Goal: Task Accomplishment & Management: Use online tool/utility

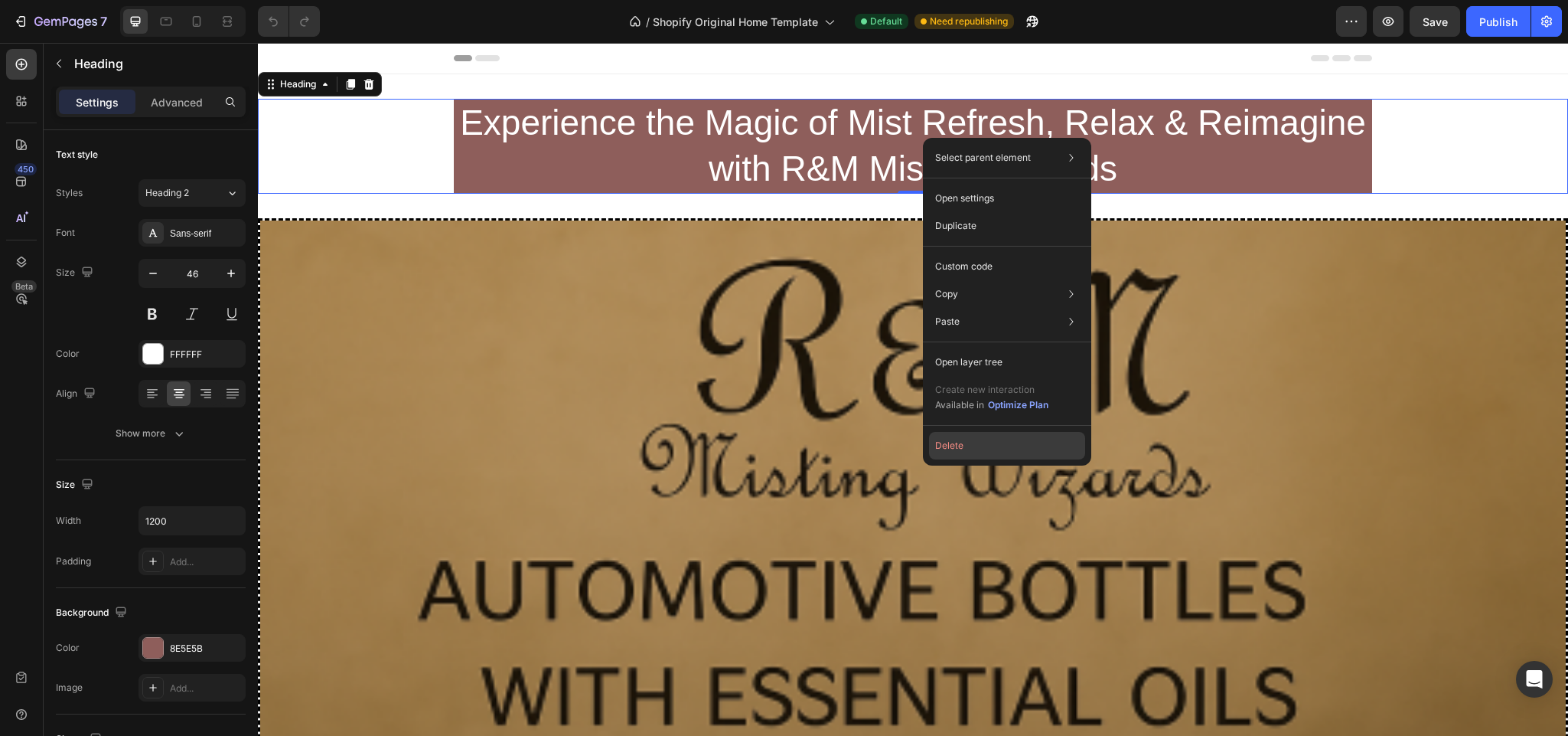
click at [971, 442] on button "Delete" at bounding box center [1007, 445] width 156 height 27
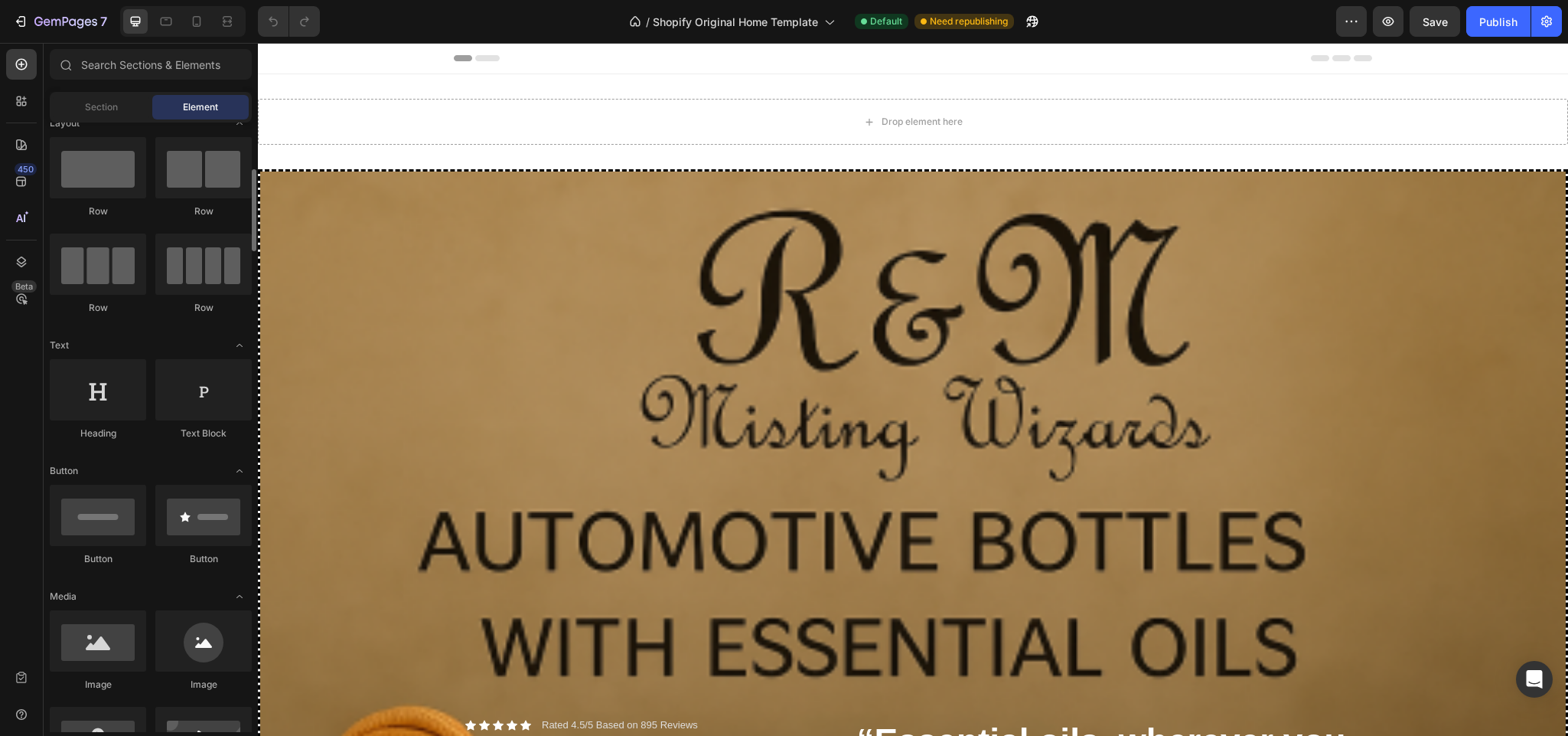
scroll to position [78, 0]
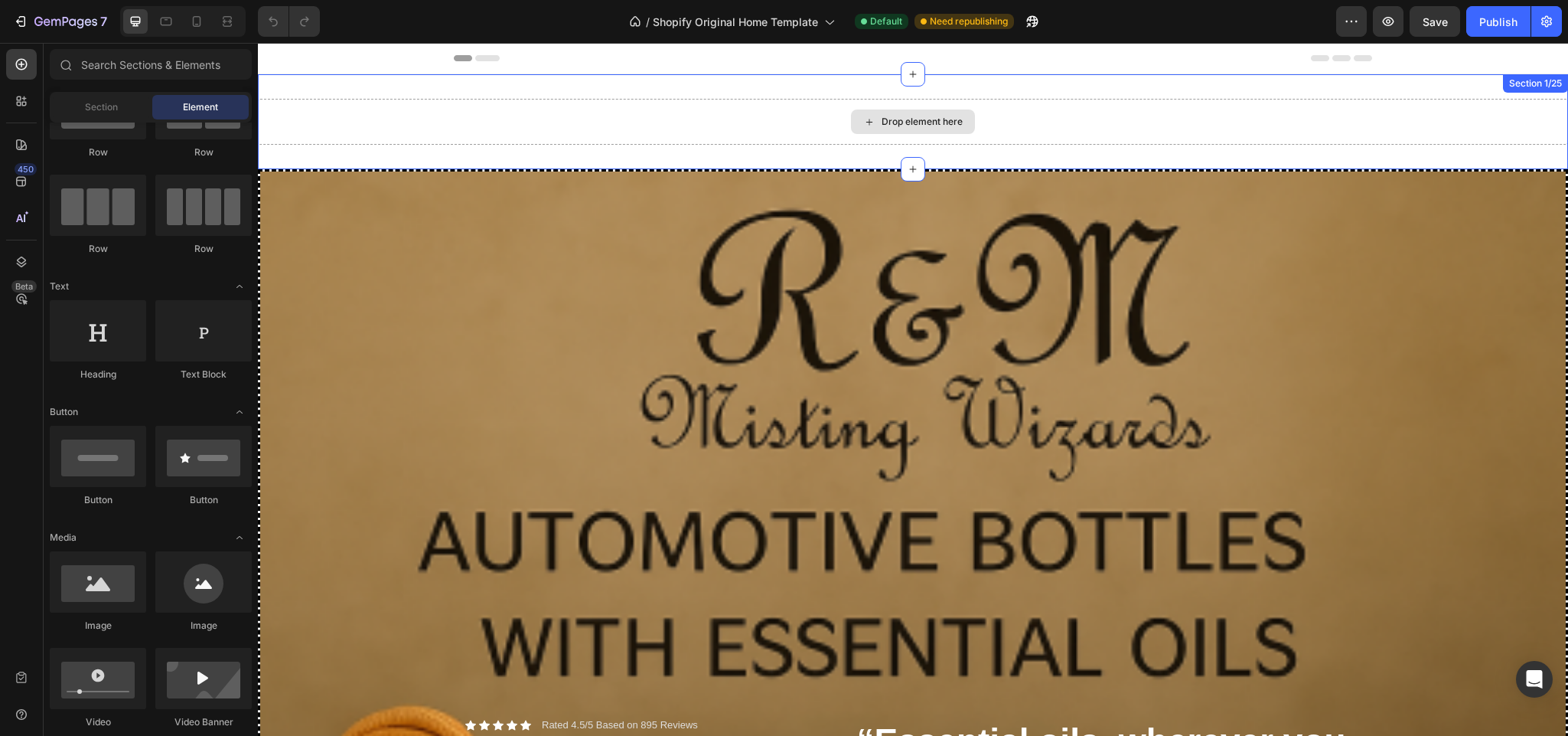
click at [637, 118] on div "Drop element here" at bounding box center [913, 122] width 1310 height 46
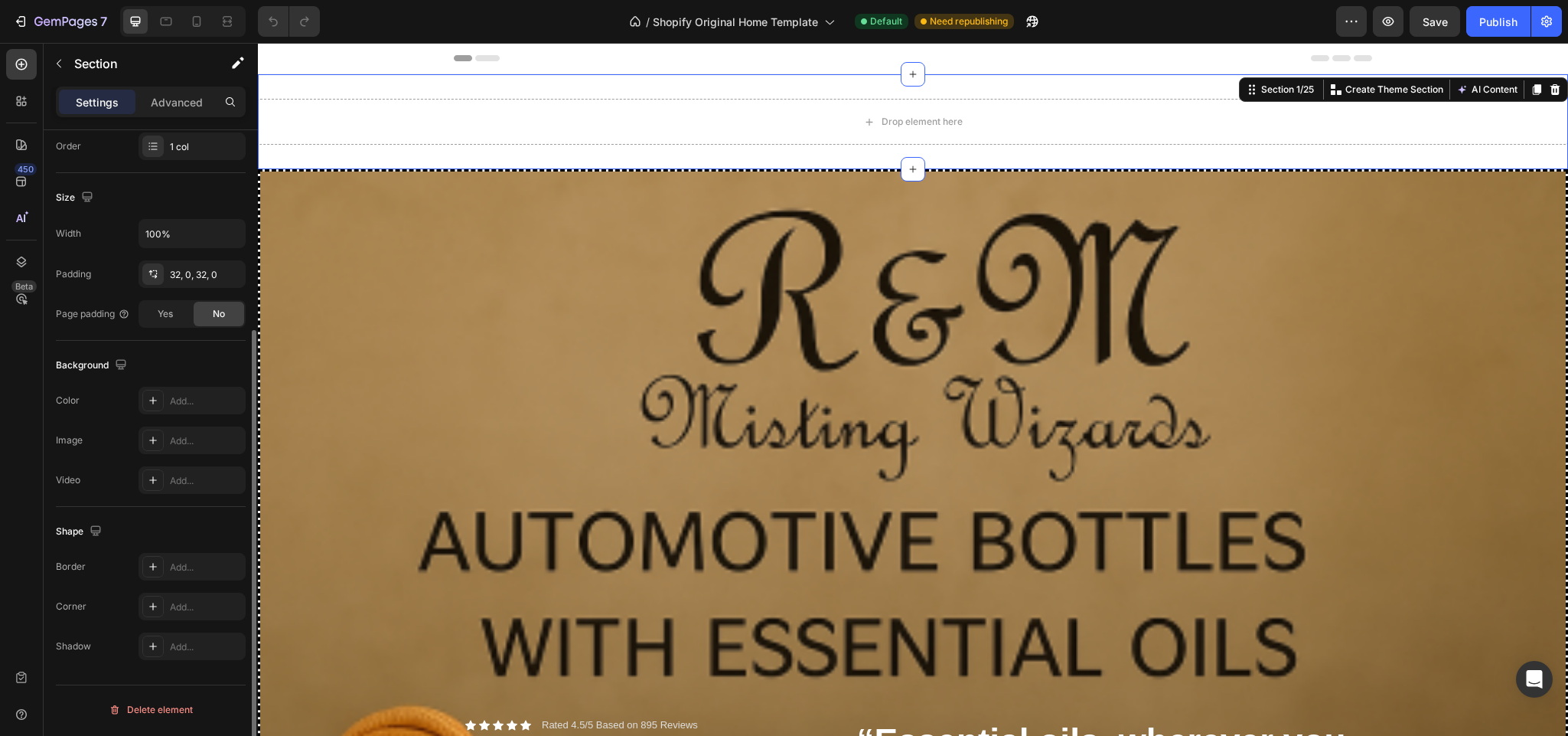
scroll to position [0, 0]
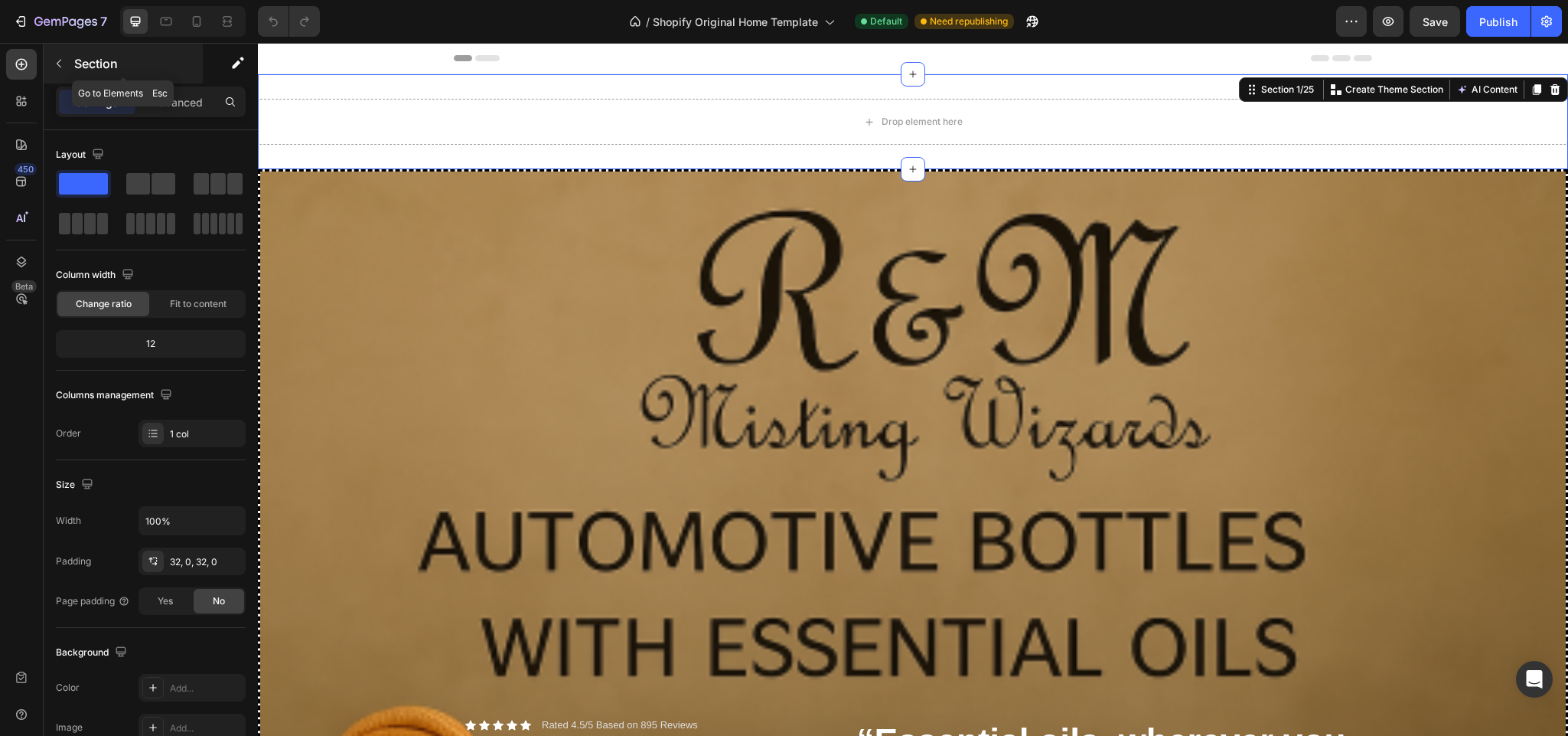
click at [69, 60] on button "button" at bounding box center [59, 63] width 25 height 25
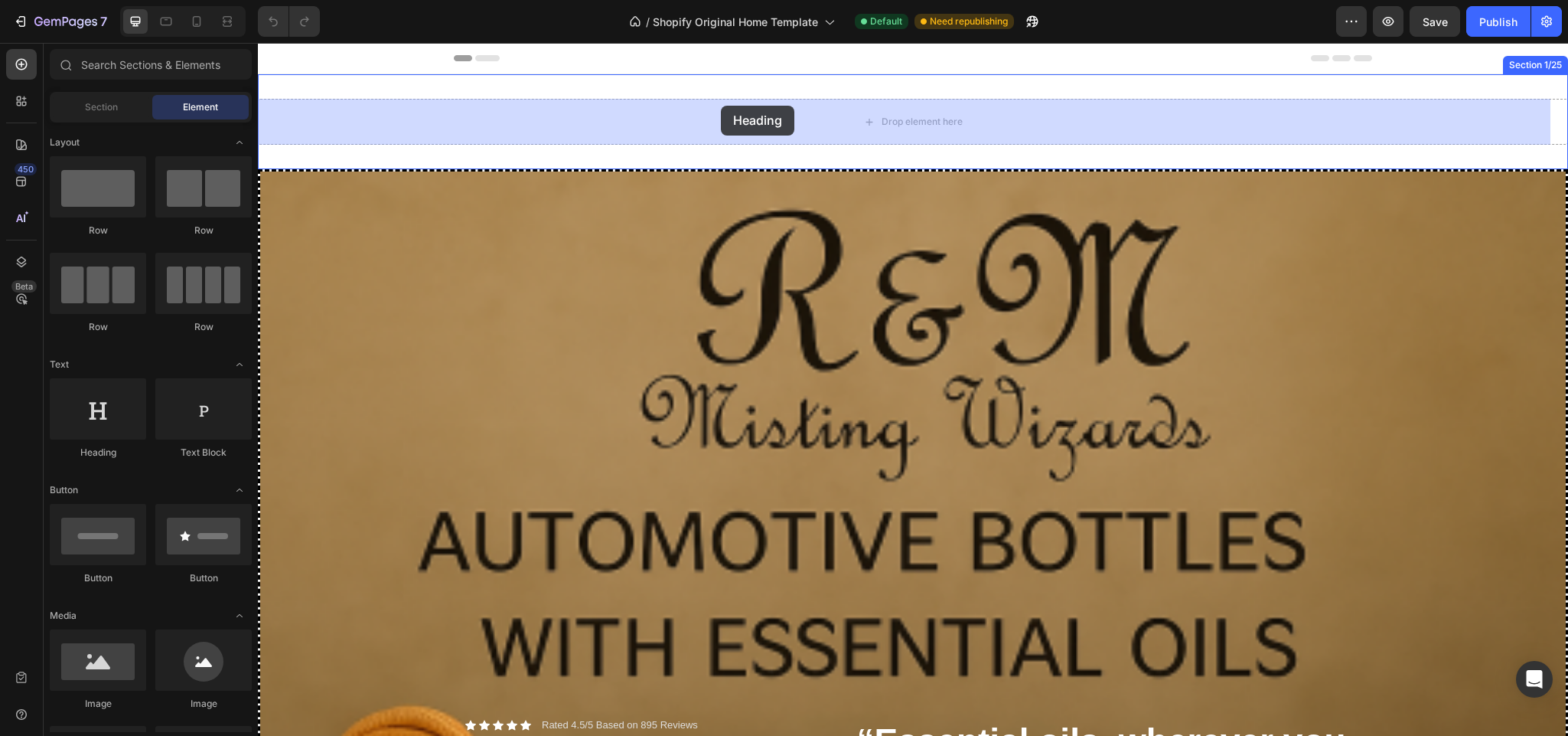
drag, startPoint x: 524, startPoint y: 145, endPoint x: 721, endPoint y: 105, distance: 201.0
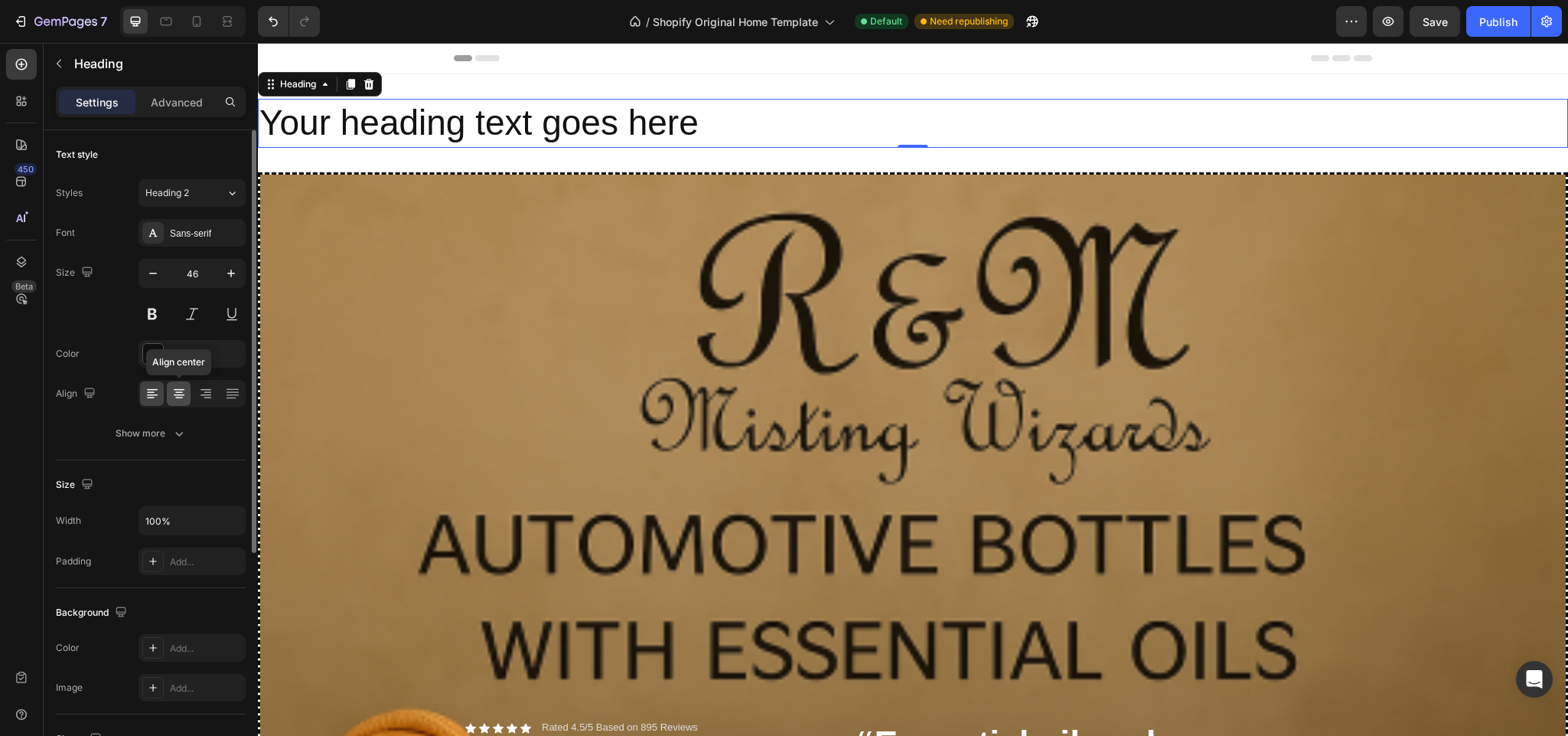
click at [170, 398] on div at bounding box center [178, 394] width 24 height 25
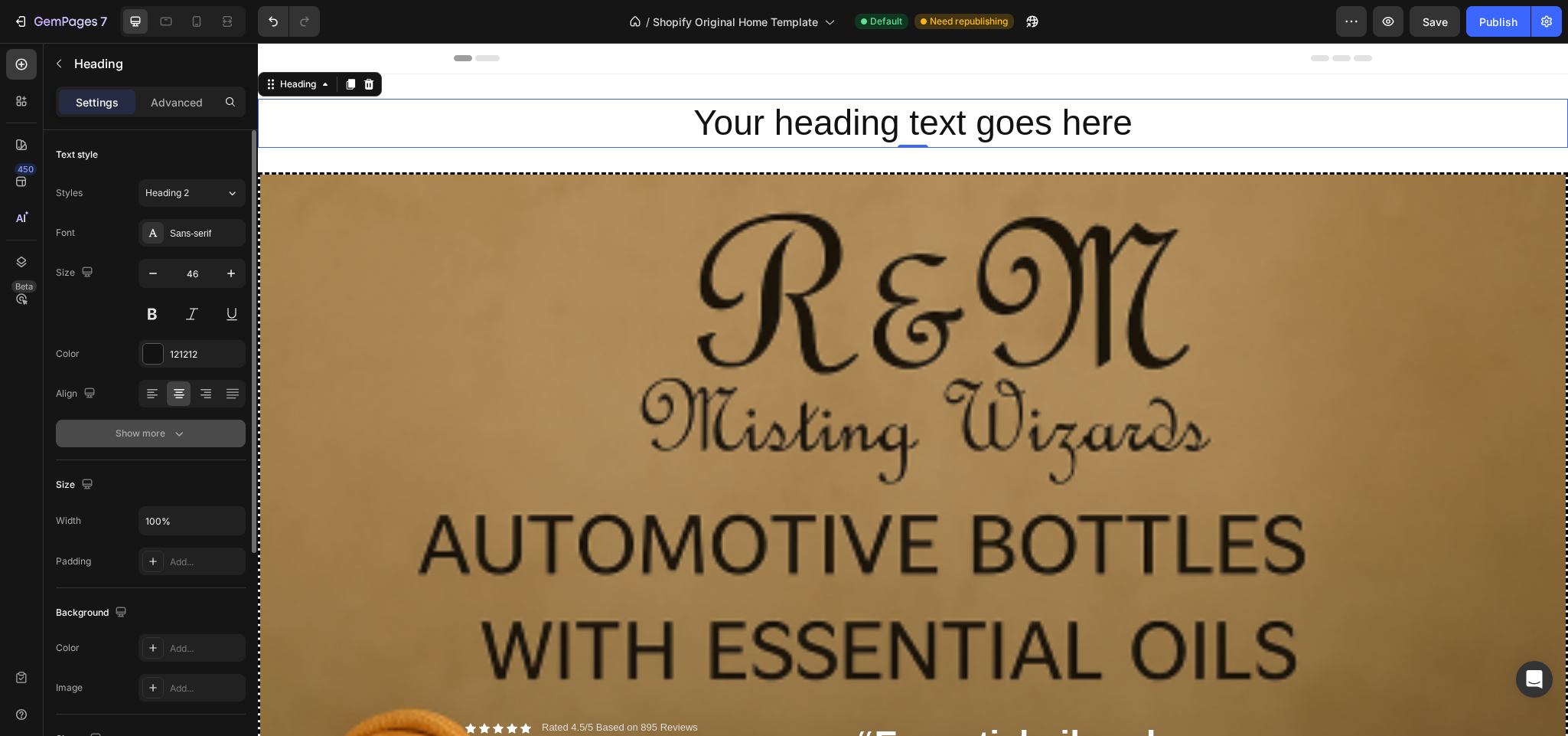
click at [167, 444] on button "Show more" at bounding box center [151, 432] width 189 height 27
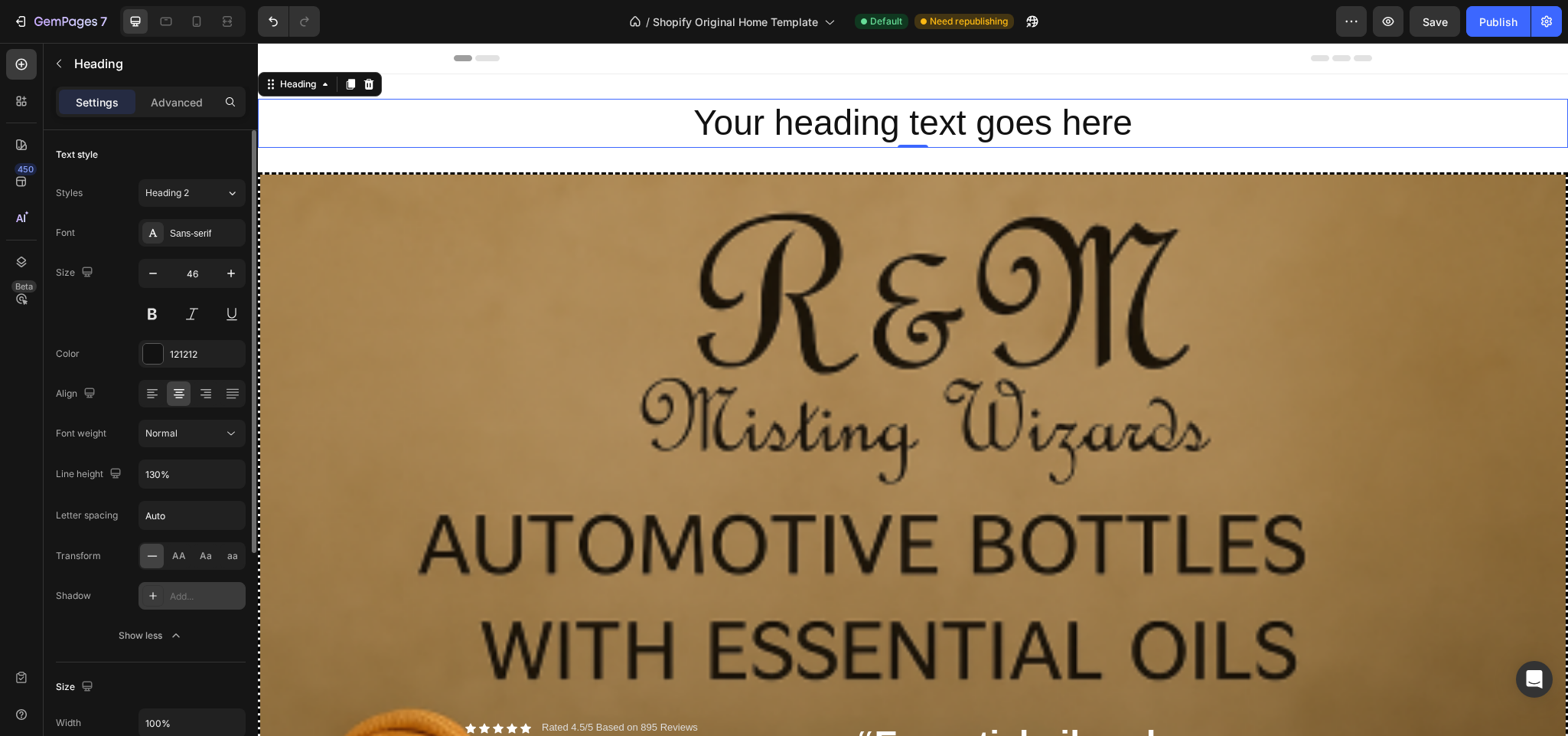
click at [152, 600] on icon at bounding box center [153, 596] width 12 height 12
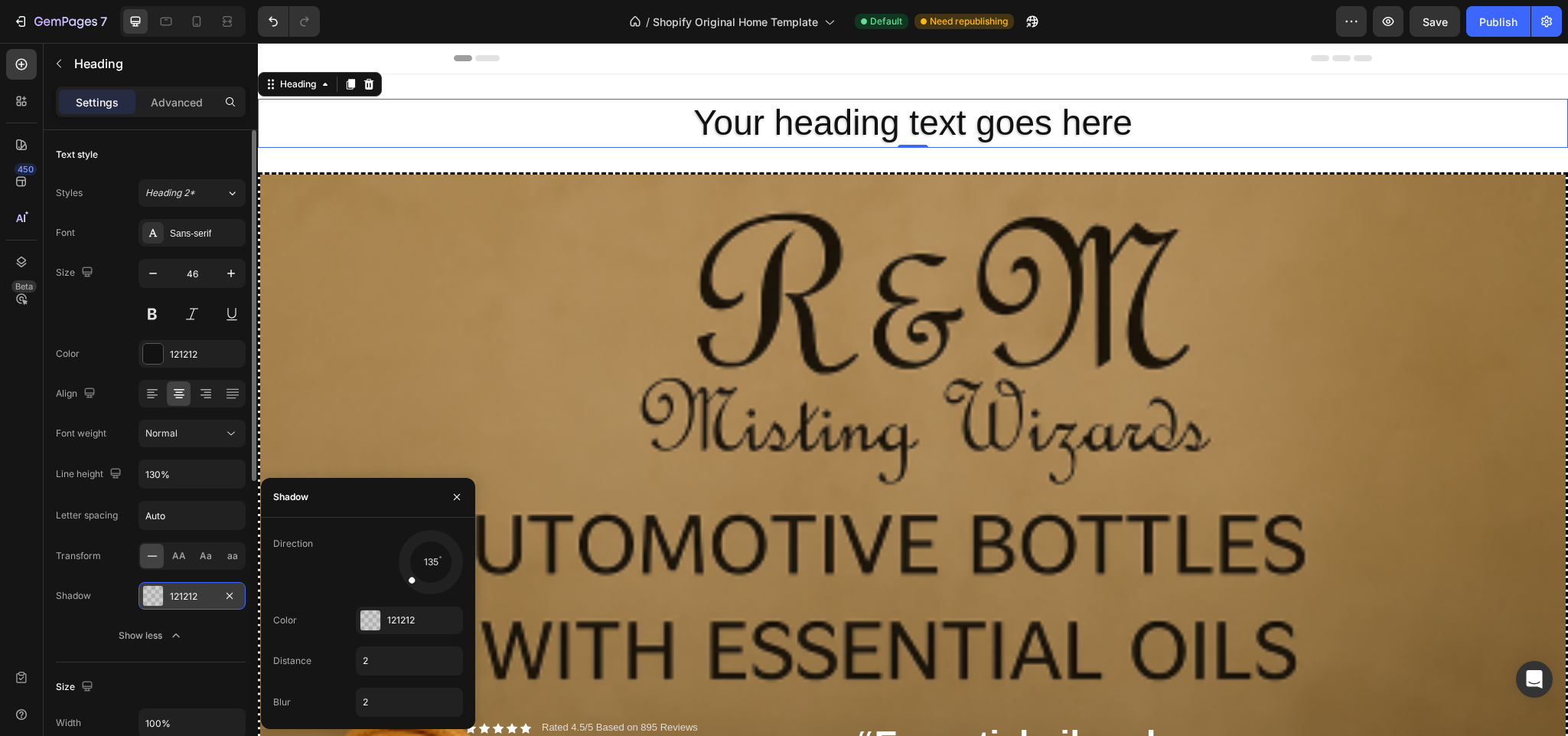
click at [159, 598] on div at bounding box center [153, 596] width 20 height 20
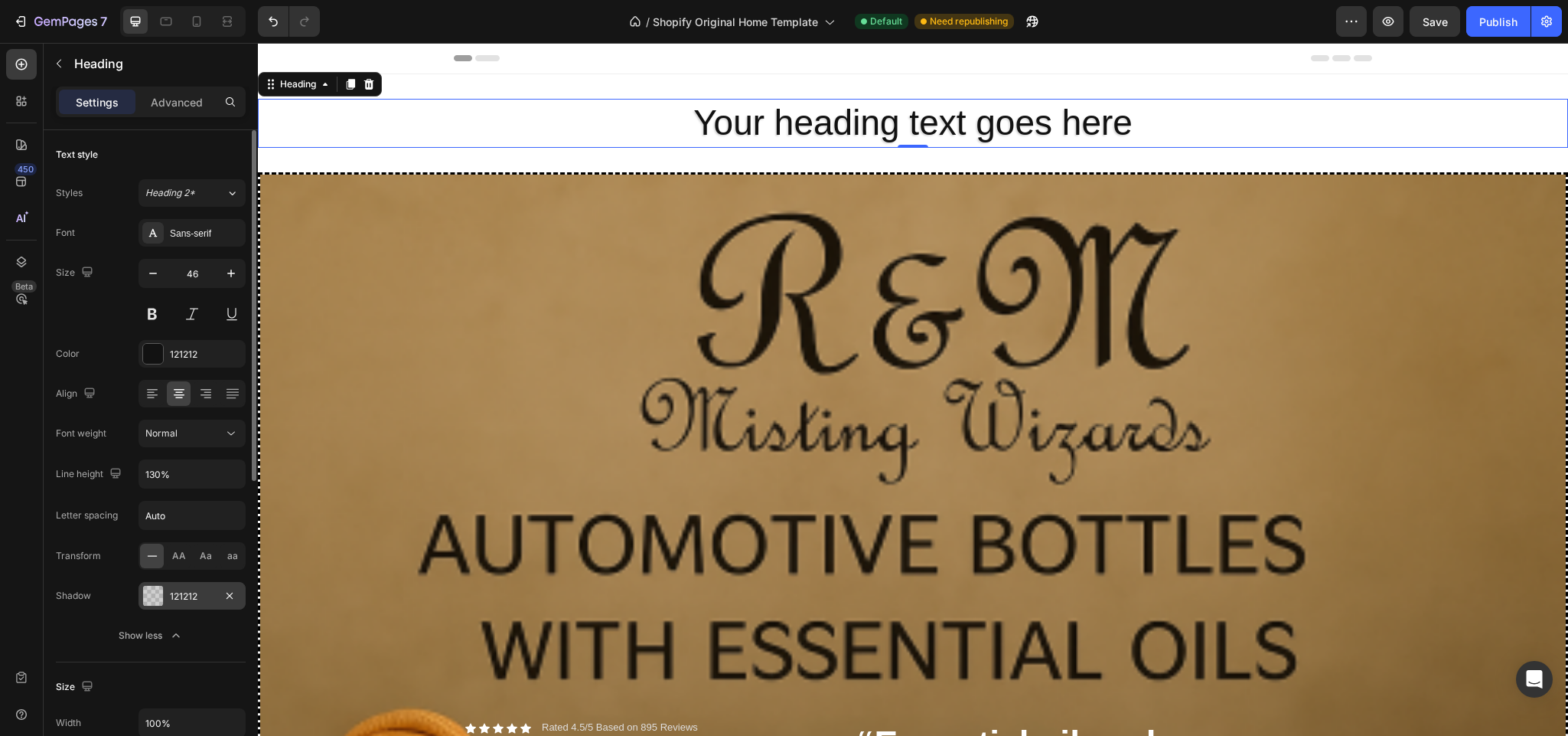
click at [159, 598] on div at bounding box center [153, 596] width 20 height 20
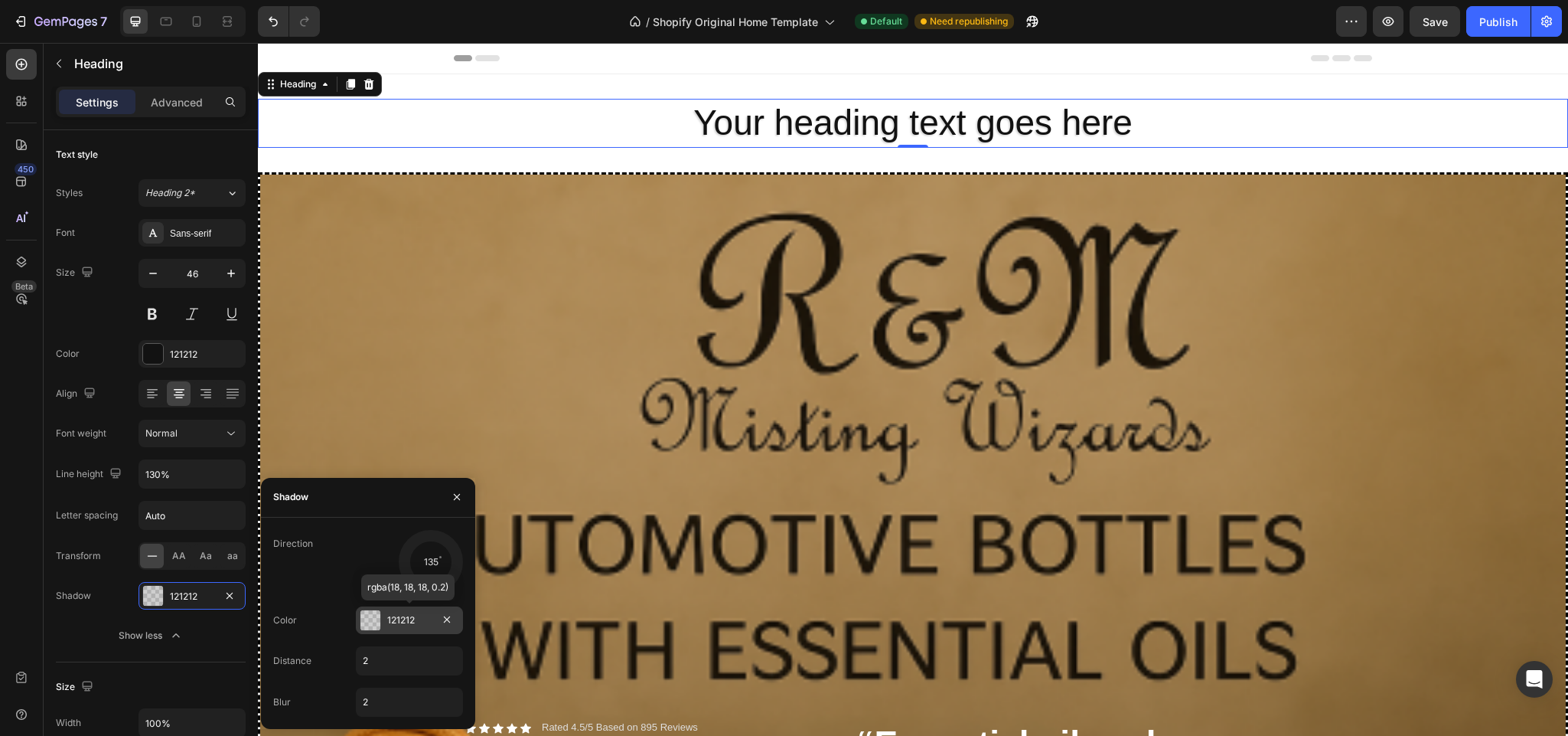
click at [374, 623] on div at bounding box center [370, 620] width 20 height 20
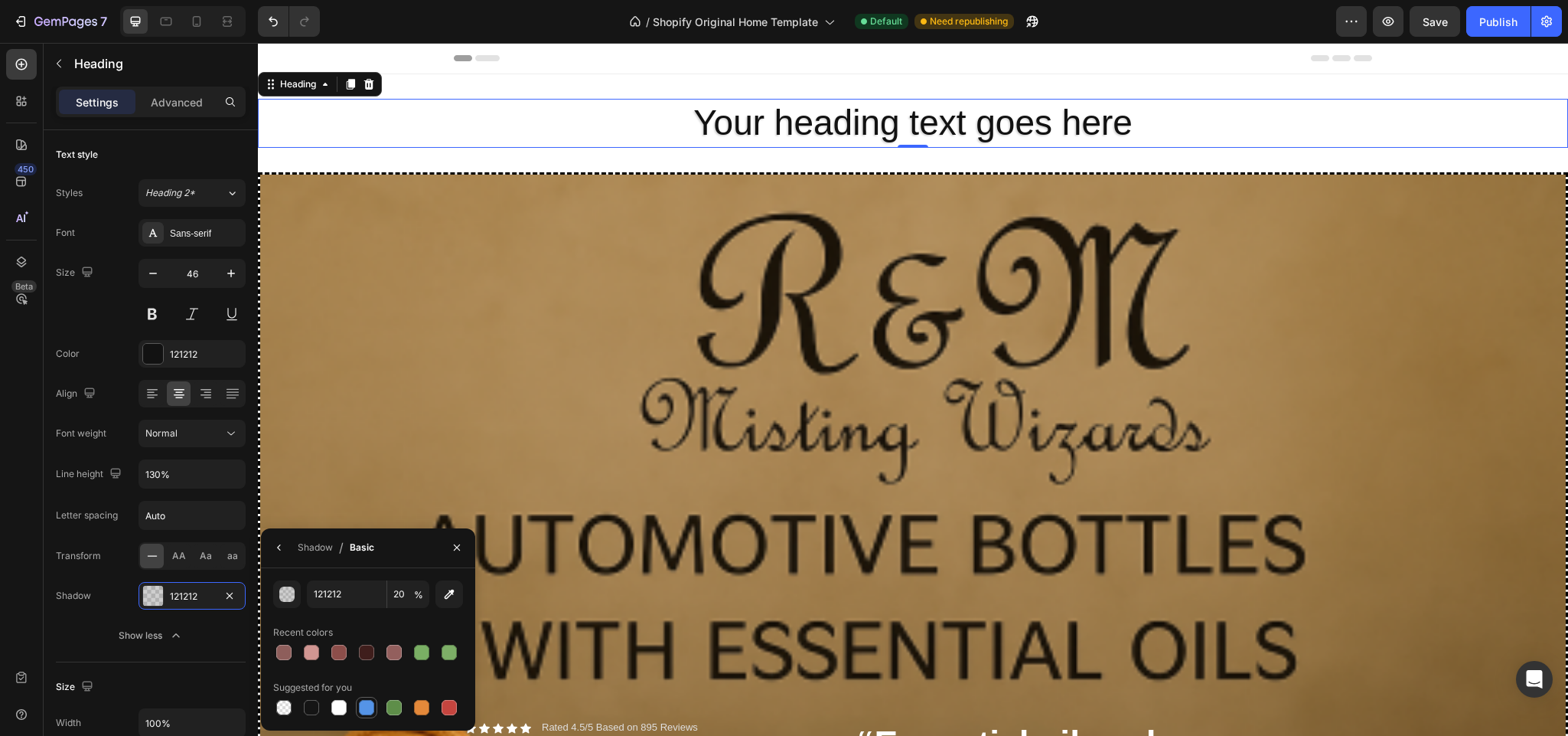
click at [363, 711] on div at bounding box center [366, 707] width 15 height 15
type input "5594E7"
type input "100"
click at [23, 104] on icon at bounding box center [21, 100] width 15 height 15
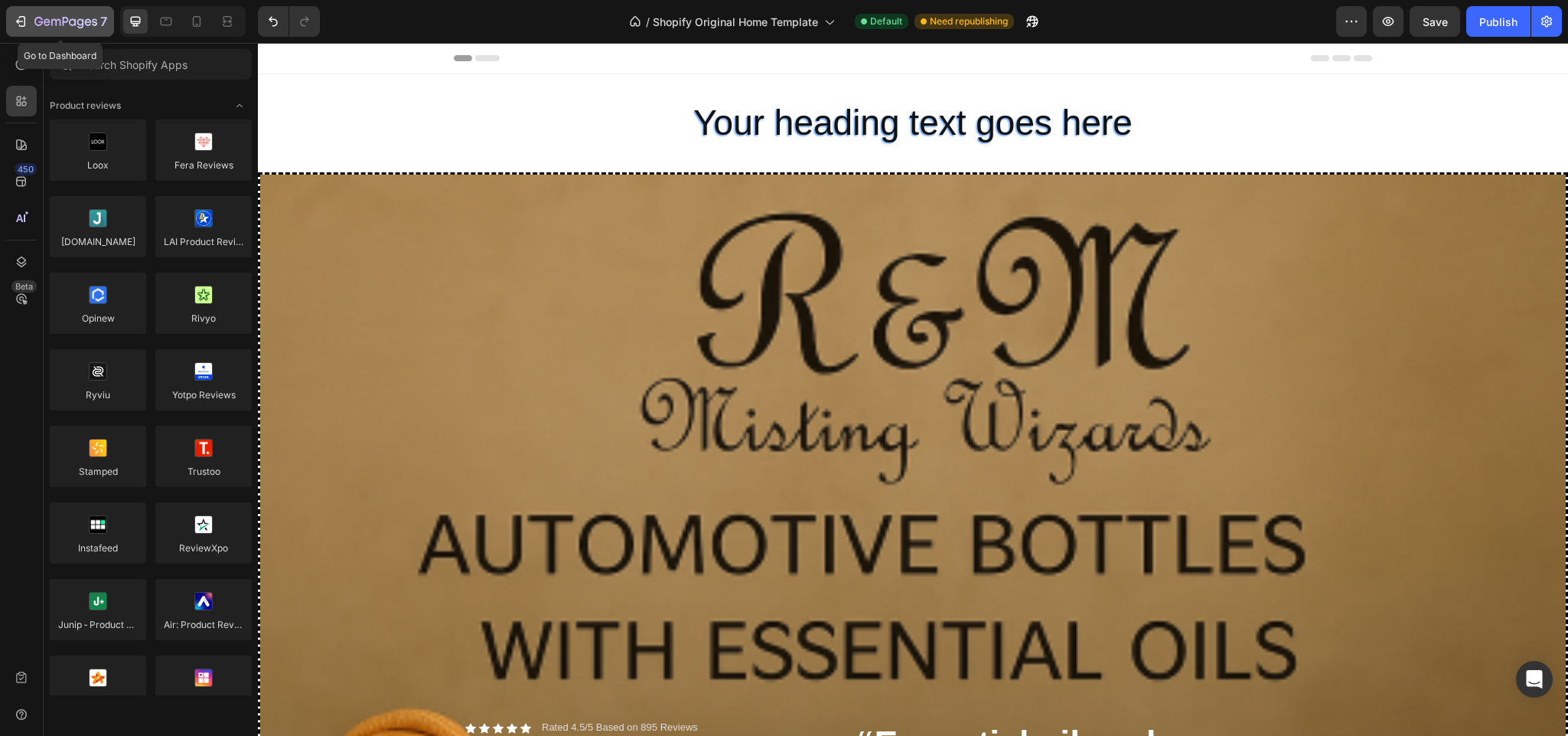
click at [34, 21] on icon "button" at bounding box center [66, 22] width 63 height 13
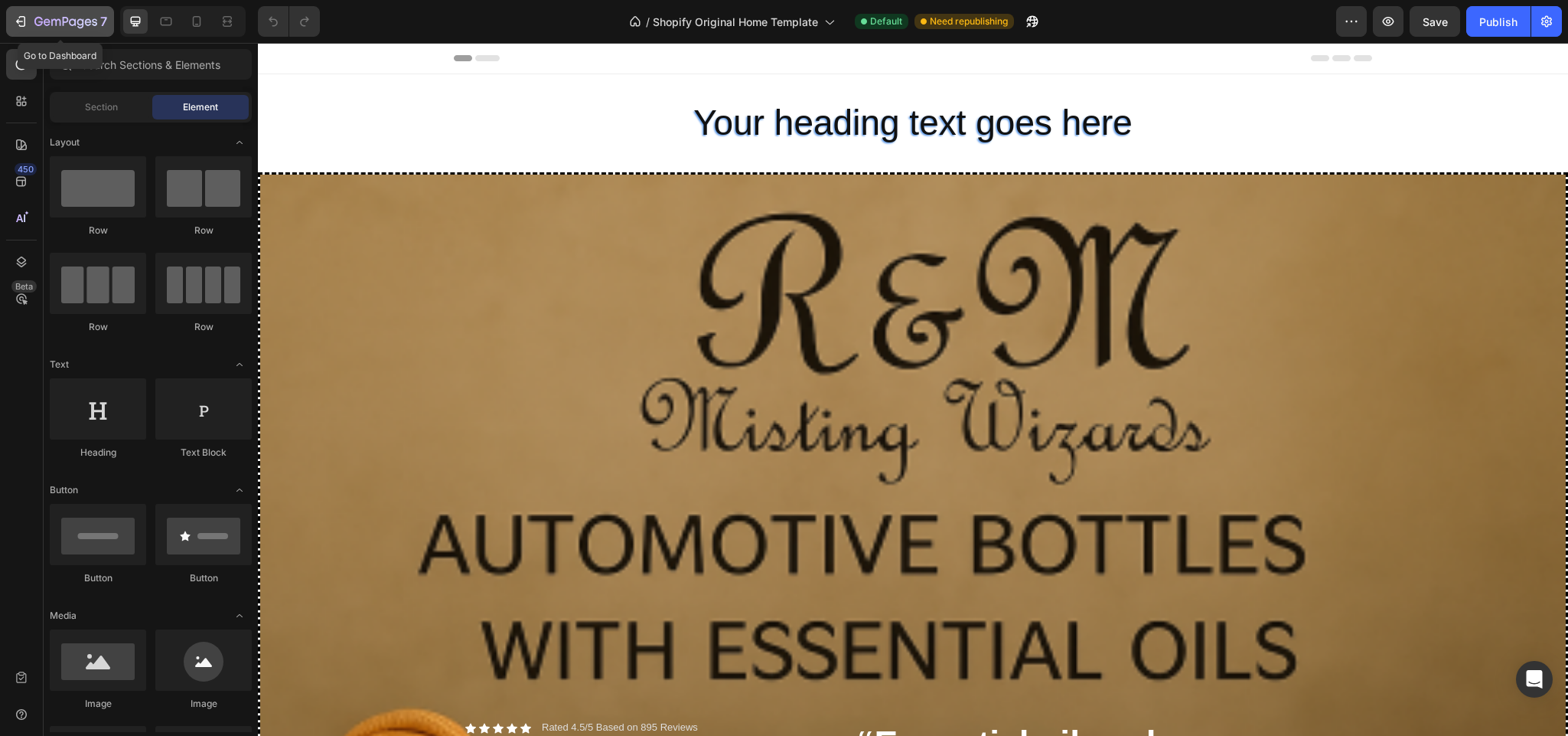
click at [30, 12] on div "7" at bounding box center [60, 21] width 94 height 18
click at [74, 105] on div "Section" at bounding box center [101, 107] width 96 height 25
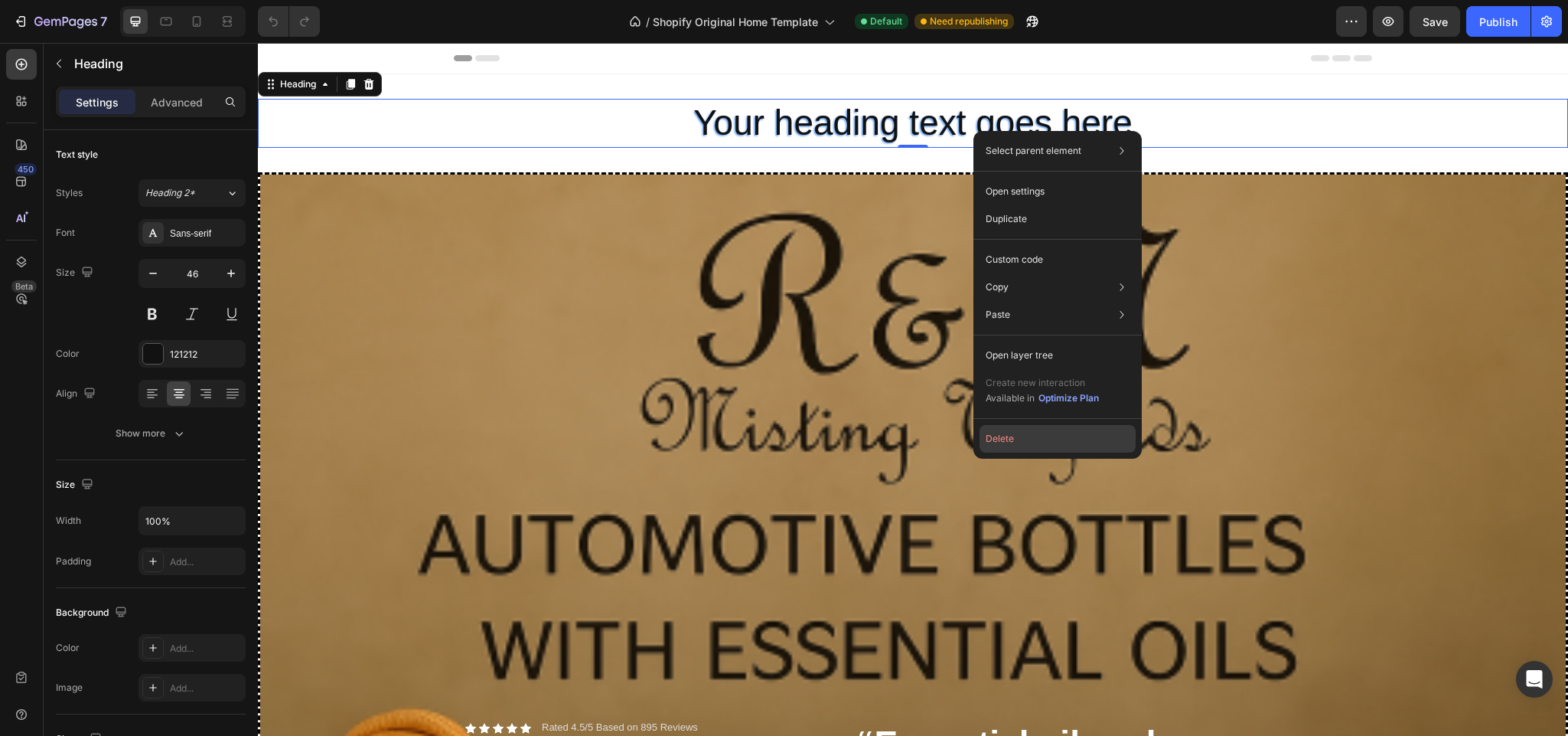
click at [1030, 434] on button "Delete" at bounding box center [1058, 438] width 156 height 27
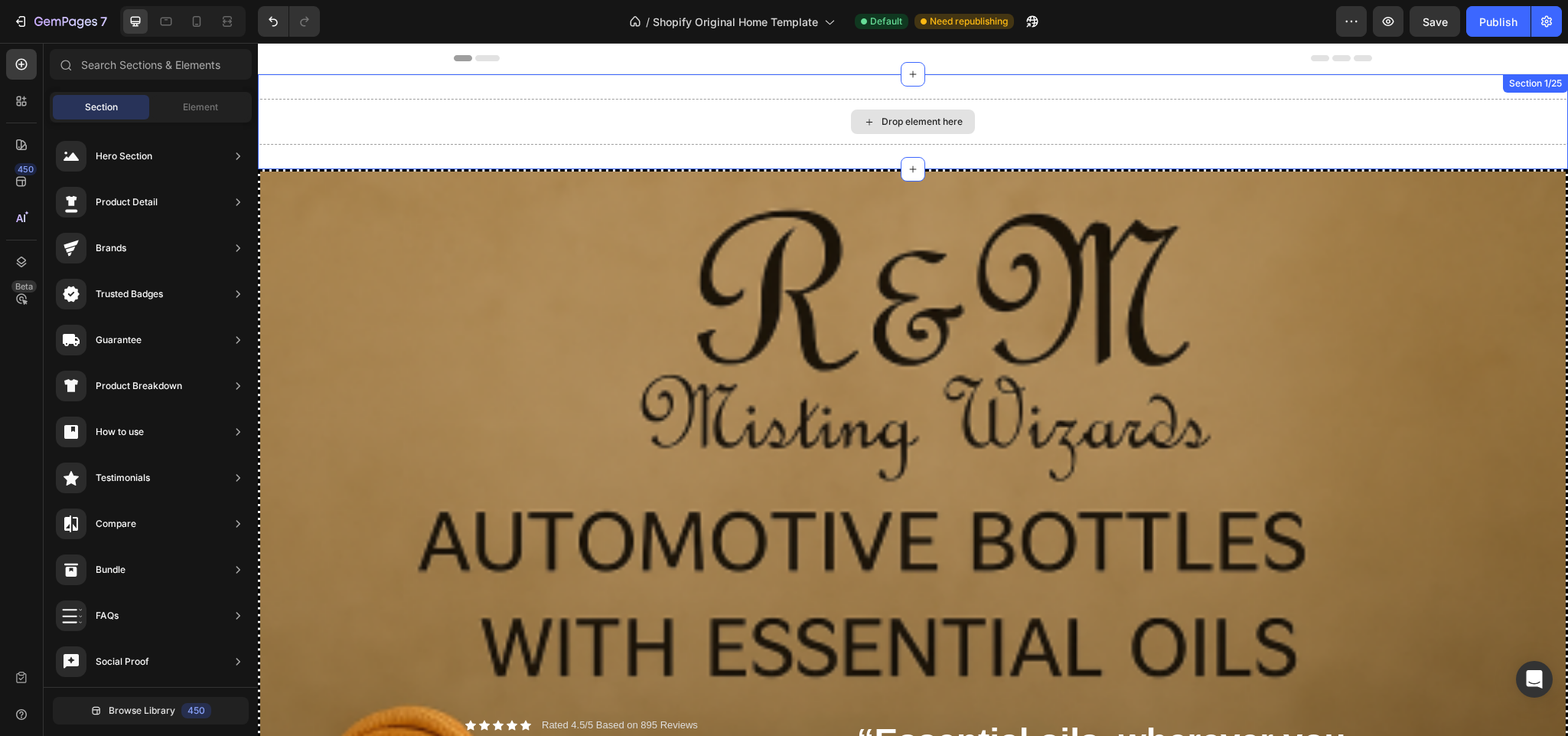
click at [1019, 120] on div "Drop element here" at bounding box center [913, 122] width 1310 height 46
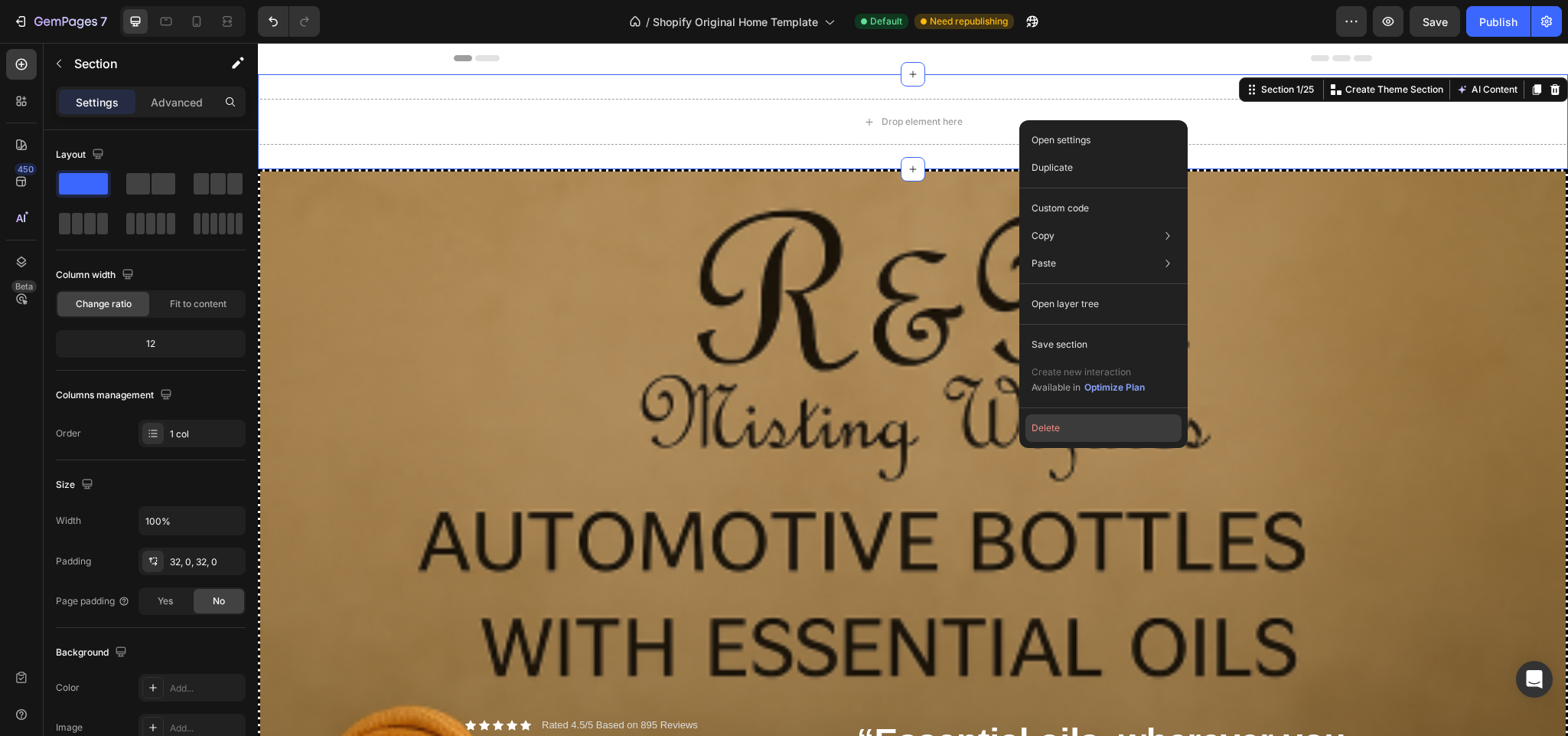
click at [1054, 424] on button "Delete" at bounding box center [1103, 427] width 156 height 27
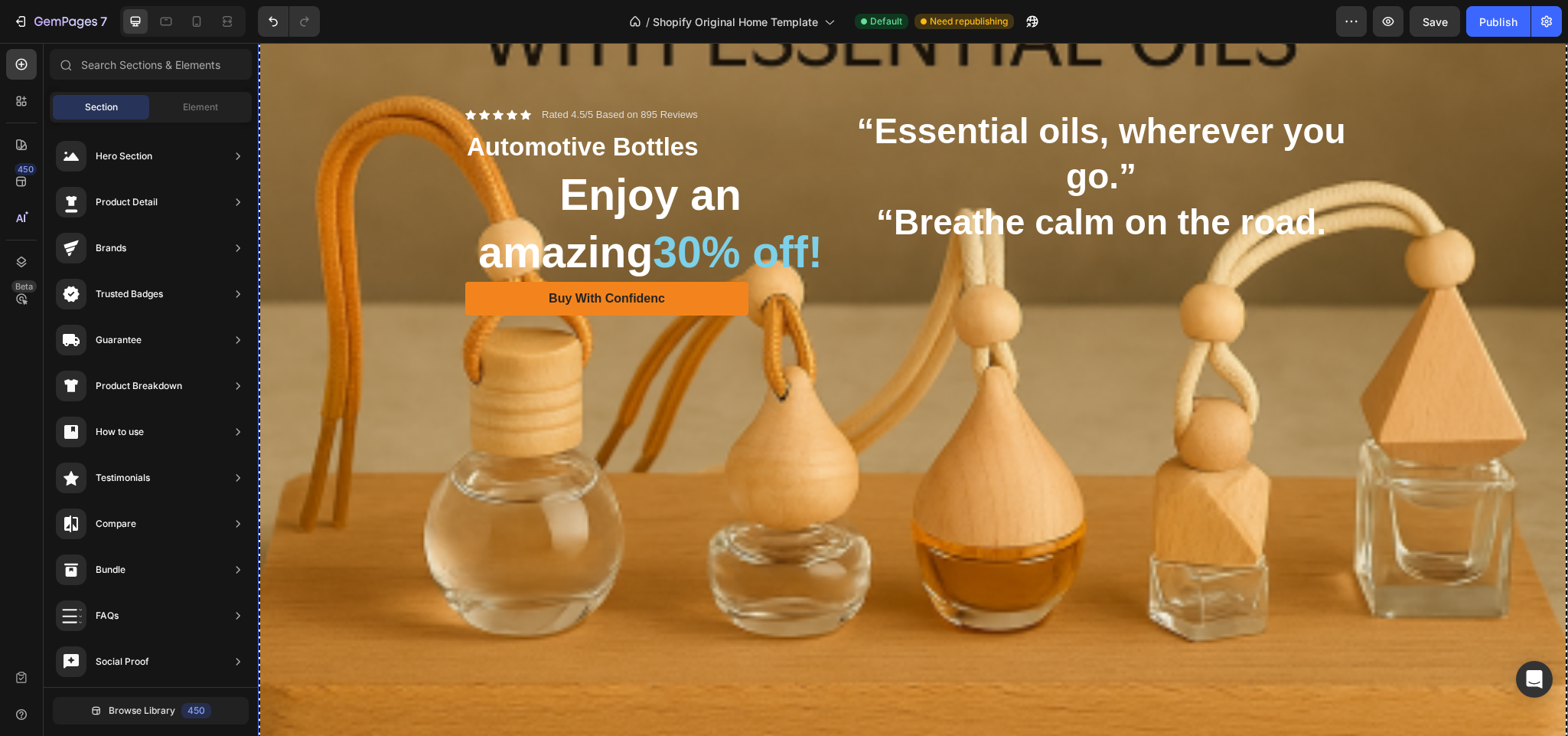
scroll to position [517, 0]
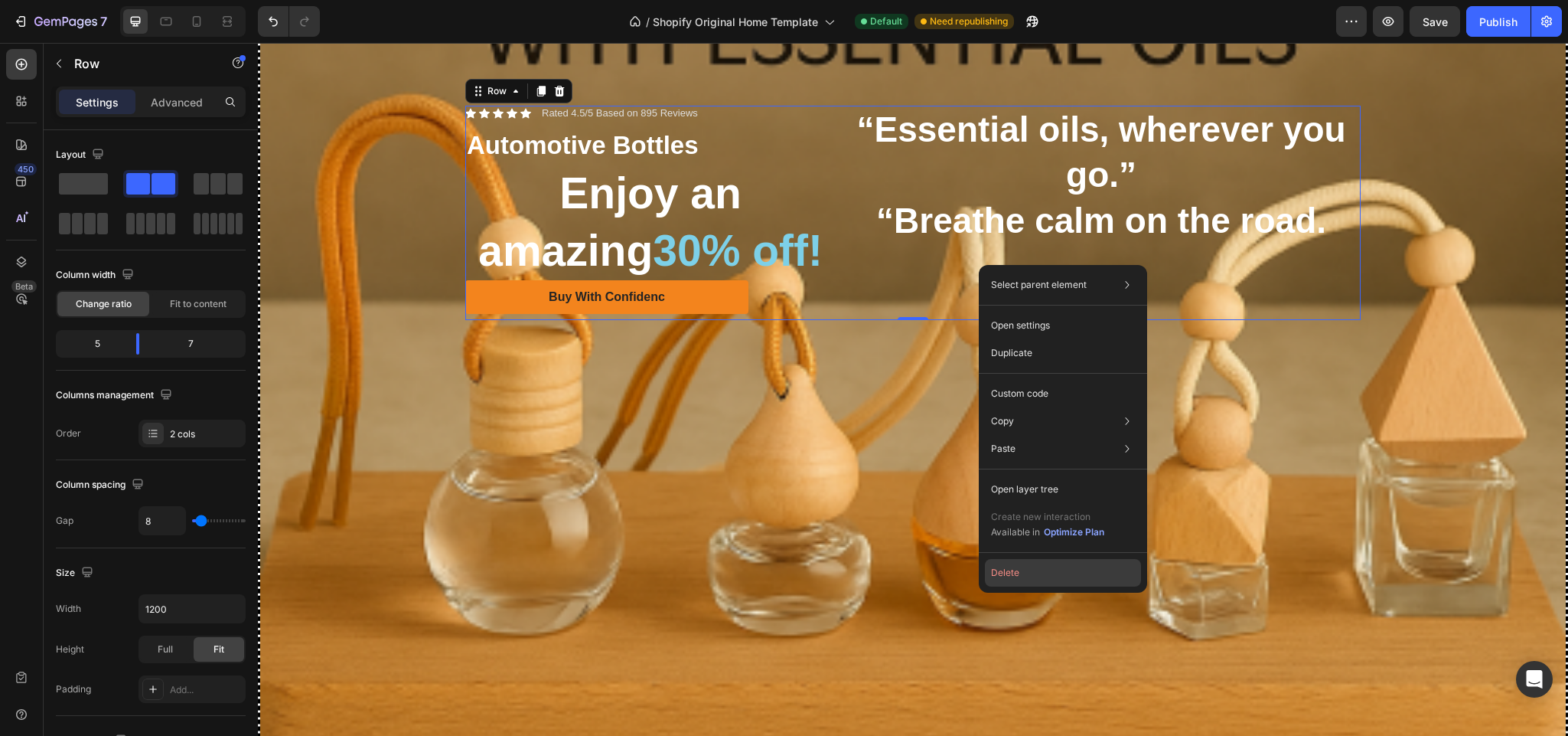
click at [1038, 575] on button "Delete" at bounding box center [1063, 572] width 156 height 27
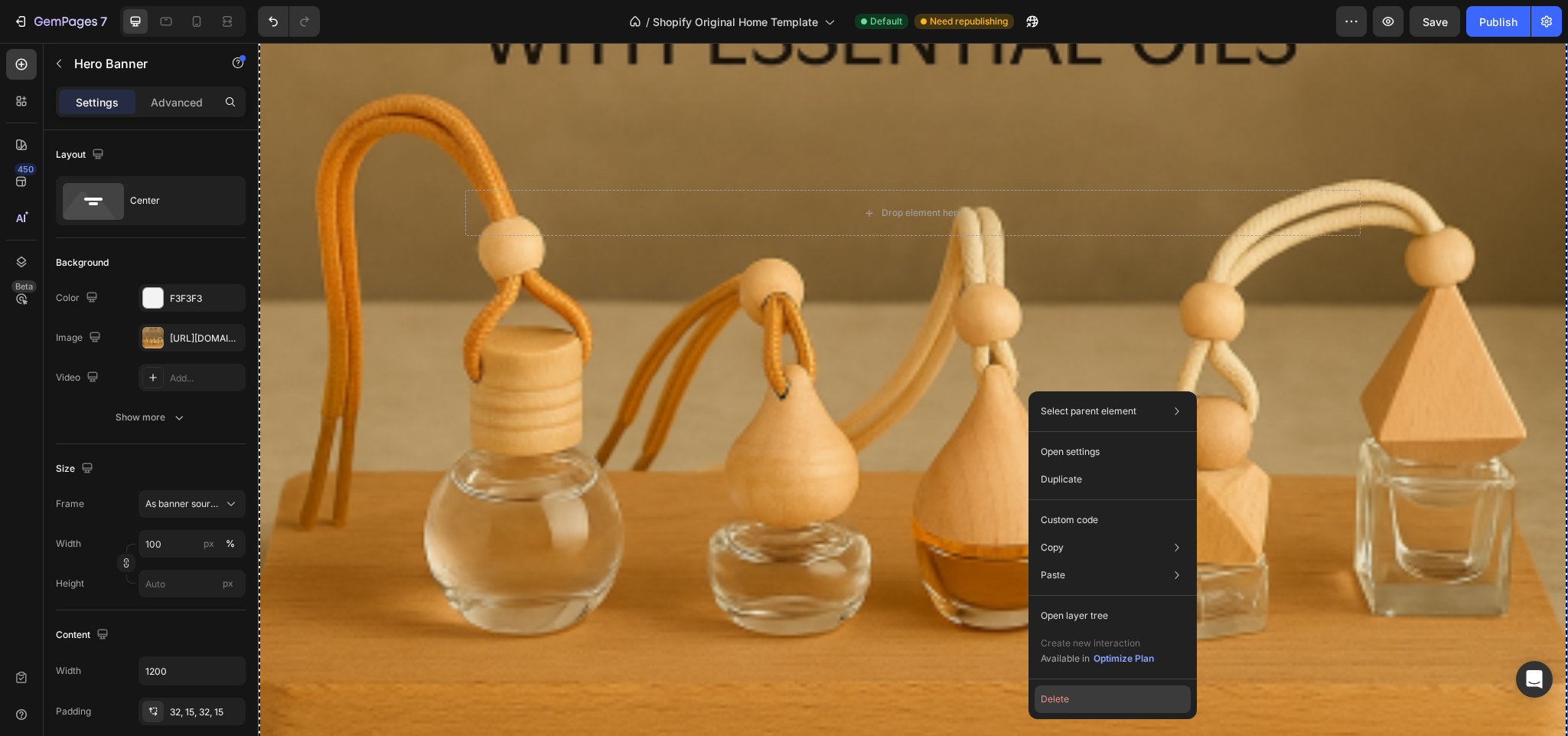
click at [1066, 705] on button "Delete" at bounding box center [1113, 698] width 156 height 27
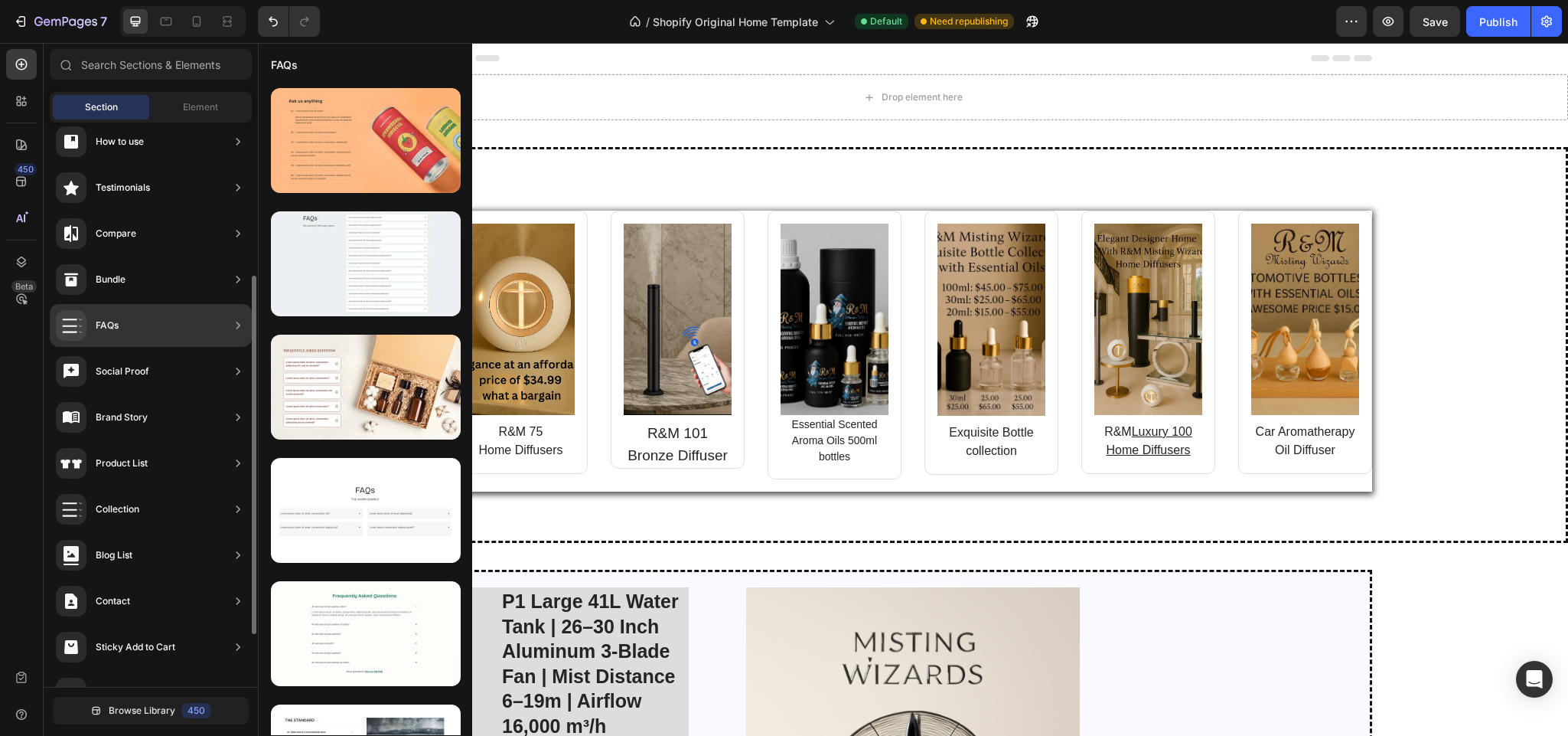
scroll to position [322, 0]
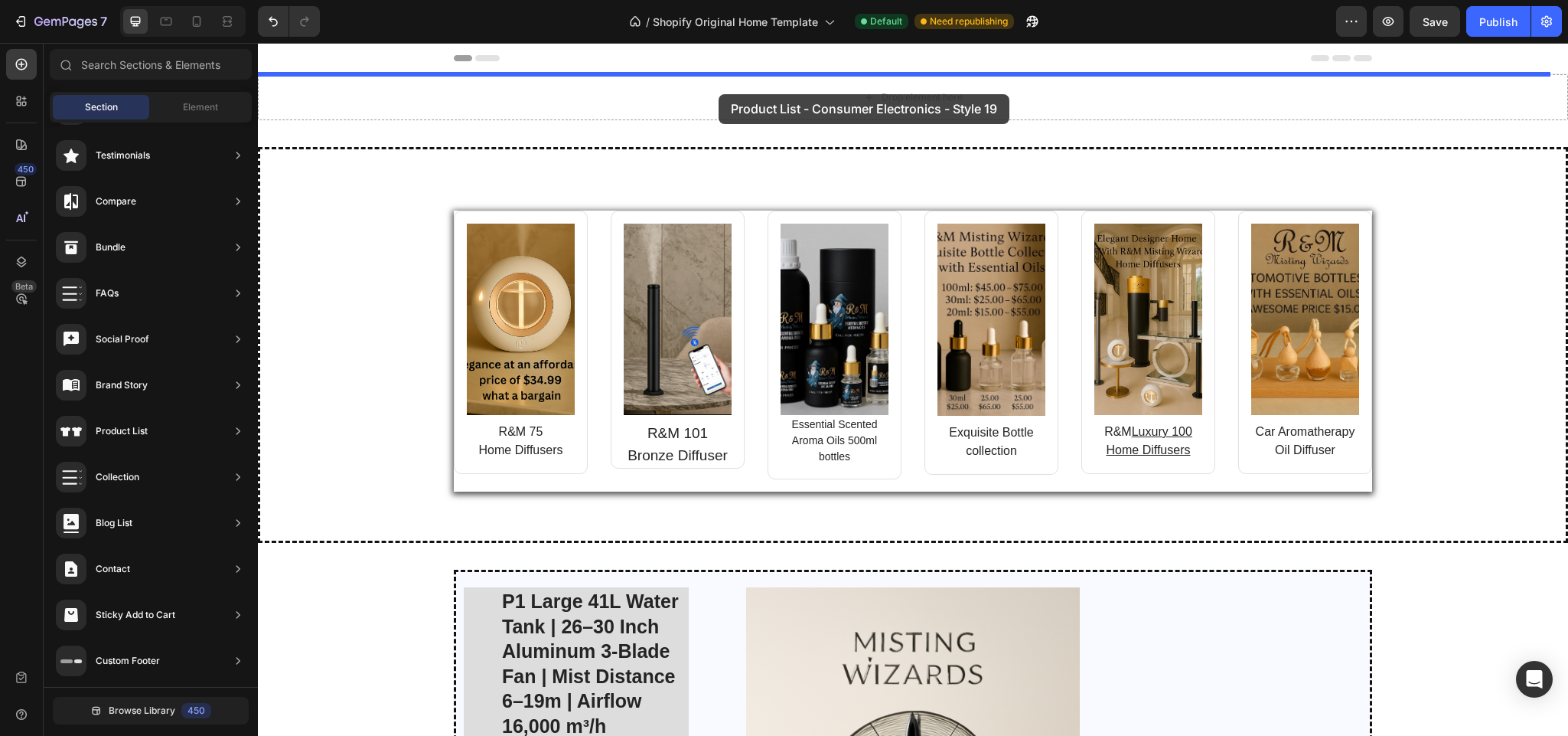
drag, startPoint x: 593, startPoint y: 547, endPoint x: 718, endPoint y: 94, distance: 469.9
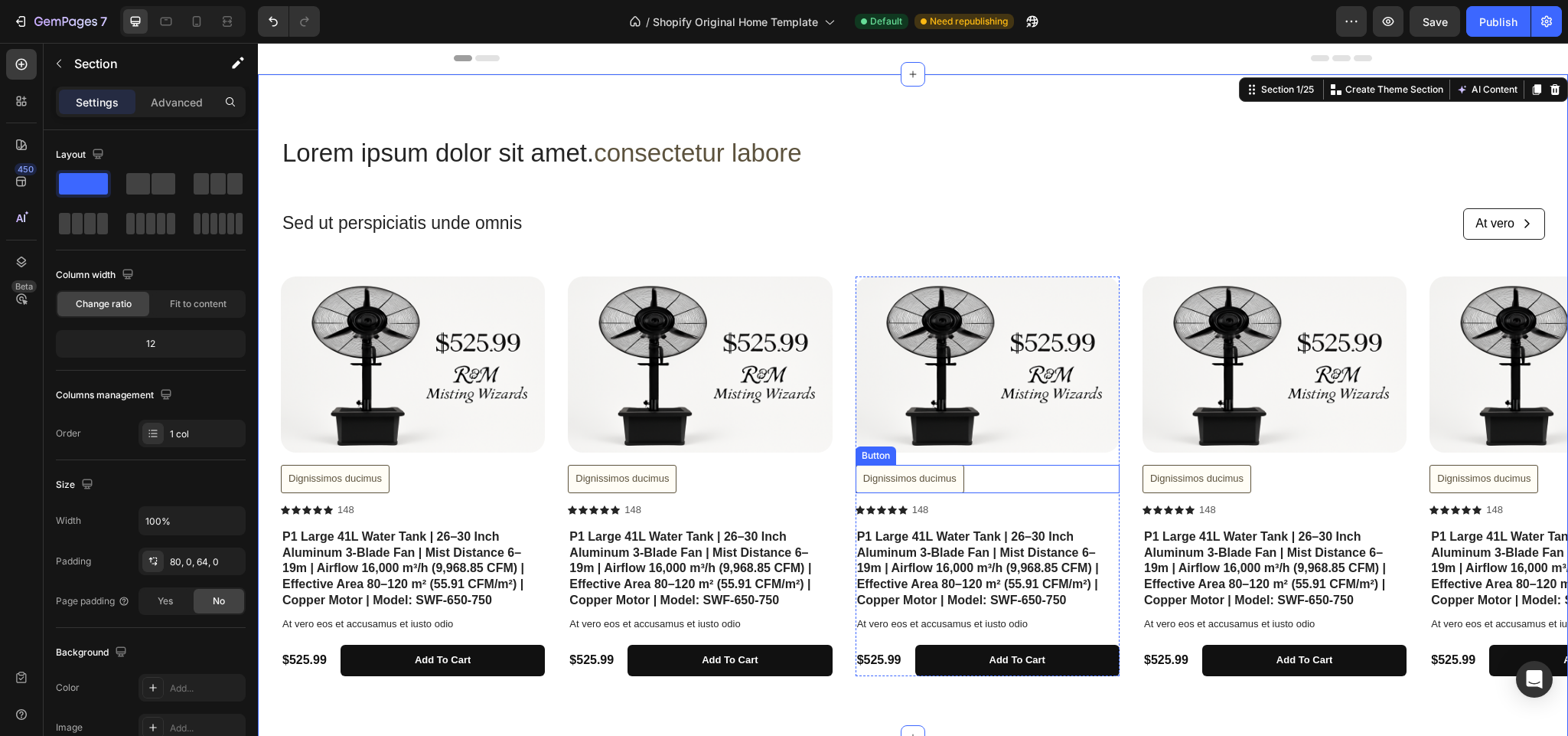
click at [948, 487] on button "Dignissimos ducimus" at bounding box center [910, 479] width 109 height 28
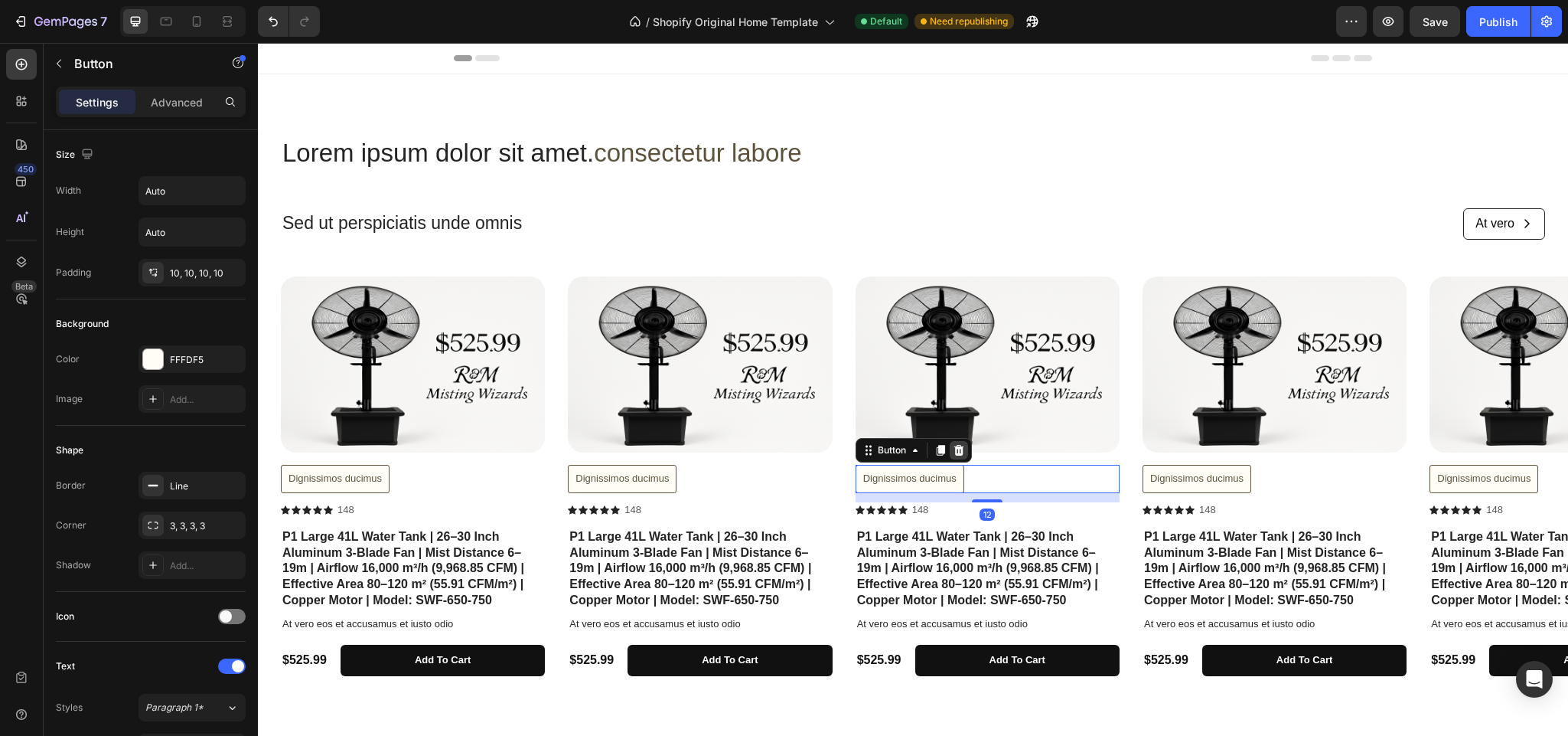
click at [959, 454] on icon at bounding box center [958, 450] width 10 height 11
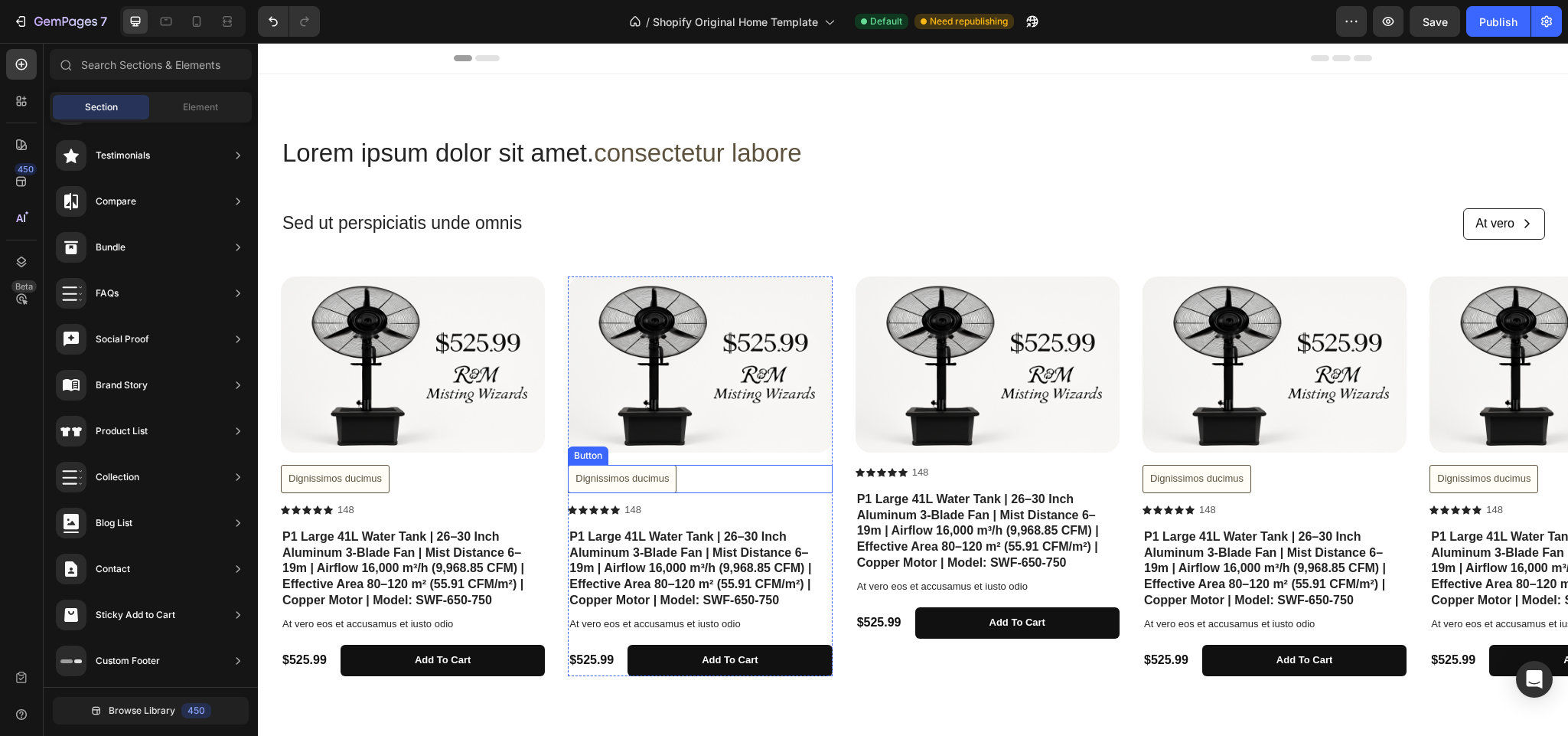
click at [666, 490] on button "Dignissimos ducimus" at bounding box center [623, 479] width 109 height 28
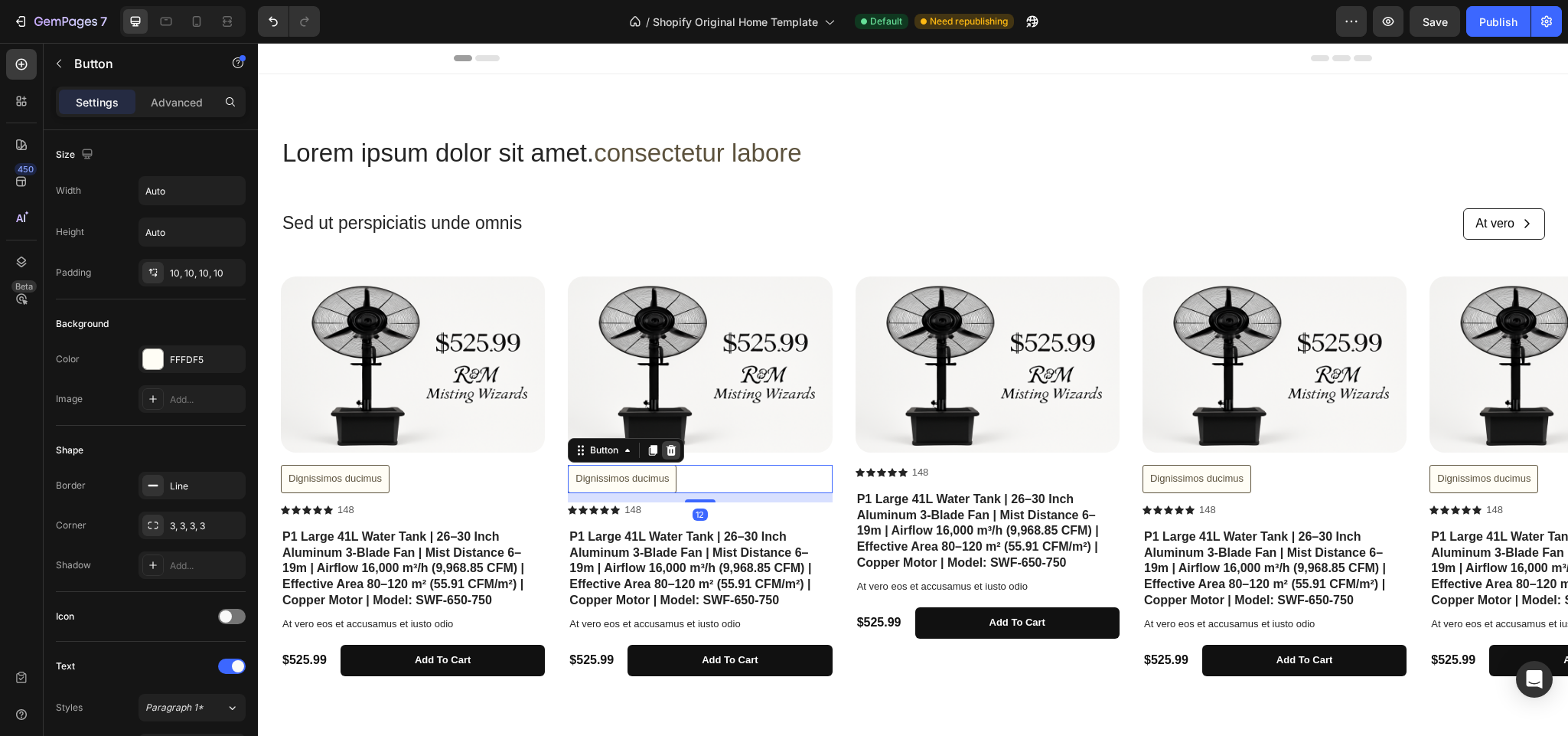
click at [671, 447] on icon at bounding box center [671, 450] width 10 height 11
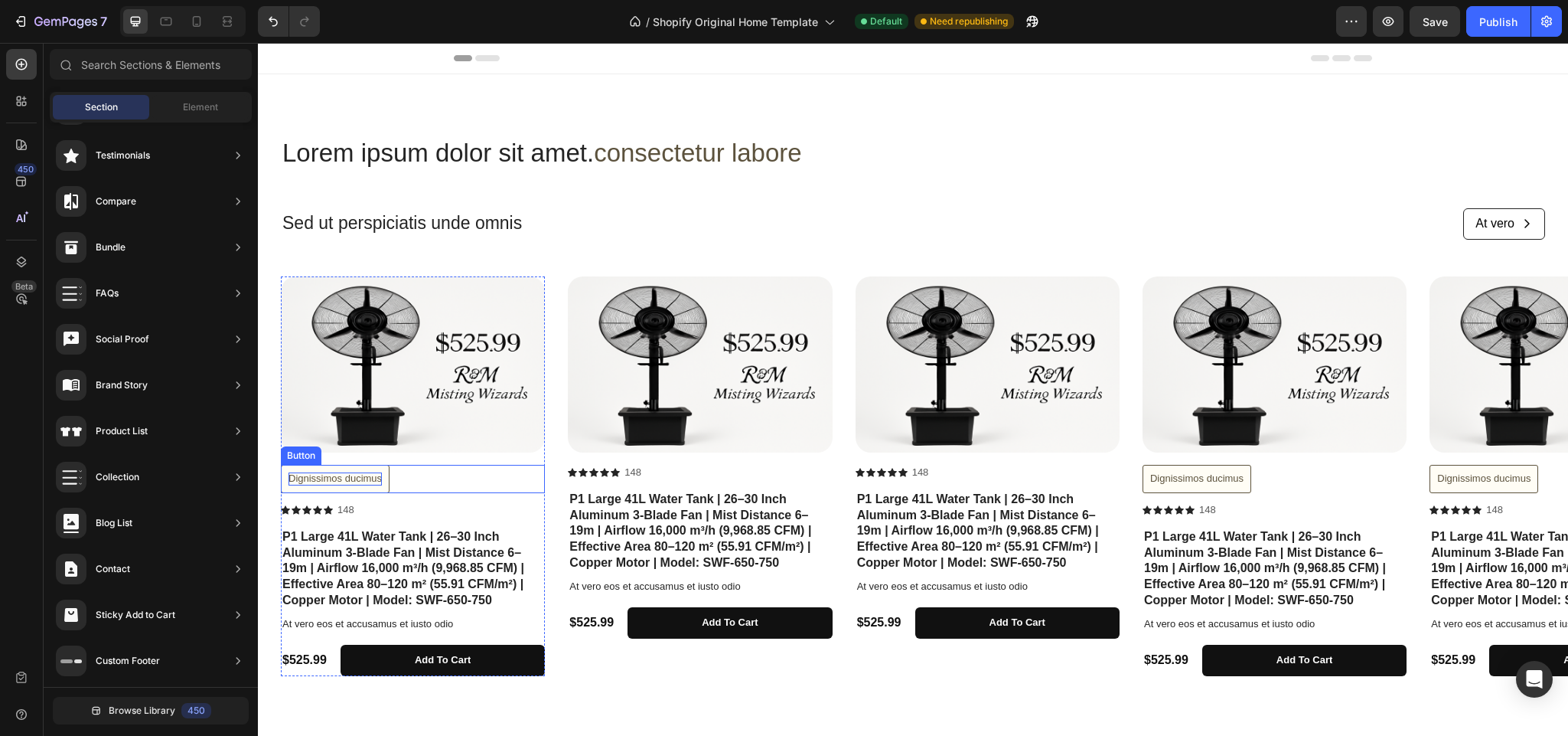
click at [380, 482] on div "Dignissimos ducimus" at bounding box center [335, 478] width 93 height 13
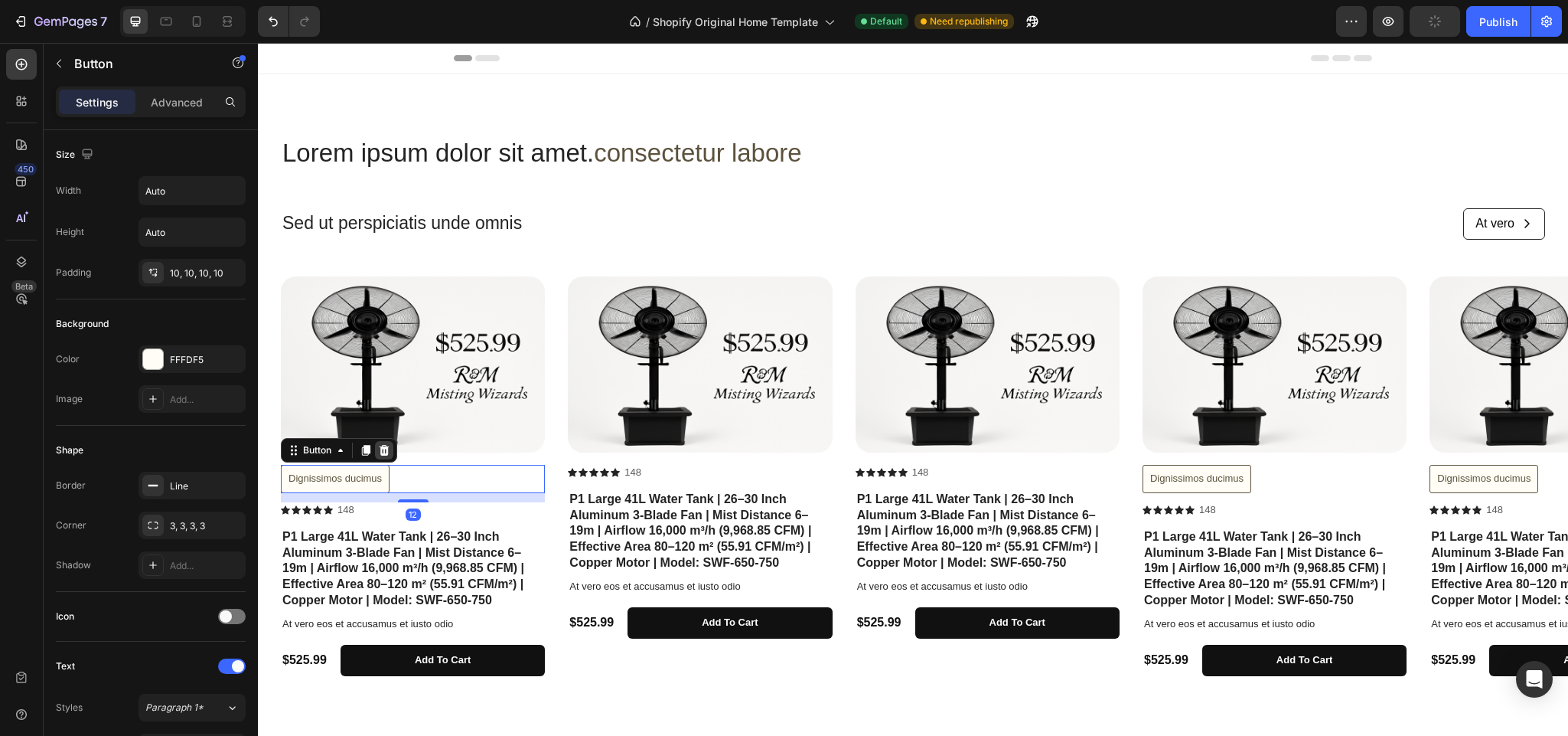
click at [384, 457] on div at bounding box center [384, 450] width 18 height 18
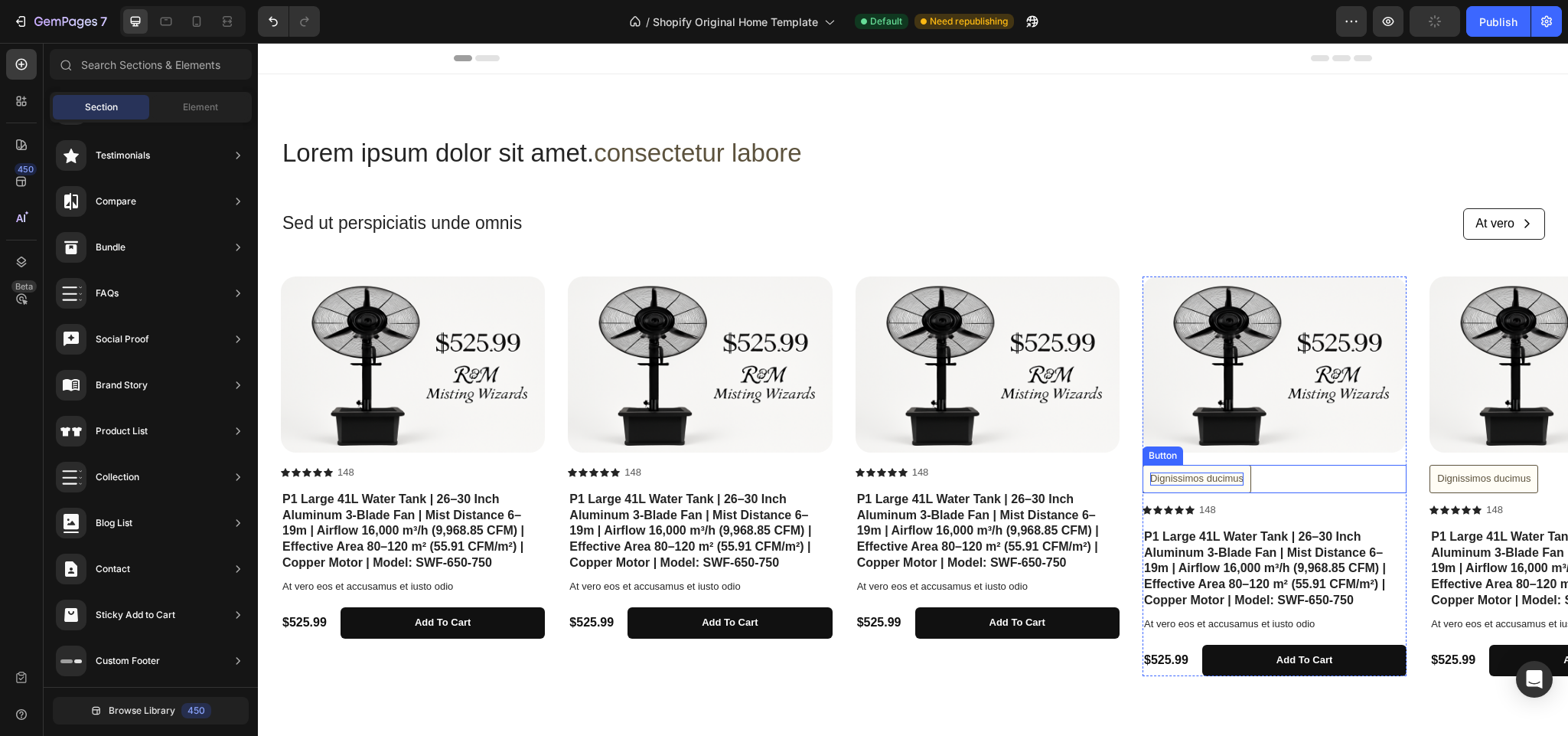
click at [1197, 478] on div "Dignissimos ducimus" at bounding box center [1197, 478] width 93 height 13
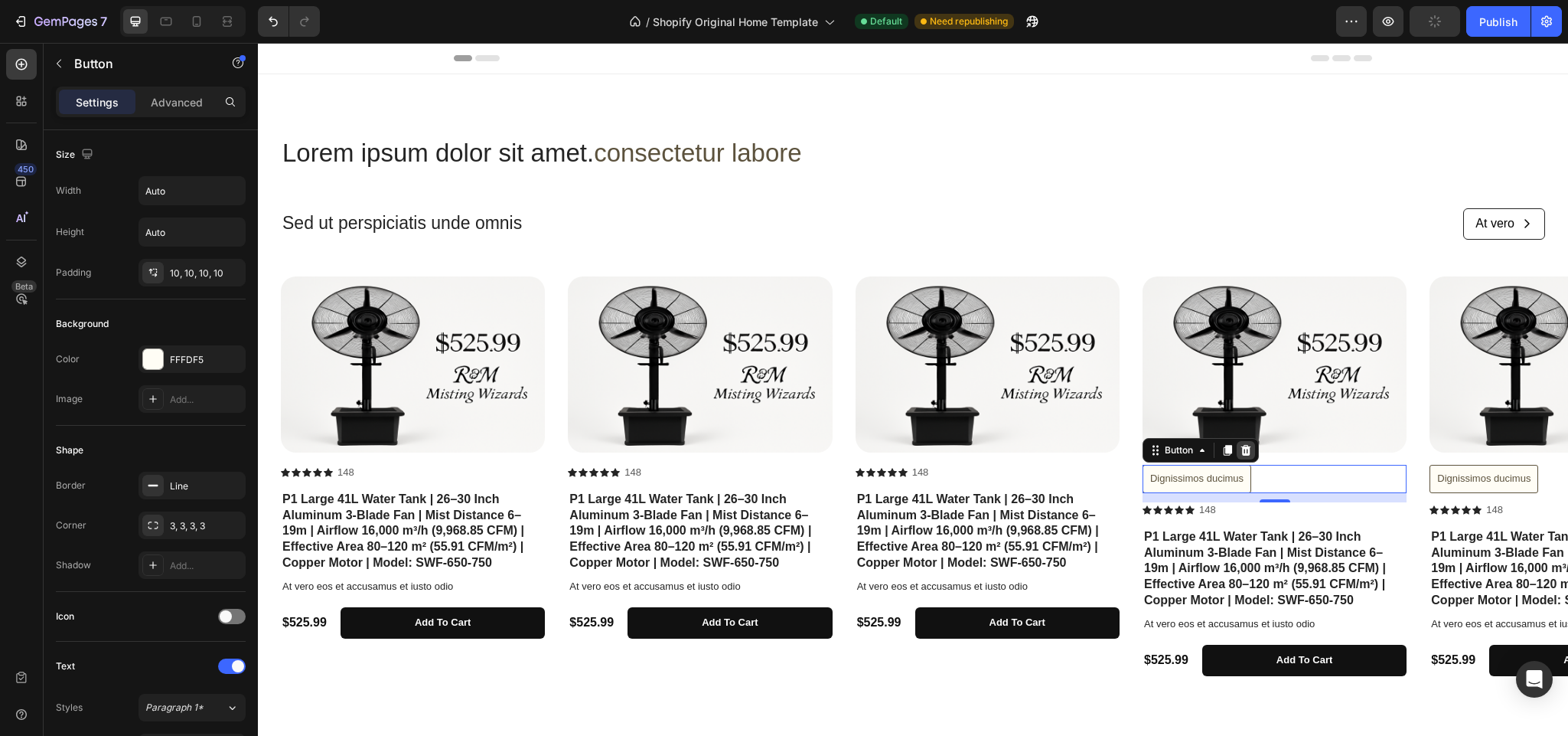
click at [1251, 450] on icon at bounding box center [1246, 450] width 12 height 12
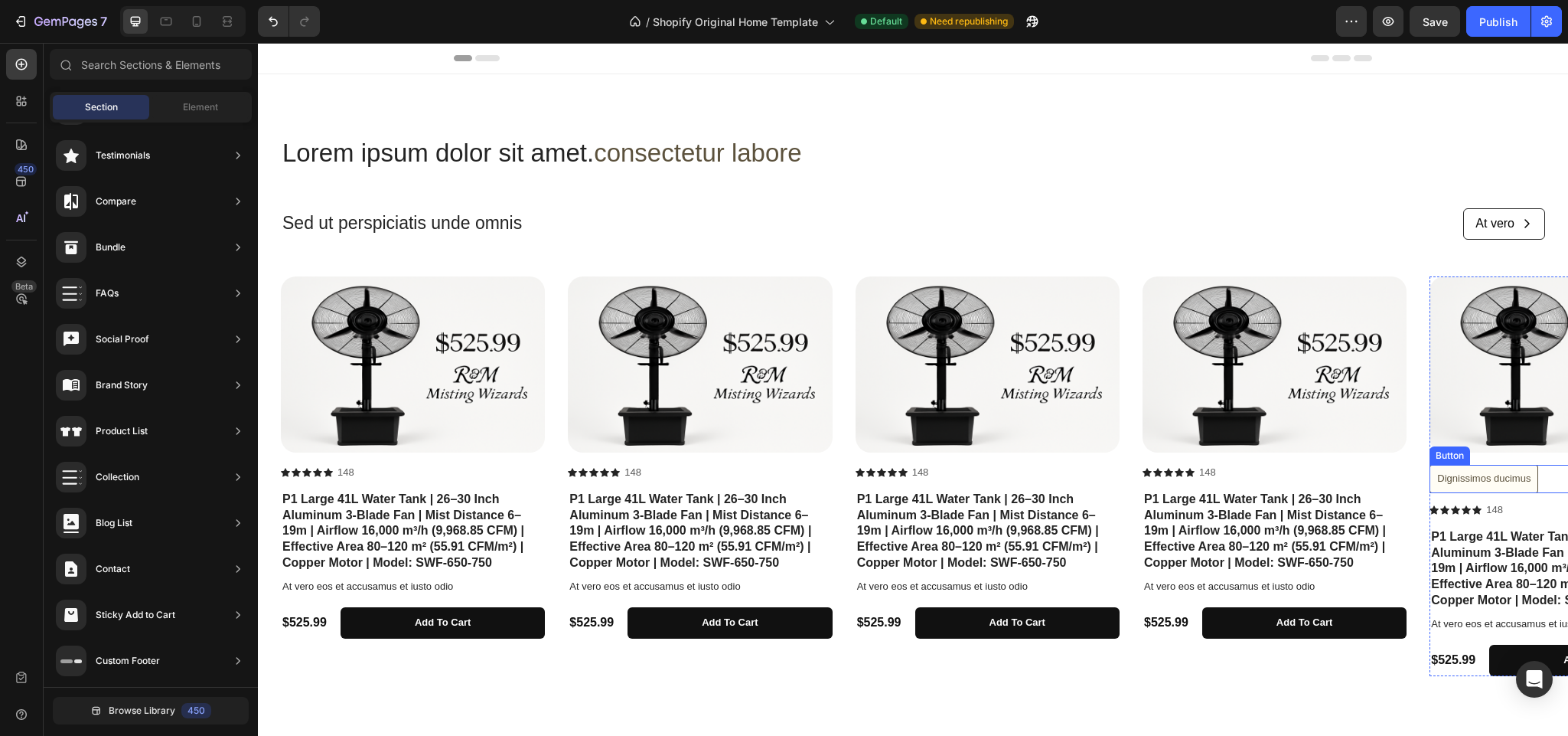
click at [1437, 468] on button "Dignissimos ducimus" at bounding box center [1484, 479] width 109 height 28
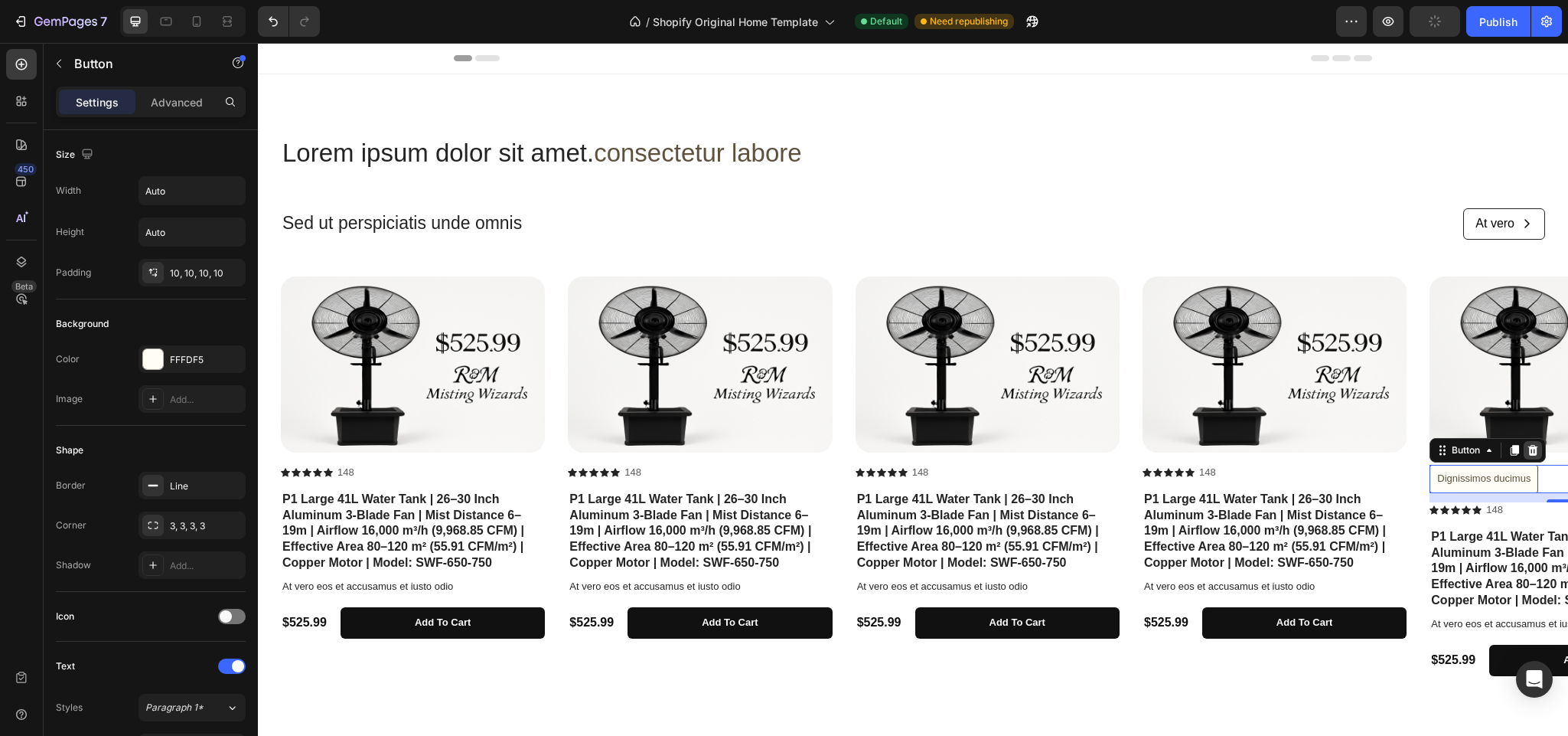
click at [1531, 454] on icon at bounding box center [1533, 450] width 10 height 11
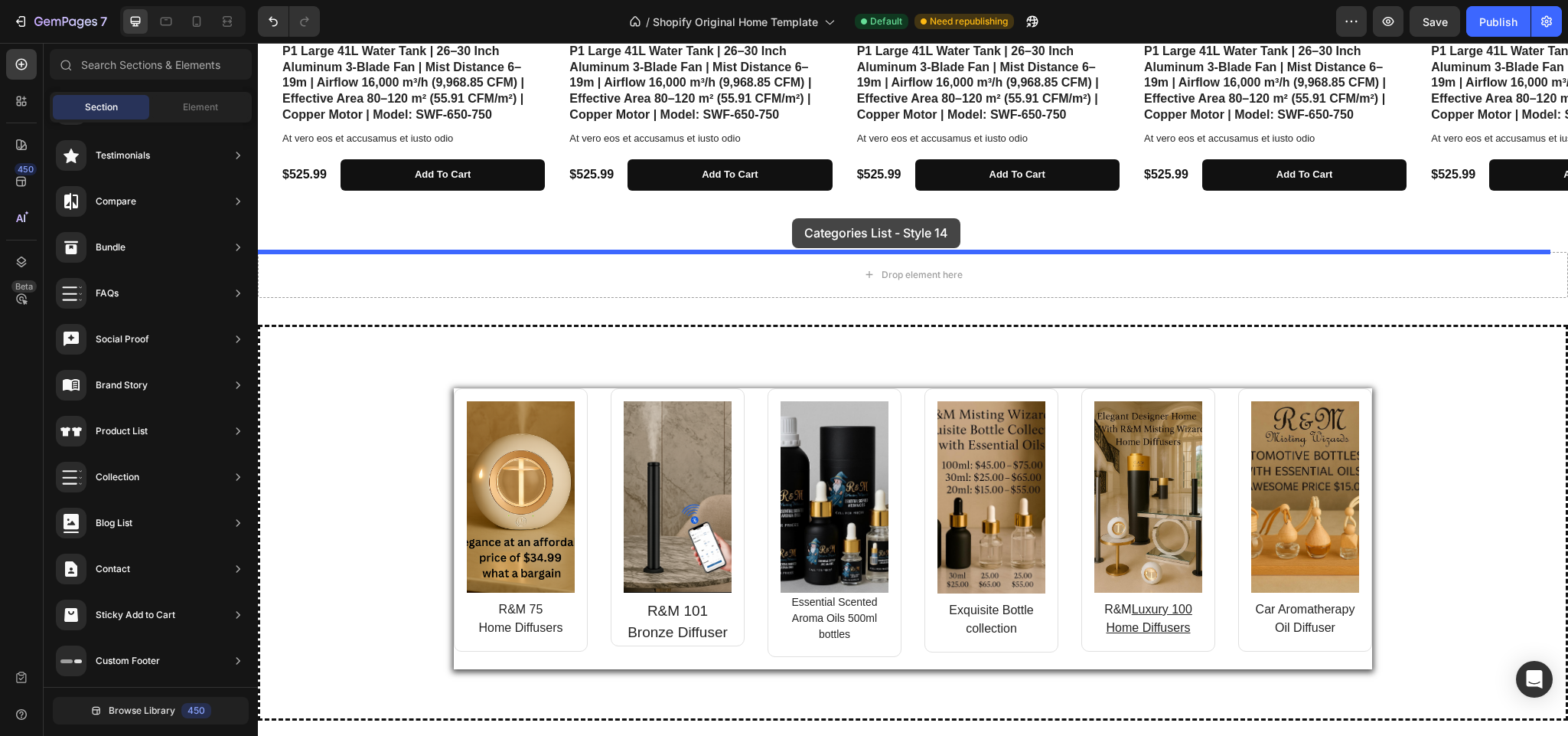
scroll to position [416, 0]
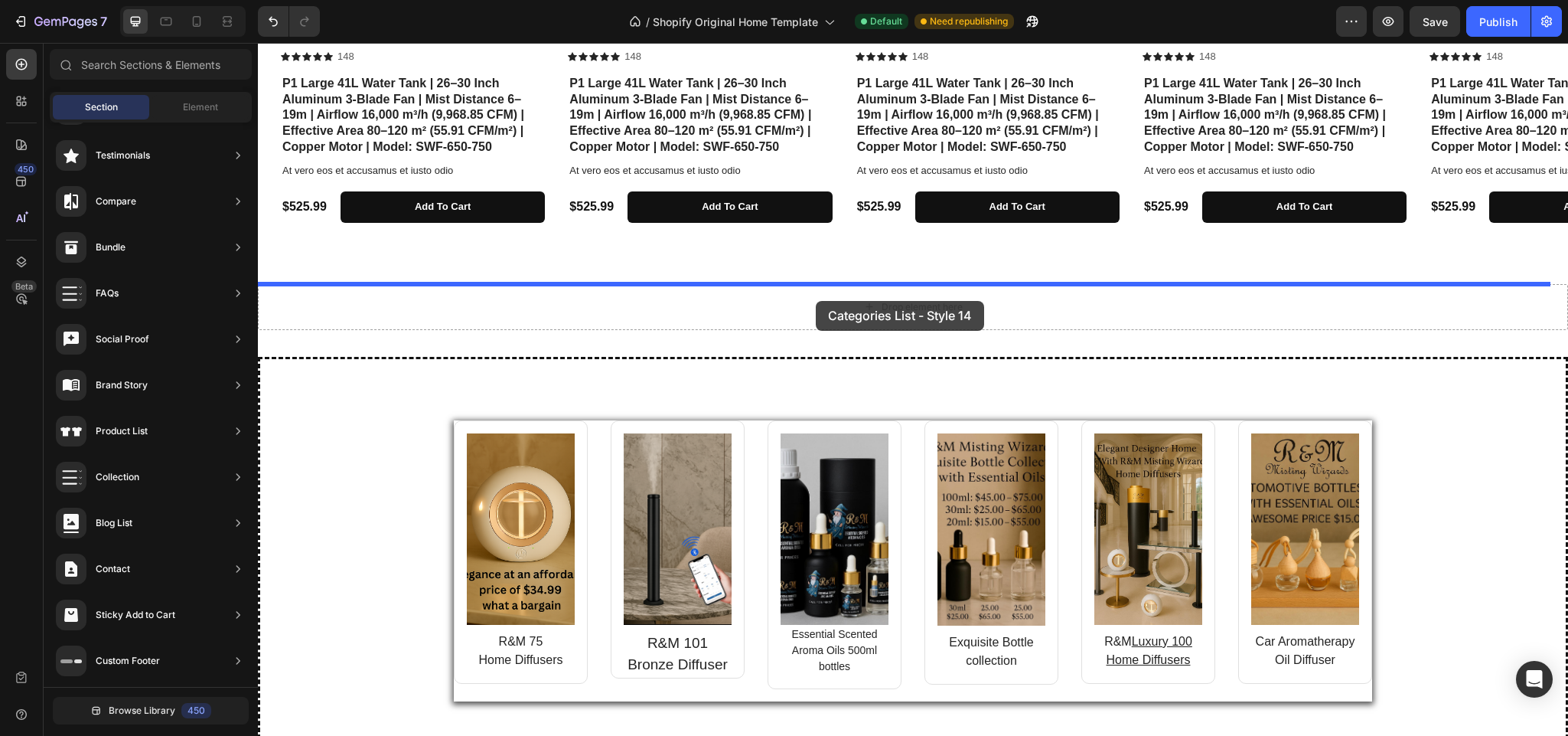
drag, startPoint x: 635, startPoint y: 527, endPoint x: 816, endPoint y: 301, distance: 289.5
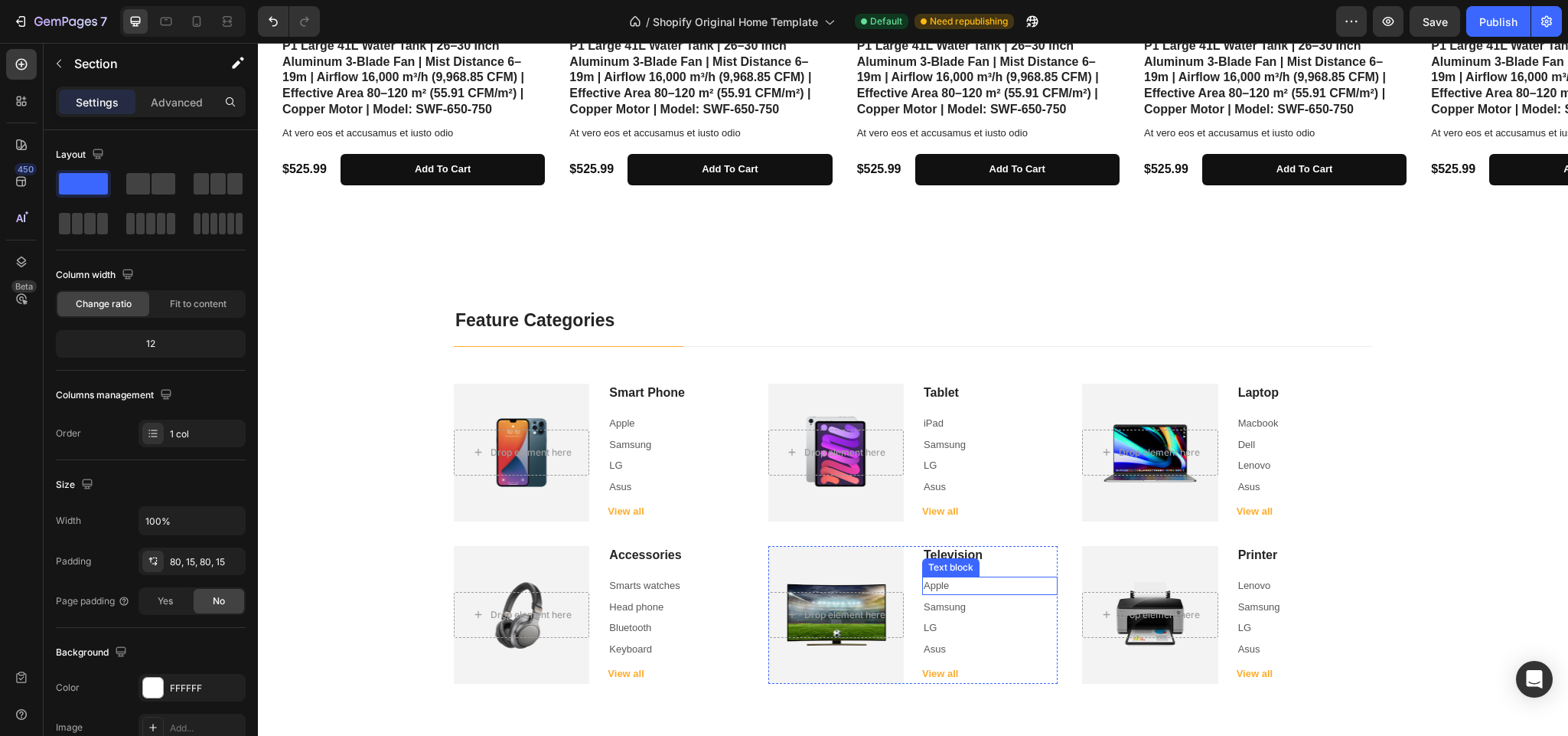
scroll to position [435, 0]
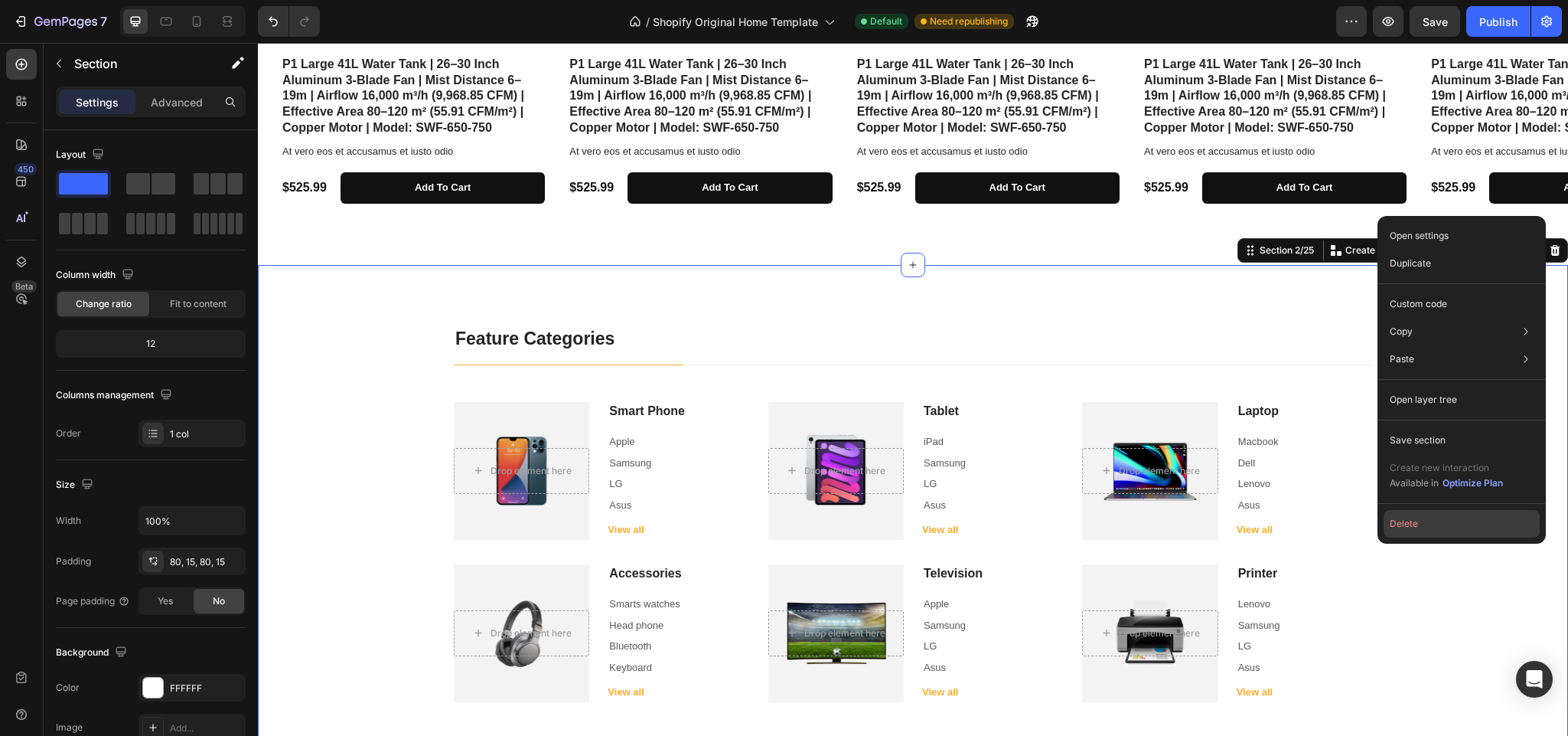
click at [1397, 532] on button "Delete" at bounding box center [1462, 523] width 156 height 27
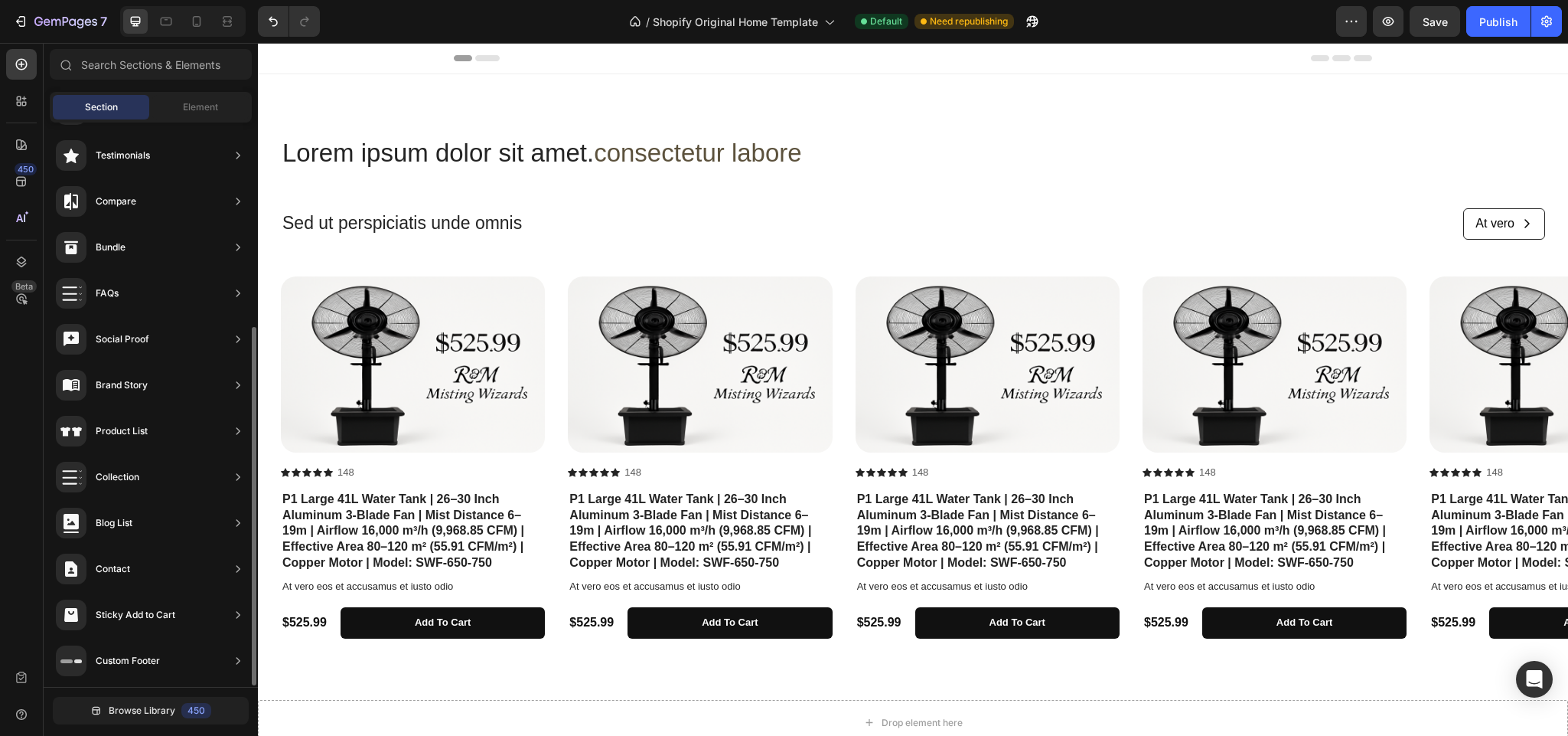
scroll to position [0, 0]
click at [745, 204] on div "Lorem ipsum dolor sit amet. consectetur labore Heading Sed ut perspiciatis unde…" at bounding box center [913, 193] width 1265 height 117
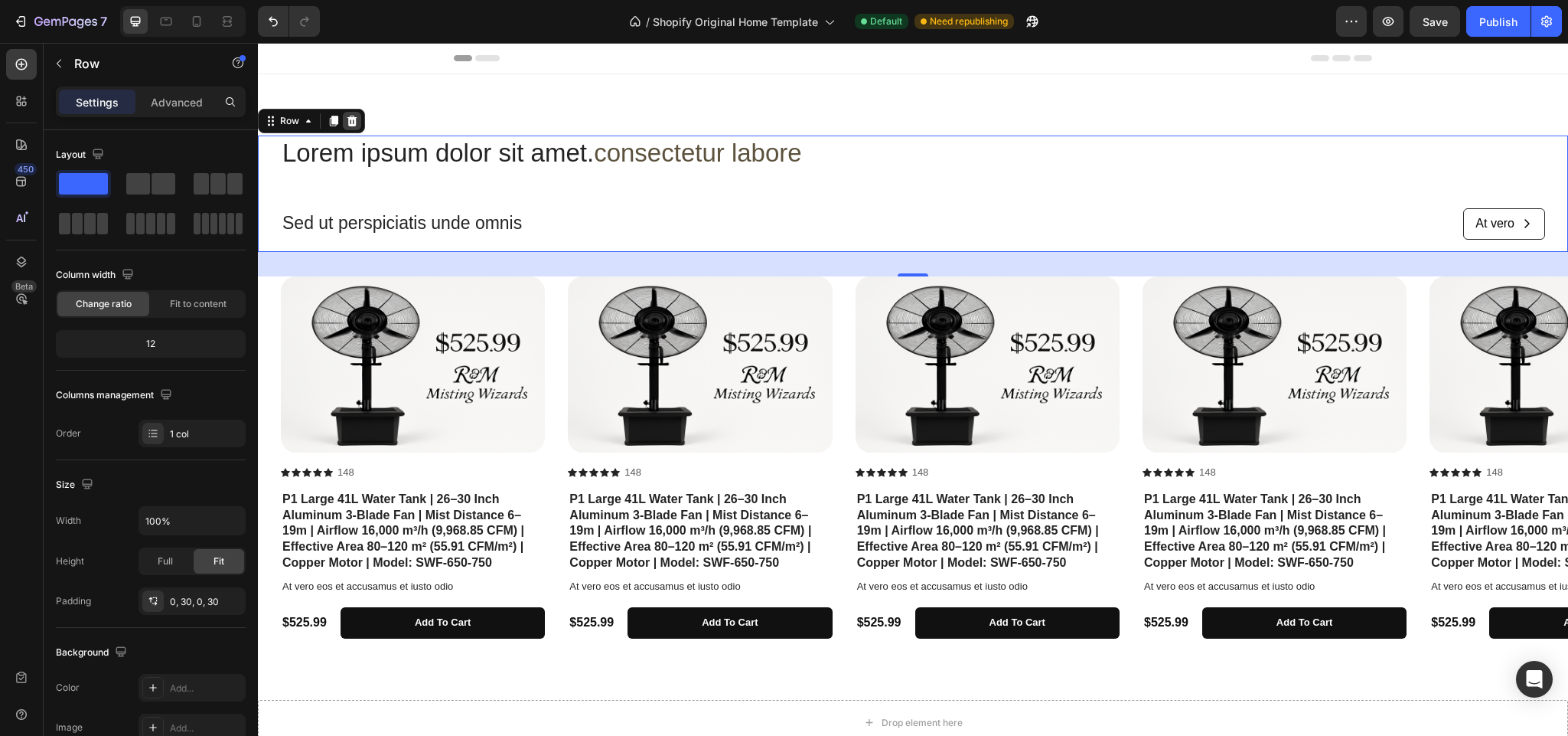
click at [357, 119] on icon at bounding box center [352, 121] width 12 height 12
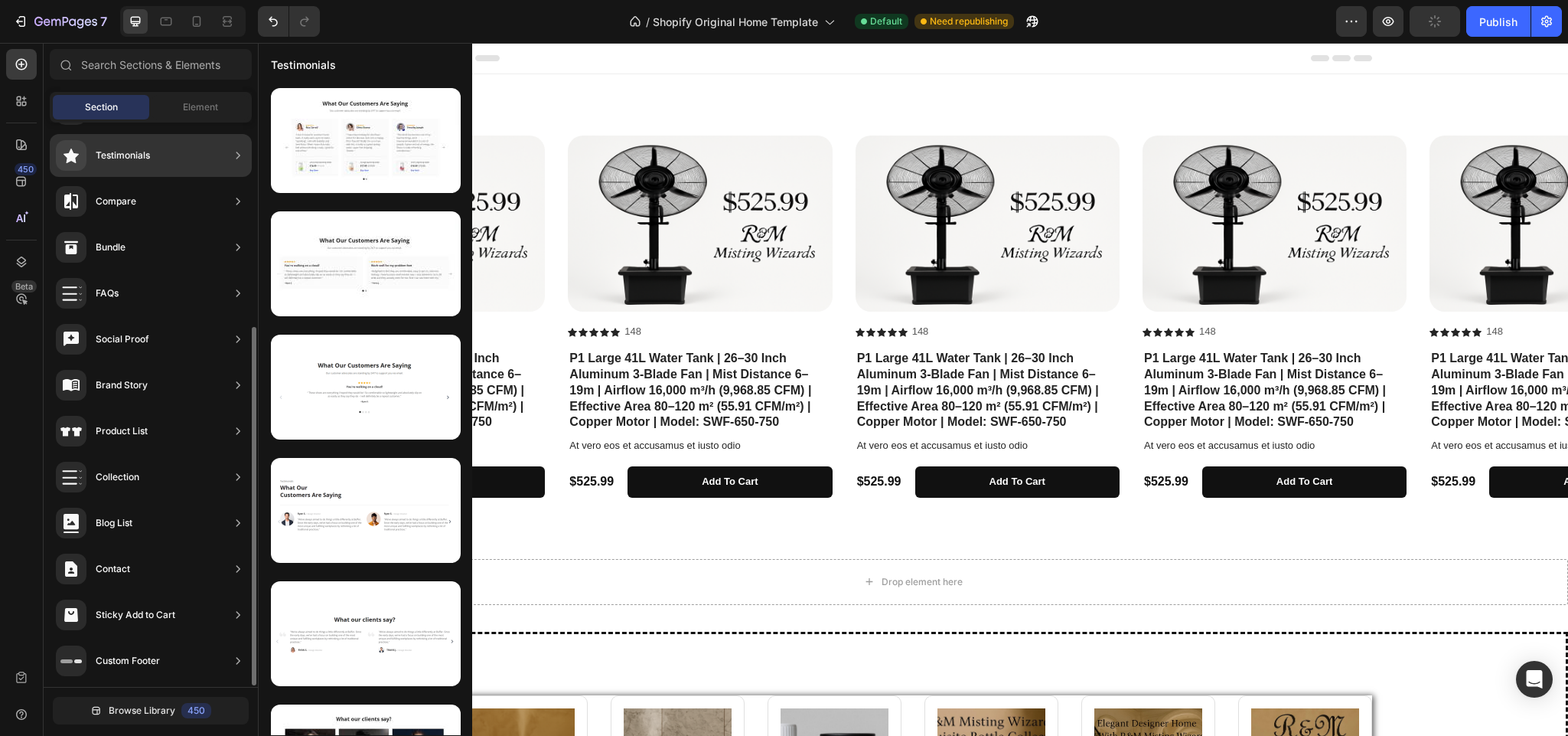
click at [133, 147] on div "Testimonials" at bounding box center [123, 154] width 54 height 15
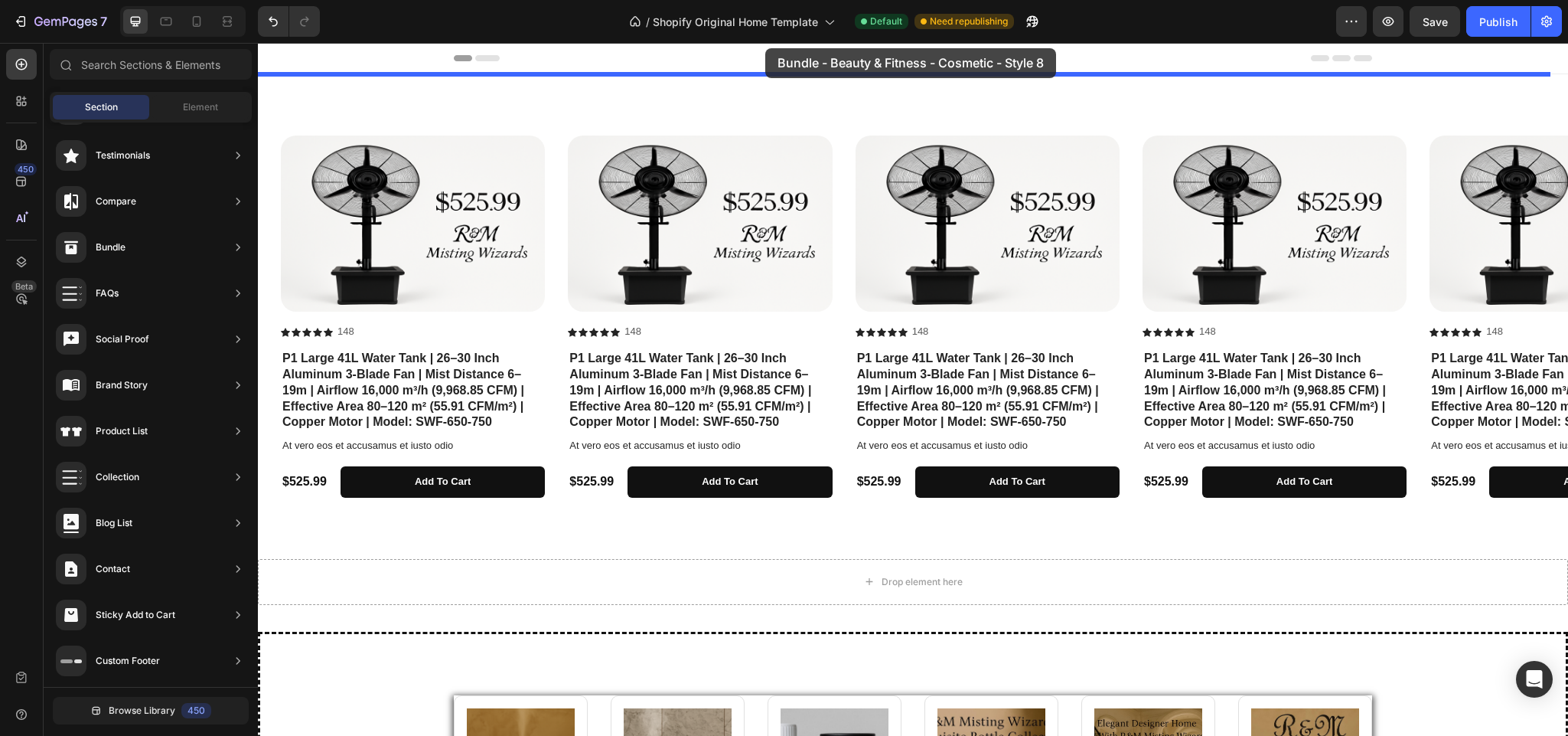
drag, startPoint x: 622, startPoint y: 171, endPoint x: 766, endPoint y: 48, distance: 189.4
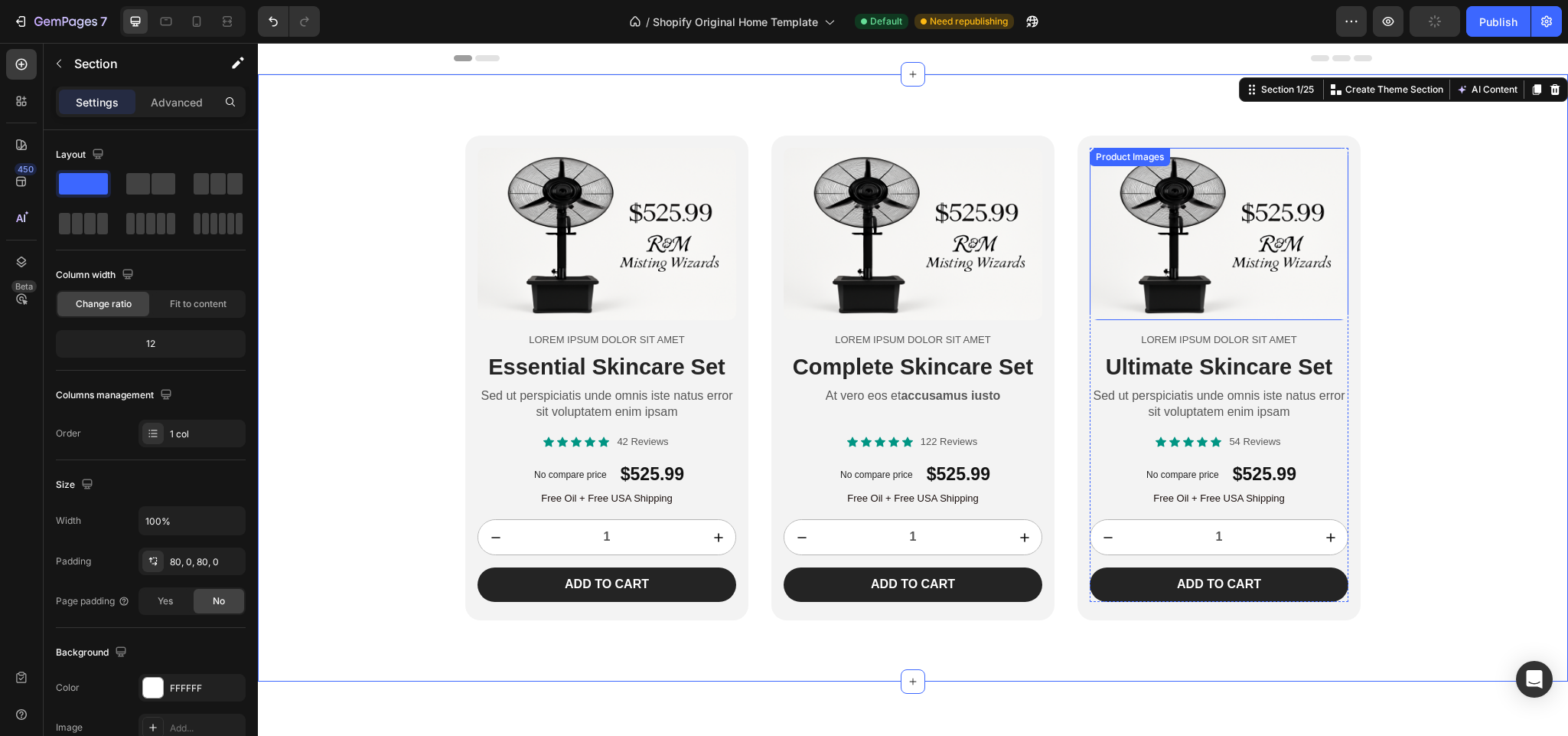
click at [1203, 257] on img at bounding box center [1219, 233] width 259 height 172
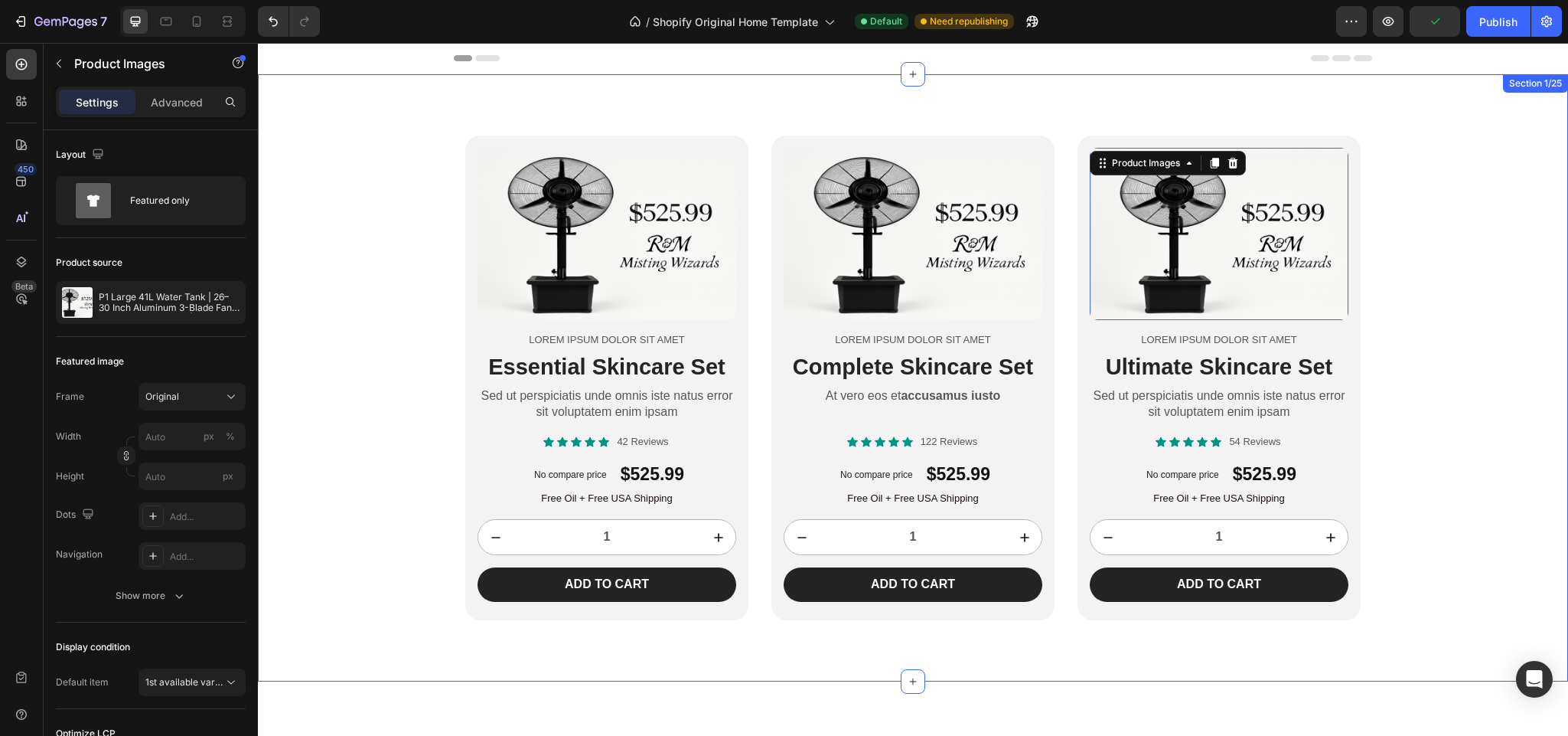
click at [373, 156] on div "Product Images Lorem ipsum dolor sit amet Text Block Essential Skincare Set Hea…" at bounding box center [913, 377] width 1310 height 484
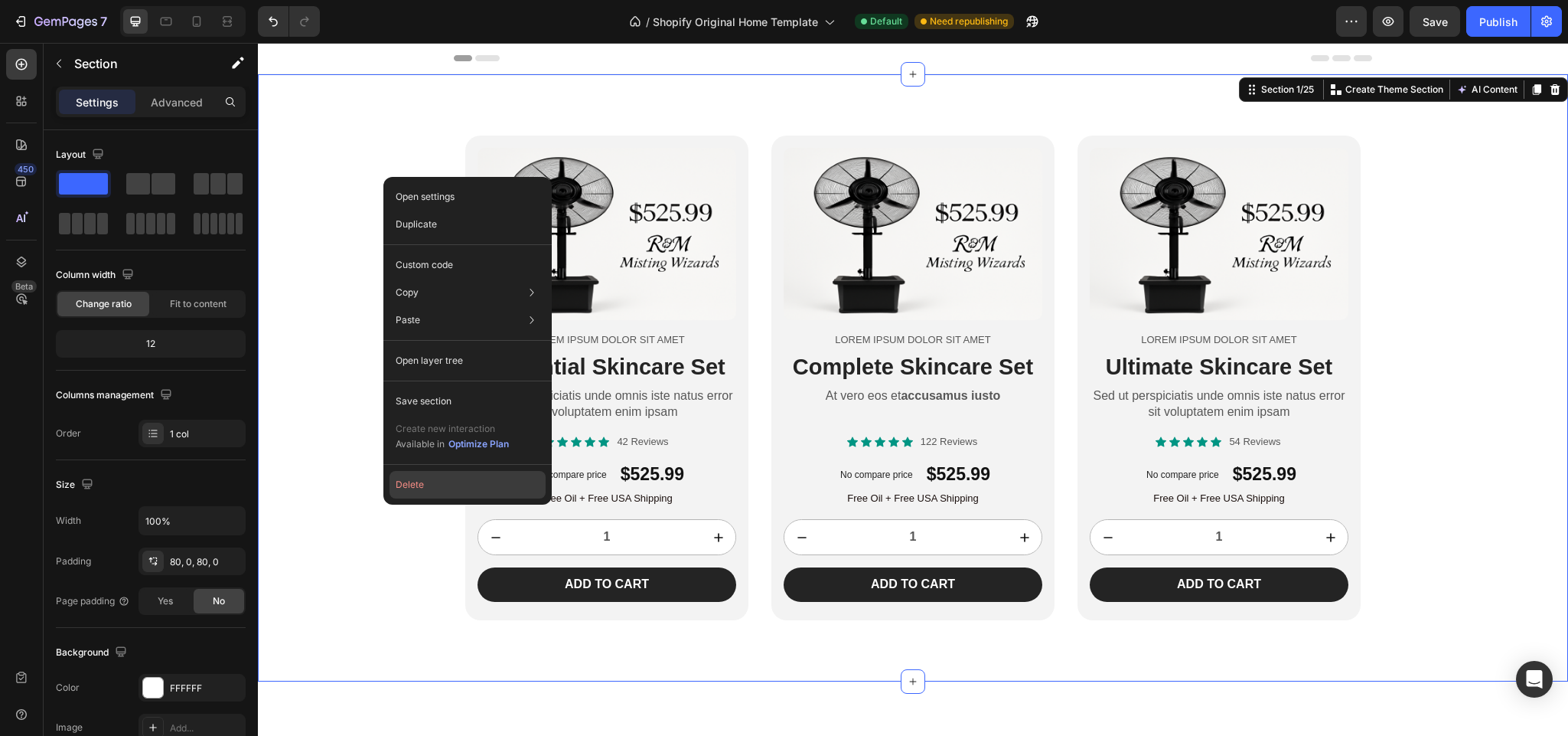
click at [410, 478] on button "Delete" at bounding box center [467, 484] width 156 height 27
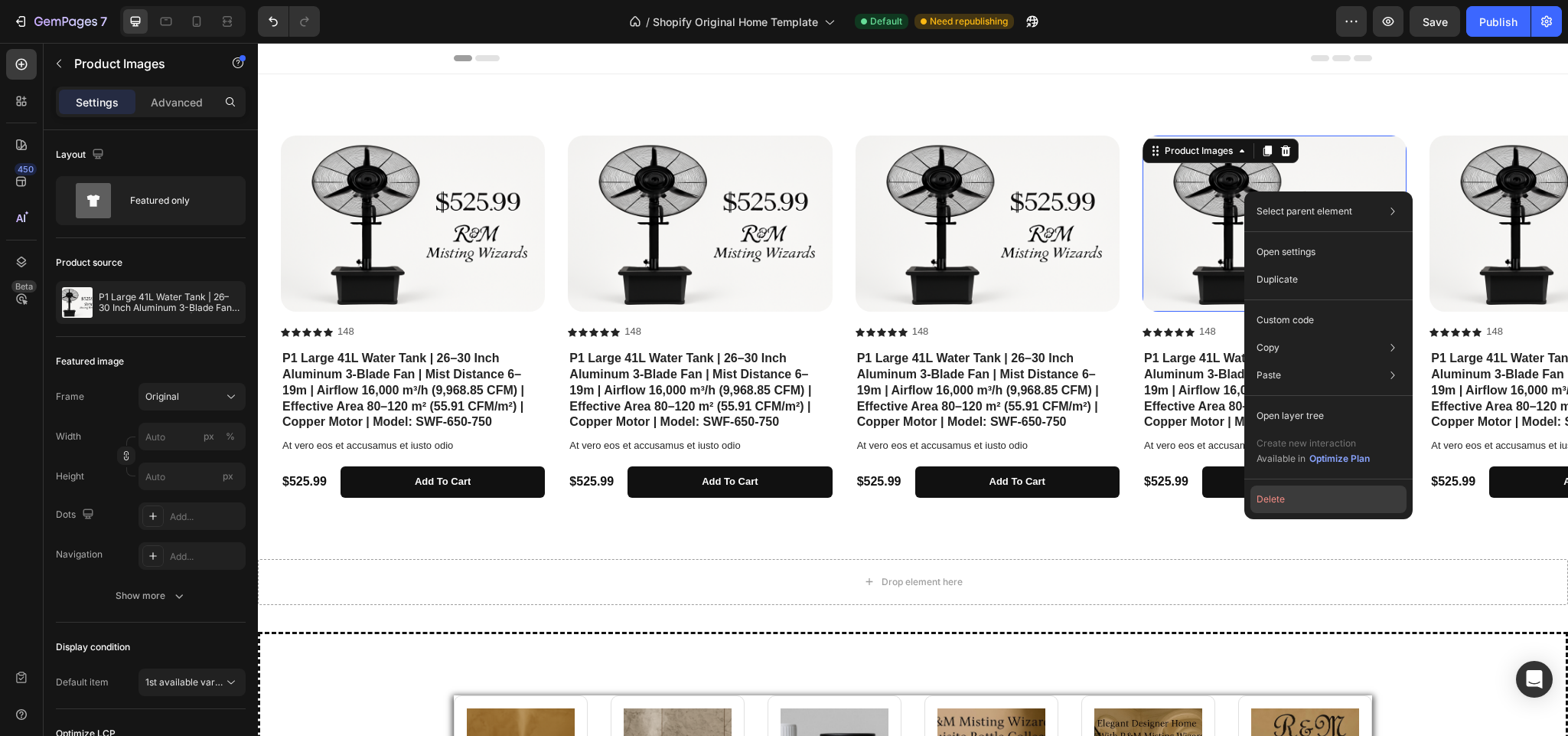
click at [1278, 498] on button "Delete" at bounding box center [1329, 498] width 156 height 27
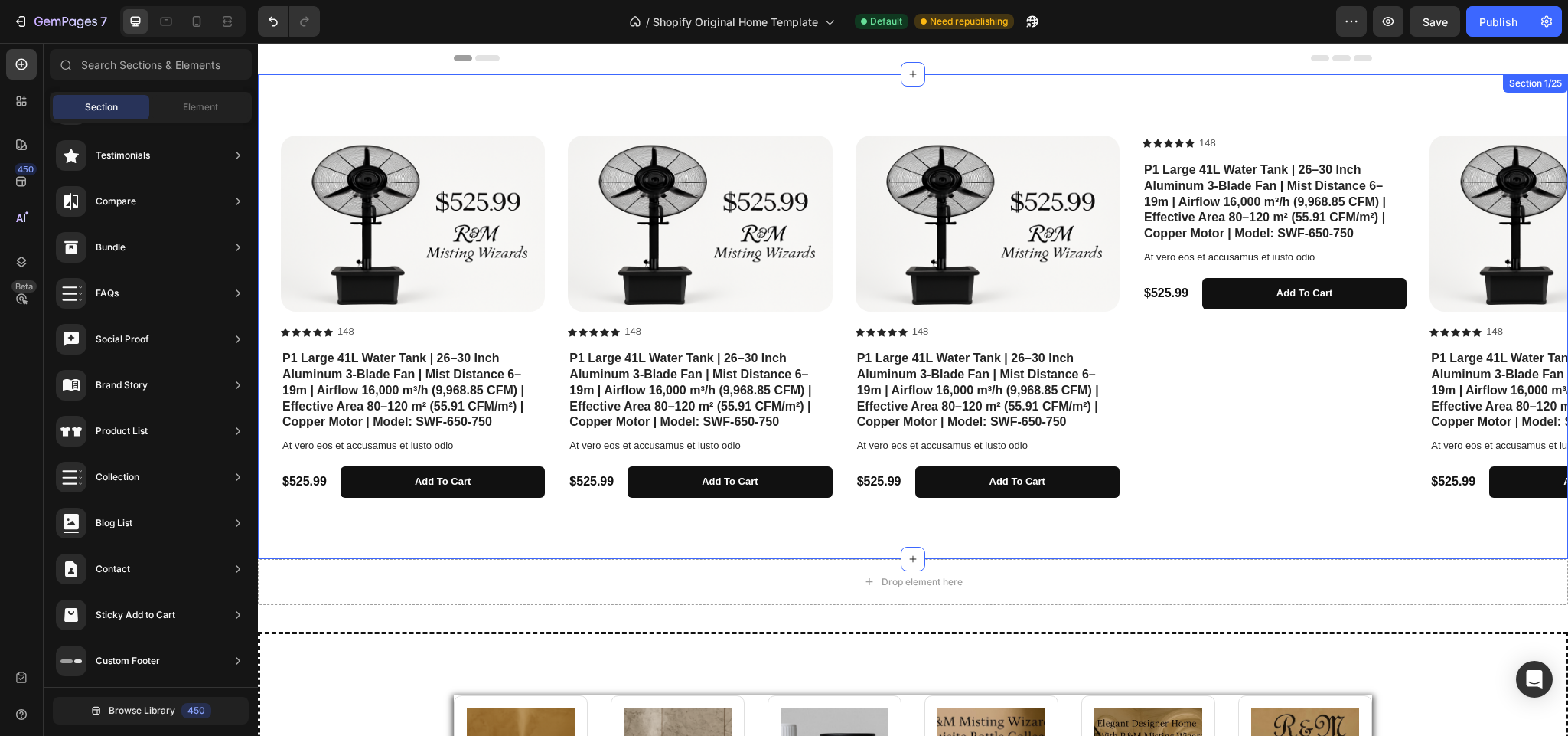
click at [1236, 522] on div "Product Images Icon Icon Icon Icon Icon Icon List 148 Text Block Row P1 Large 4…" at bounding box center [913, 317] width 1310 height 484
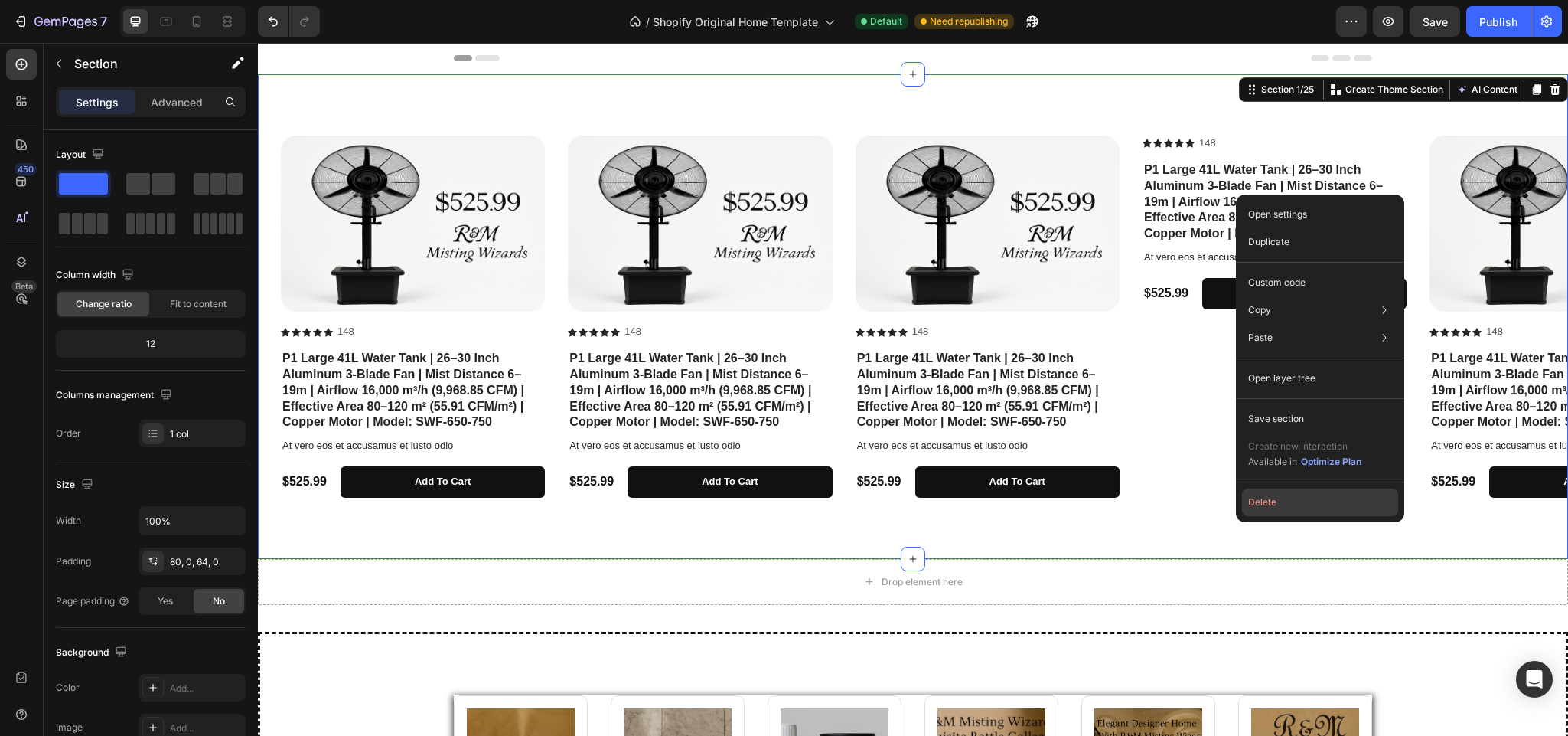
click at [1267, 508] on button "Delete" at bounding box center [1320, 502] width 156 height 27
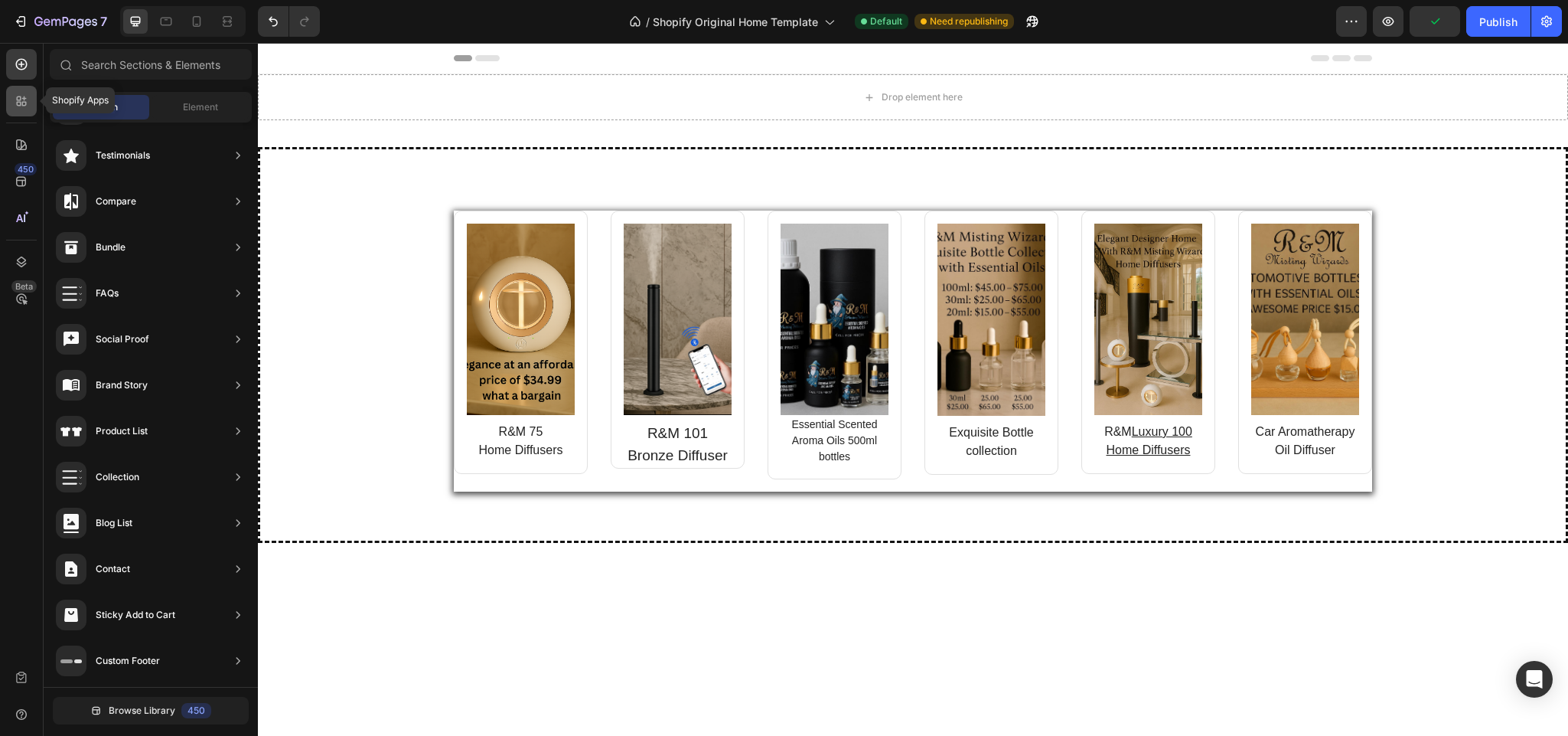
click at [30, 94] on div at bounding box center [21, 101] width 31 height 31
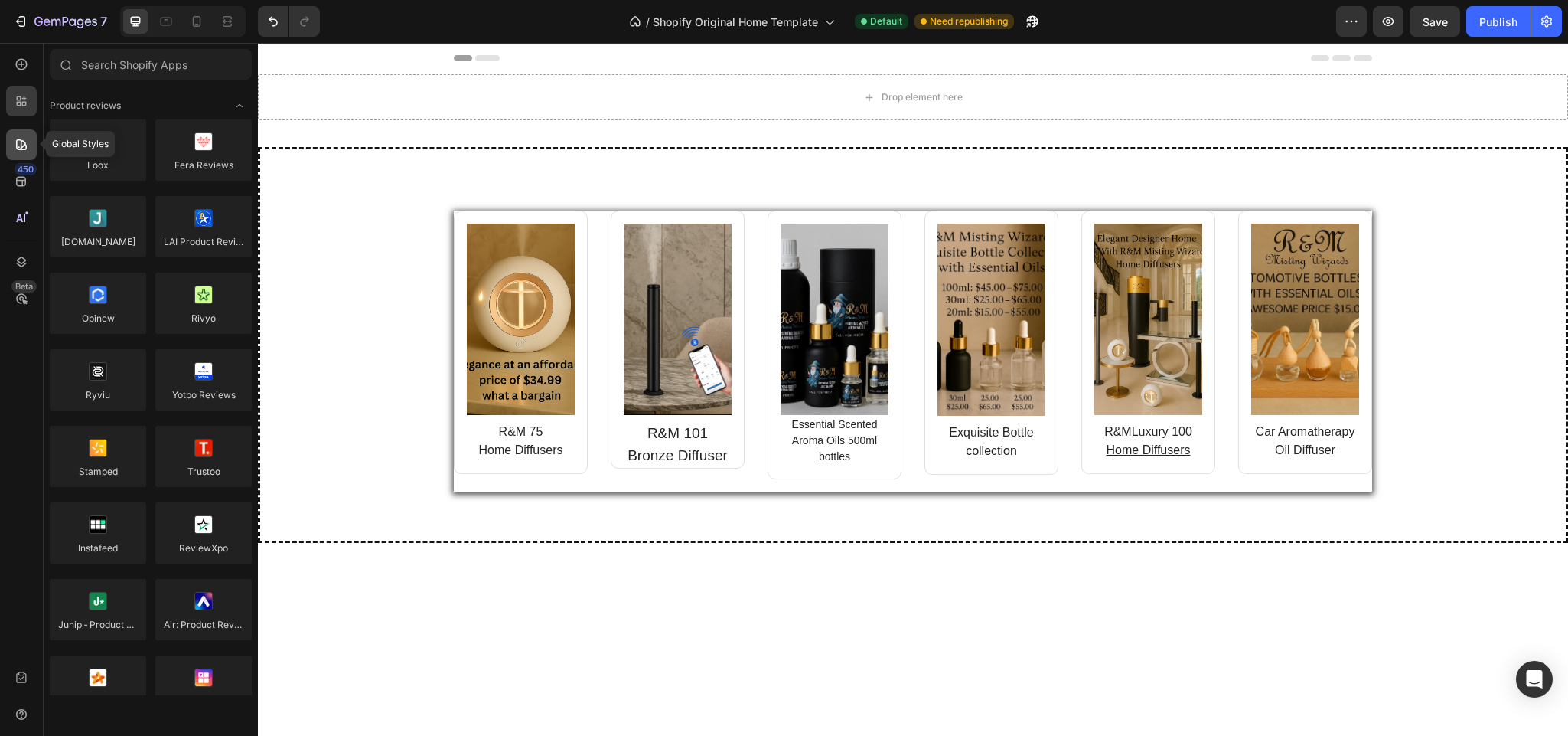
click at [11, 134] on div at bounding box center [21, 144] width 31 height 31
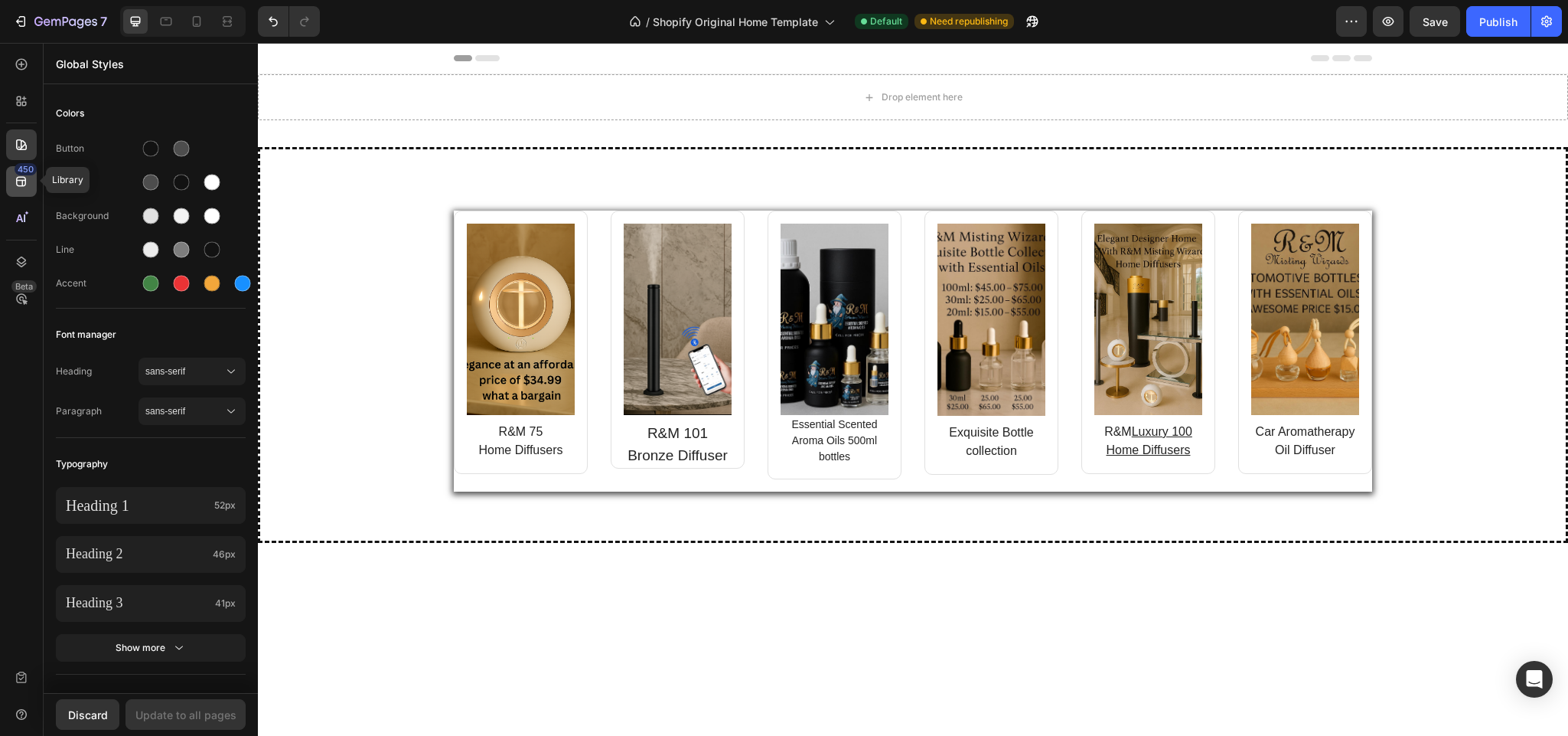
click at [11, 187] on div "450" at bounding box center [21, 181] width 31 height 31
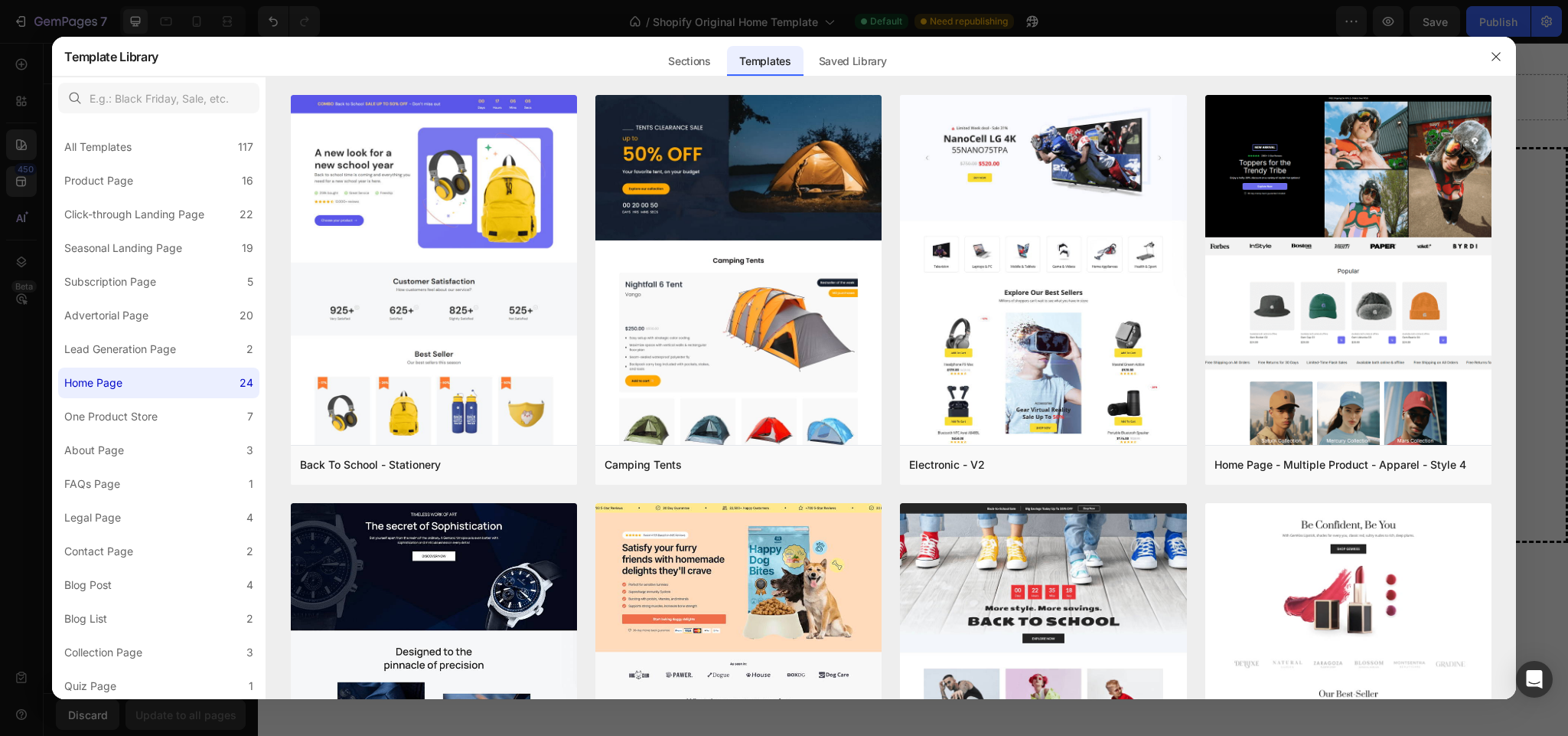
click at [21, 234] on div at bounding box center [784, 368] width 1568 height 736
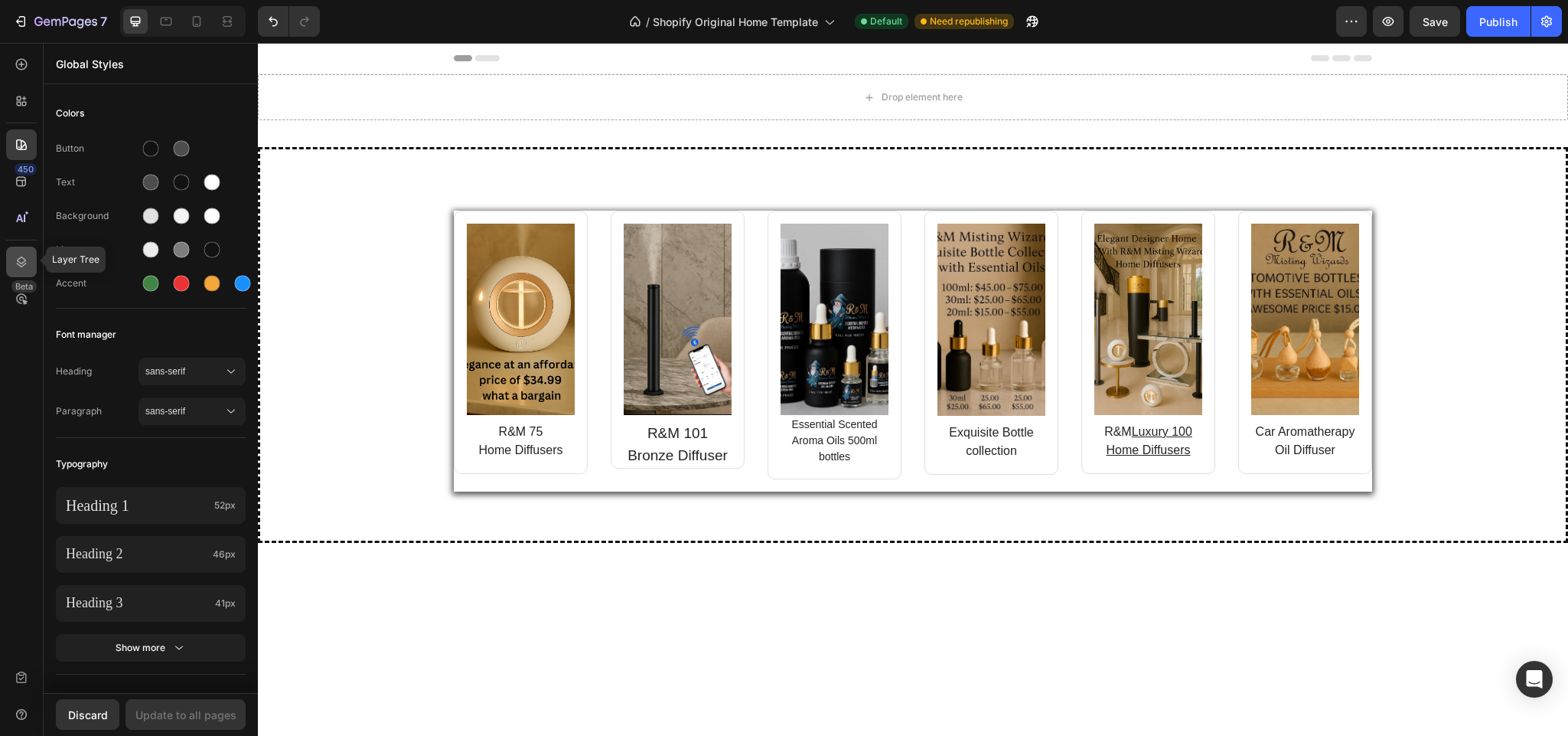
click at [21, 268] on div at bounding box center [21, 261] width 31 height 31
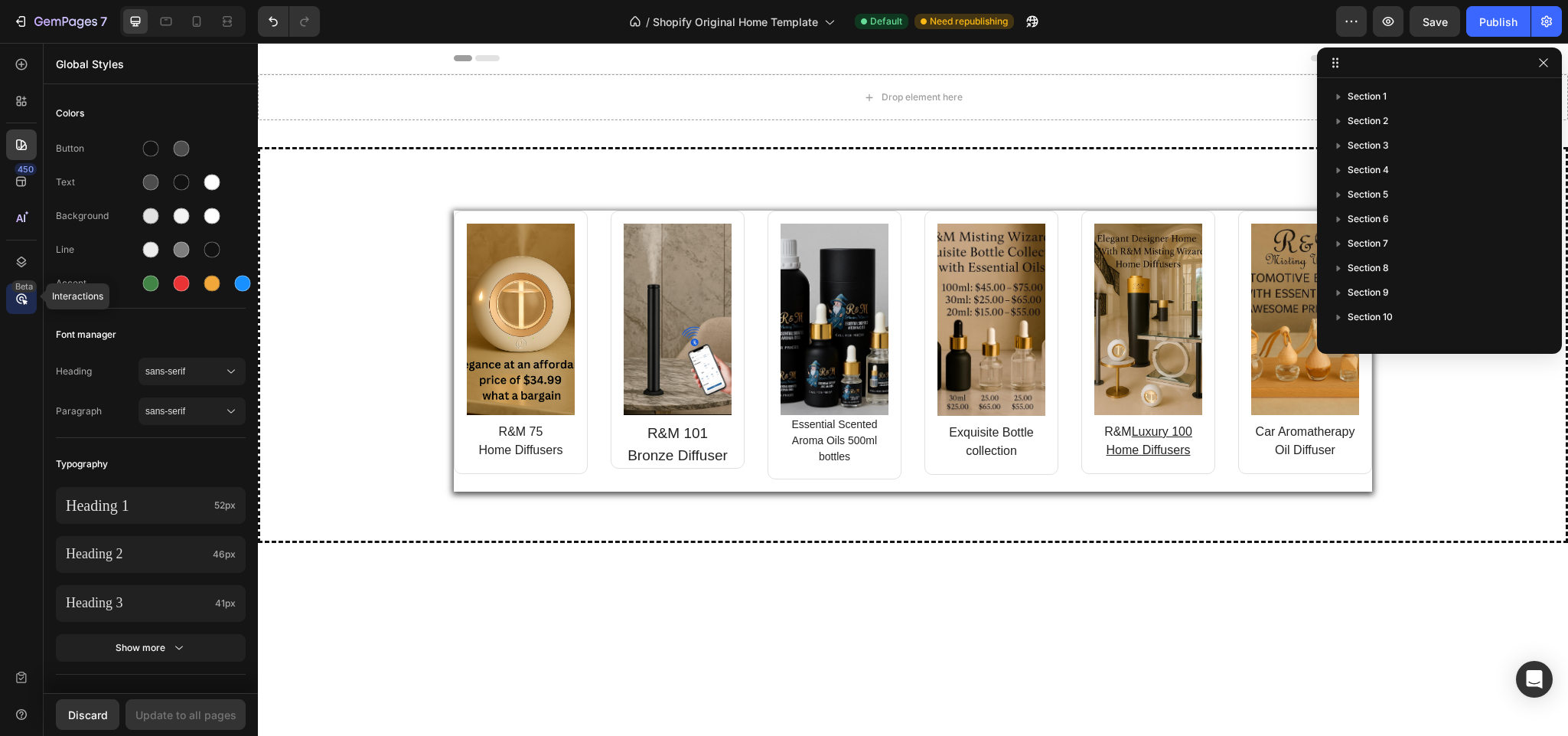
click at [14, 292] on icon at bounding box center [21, 298] width 15 height 15
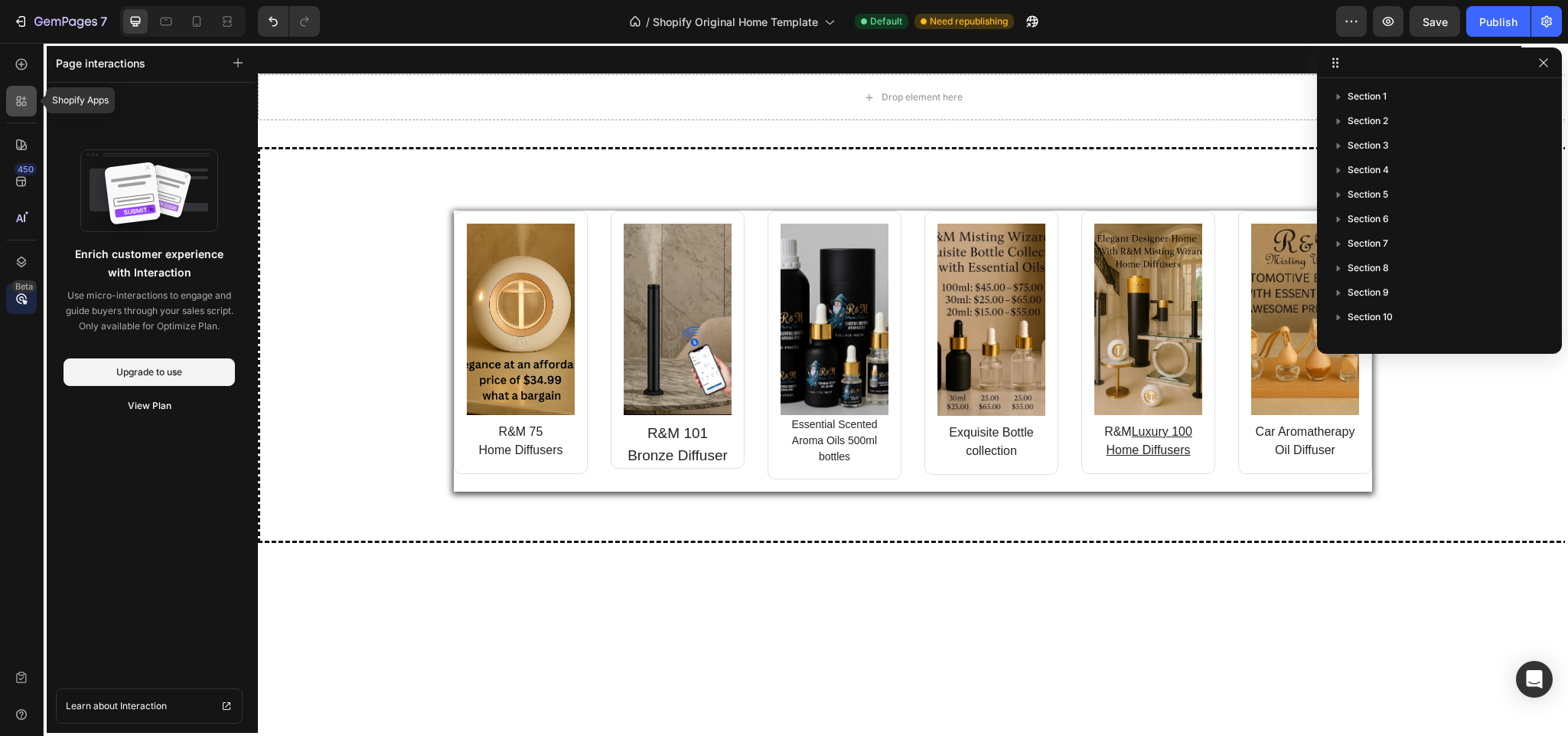
click at [21, 97] on icon at bounding box center [18, 98] width 4 height 4
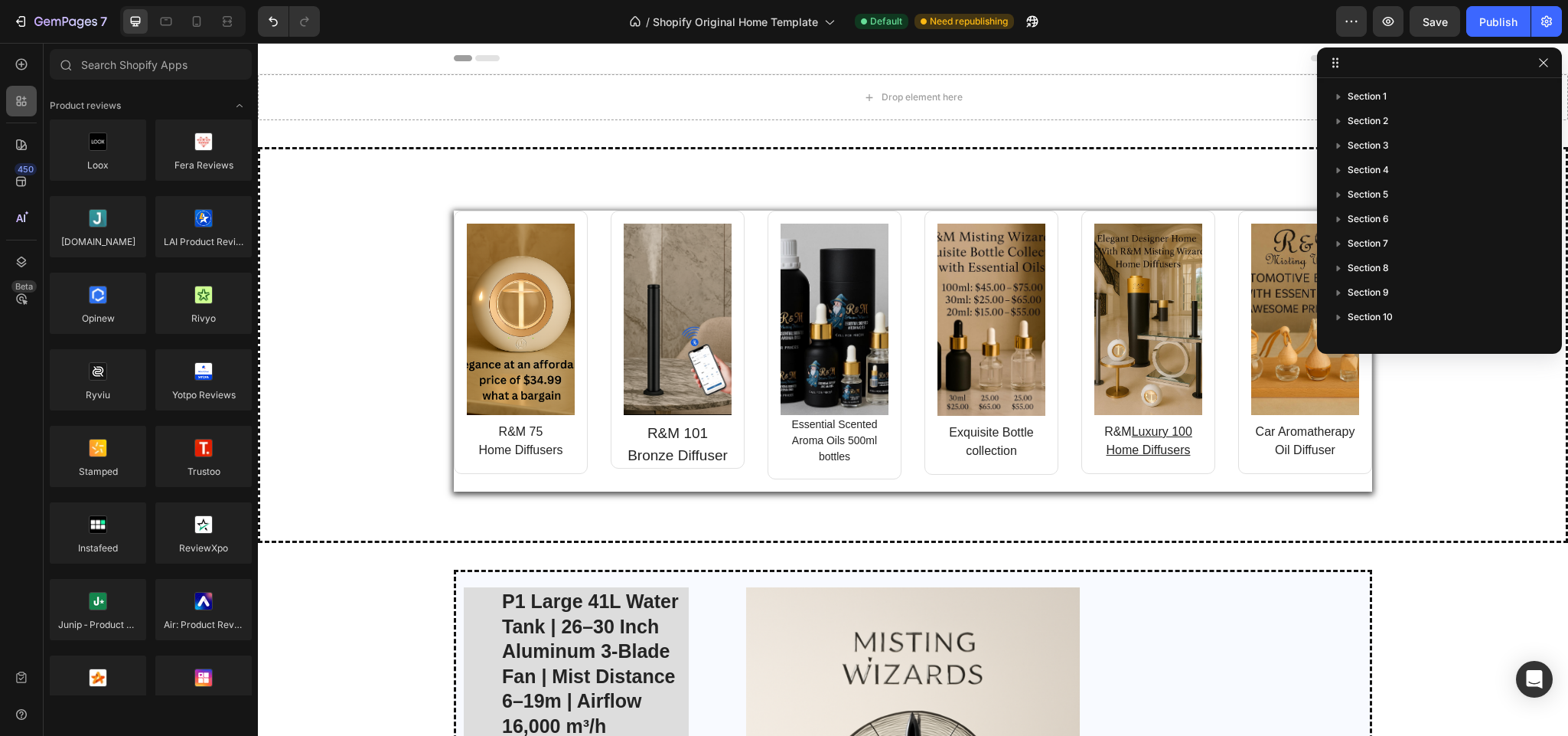
click at [24, 97] on icon at bounding box center [24, 98] width 4 height 4
click at [24, 72] on div at bounding box center [21, 64] width 31 height 31
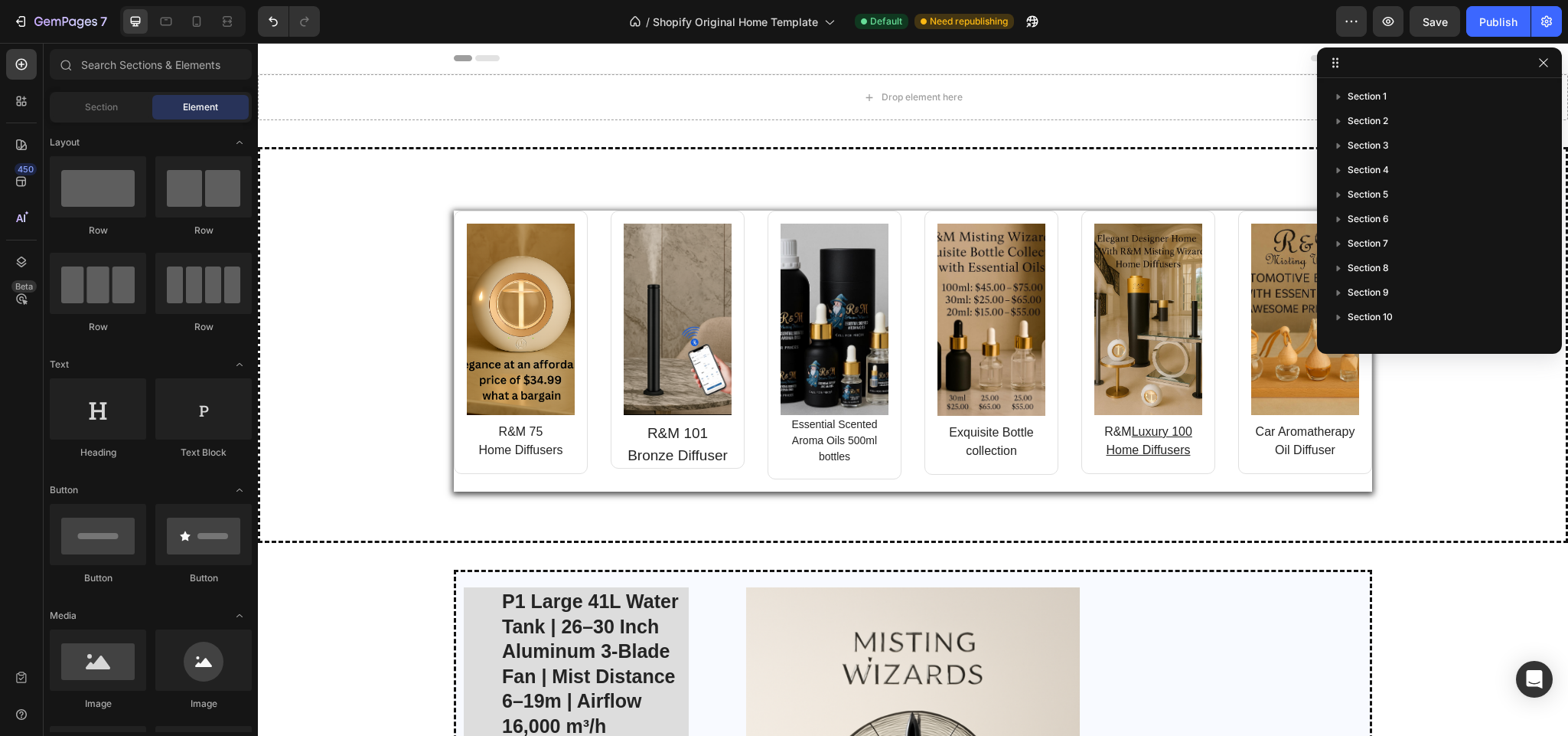
click at [834, 64] on div at bounding box center [913, 58] width 918 height 31
click at [1543, 62] on icon "button" at bounding box center [1543, 62] width 9 height 9
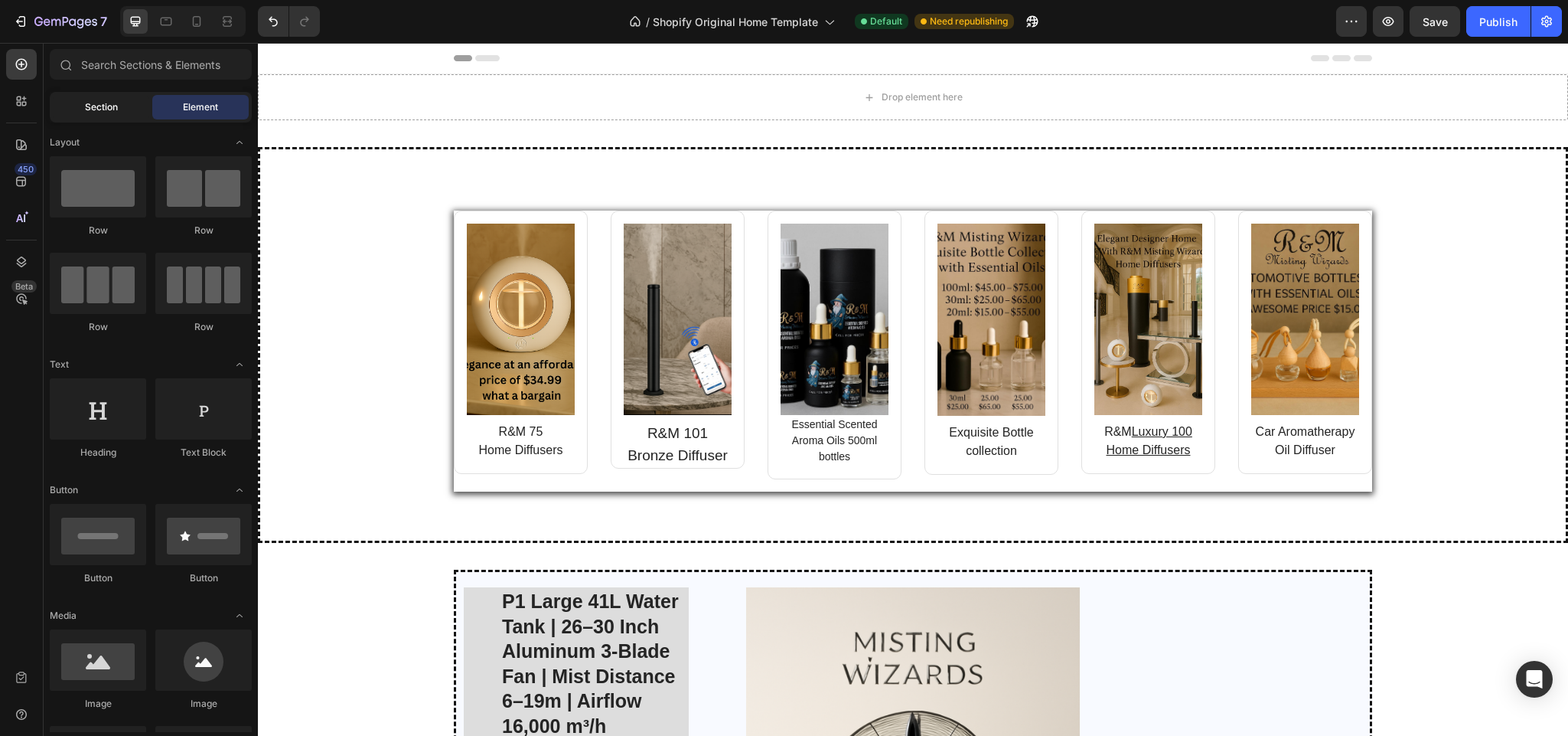
click at [108, 95] on div "Section" at bounding box center [101, 107] width 96 height 25
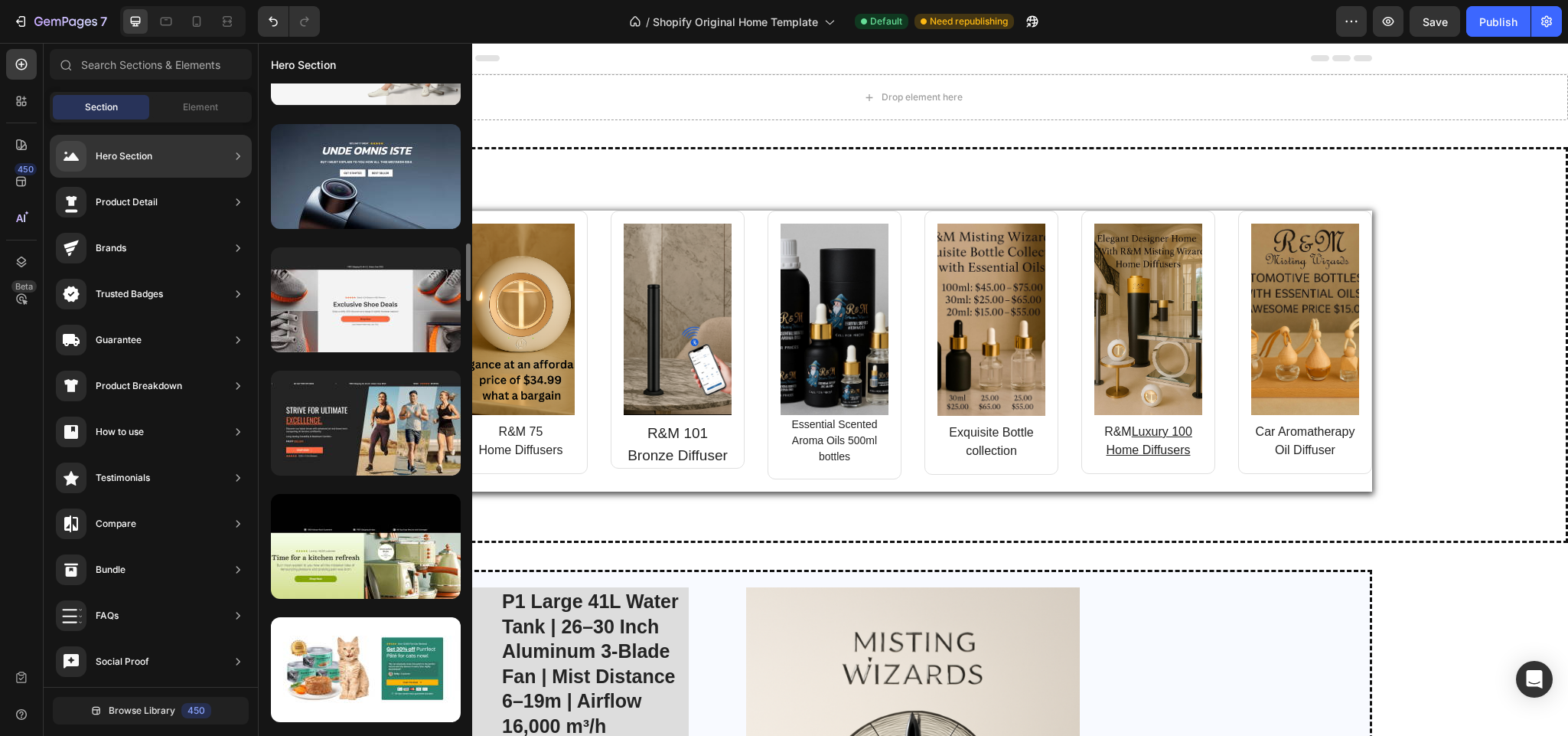
scroll to position [1833, 0]
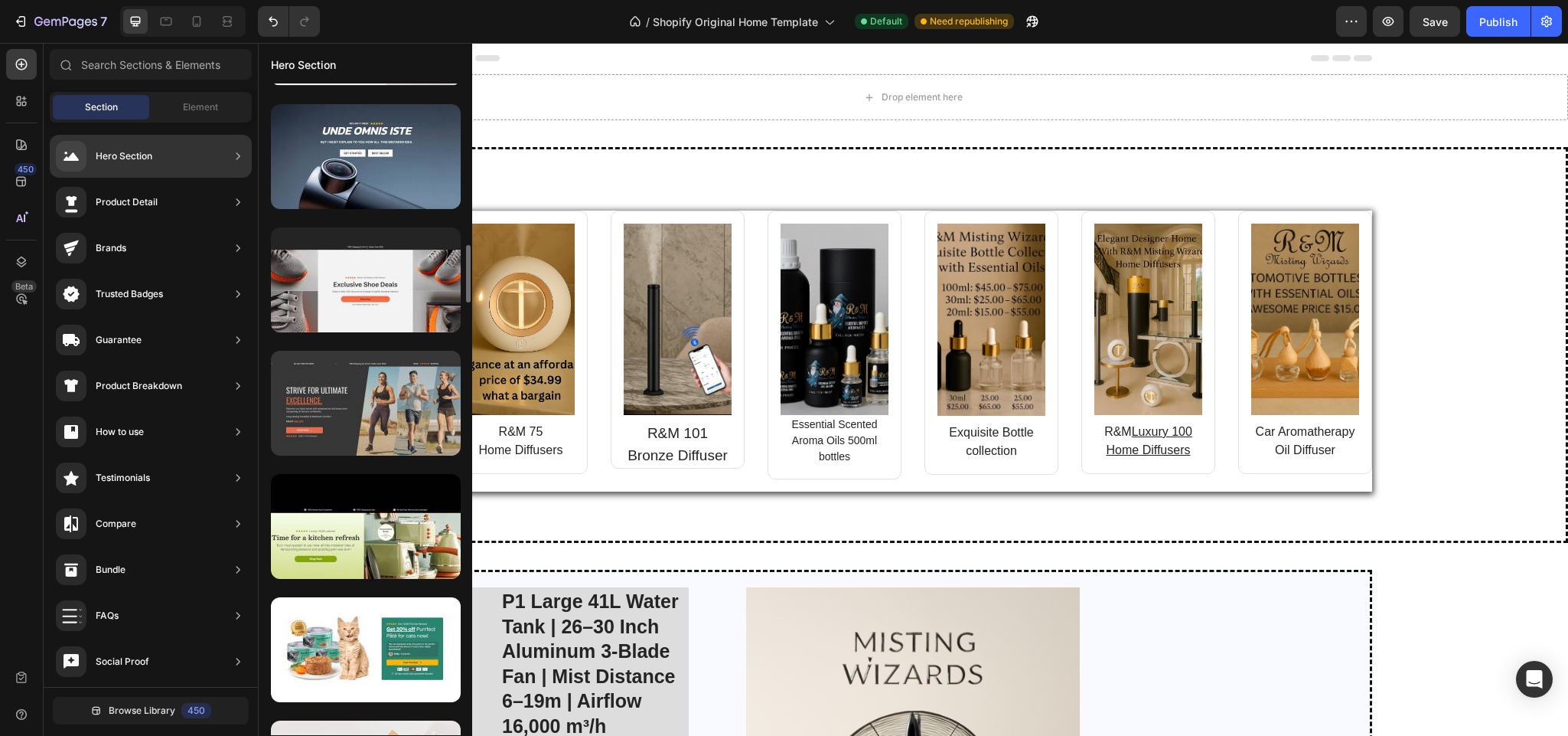
click at [376, 412] on div at bounding box center [366, 404] width 189 height 105
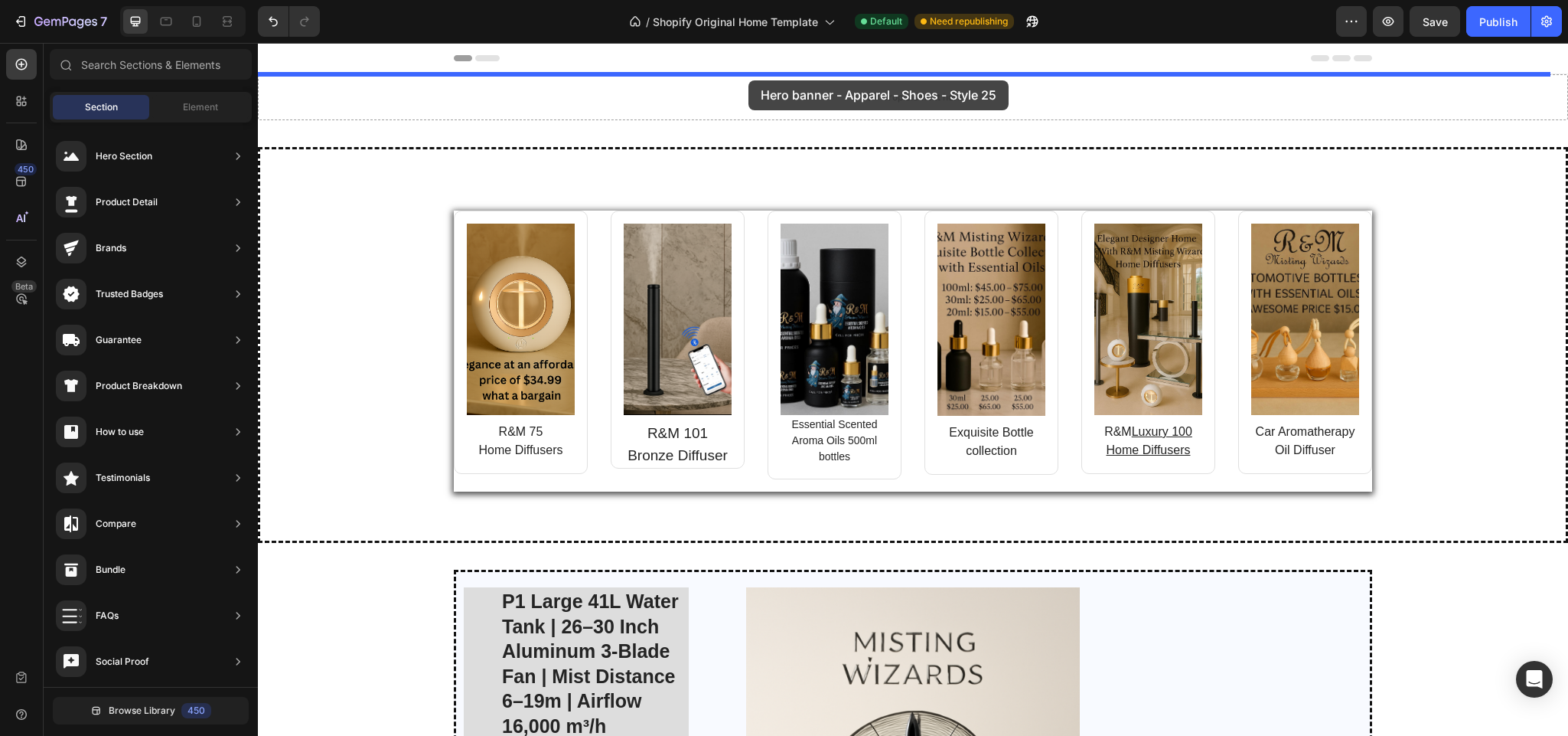
drag, startPoint x: 522, startPoint y: 297, endPoint x: 749, endPoint y: 81, distance: 313.3
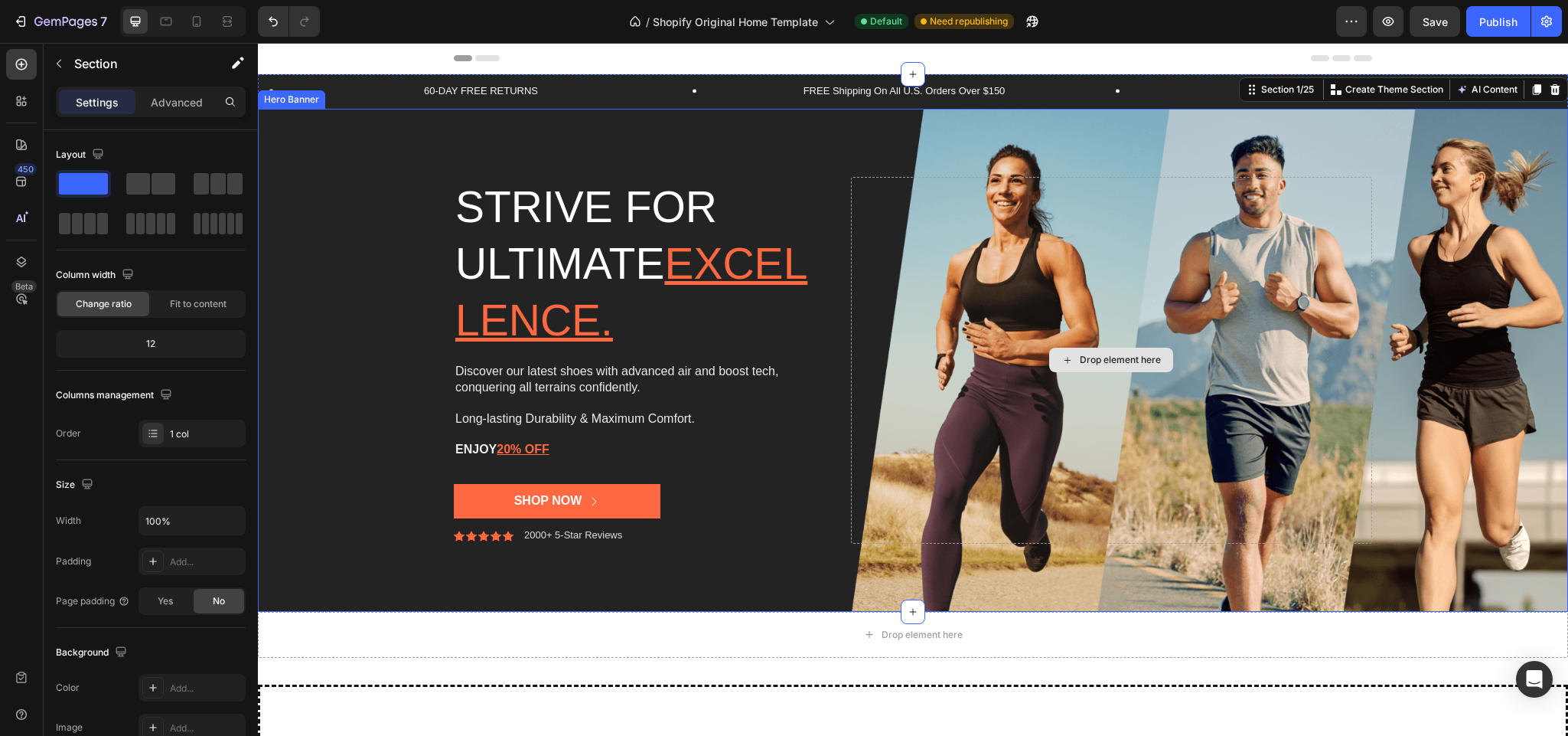
drag, startPoint x: 472, startPoint y: 230, endPoint x: 1094, endPoint y: 298, distance: 625.7
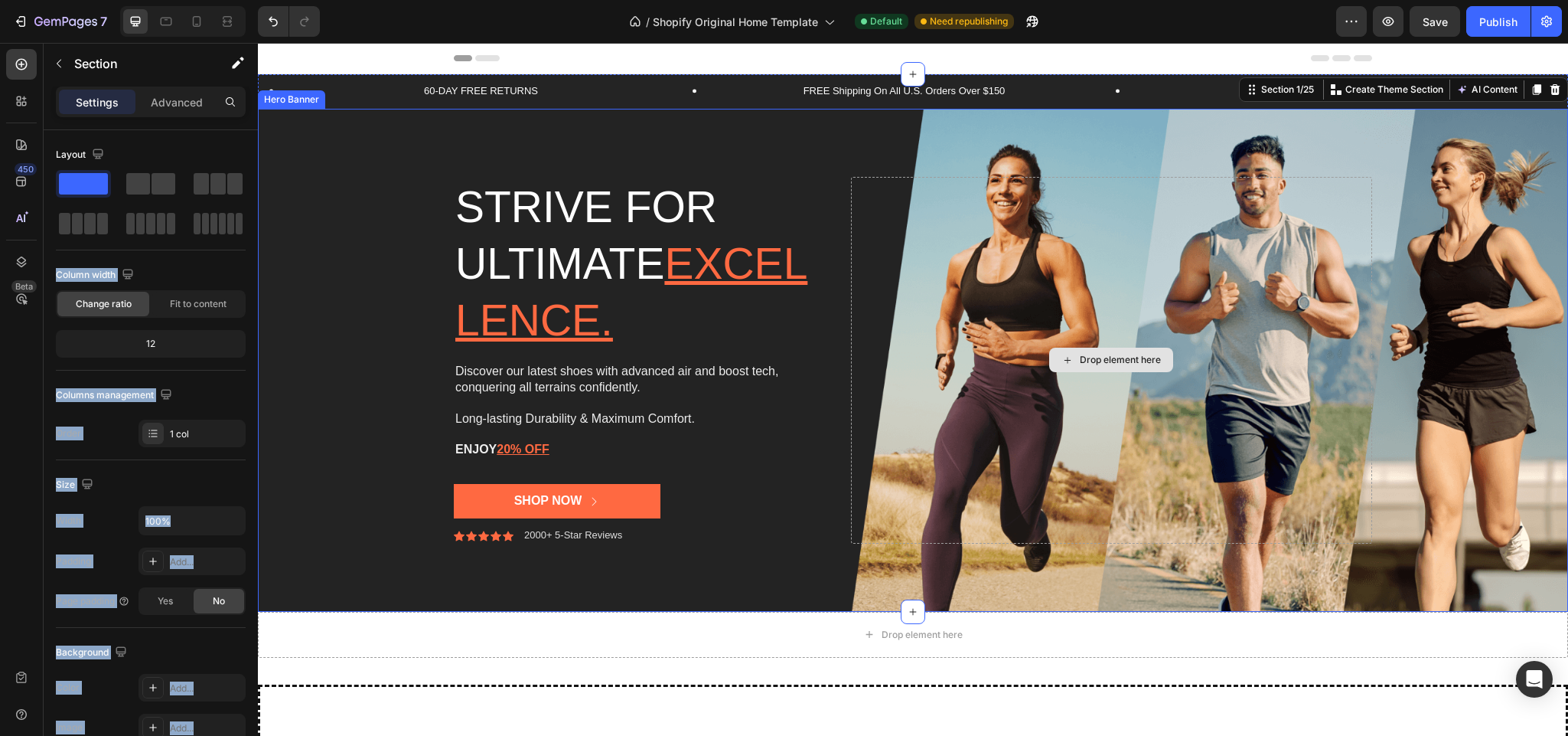
drag, startPoint x: 477, startPoint y: 219, endPoint x: 1130, endPoint y: 246, distance: 653.6
click at [1094, 352] on div "Drop element here" at bounding box center [1111, 360] width 124 height 25
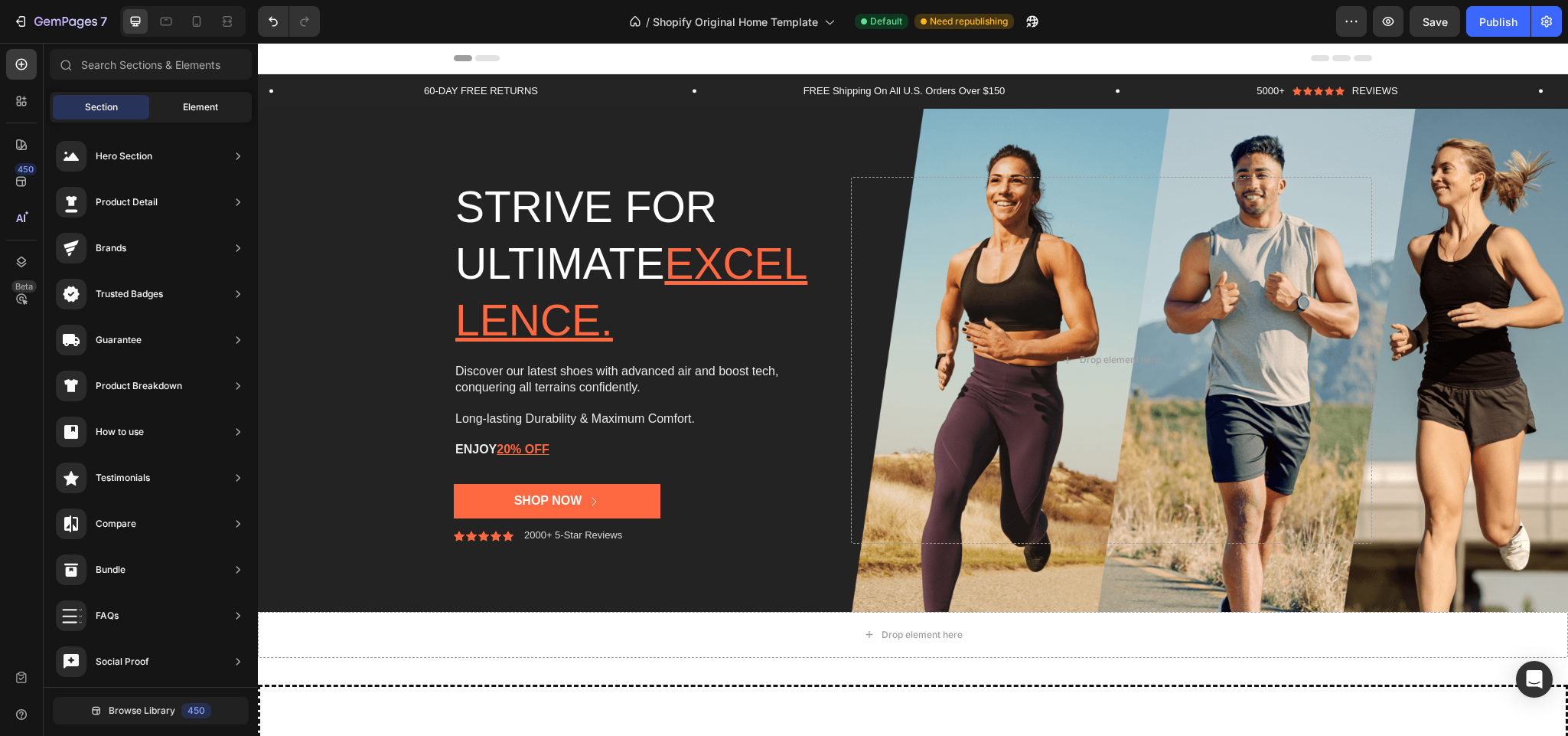
click at [207, 106] on span "Element" at bounding box center [201, 107] width 35 height 14
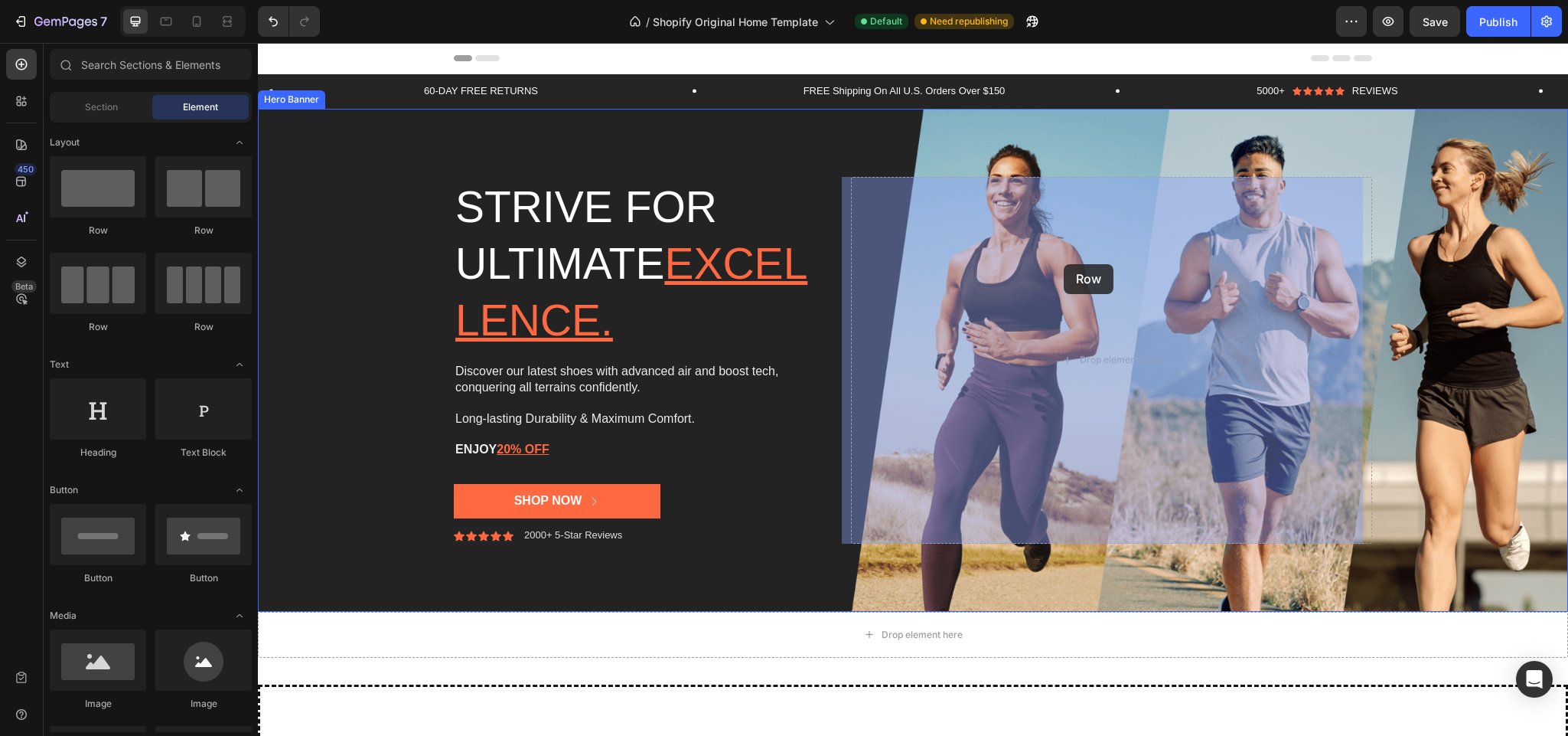
drag, startPoint x: 376, startPoint y: 330, endPoint x: 1064, endPoint y: 262, distance: 691.4
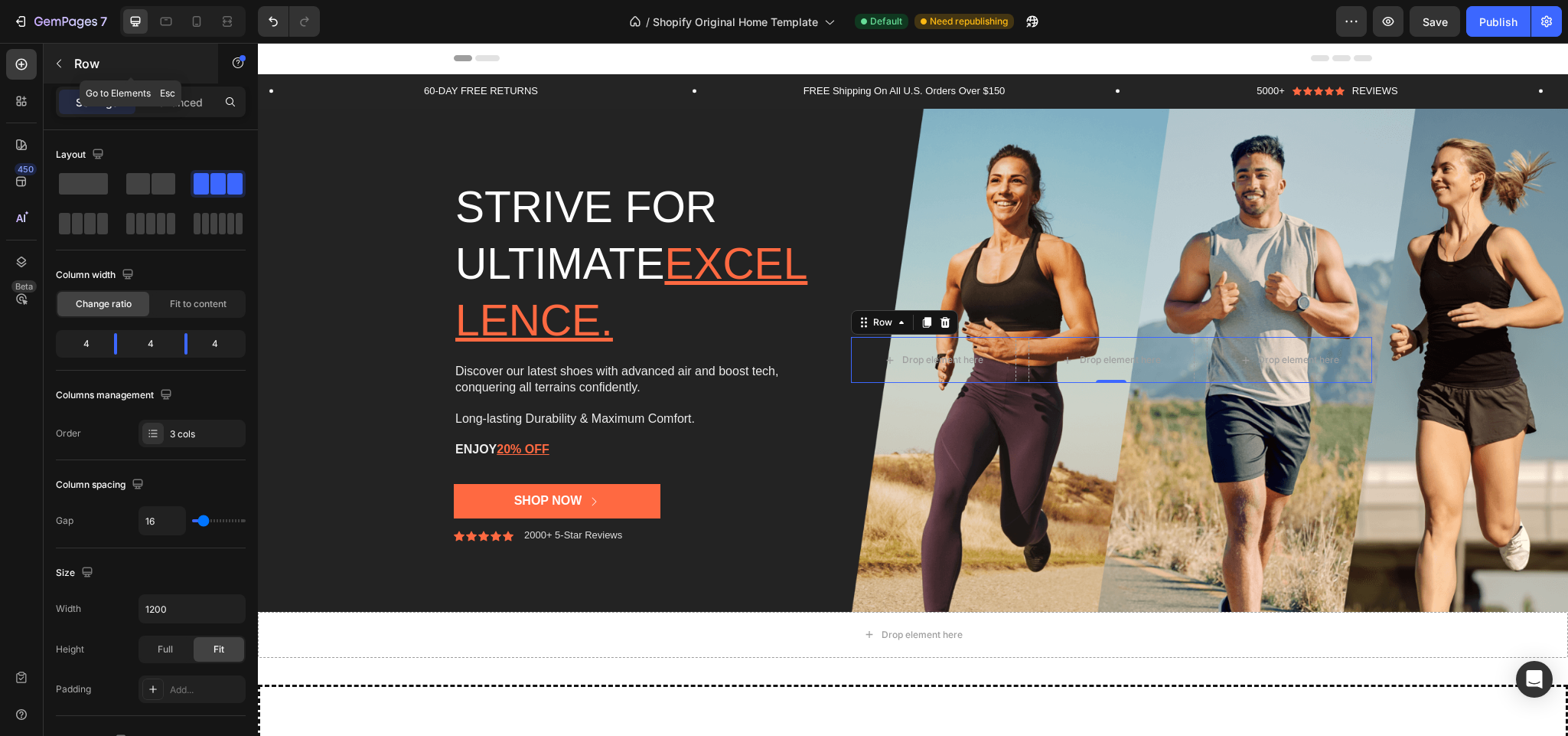
click at [67, 65] on button "button" at bounding box center [59, 63] width 25 height 25
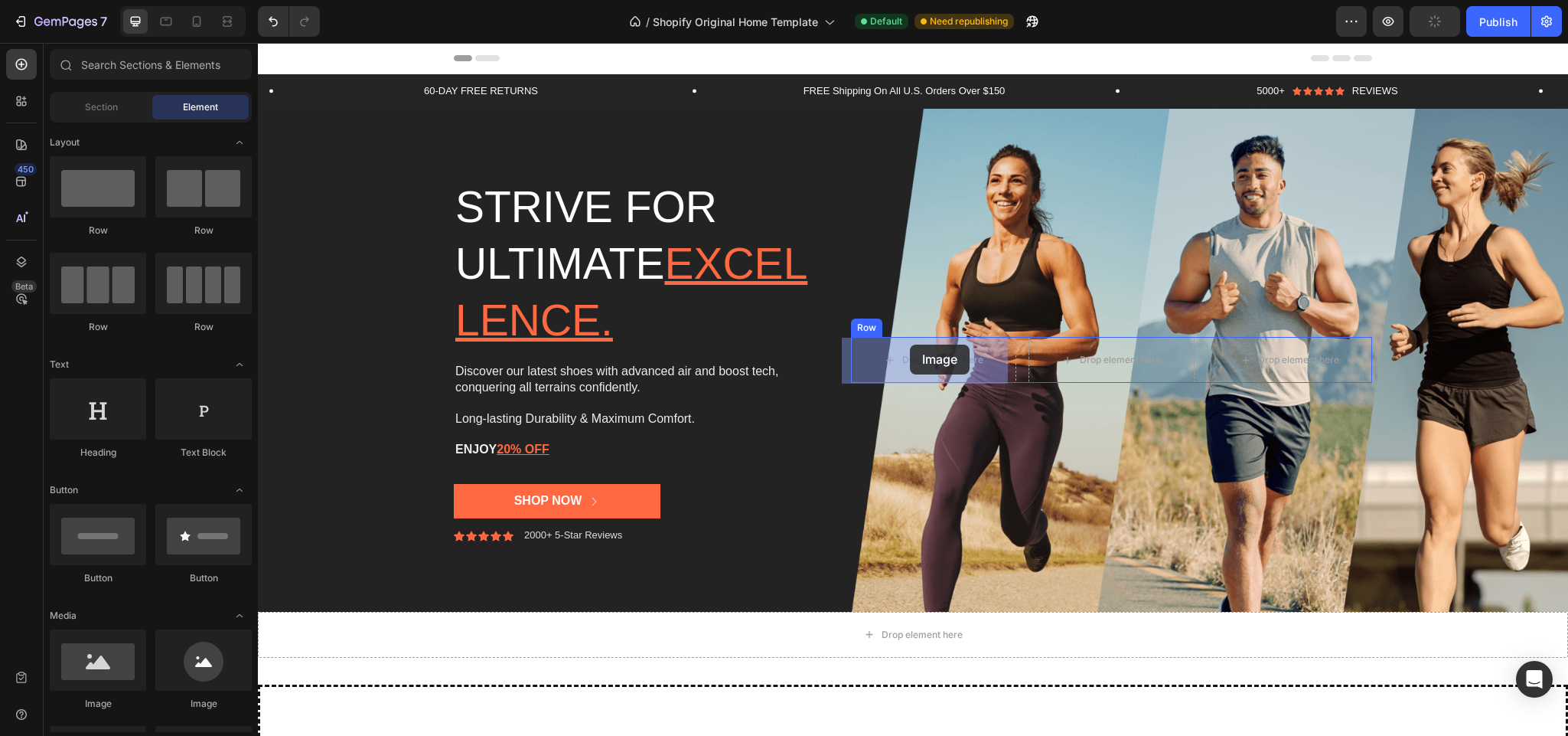
drag, startPoint x: 362, startPoint y: 716, endPoint x: 910, endPoint y: 345, distance: 661.8
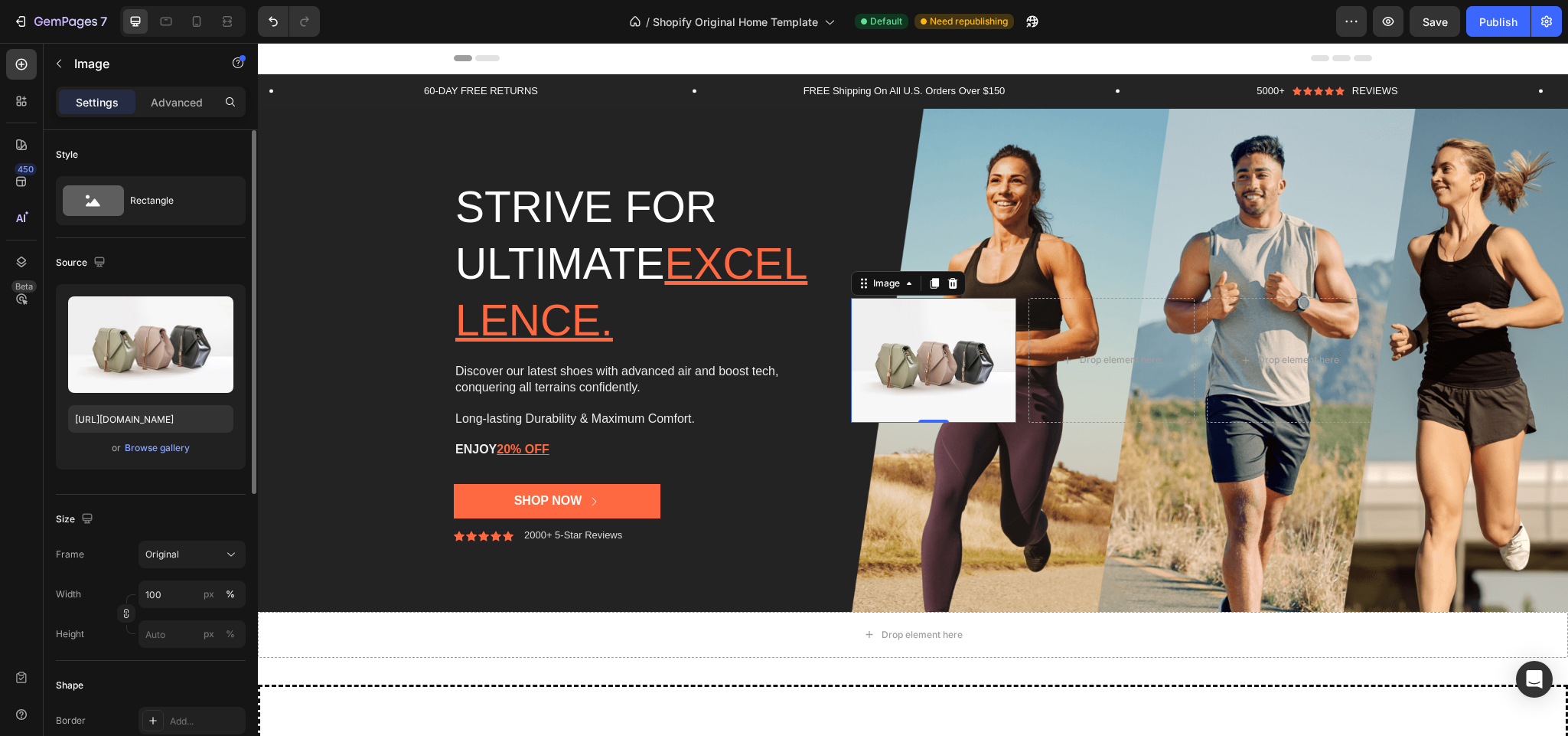
click at [153, 437] on div "Upload Image https://cdn.shopify.com/s/files/1/2005/9307/files/image_demo.jpg o…" at bounding box center [151, 376] width 189 height 185
click at [153, 444] on div "Browse gallery" at bounding box center [157, 448] width 65 height 14
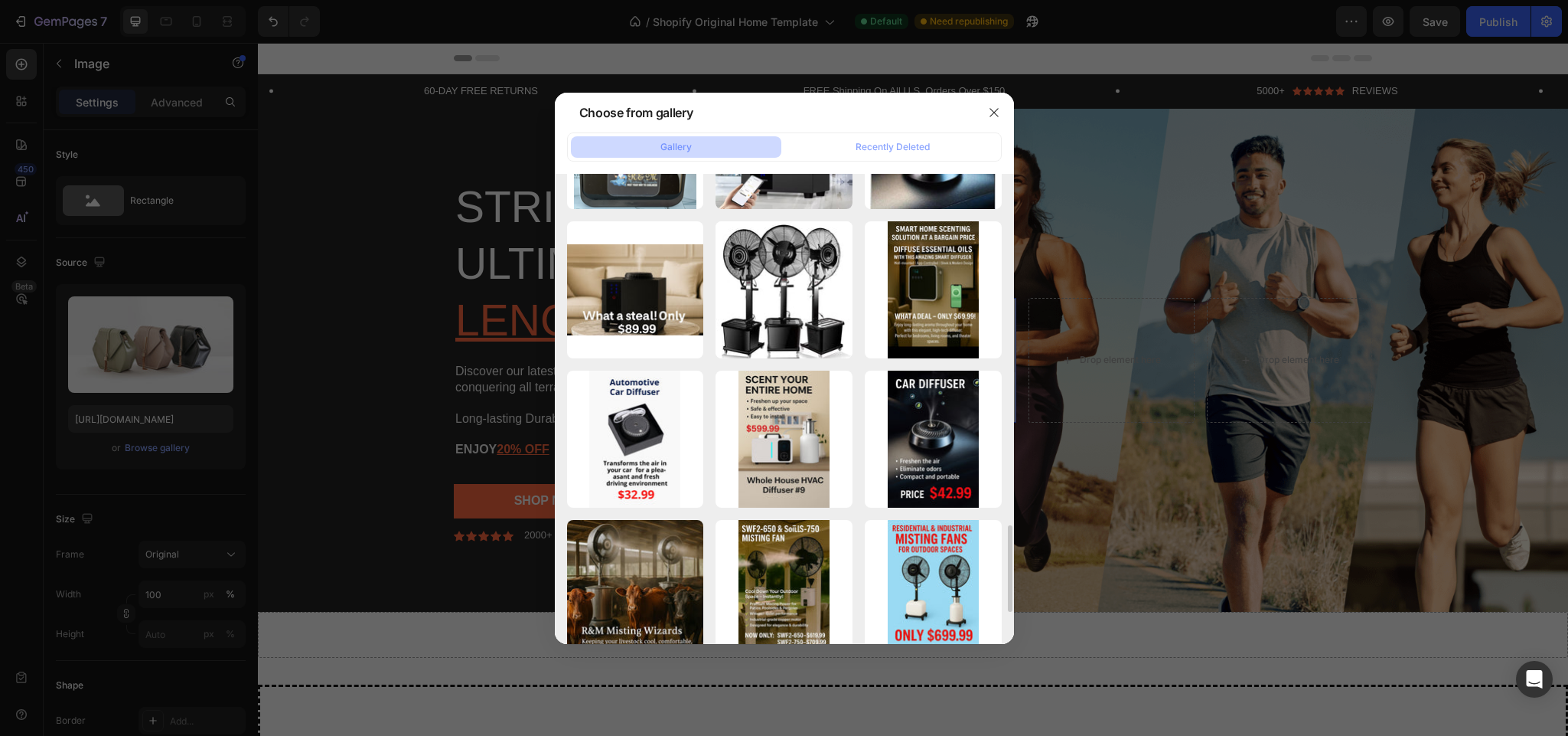
scroll to position [1921, 0]
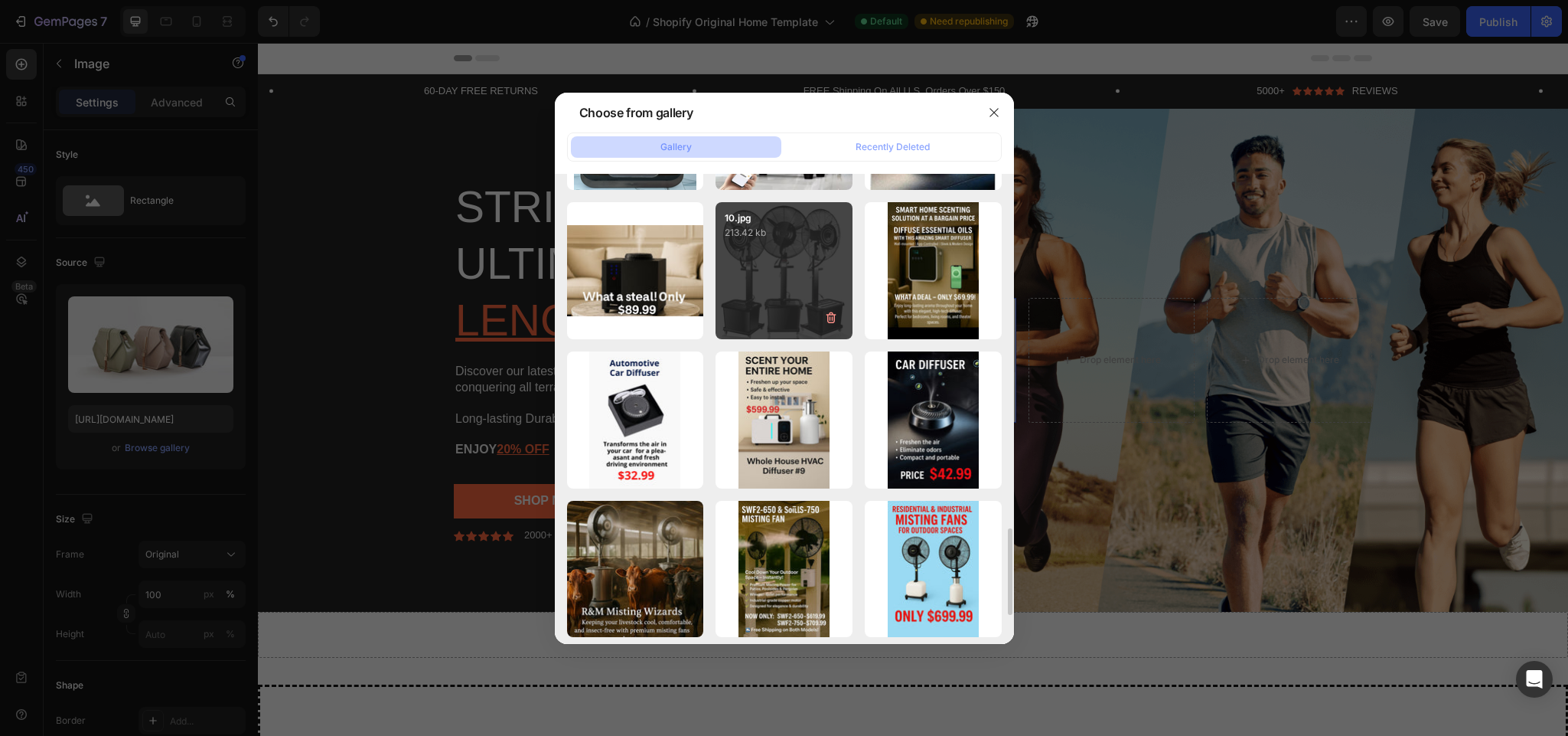
click at [802, 306] on div "10.jpg 213.42 kb" at bounding box center [784, 270] width 137 height 137
type input "https://cdn.shopify.com/s/files/1/0937/8778/3454/files/gempages_571515848108278…"
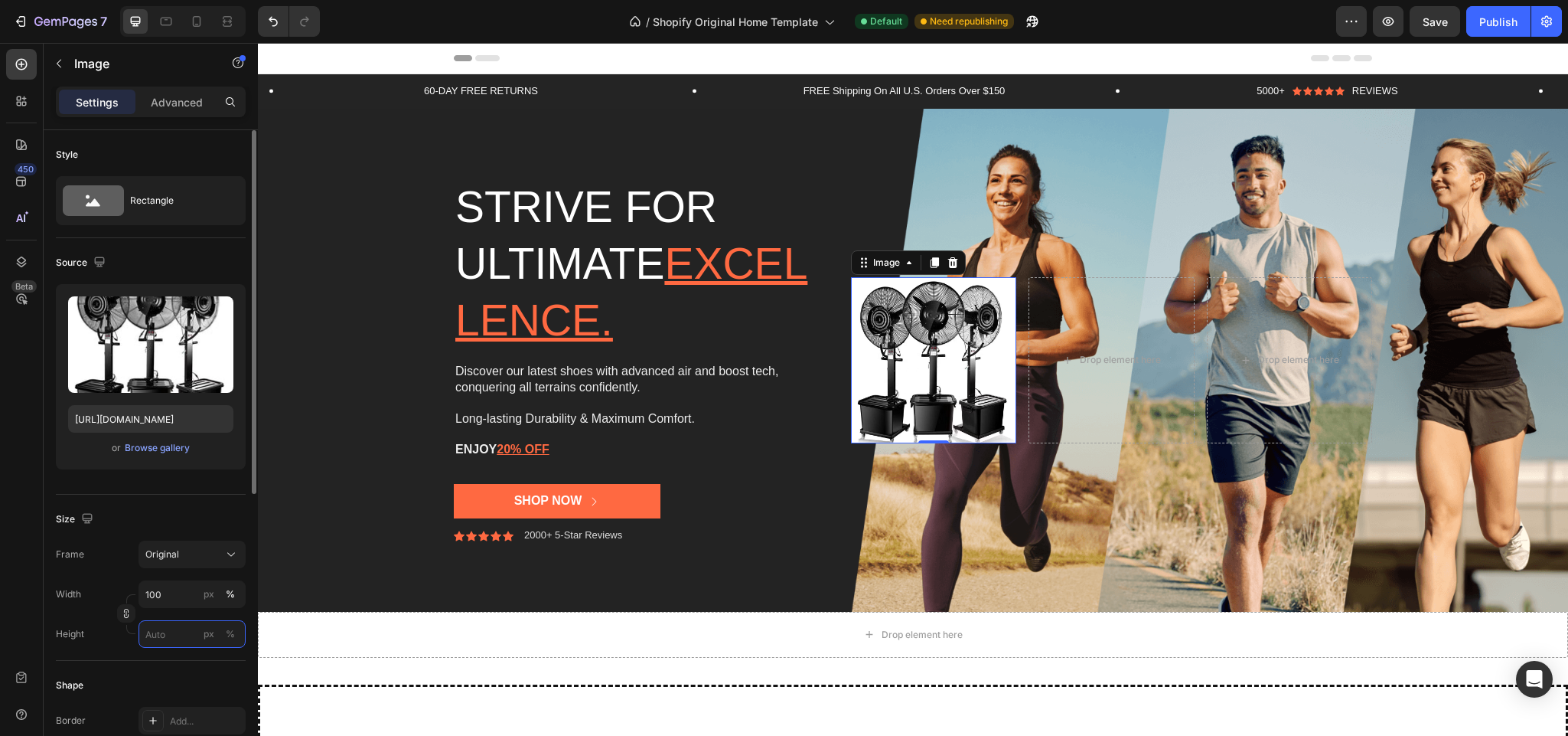
click at [167, 643] on input "px %" at bounding box center [192, 633] width 107 height 27
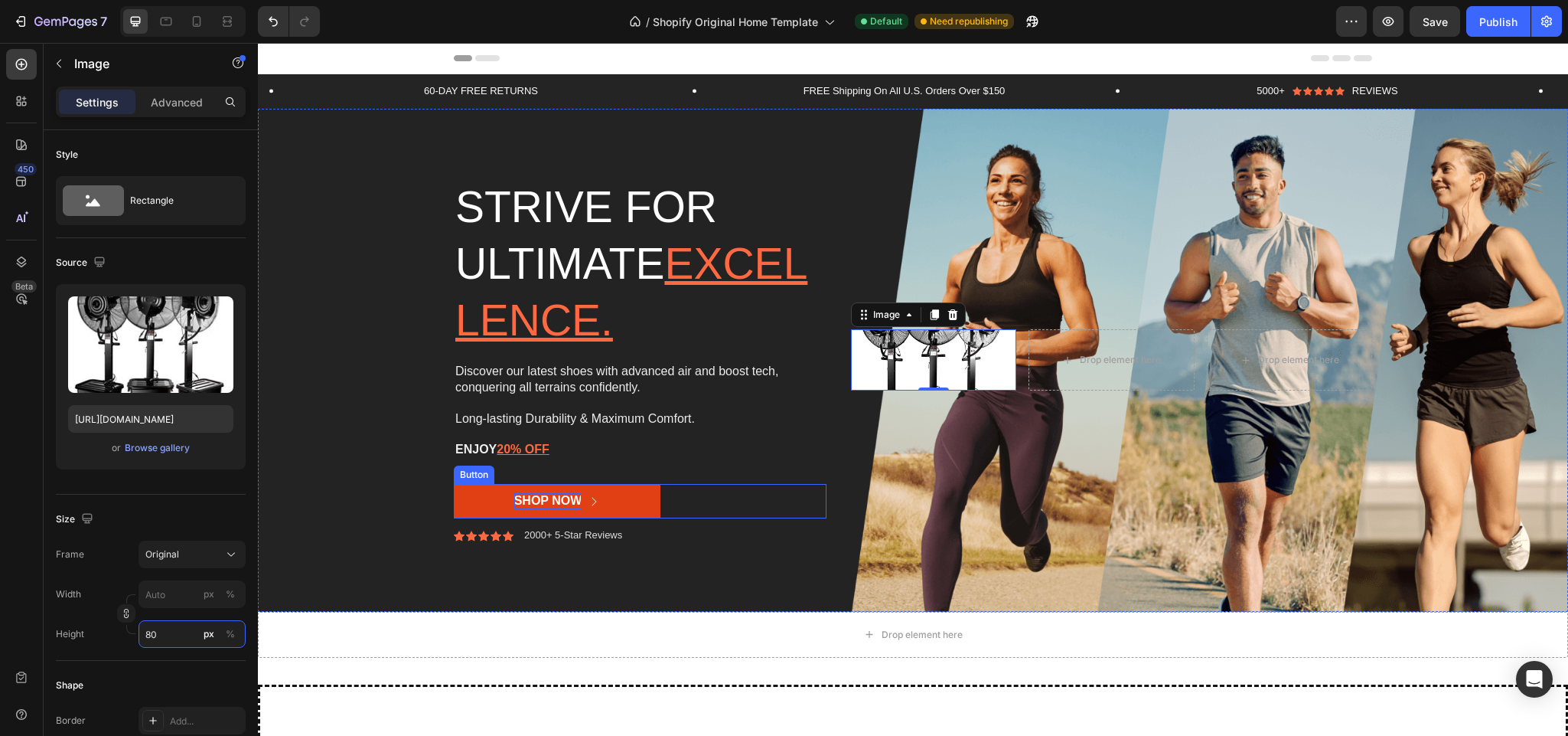
type input "8"
type input "700"
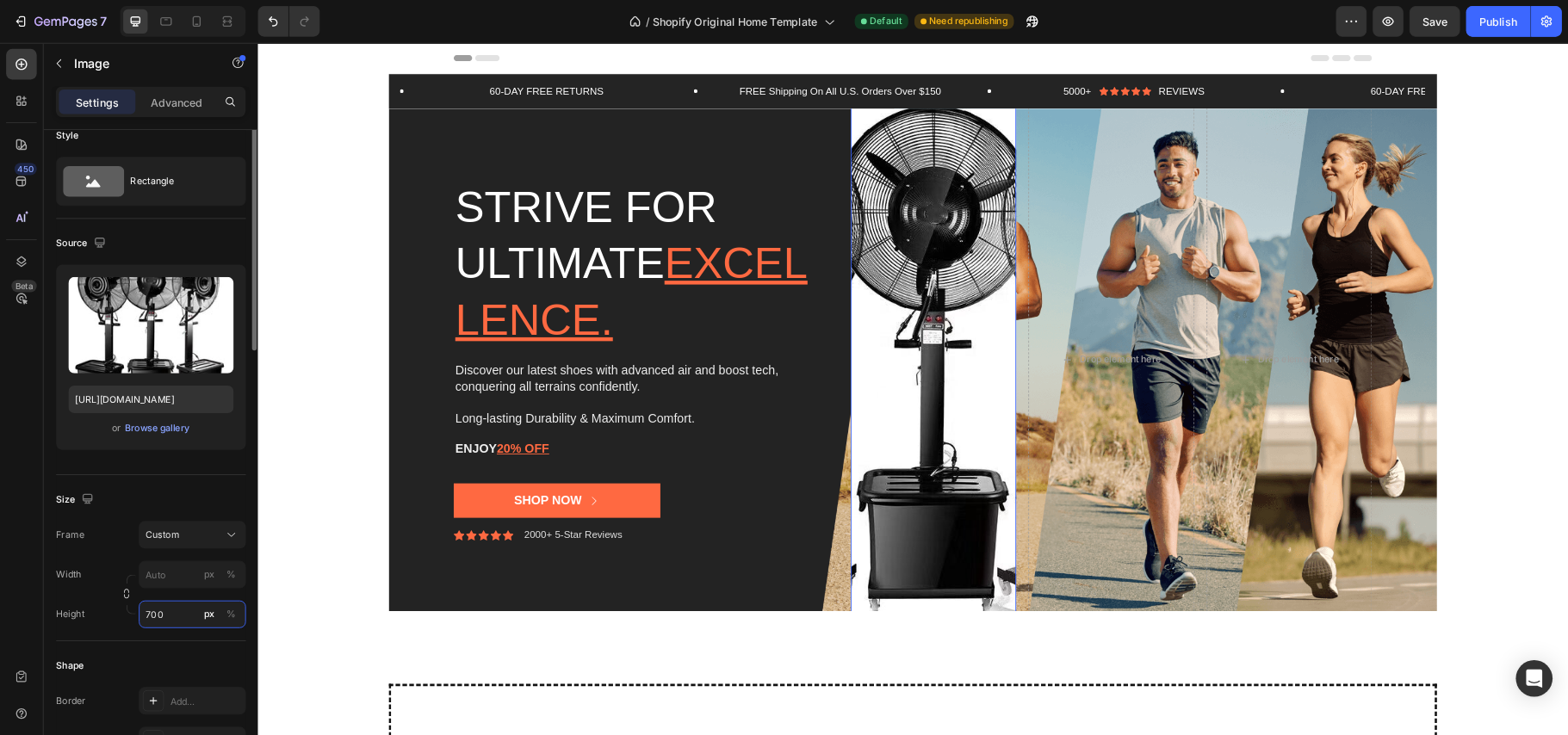
scroll to position [0, 0]
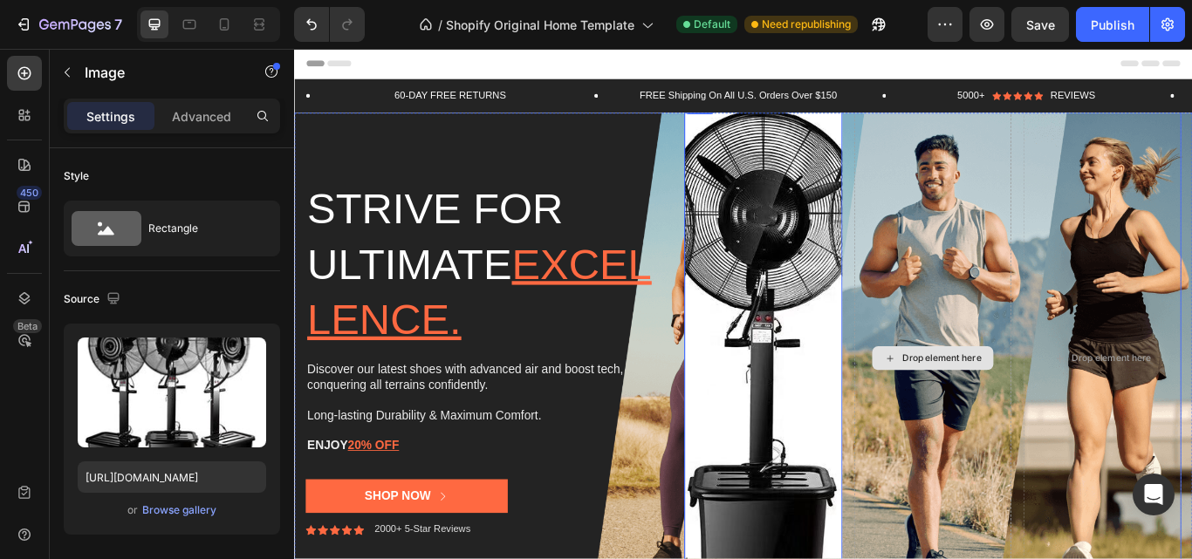
click at [1033, 370] on div "Drop element here" at bounding box center [1039, 410] width 184 height 611
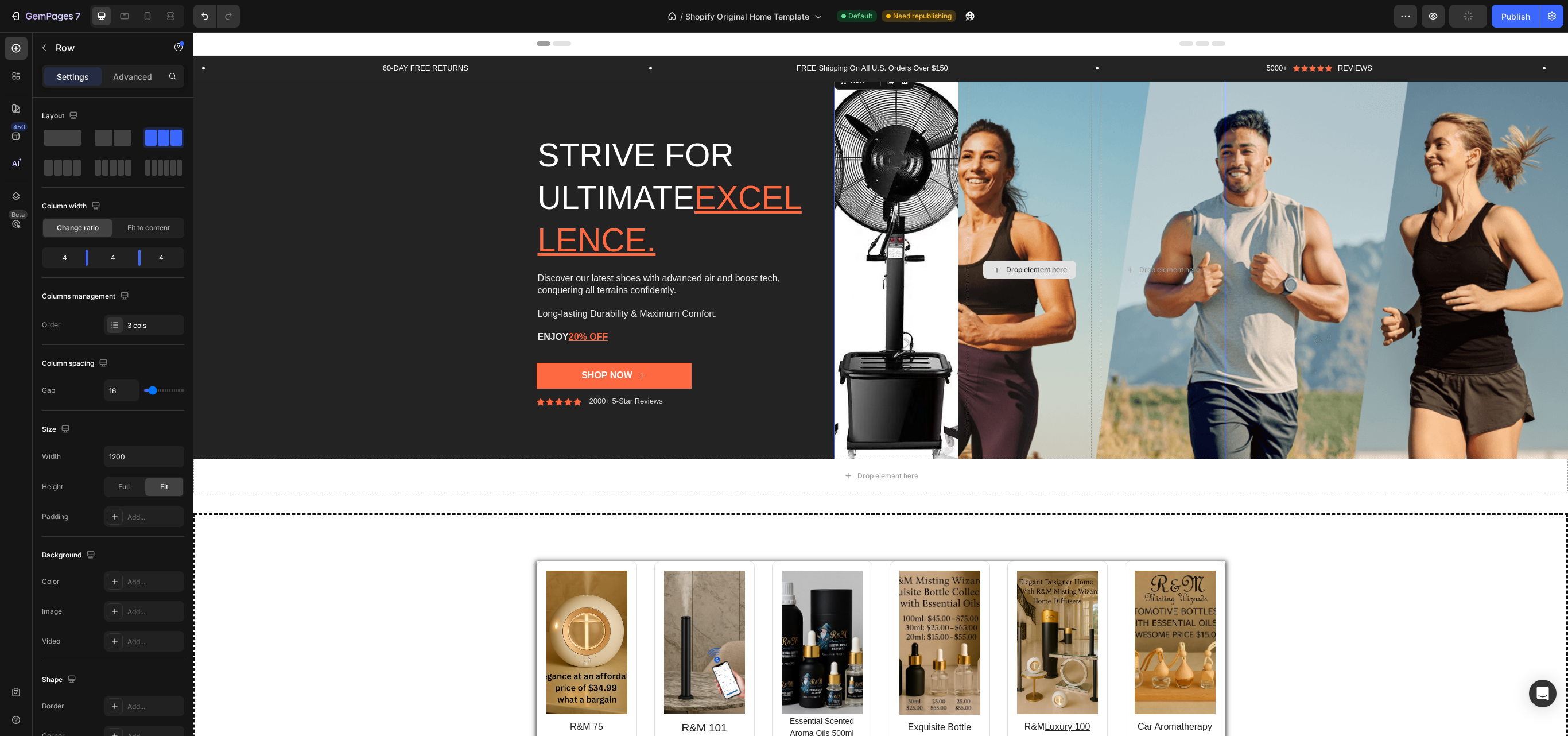
click at [1016, 219] on div "Drop element here" at bounding box center [1029, 270] width 124 height 402
click at [1175, 247] on div "Background Image" at bounding box center [881, 270] width 1375 height 377
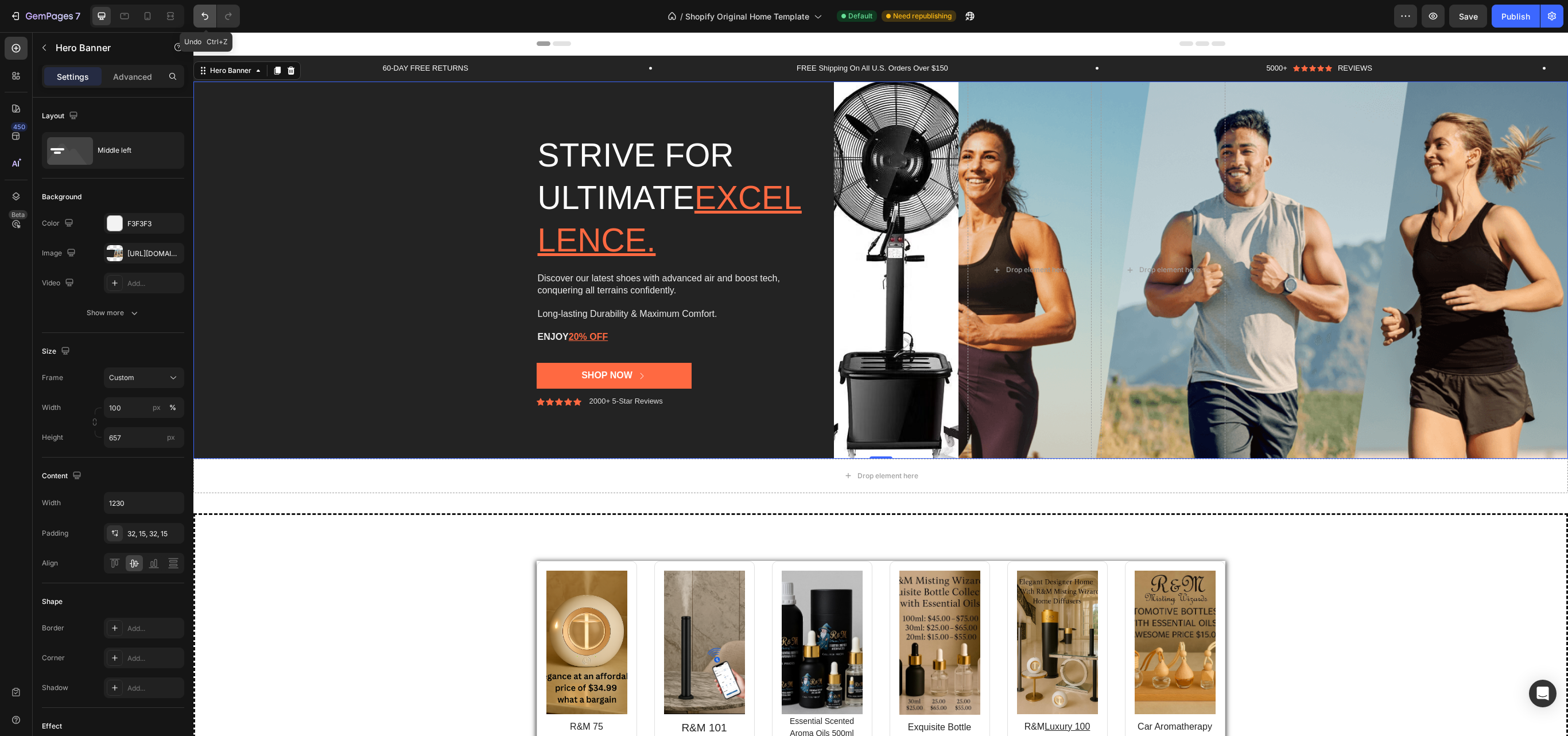
click at [199, 9] on button "Undo/Redo" at bounding box center [205, 16] width 23 height 23
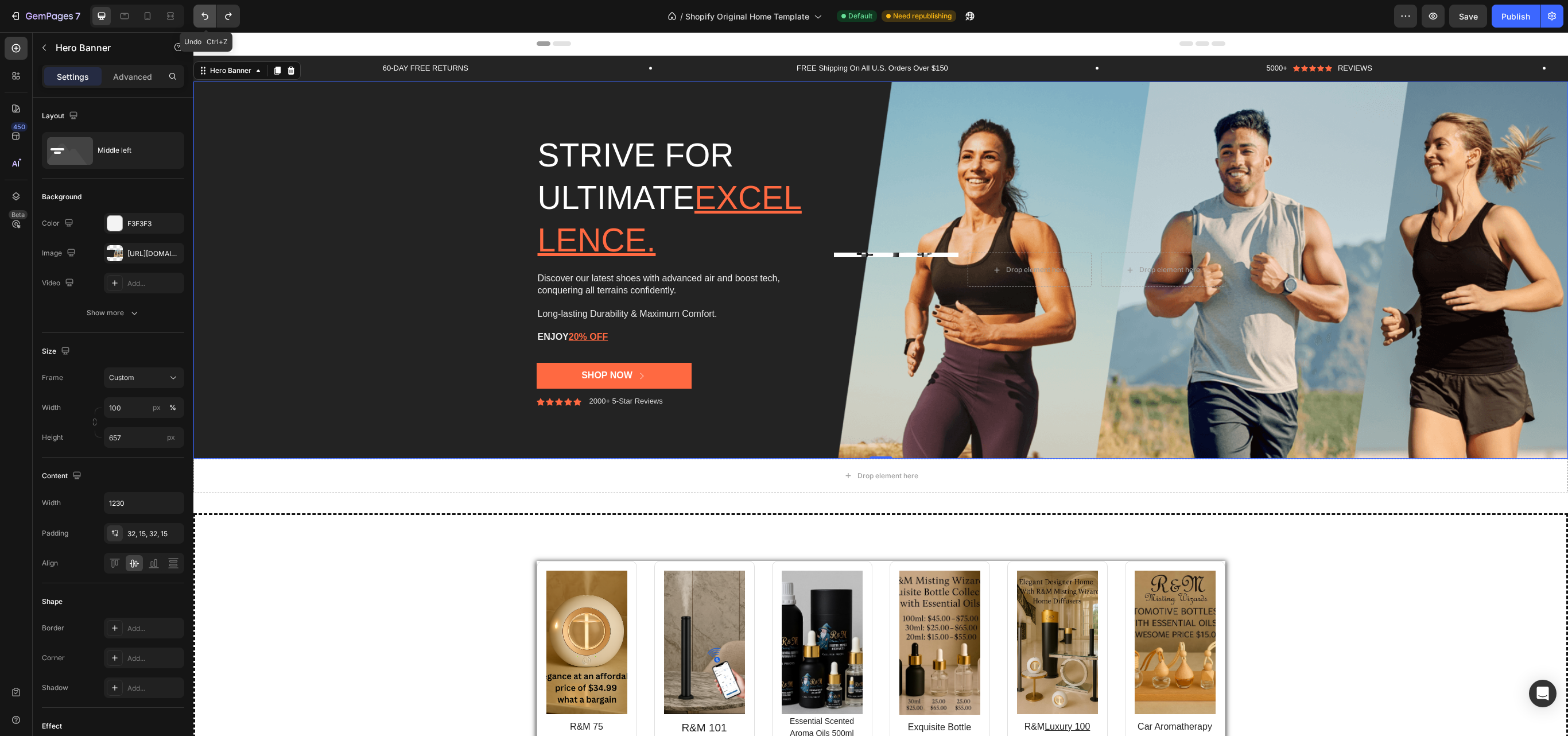
click at [199, 9] on button "Undo/Redo" at bounding box center [205, 16] width 23 height 23
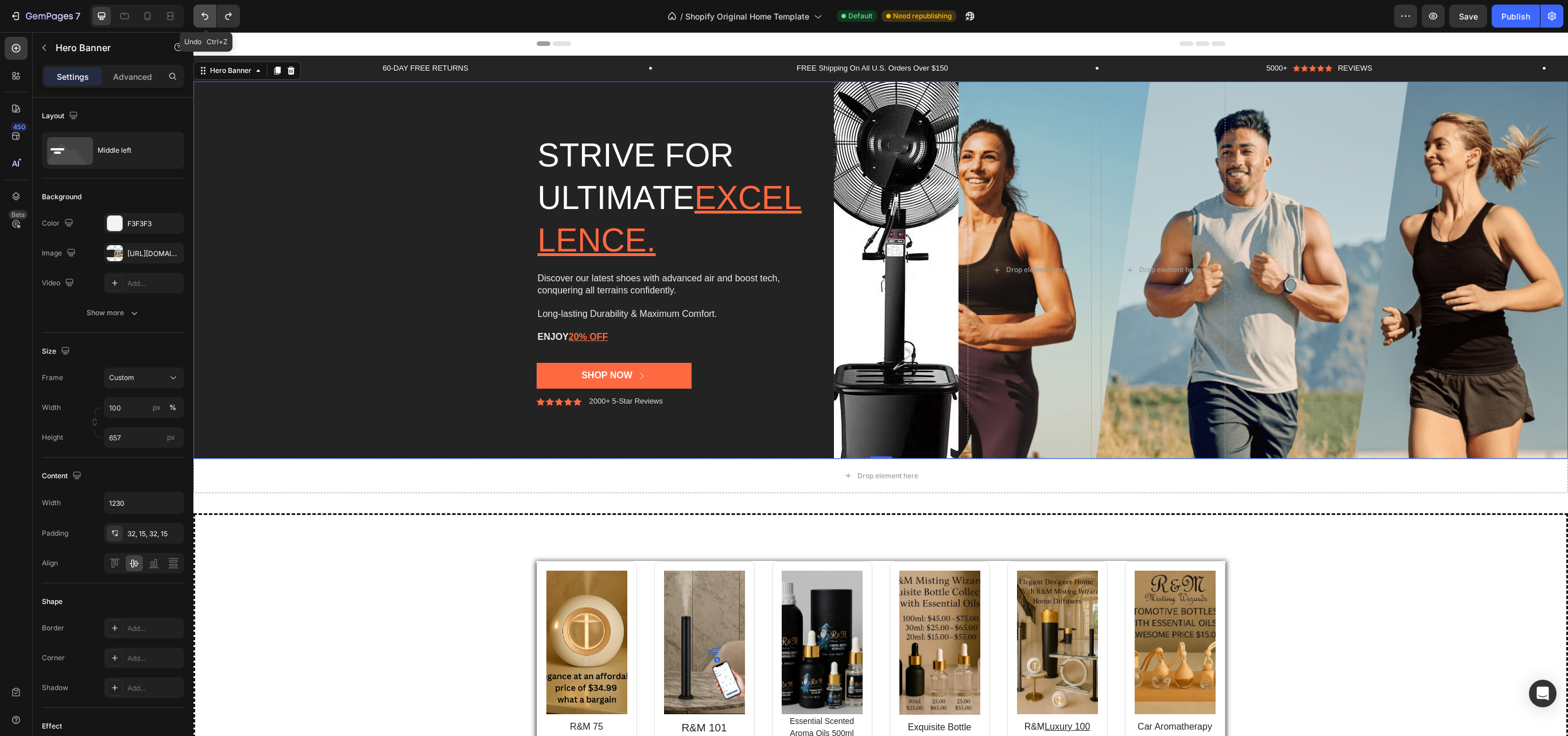
click at [199, 9] on button "Undo/Redo" at bounding box center [205, 16] width 23 height 23
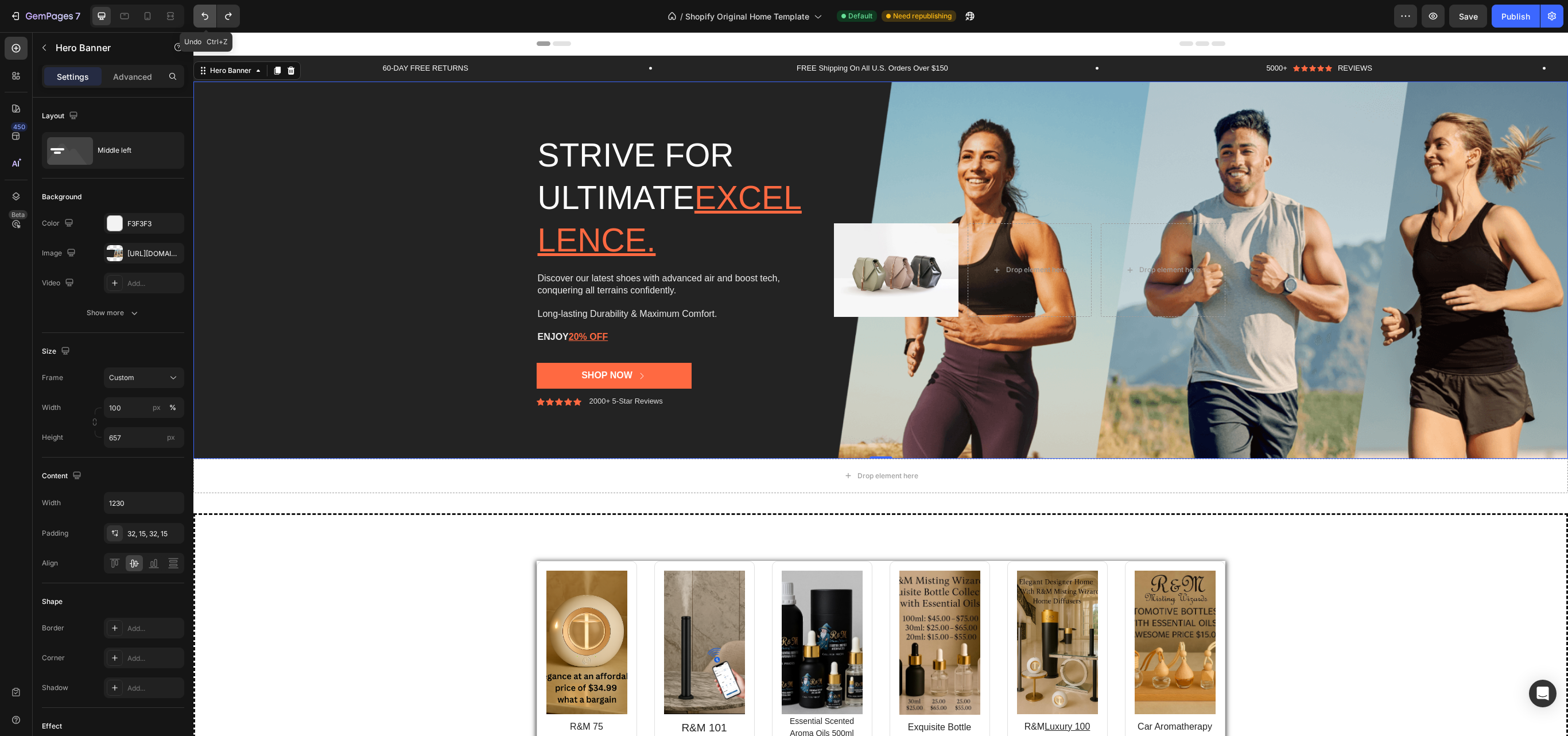
click at [199, 9] on button "Undo/Redo" at bounding box center [205, 16] width 23 height 23
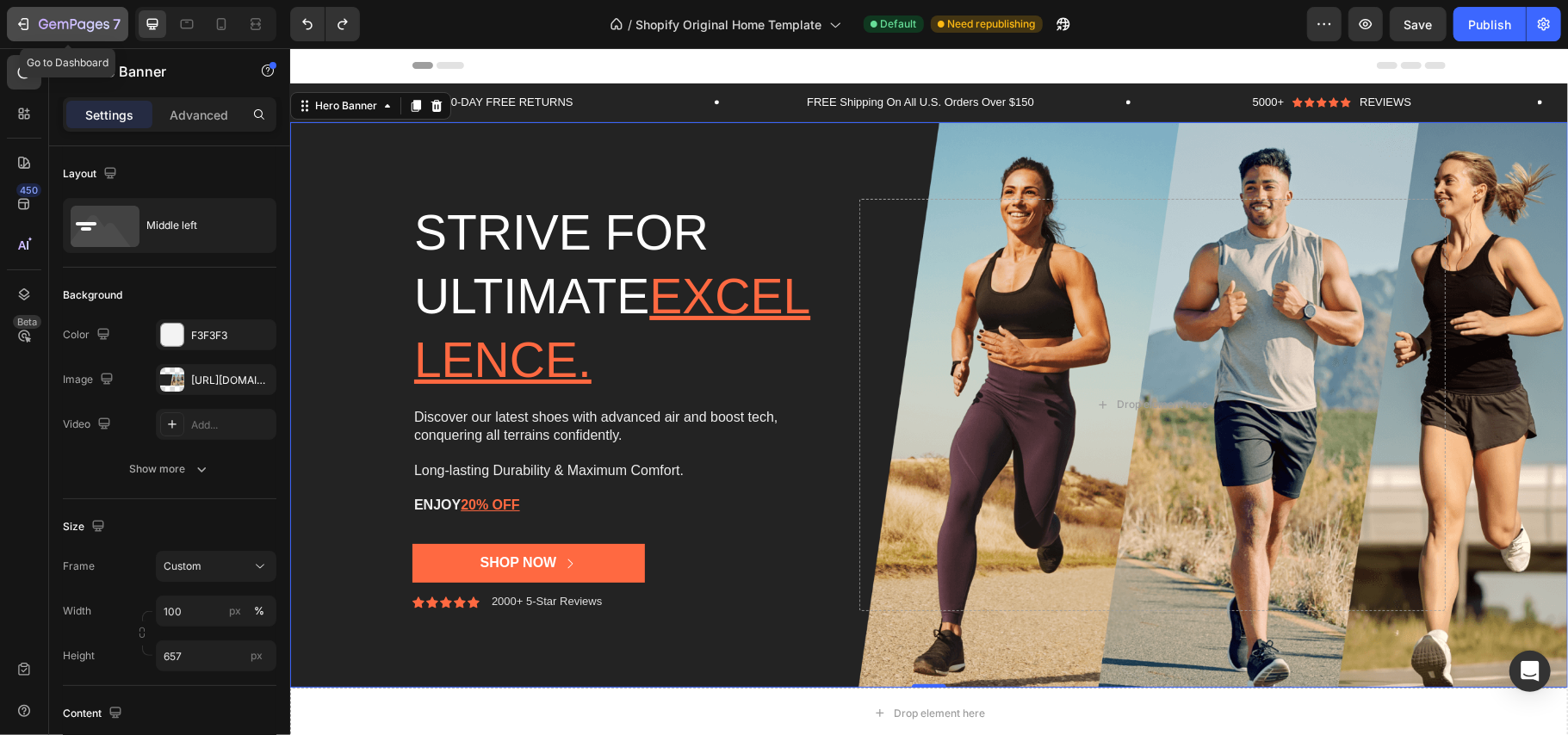
click at [25, 22] on icon "button" at bounding box center [23, 24] width 17 height 17
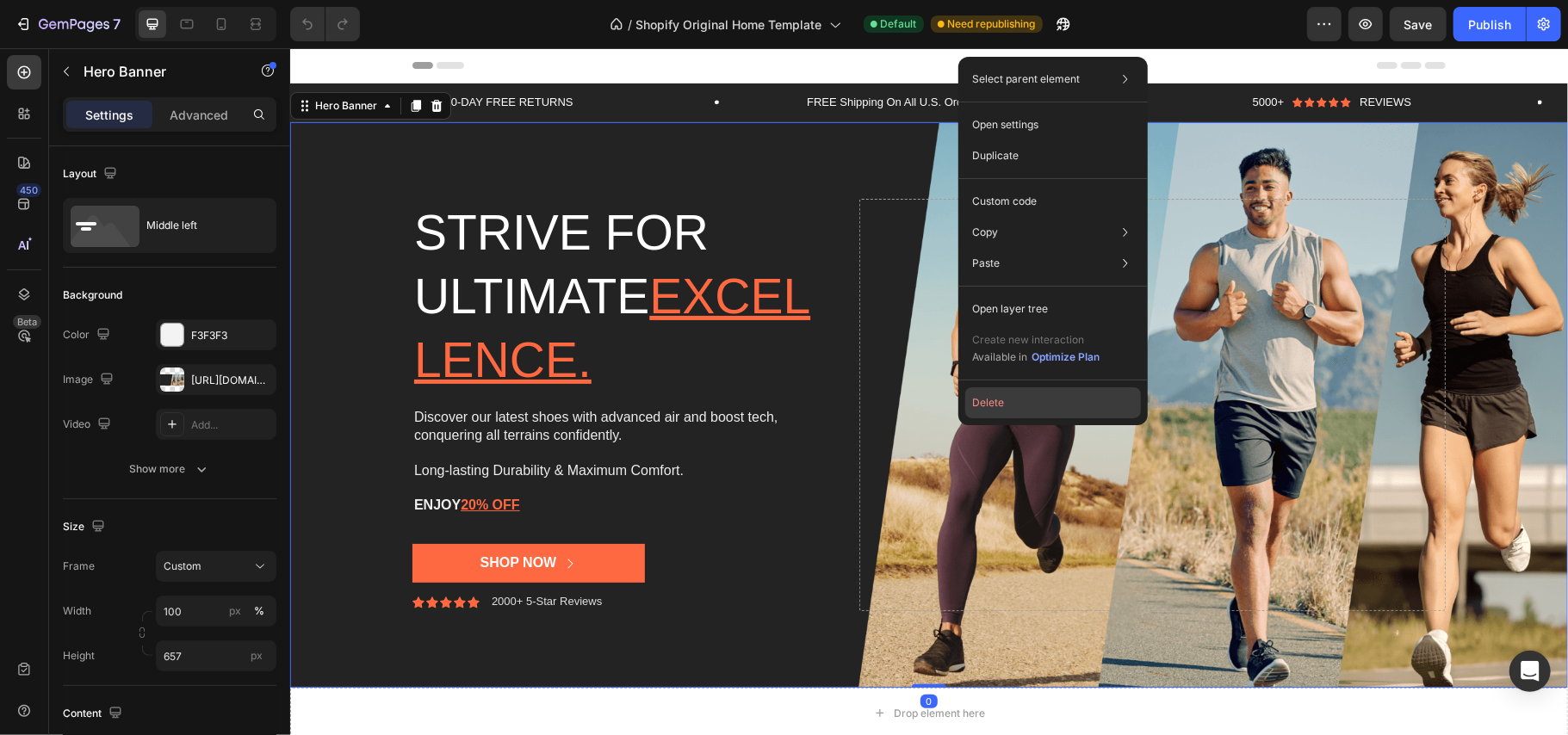
click at [976, 406] on button "Delete" at bounding box center [1053, 403] width 176 height 31
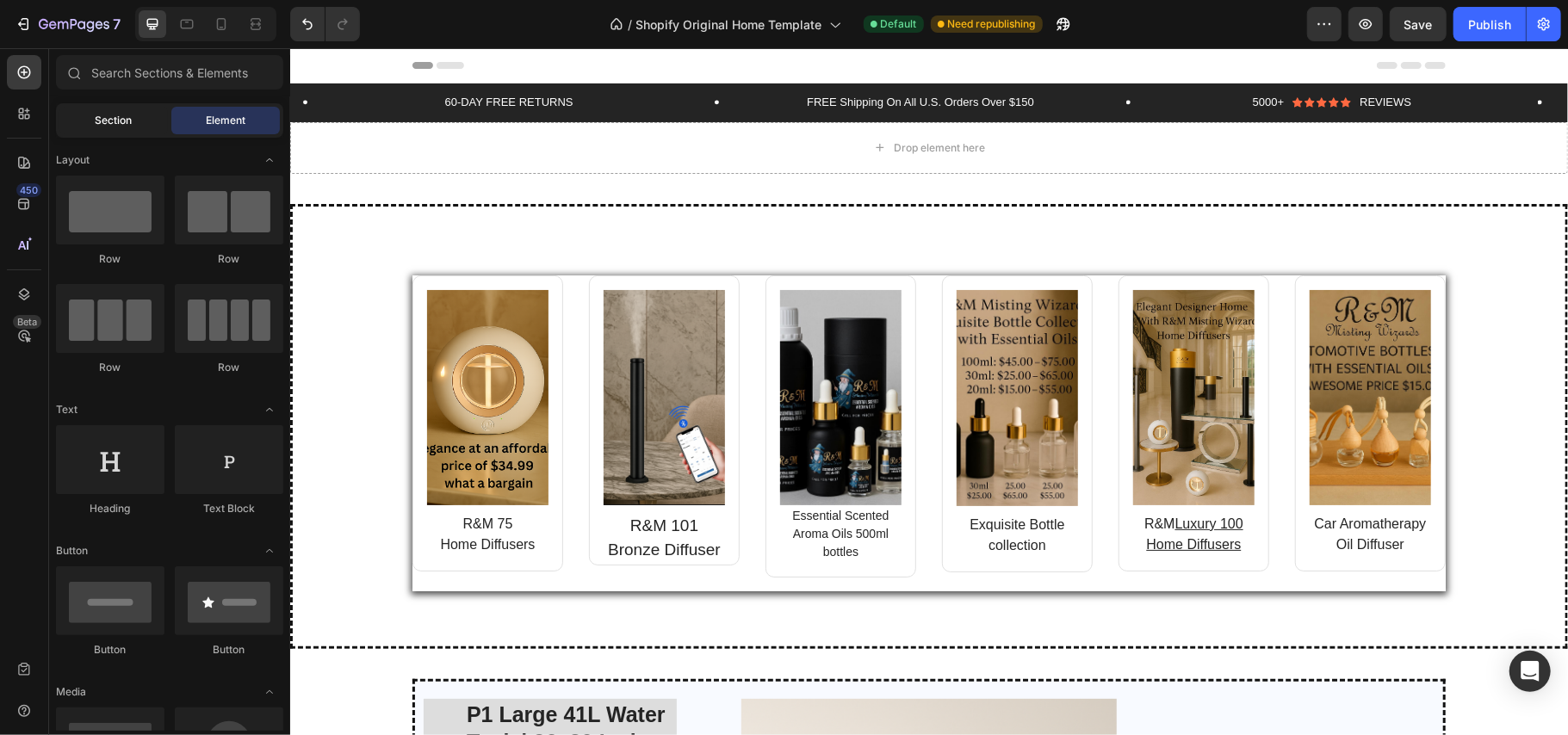
click at [124, 128] on div "Section" at bounding box center [113, 120] width 109 height 28
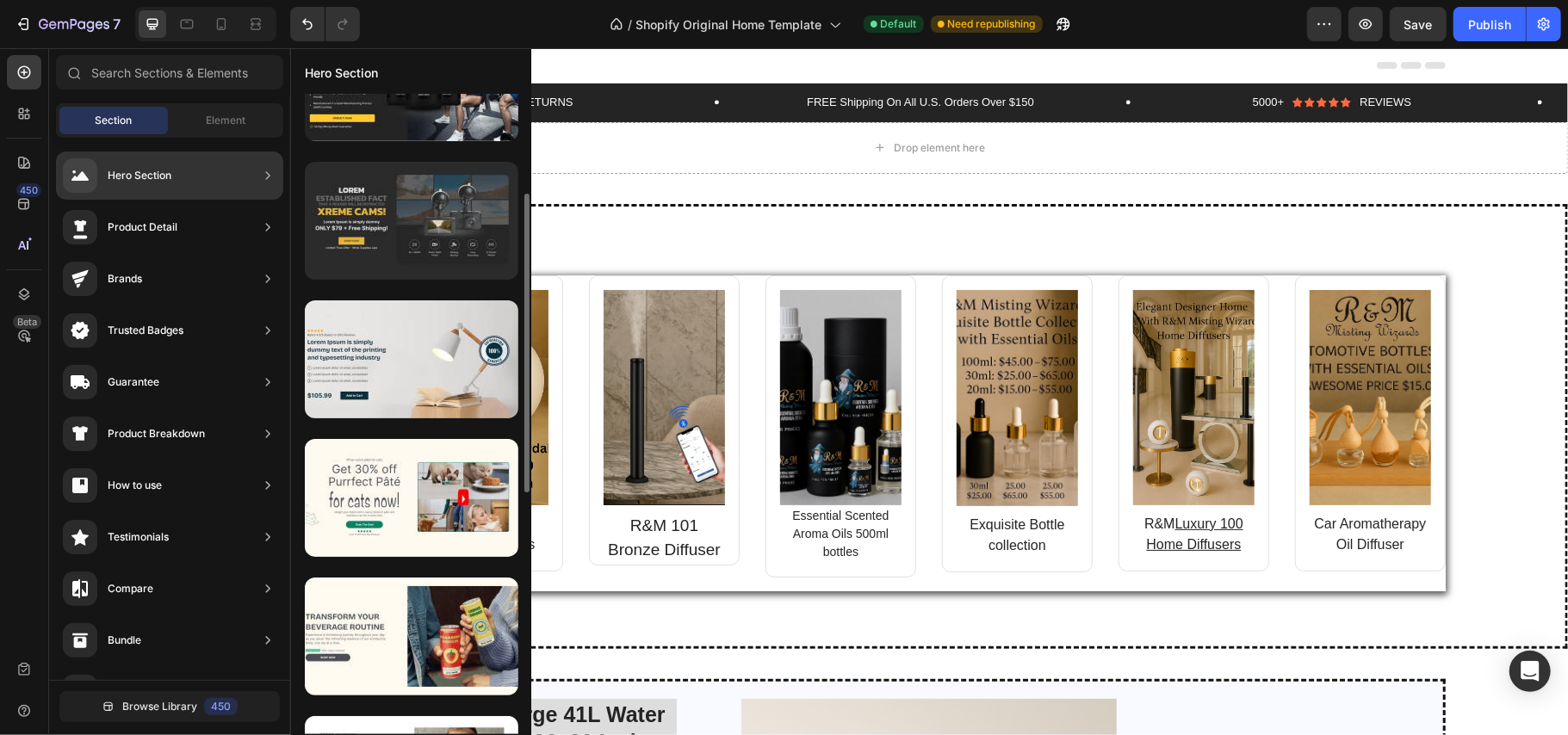
scroll to position [293, 0]
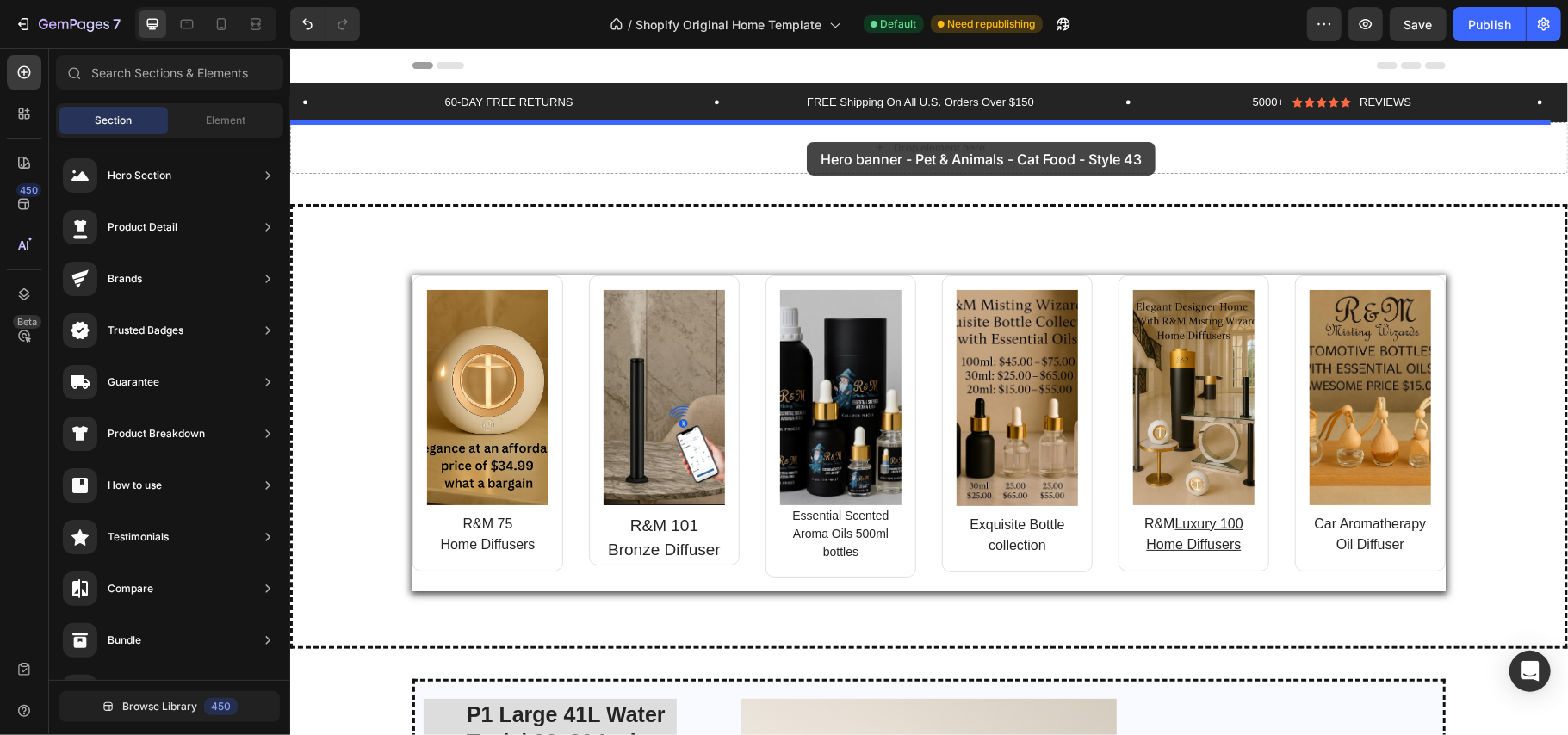
drag, startPoint x: 748, startPoint y: 458, endPoint x: 806, endPoint y: 141, distance: 322.3
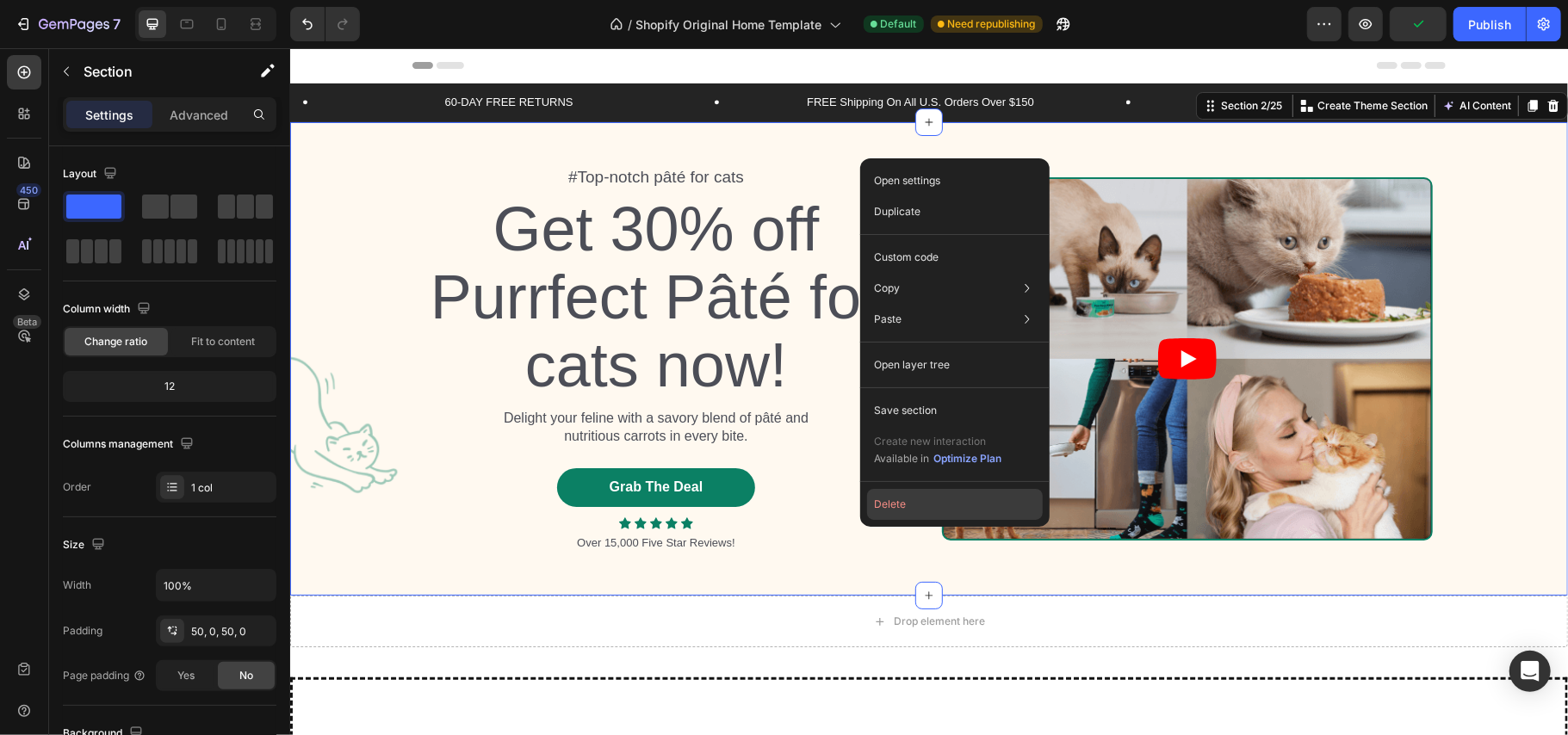
click at [910, 497] on button "Delete" at bounding box center [955, 504] width 176 height 31
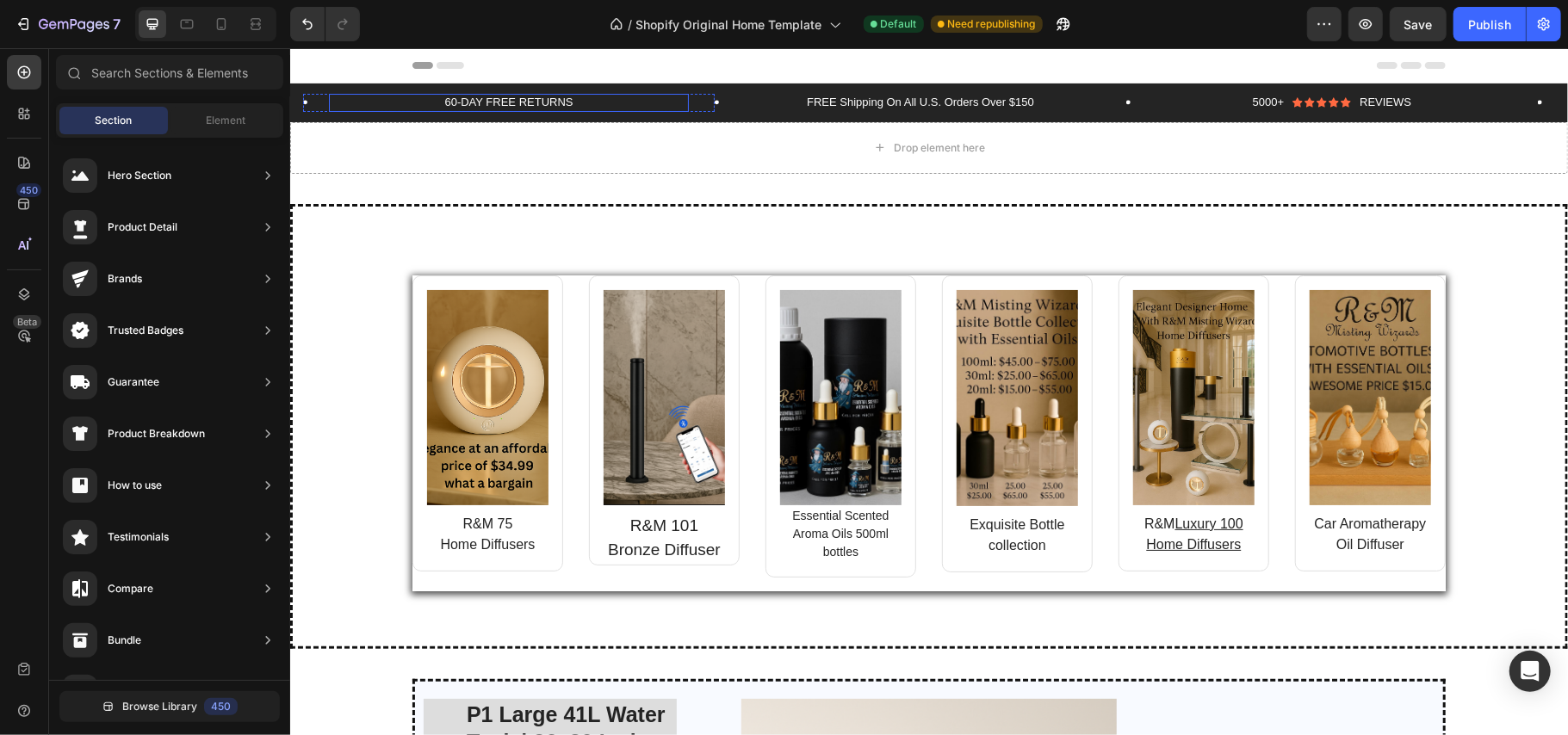
click at [589, 103] on p "60-DAY FREE RETURNS" at bounding box center [507, 102] width 356 height 15
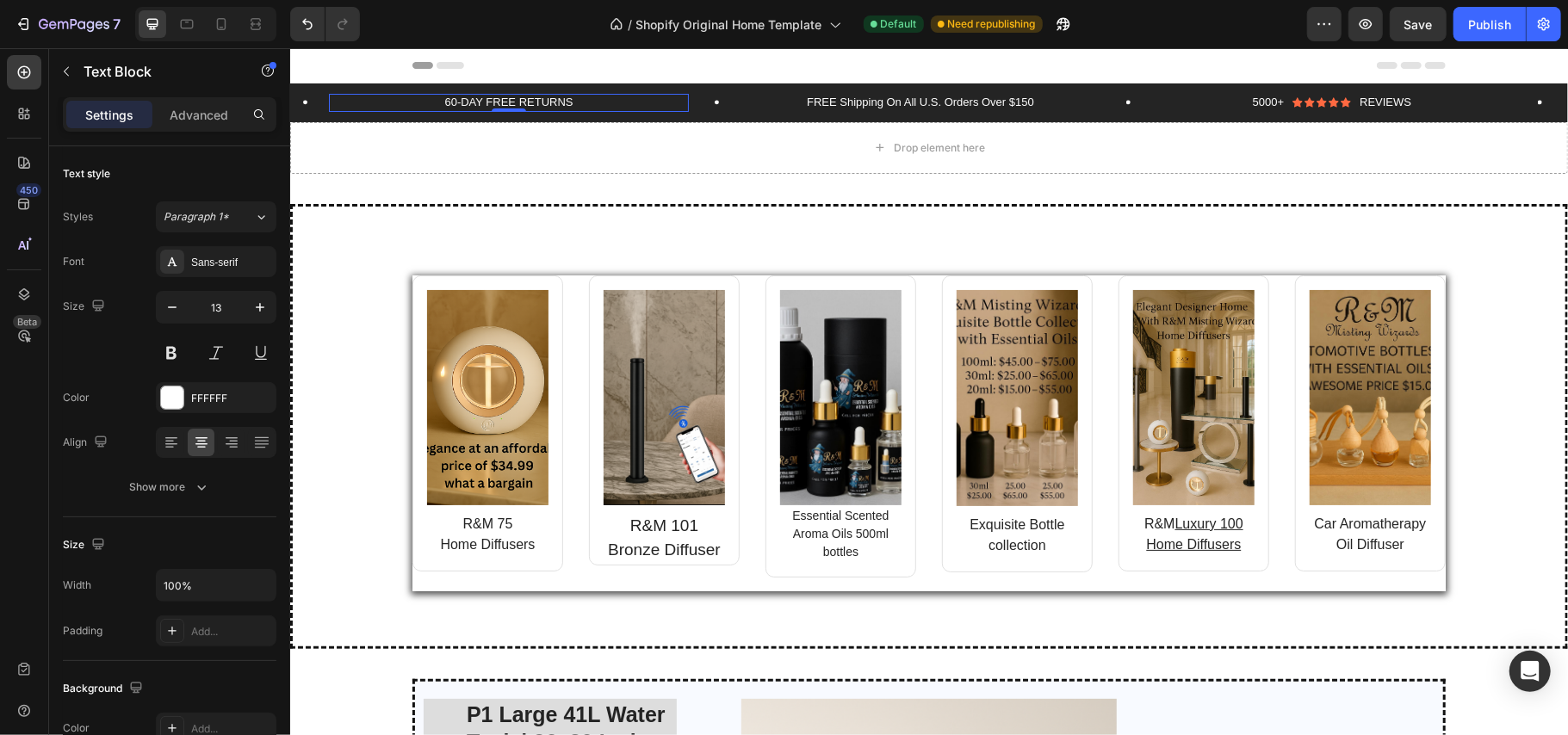
click at [572, 99] on p "60-DAY FREE RETURNS" at bounding box center [507, 102] width 356 height 15
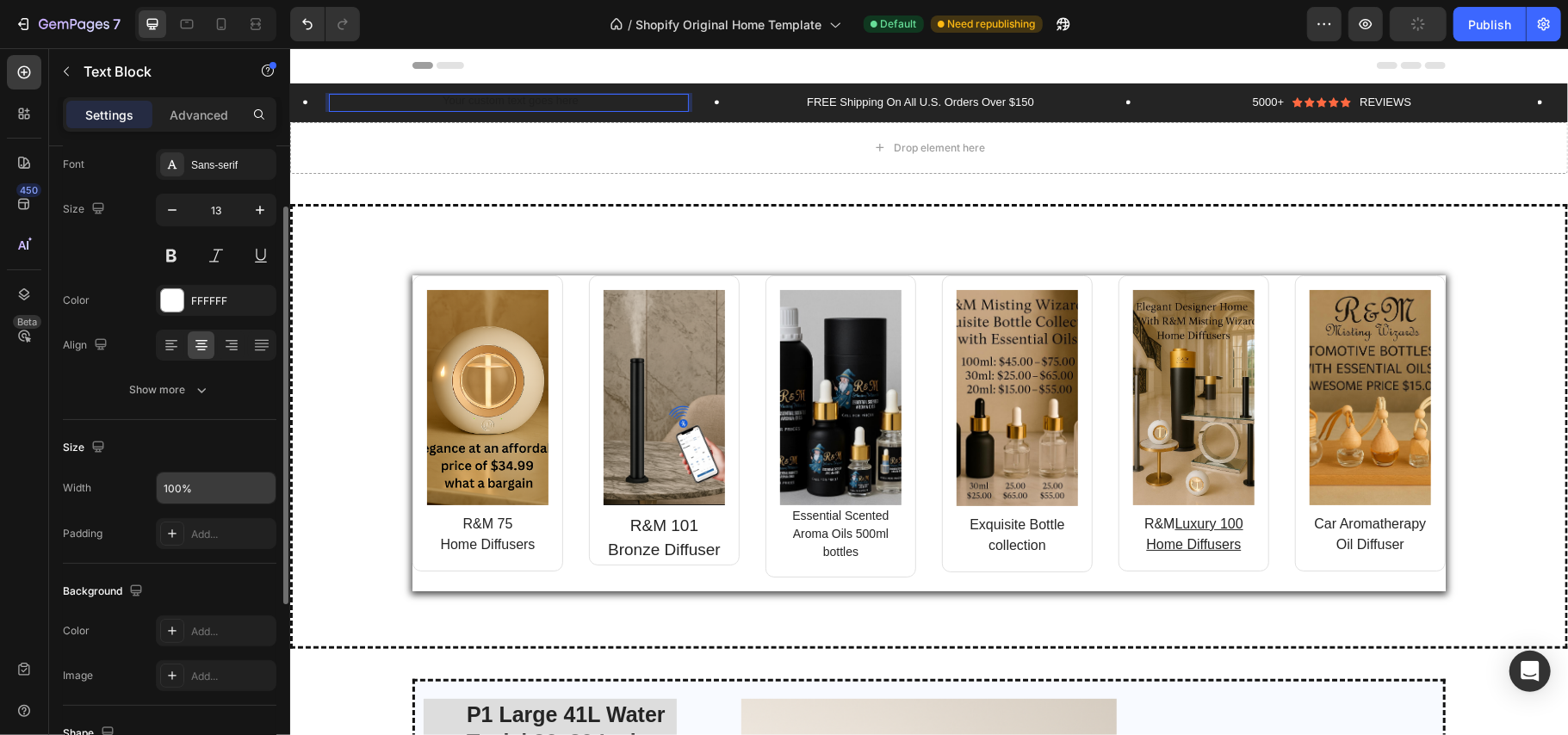
scroll to position [136, 0]
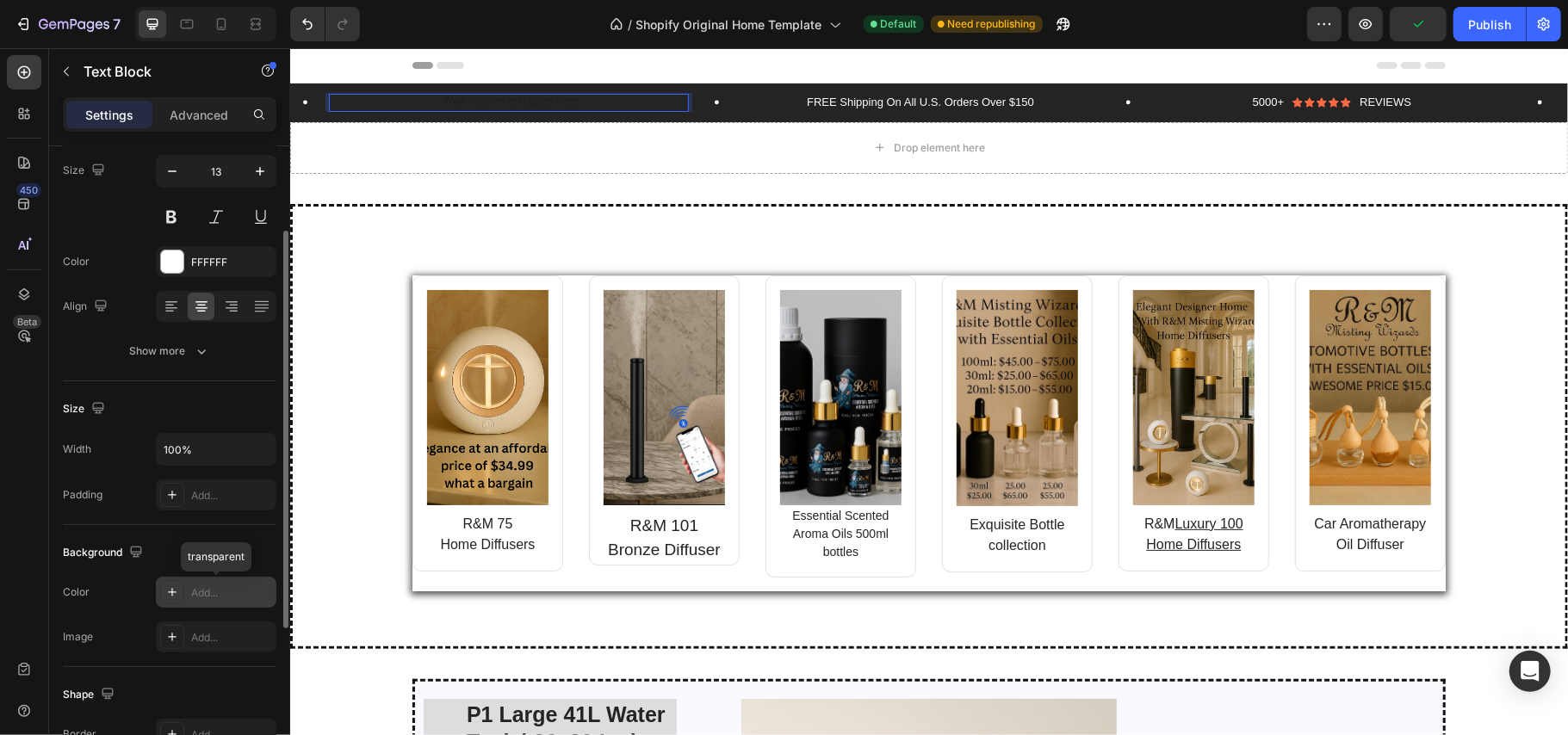
click at [173, 596] on icon at bounding box center [172, 592] width 9 height 9
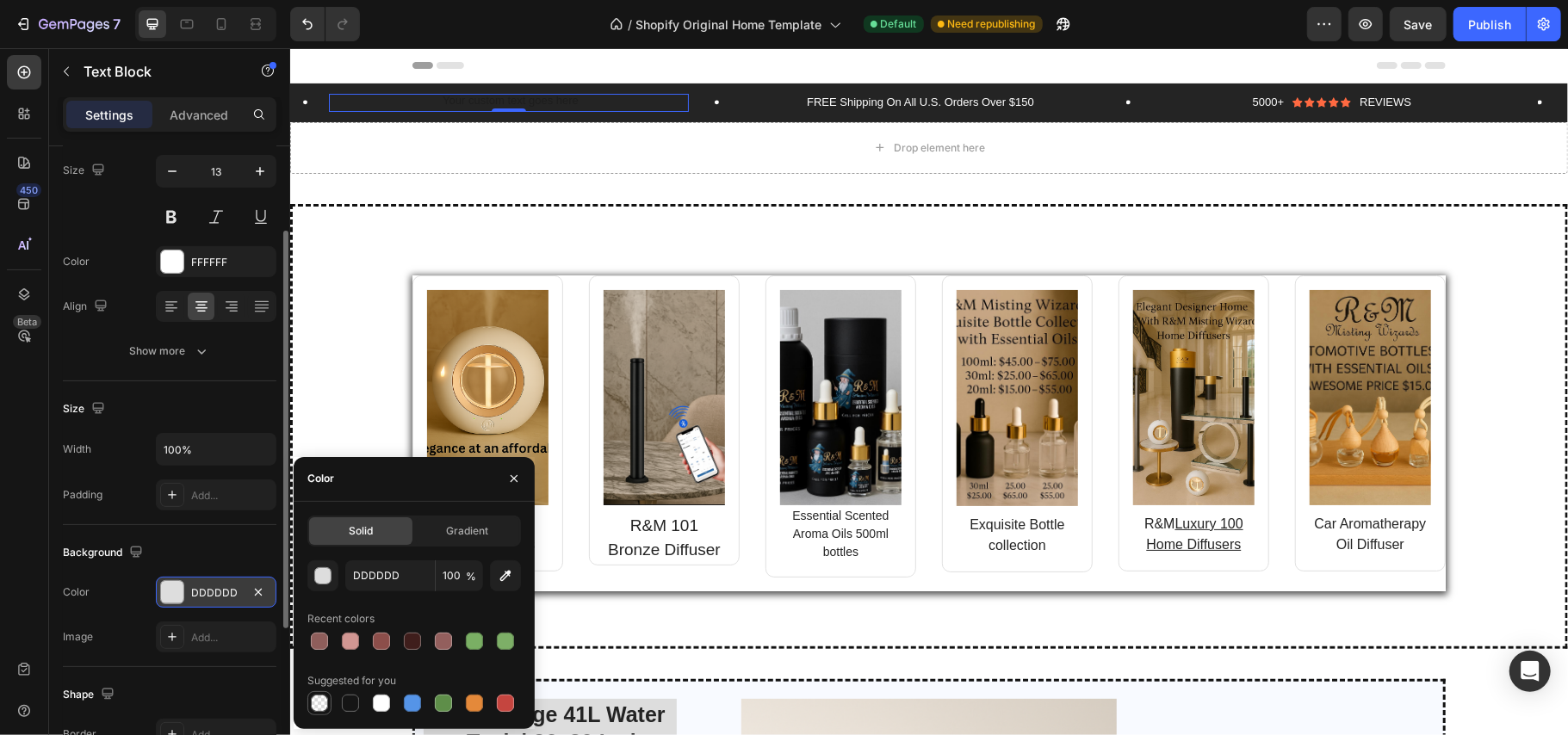
click at [315, 706] on div at bounding box center [319, 702] width 17 height 17
type input "000000"
type input "0"
click at [315, 706] on div at bounding box center [319, 702] width 17 height 17
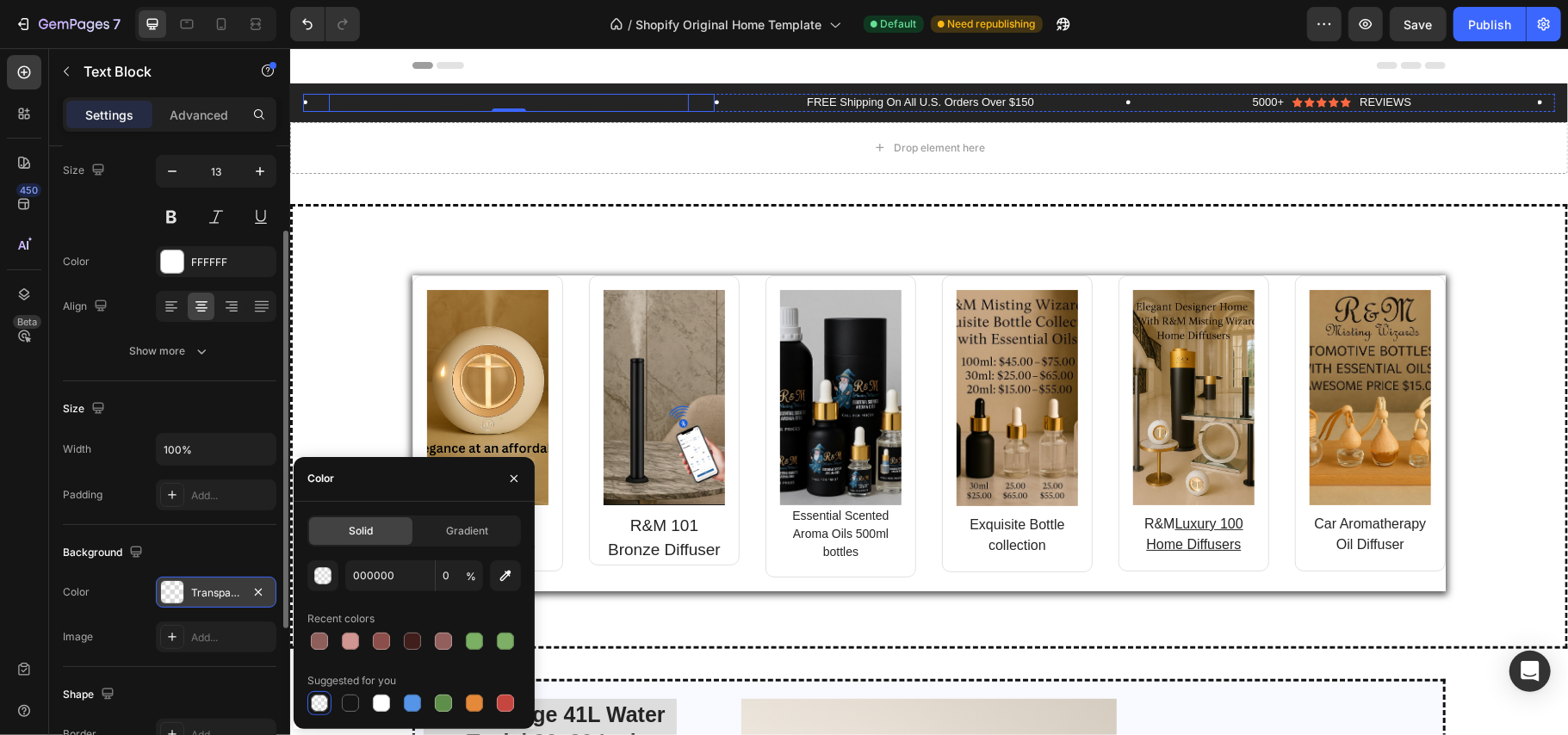
click at [708, 110] on div "Text Block 0 Row" at bounding box center [507, 102] width 411 height 18
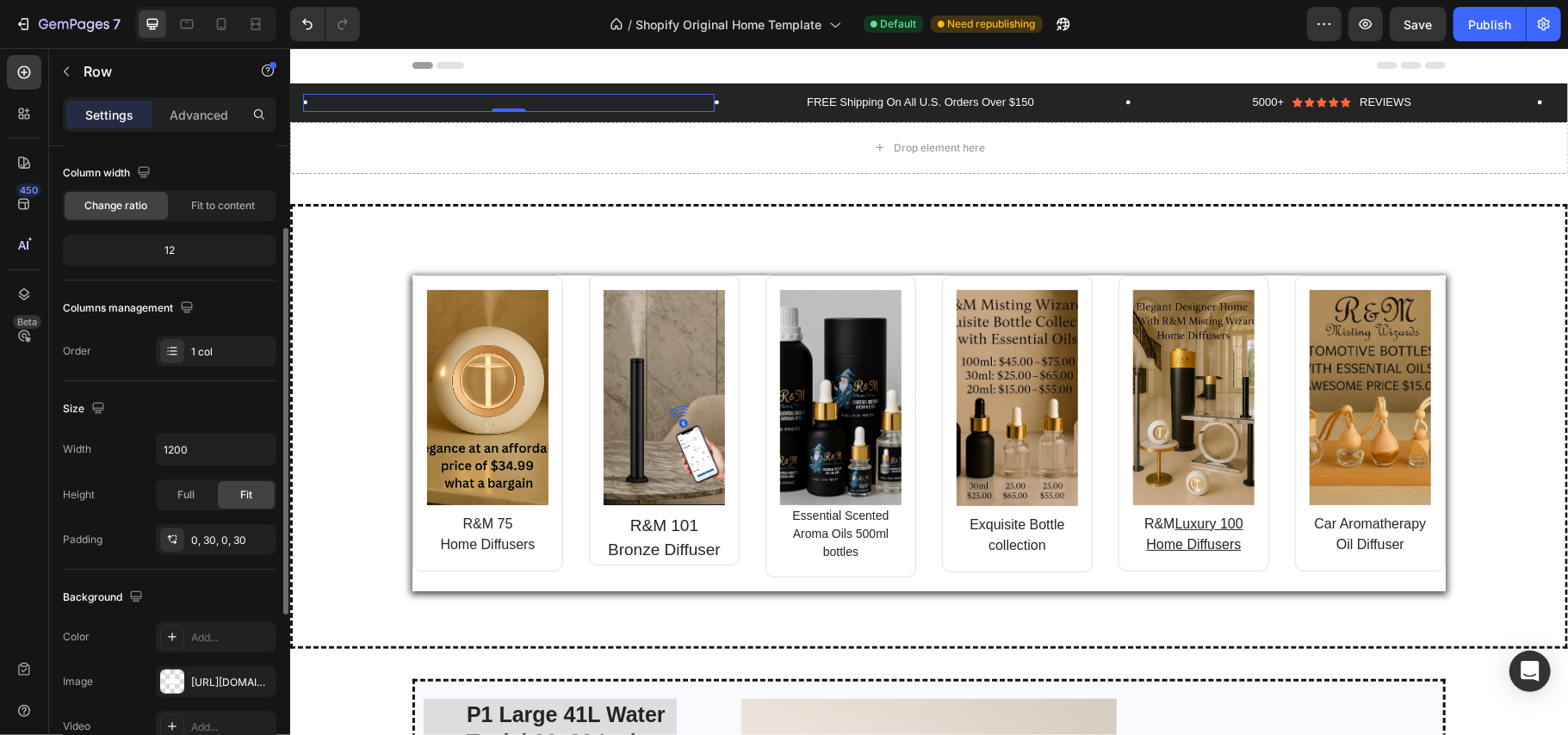
scroll to position [0, 0]
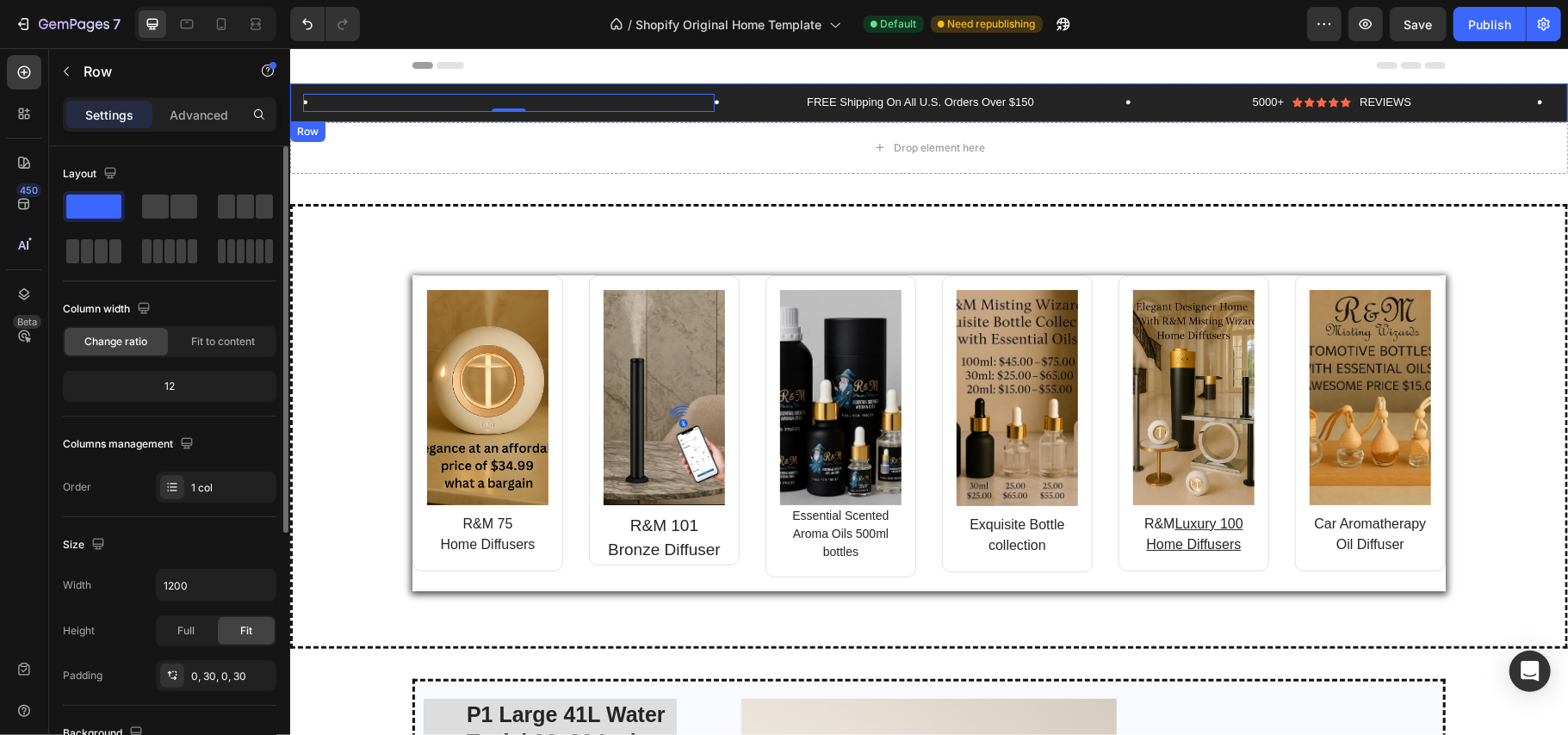
click at [739, 112] on div "Text Block Row 0 FREE Shipping On All U.S. Orders Over $150 Text Block Row 5000…" at bounding box center [928, 102] width 1278 height 38
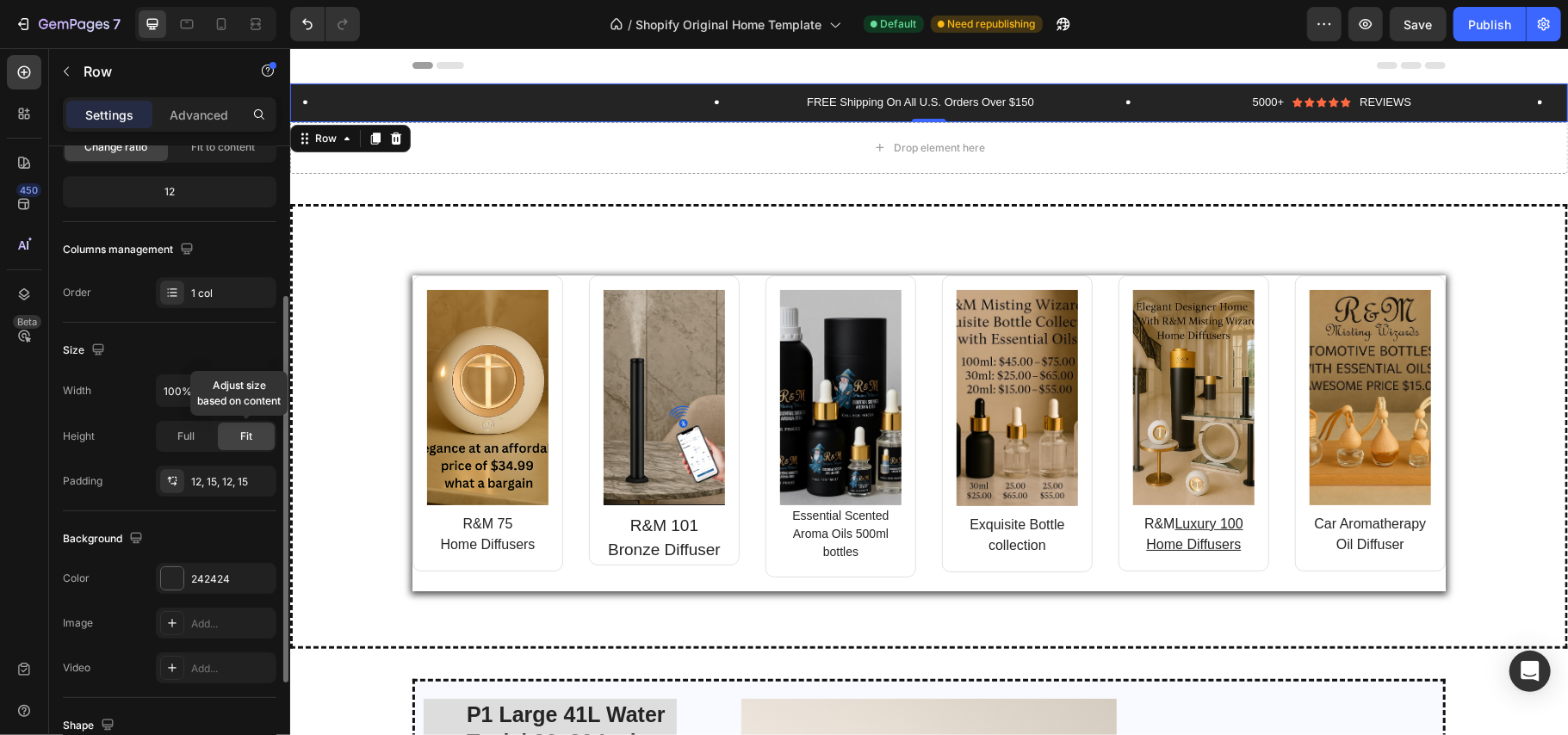
scroll to position [273, 0]
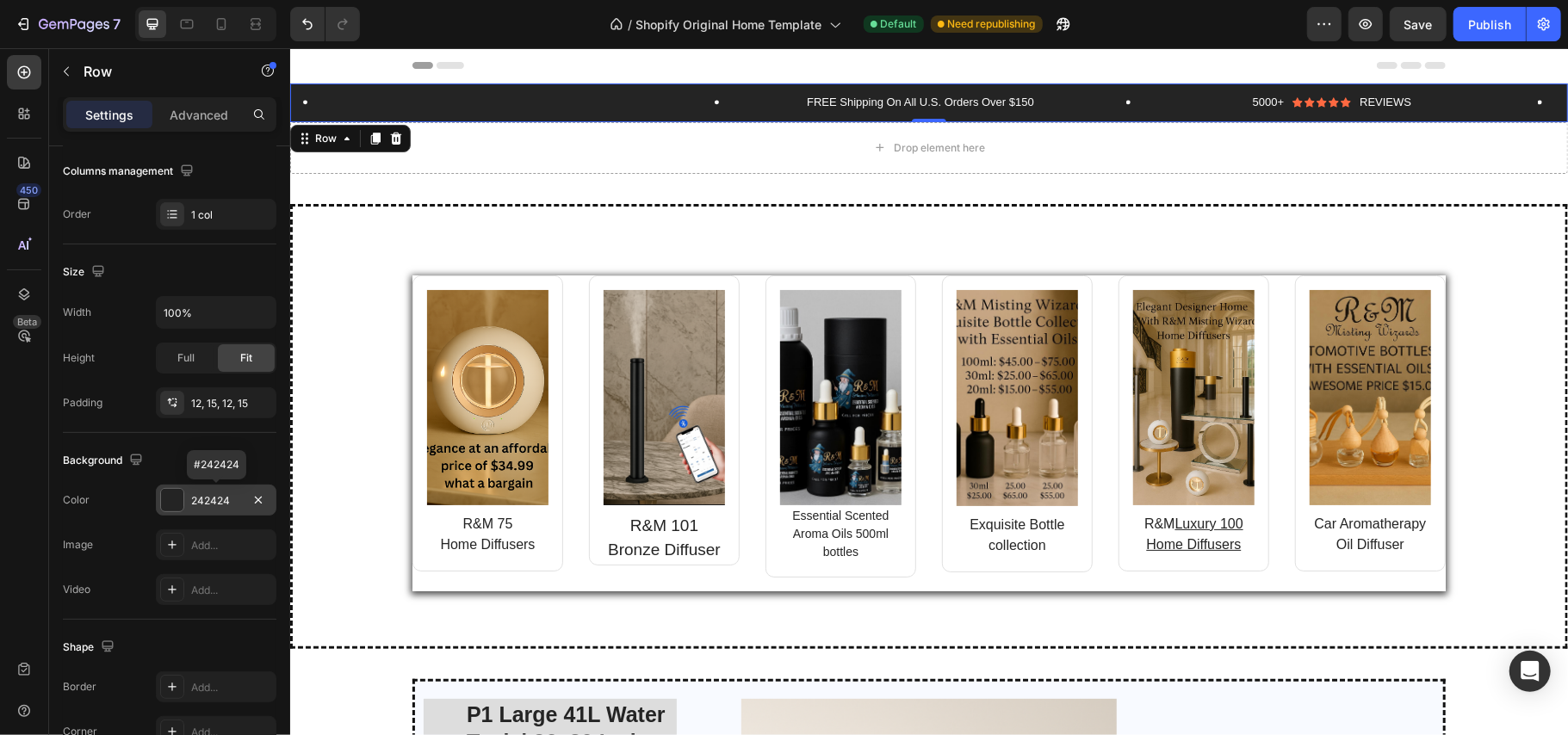
click at [173, 506] on div at bounding box center [172, 500] width 23 height 23
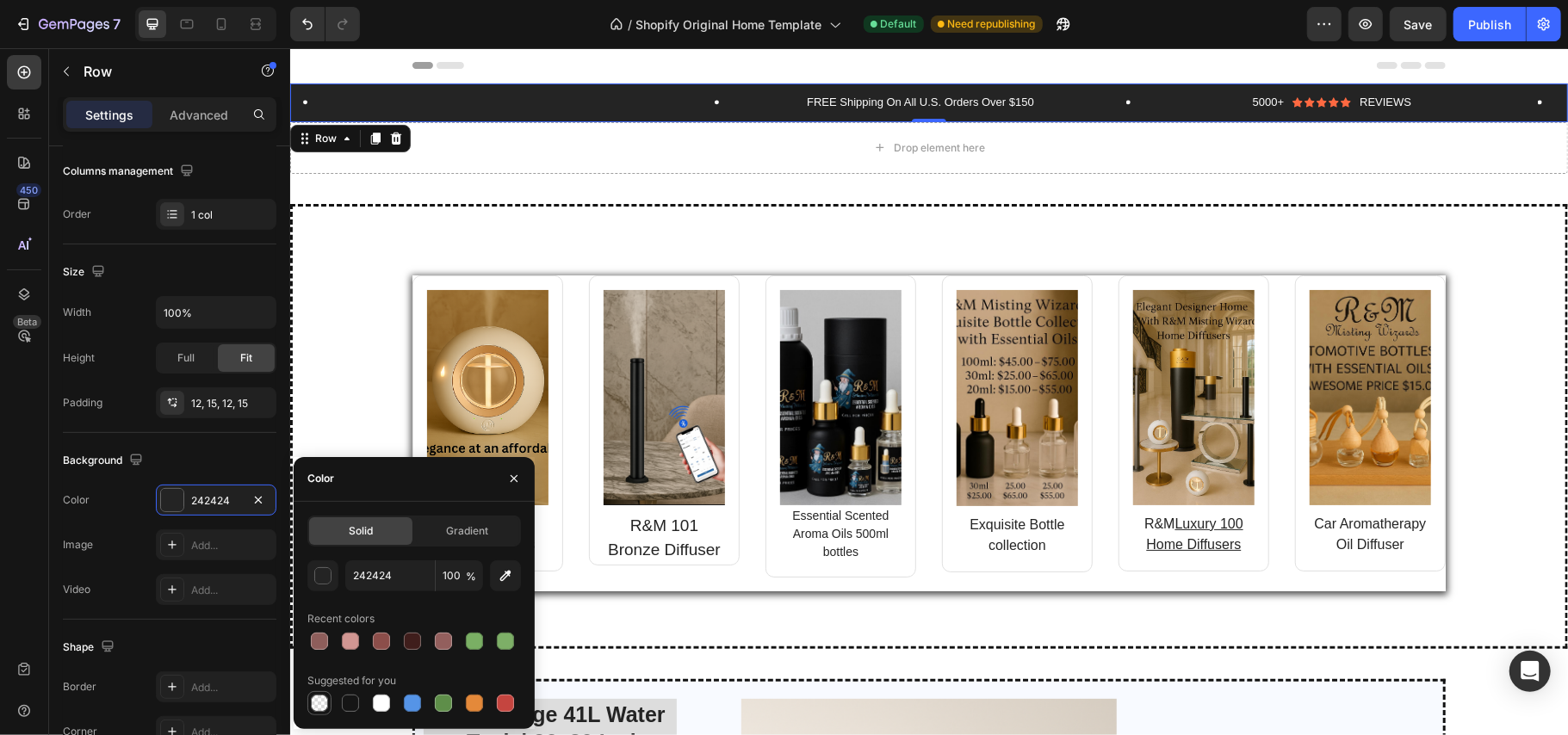
click at [315, 707] on div at bounding box center [319, 702] width 17 height 17
type input "000000"
type input "0"
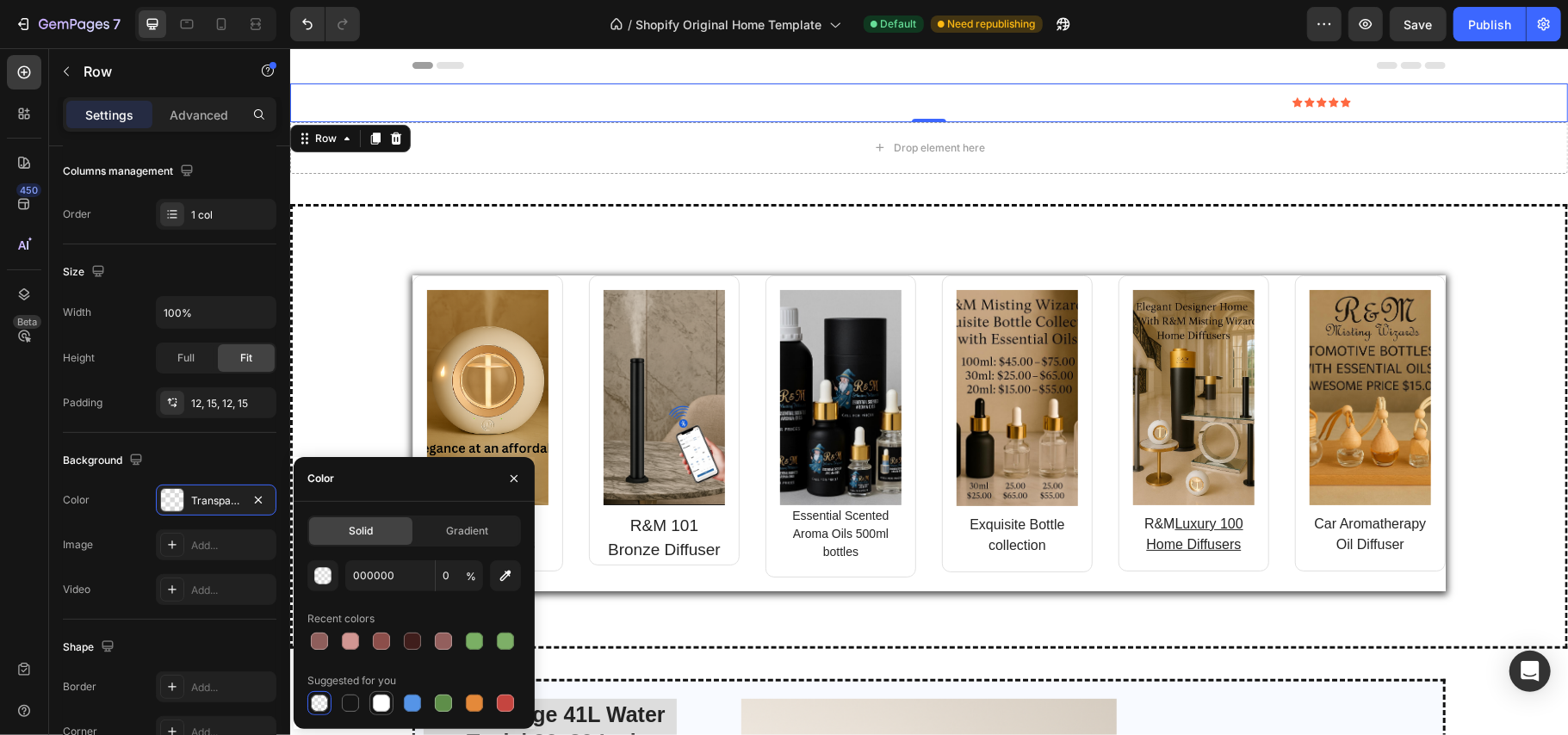
click at [373, 707] on div at bounding box center [381, 702] width 17 height 17
type input "FFFFFF"
type input "100"
click at [319, 572] on div "button" at bounding box center [323, 576] width 17 height 17
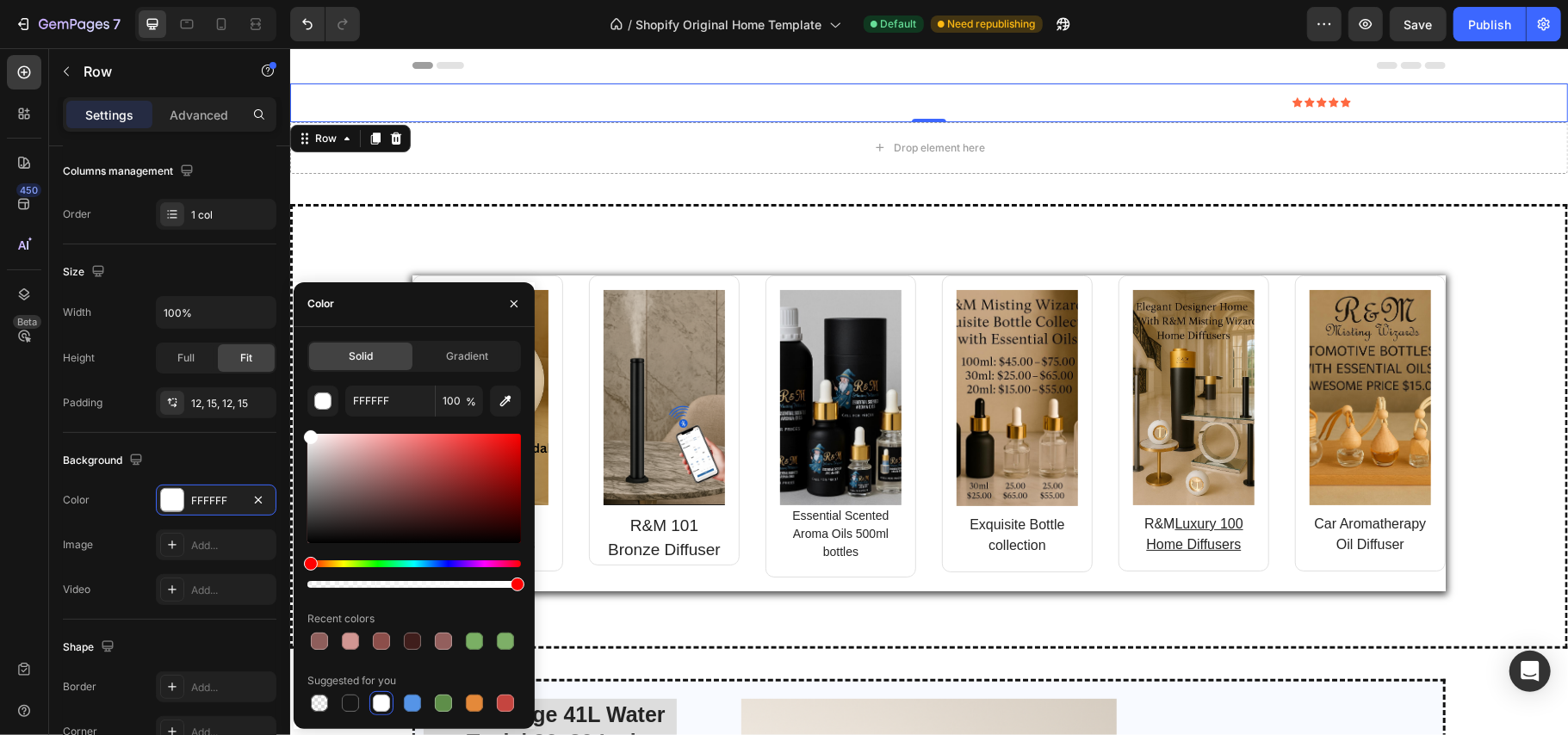
click at [326, 459] on div at bounding box center [414, 488] width 213 height 110
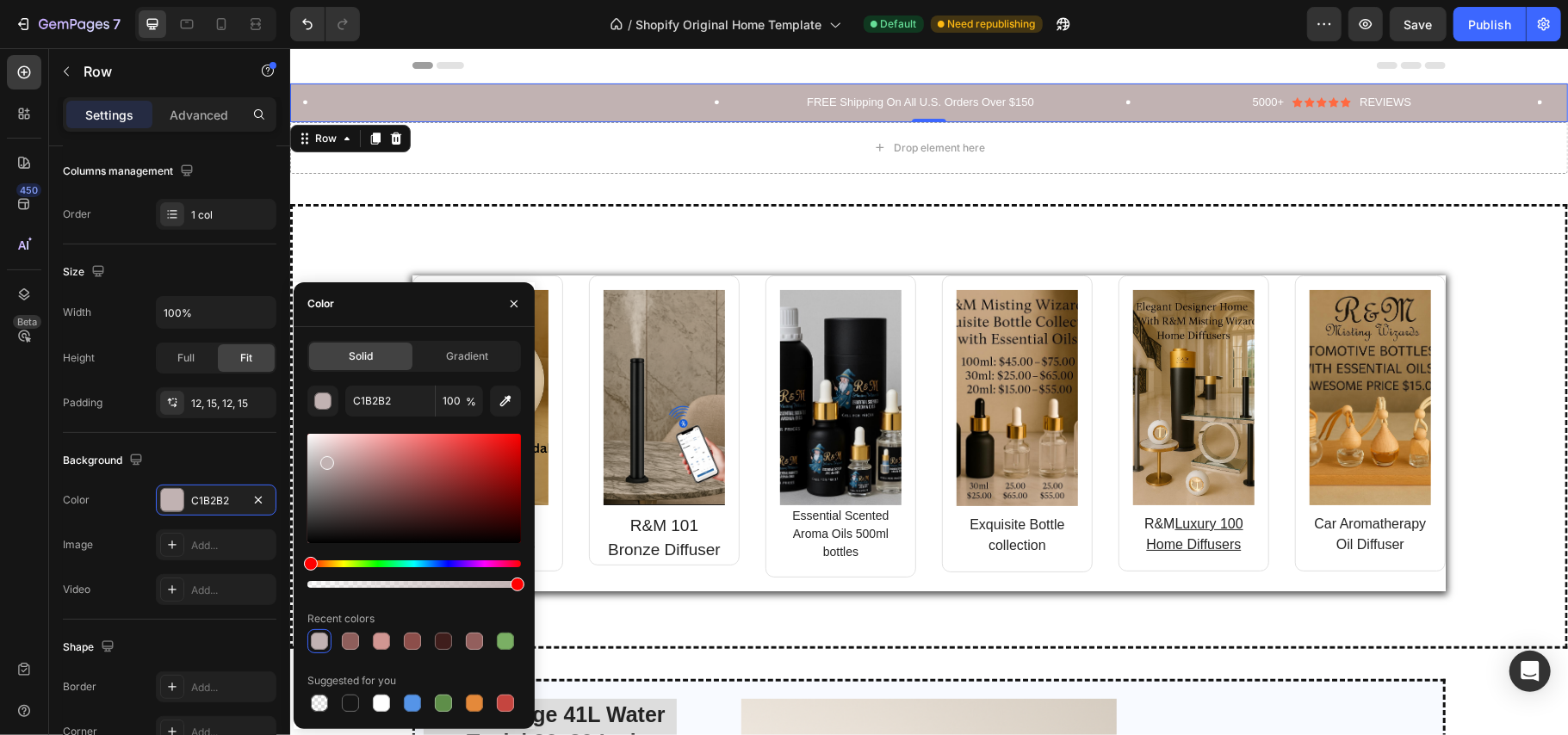
click at [312, 443] on div at bounding box center [414, 488] width 213 height 110
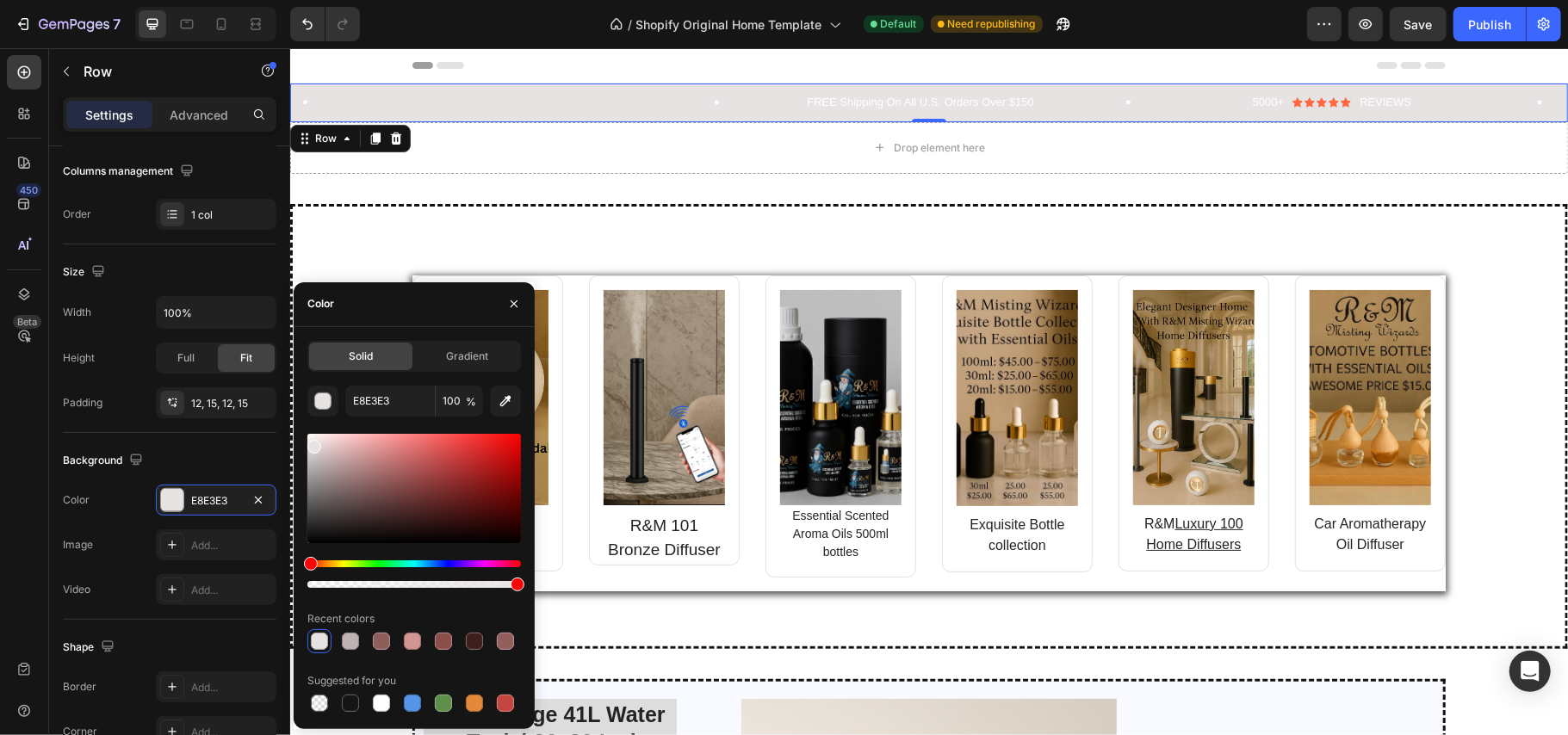
click at [318, 439] on div at bounding box center [414, 488] width 213 height 110
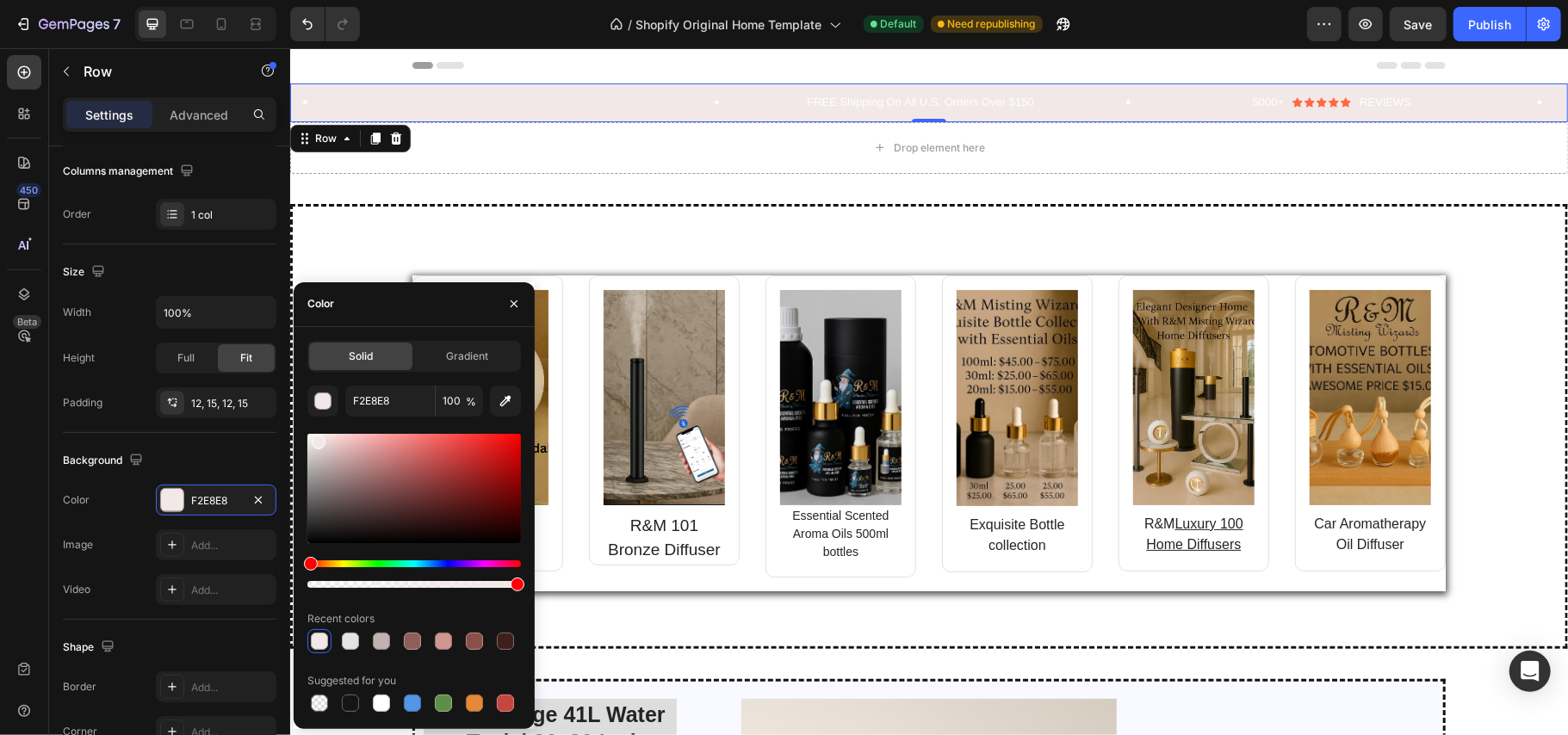
click at [315, 446] on div at bounding box center [319, 443] width 14 height 14
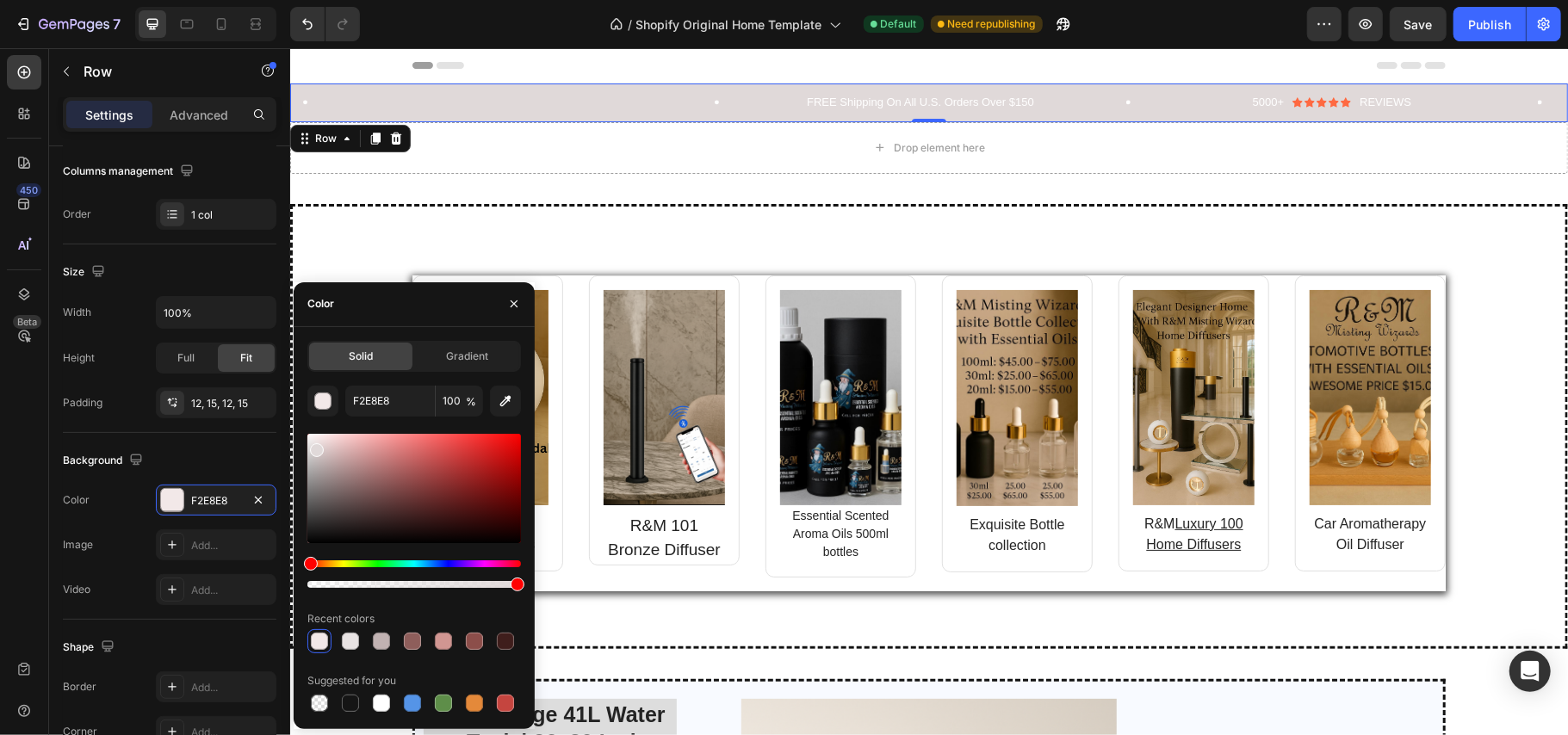
type input "E0D9D9"
click at [439, 96] on p "Rich Text Editor. Editing area: main" at bounding box center [507, 102] width 356 height 15
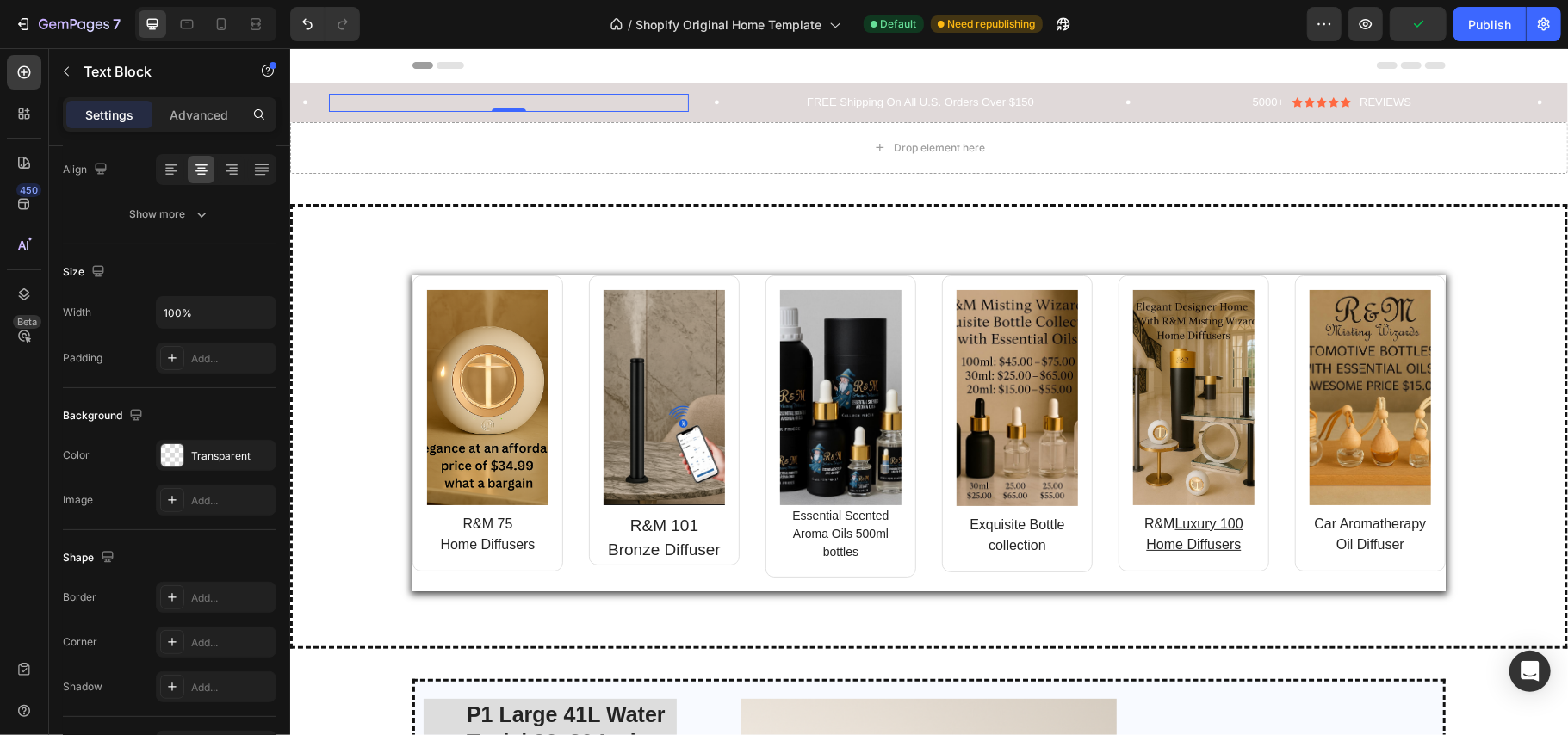
scroll to position [0, 0]
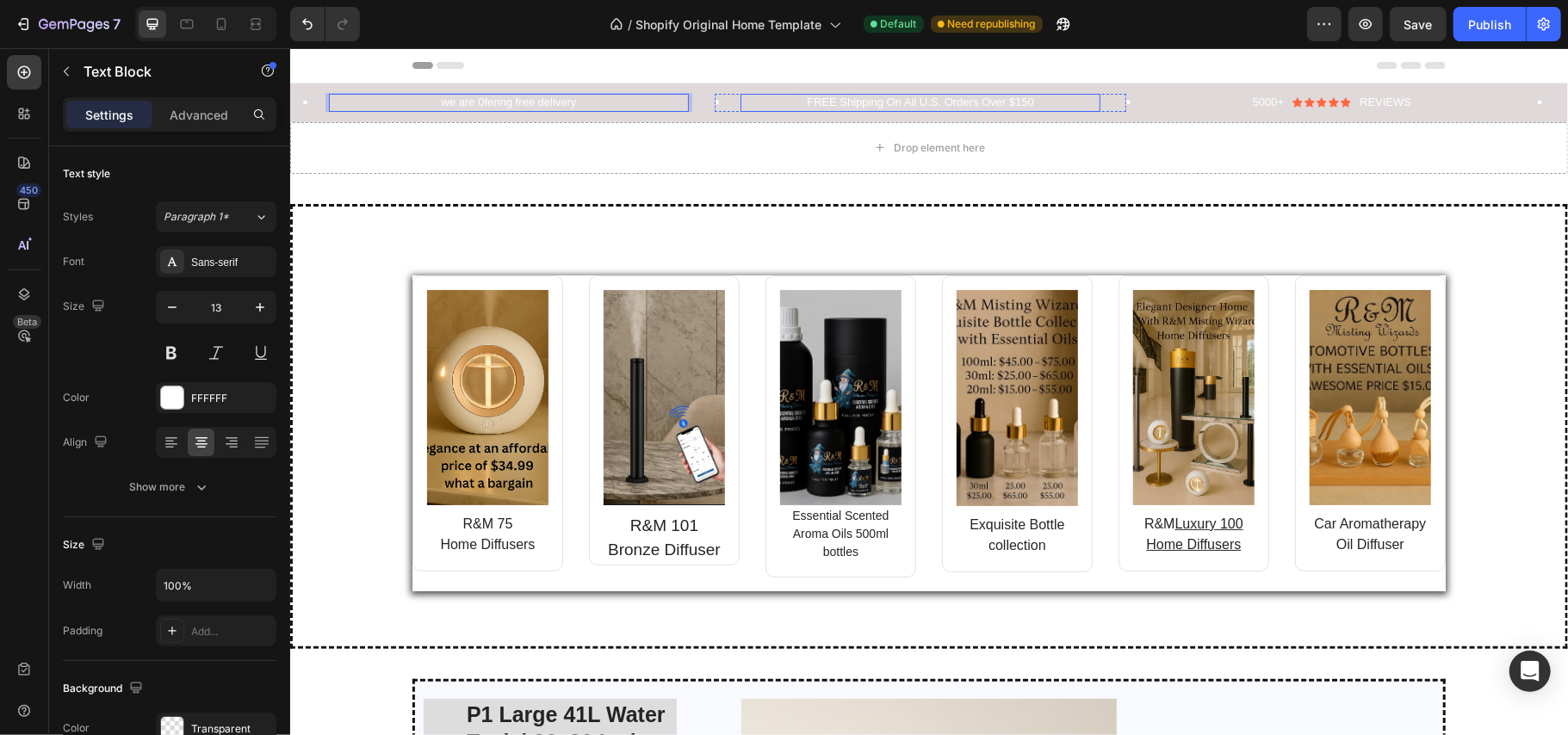
click at [1038, 99] on p "FREE Shipping On All U.S. Orders Over $150" at bounding box center [919, 102] width 356 height 15
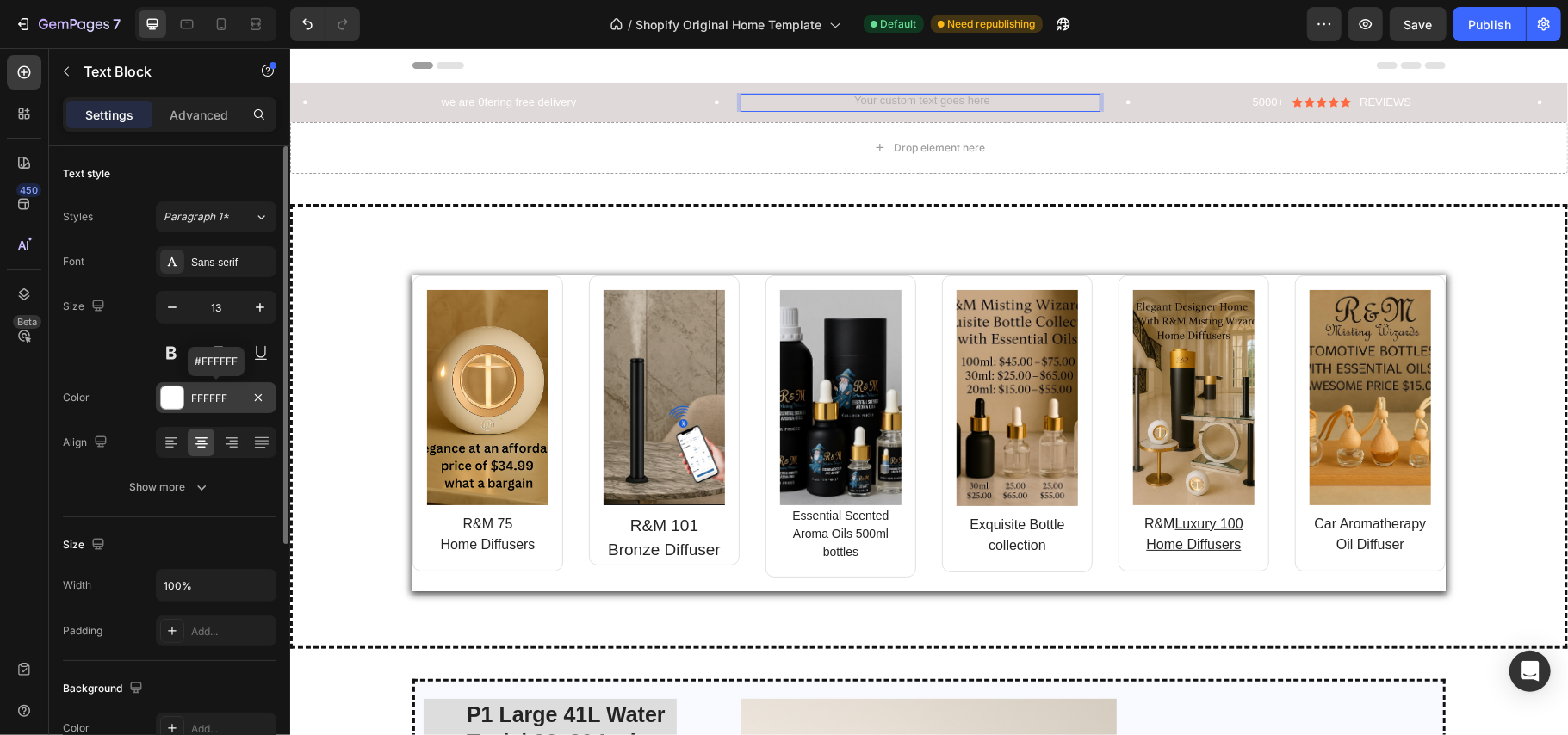
click at [176, 390] on div at bounding box center [172, 398] width 23 height 23
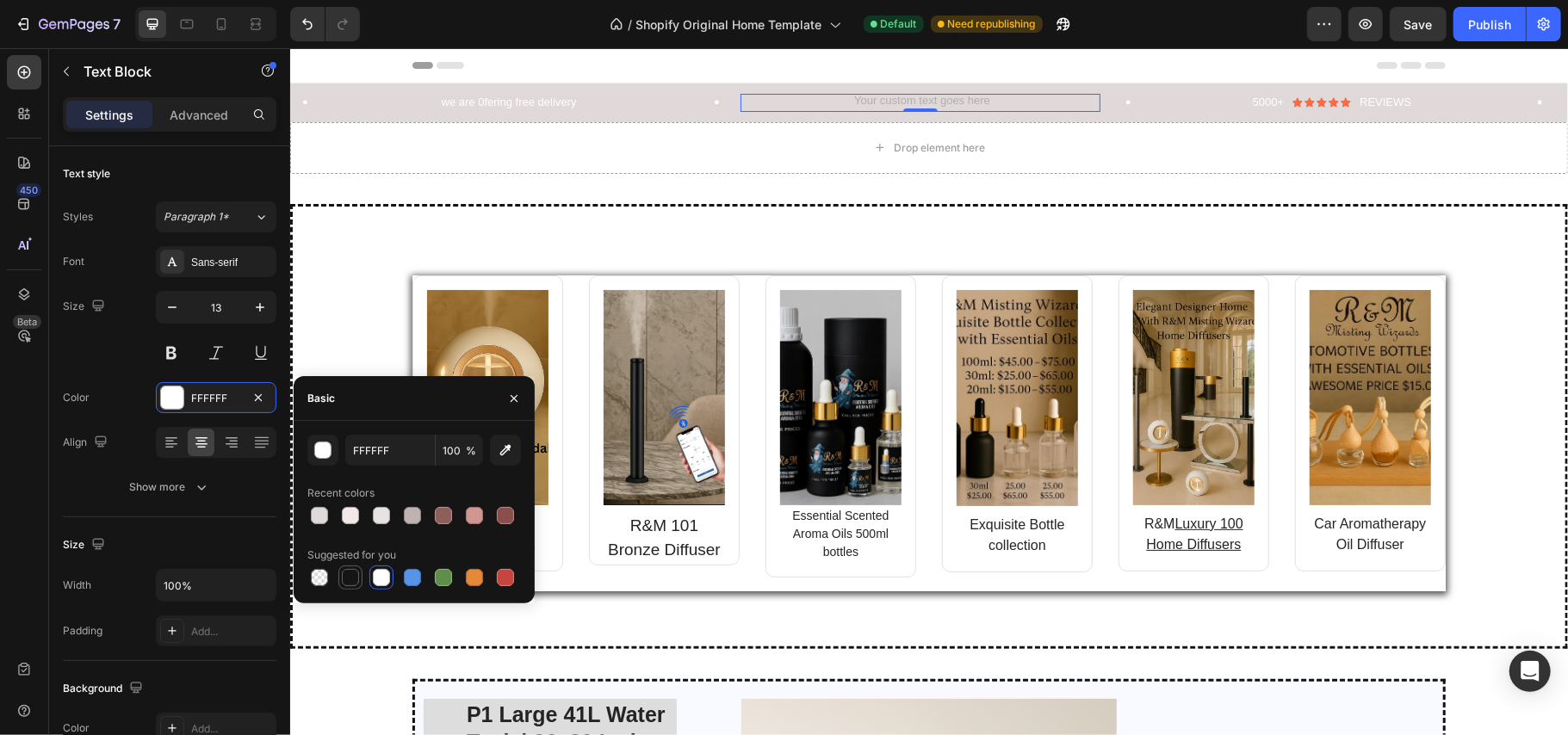
click at [351, 578] on div at bounding box center [349, 577] width 17 height 17
type input "151515"
click at [351, 578] on div at bounding box center [349, 577] width 17 height 17
click at [793, 97] on p "Rich Text Editor. Editing area: main" at bounding box center [919, 102] width 356 height 15
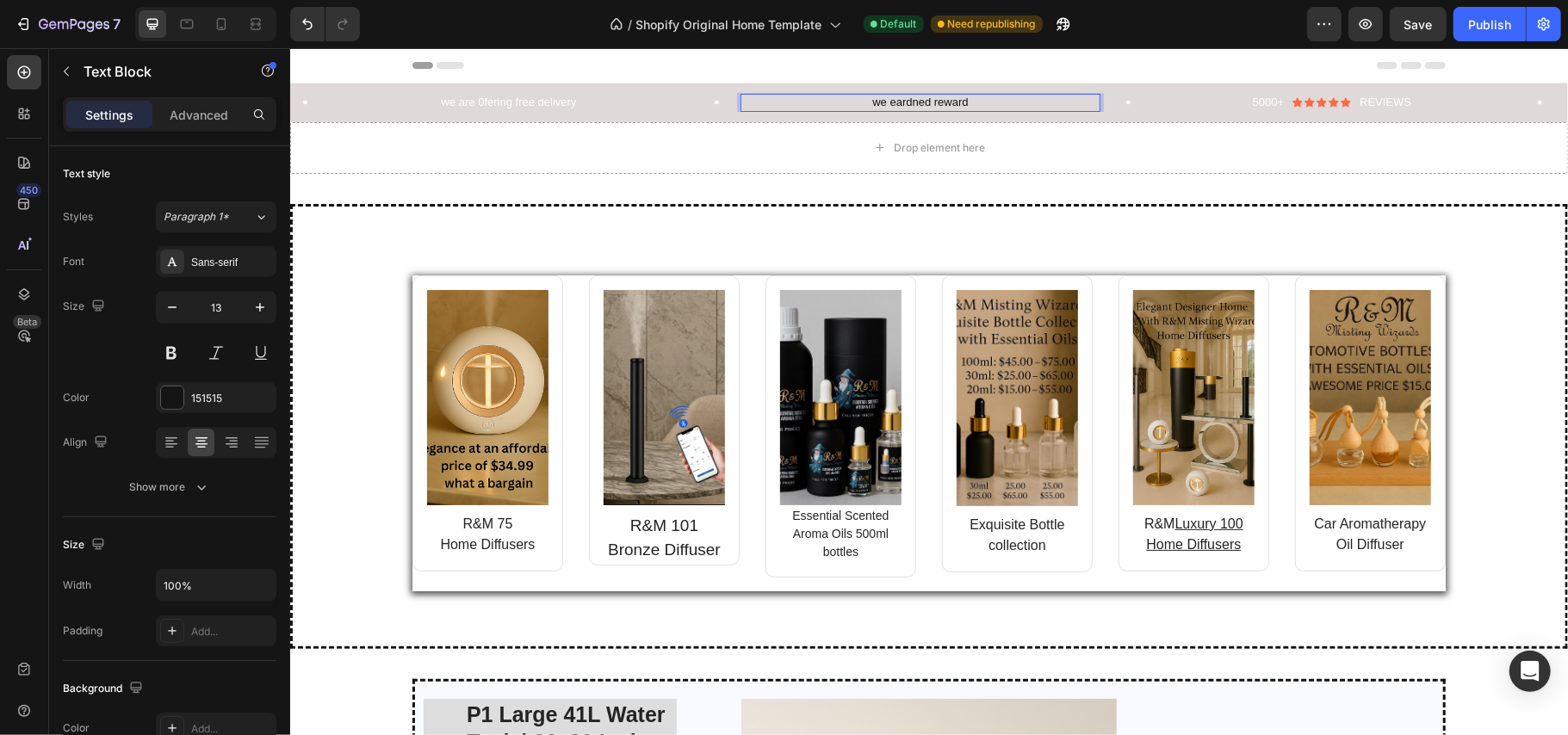
click at [913, 103] on p "we eardned reward" at bounding box center [919, 102] width 356 height 15
click at [931, 103] on p "we earned reward" at bounding box center [919, 102] width 356 height 15
click at [966, 100] on p "we earned reward" at bounding box center [919, 102] width 356 height 15
click at [257, 304] on icon "button" at bounding box center [260, 307] width 17 height 17
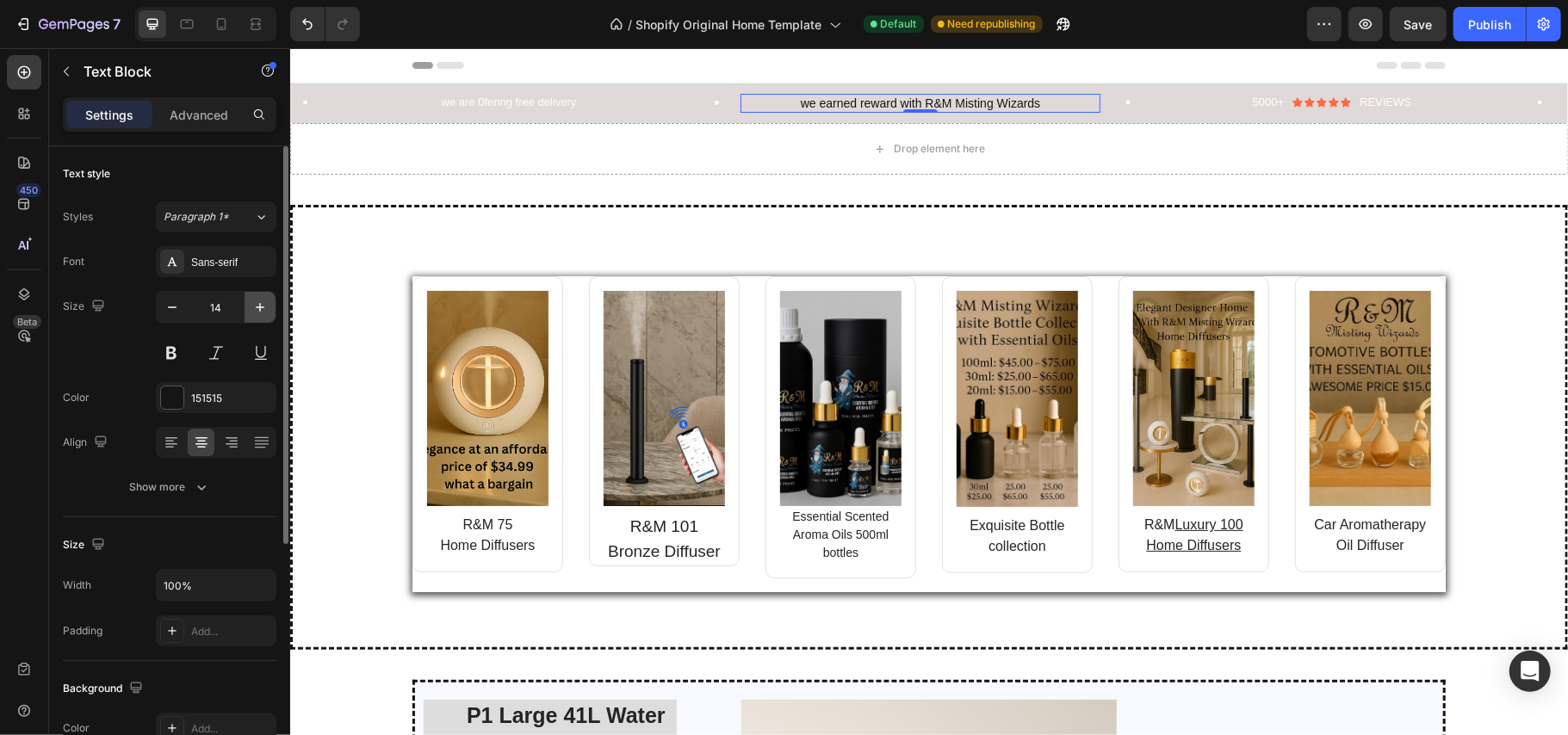
type input "15"
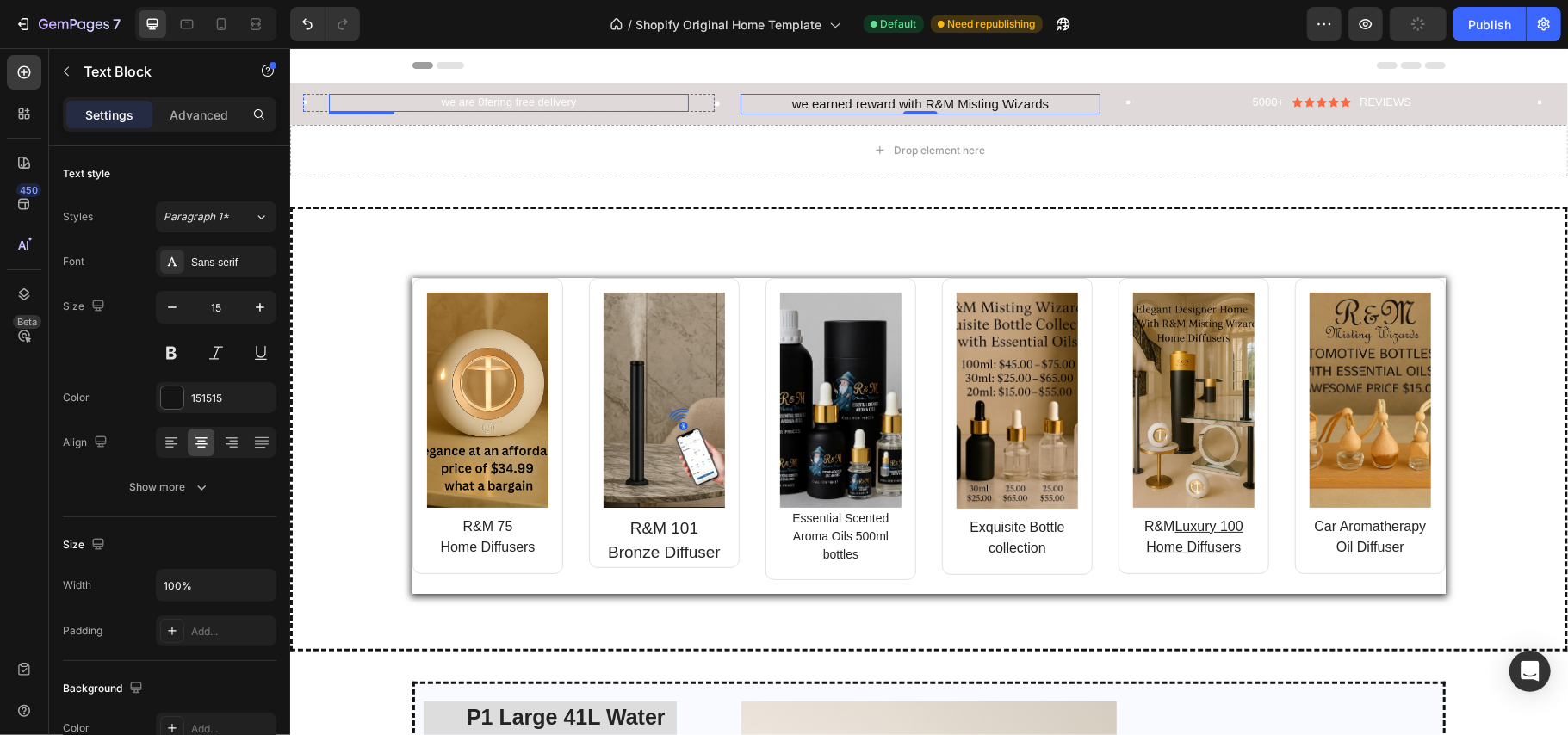
click at [521, 98] on p "we are 0fering free delivery" at bounding box center [507, 102] width 356 height 15
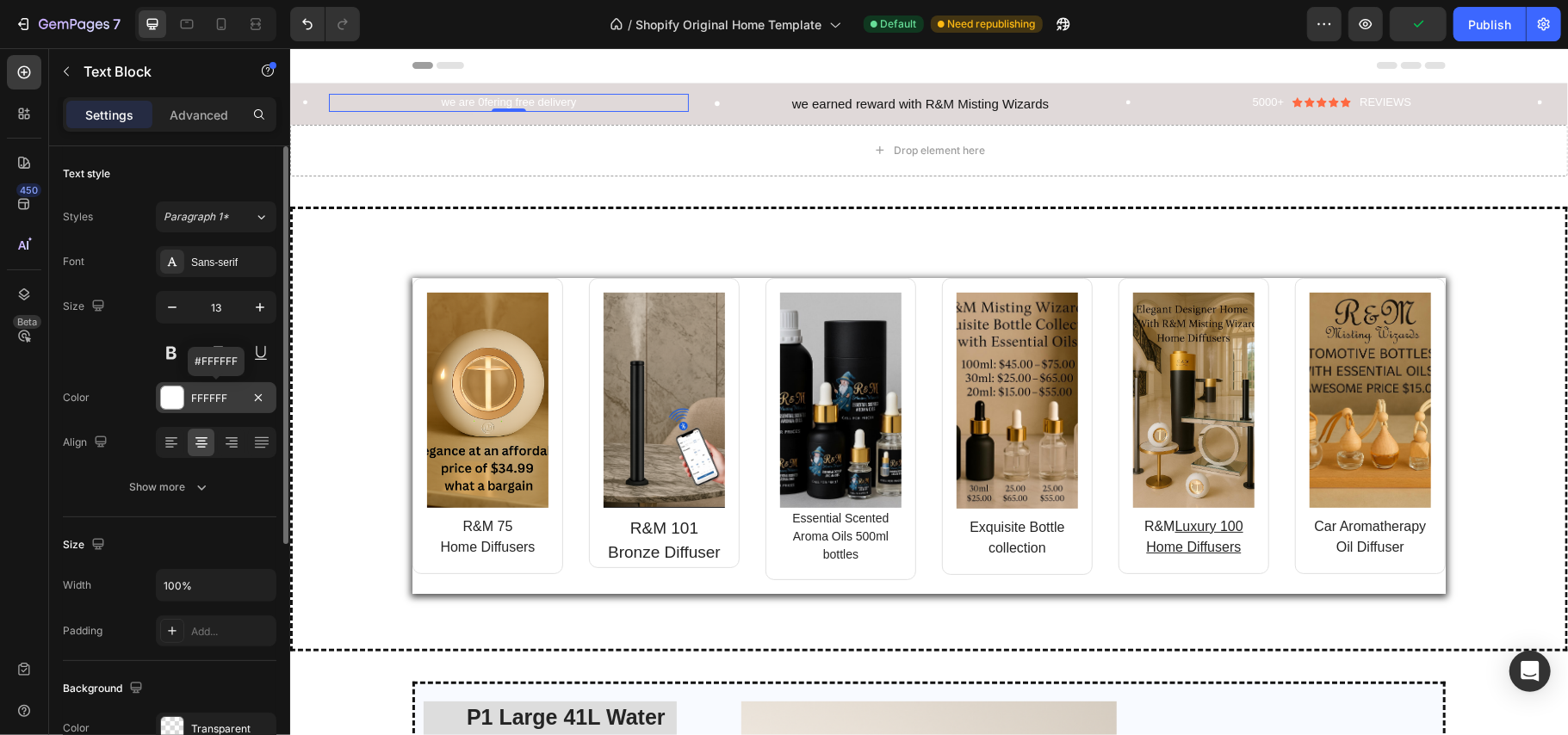
click at [171, 404] on div at bounding box center [172, 398] width 23 height 23
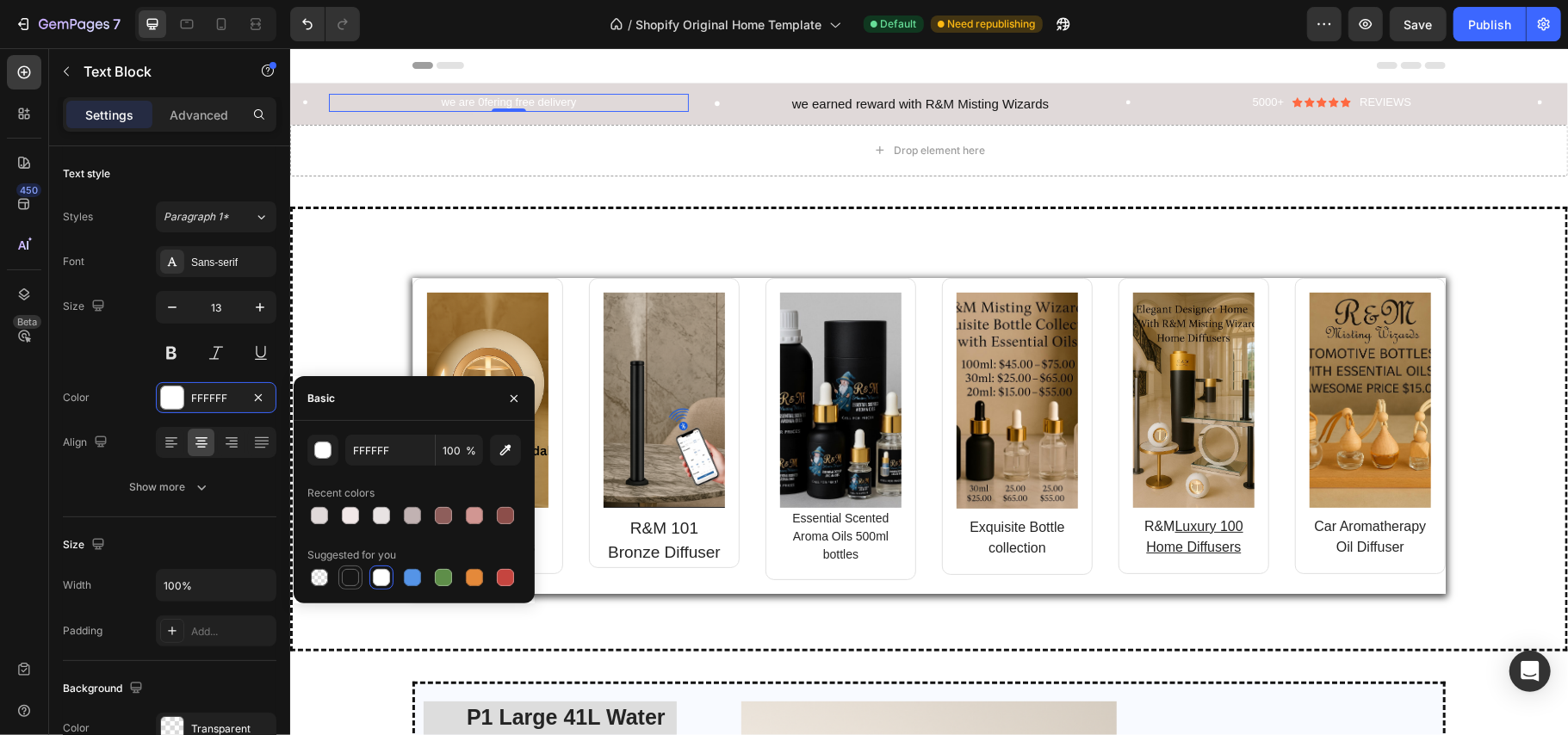
click at [348, 575] on div at bounding box center [349, 577] width 17 height 17
type input "151515"
click at [257, 311] on icon "button" at bounding box center [260, 307] width 17 height 17
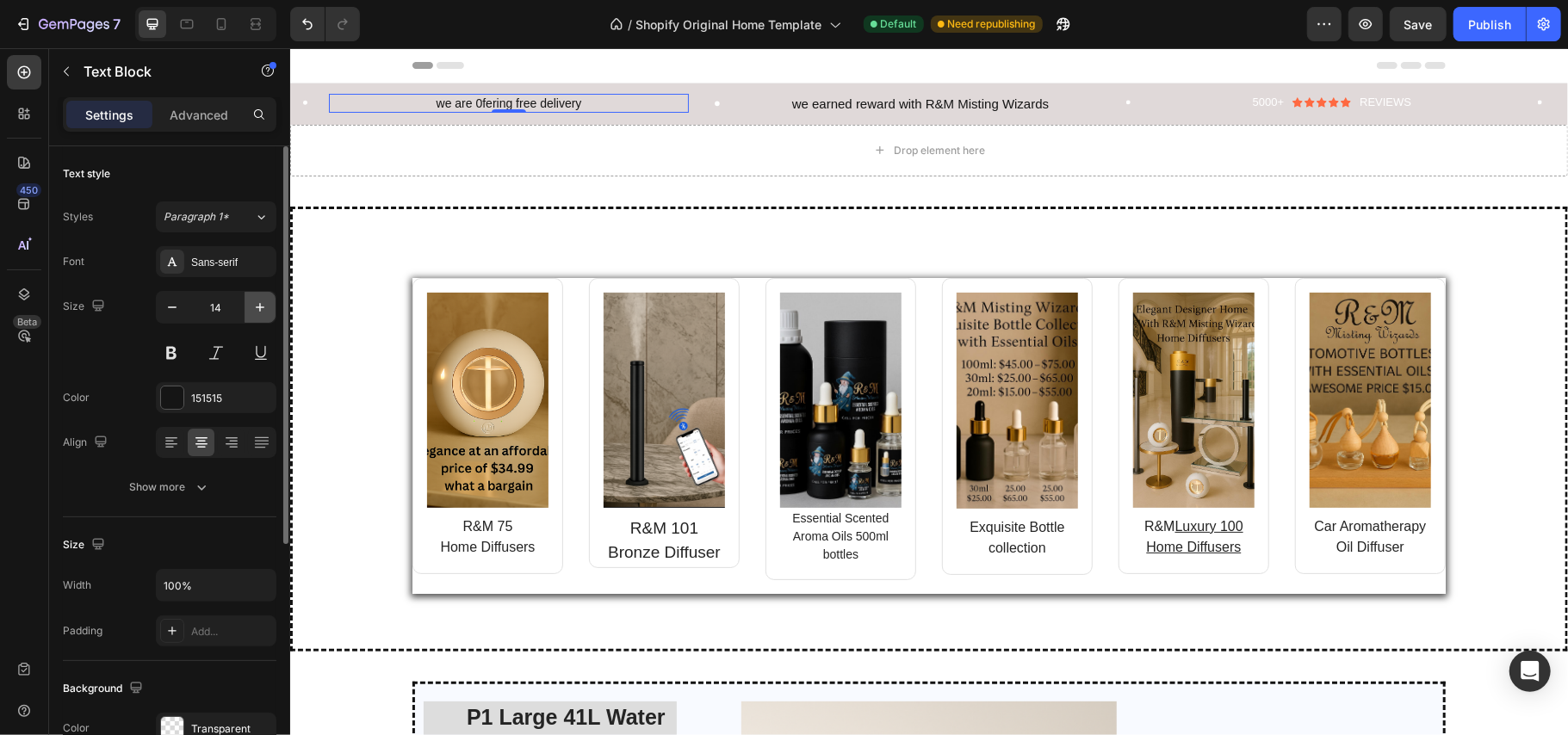
click at [257, 311] on icon "button" at bounding box center [260, 307] width 17 height 17
type input "15"
click at [1255, 99] on p "5000+" at bounding box center [1268, 102] width 32 height 15
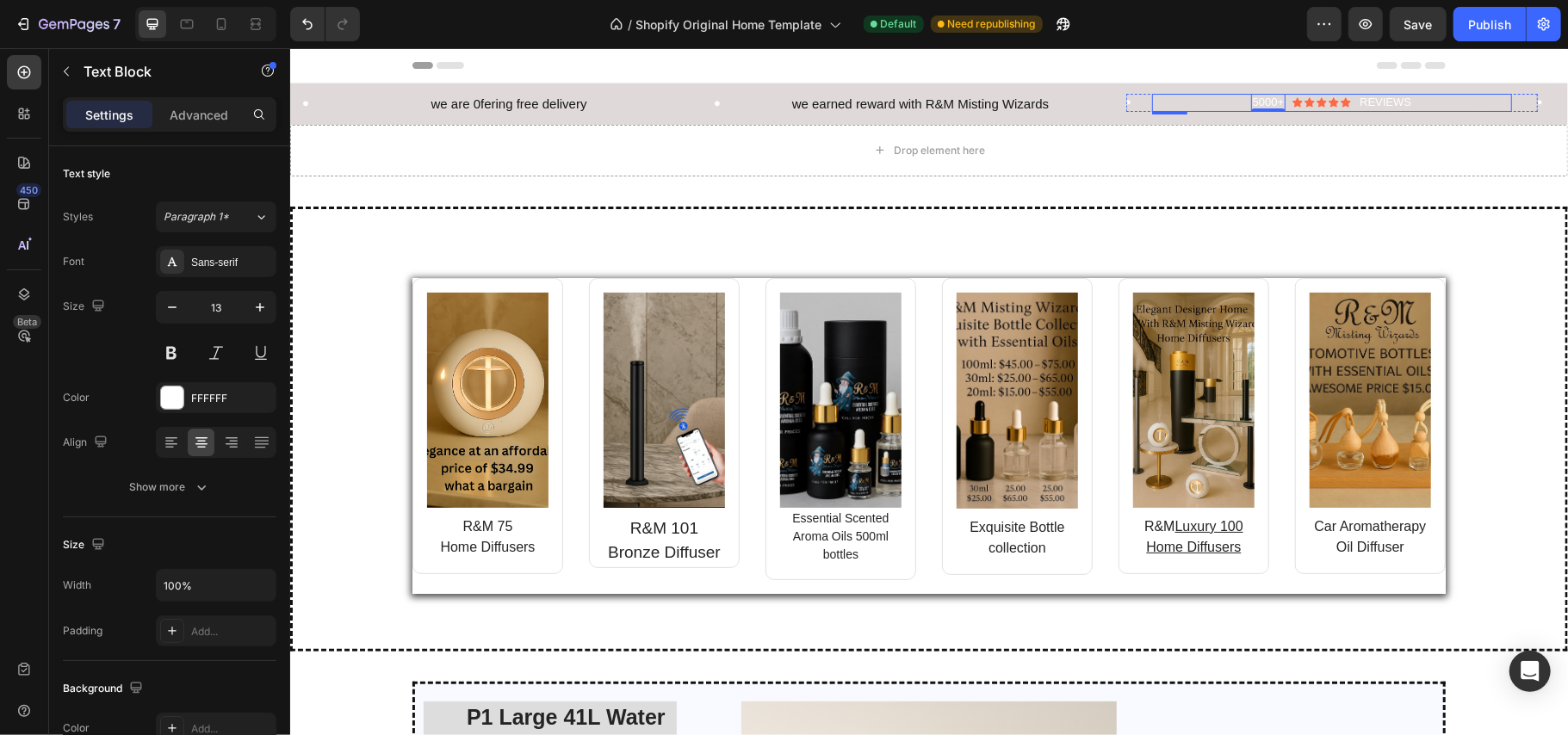
click at [1416, 98] on div "5000+ Text Block 0 Icon Icon Icon Icon Icon Icon List REVIEWS Text Block Row" at bounding box center [1331, 102] width 360 height 18
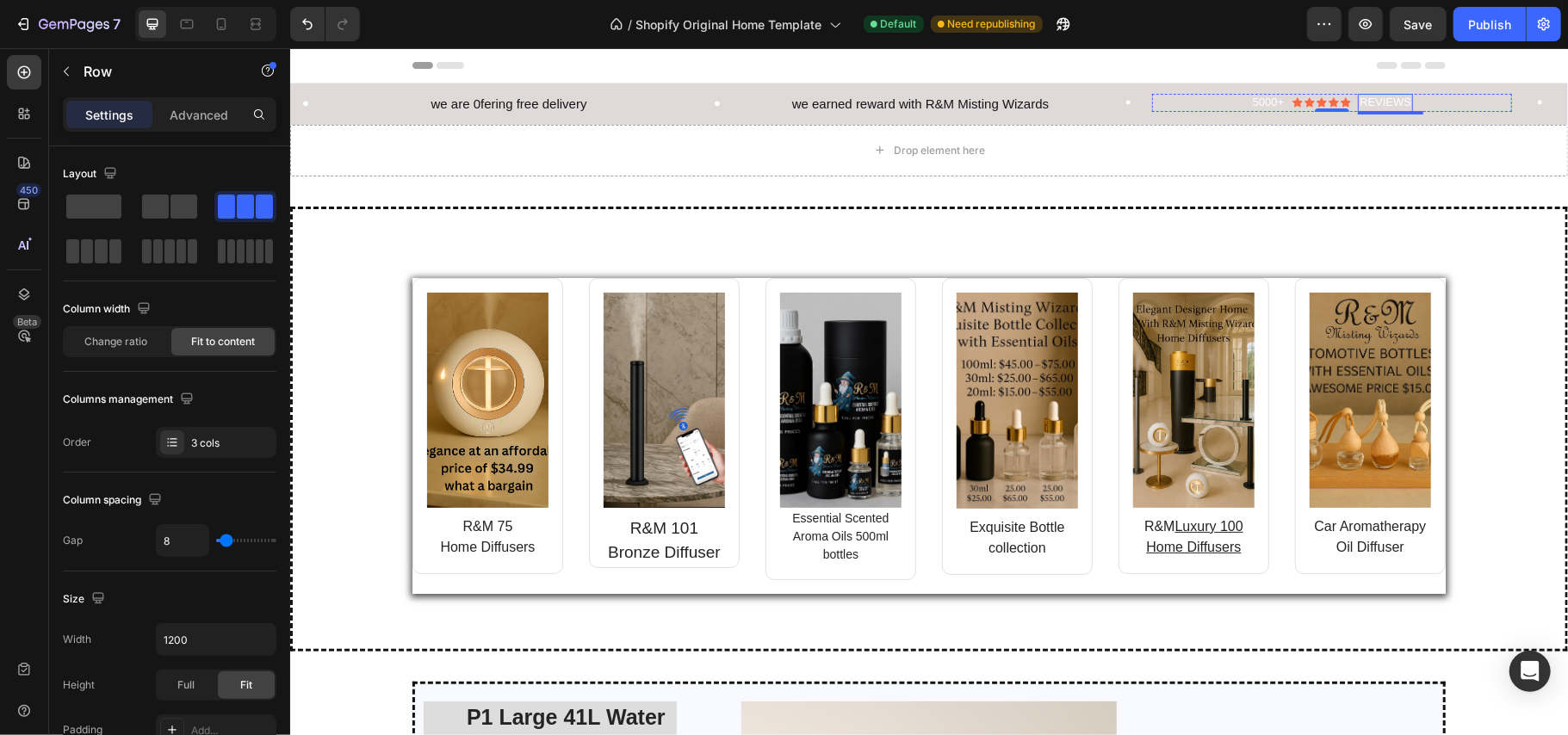
click at [1411, 101] on div "REVIEWS" at bounding box center [1384, 102] width 55 height 18
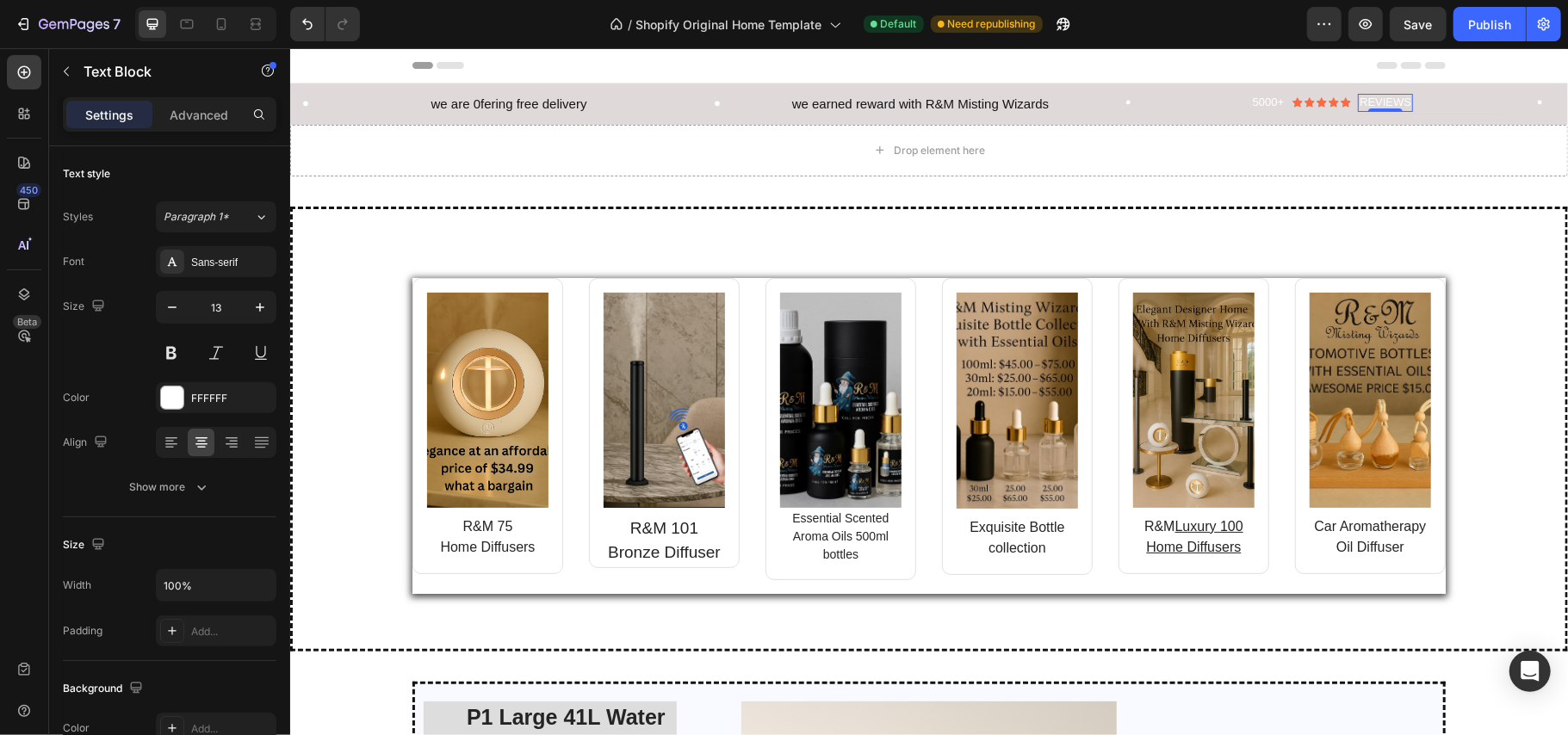
click at [1411, 101] on div "REVIEWS" at bounding box center [1384, 102] width 55 height 18
click at [1398, 97] on p "REVIEWS" at bounding box center [1384, 102] width 51 height 15
click at [1272, 103] on p "5000+" at bounding box center [1268, 102] width 32 height 15
click at [170, 397] on div at bounding box center [172, 398] width 23 height 23
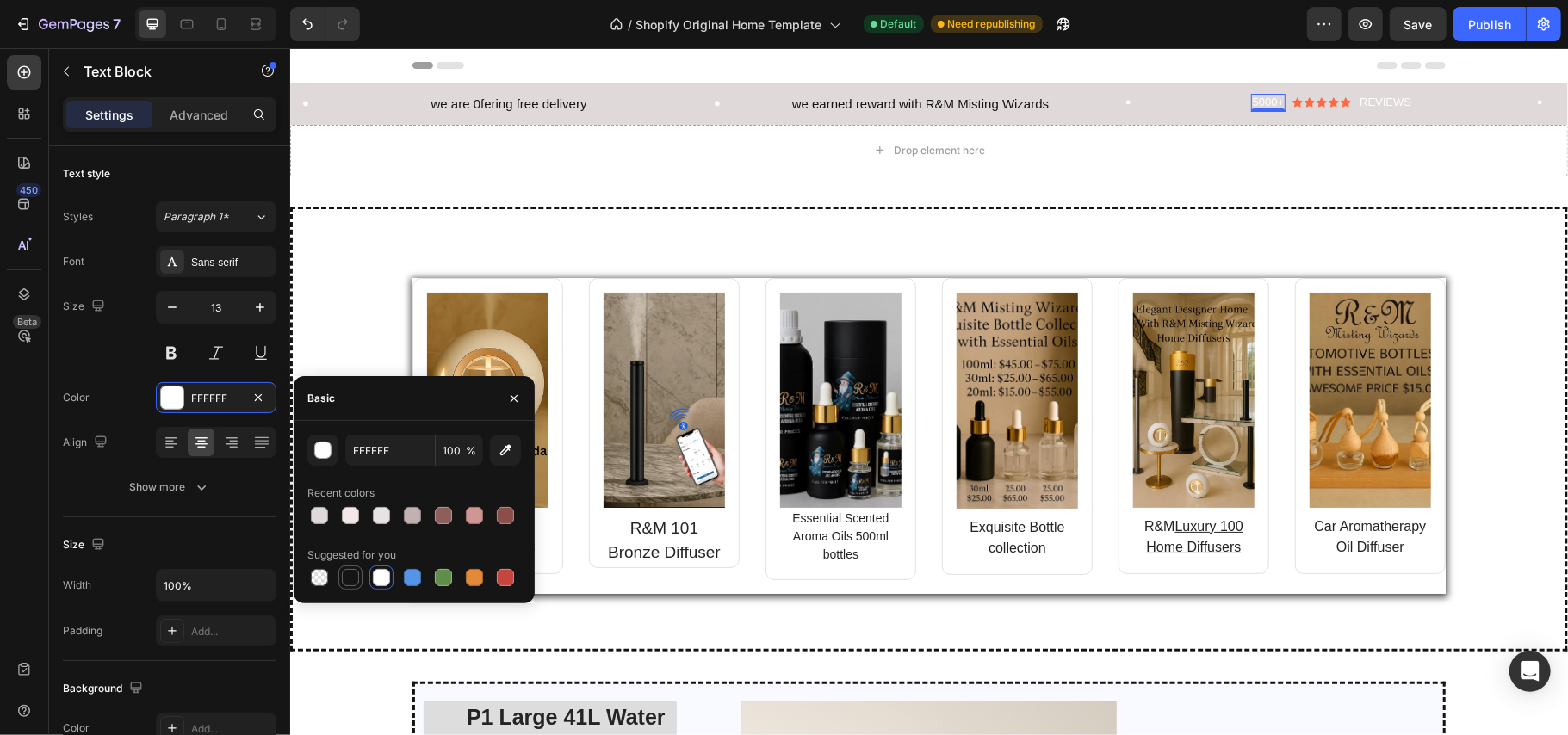
click at [352, 568] on div at bounding box center [350, 577] width 21 height 21
type input "151515"
click at [262, 303] on icon "button" at bounding box center [260, 307] width 17 height 17
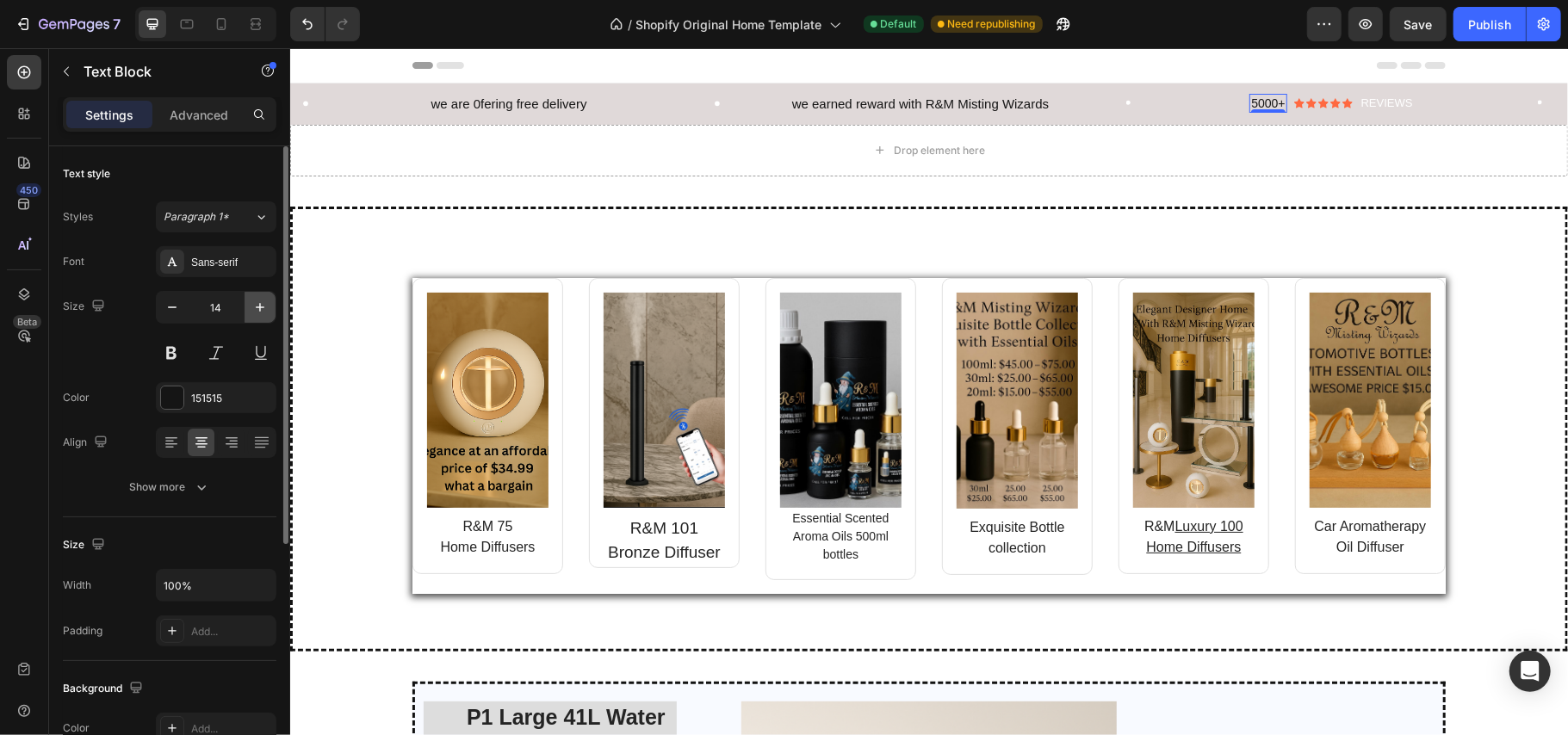
click at [262, 303] on icon "button" at bounding box center [260, 307] width 17 height 17
type input "15"
click at [1385, 105] on p "REVIEWS" at bounding box center [1387, 103] width 51 height 15
click at [173, 398] on div at bounding box center [172, 398] width 23 height 23
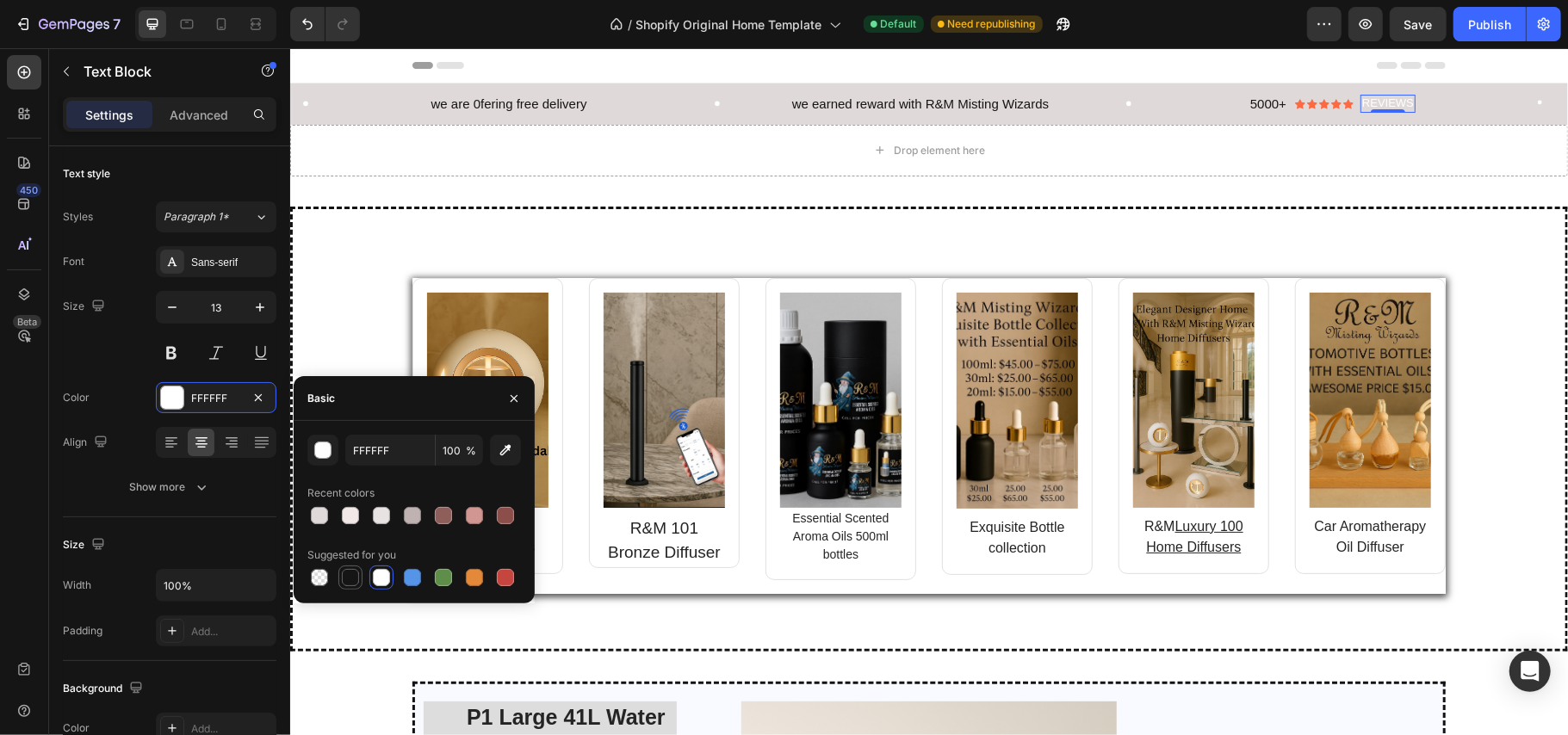
click at [355, 577] on div at bounding box center [349, 577] width 17 height 17
type input "151515"
click at [261, 307] on icon "button" at bounding box center [260, 307] width 17 height 17
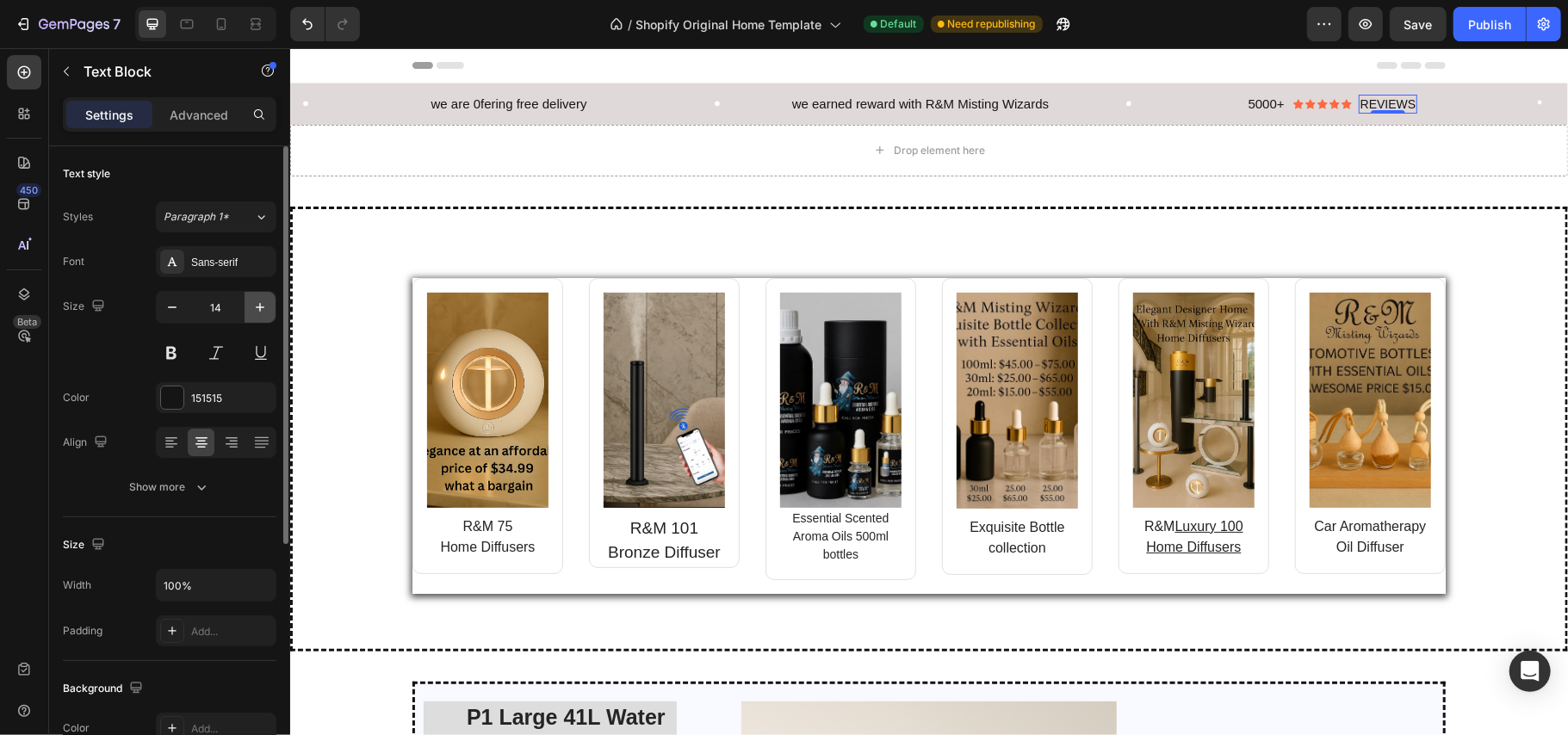
click at [261, 307] on icon "button" at bounding box center [260, 307] width 17 height 17
type input "15"
click at [1255, 104] on p "5000+" at bounding box center [1263, 103] width 37 height 17
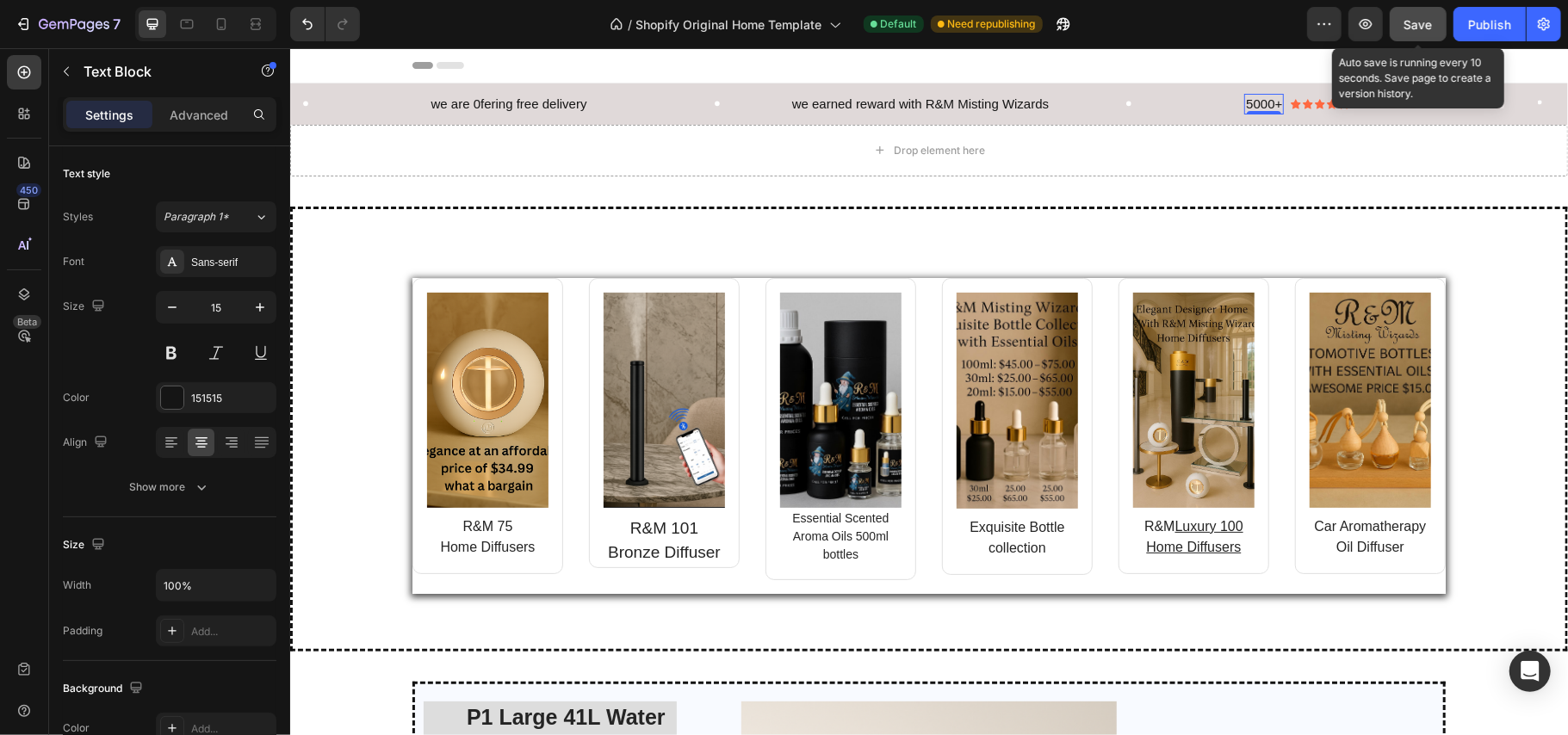
click at [1424, 17] on span "Save" at bounding box center [1418, 24] width 29 height 15
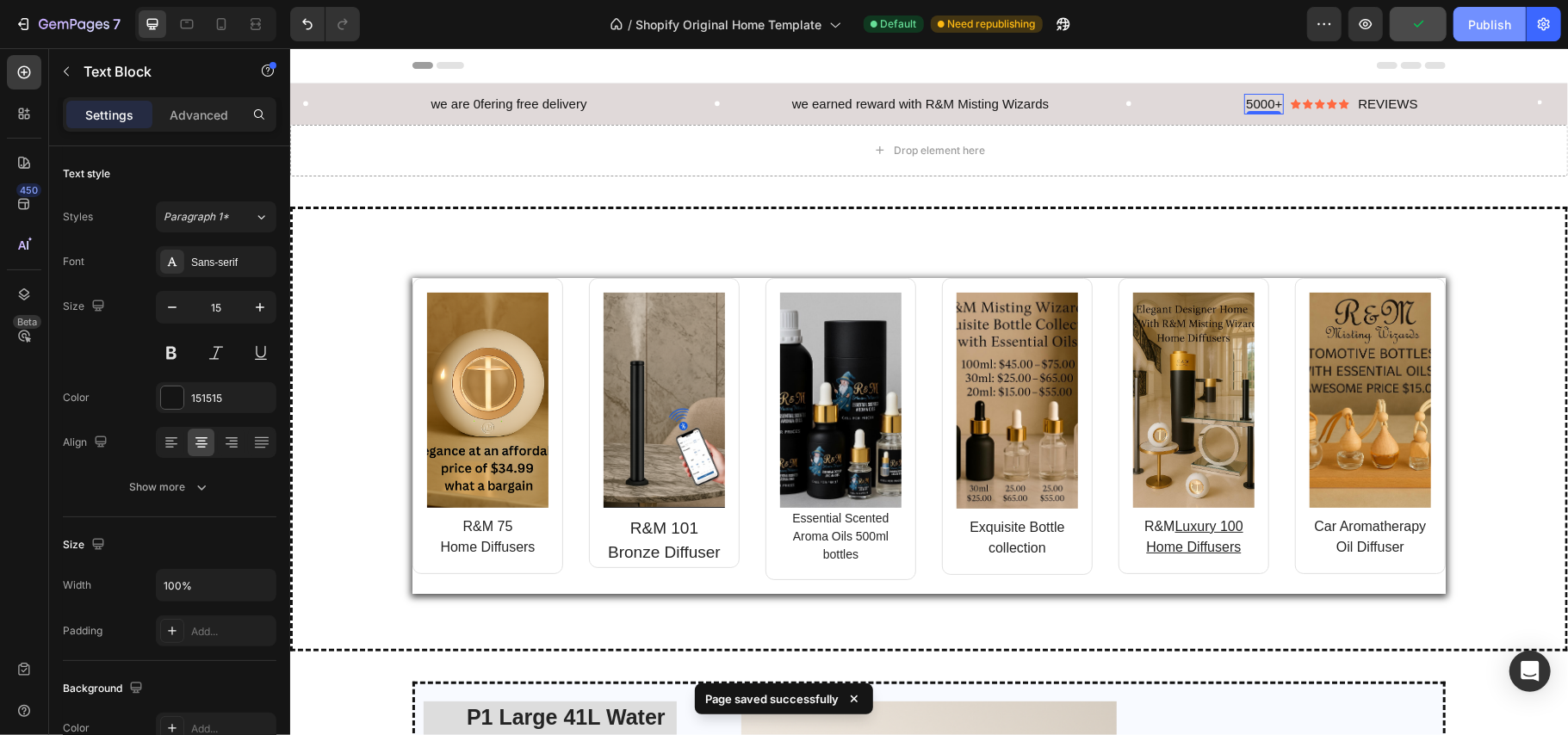
click at [1490, 21] on div "Publish" at bounding box center [1490, 25] width 43 height 18
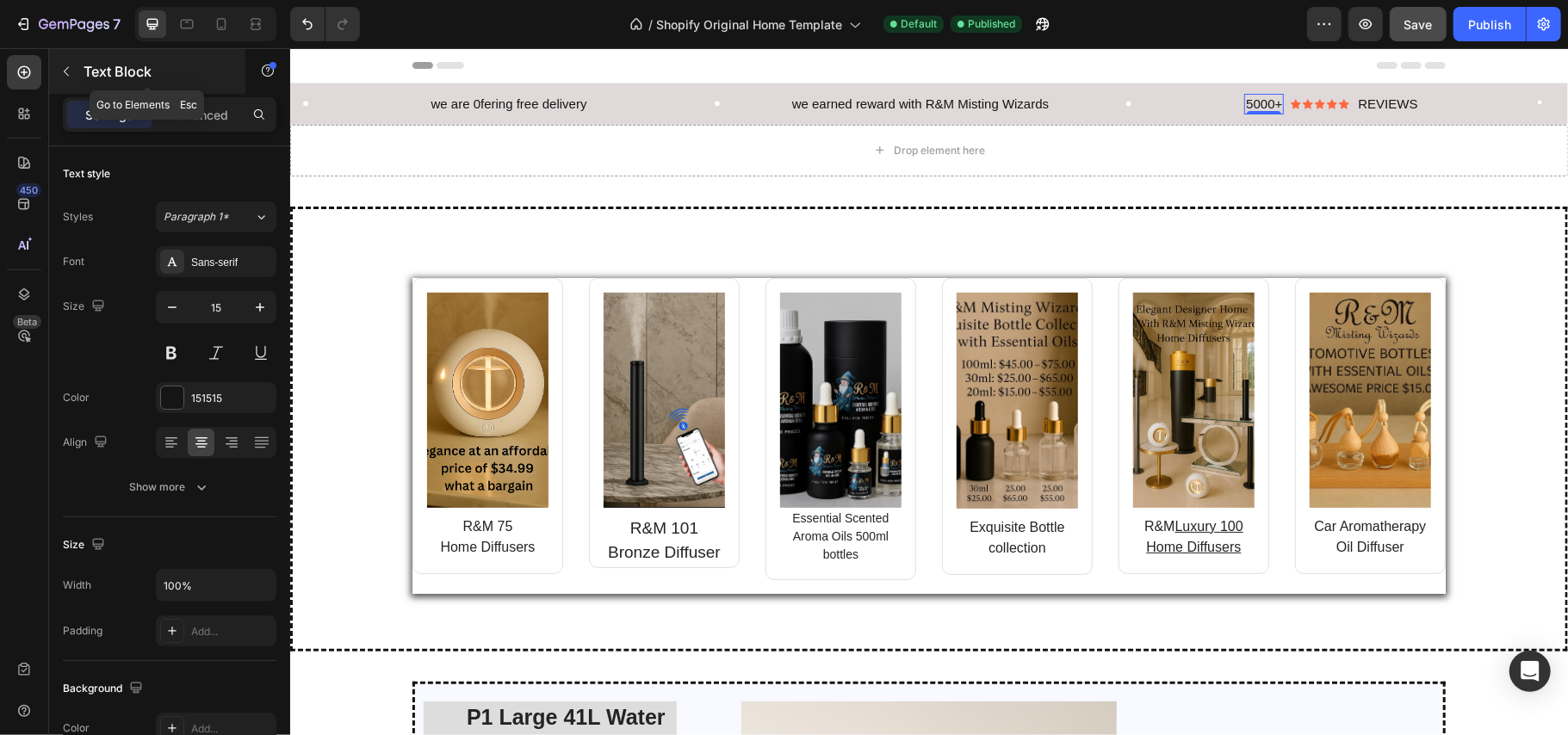
click at [65, 67] on icon "button" at bounding box center [66, 71] width 14 height 14
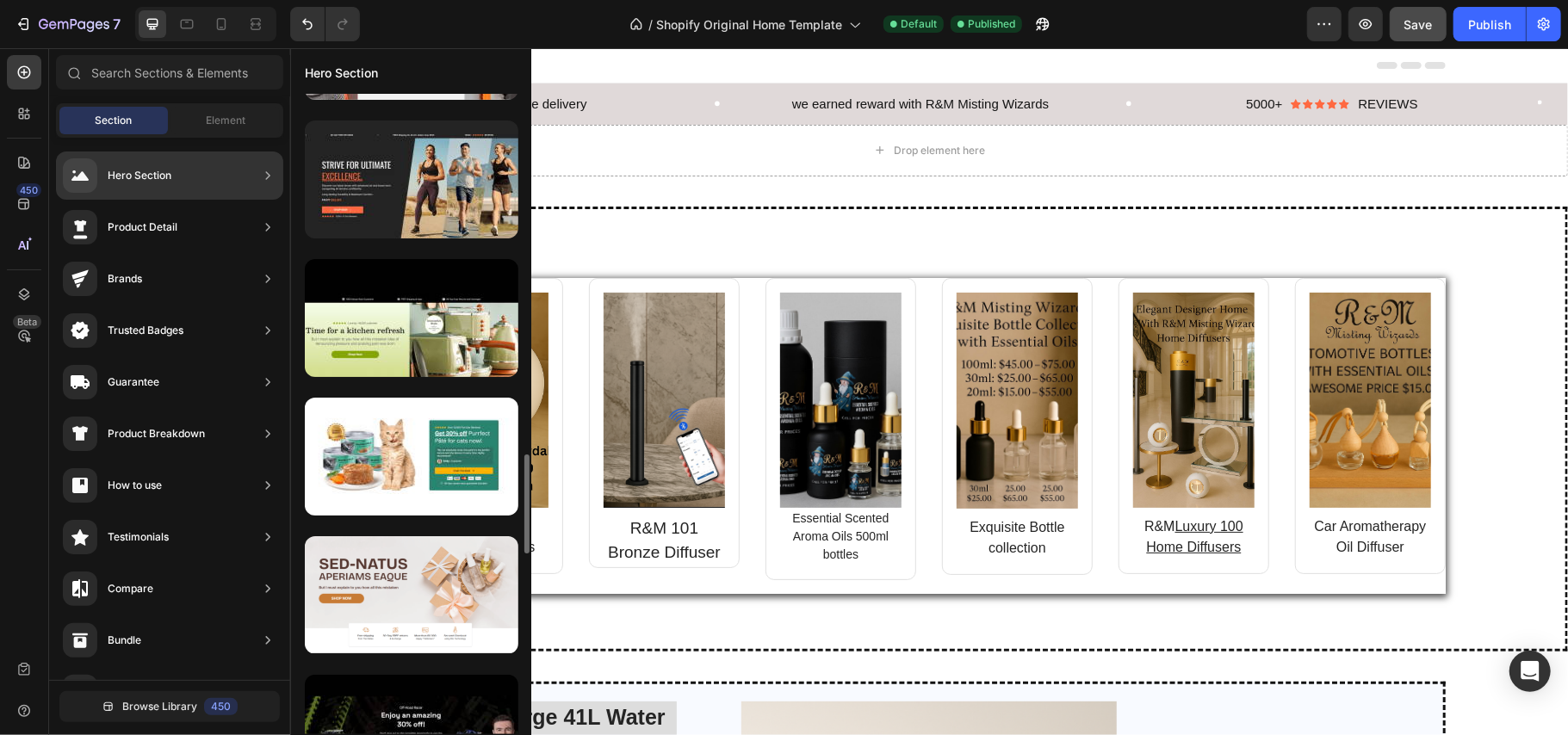
scroll to position [2393, 0]
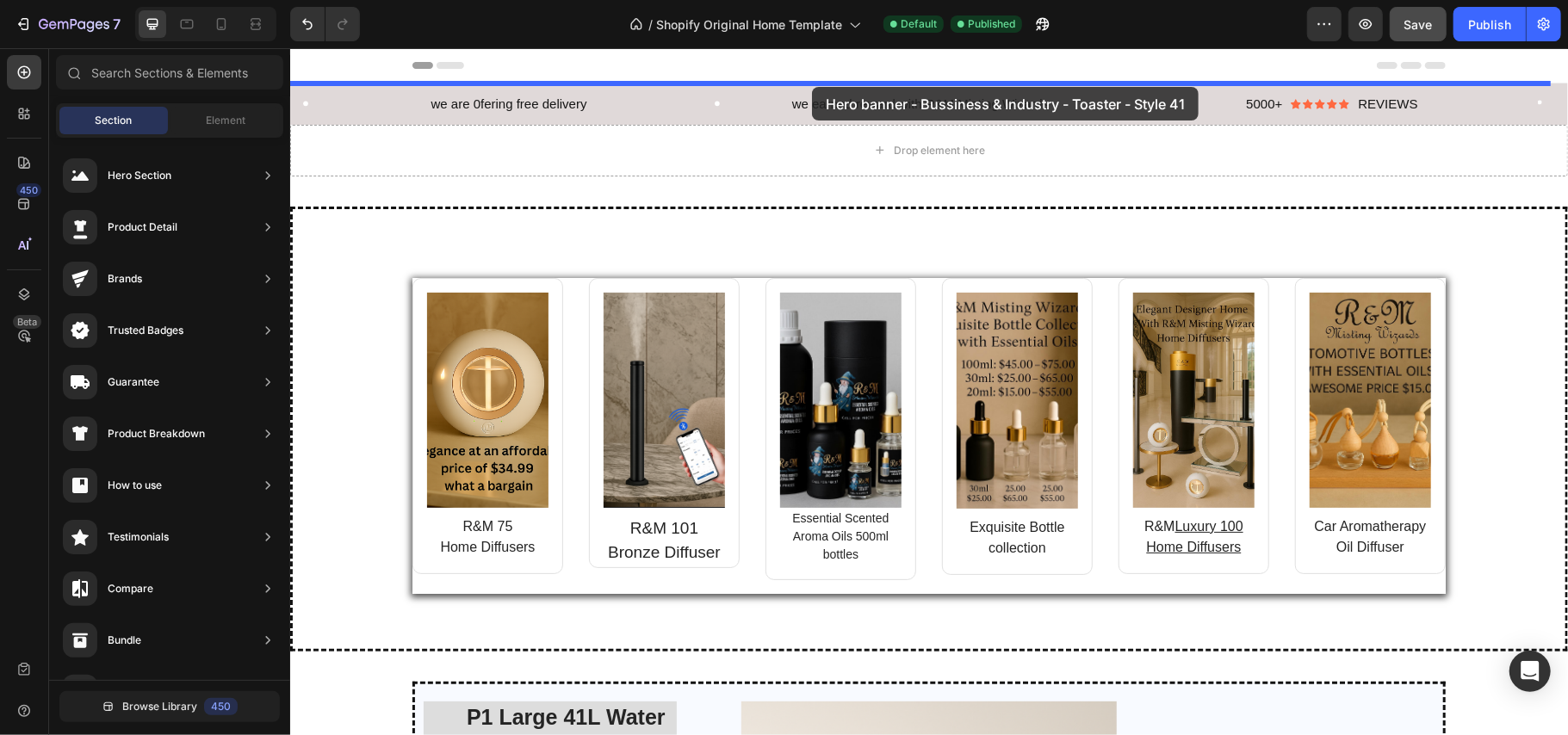
drag, startPoint x: 741, startPoint y: 344, endPoint x: 811, endPoint y: 86, distance: 267.3
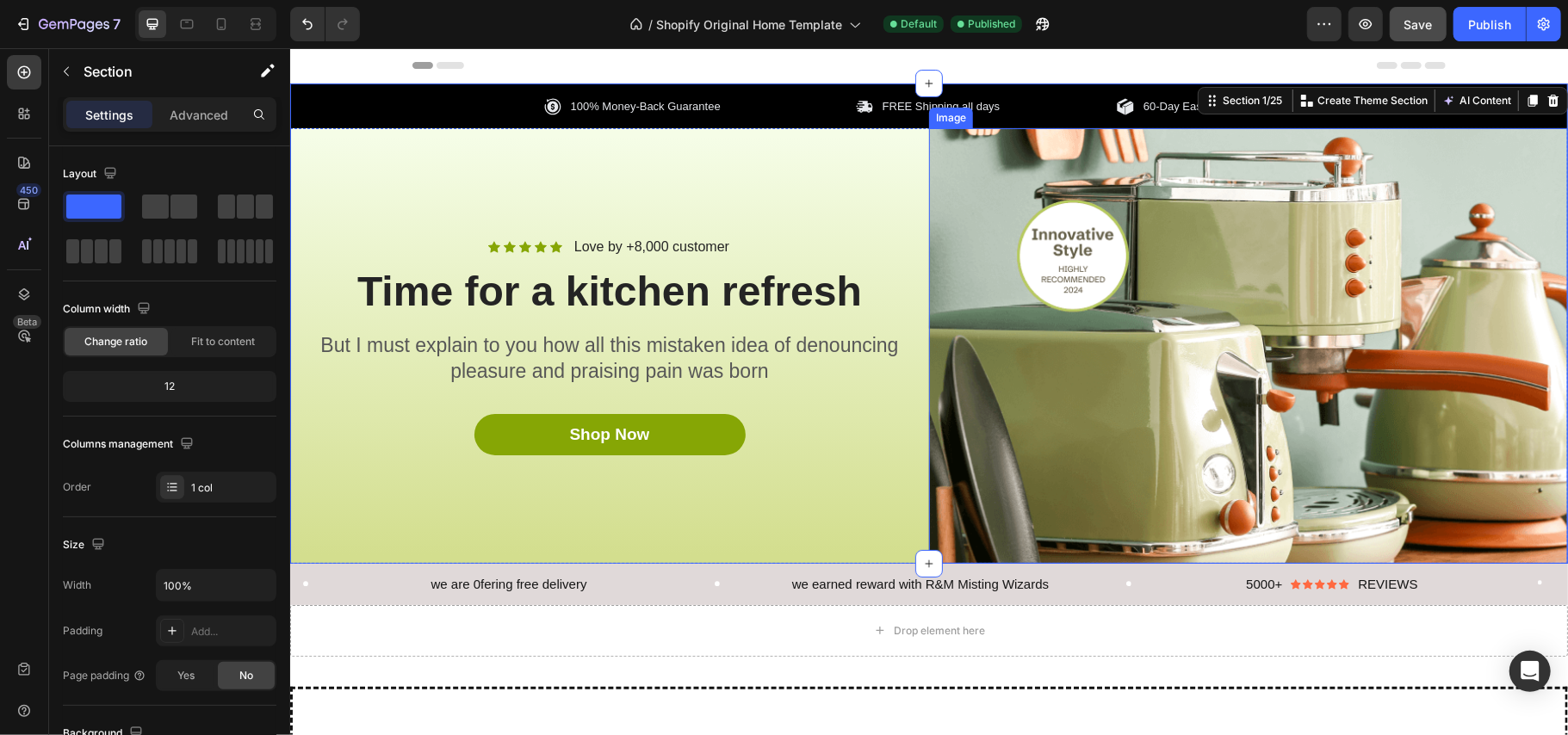
click at [1008, 340] on img at bounding box center [1248, 345] width 639 height 436
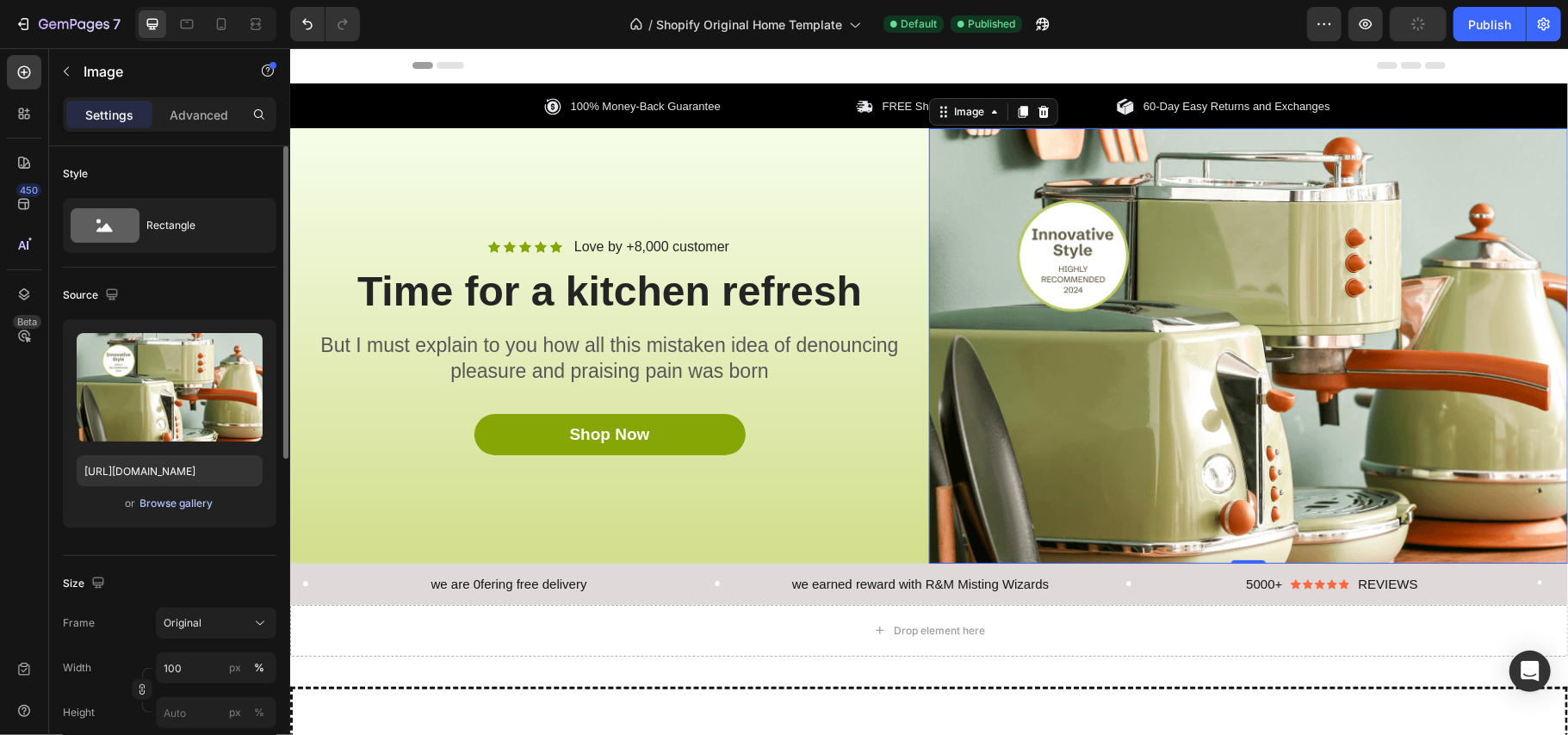
click at [181, 500] on div "Browse gallery" at bounding box center [177, 504] width 73 height 16
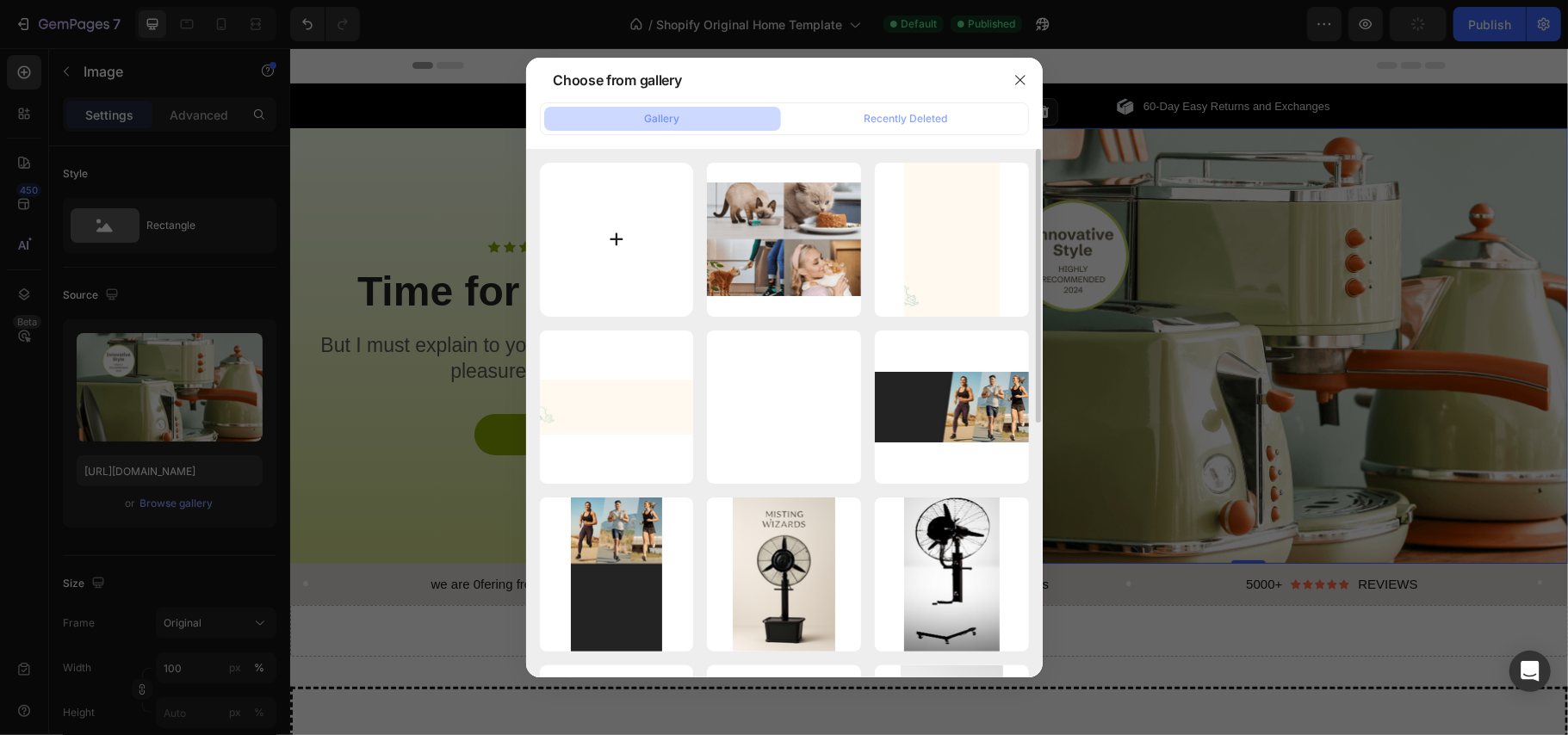
type input "https://cdn.shopify.com/s/files/1/0937/8778/3454/files/gempages_571515848108278…"
click at [603, 239] on input "file" at bounding box center [617, 240] width 154 height 154
type input "C:\fakepath\generated-image (3).png"
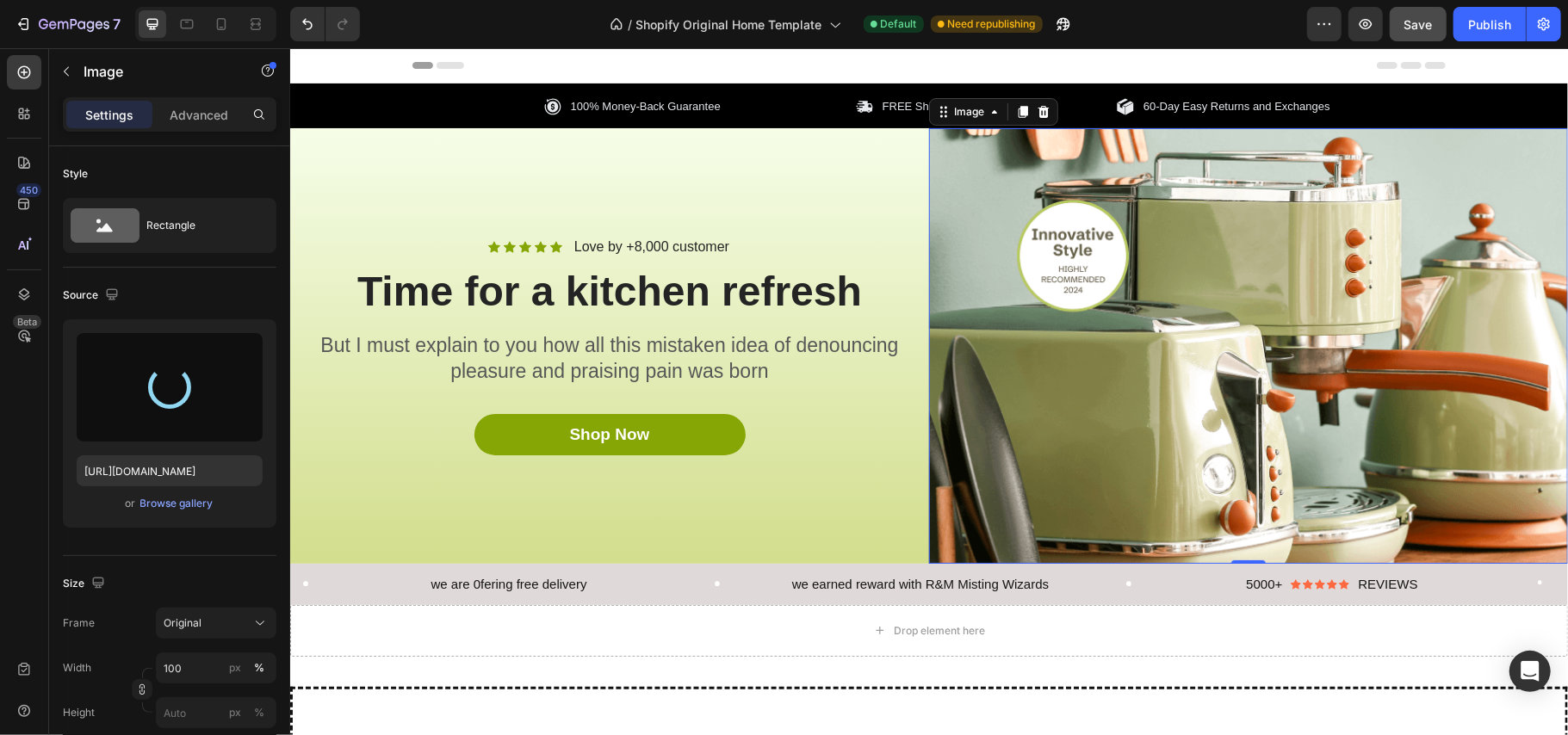
type input "https://cdn.shopify.com/s/files/1/0937/8778/3454/files/gempages_571515848108278…"
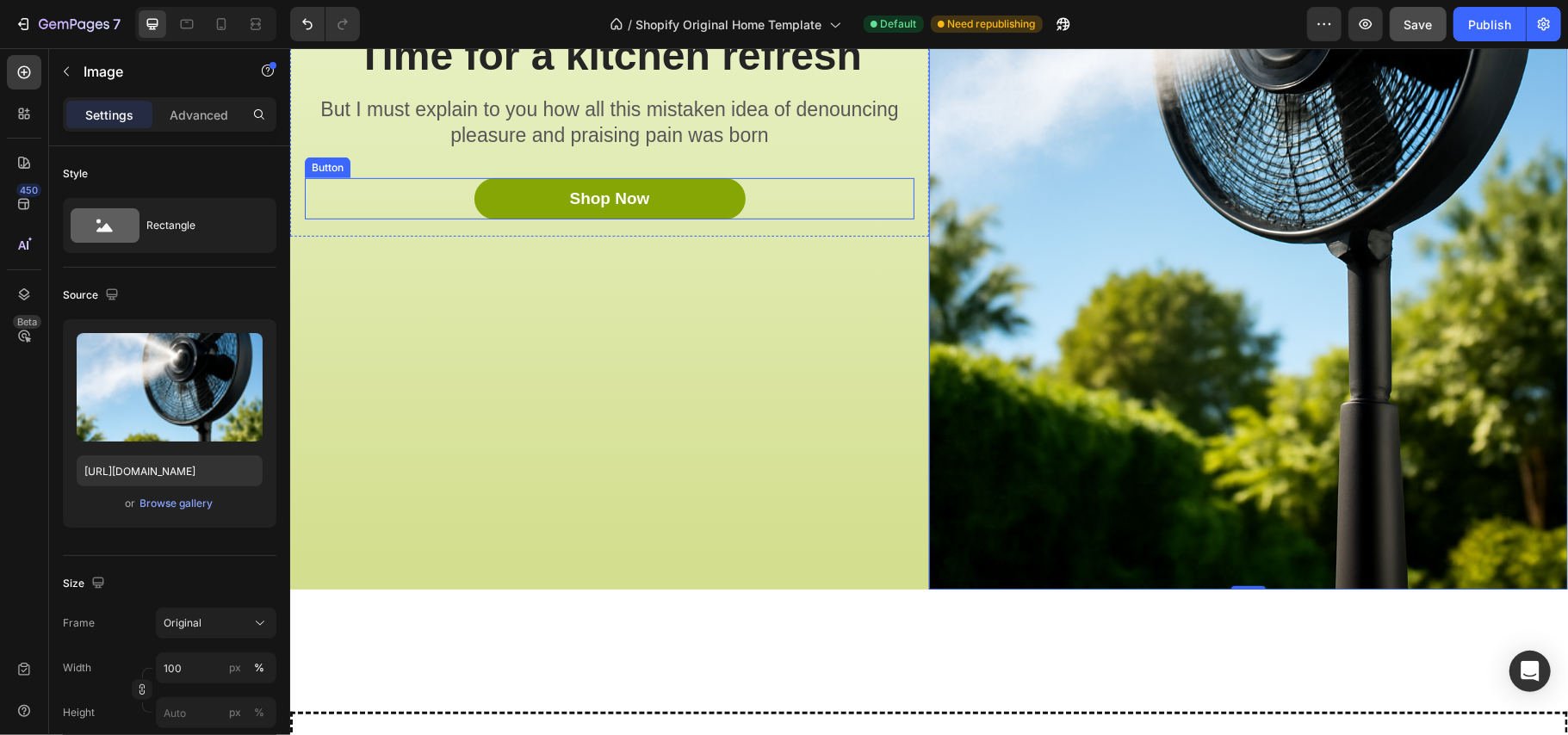
scroll to position [0, 0]
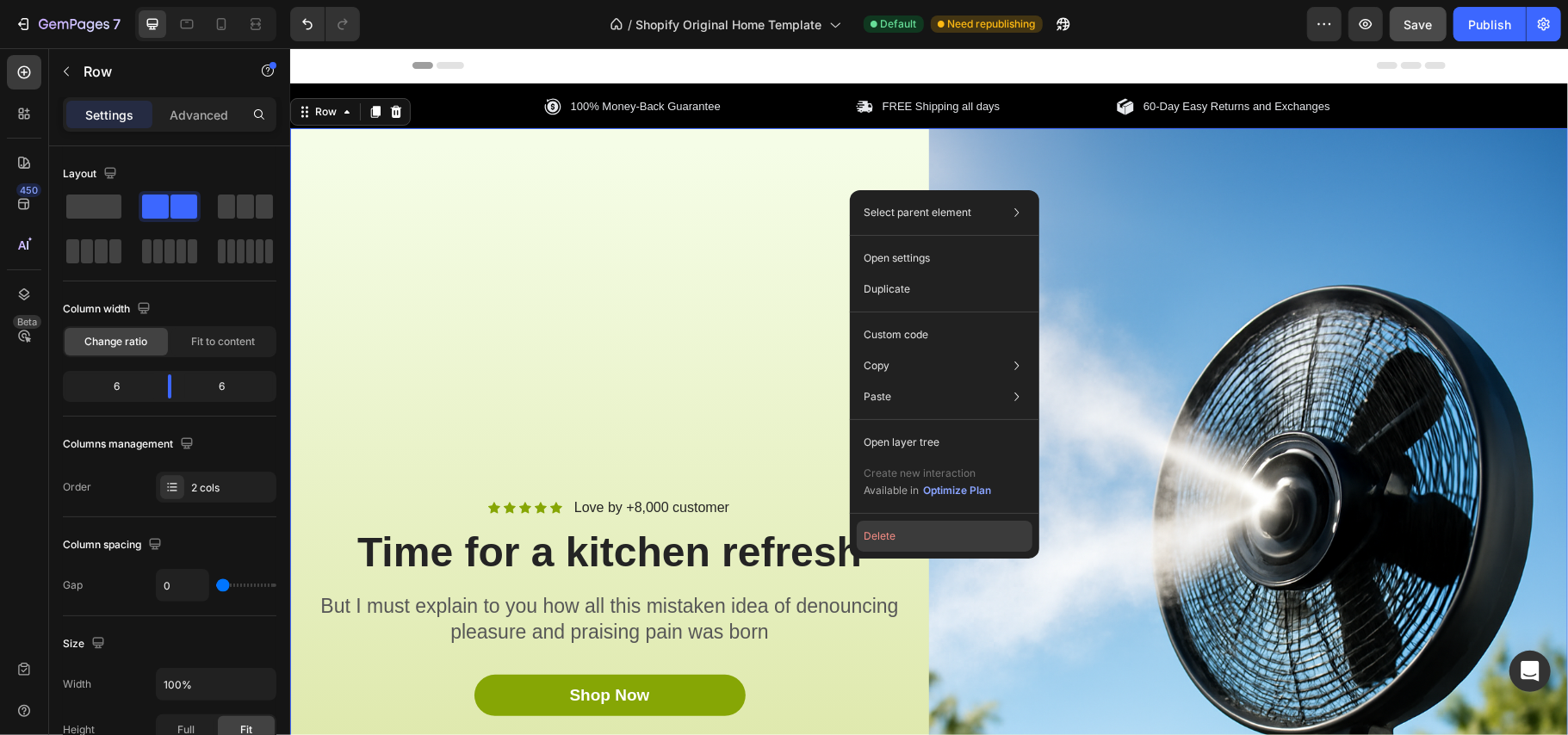
click at [880, 538] on button "Delete" at bounding box center [944, 536] width 176 height 31
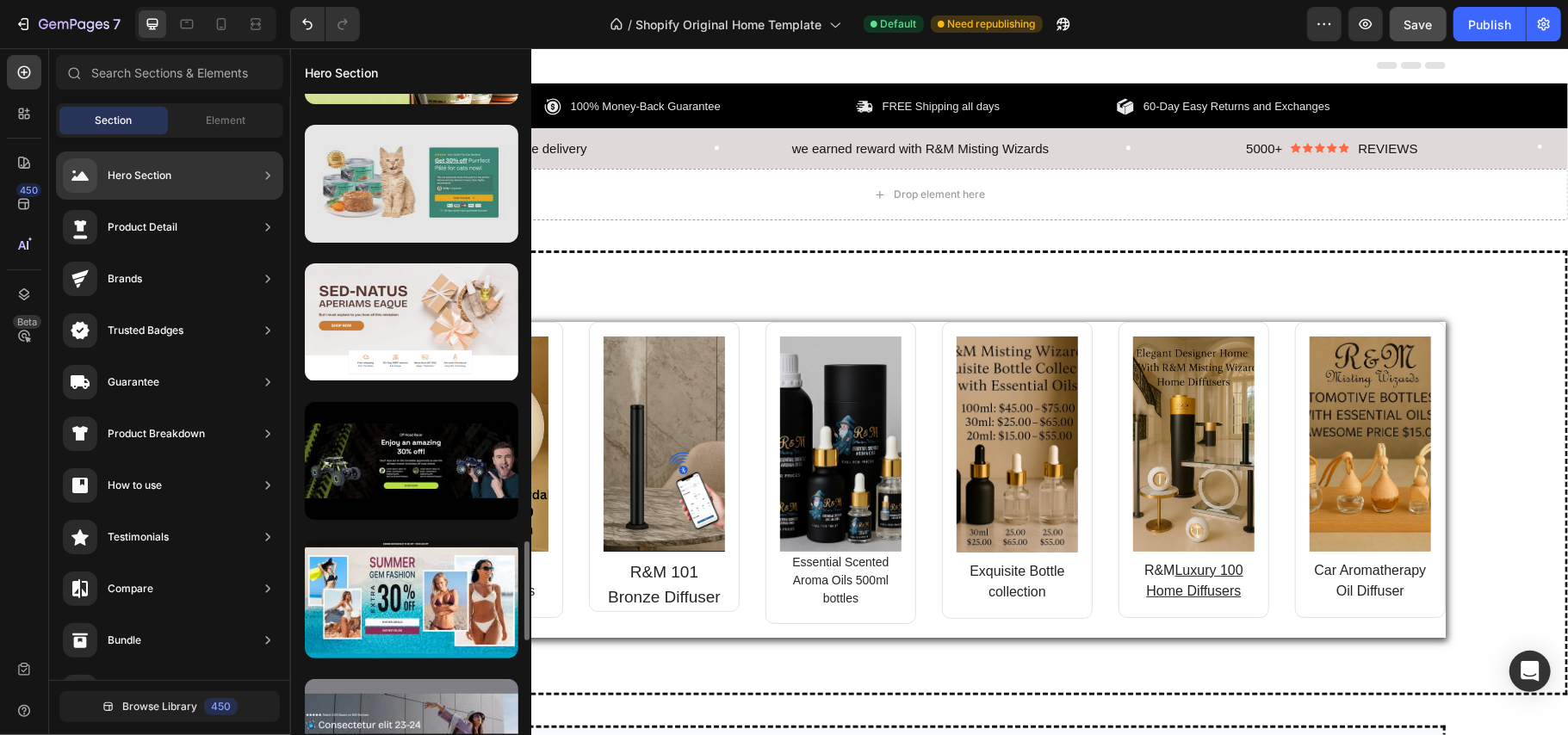
scroll to position [2667, 0]
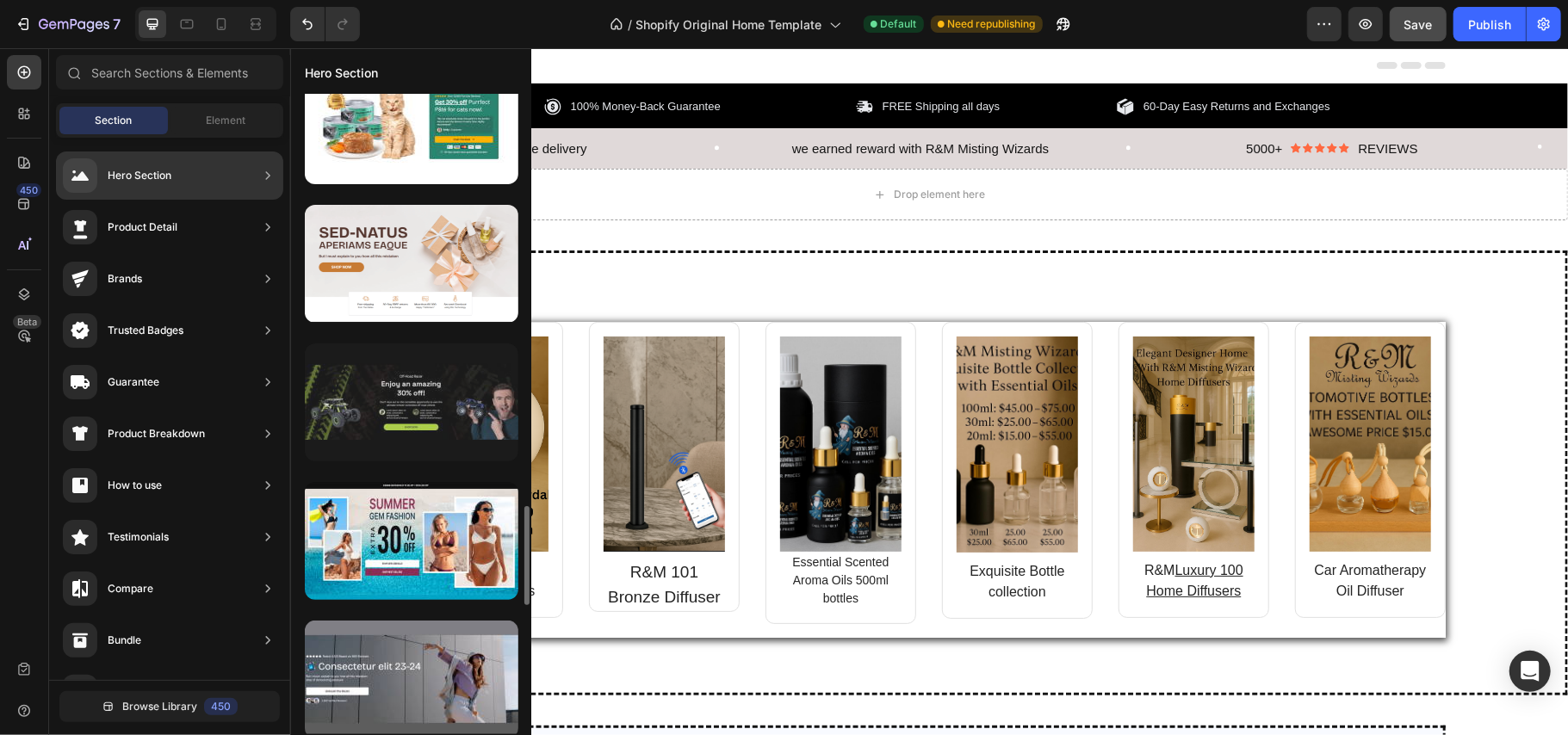
click at [418, 404] on div at bounding box center [411, 403] width 213 height 118
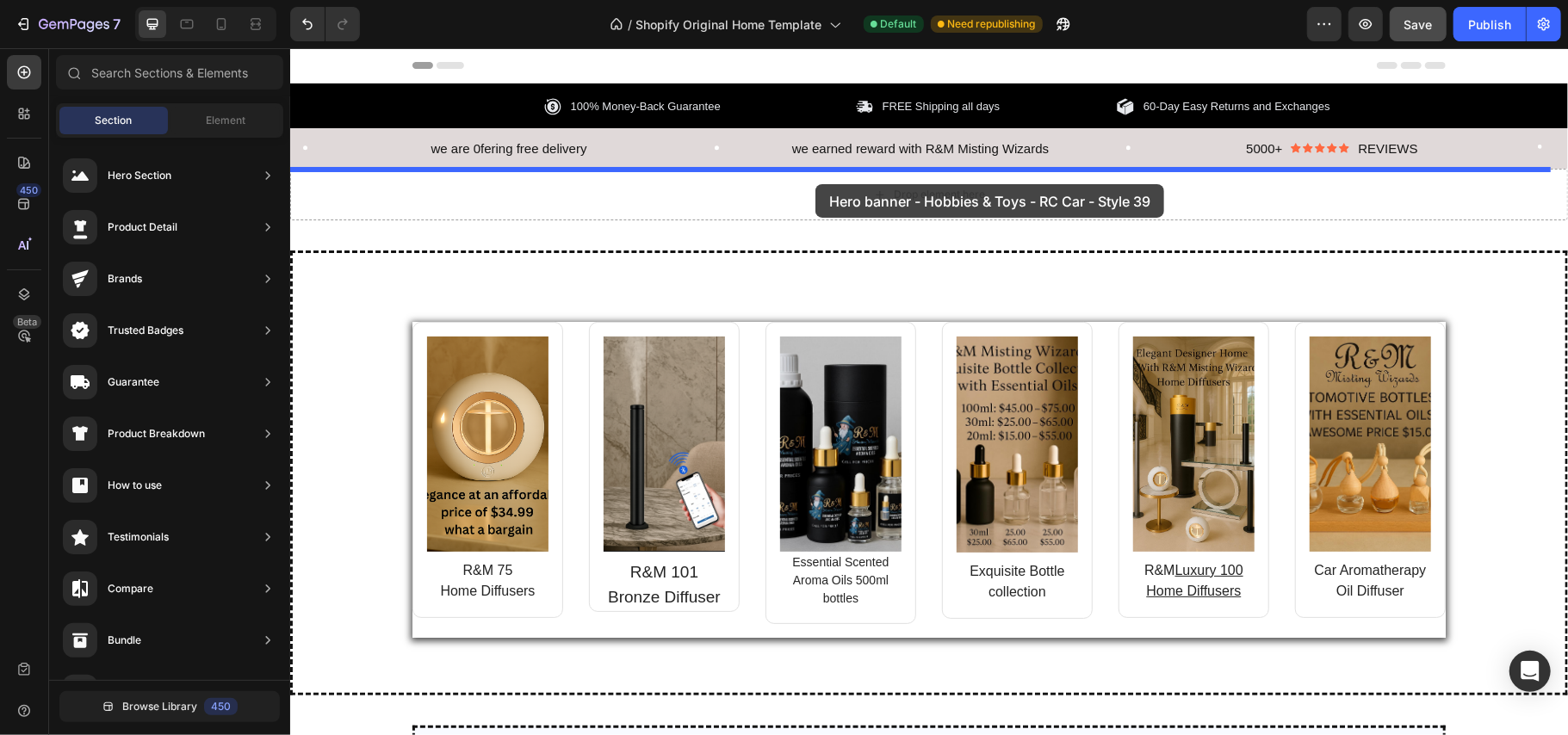
drag, startPoint x: 708, startPoint y: 451, endPoint x: 815, endPoint y: 182, distance: 289.5
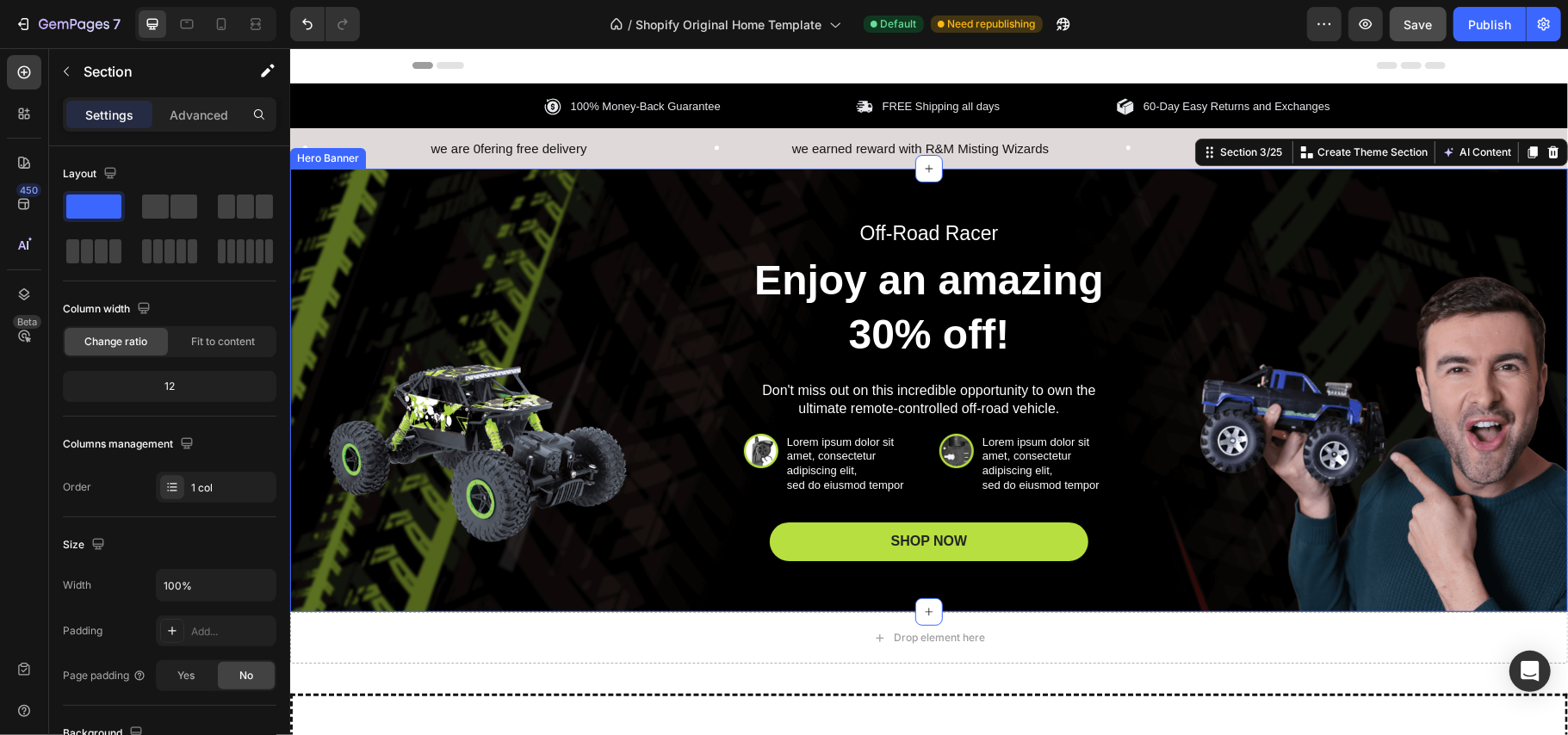
click at [1222, 375] on div "Off-Road Racer Text Block Enjoy an amazing 30% off! Heading Don't miss out on t…" at bounding box center [928, 390] width 978 height 341
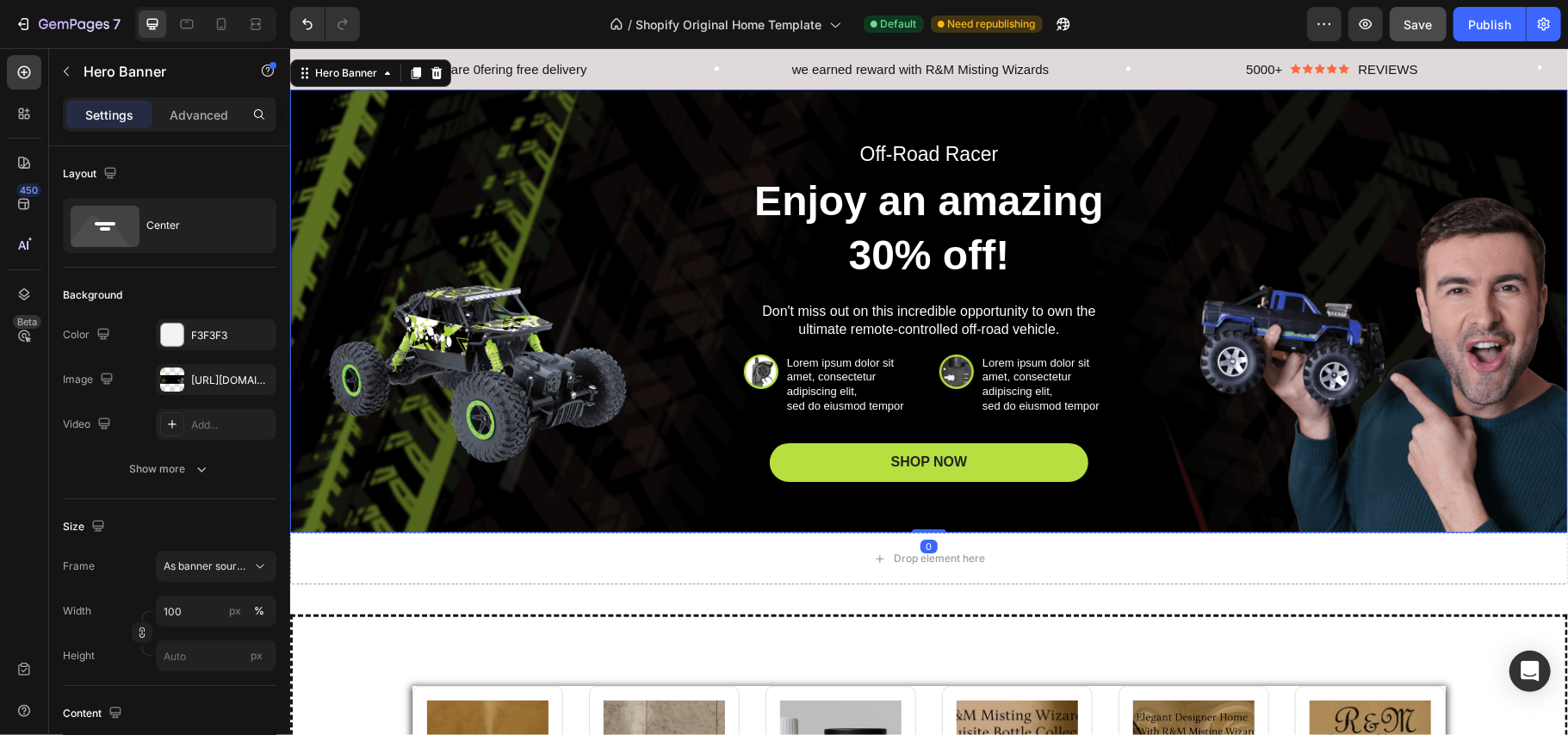
scroll to position [95, 0]
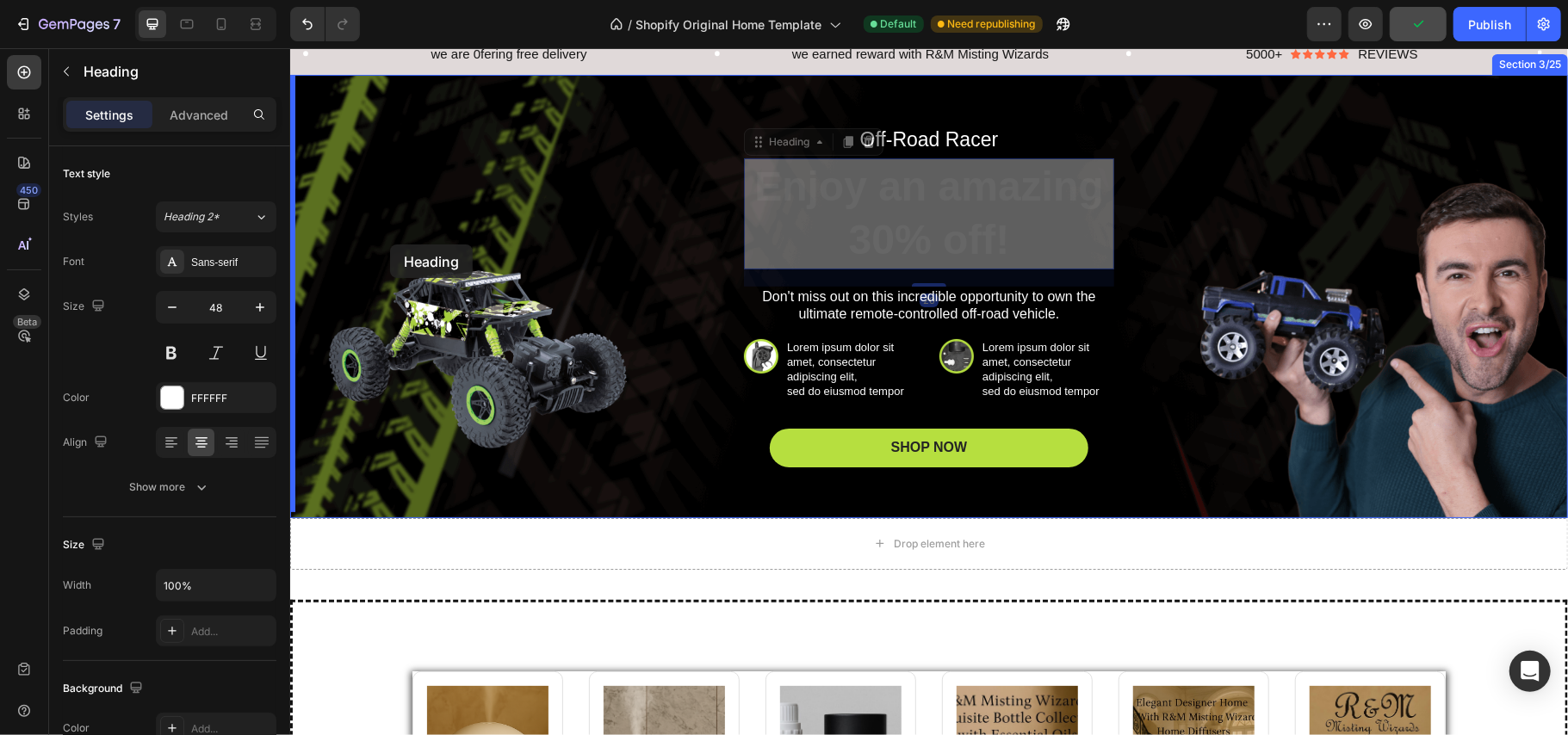
drag, startPoint x: 830, startPoint y: 259, endPoint x: 389, endPoint y: 244, distance: 441.3
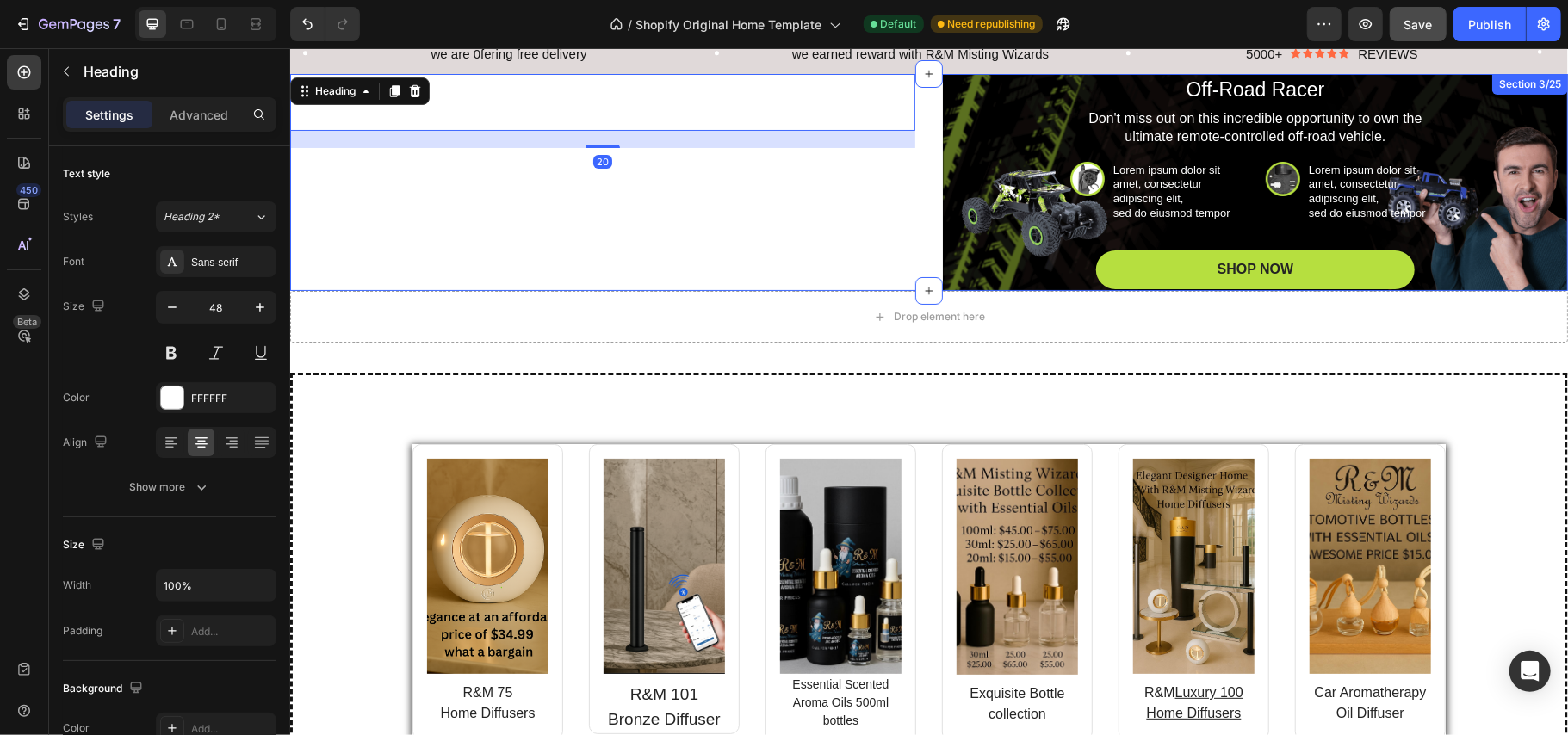
scroll to position [0, 0]
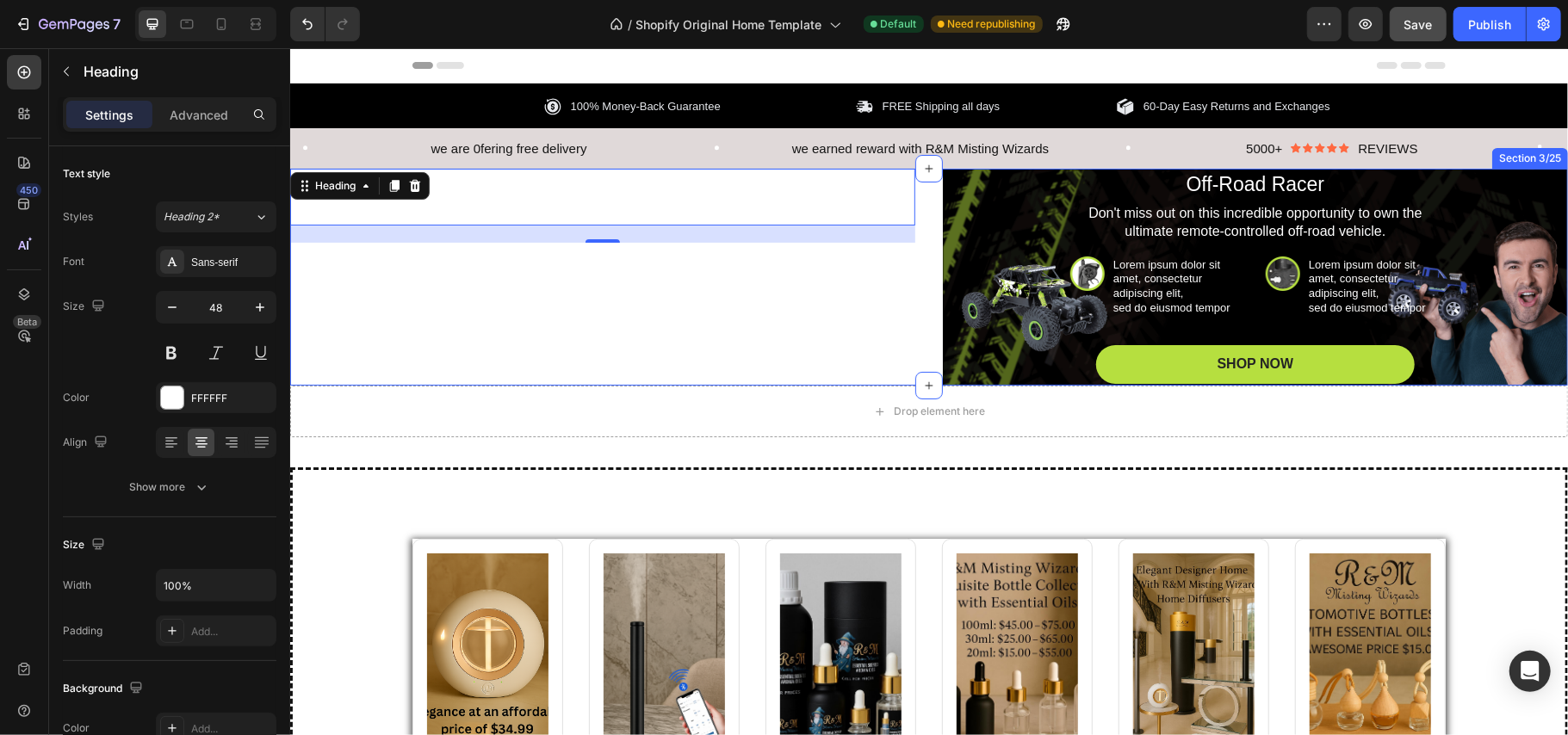
click at [924, 259] on div "Enjoy an amazing 30% off! Heading 20 Off-Road Racer Text Block Don't miss out o…" at bounding box center [928, 276] width 1278 height 217
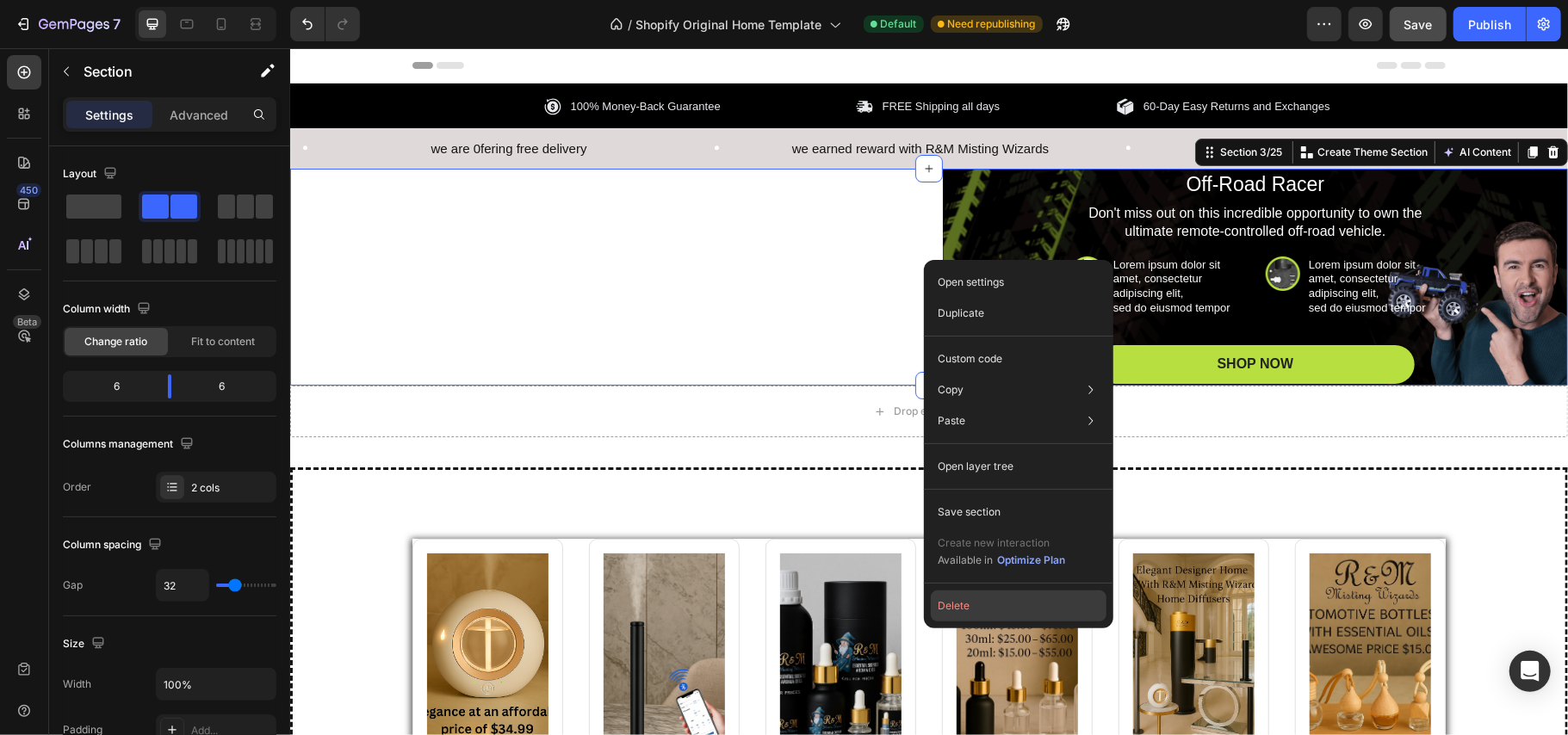
click at [970, 611] on button "Delete" at bounding box center [1018, 606] width 176 height 31
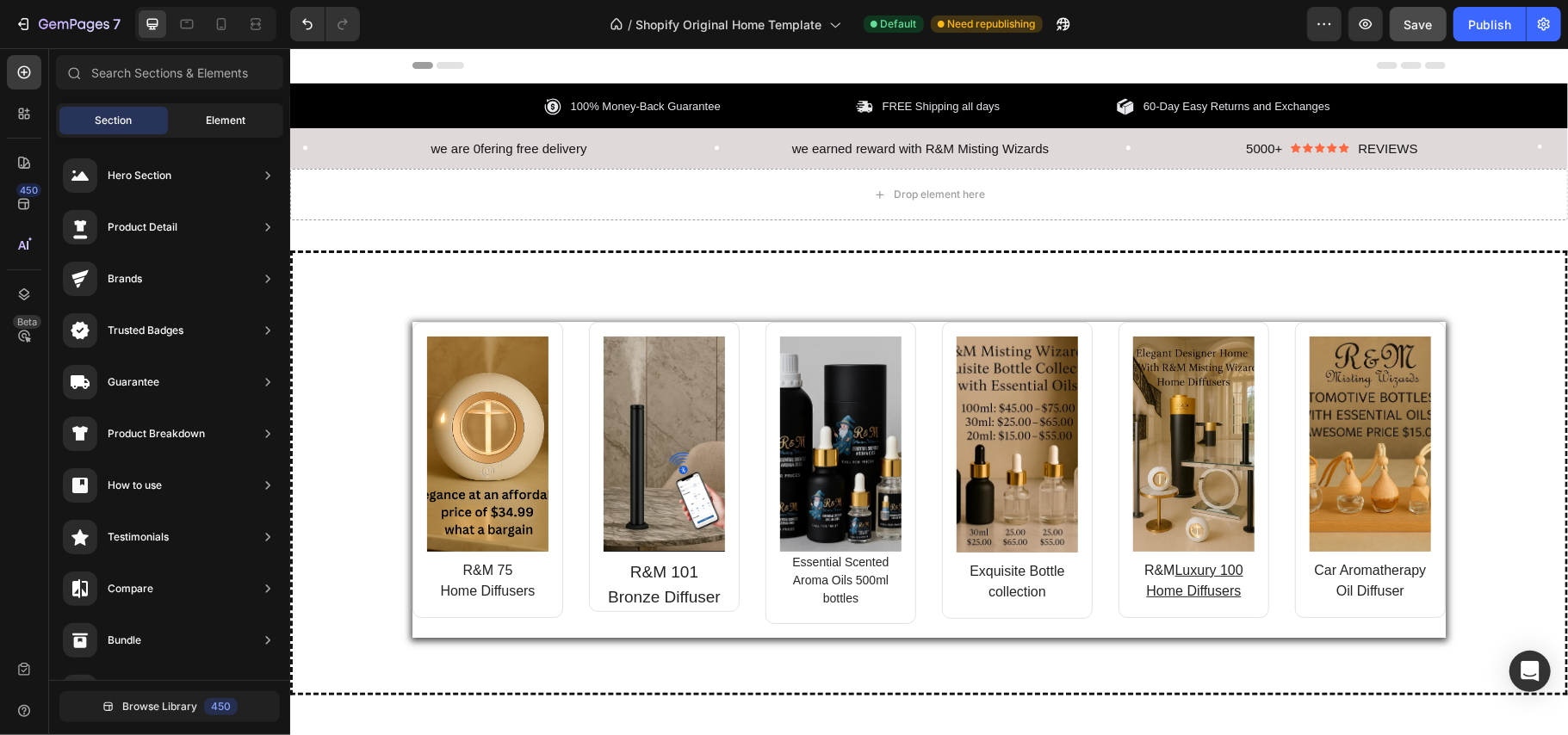
click at [207, 125] on span "Element" at bounding box center [226, 120] width 39 height 16
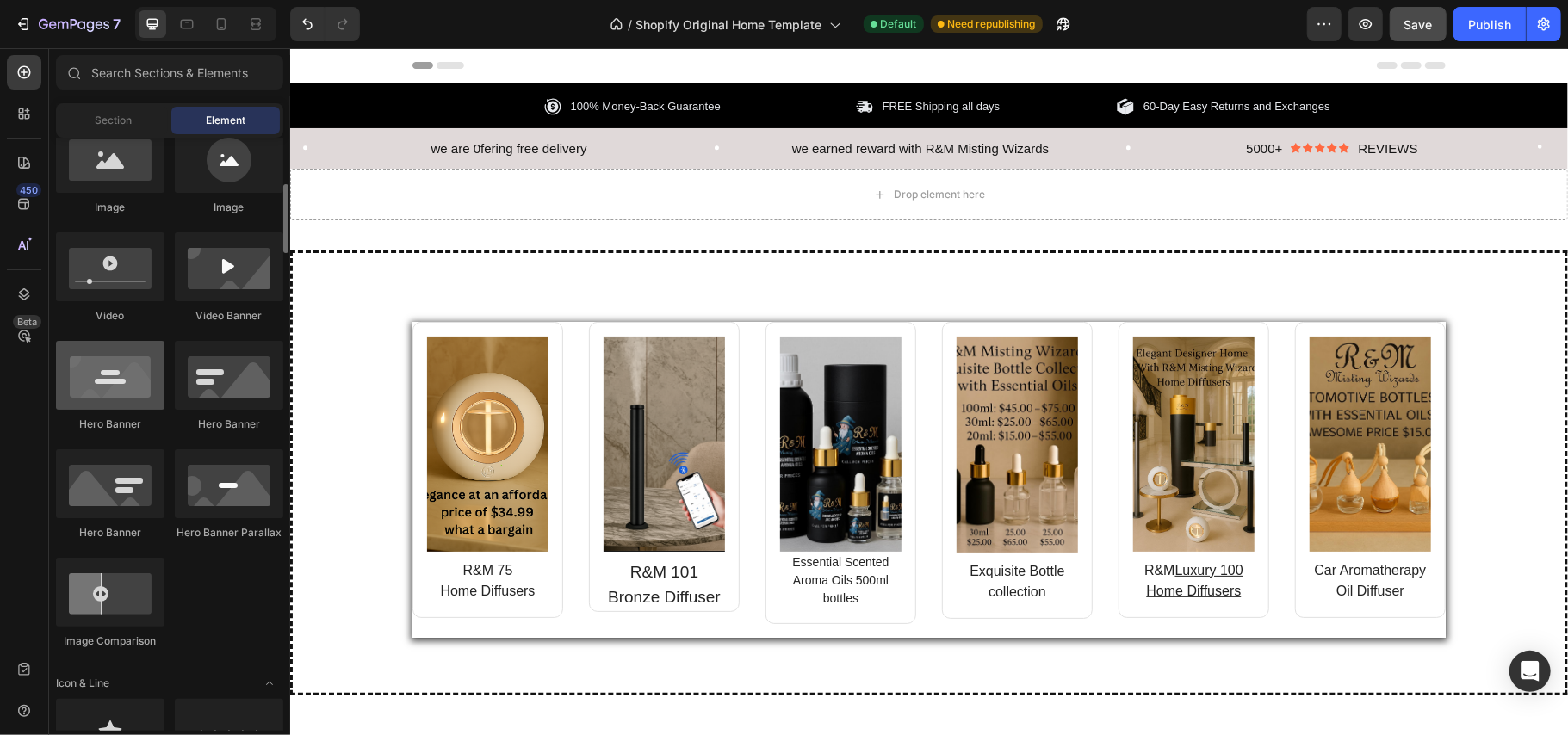
scroll to position [565, 0]
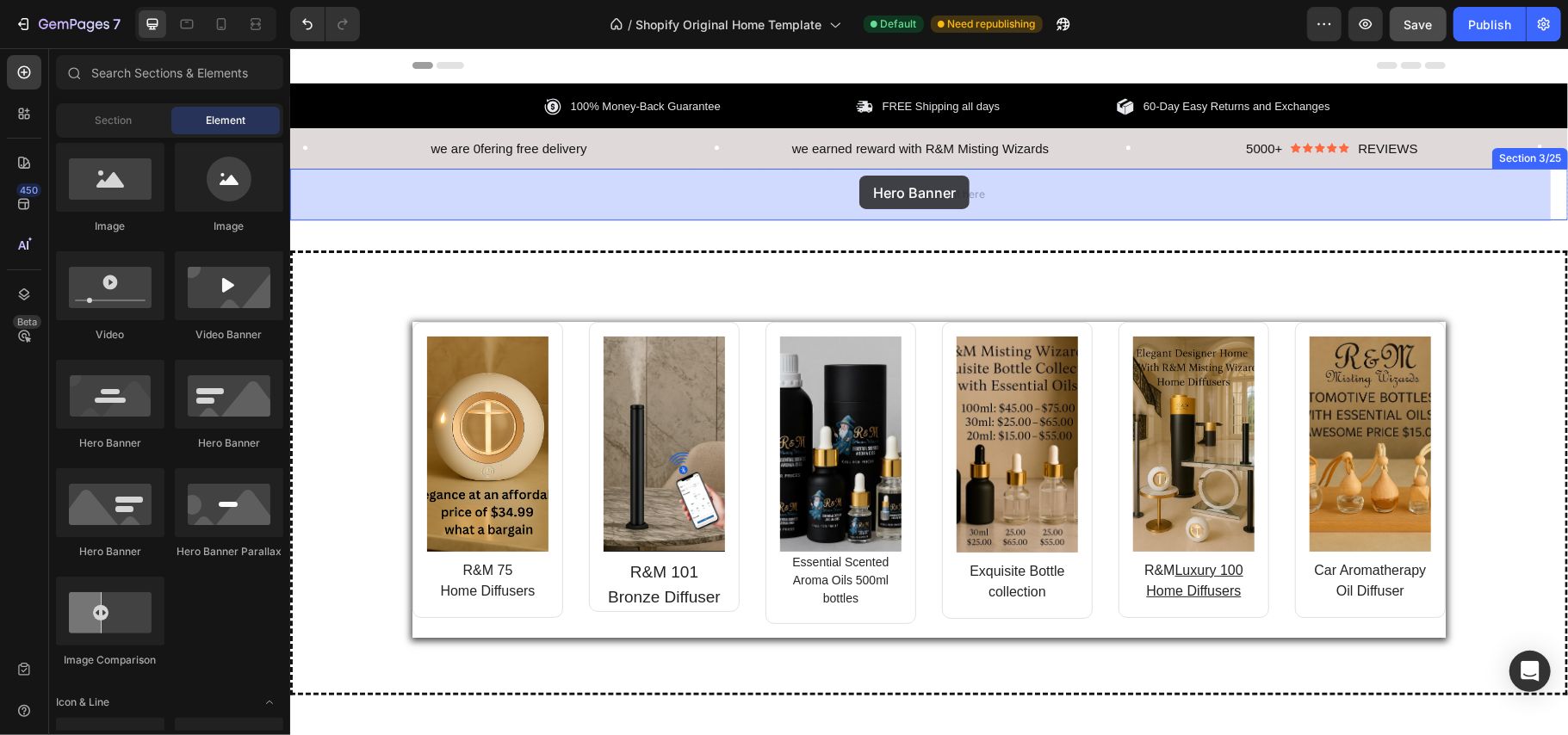
drag, startPoint x: 417, startPoint y: 476, endPoint x: 859, endPoint y: 179, distance: 532.5
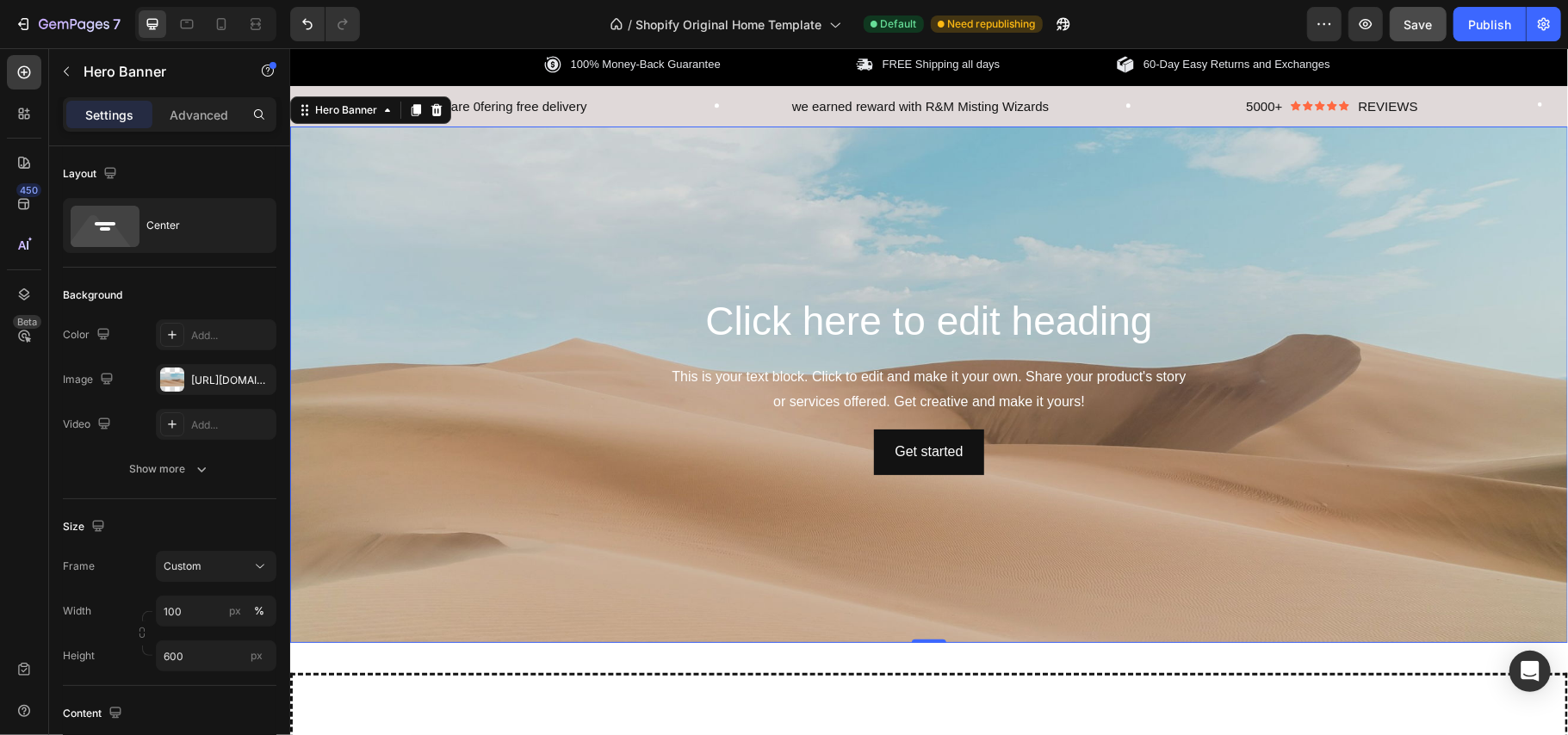
scroll to position [0, 0]
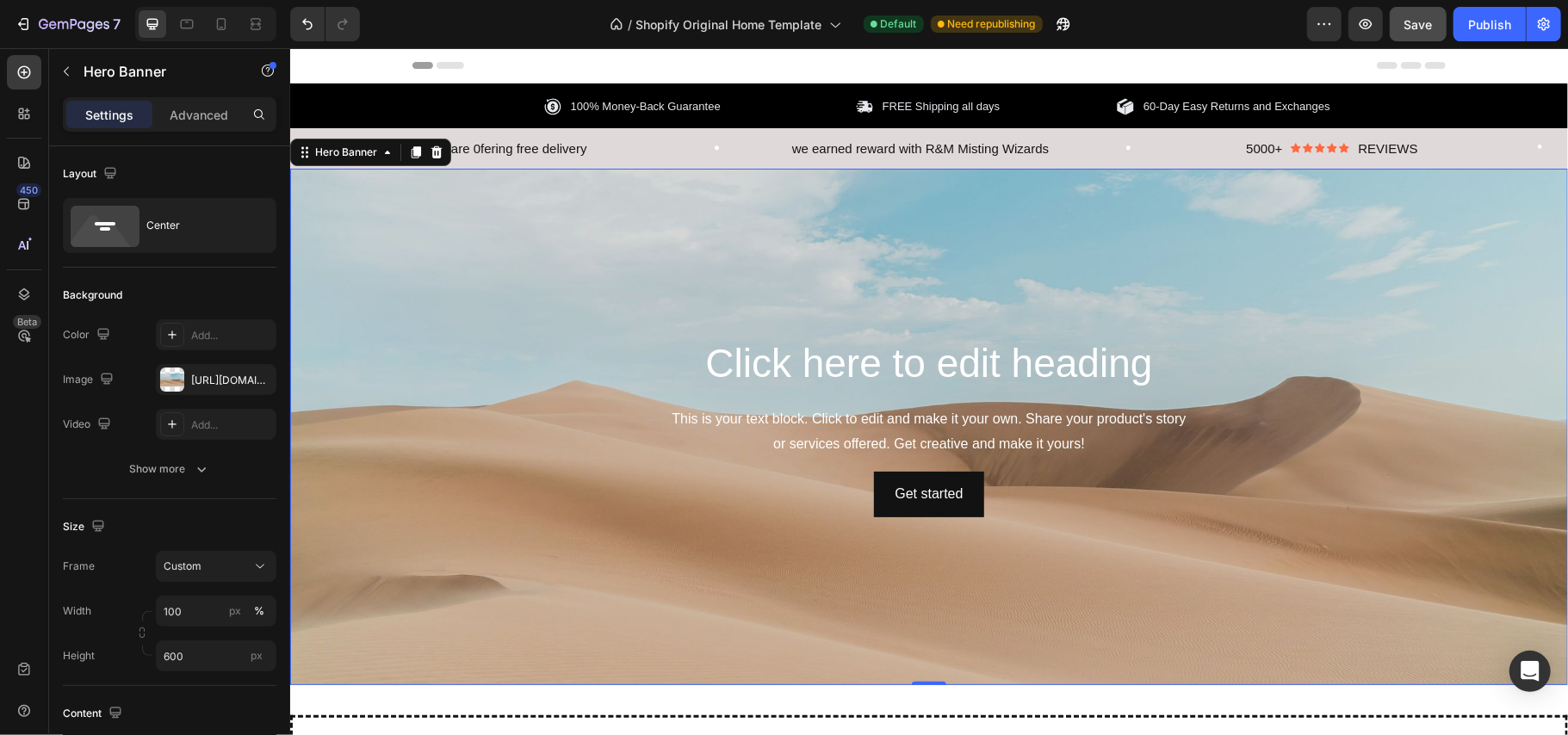
click at [549, 289] on div "Background Image" at bounding box center [928, 426] width 1278 height 517
click at [167, 377] on div at bounding box center [172, 380] width 24 height 24
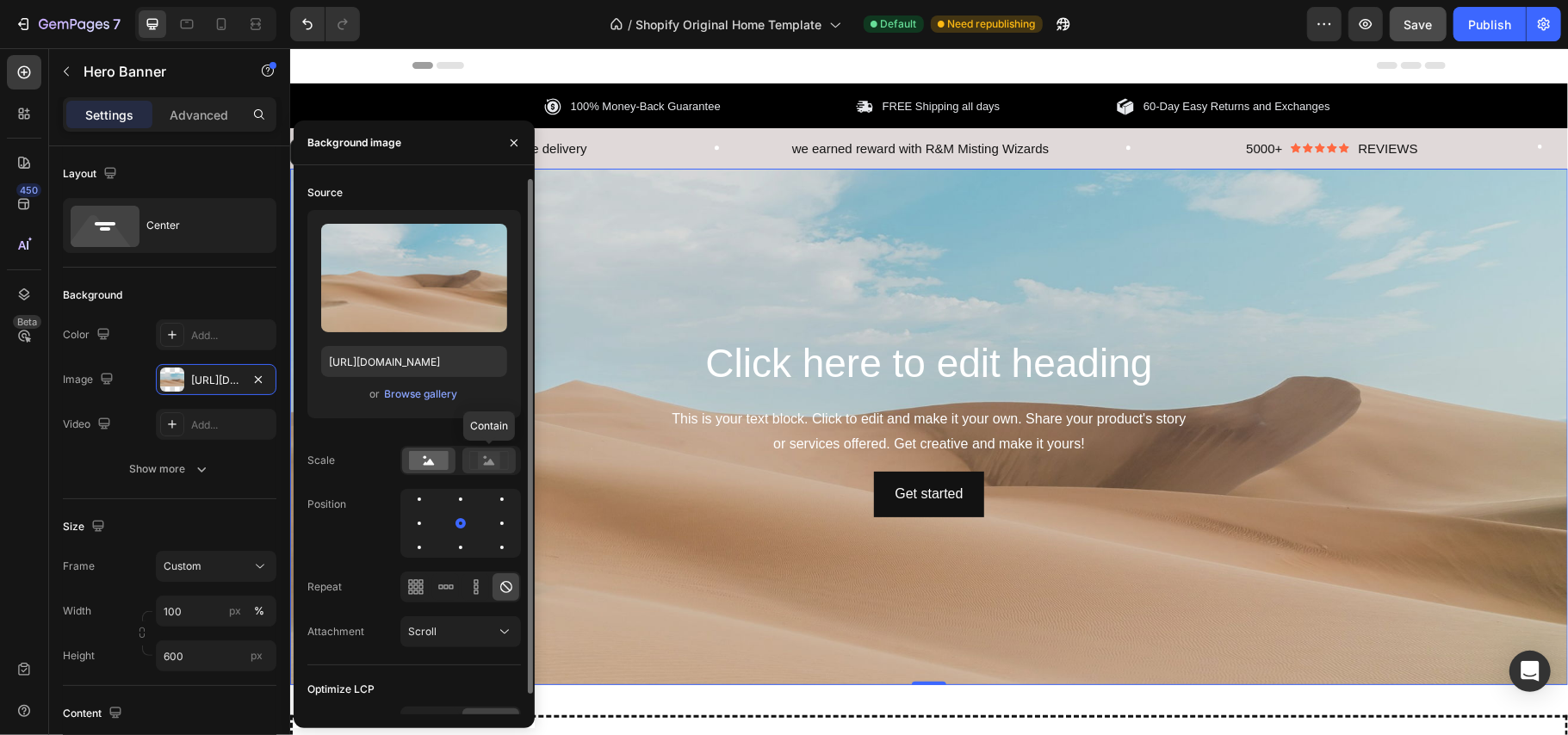
click at [489, 460] on rect at bounding box center [488, 460] width 23 height 17
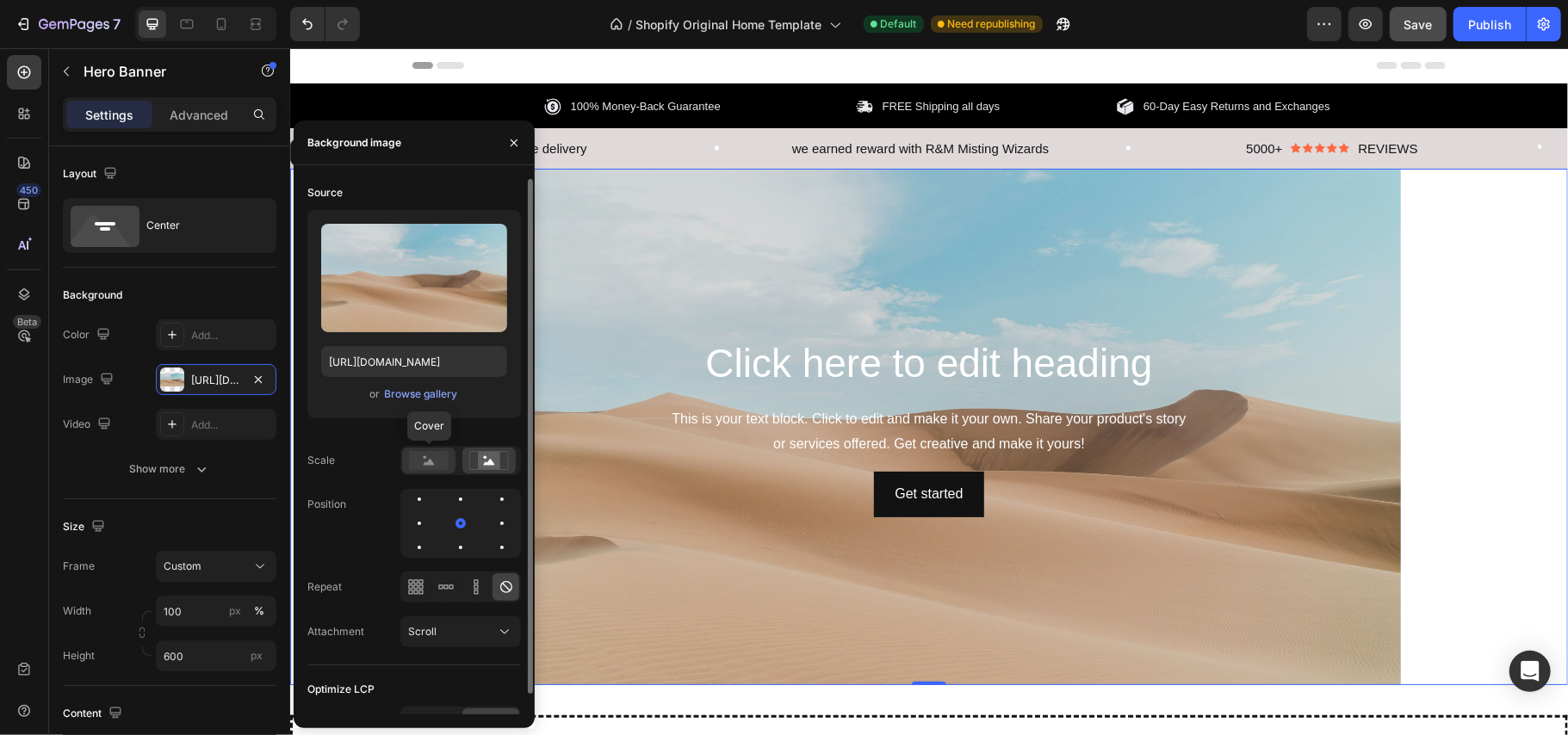
click at [427, 460] on rect at bounding box center [429, 460] width 39 height 19
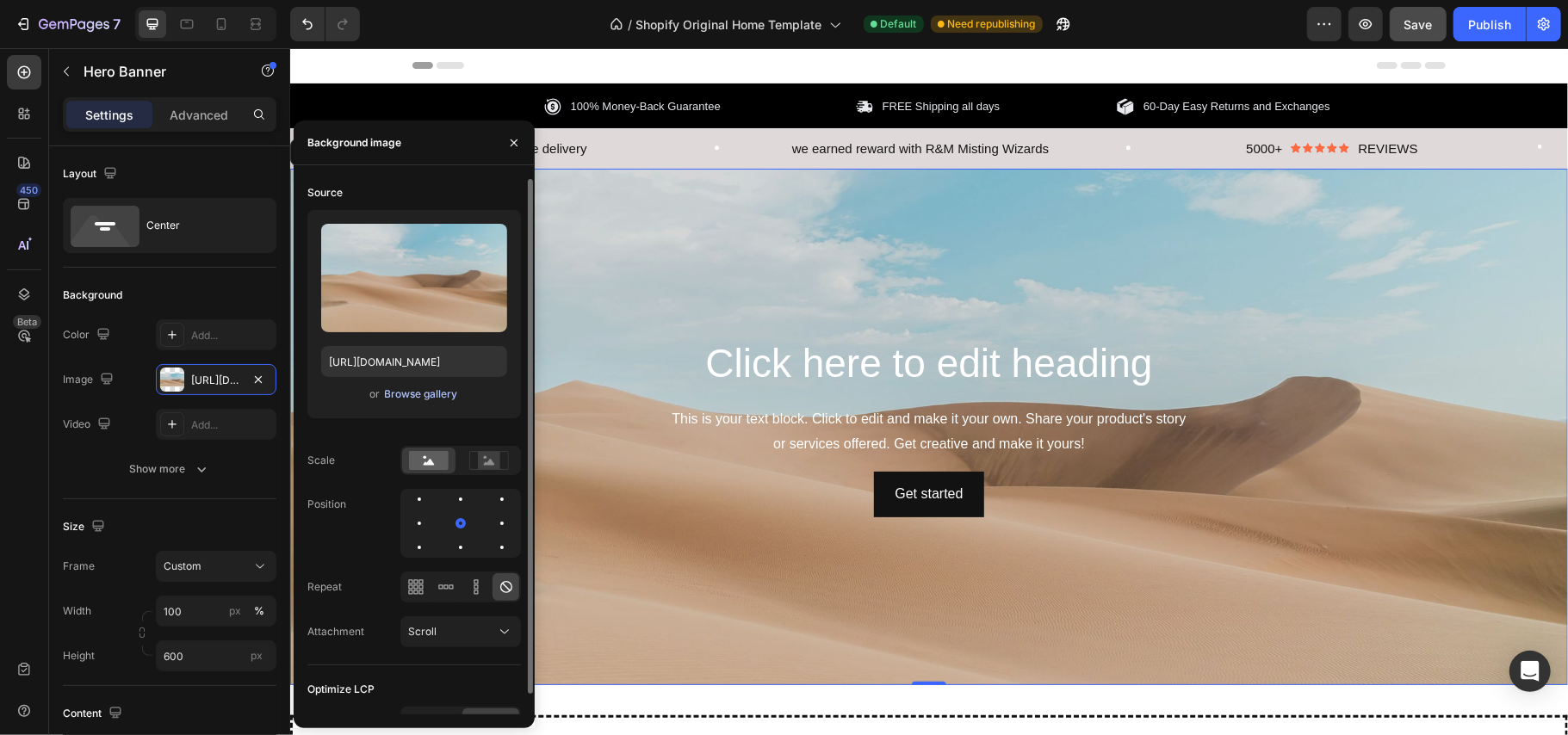
click at [434, 390] on div "Browse gallery" at bounding box center [421, 395] width 73 height 16
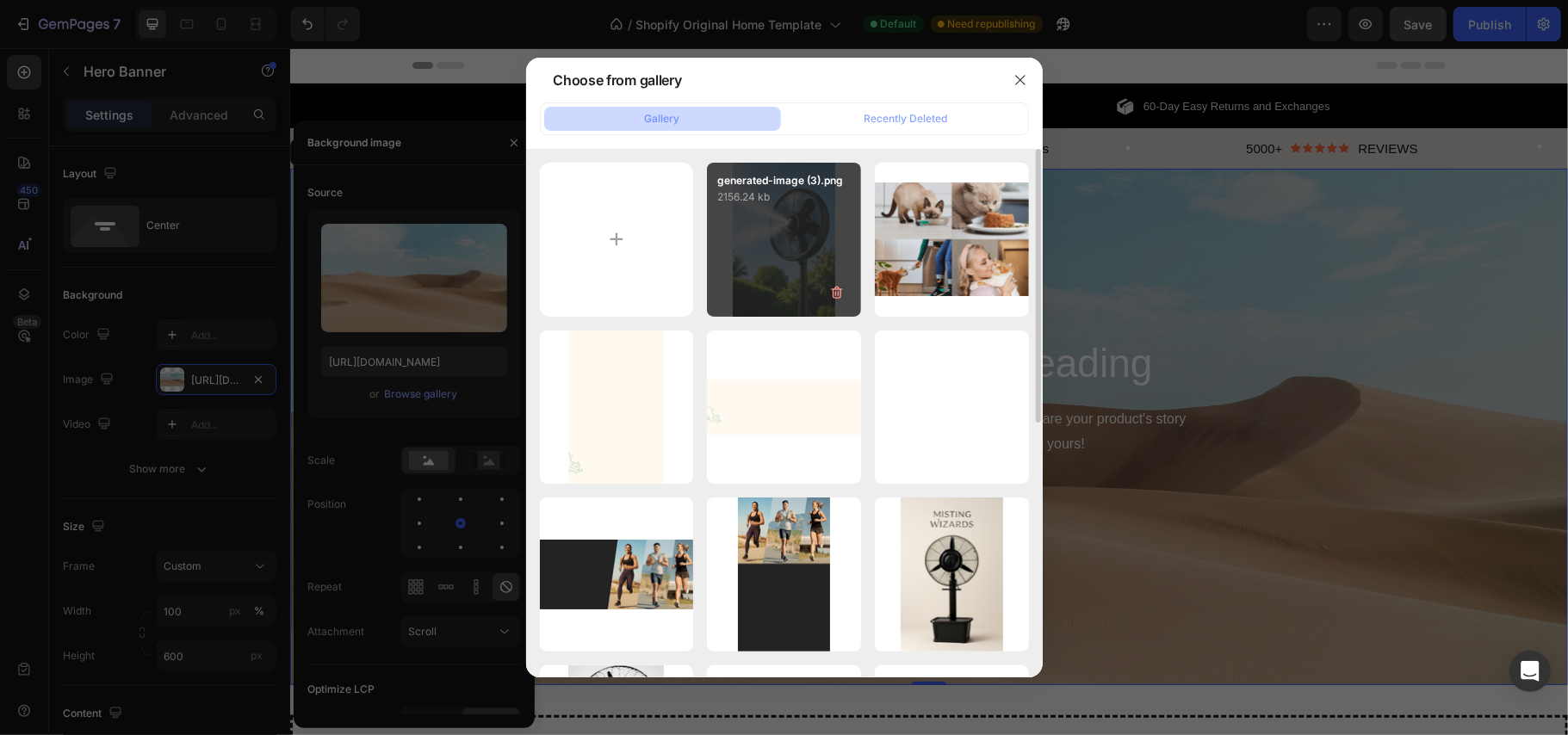
click at [786, 232] on div "generated-image (3).png 2156.24 kb" at bounding box center [784, 240] width 154 height 154
type input "https://cdn.shopify.com/s/files/1/0937/8778/3454/files/gempages_571515848108278…"
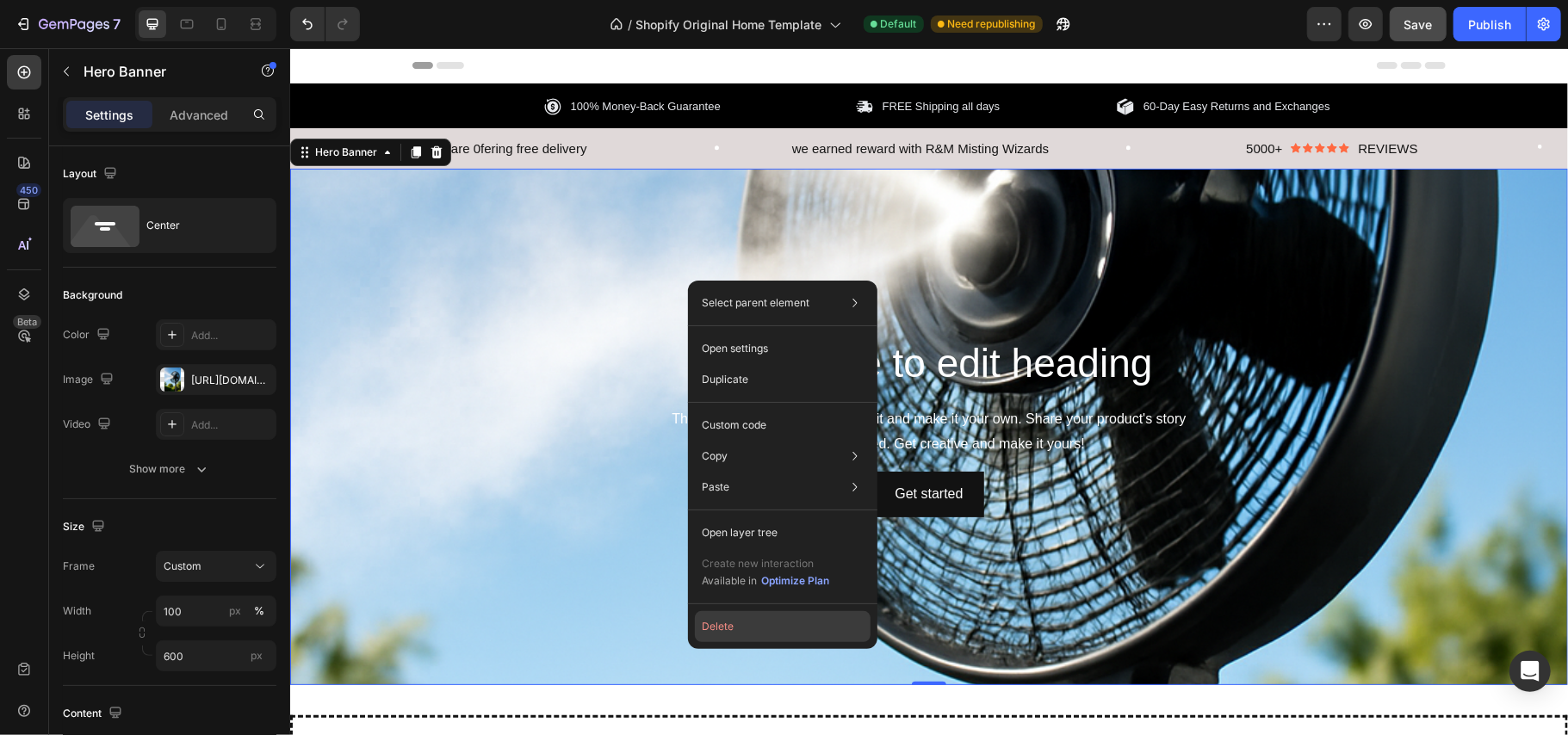
click at [732, 624] on button "Delete" at bounding box center [783, 626] width 176 height 31
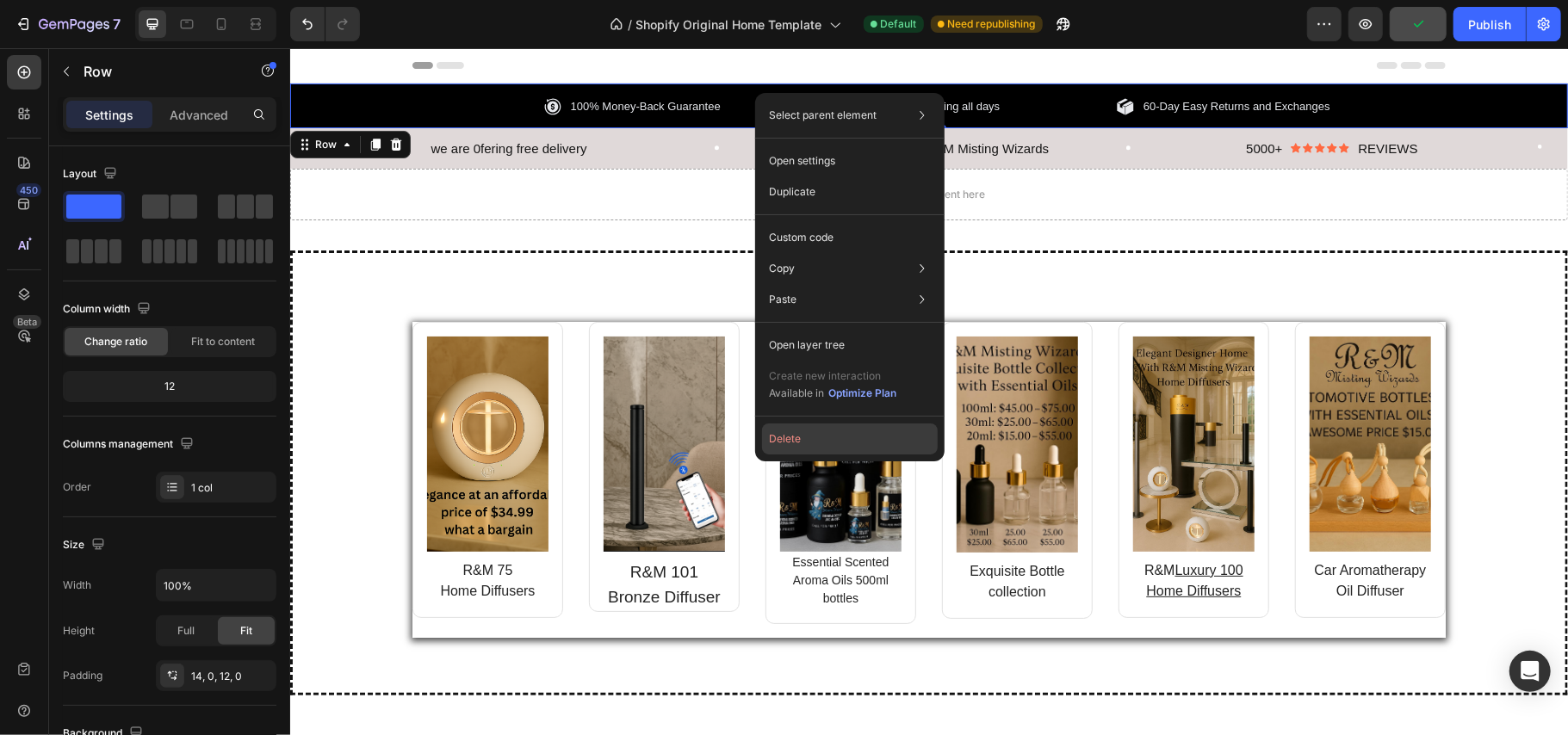
click at [790, 434] on button "Delete" at bounding box center [850, 438] width 176 height 31
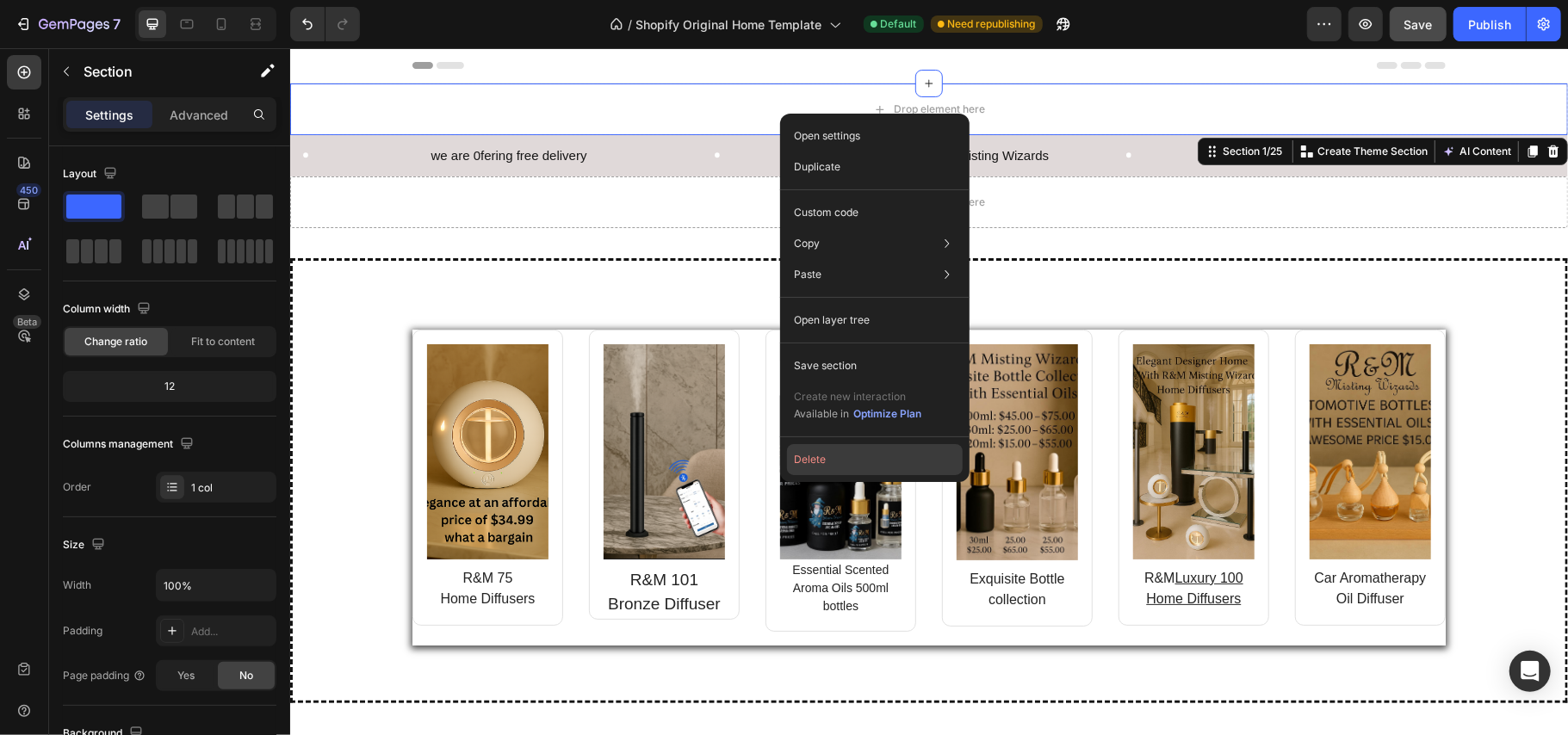
click at [855, 453] on button "Delete" at bounding box center [875, 459] width 176 height 31
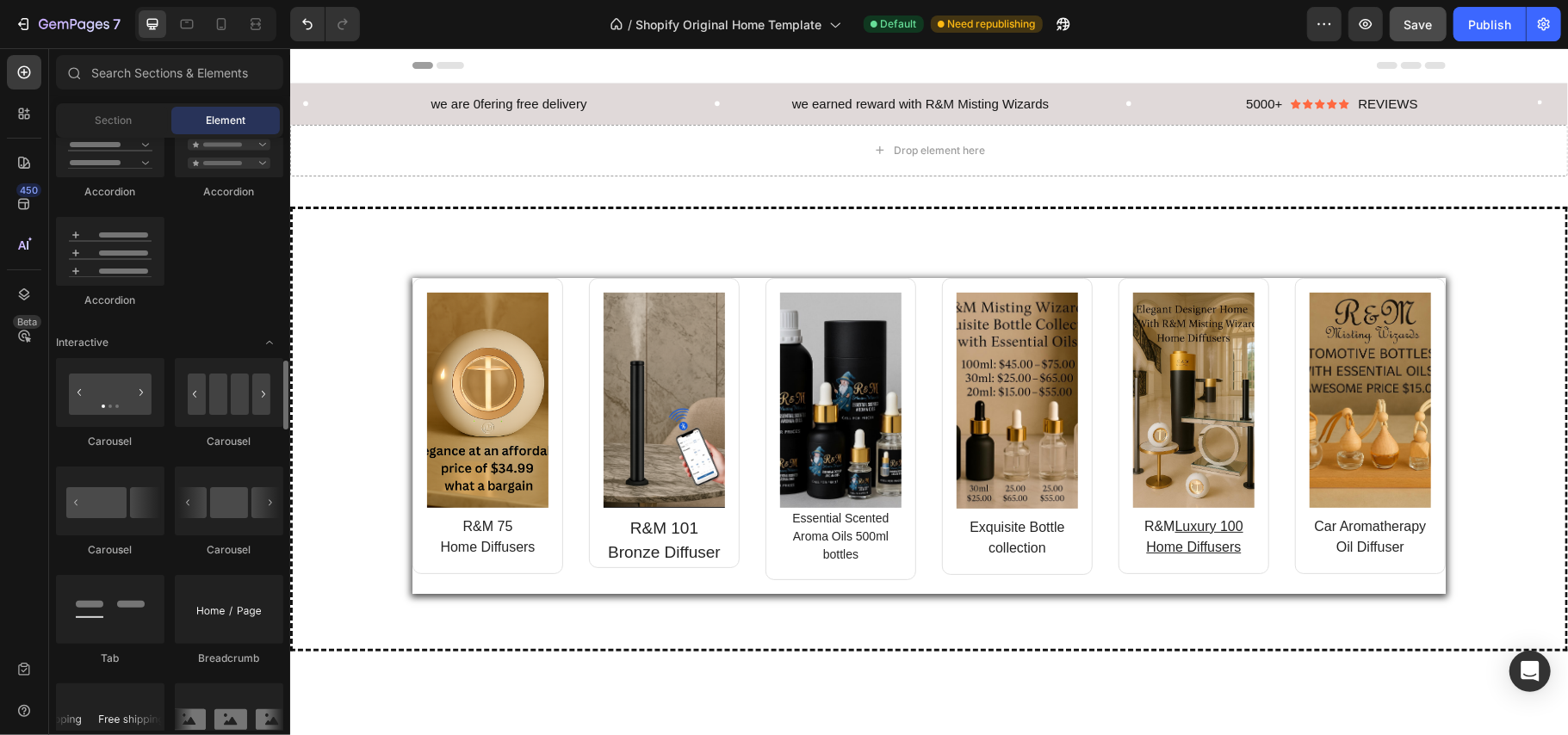
scroll to position [1636, 0]
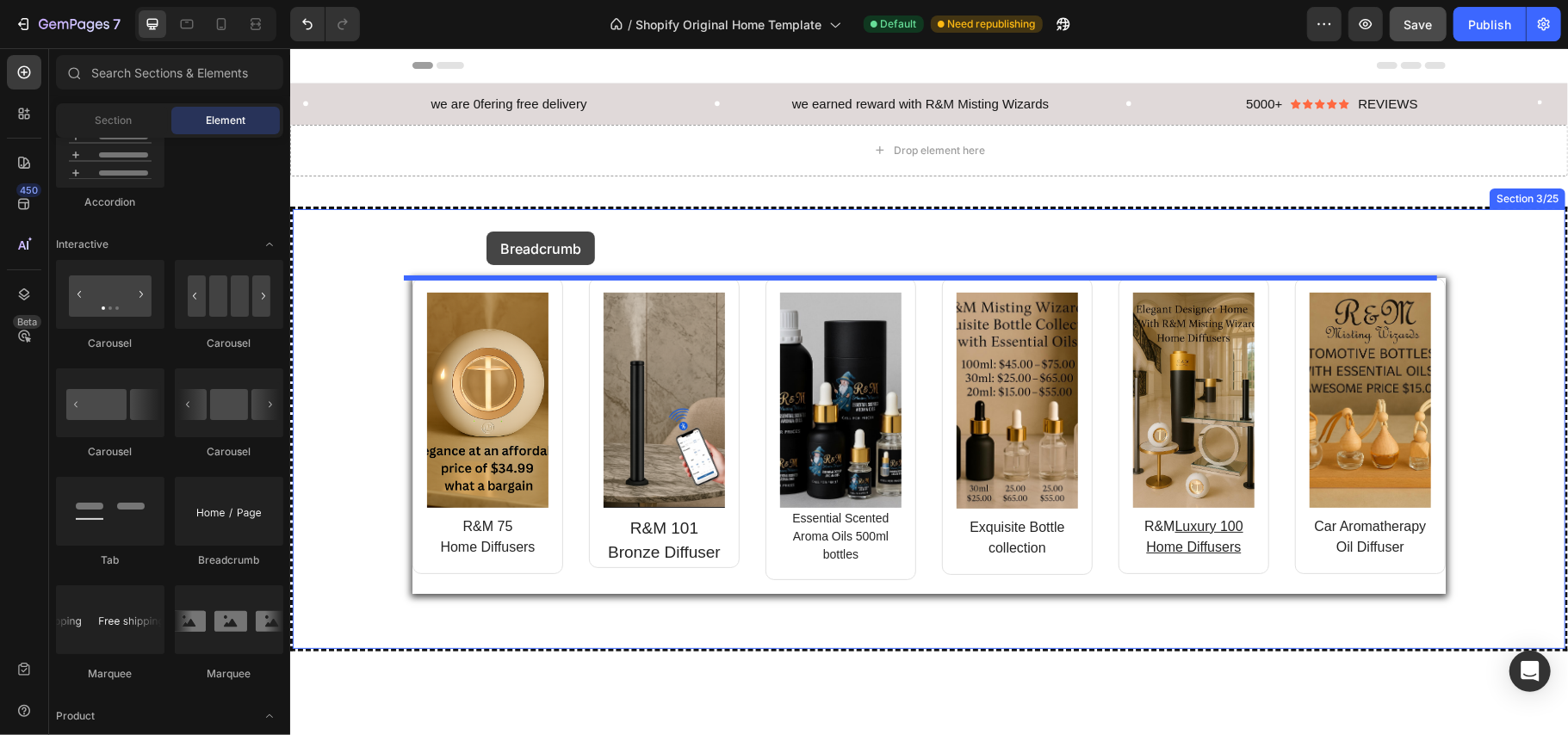
drag, startPoint x: 531, startPoint y: 572, endPoint x: 668, endPoint y: 148, distance: 445.6
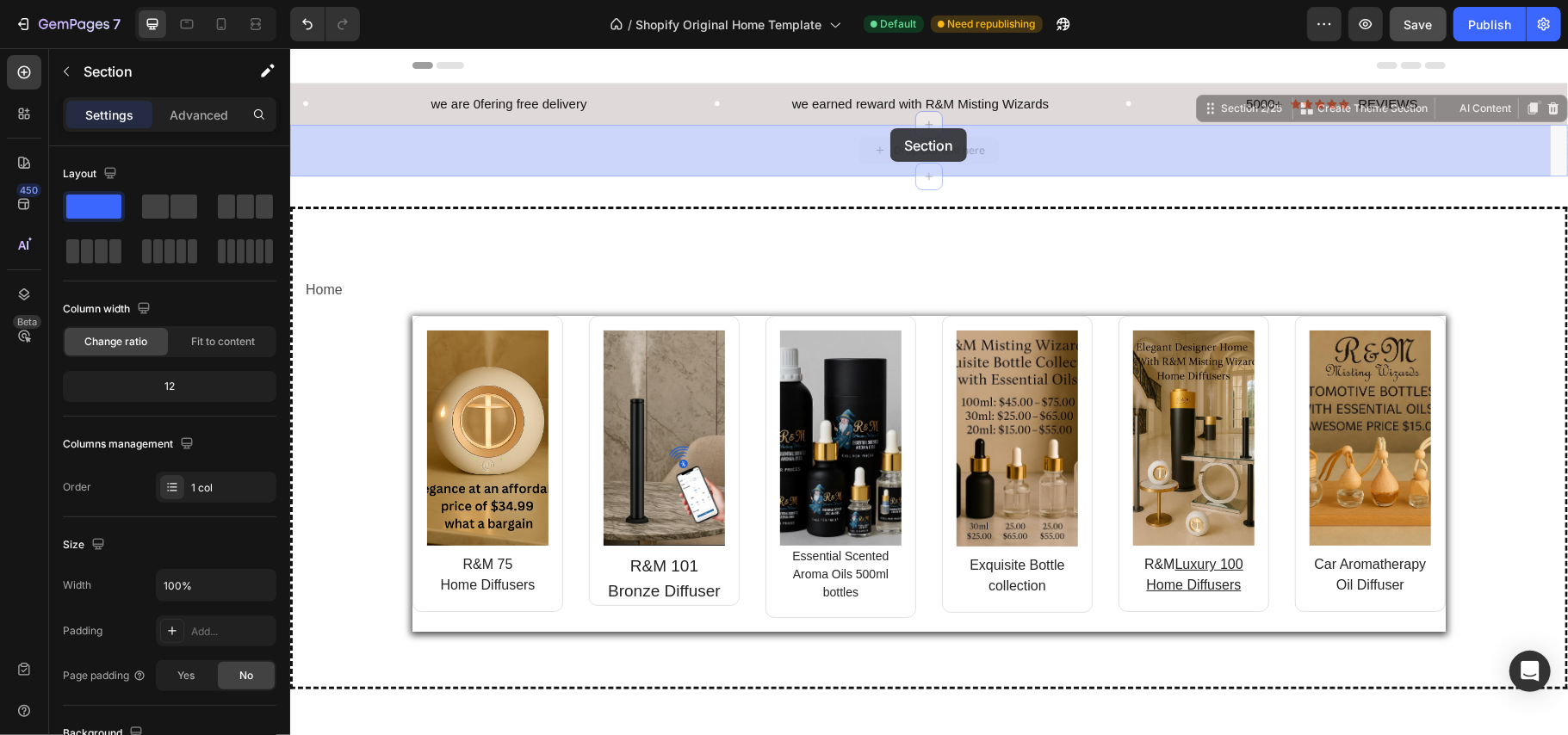
drag, startPoint x: 668, startPoint y: 148, endPoint x: 890, endPoint y: 127, distance: 223.0
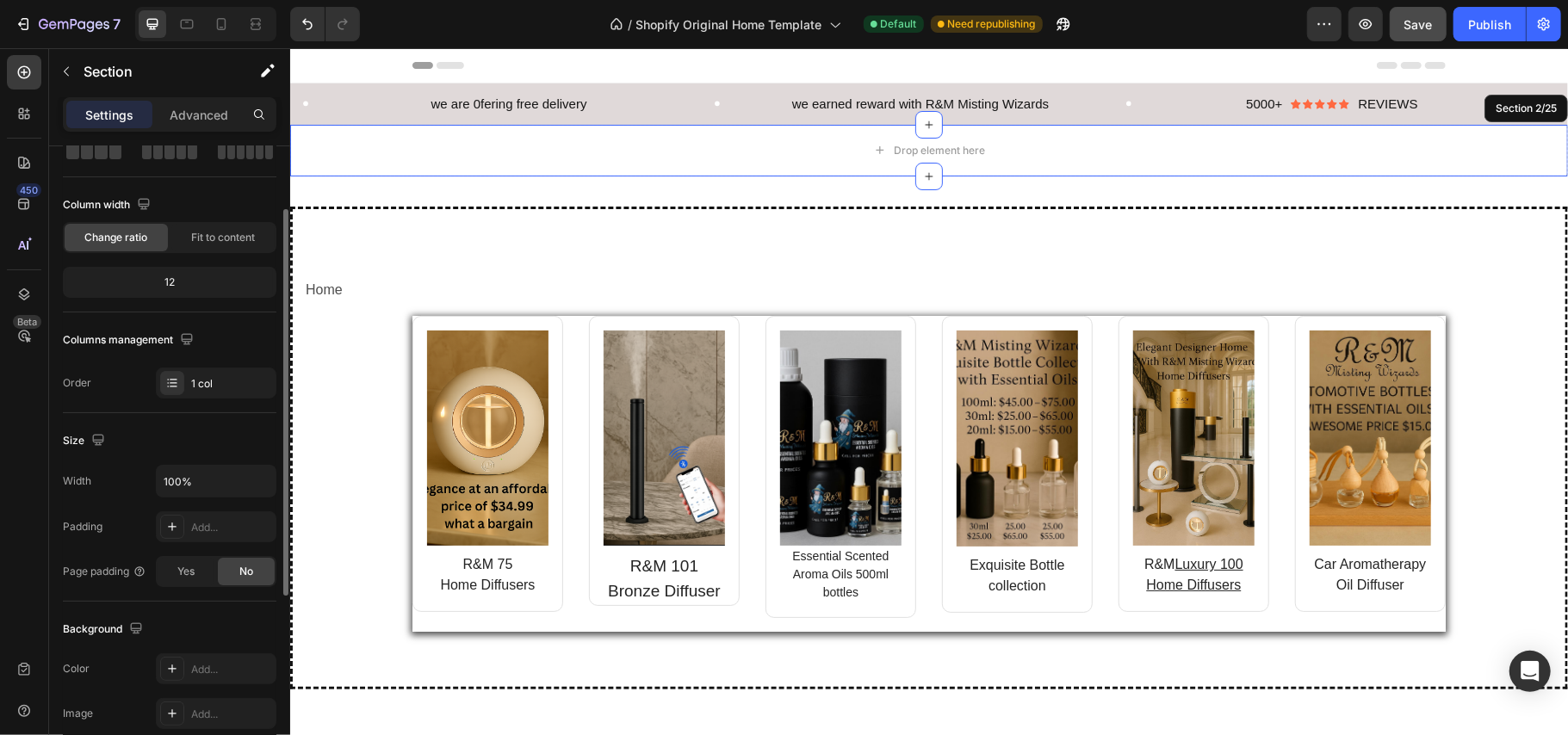
scroll to position [0, 0]
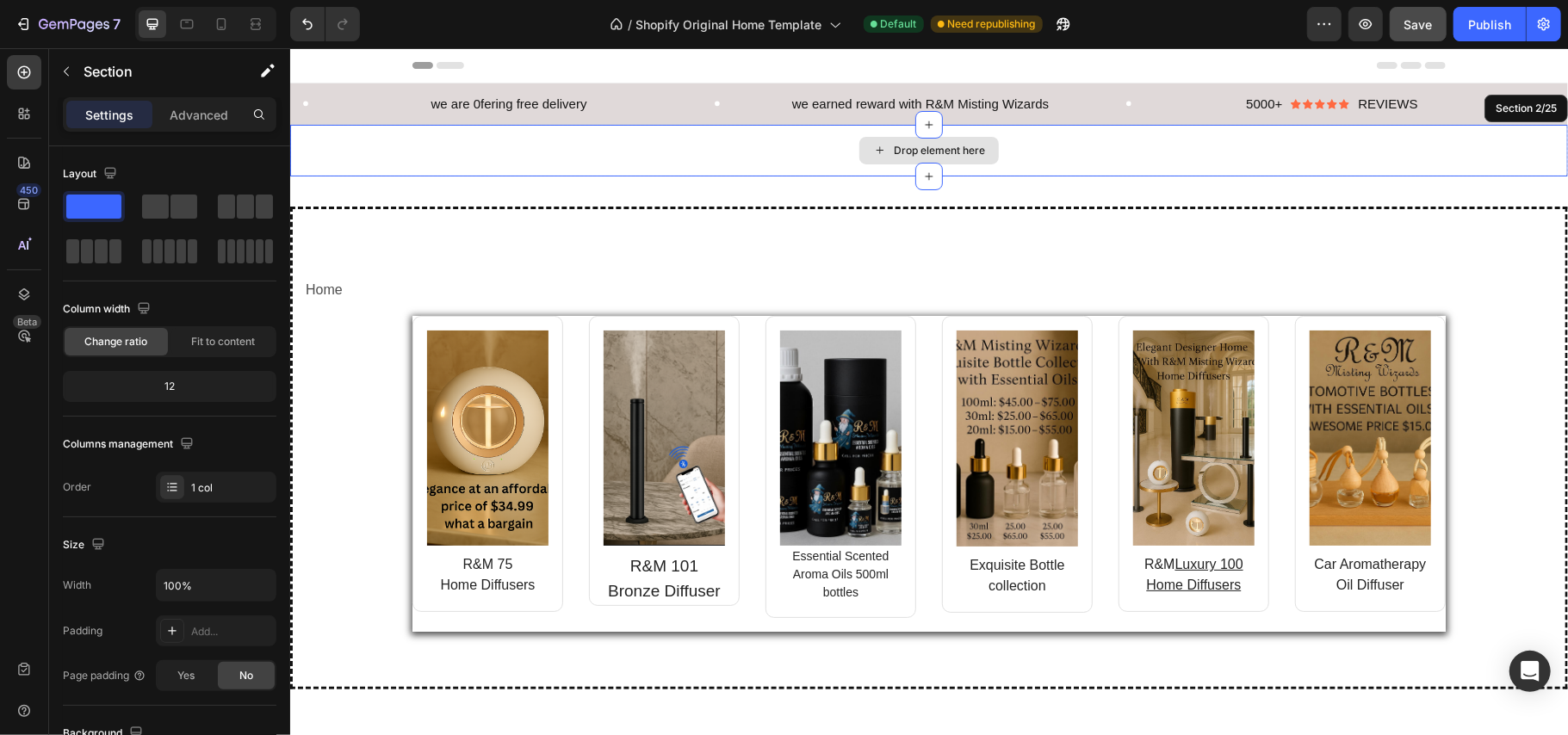
drag, startPoint x: 474, startPoint y: 257, endPoint x: 629, endPoint y: 145, distance: 191.2
click at [69, 67] on icon "button" at bounding box center [66, 71] width 14 height 14
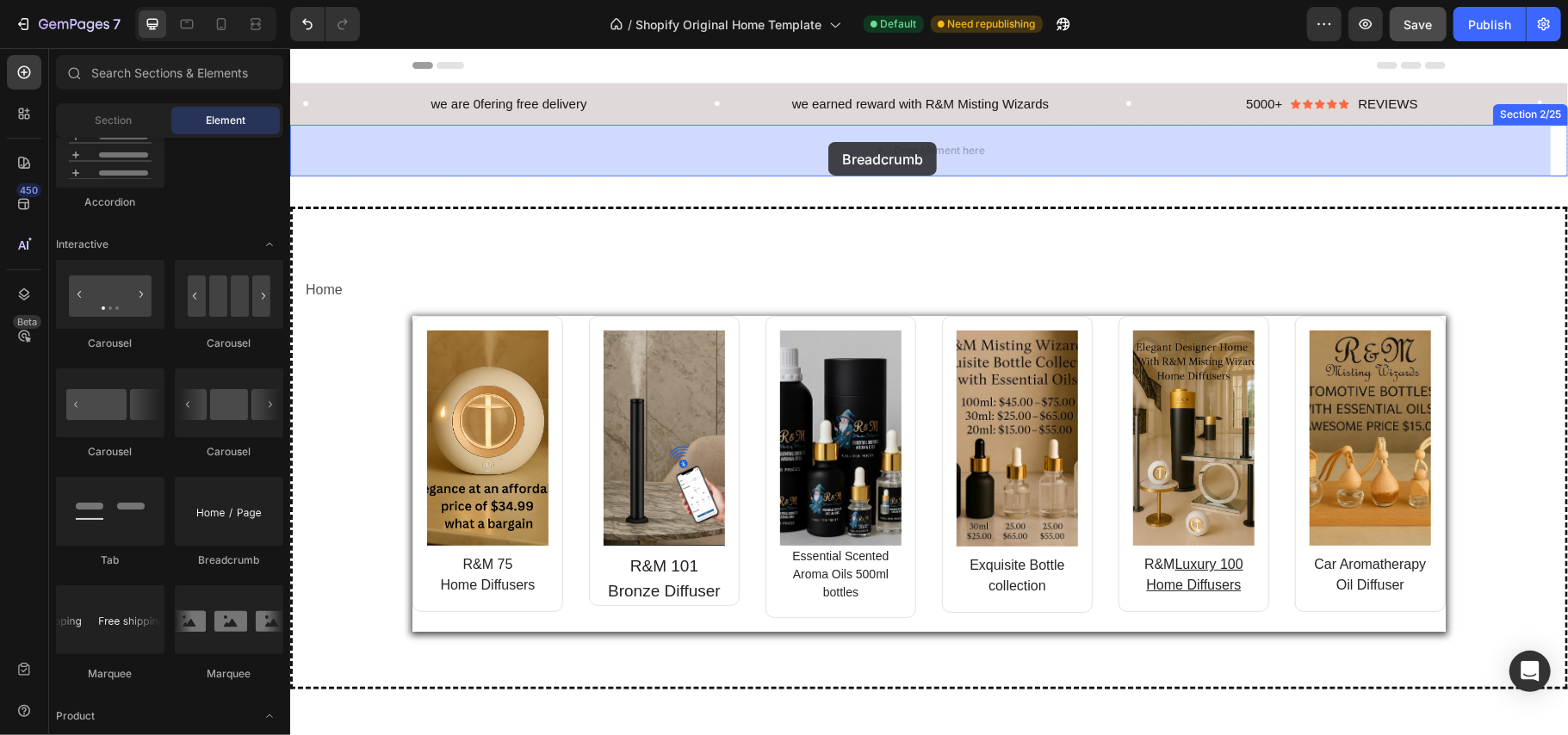
drag, startPoint x: 524, startPoint y: 569, endPoint x: 828, endPoint y: 141, distance: 525.0
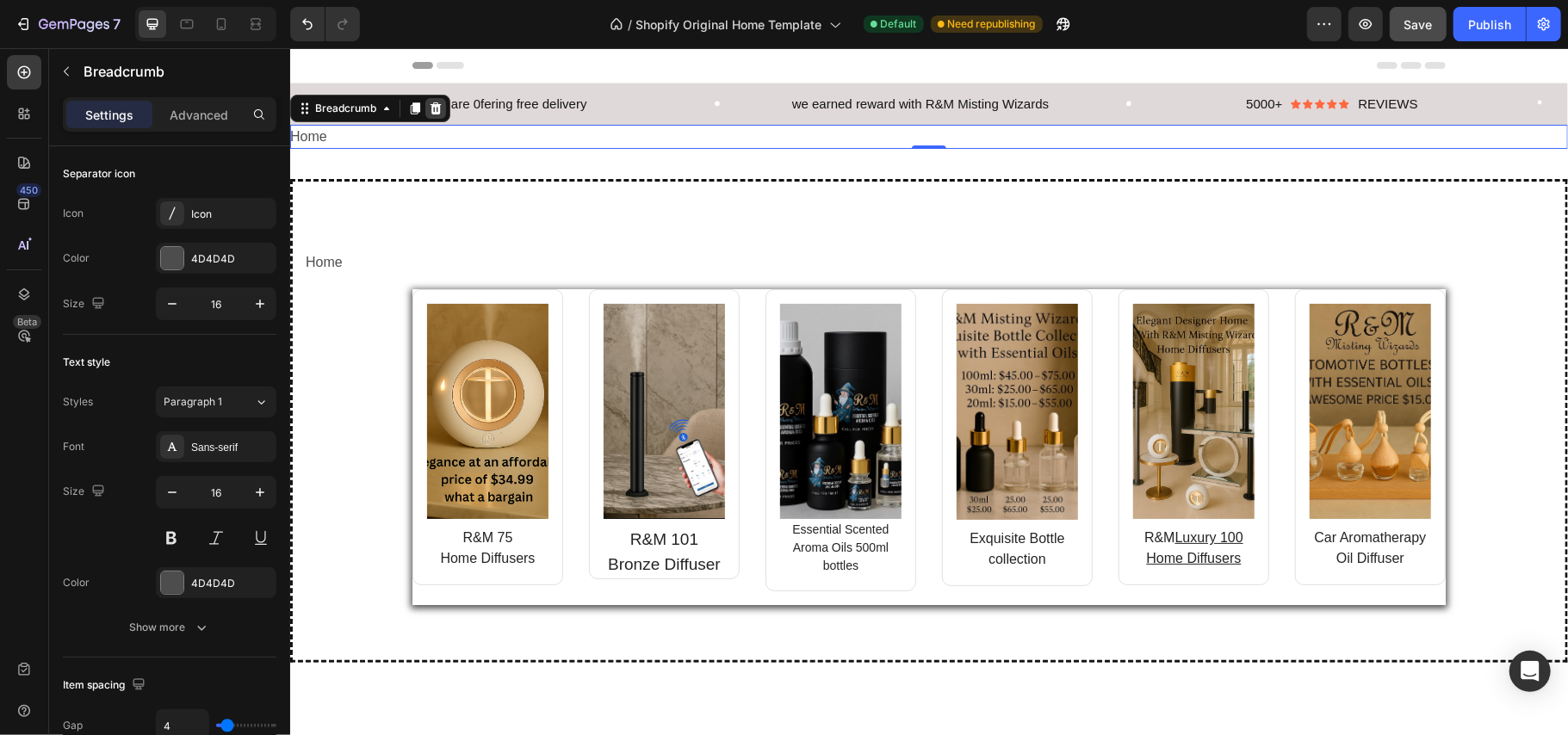
click at [432, 101] on icon at bounding box center [435, 108] width 14 height 14
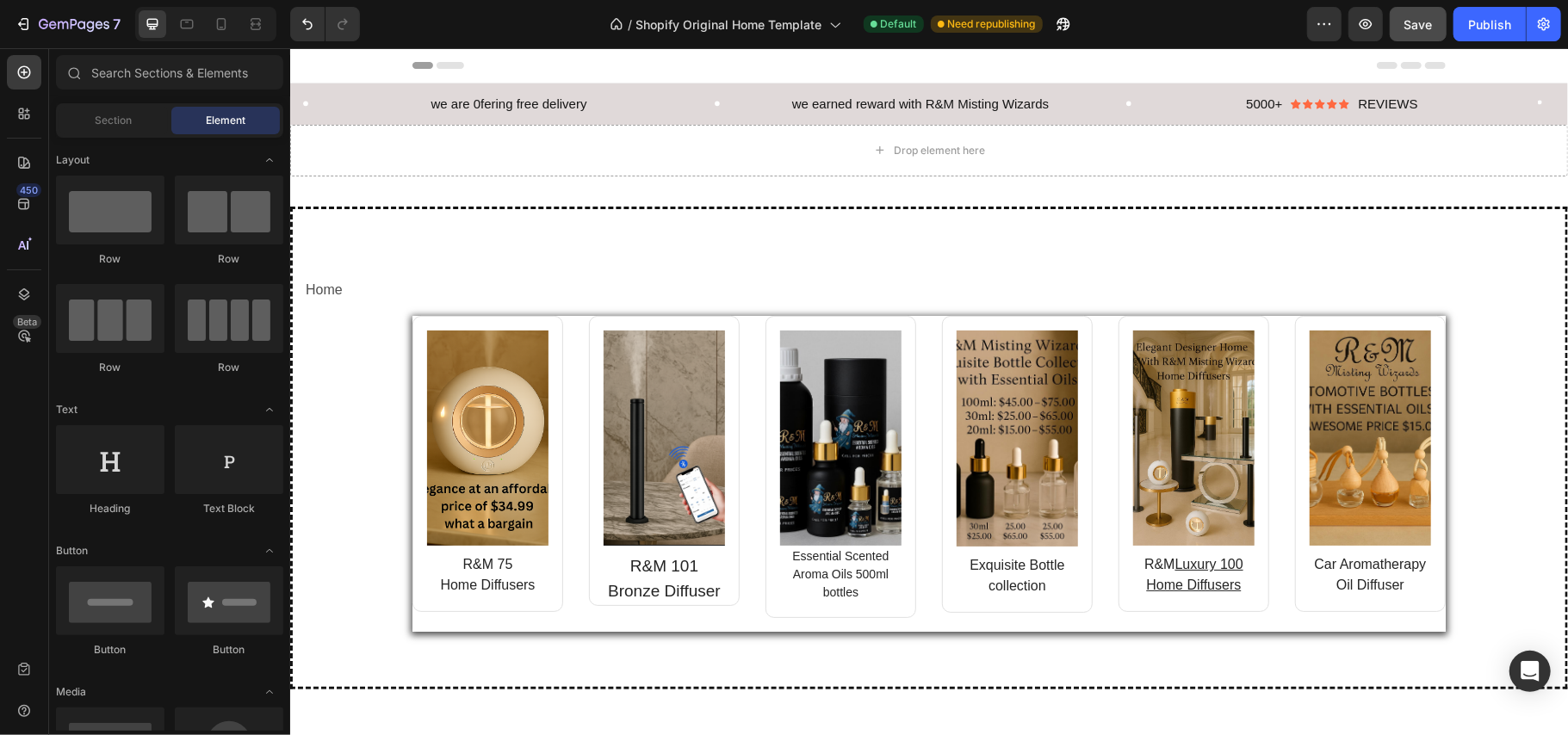
click at [98, 134] on div "Section Element" at bounding box center [170, 120] width 227 height 35
click at [101, 112] on span "Section" at bounding box center [114, 120] width 37 height 16
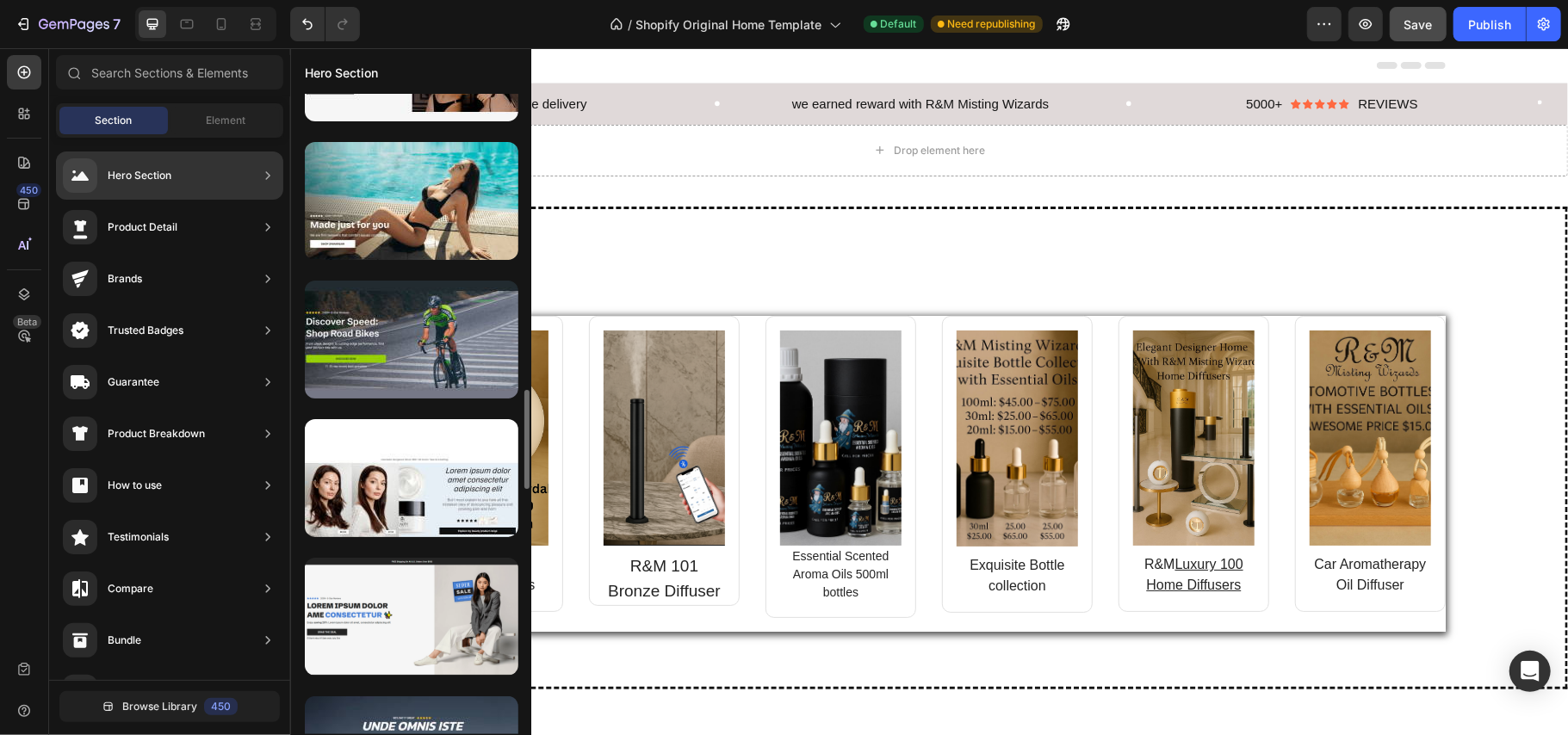
scroll to position [1540, 0]
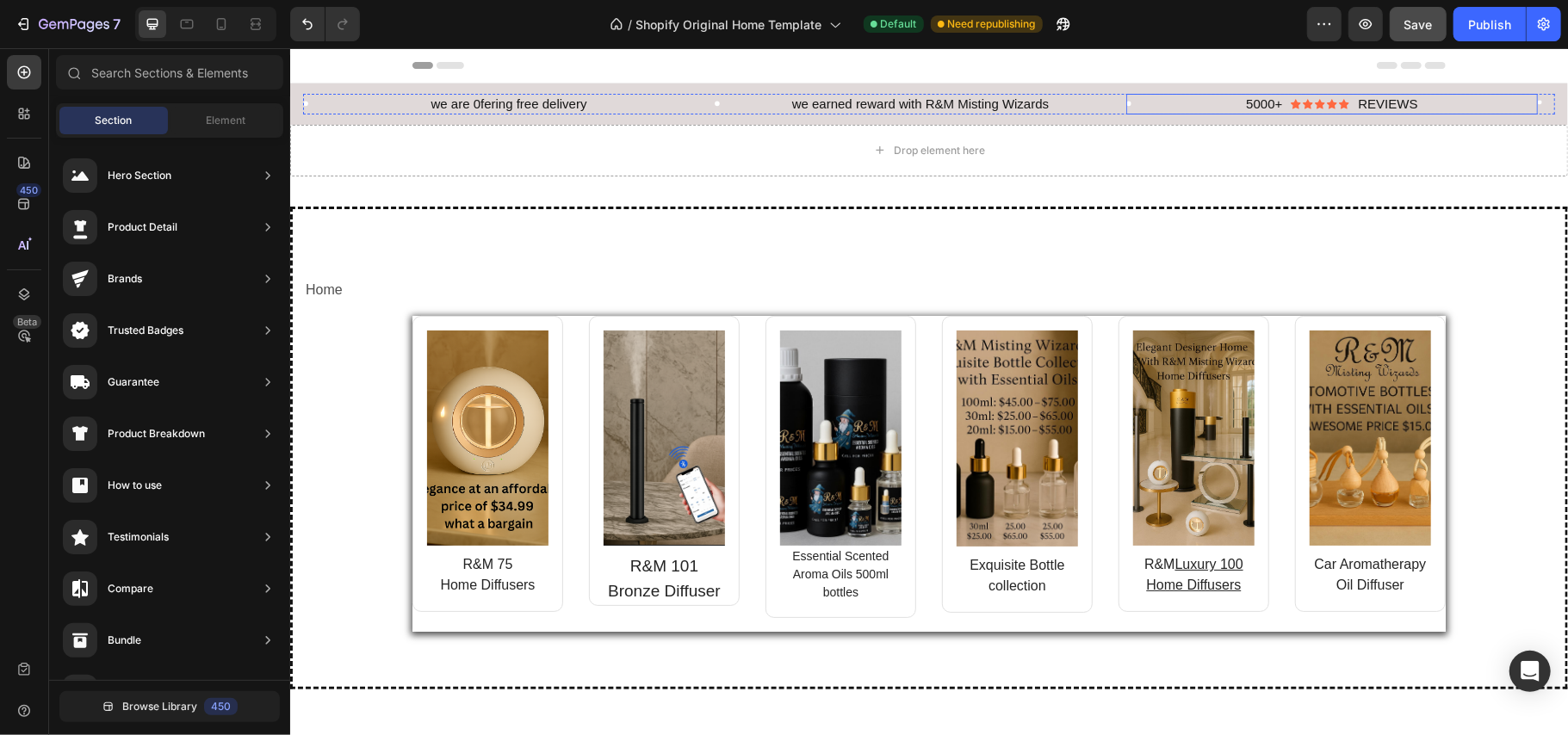
click at [1514, 100] on div "5000+ Text Block Icon Icon Icon Icon Icon Icon List REVIEWS Text Block Row Row" at bounding box center [1331, 103] width 411 height 21
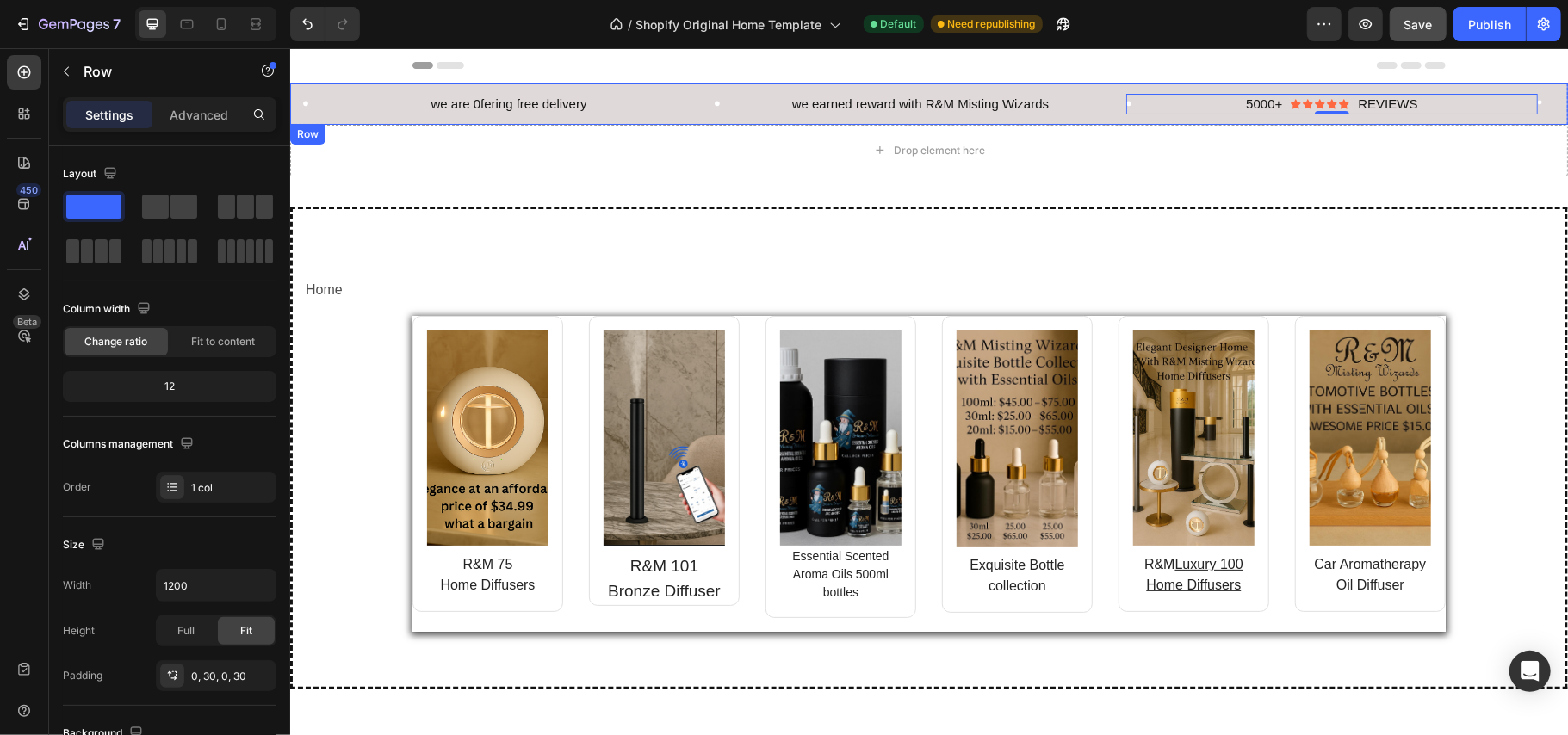
click at [298, 101] on div "we are 0fering free delivery Text Block Row we earned reward with R&M Misting W…" at bounding box center [928, 104] width 1278 height 41
click at [390, 135] on icon at bounding box center [396, 140] width 14 height 14
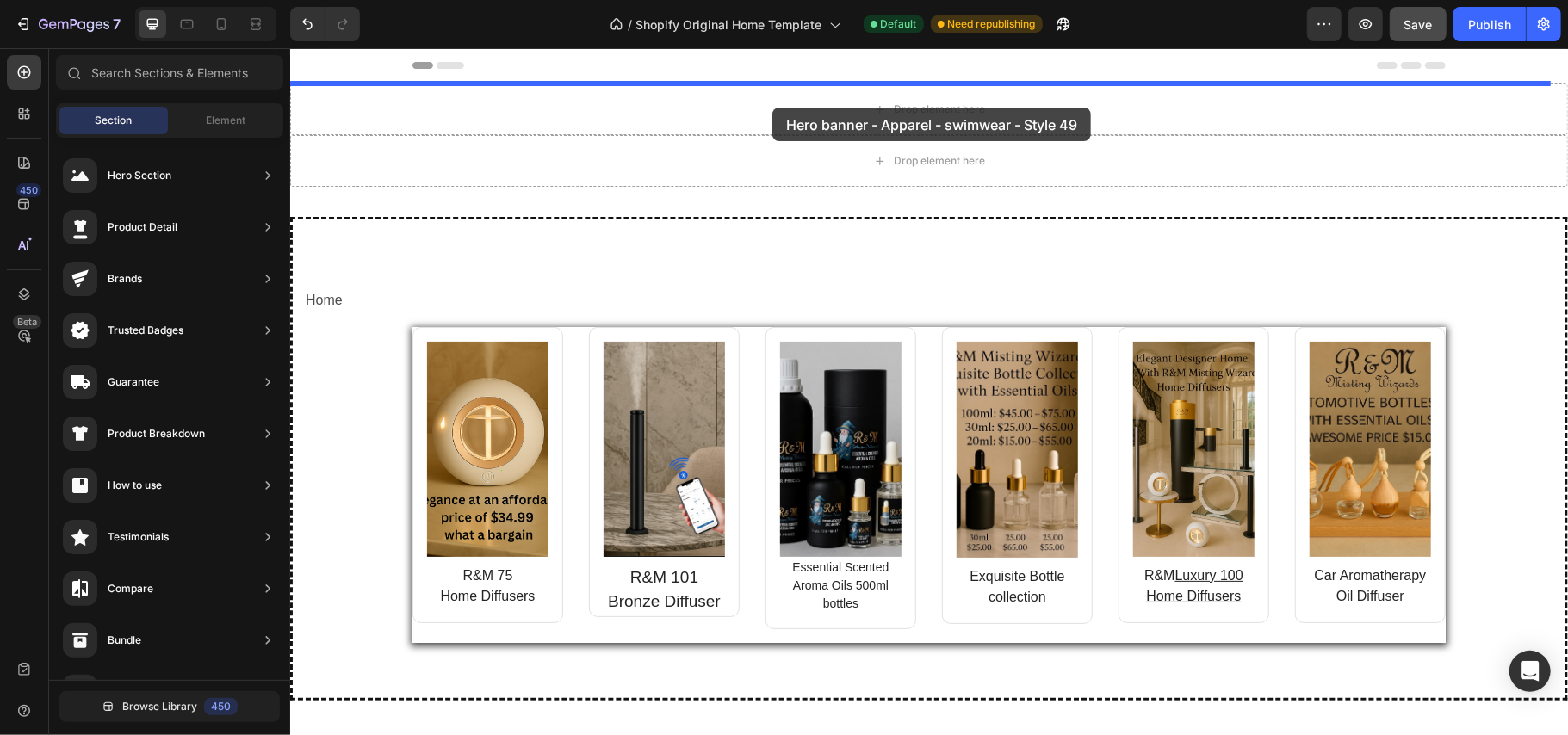
drag, startPoint x: 727, startPoint y: 179, endPoint x: 772, endPoint y: 100, distance: 90.9
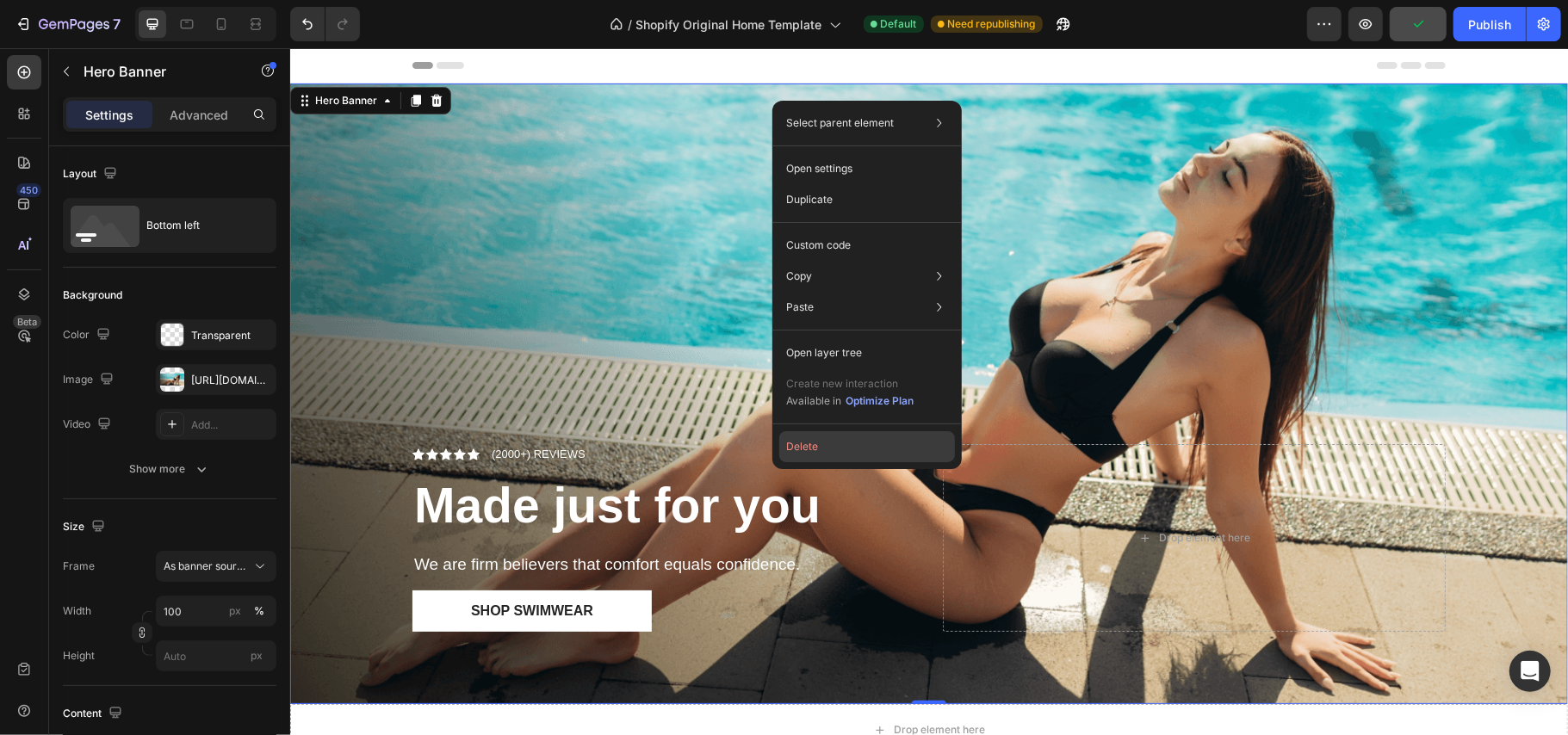
click at [838, 432] on button "Delete" at bounding box center [867, 446] width 176 height 31
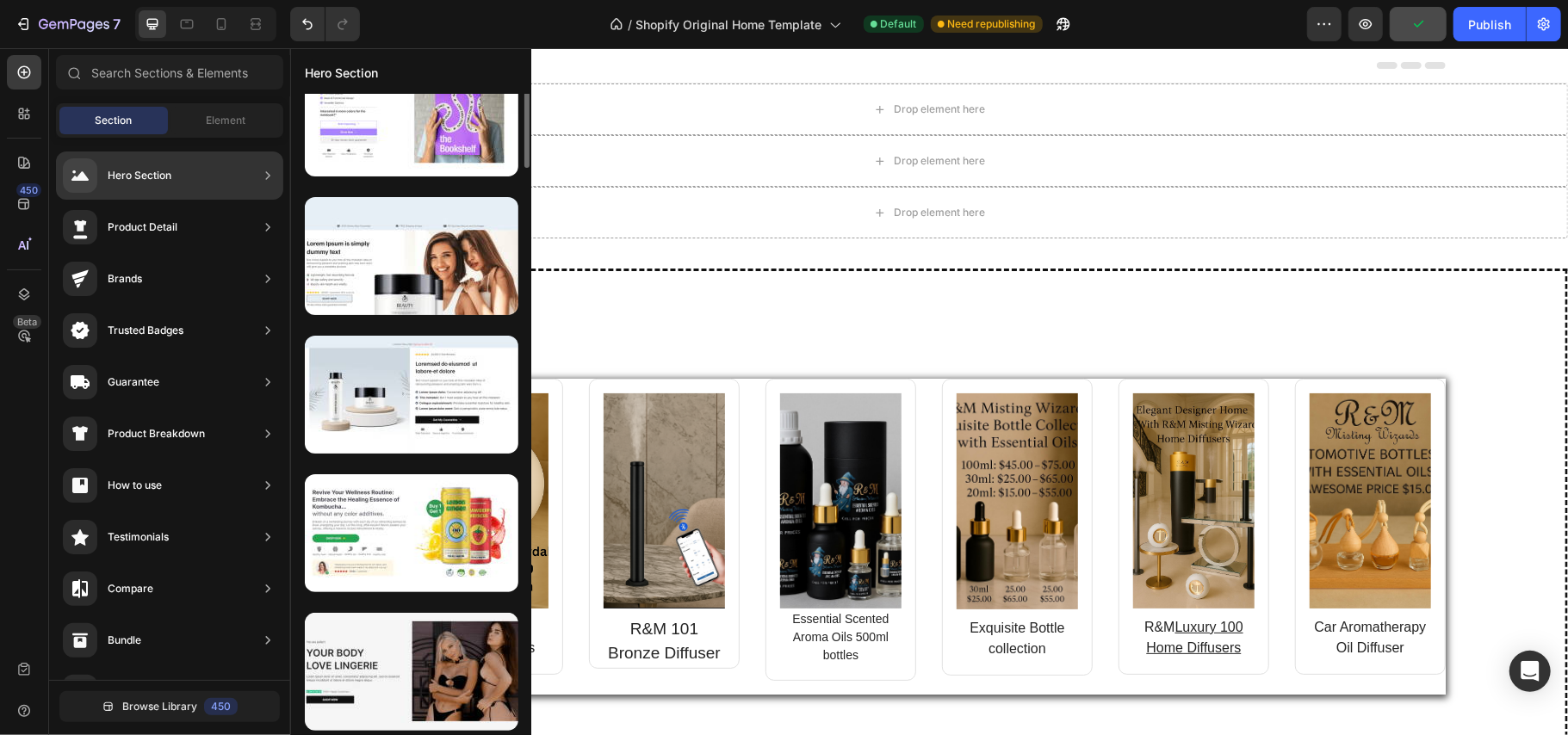
scroll to position [734, 0]
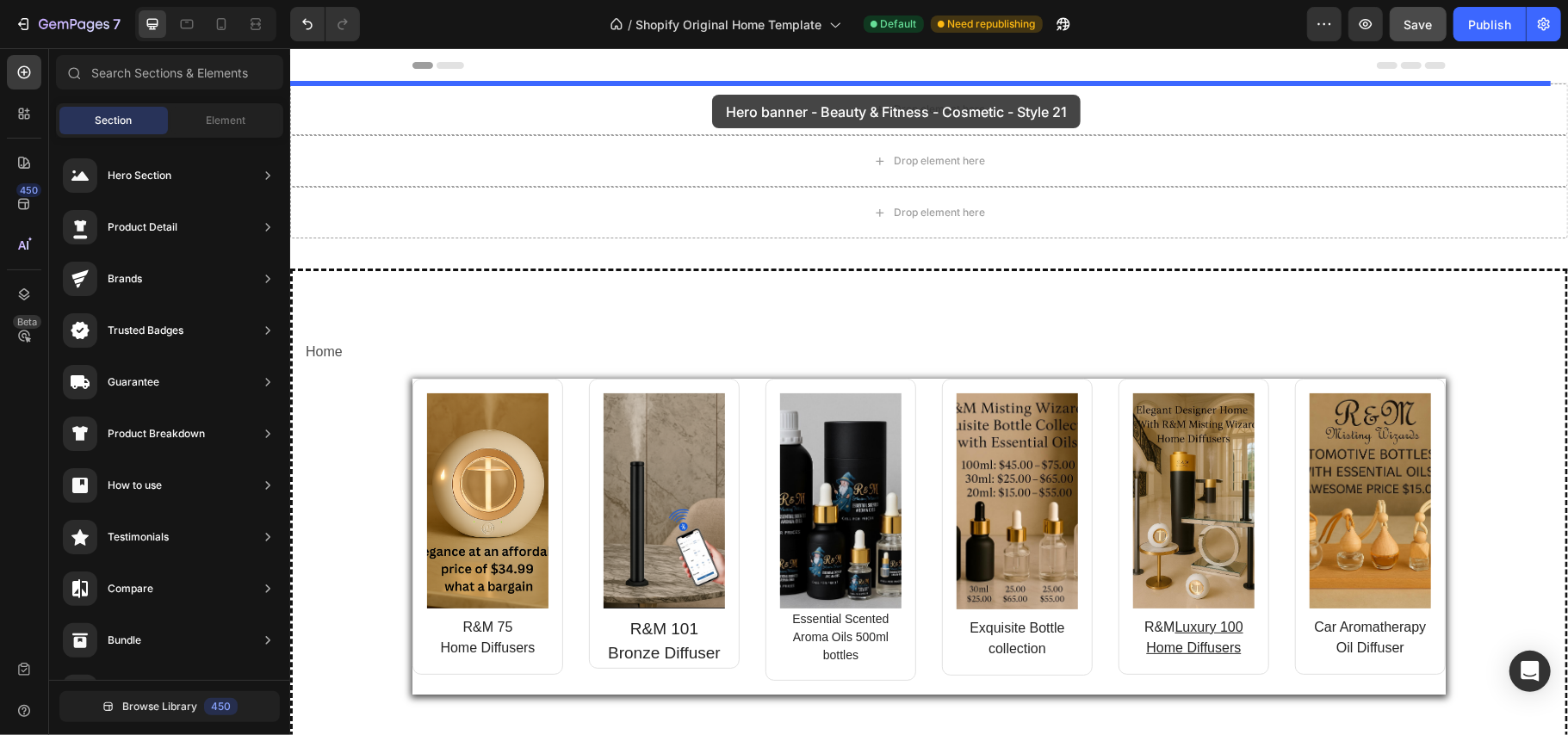
drag, startPoint x: 687, startPoint y: 468, endPoint x: 711, endPoint y: 94, distance: 374.8
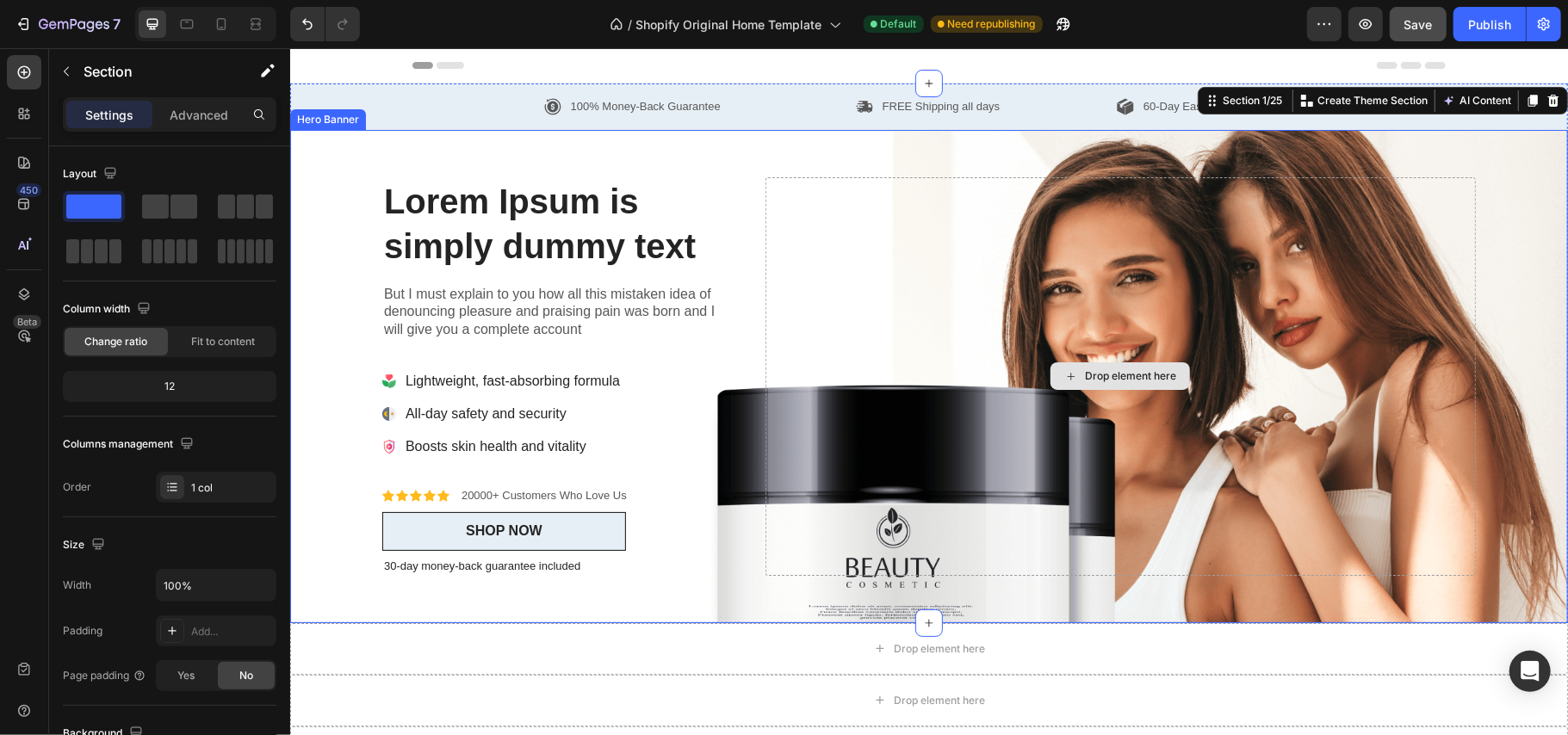
drag, startPoint x: 527, startPoint y: 249, endPoint x: 883, endPoint y: 271, distance: 356.7
click at [1113, 366] on div "Drop element here" at bounding box center [1119, 376] width 139 height 28
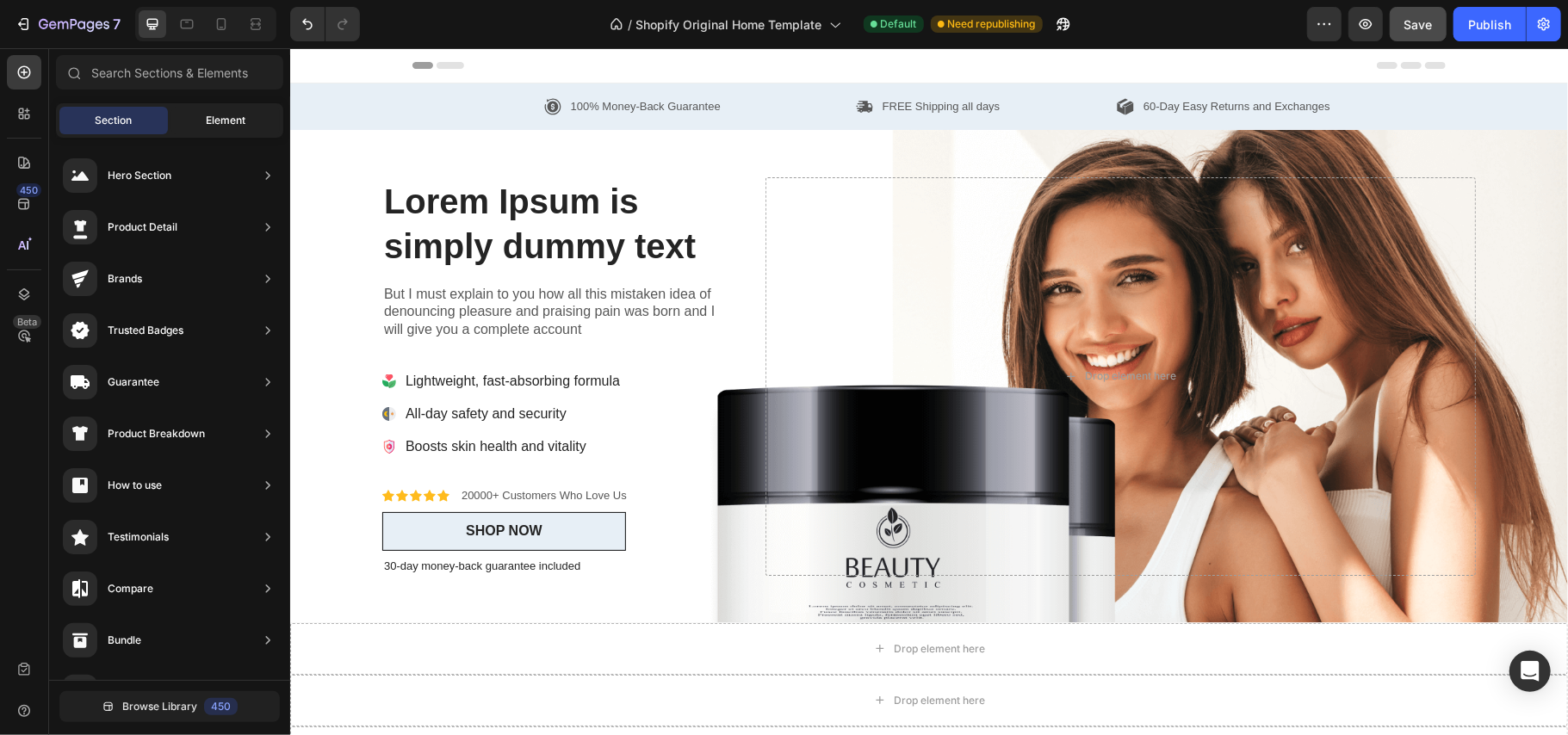
click at [245, 115] on span "Element" at bounding box center [226, 120] width 39 height 16
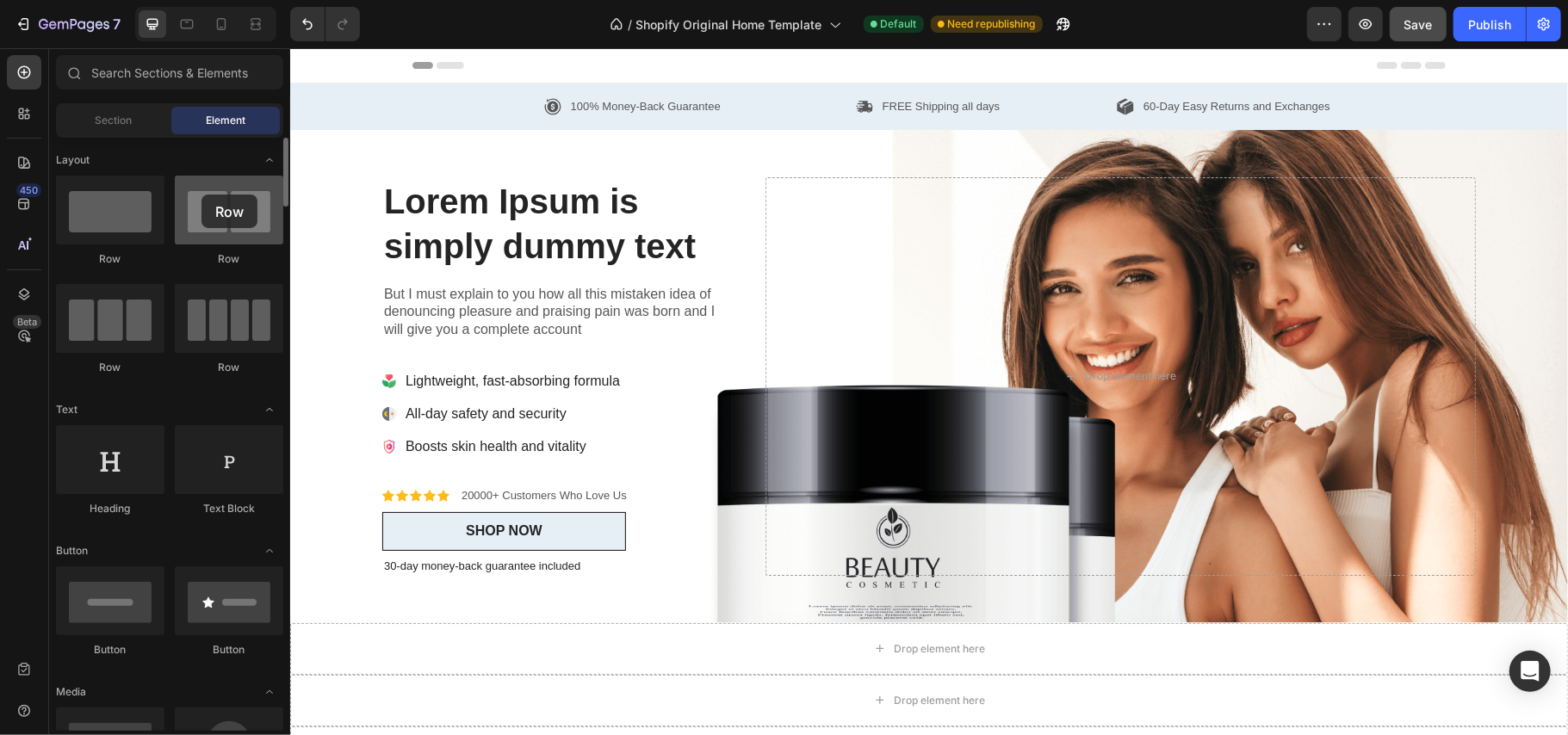
drag, startPoint x: 226, startPoint y: 231, endPoint x: 196, endPoint y: 192, distance: 49.2
click at [196, 192] on div at bounding box center [229, 210] width 109 height 69
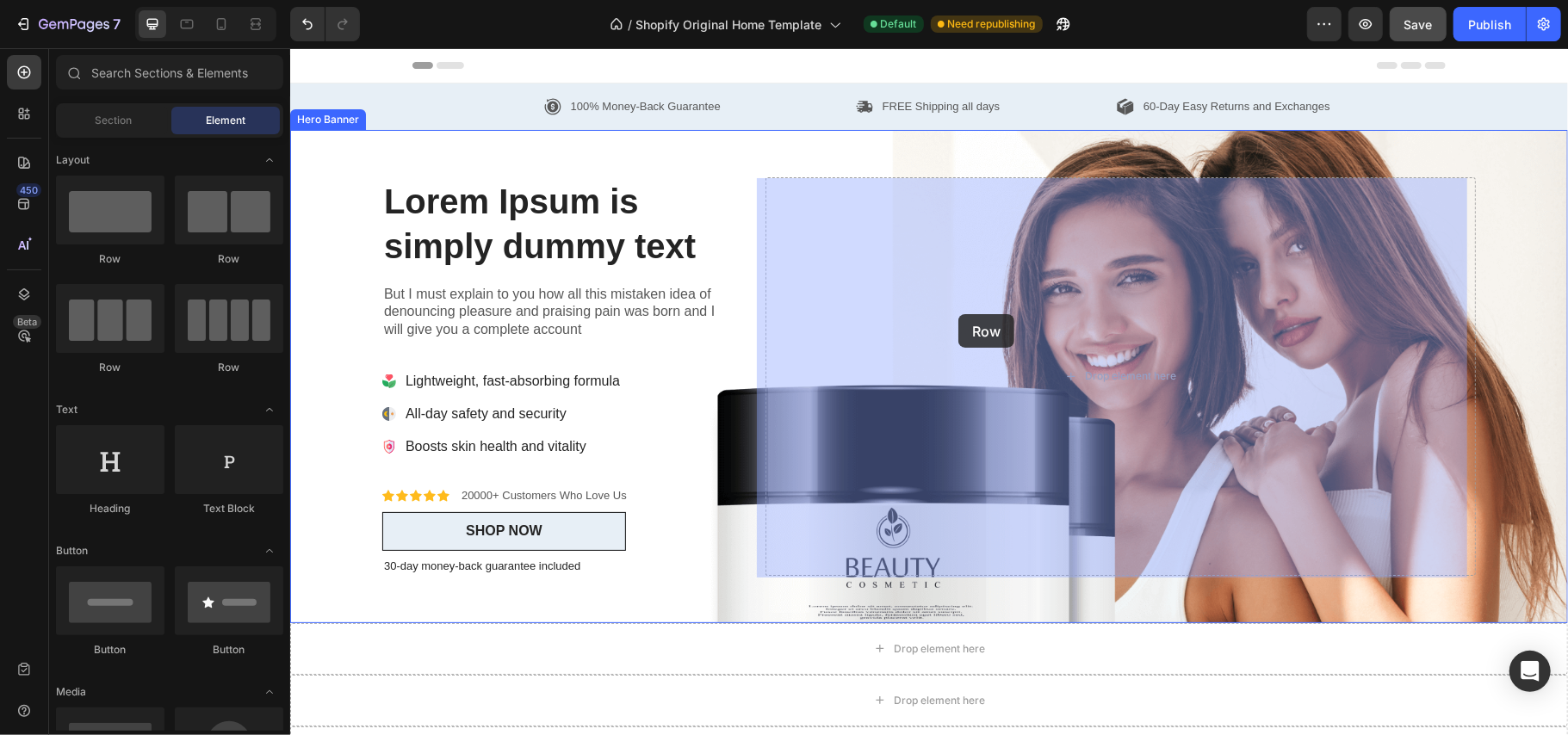
drag, startPoint x: 417, startPoint y: 397, endPoint x: 957, endPoint y: 314, distance: 546.3
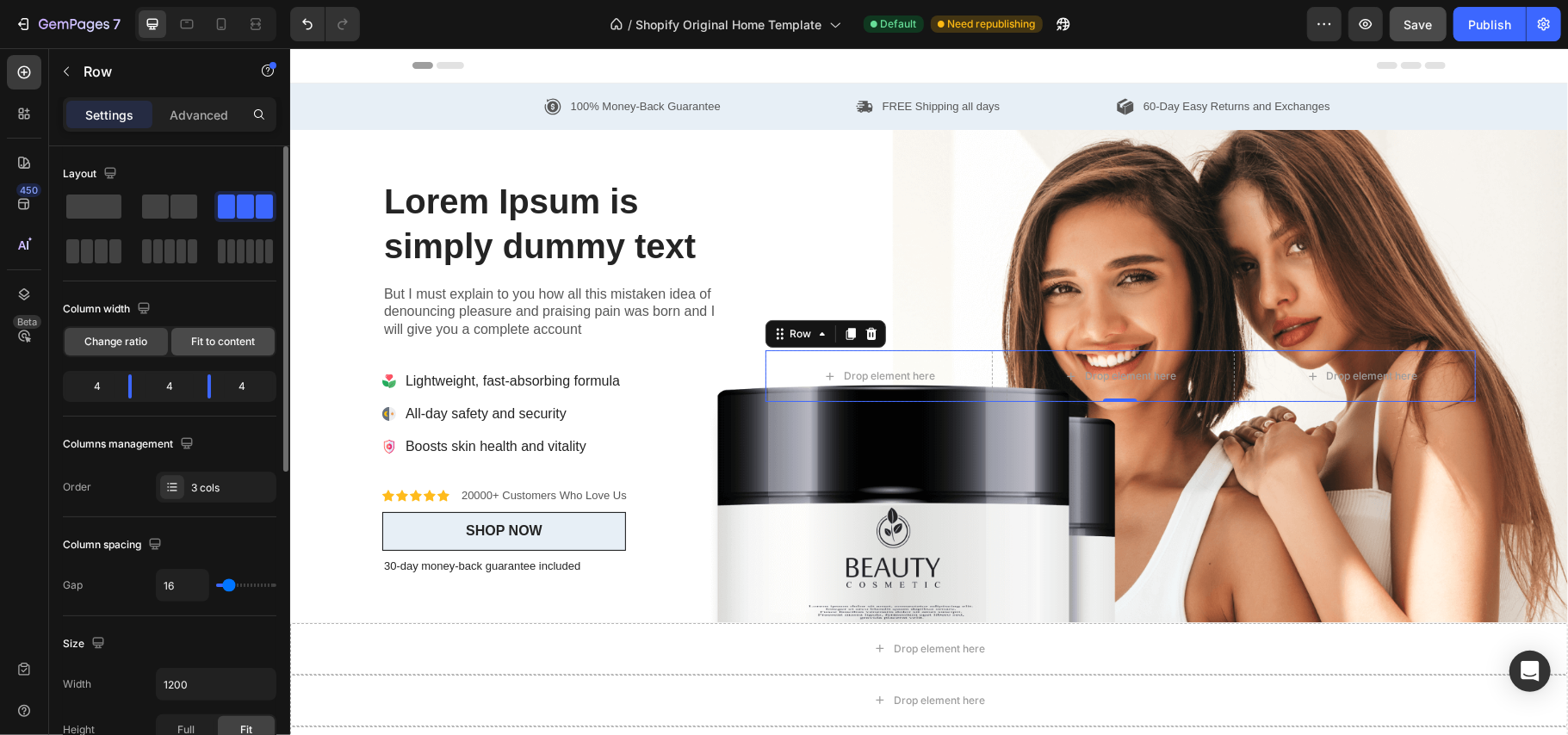
click at [200, 341] on span "Fit to content" at bounding box center [223, 342] width 64 height 16
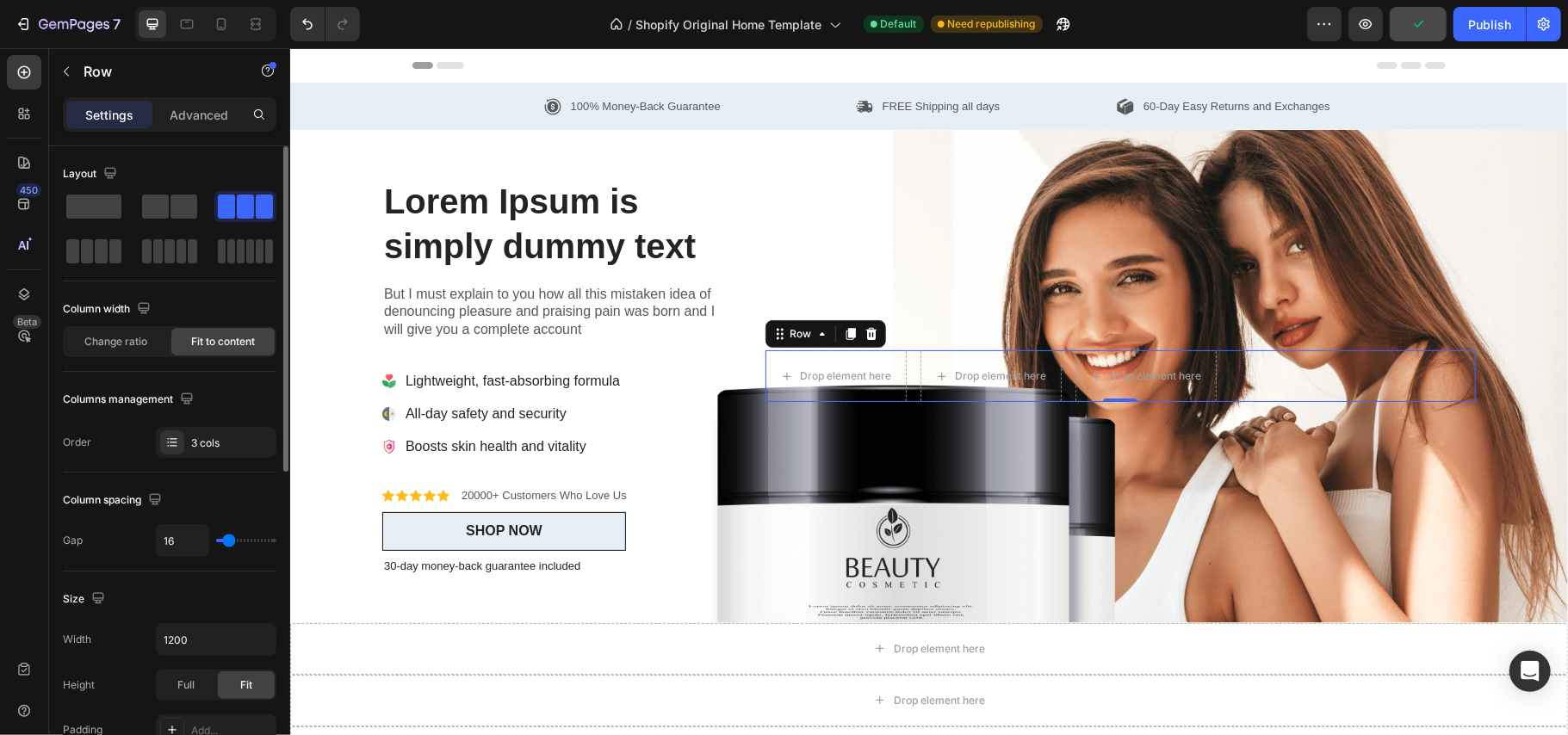
type input "32"
type input "61"
type input "73"
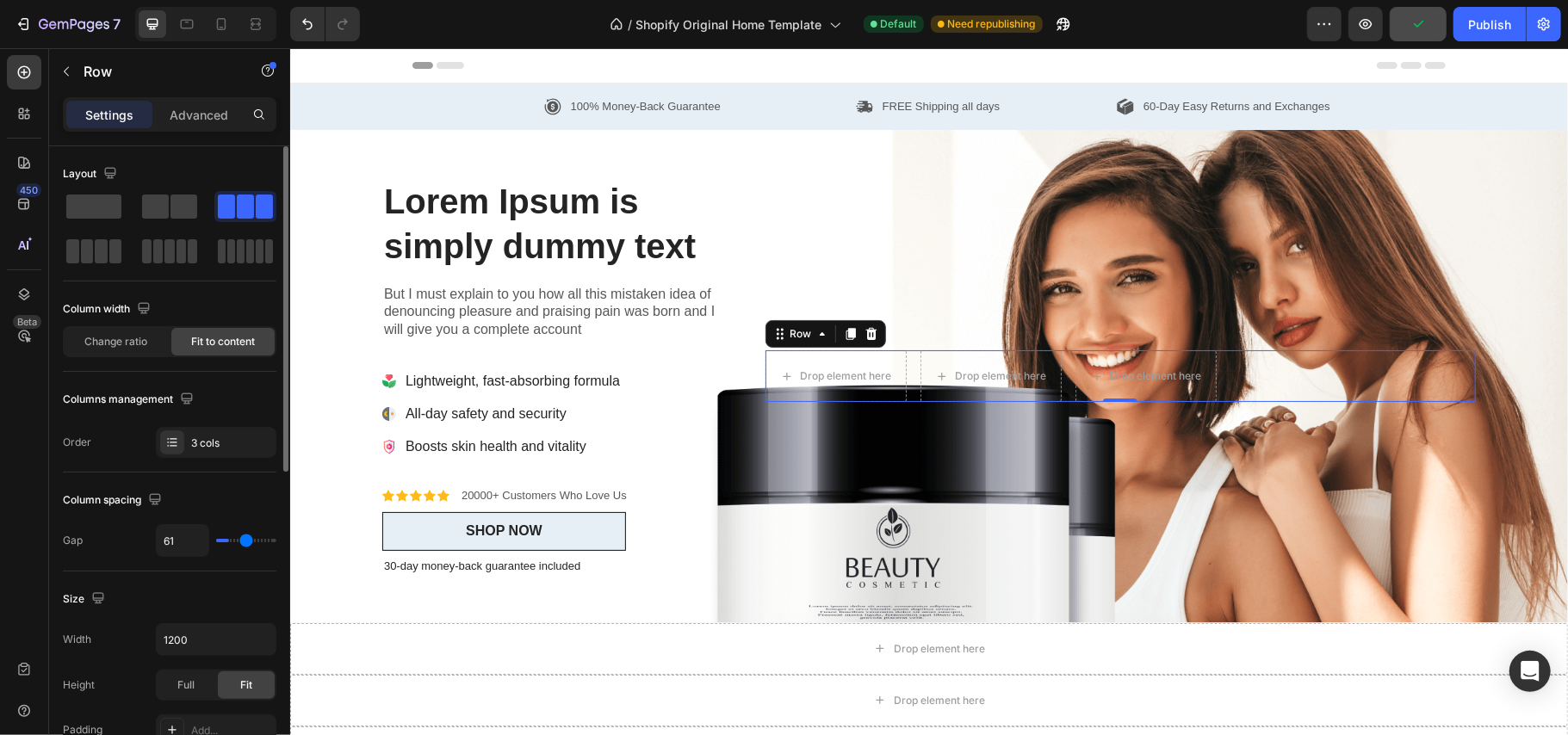
type input "73"
type input "76"
type input "79"
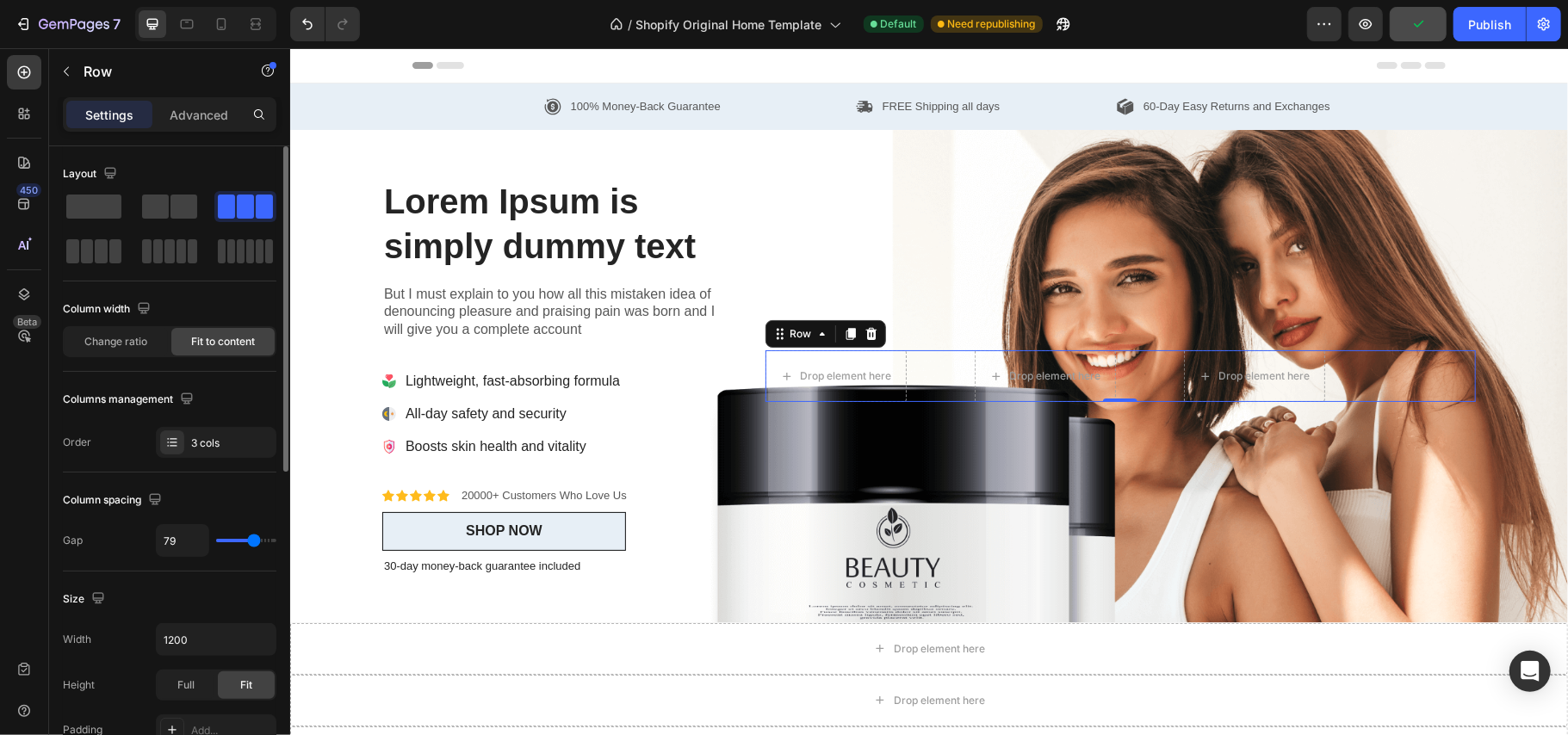
type input "85"
type input "88"
type input "91"
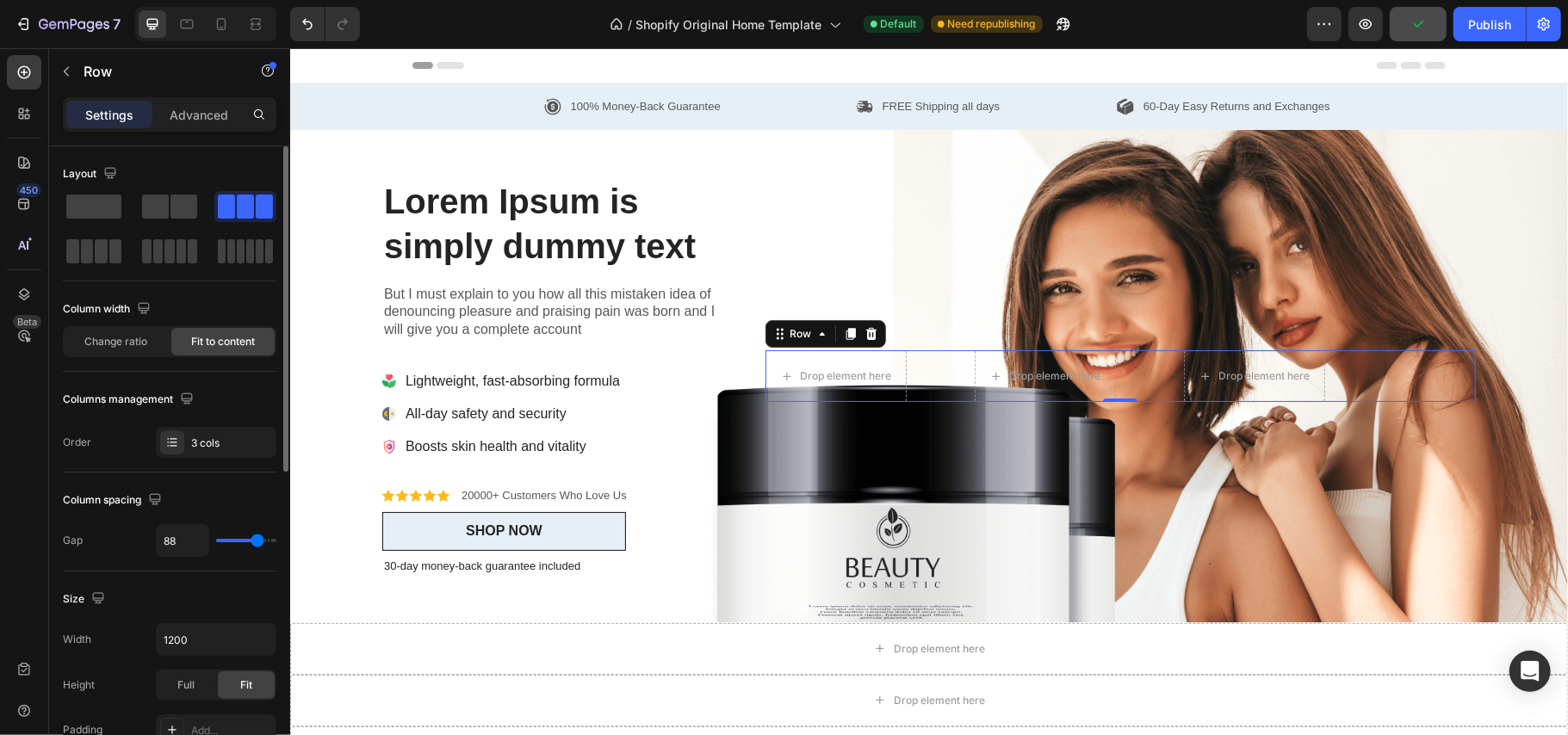
type input "91"
type input "88"
type input "82"
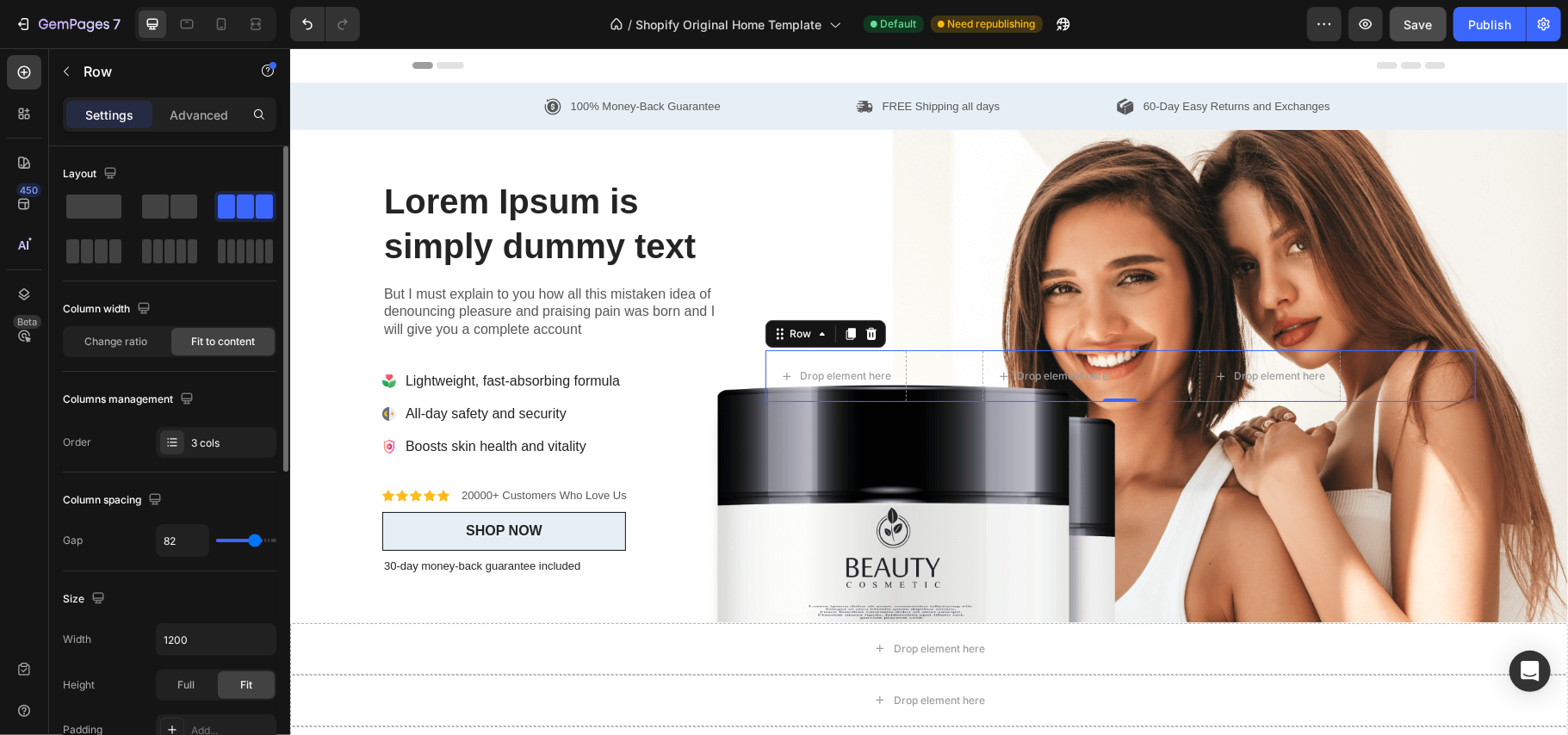
type input "79"
type input "76"
type input "73"
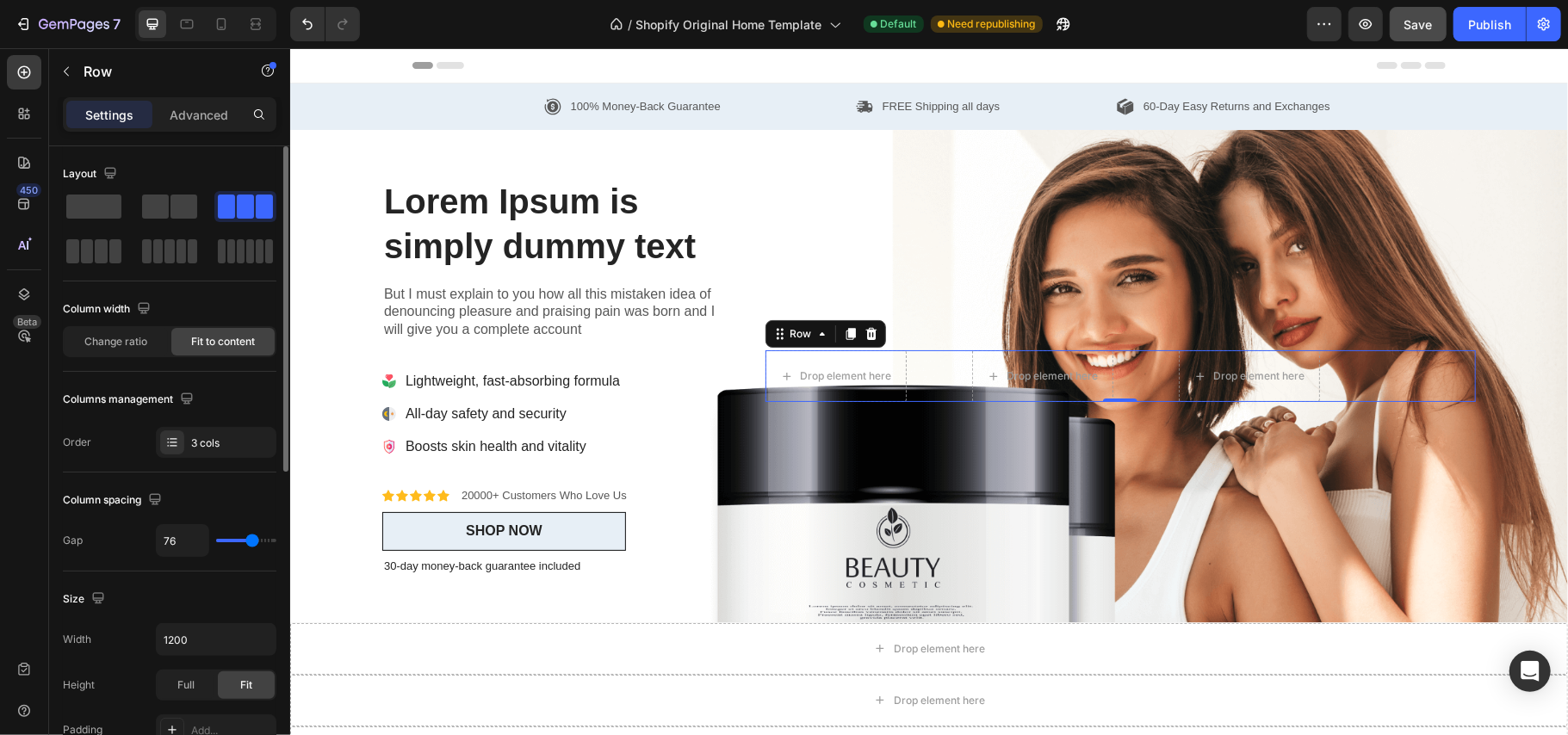
type input "73"
type input "70"
type input "67"
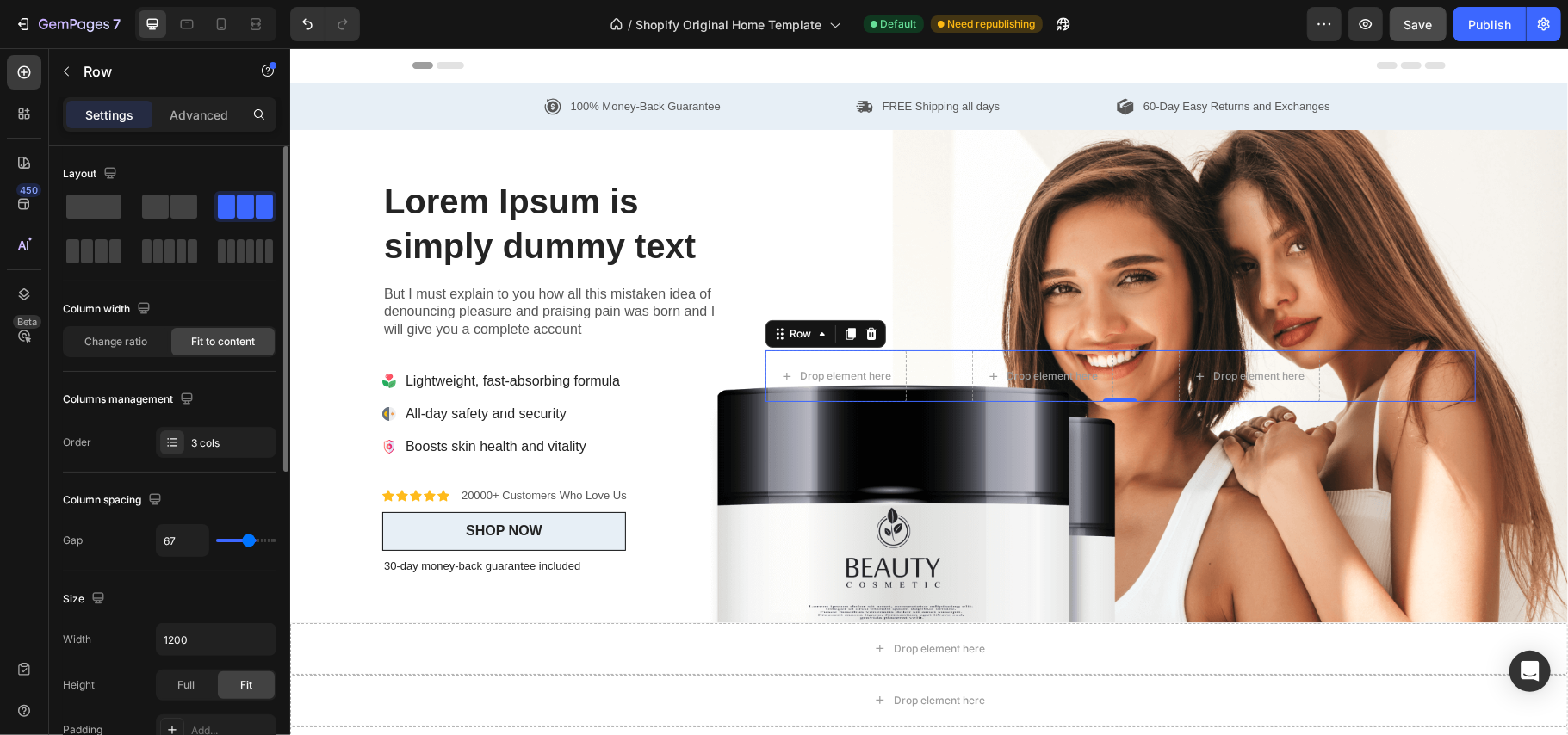
type input "64"
type input "59"
type input "56"
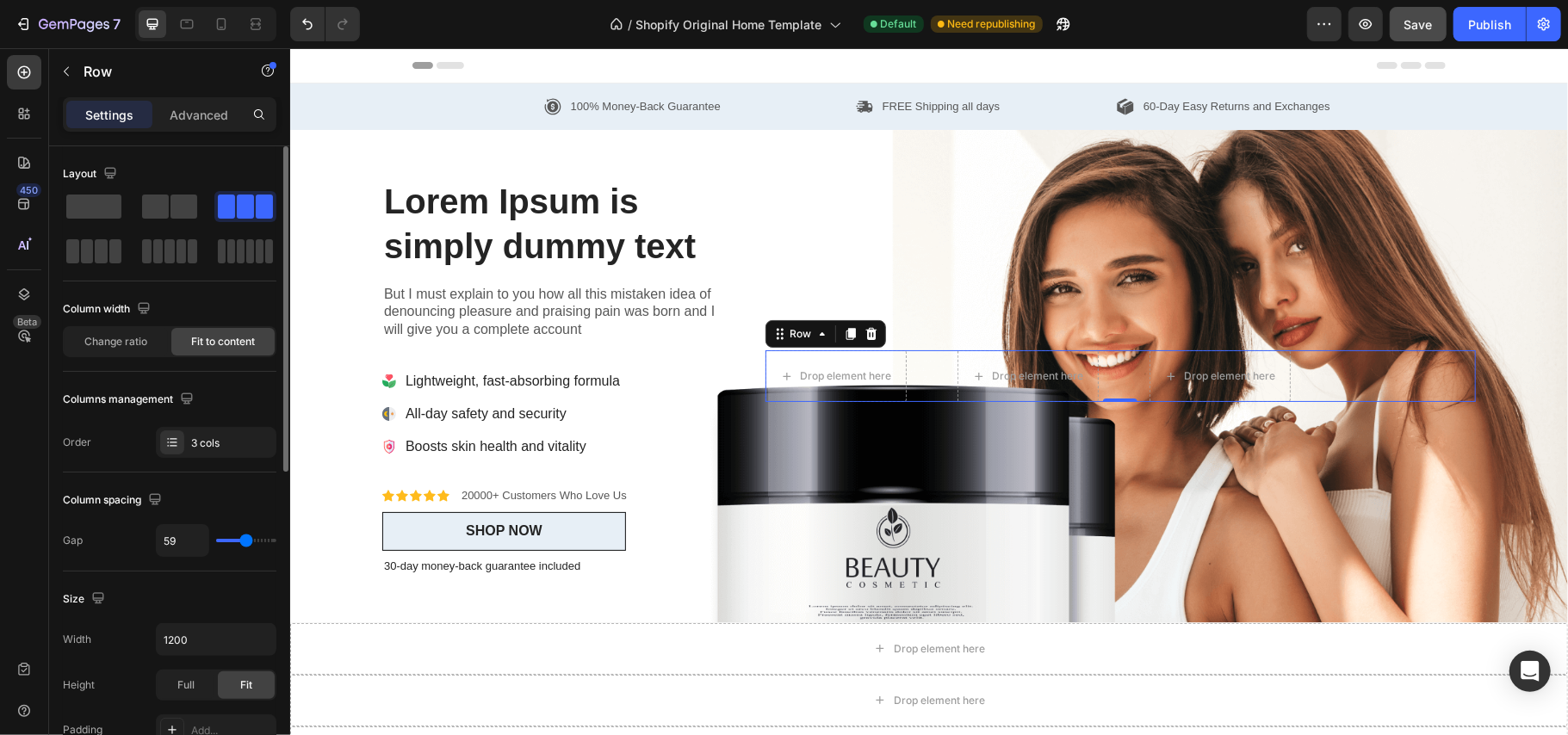
type input "56"
type input "53"
drag, startPoint x: 224, startPoint y: 538, endPoint x: 243, endPoint y: 541, distance: 19.2
type input "53"
click at [243, 541] on input "range" at bounding box center [246, 540] width 60 height 3
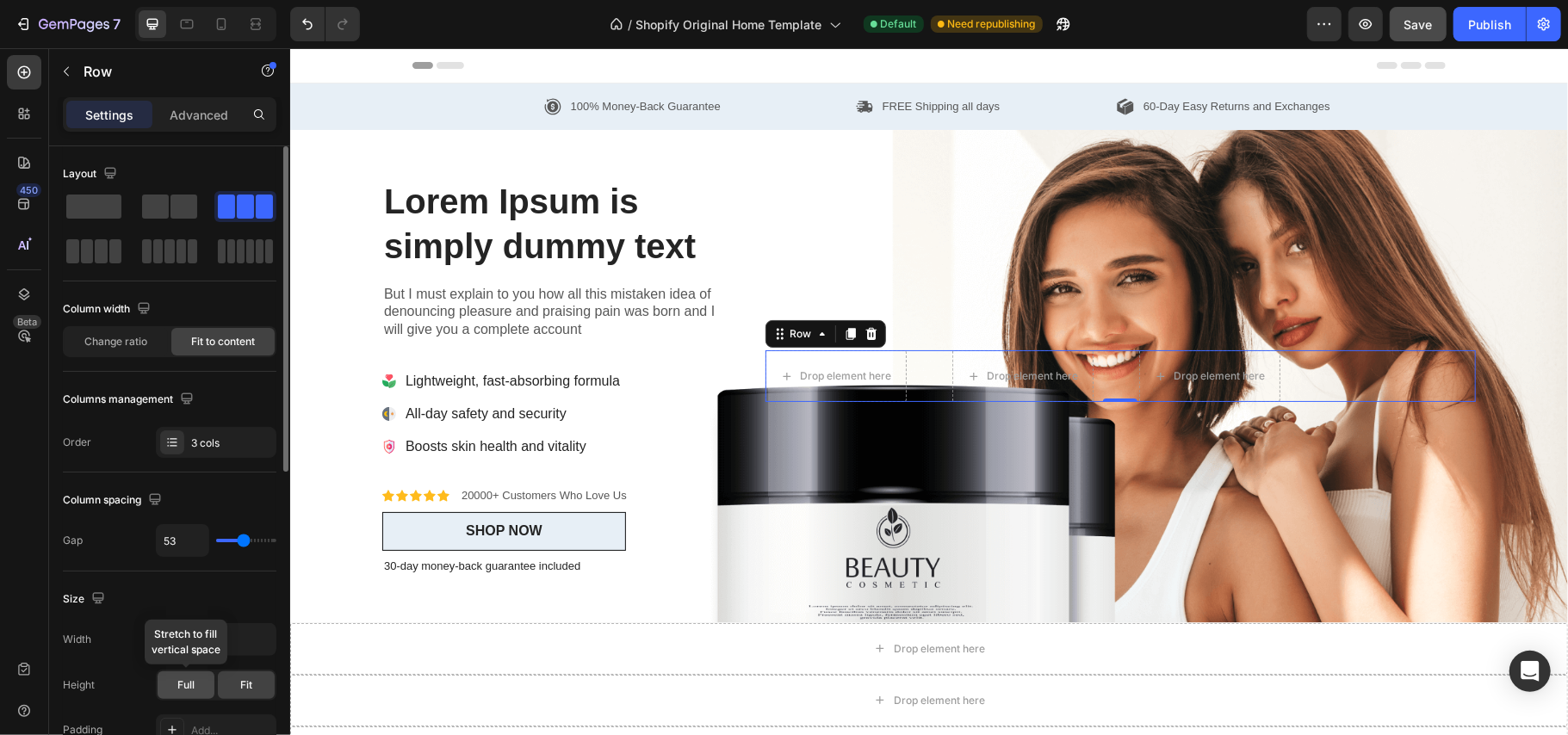
click at [199, 684] on div "Full" at bounding box center [187, 686] width 57 height 28
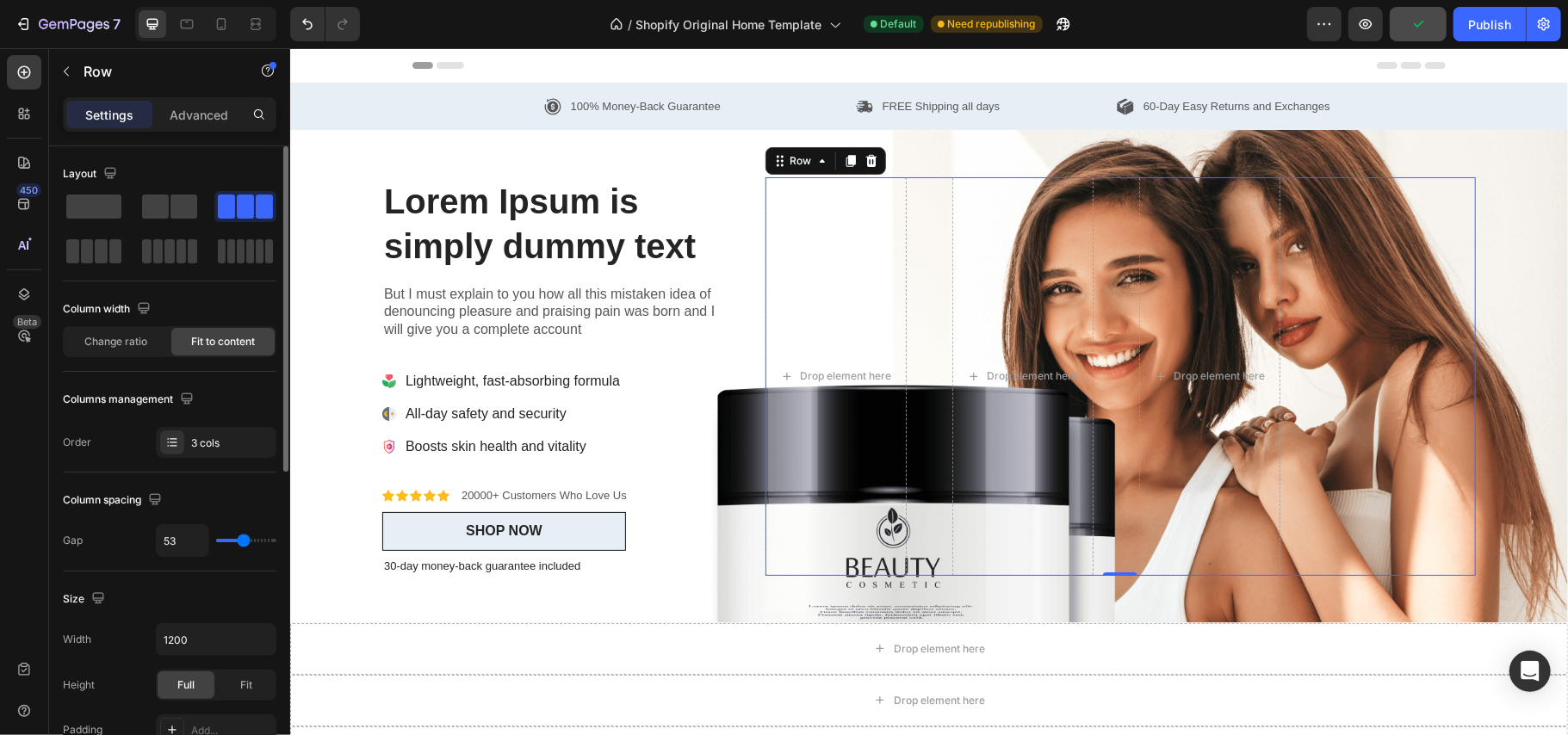
type input "47"
type input "50"
type input "53"
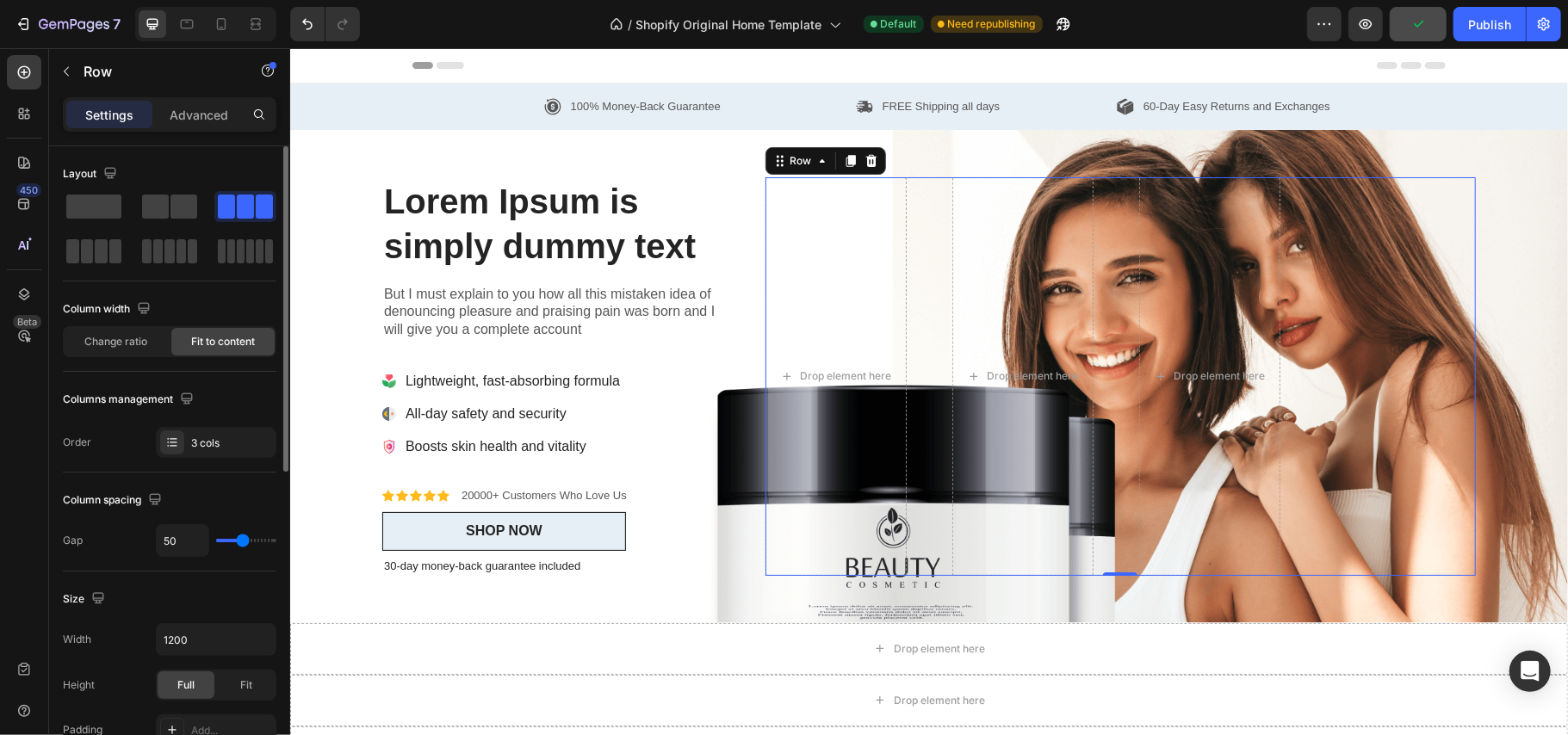
type input "53"
type input "56"
type input "59"
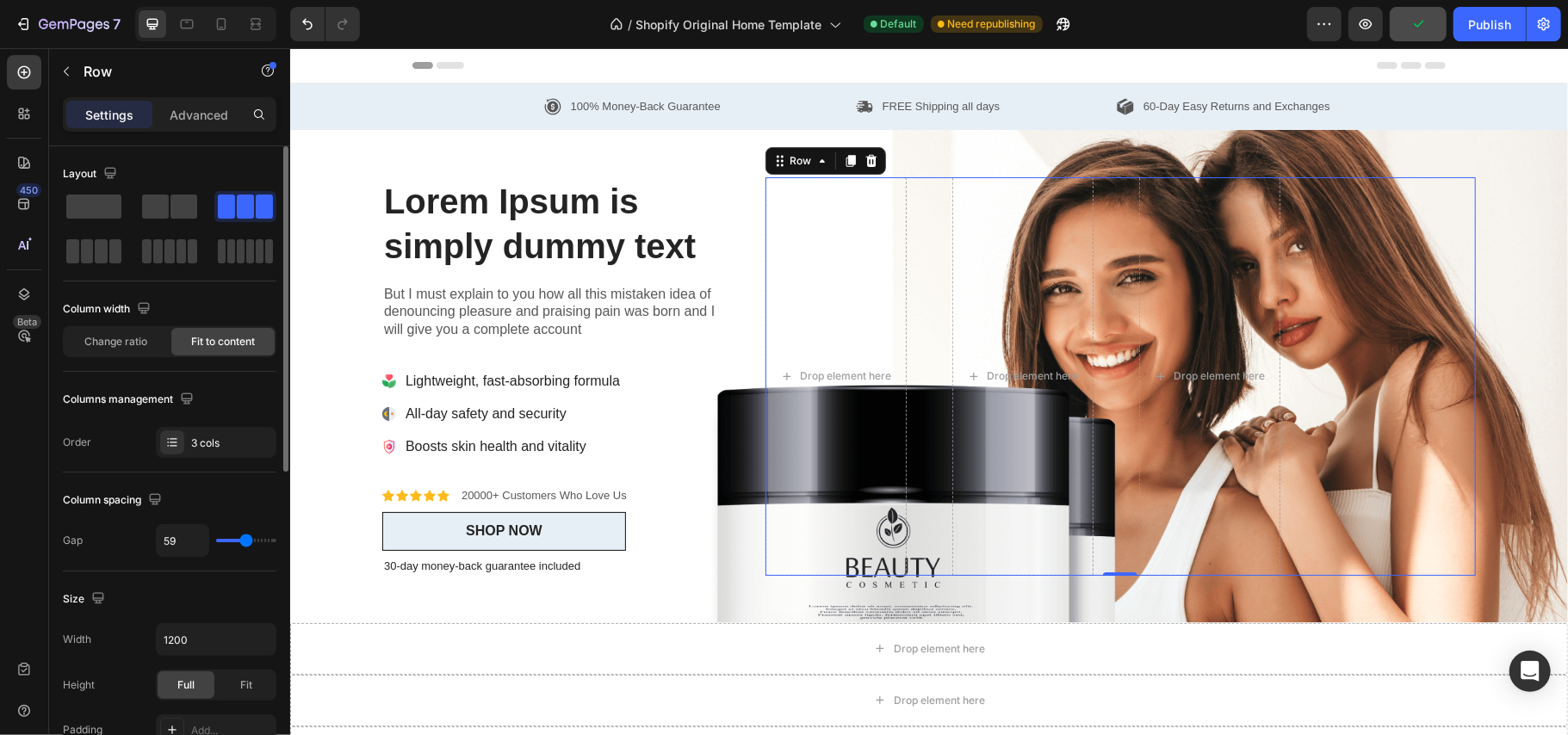
type input "61"
type input "64"
type input "70"
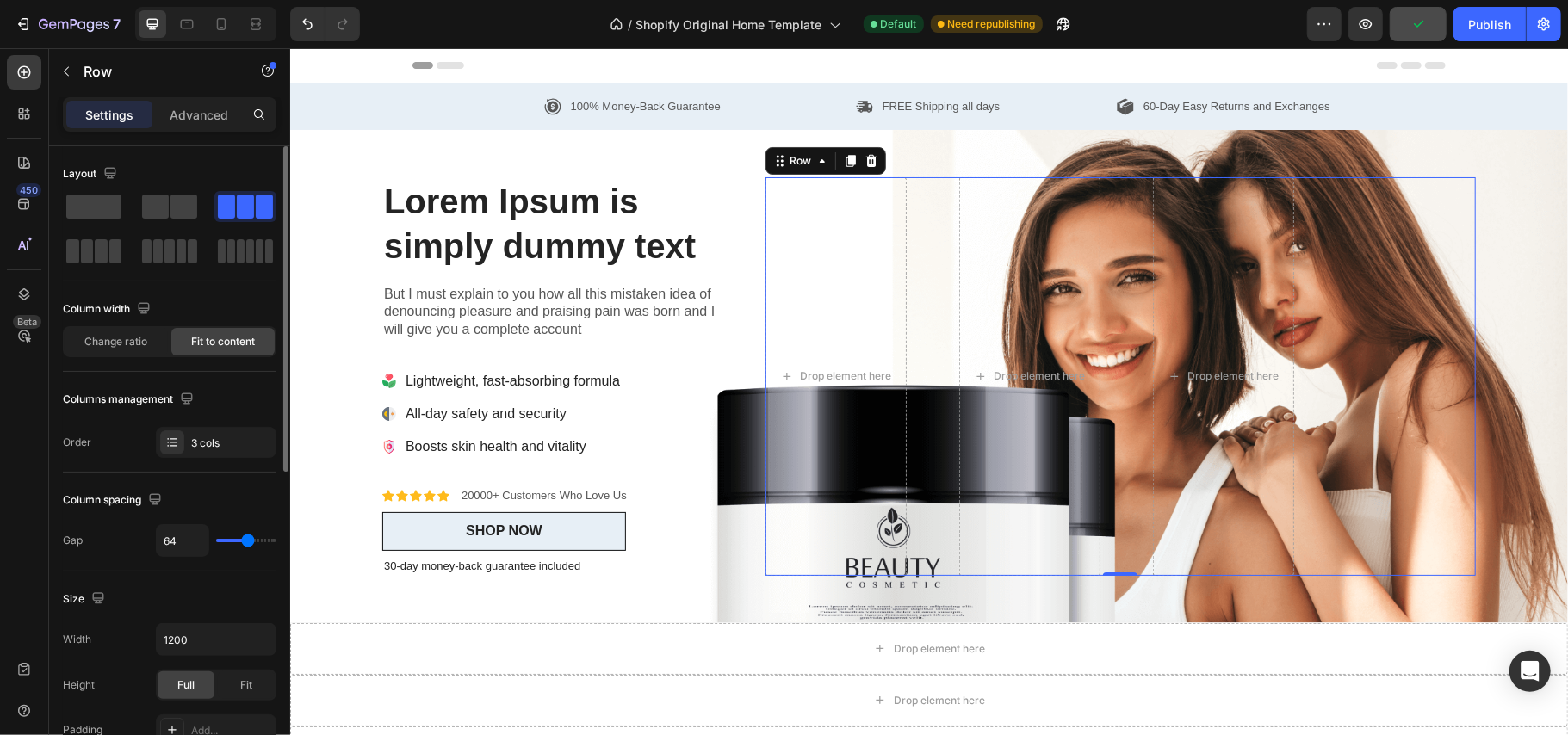
type input "70"
type input "73"
type input "76"
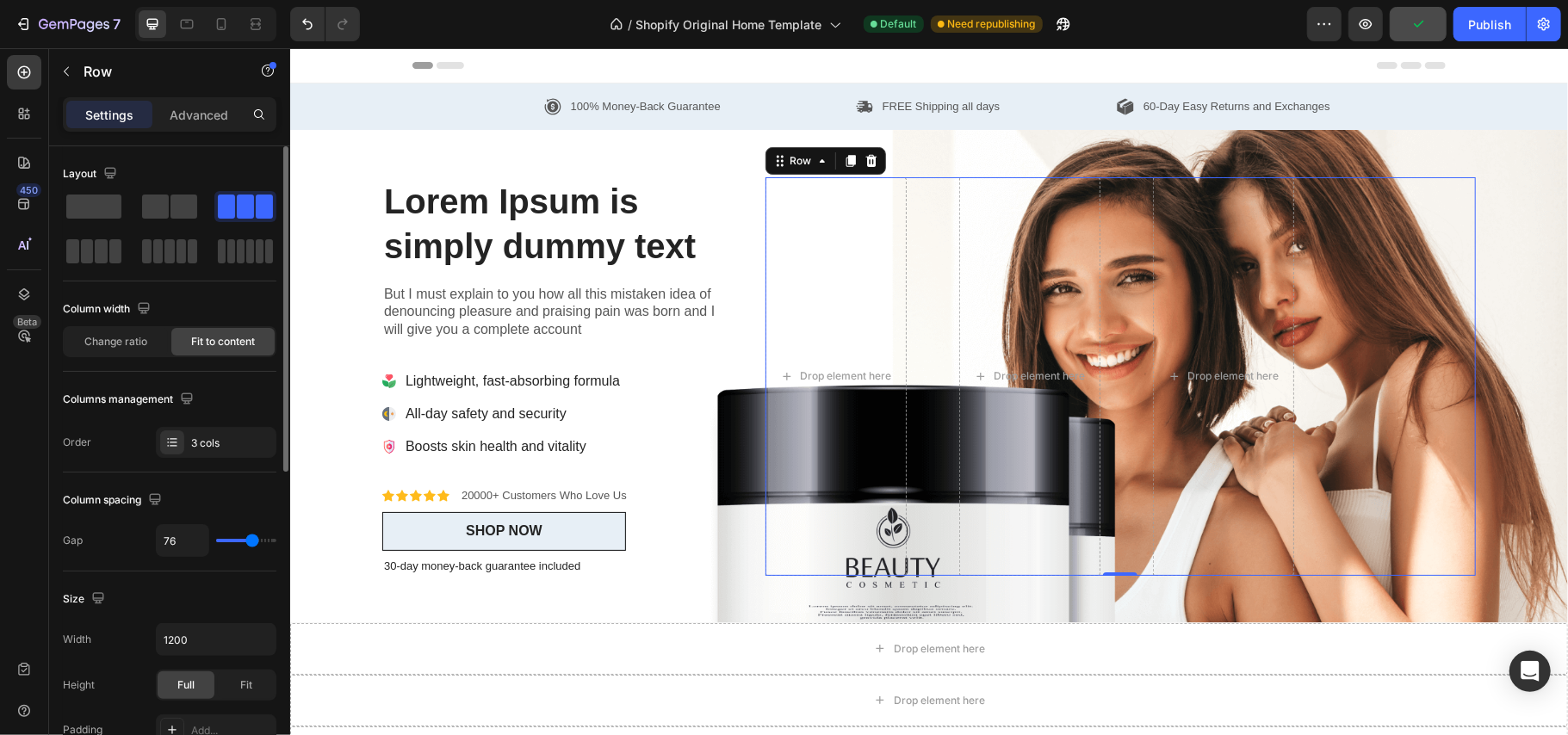
type input "79"
drag, startPoint x: 239, startPoint y: 538, endPoint x: 254, endPoint y: 542, distance: 15.5
type input "79"
click at [254, 542] on input "range" at bounding box center [246, 540] width 60 height 3
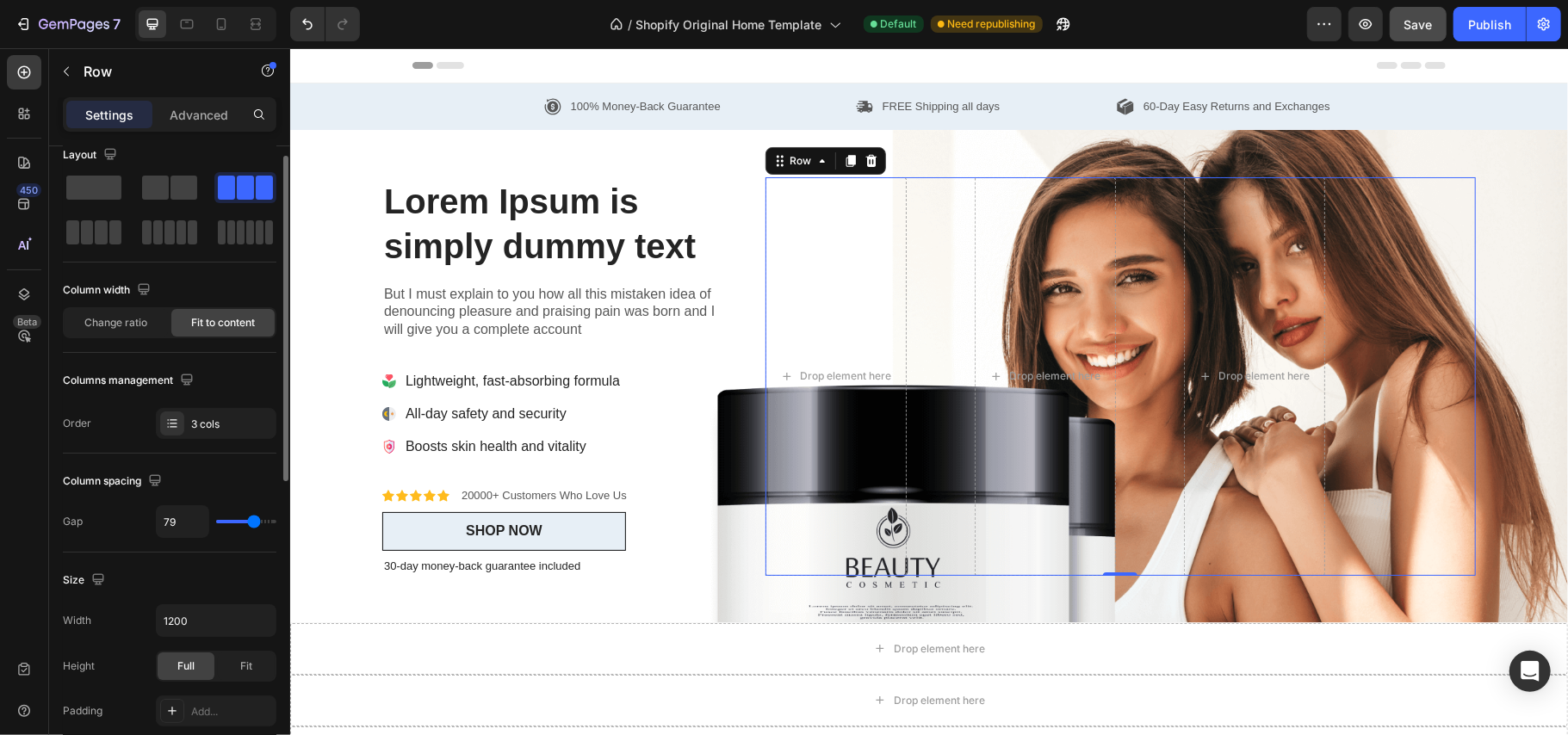
scroll to position [78, 0]
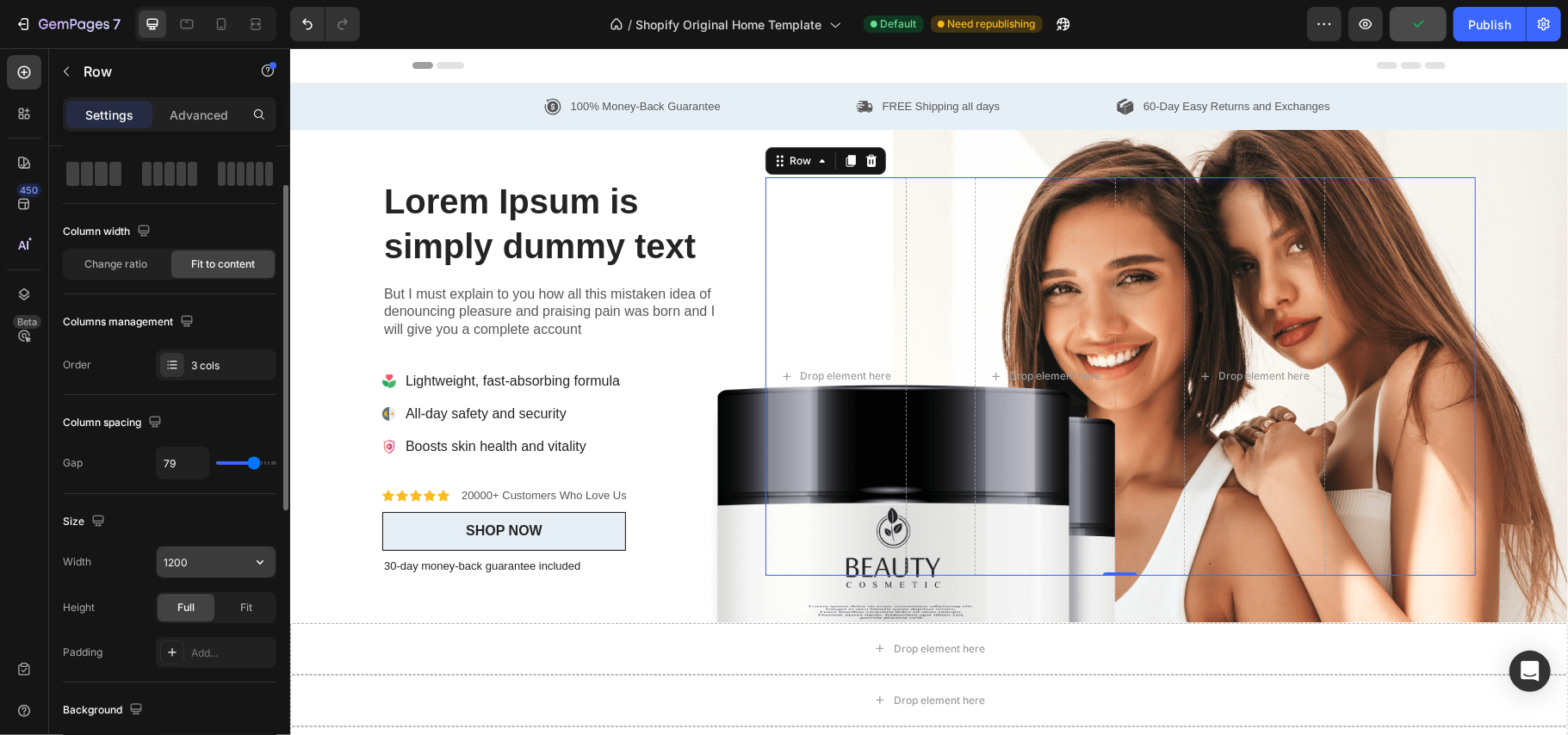
click at [211, 559] on input "1200" at bounding box center [216, 561] width 118 height 31
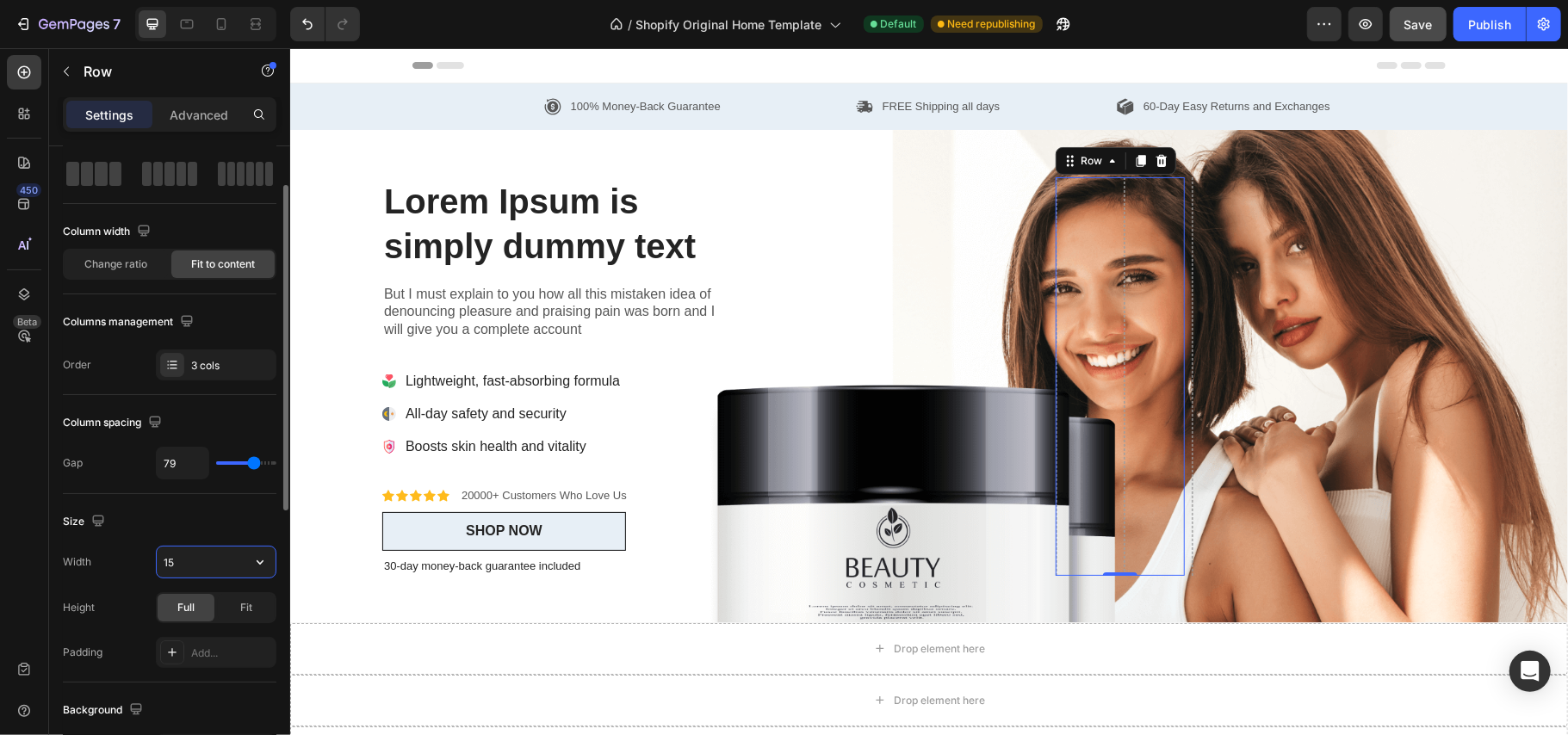
type input "1"
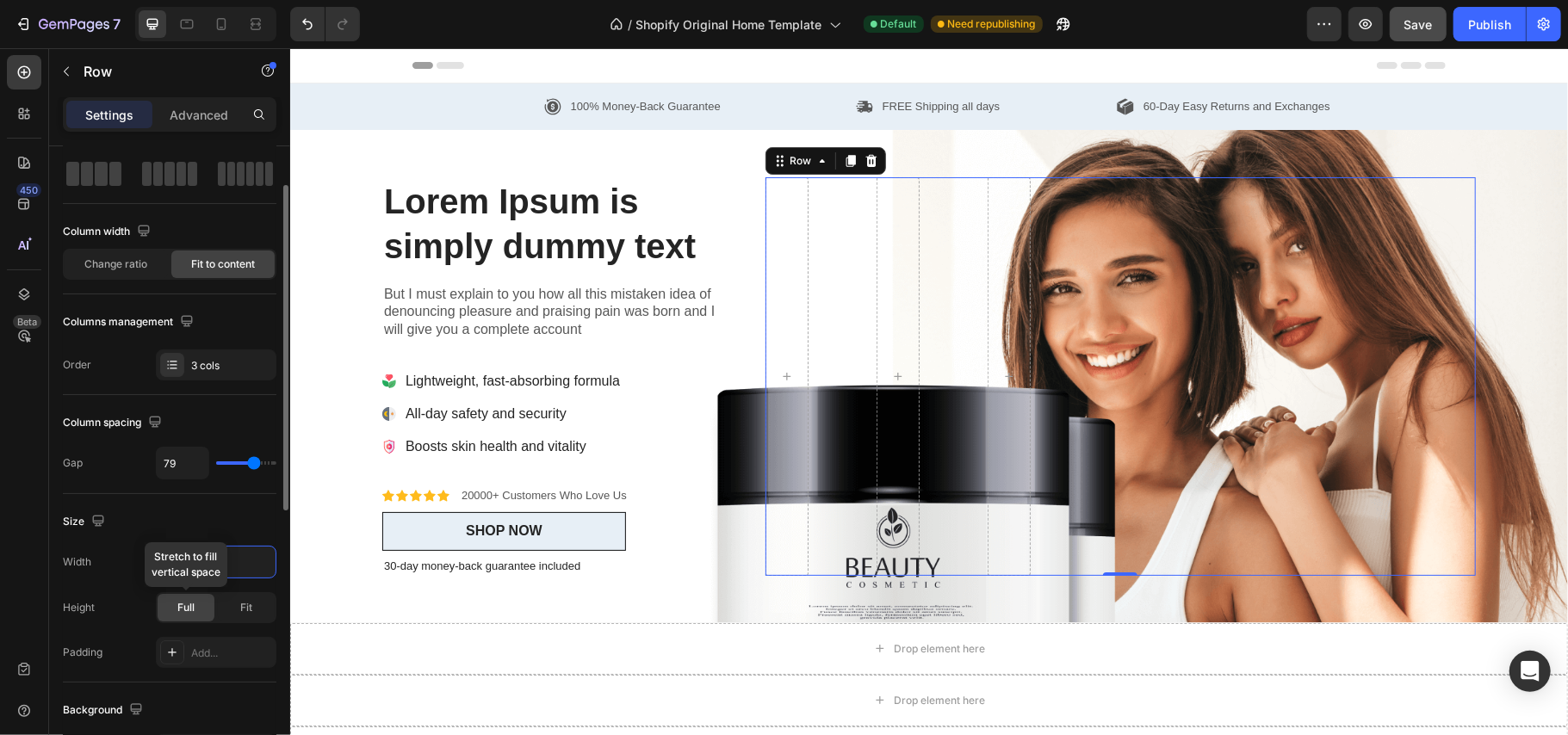
click at [190, 601] on span "Full" at bounding box center [186, 608] width 17 height 16
type input "1200"
click at [256, 562] on icon "button" at bounding box center [260, 561] width 17 height 17
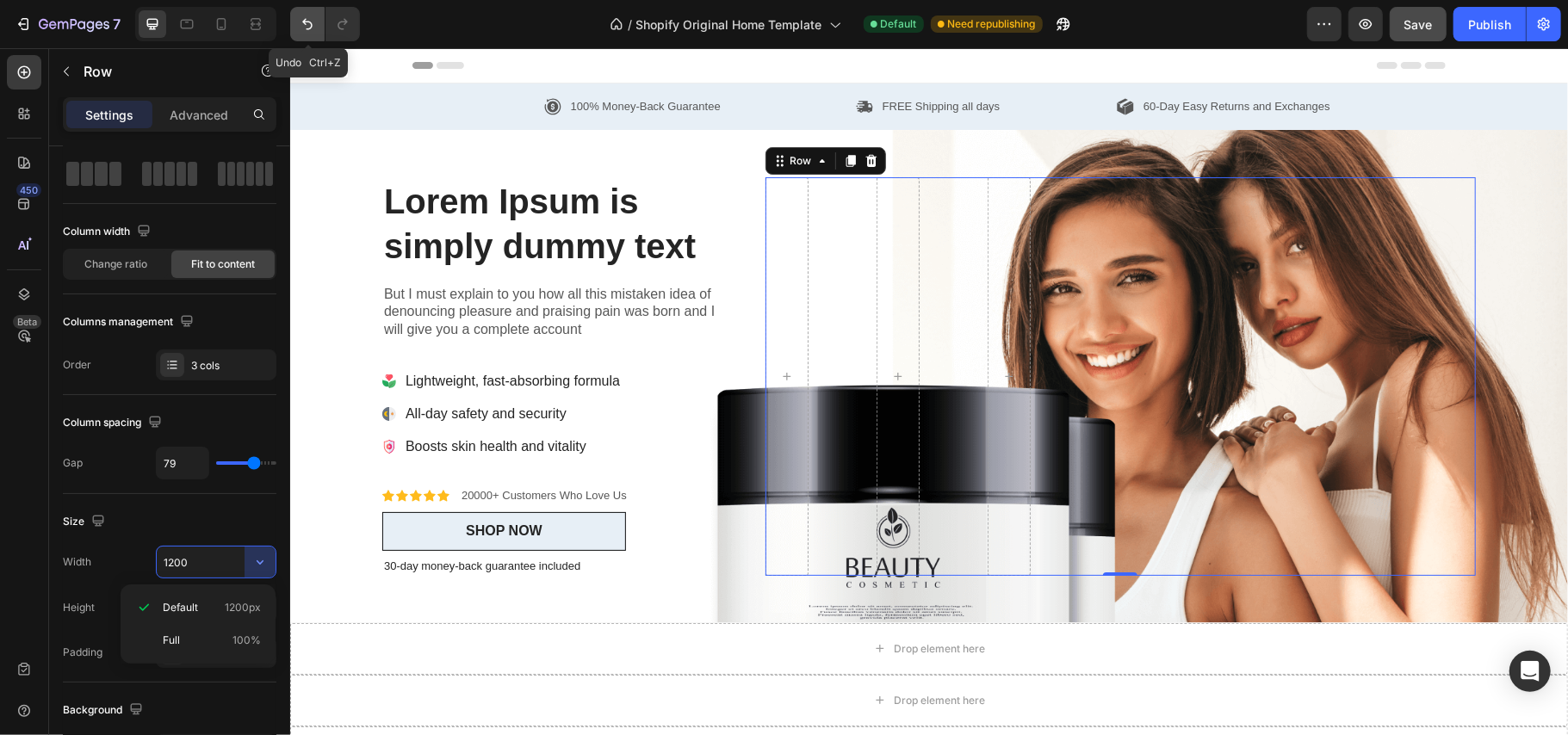
click at [310, 17] on icon "Undo/Redo" at bounding box center [307, 24] width 17 height 17
click at [301, 19] on icon "Undo/Redo" at bounding box center [307, 24] width 17 height 17
type input "53"
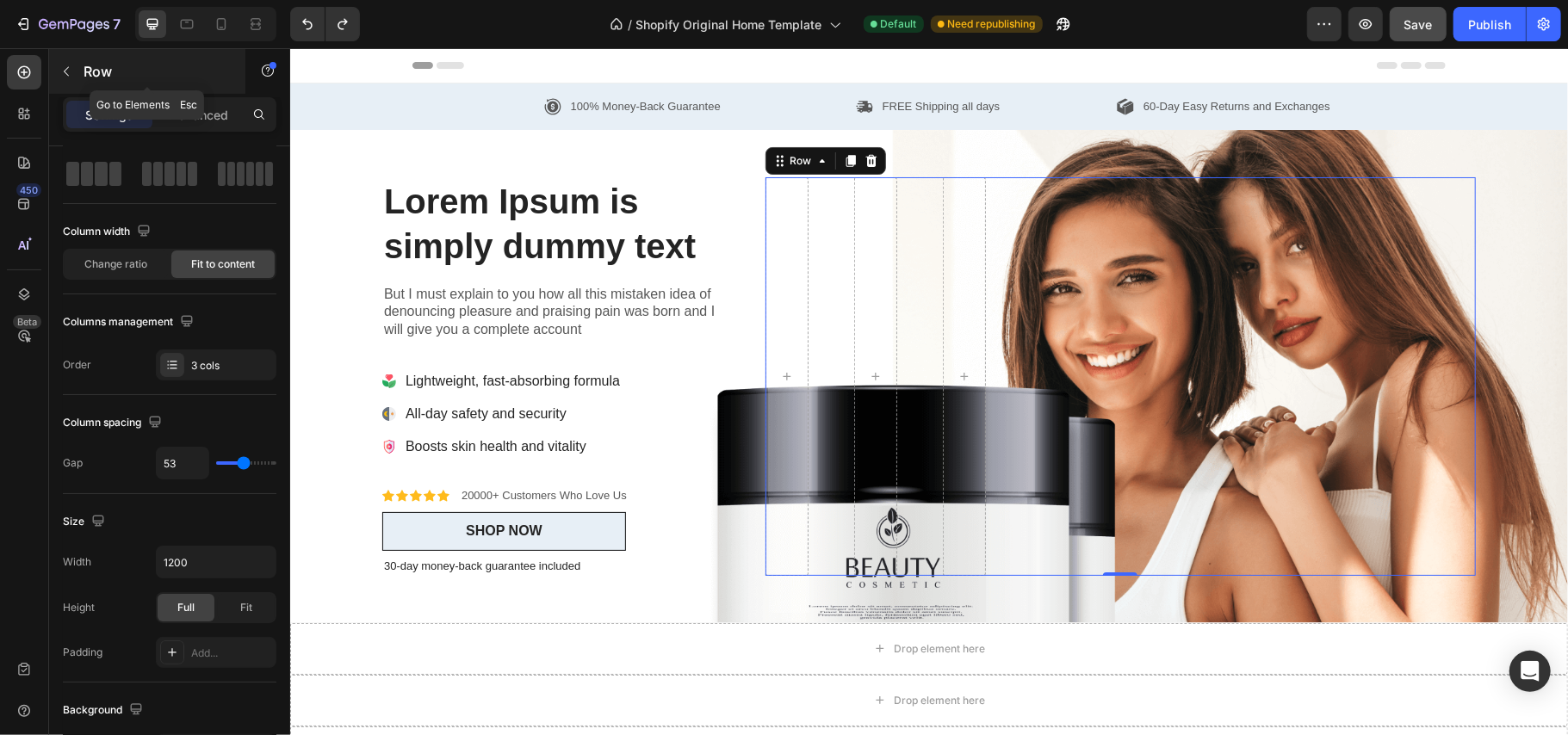
click at [60, 63] on button "button" at bounding box center [66, 71] width 28 height 28
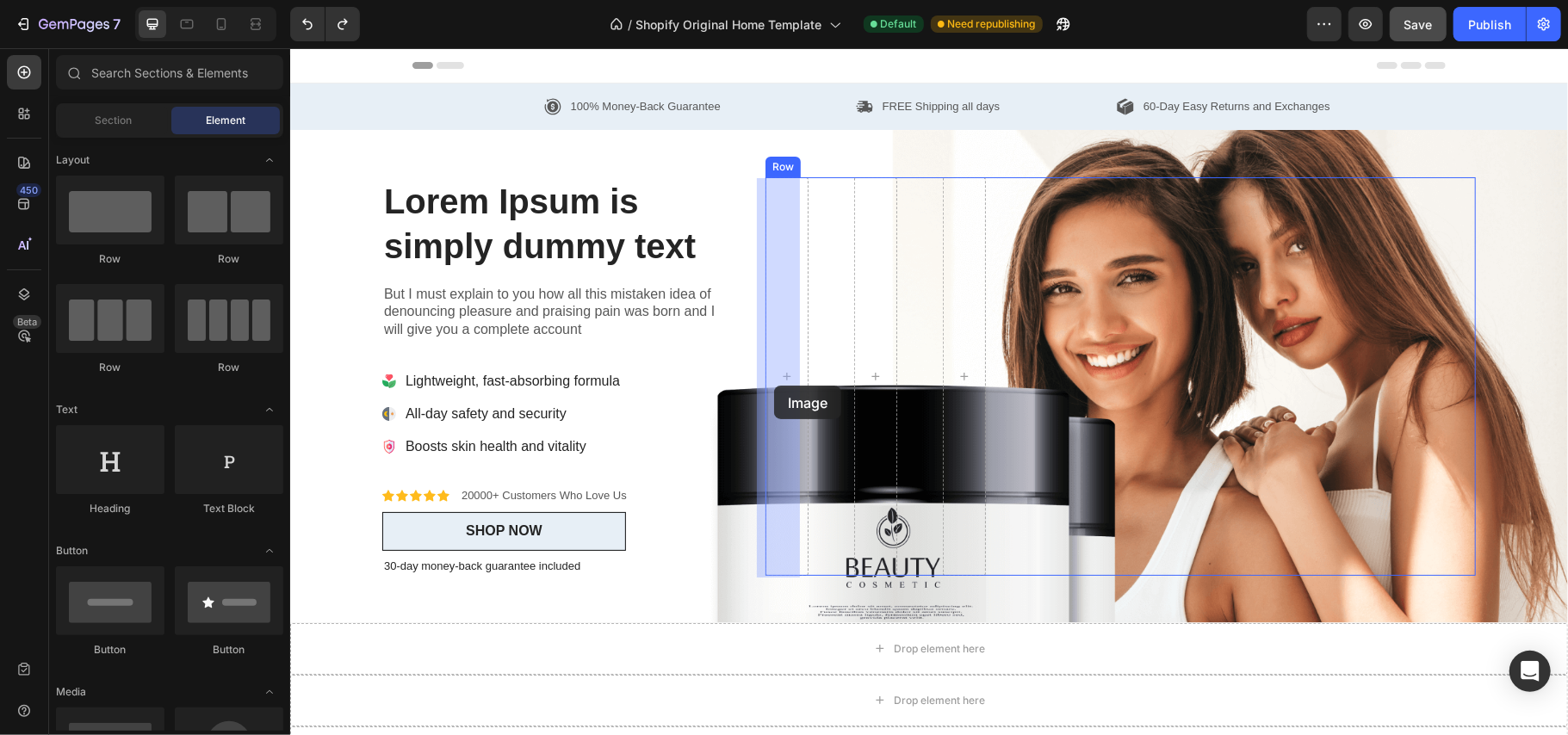
drag, startPoint x: 414, startPoint y: 768, endPoint x: 773, endPoint y: 385, distance: 524.9
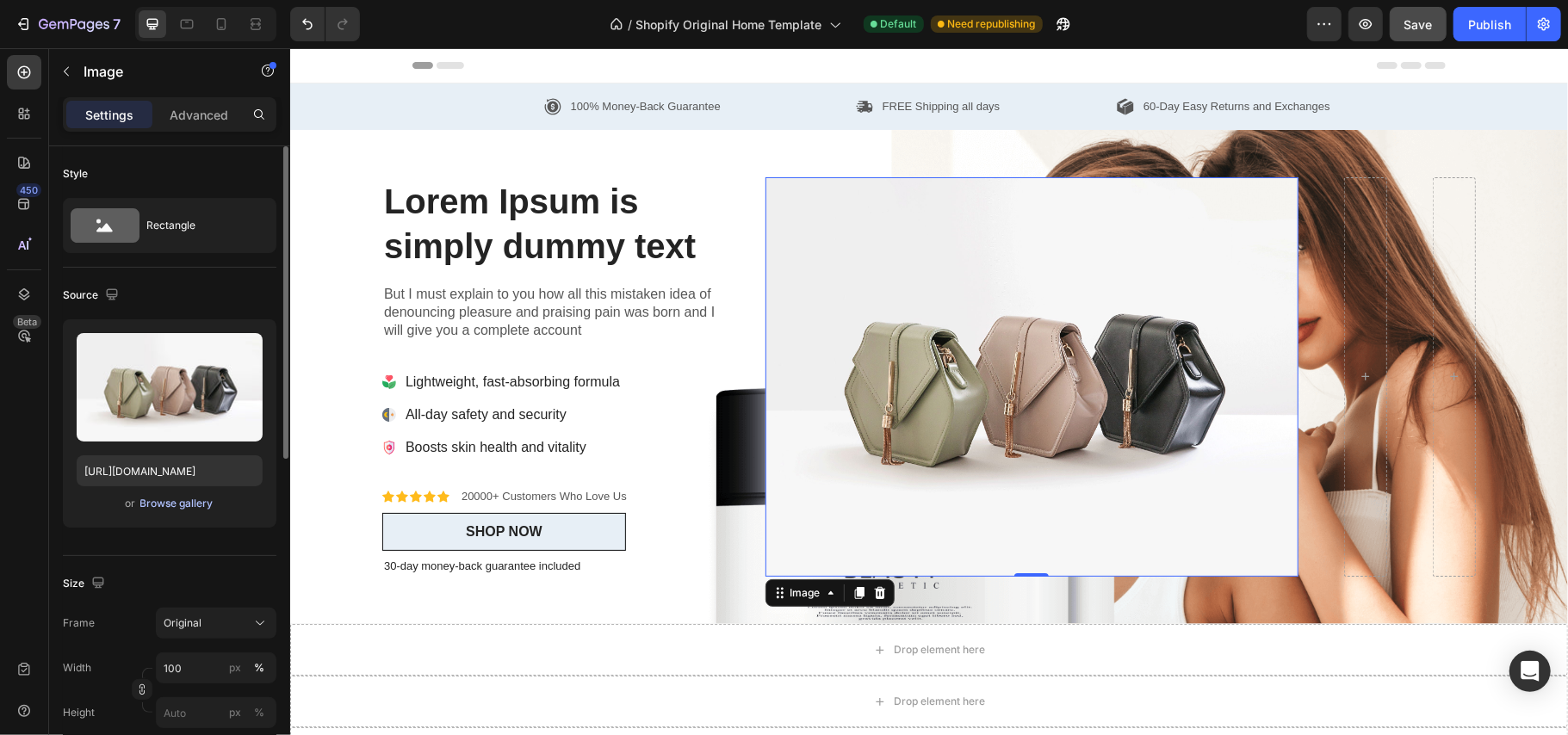
click at [180, 504] on div "Browse gallery" at bounding box center [177, 504] width 73 height 16
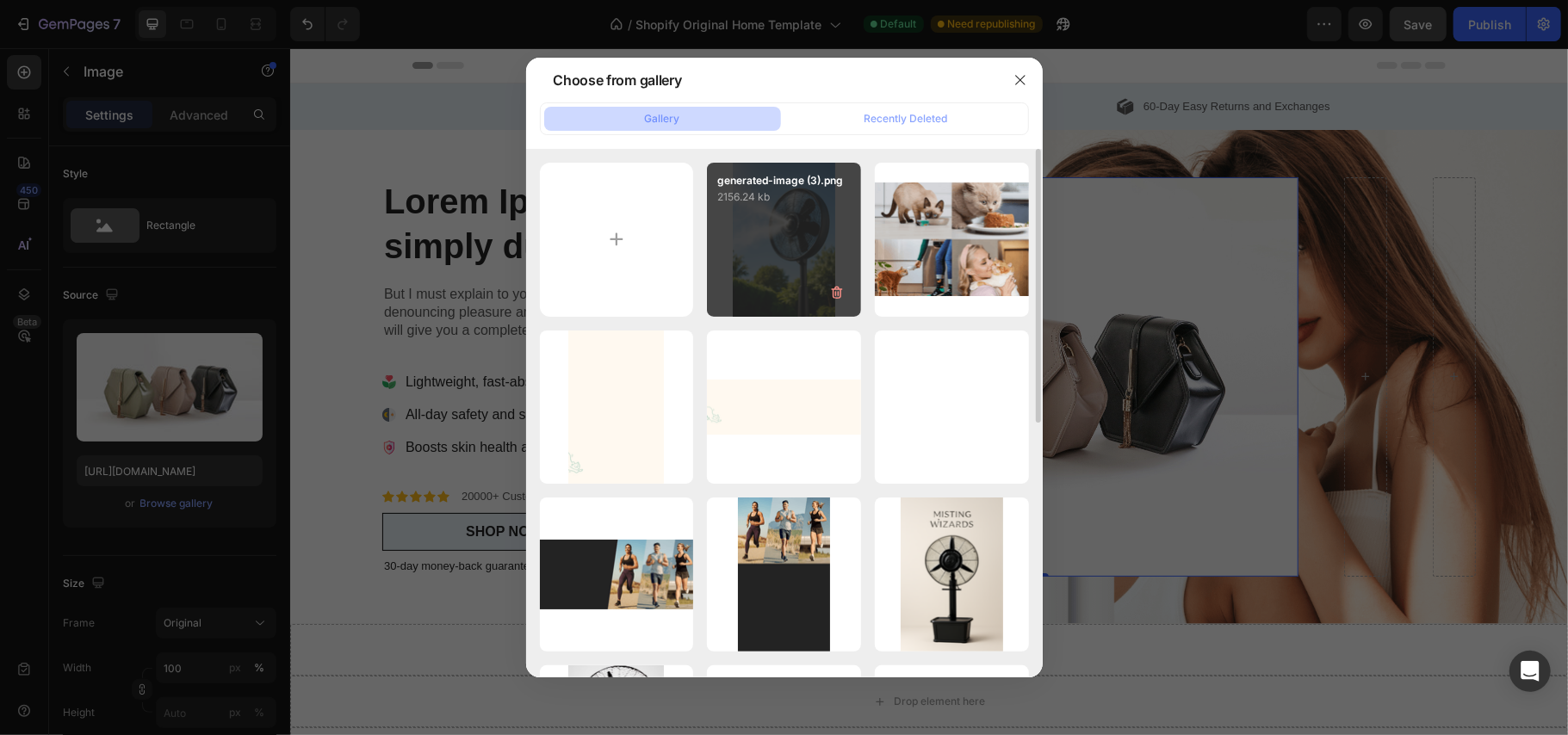
click at [804, 257] on div "generated-image (3).png 2156.24 kb" at bounding box center [784, 240] width 154 height 154
type input "https://cdn.shopify.com/s/files/1/0937/8778/3454/files/gempages_571515848108278…"
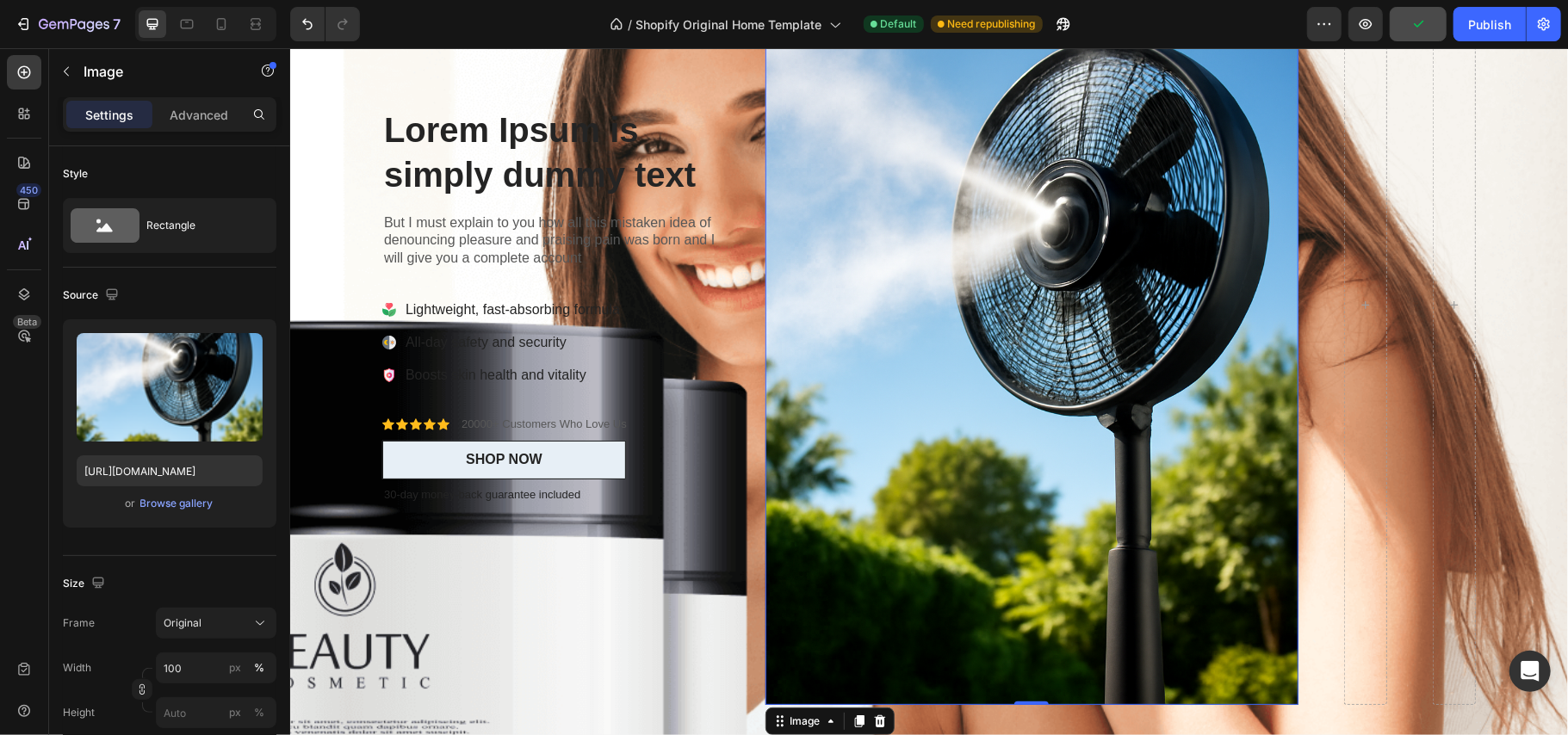
scroll to position [287, 0]
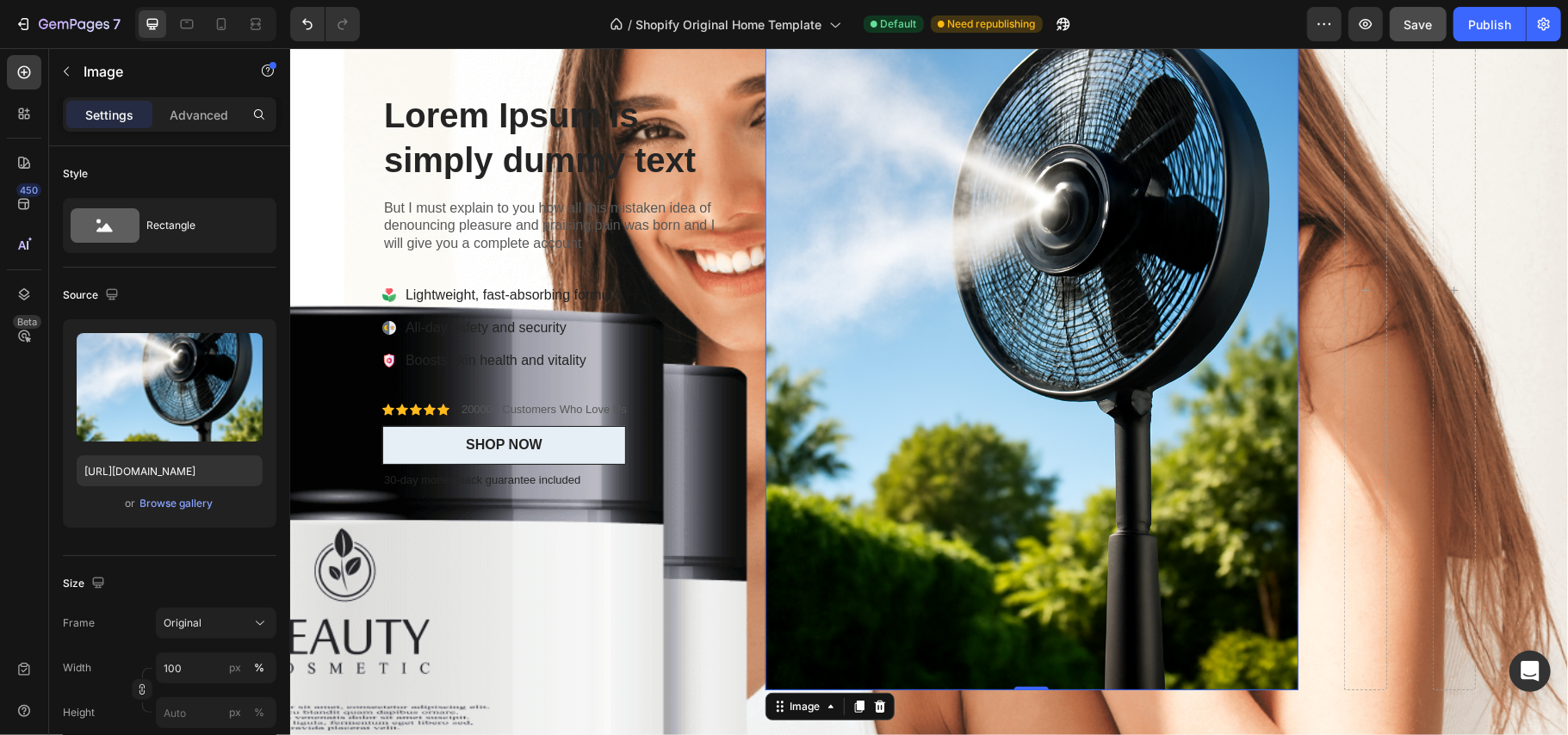
click at [1047, 588] on img at bounding box center [1031, 289] width 533 height 800
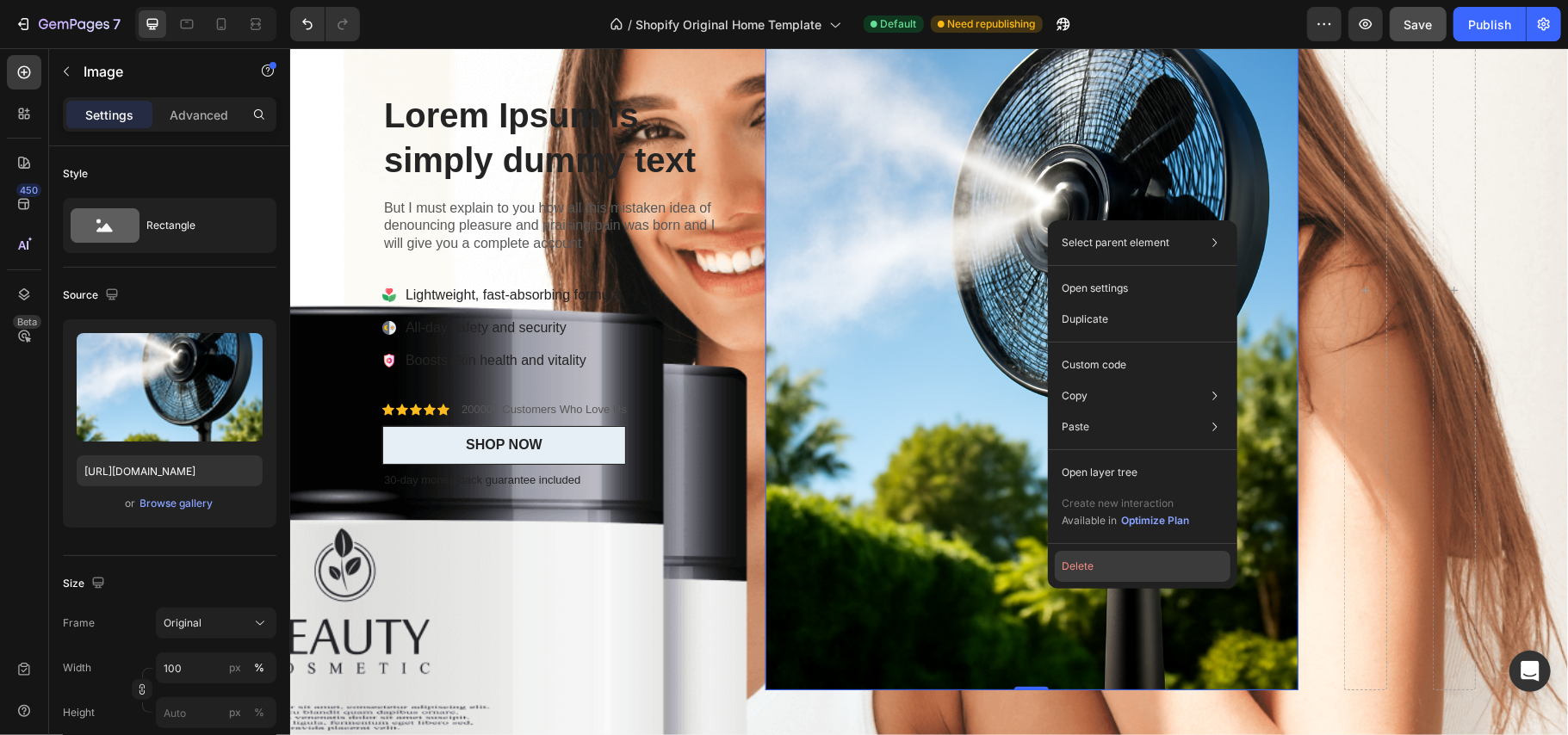
click at [1079, 565] on button "Delete" at bounding box center [1143, 566] width 176 height 31
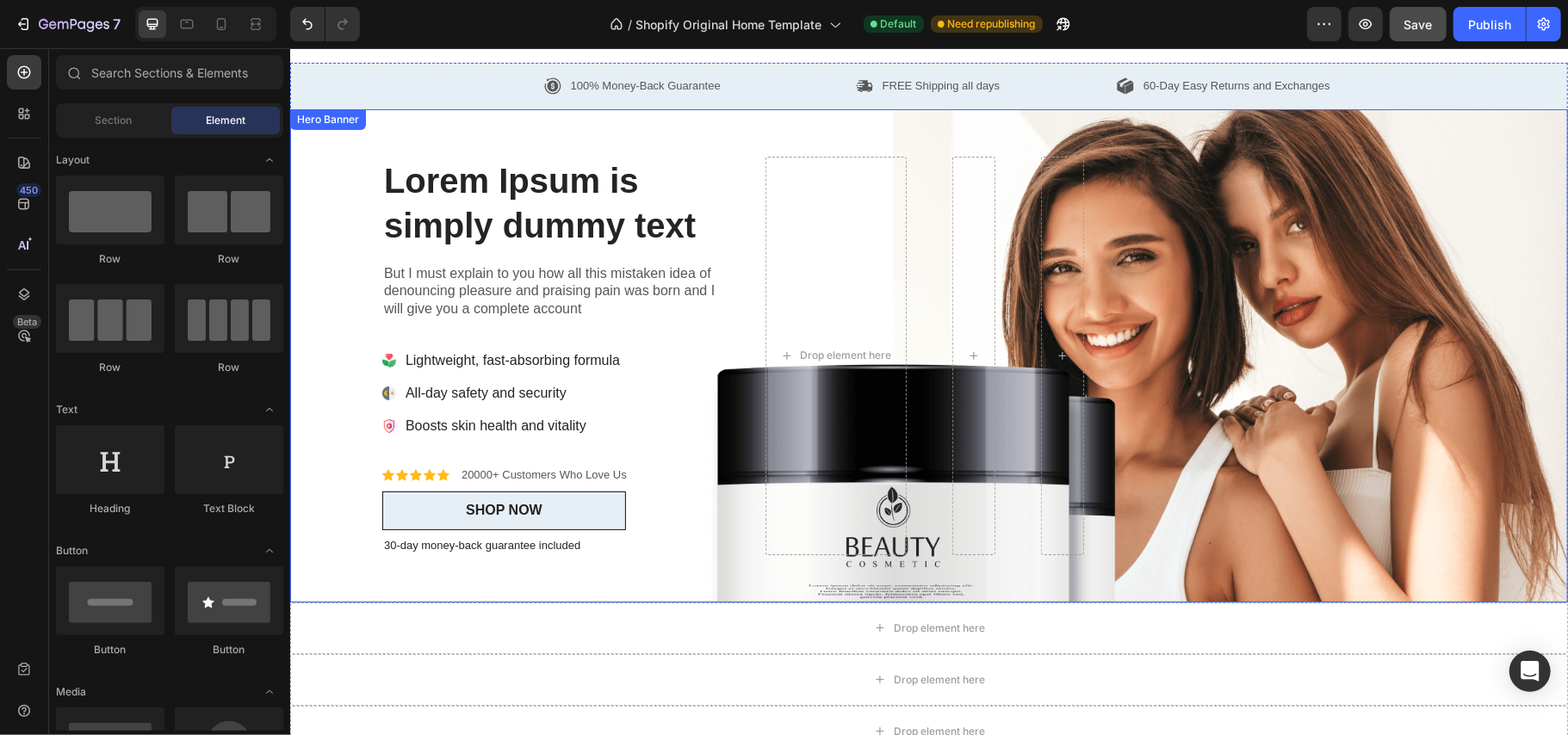
scroll to position [0, 0]
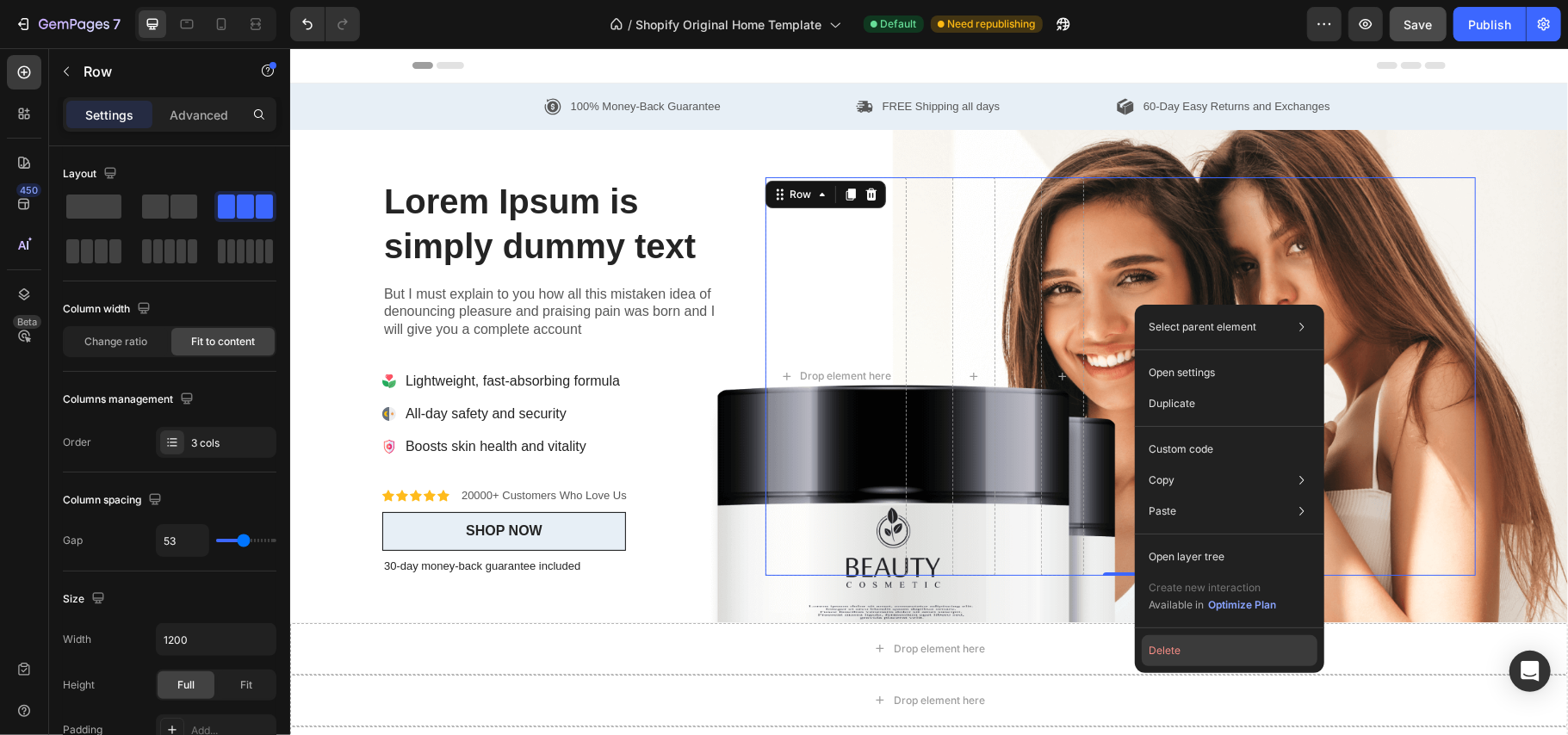
click at [1197, 648] on button "Delete" at bounding box center [1230, 650] width 176 height 31
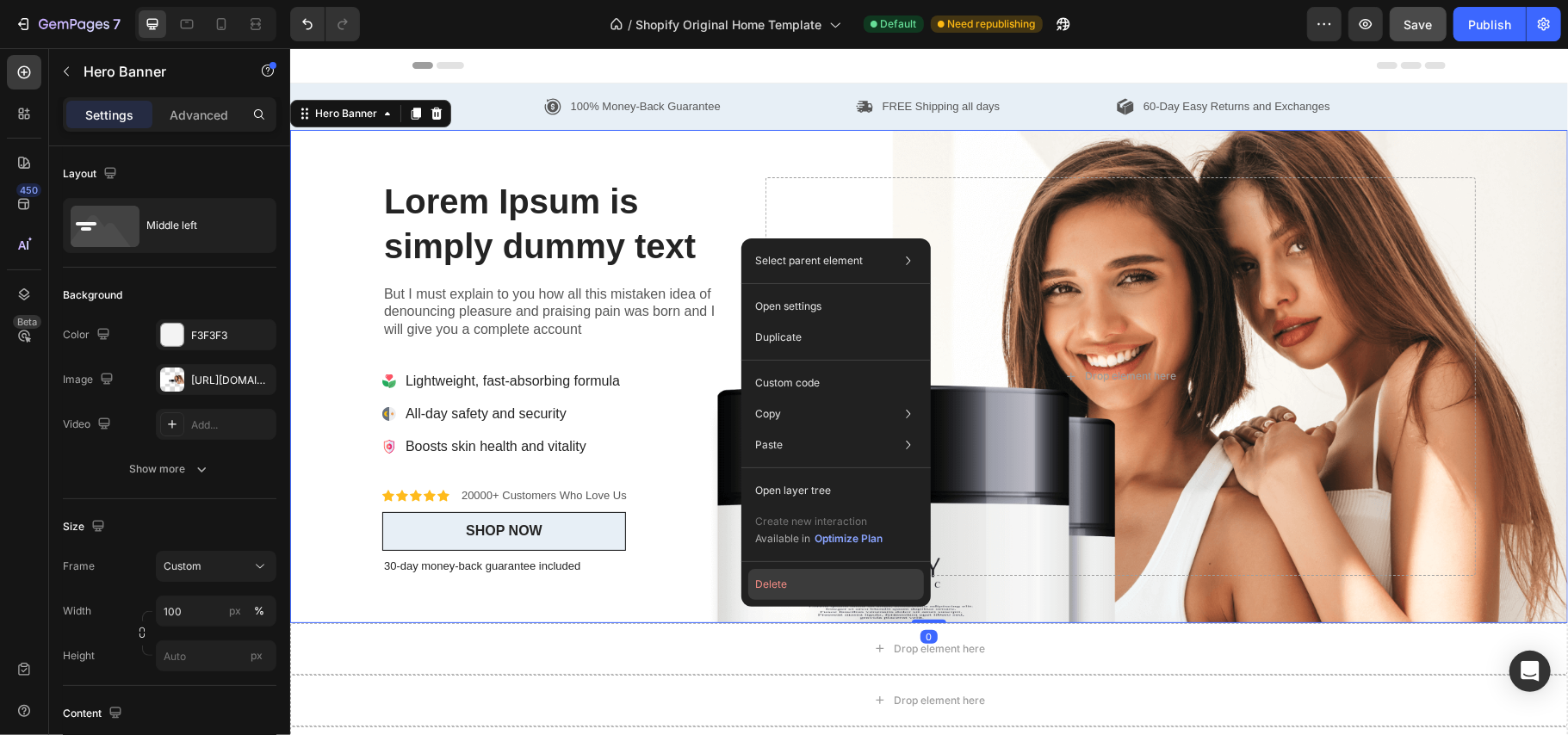
click at [800, 576] on button "Delete" at bounding box center [836, 584] width 176 height 31
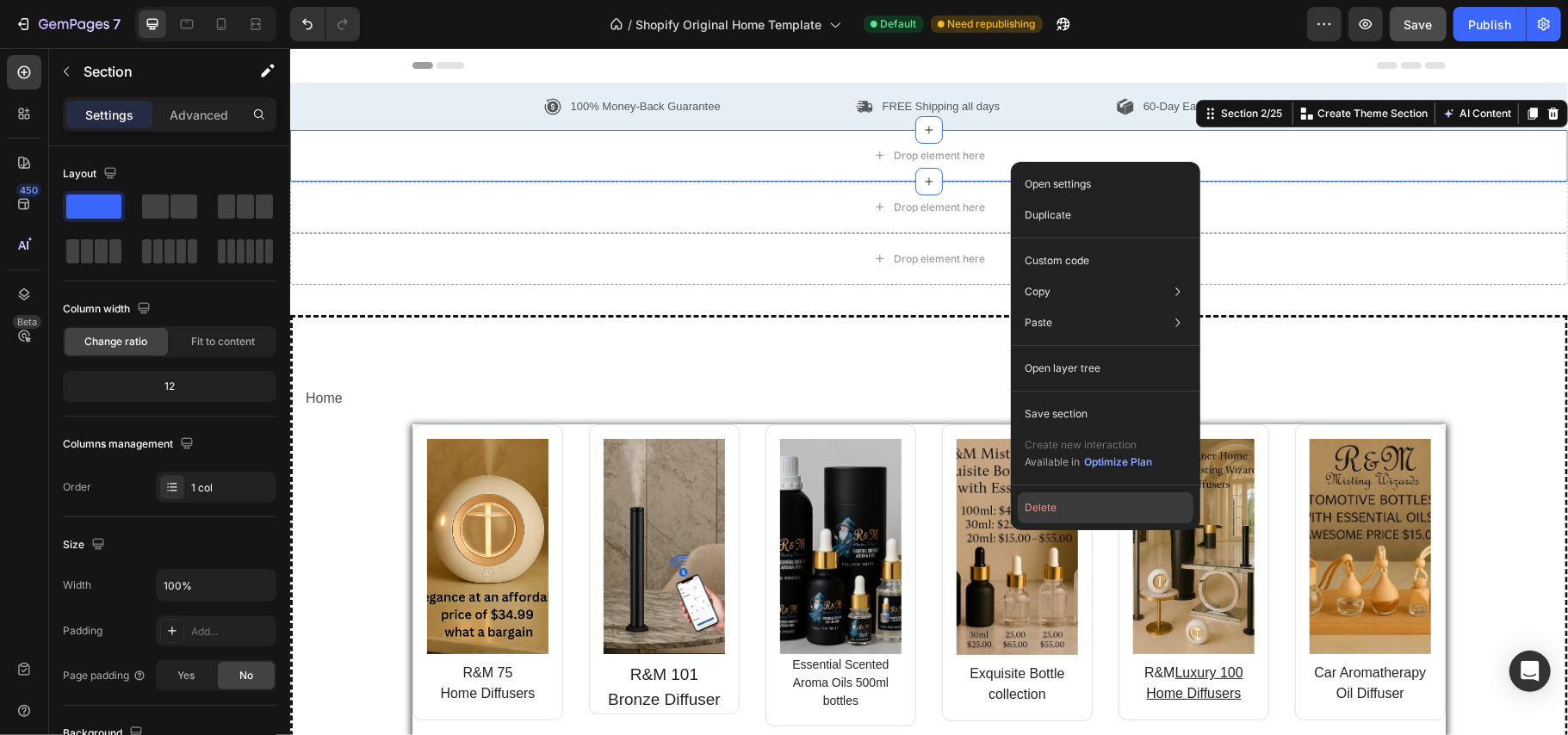
click at [1062, 504] on button "Delete" at bounding box center [1106, 507] width 176 height 31
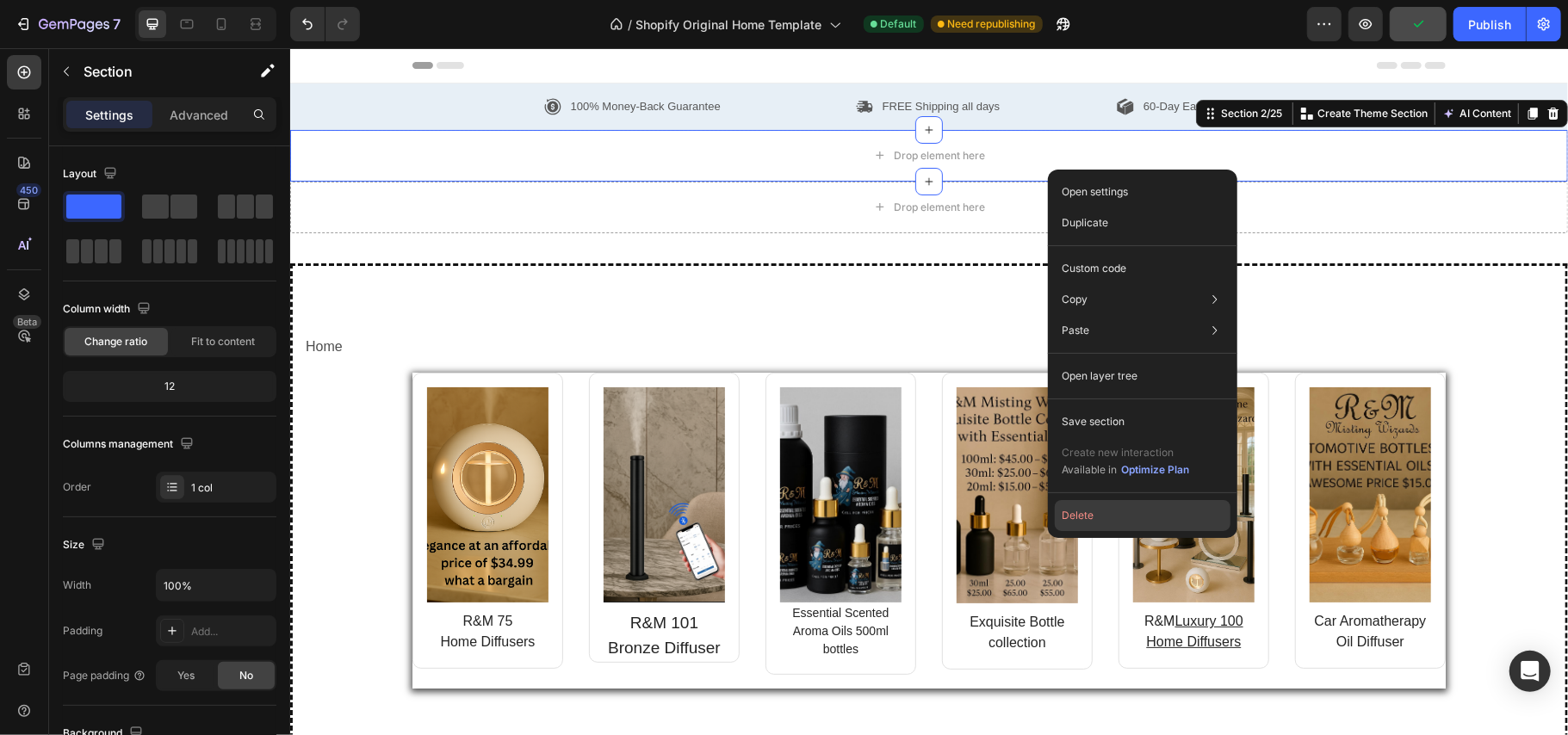
click at [1093, 504] on button "Delete" at bounding box center [1143, 515] width 176 height 31
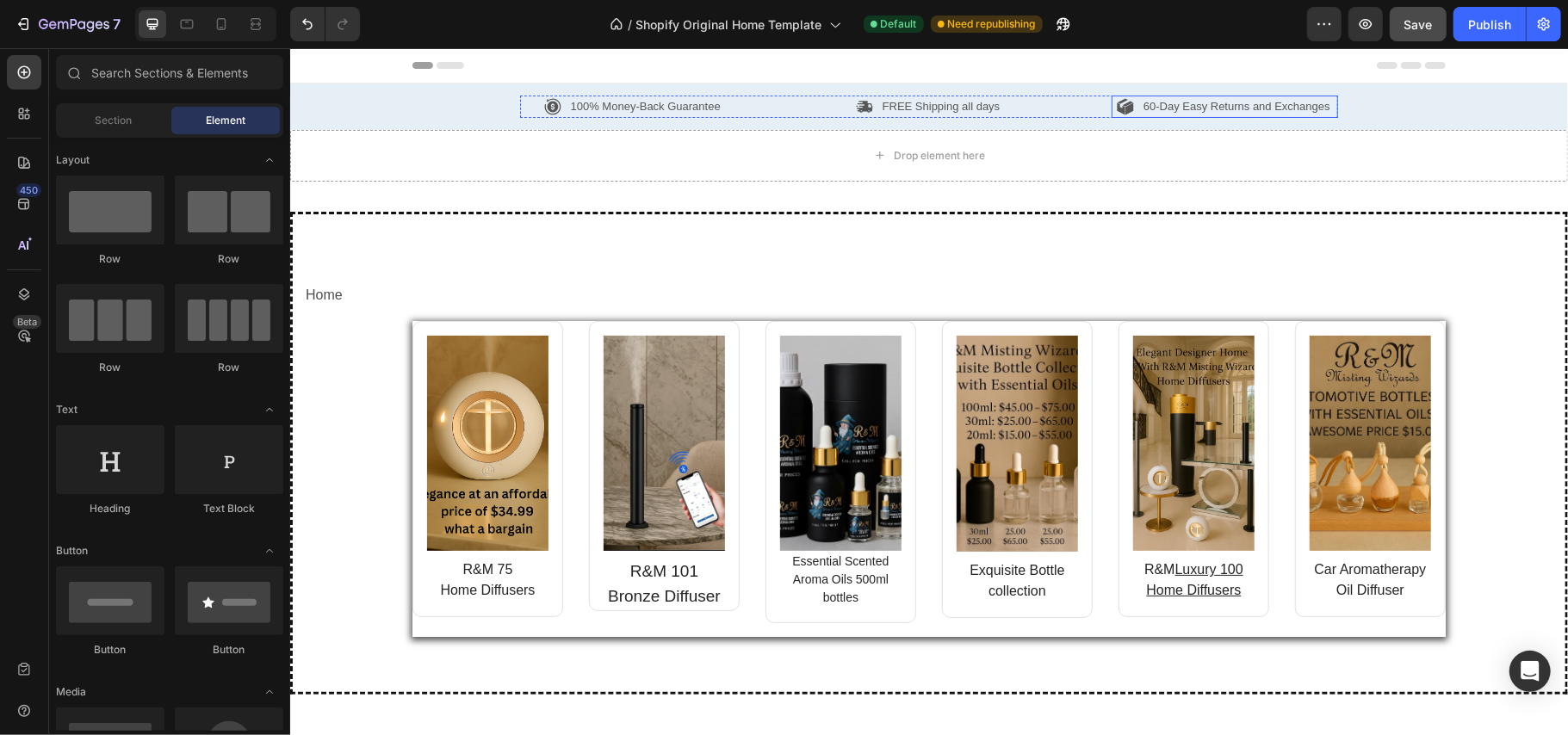
click at [1314, 103] on p "60-Day Easy Returns and Exchanges" at bounding box center [1235, 106] width 187 height 17
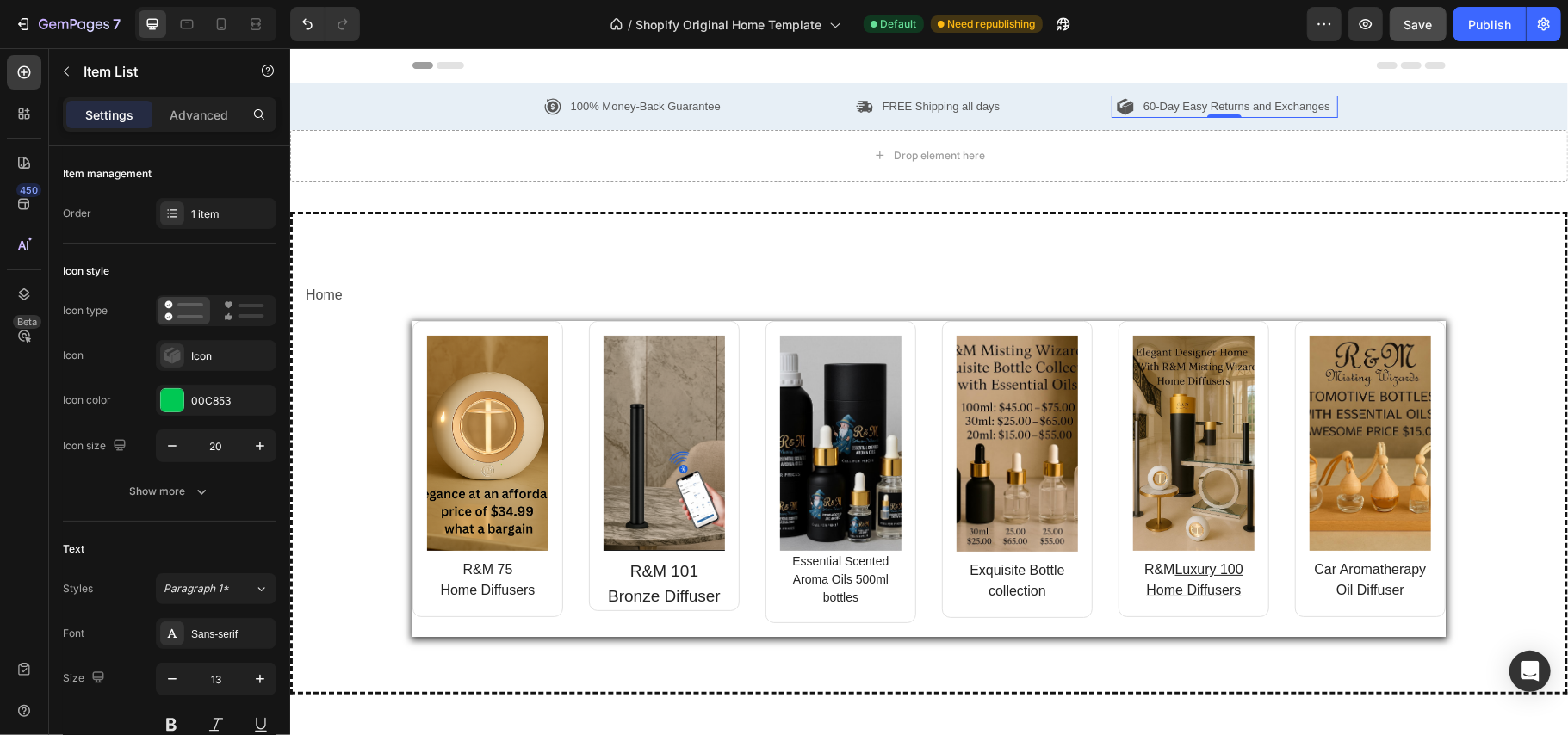
click at [1317, 100] on p "60-Day Easy Returns and Exchanges" at bounding box center [1235, 106] width 187 height 17
click at [422, 103] on div "100% Money-Back Guarantee Item List FREE Shipping all days Item List Refer a fr…" at bounding box center [928, 106] width 1252 height 23
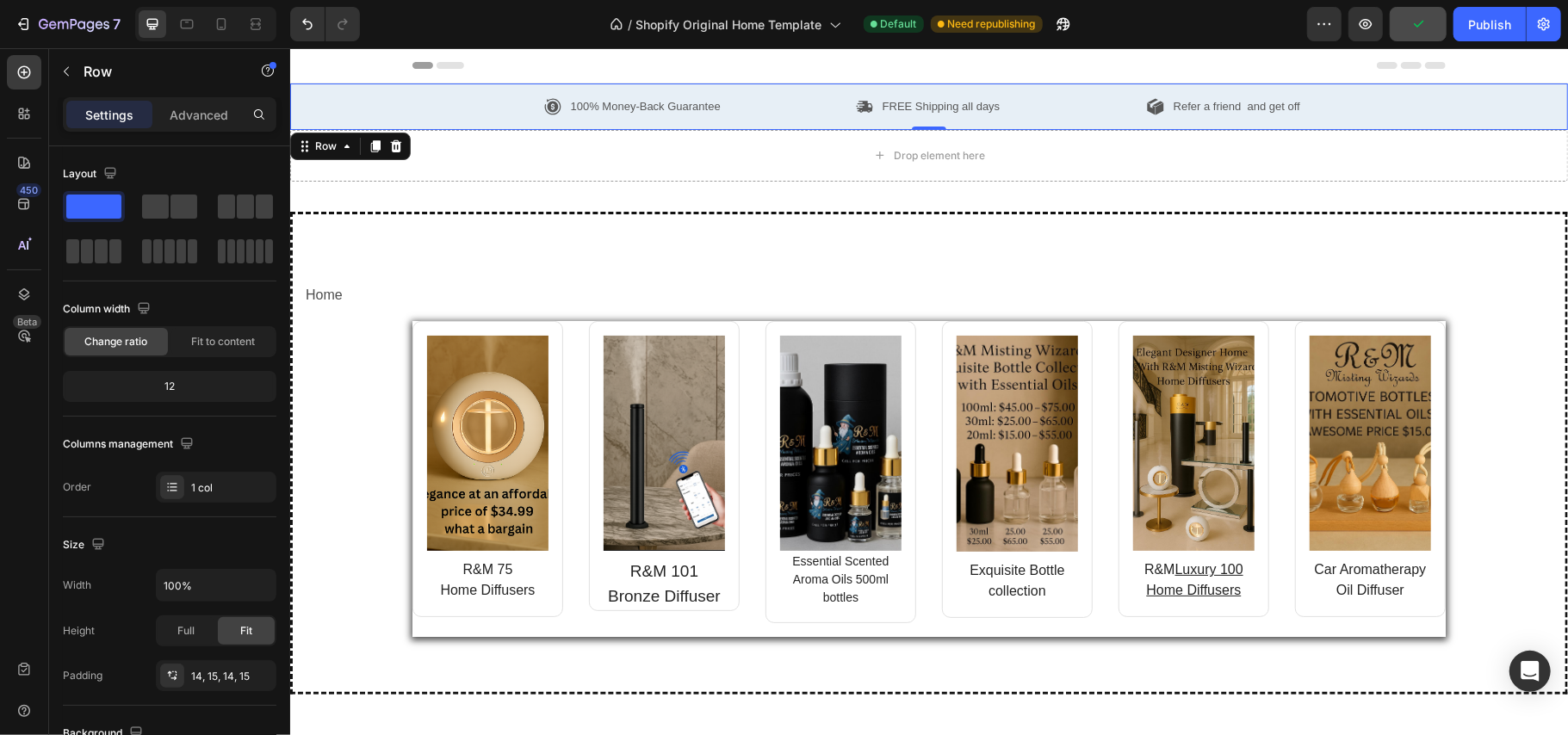
click at [438, 99] on div "100% Money-Back Guarantee Item List FREE Shipping all days Item List Refer a fr…" at bounding box center [928, 106] width 1252 height 23
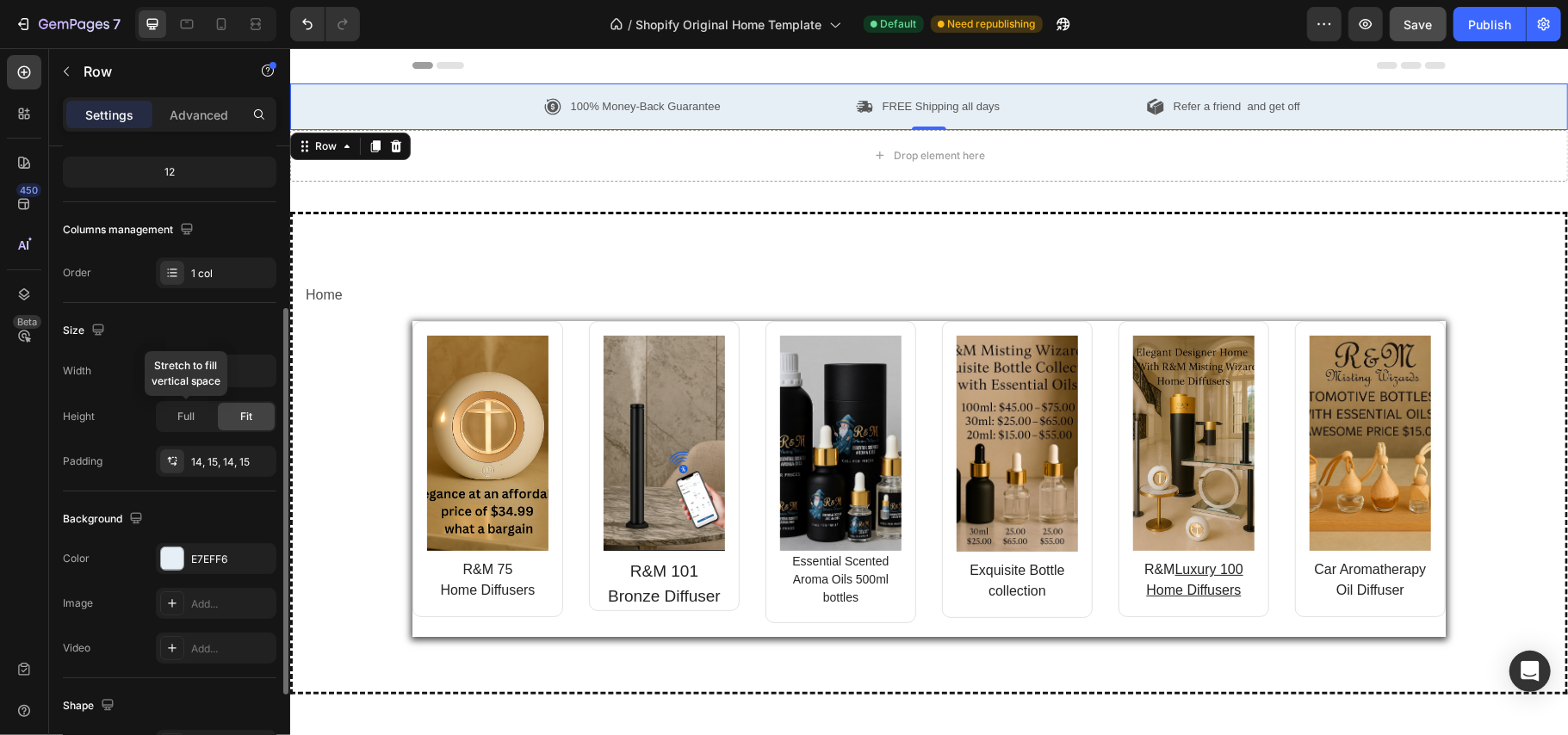
scroll to position [234, 0]
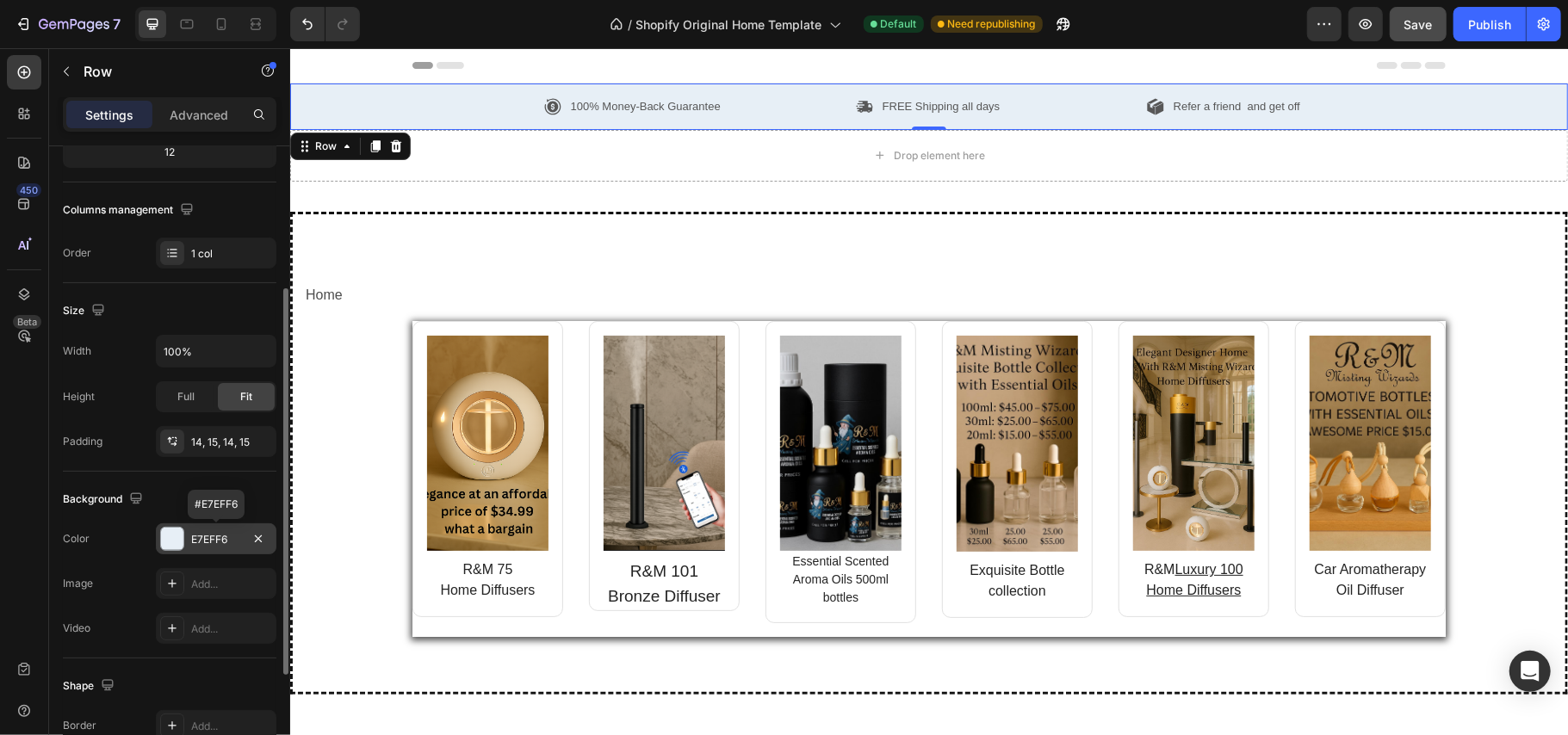
click at [166, 534] on div at bounding box center [172, 539] width 23 height 23
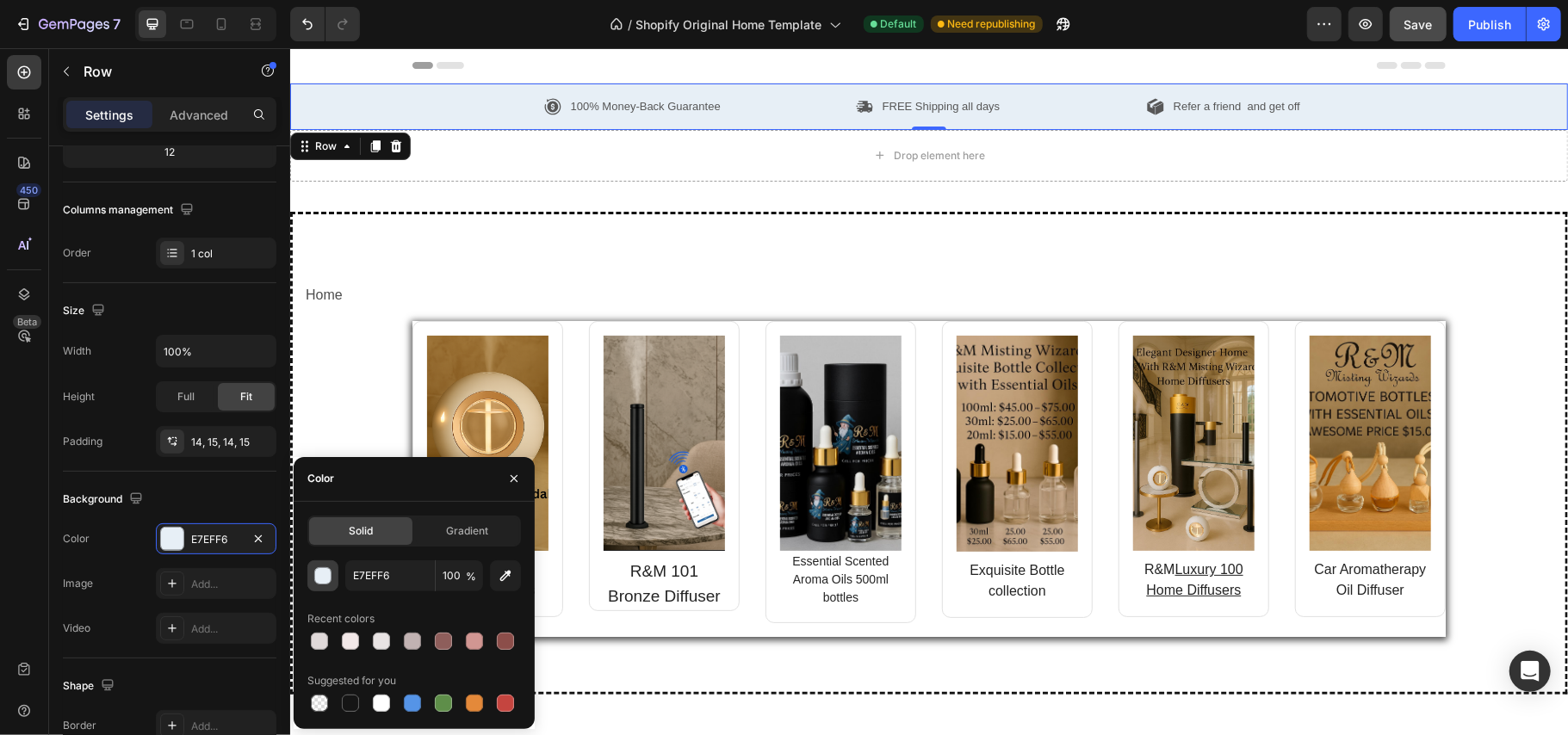
click at [326, 570] on div "button" at bounding box center [323, 576] width 17 height 17
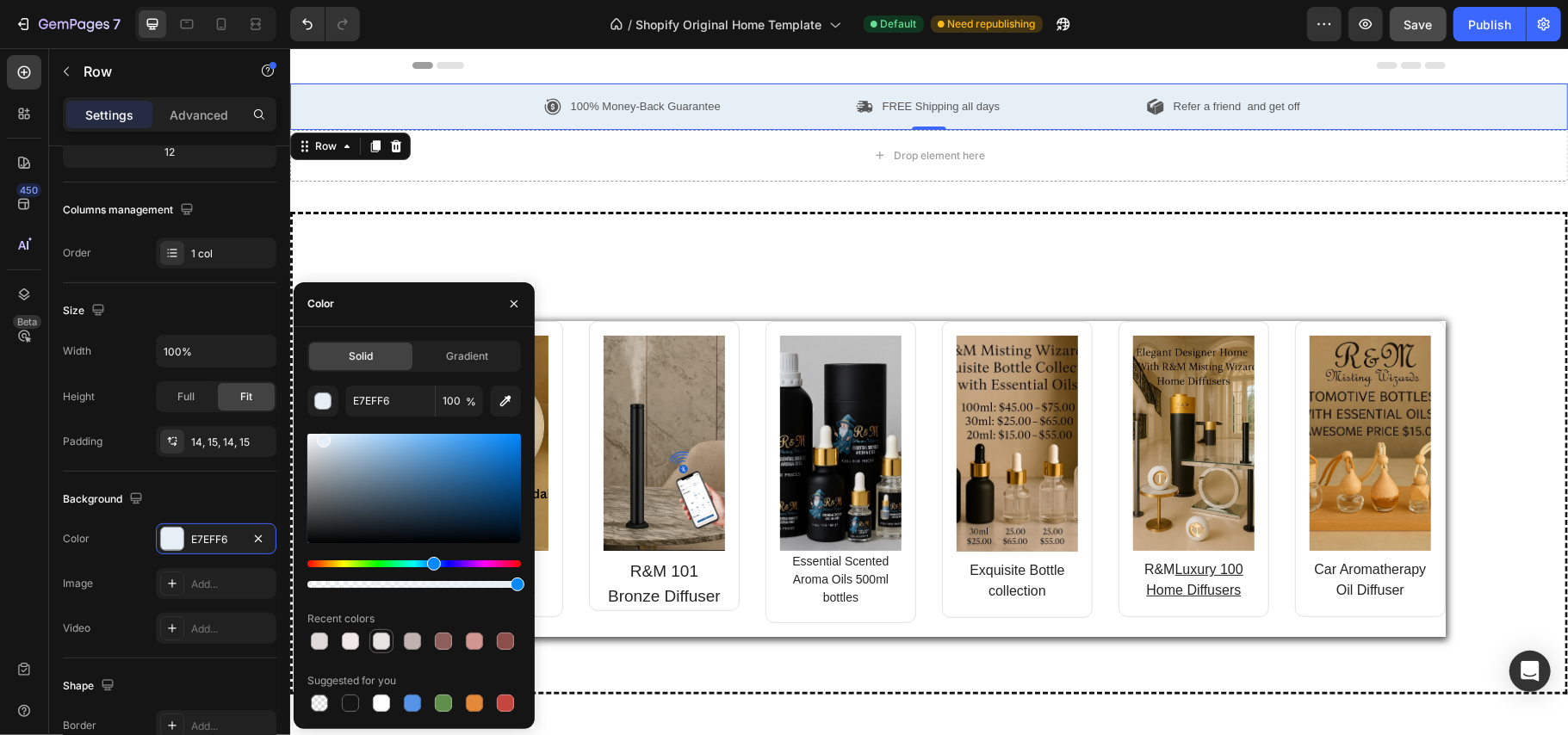
click at [381, 640] on div at bounding box center [381, 640] width 17 height 17
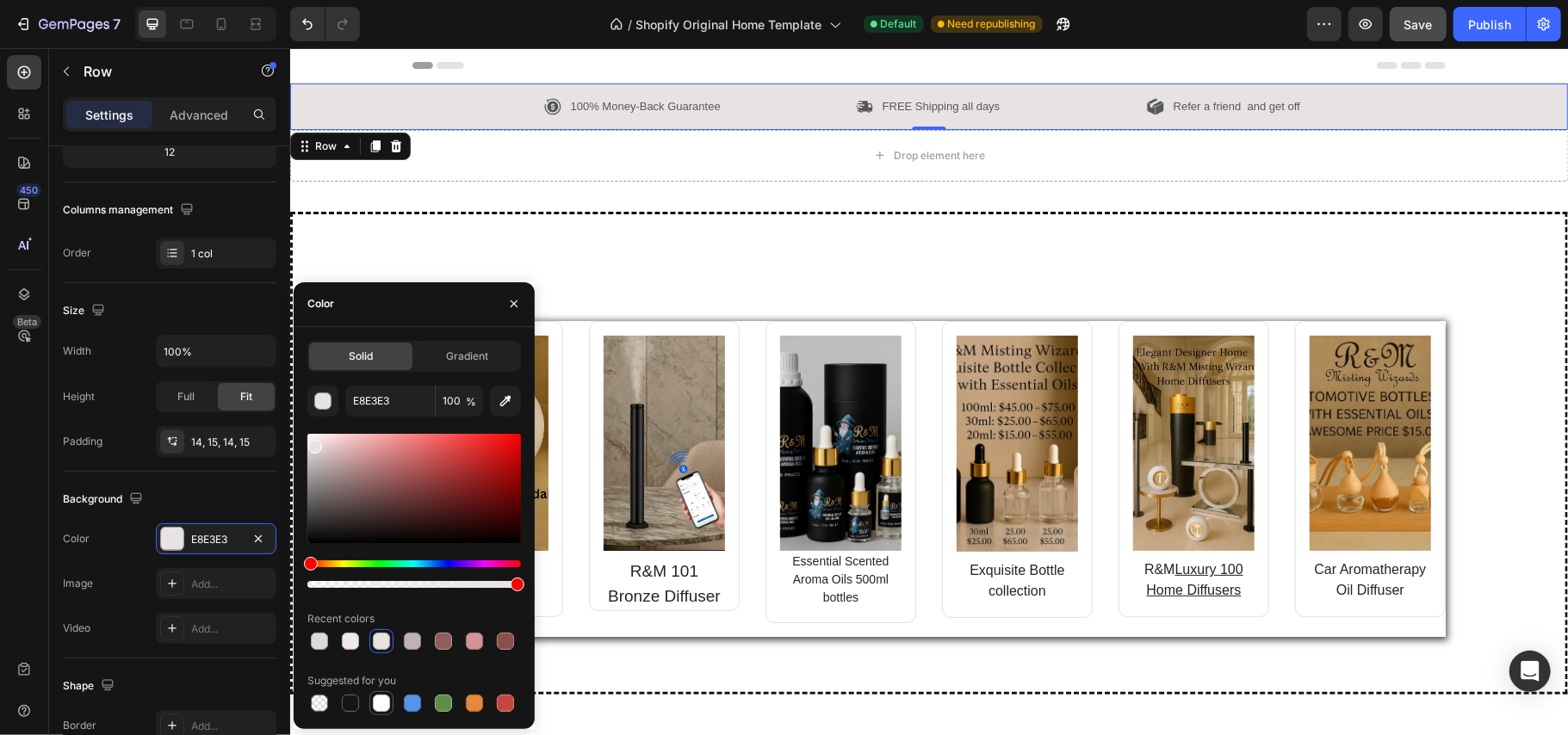
click at [376, 703] on div at bounding box center [381, 702] width 17 height 17
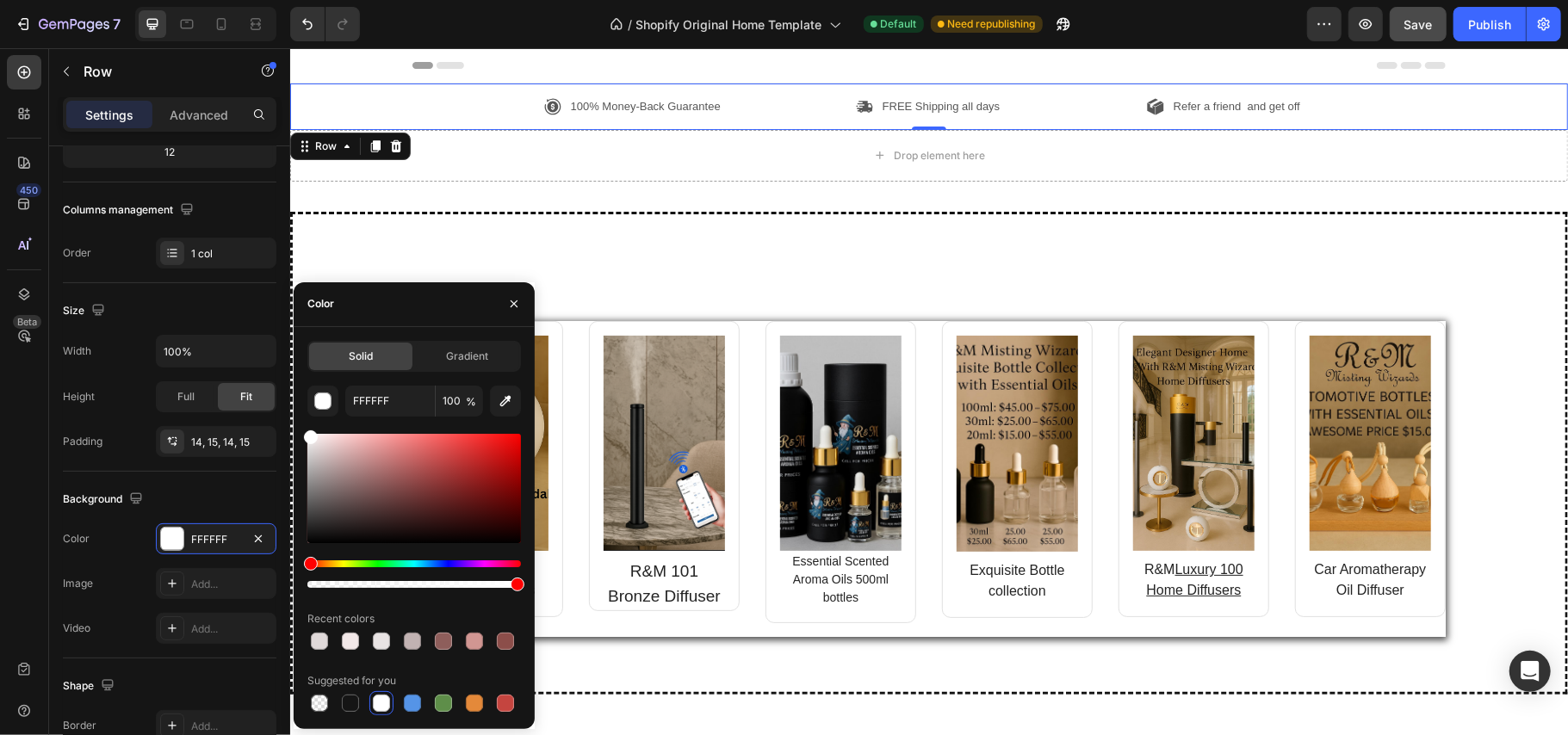
click at [315, 448] on div at bounding box center [414, 488] width 213 height 110
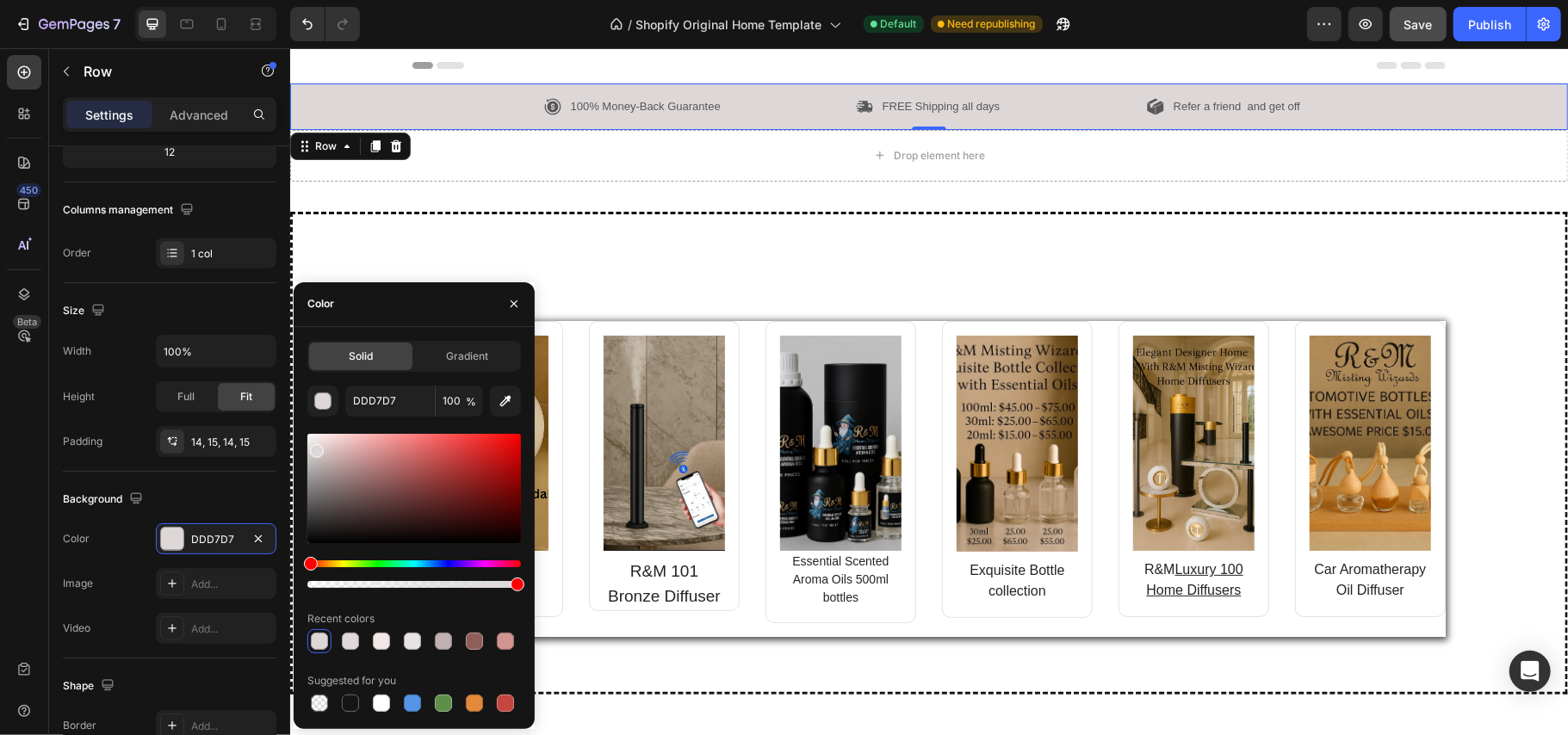
click at [315, 444] on div at bounding box center [317, 451] width 14 height 14
click at [315, 444] on div at bounding box center [317, 448] width 14 height 14
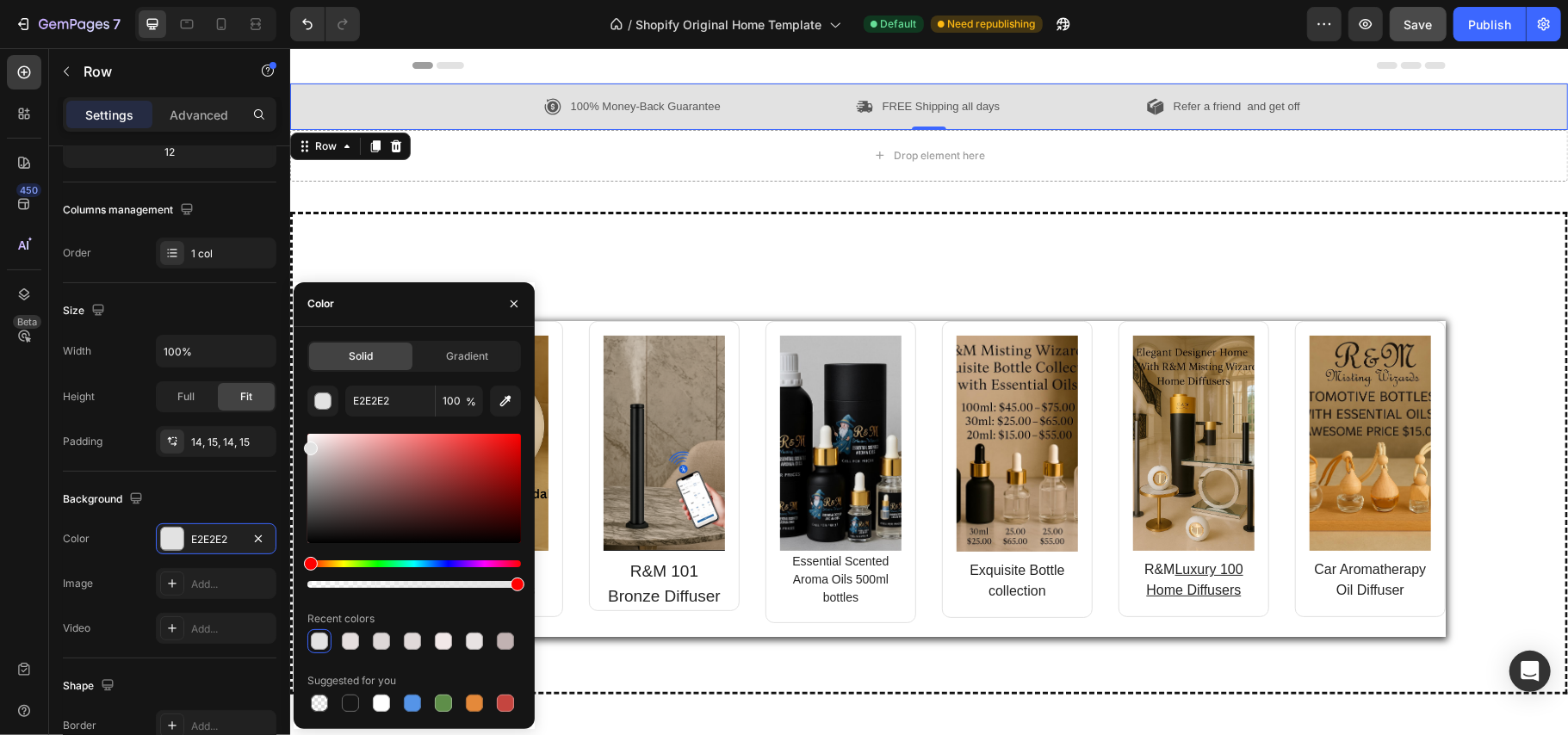
drag, startPoint x: 317, startPoint y: 451, endPoint x: 305, endPoint y: 446, distance: 13.0
click at [305, 446] on div at bounding box center [311, 449] width 14 height 14
type input "E0E0E0"
click at [1413, 22] on span "Save" at bounding box center [1418, 24] width 29 height 15
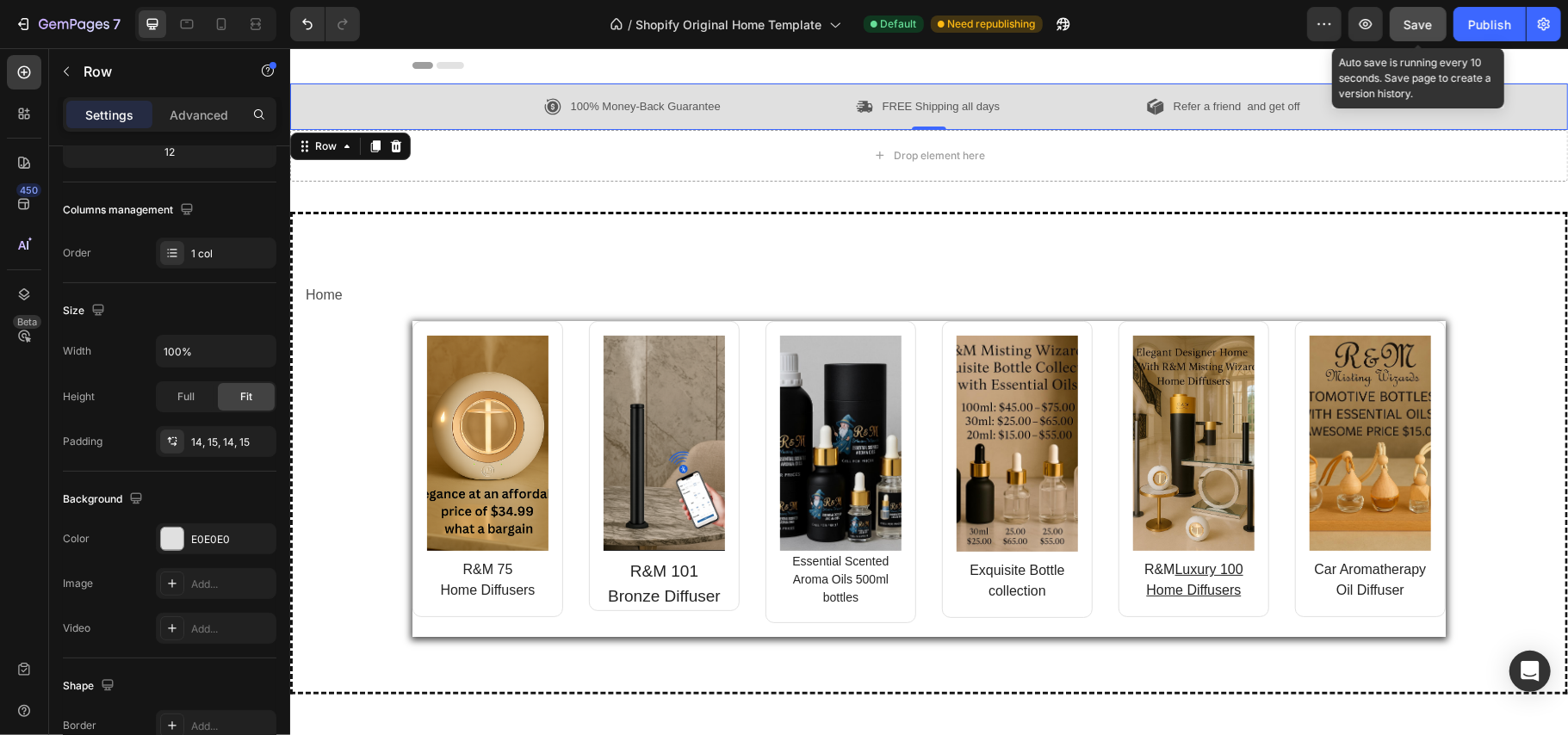
click at [1413, 22] on span "Save" at bounding box center [1418, 24] width 29 height 15
click at [717, 107] on div "100% Money-Back Guarantee" at bounding box center [633, 106] width 227 height 23
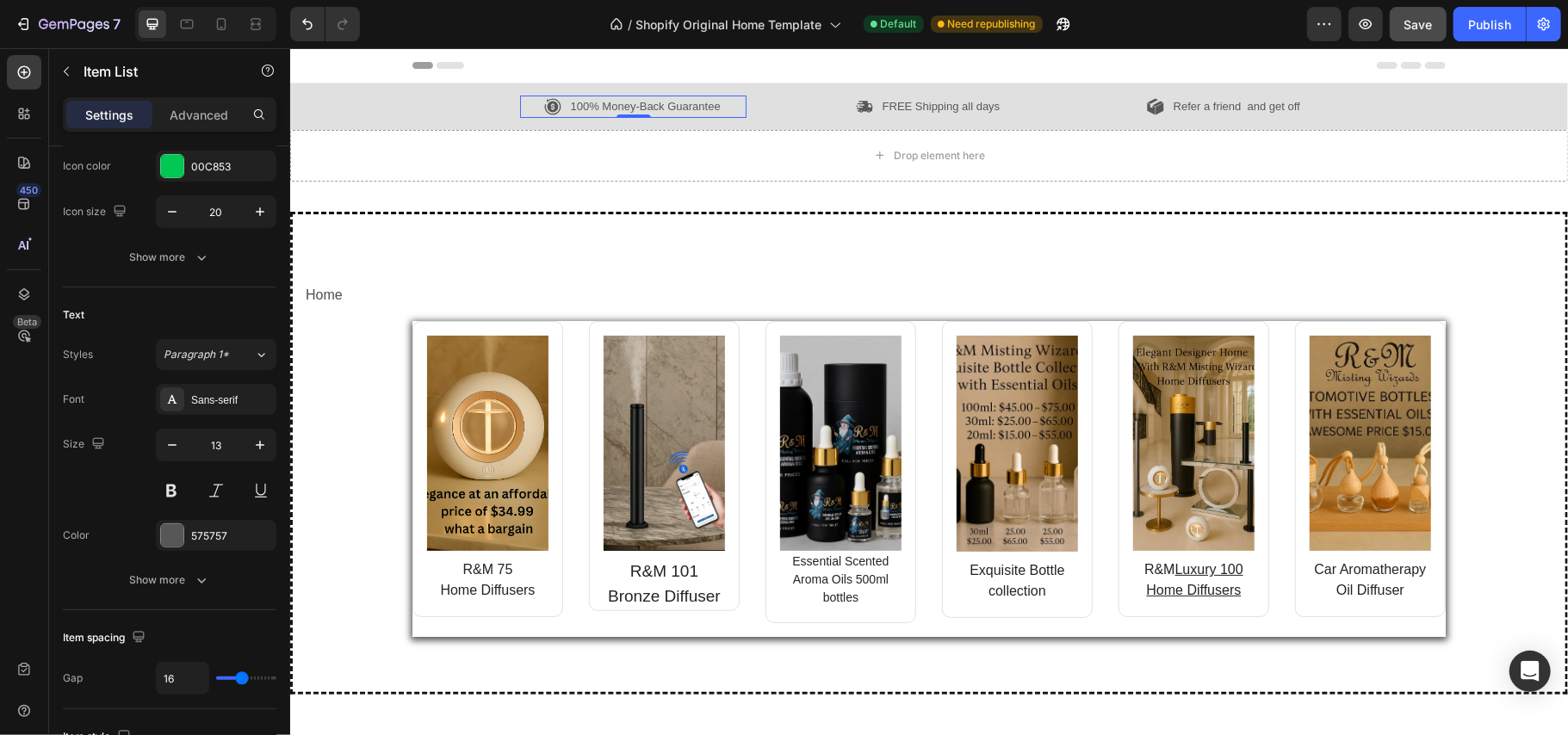
scroll to position [0, 0]
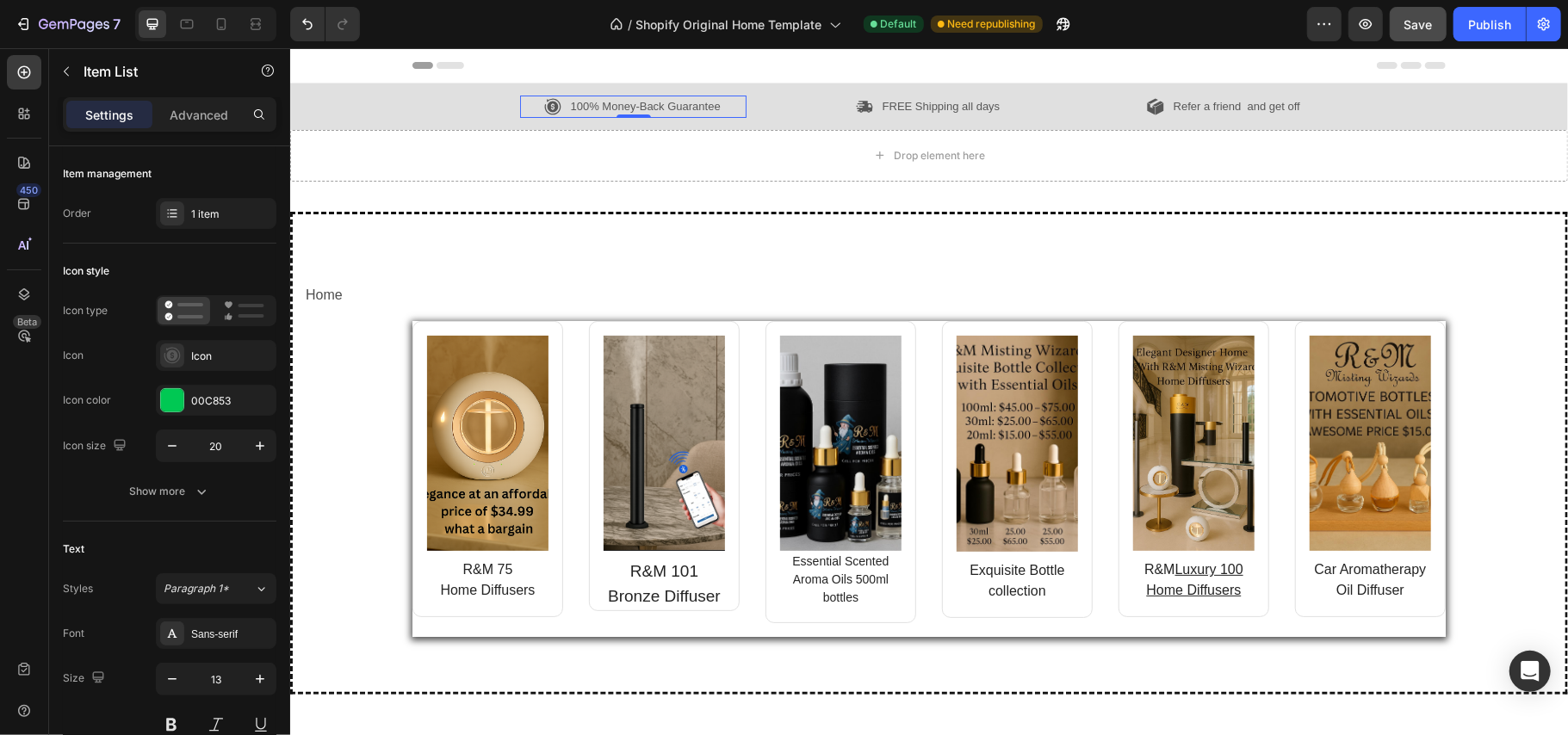
click at [713, 103] on div "100% Money-Back Guarantee" at bounding box center [644, 106] width 155 height 23
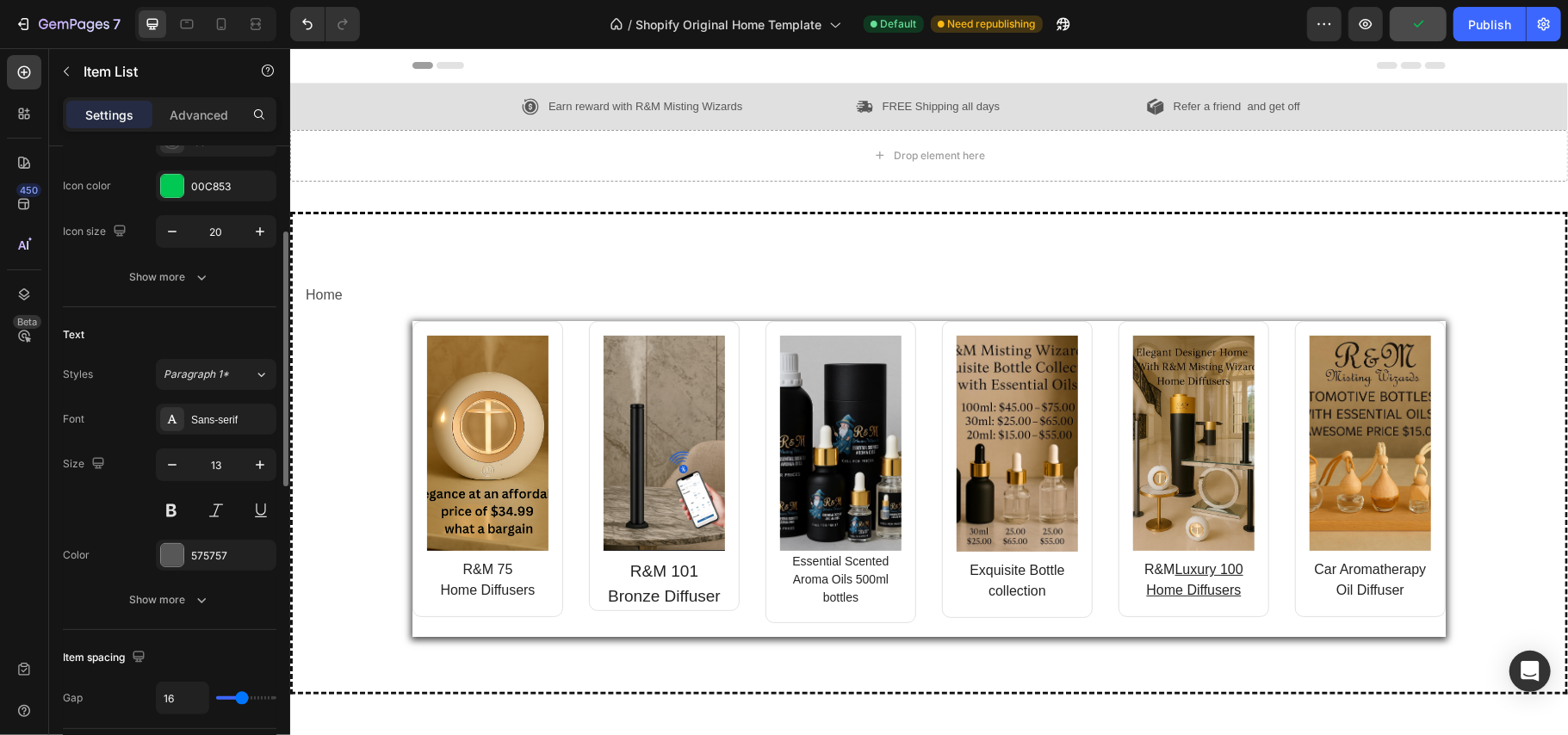
scroll to position [293, 0]
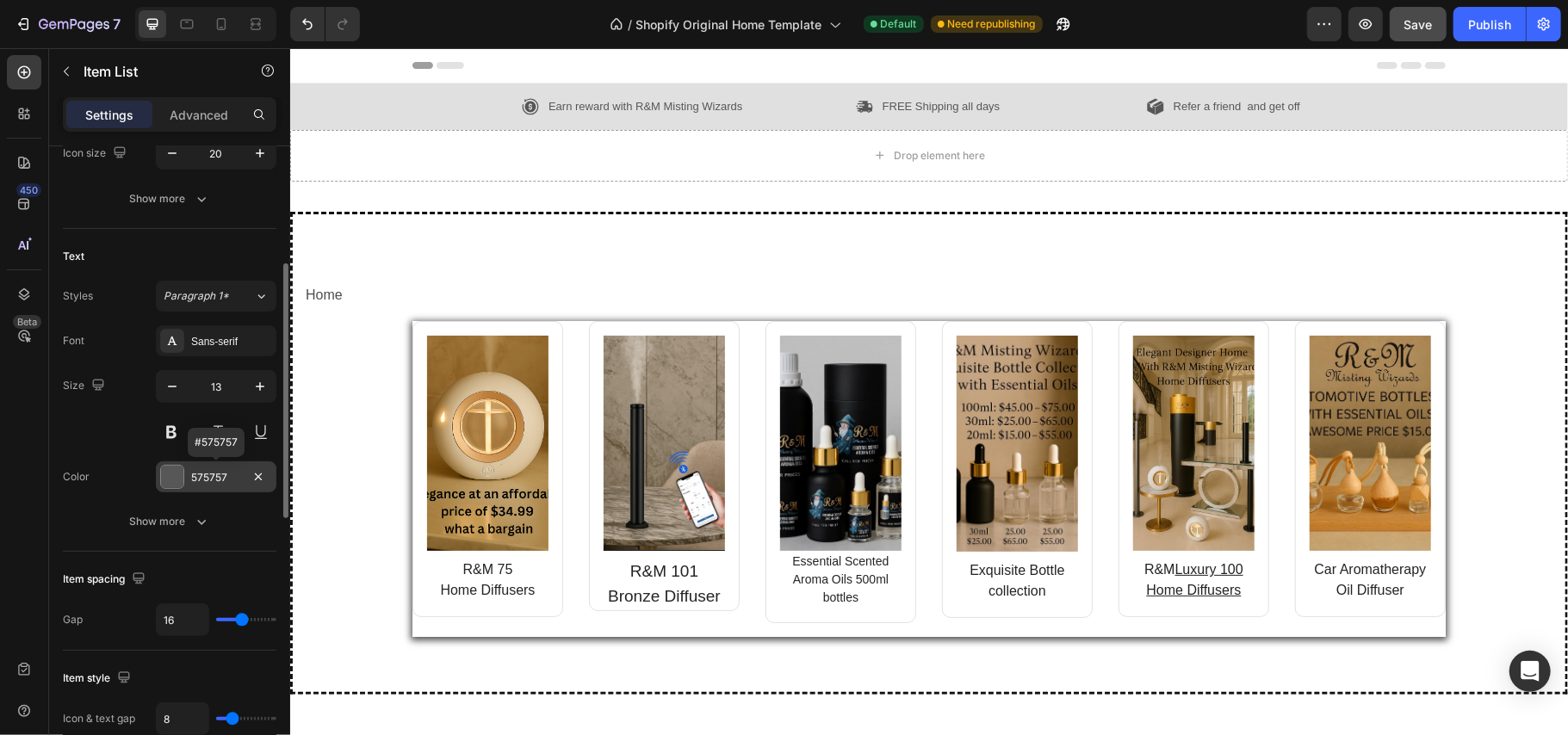
click at [171, 477] on div at bounding box center [172, 477] width 23 height 23
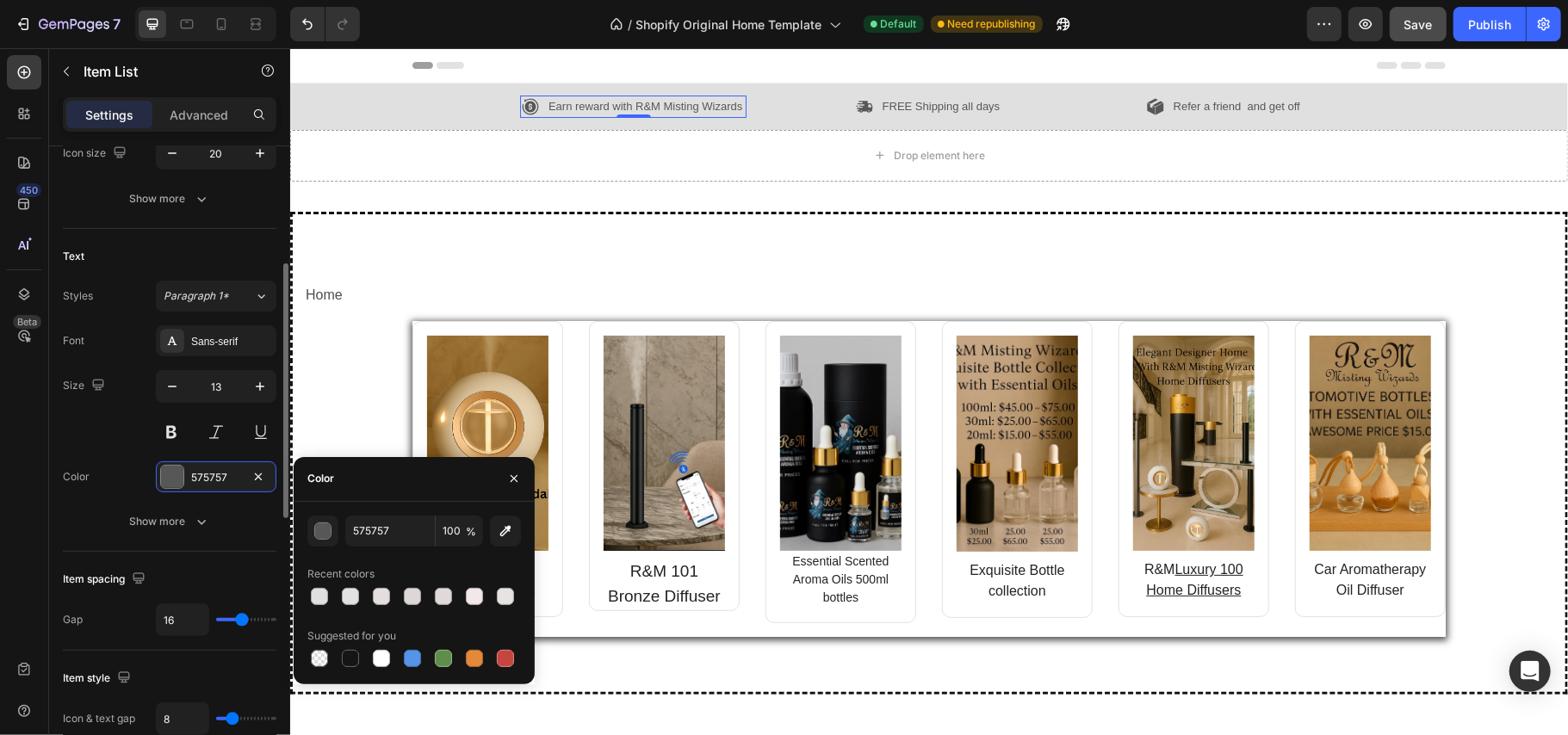
click at [231, 253] on div "Text" at bounding box center [170, 257] width 213 height 28
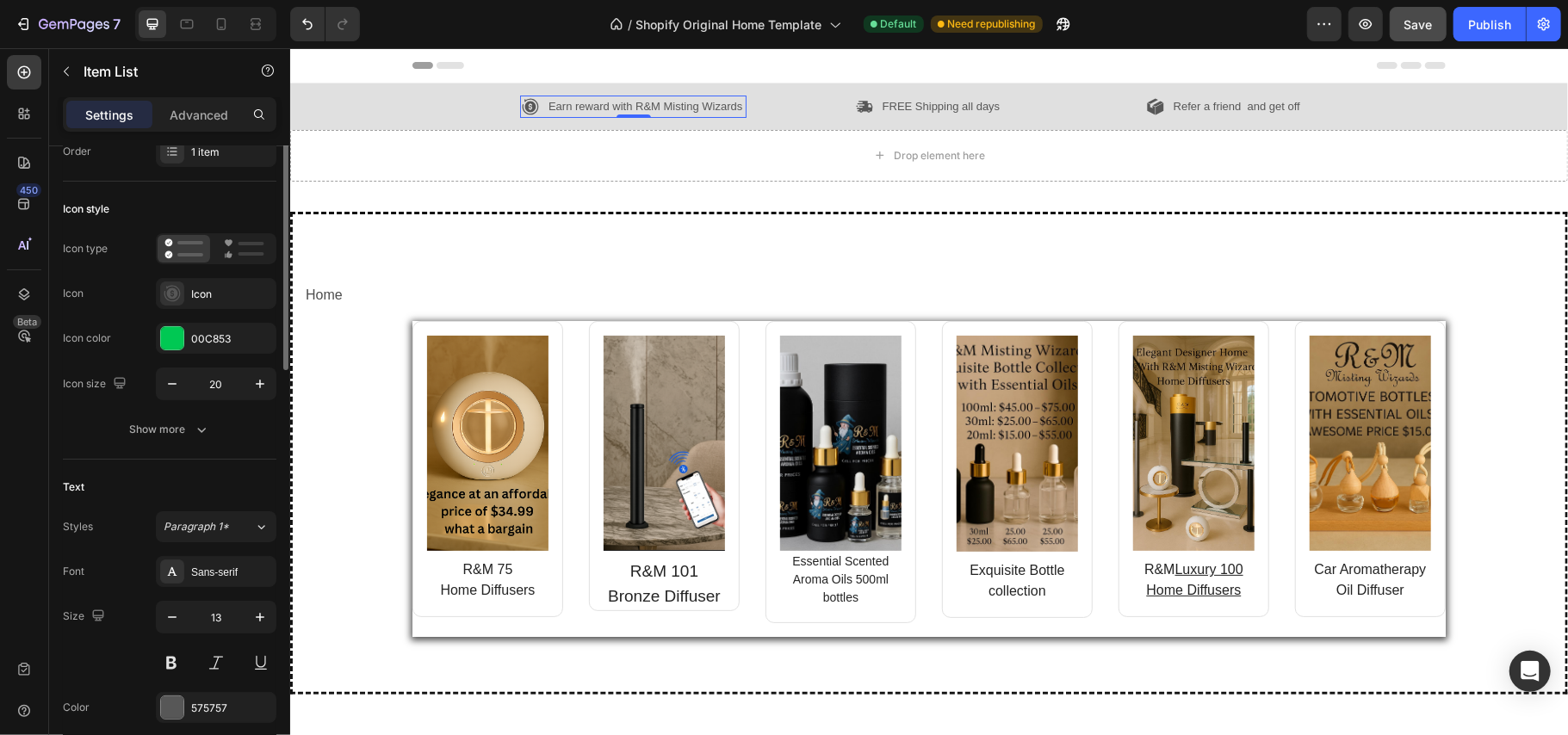
scroll to position [0, 0]
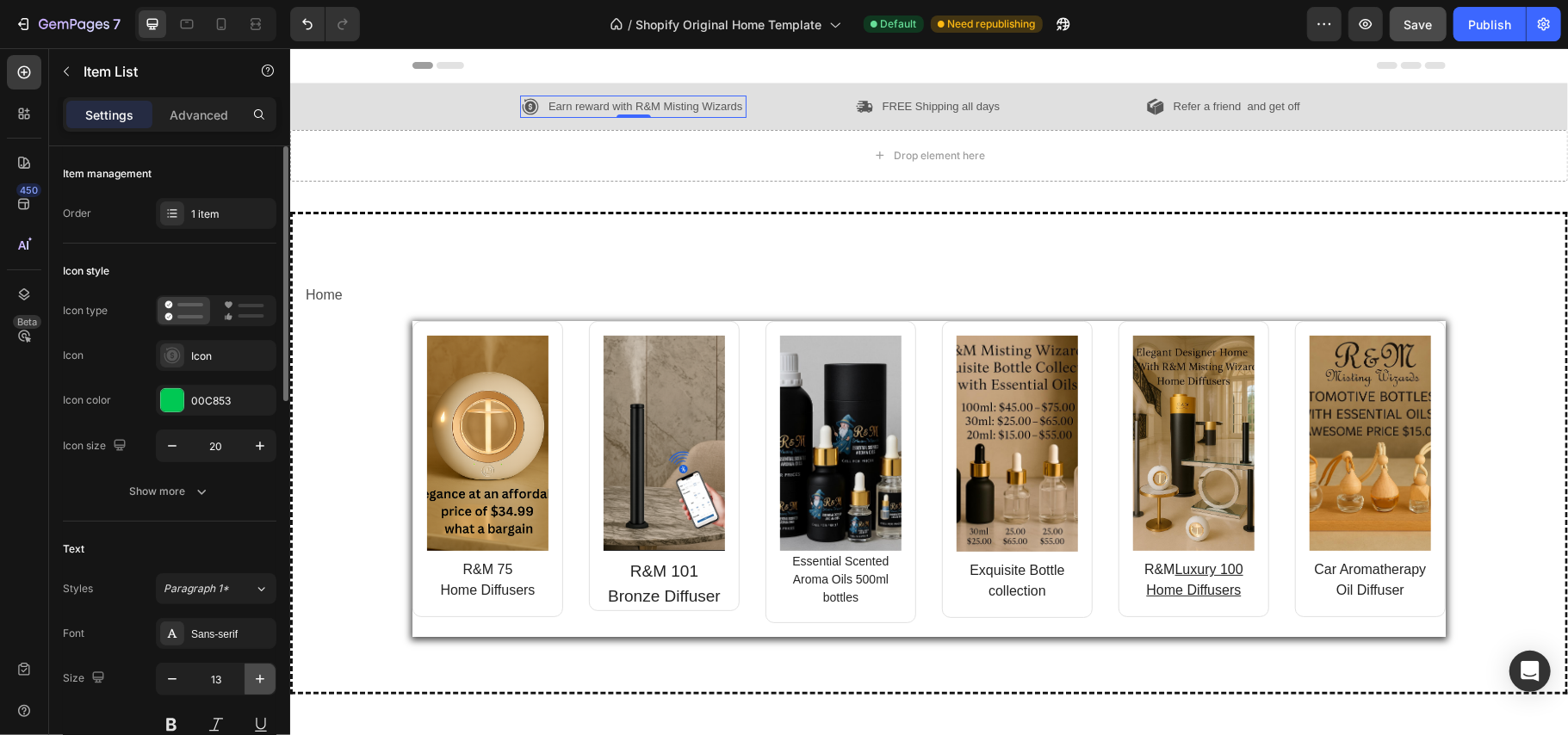
click at [262, 684] on icon "button" at bounding box center [260, 679] width 17 height 17
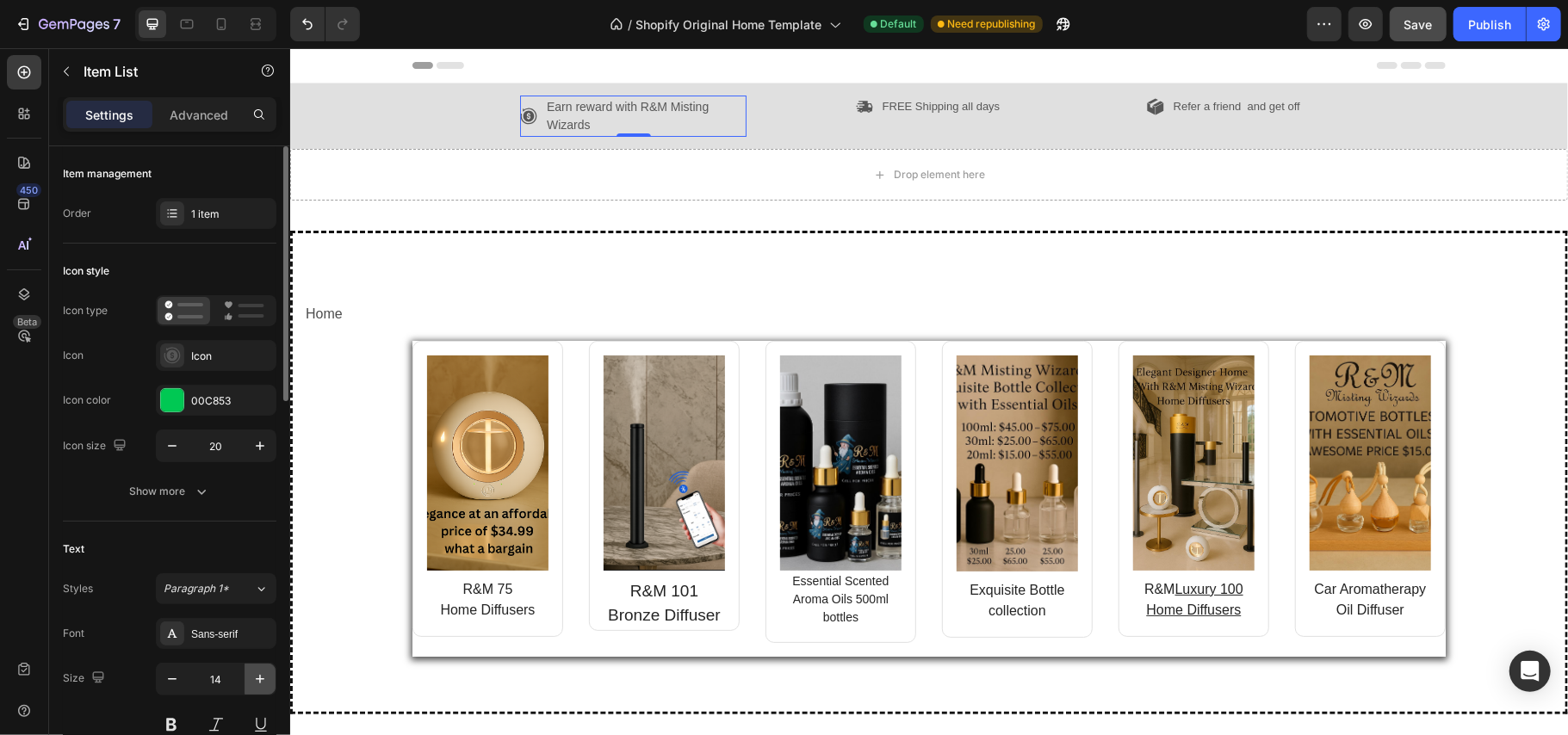
click at [262, 684] on icon "button" at bounding box center [260, 679] width 17 height 17
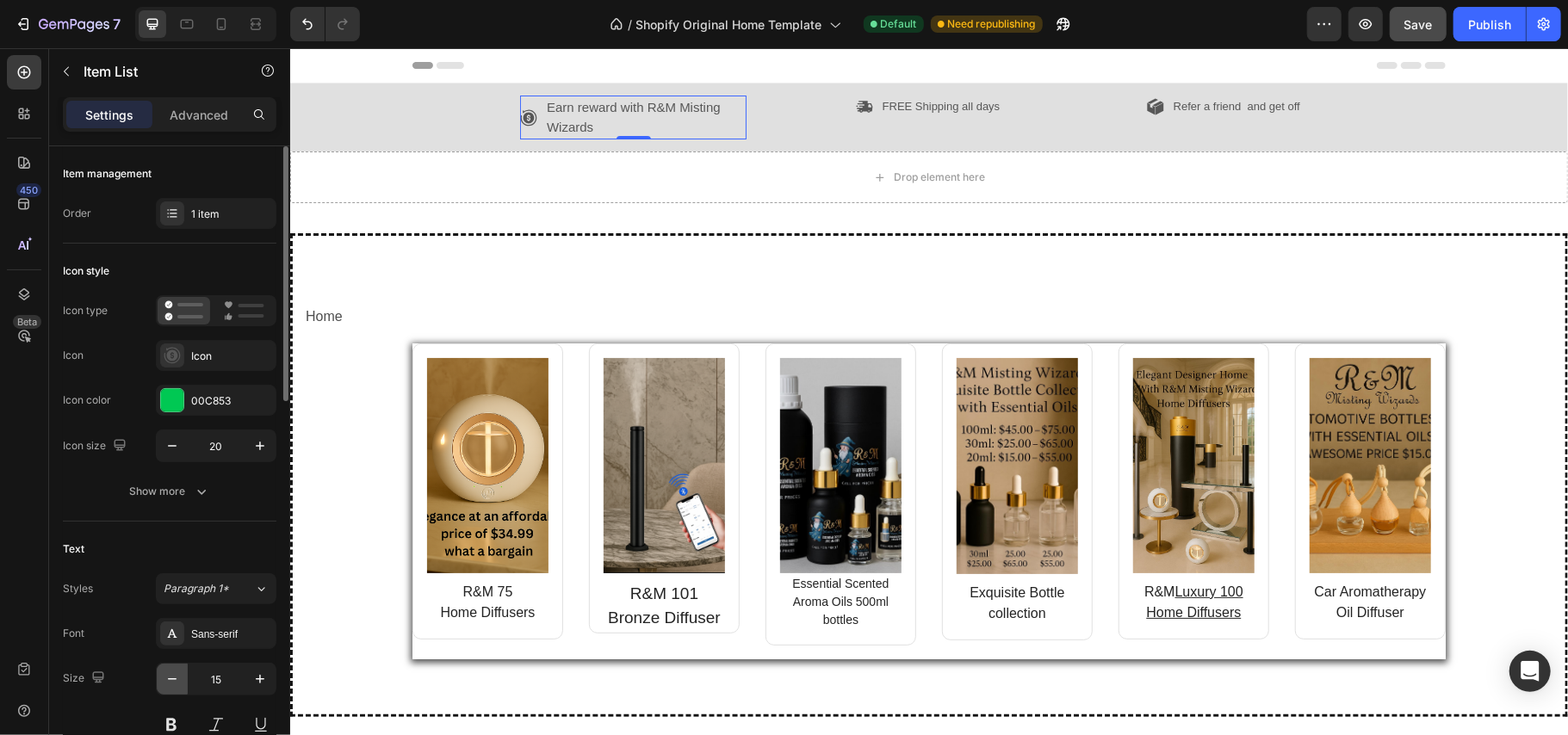
click at [176, 676] on icon "button" at bounding box center [172, 679] width 17 height 17
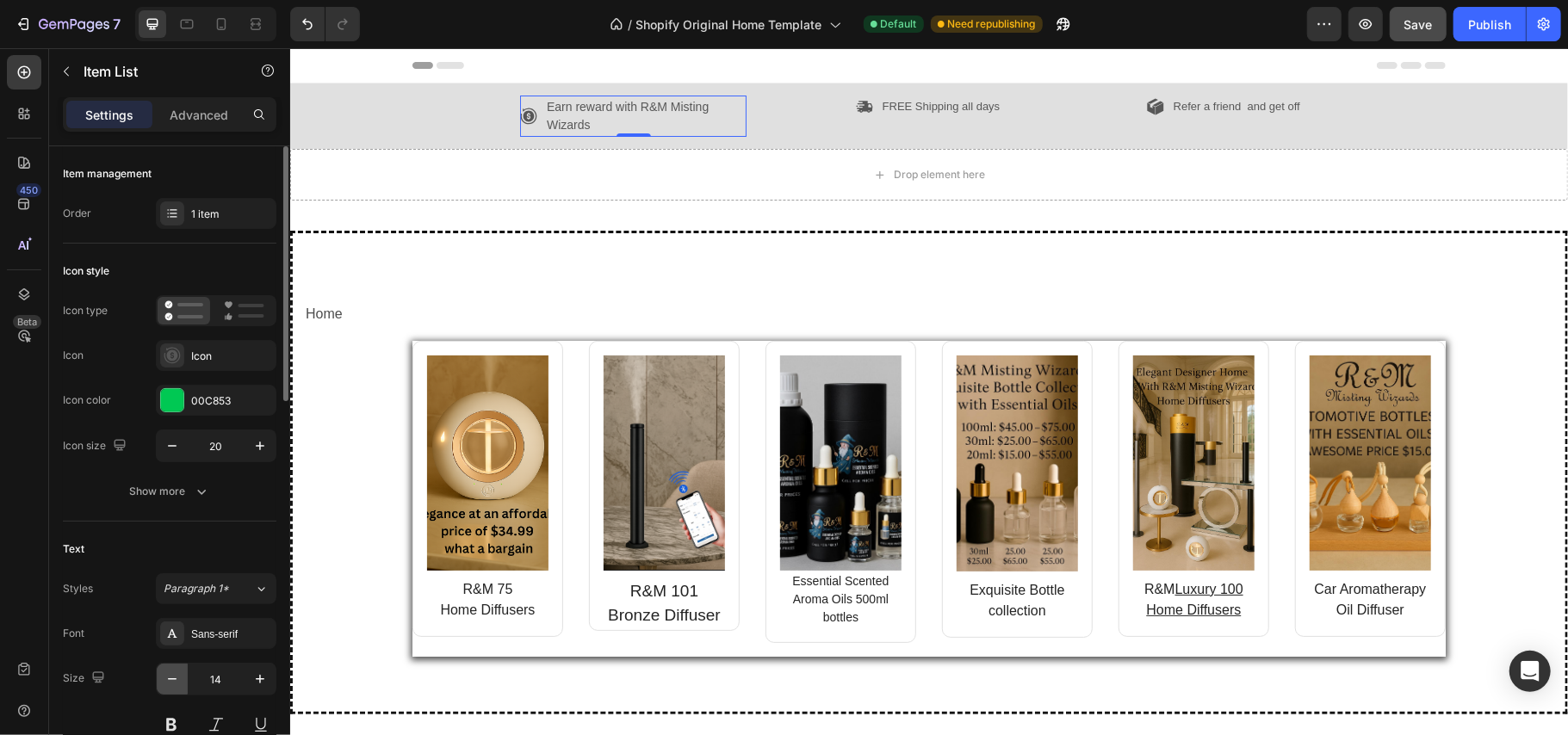
click at [176, 676] on icon "button" at bounding box center [172, 679] width 17 height 17
type input "13"
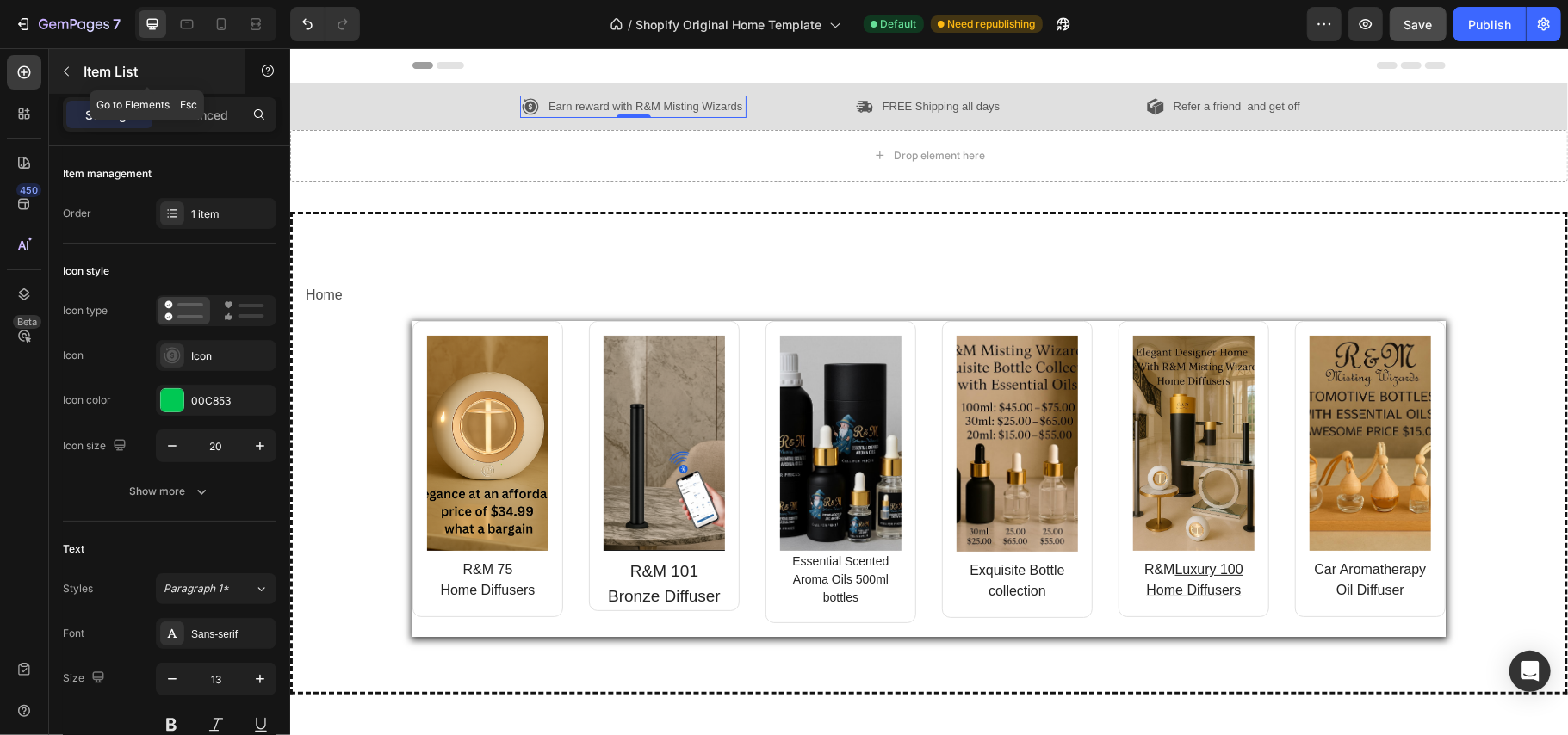
click at [88, 69] on p "Item List" at bounding box center [157, 71] width 146 height 21
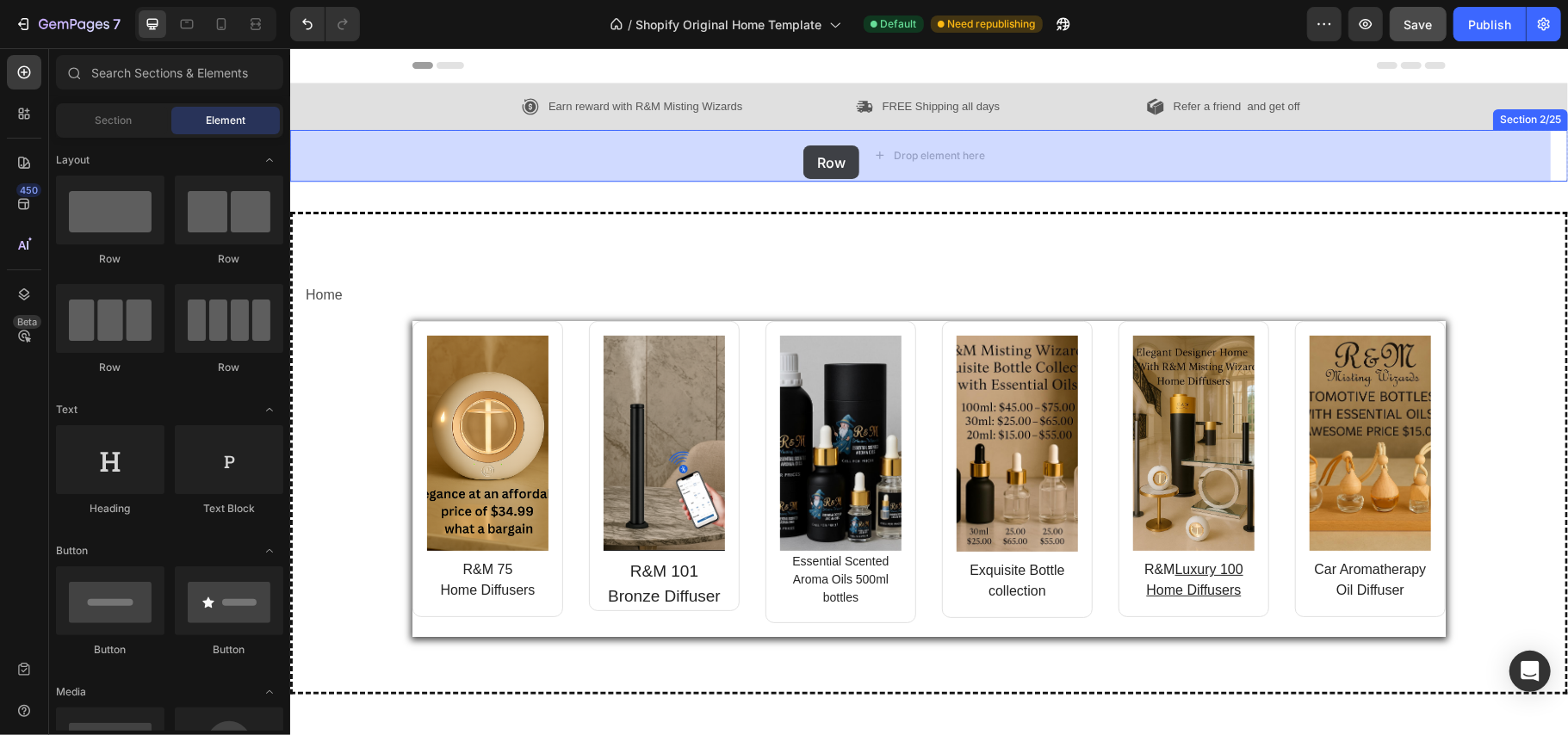
drag, startPoint x: 411, startPoint y: 279, endPoint x: 802, endPoint y: 145, distance: 413.3
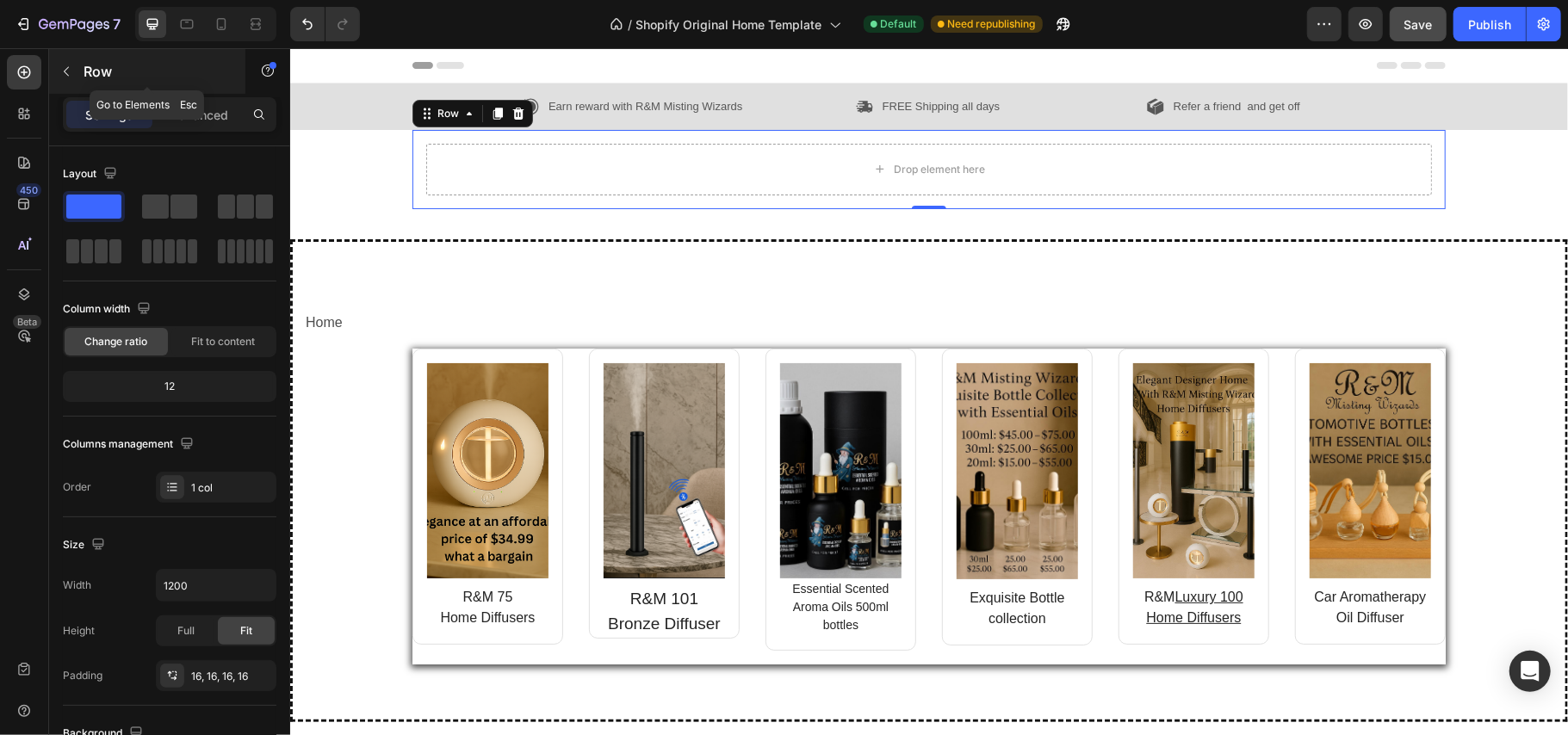
click at [70, 76] on icon "button" at bounding box center [66, 71] width 14 height 14
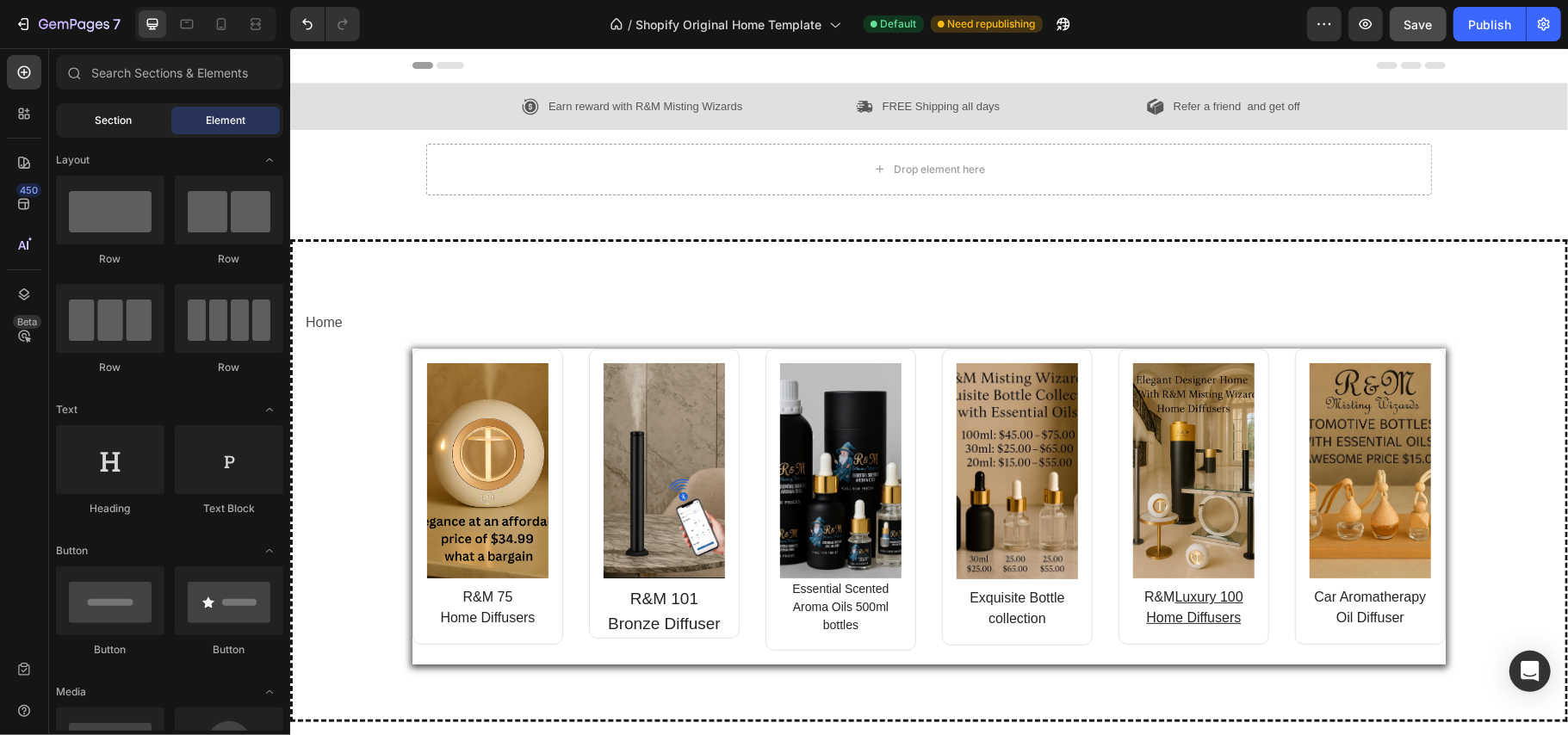
click at [107, 124] on span "Section" at bounding box center [114, 120] width 37 height 16
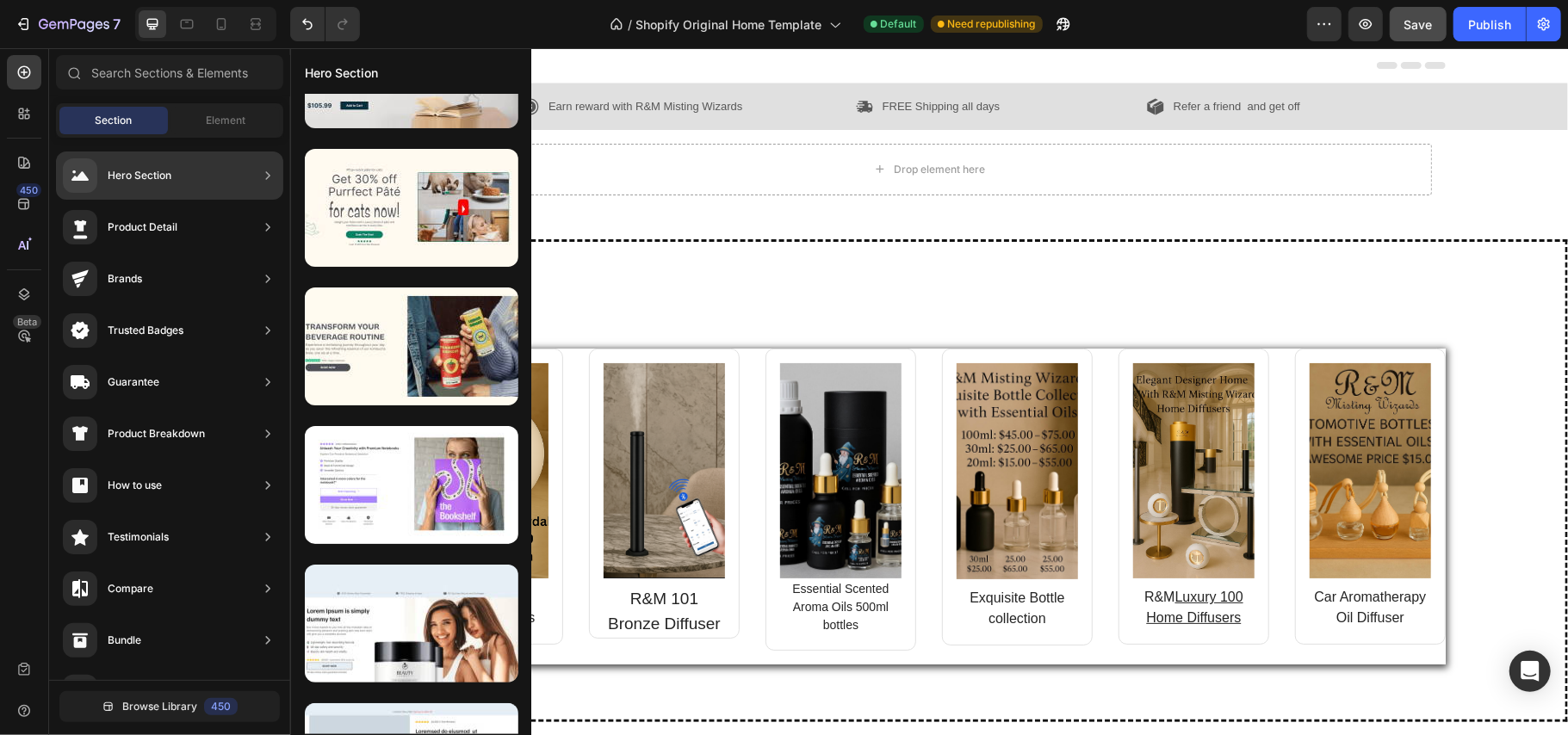
scroll to position [314, 0]
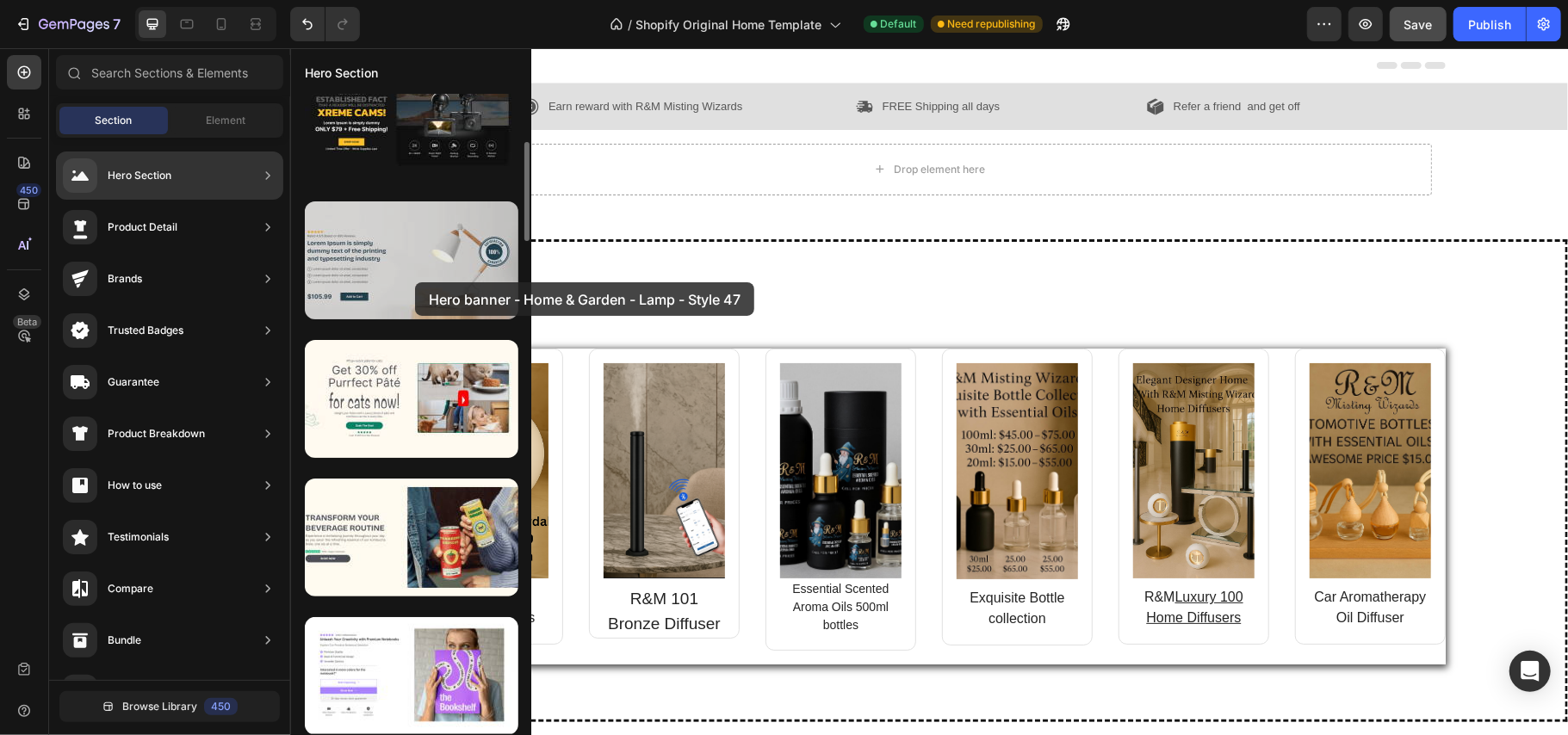
drag, startPoint x: 421, startPoint y: 270, endPoint x: 414, endPoint y: 282, distance: 13.9
click at [414, 282] on div at bounding box center [411, 260] width 213 height 118
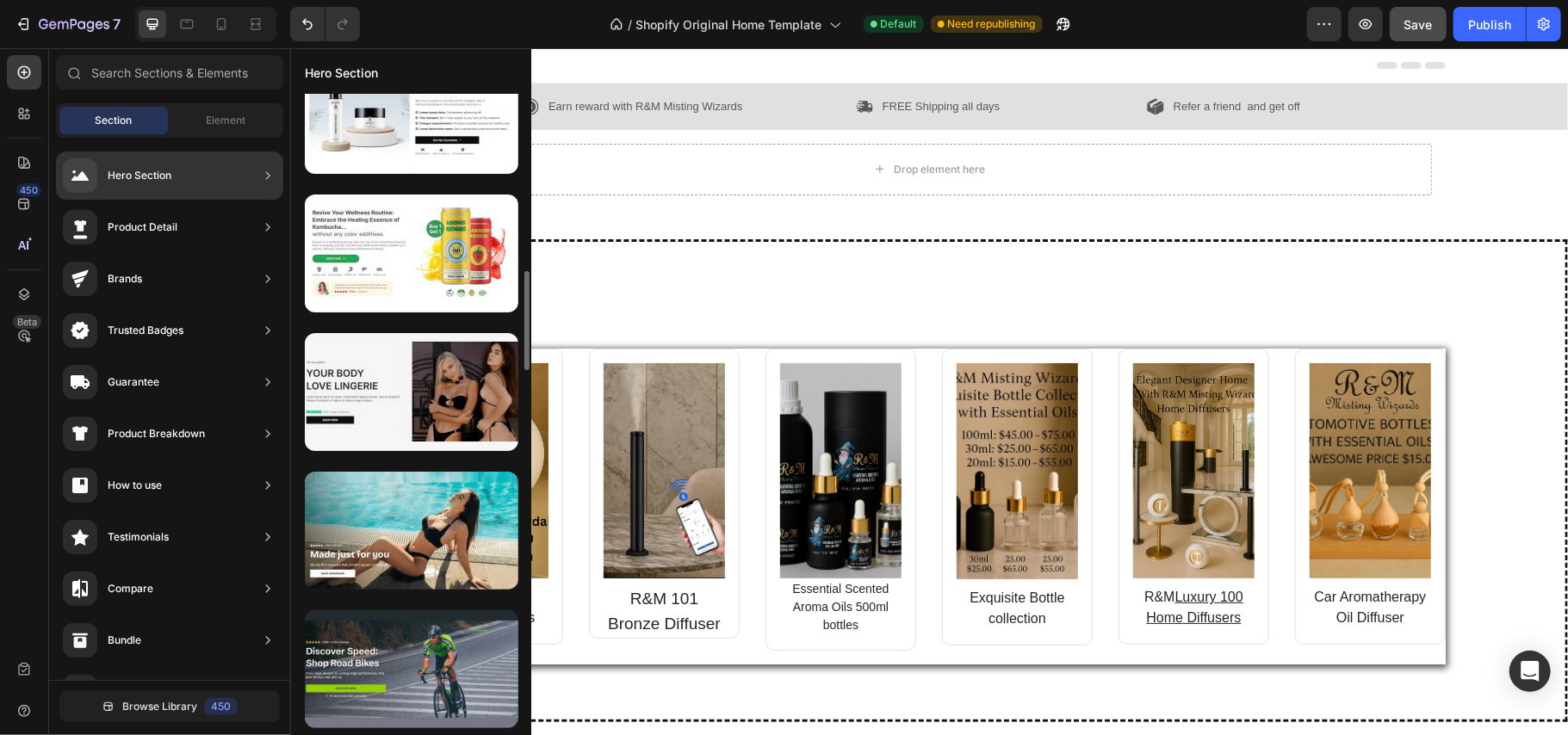
scroll to position [1192, 0]
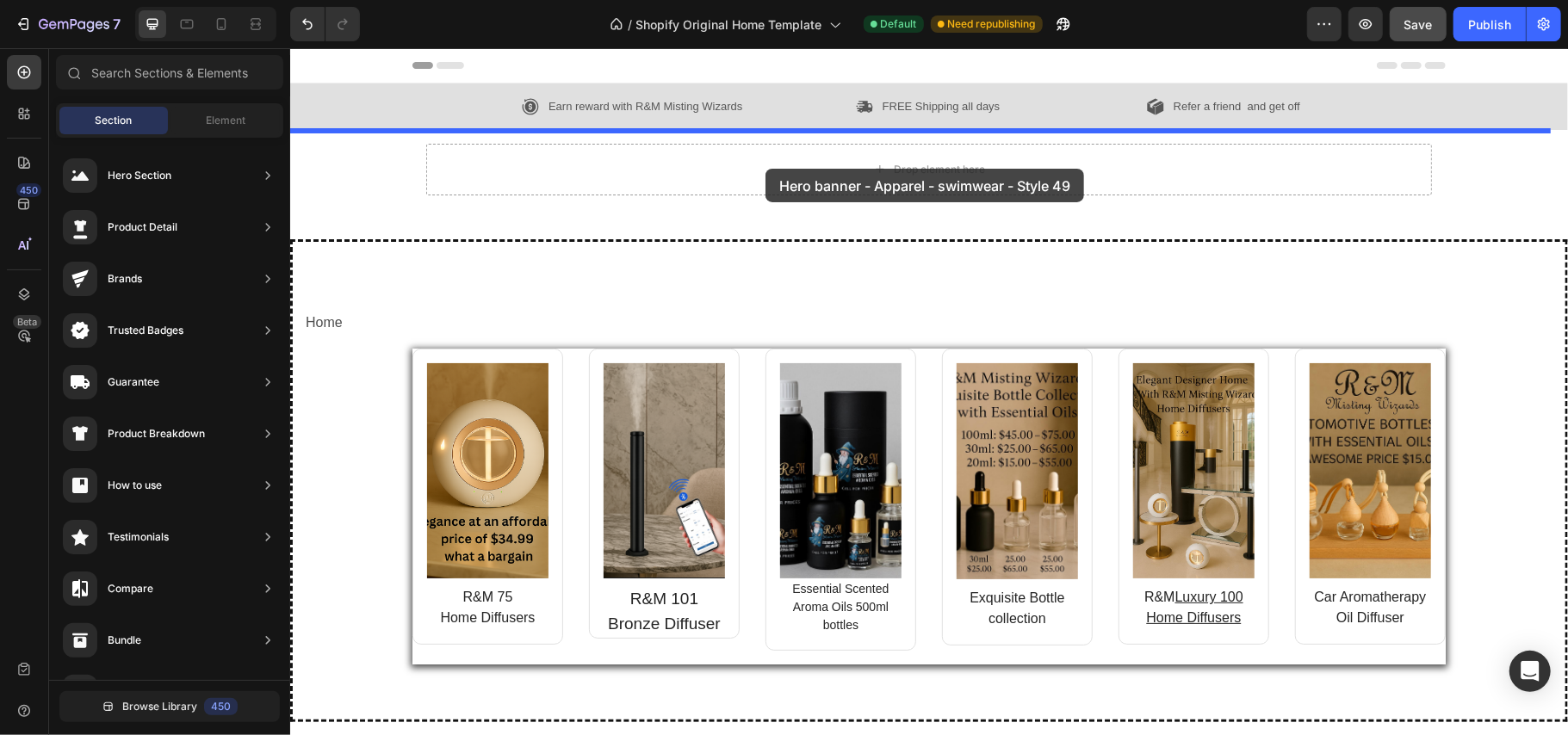
drag, startPoint x: 701, startPoint y: 542, endPoint x: 765, endPoint y: 168, distance: 379.4
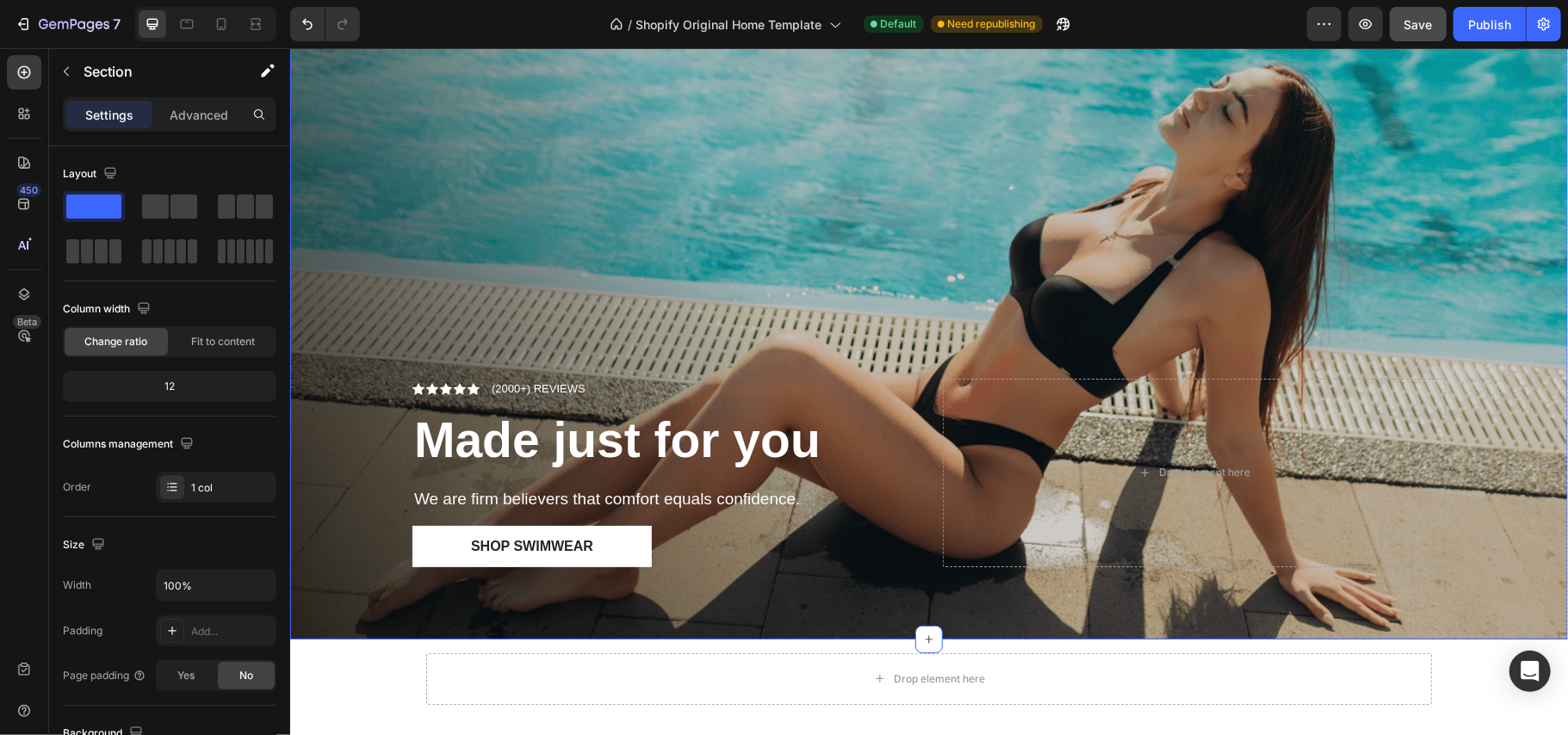
scroll to position [134, 0]
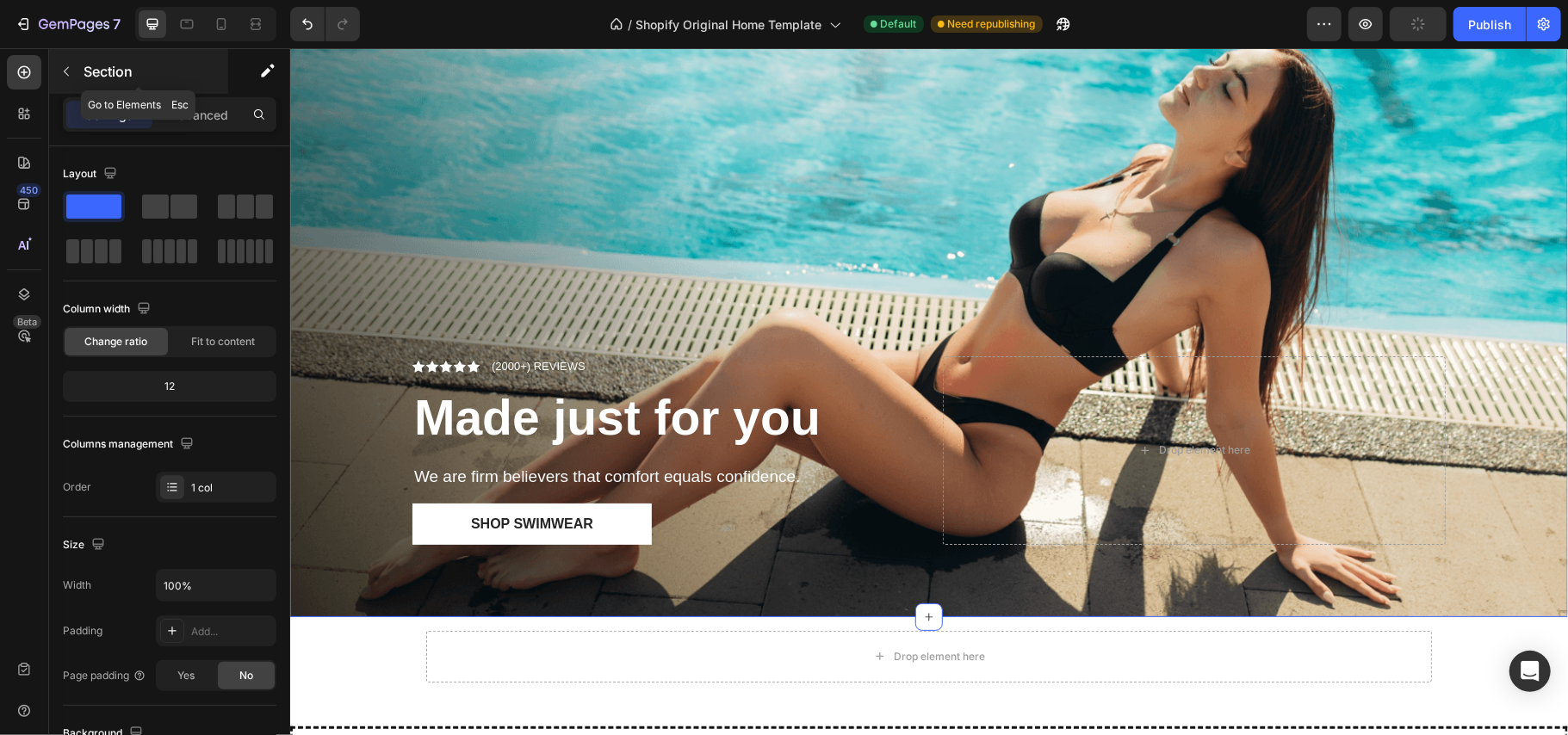
click at [65, 70] on icon "button" at bounding box center [66, 72] width 5 height 10
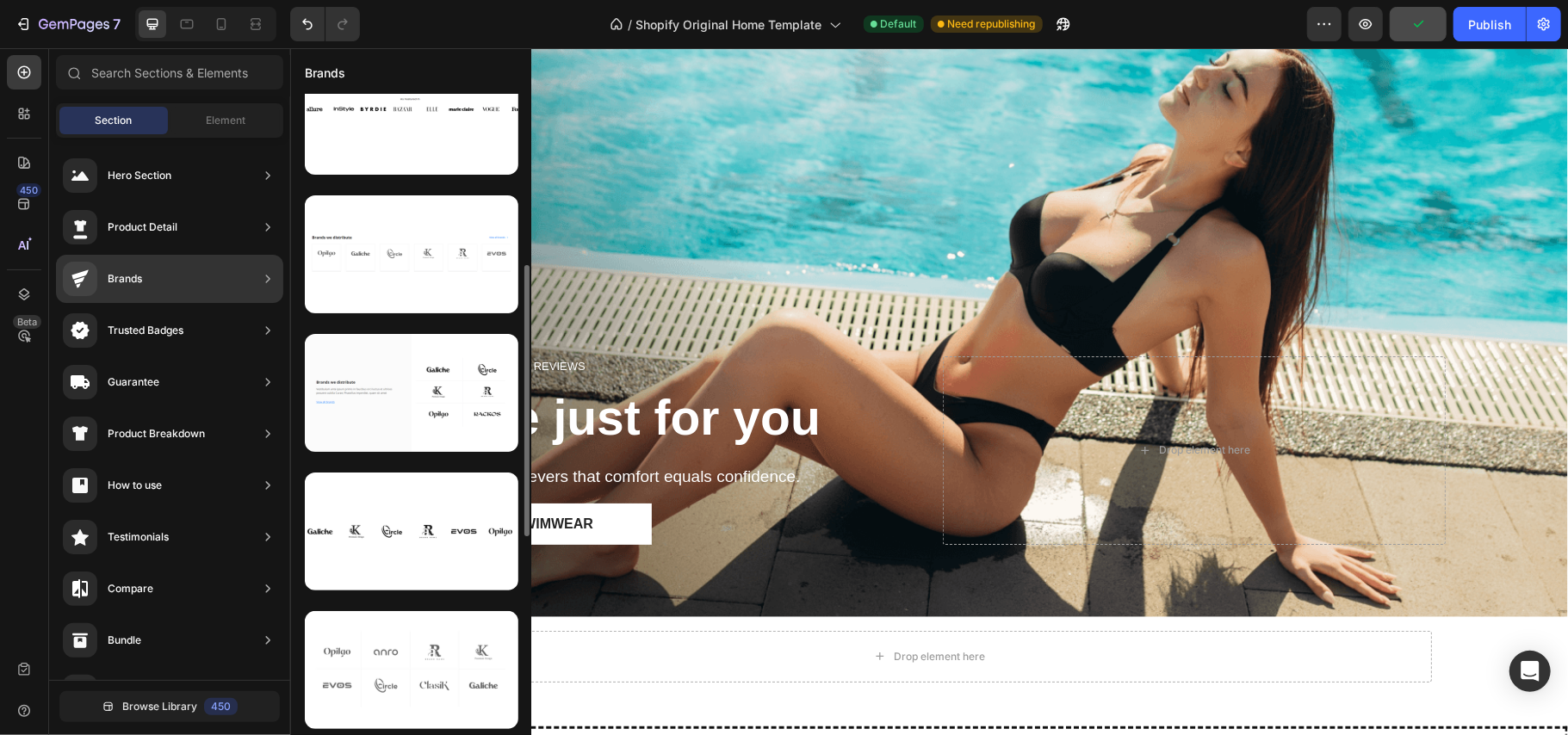
scroll to position [180, 0]
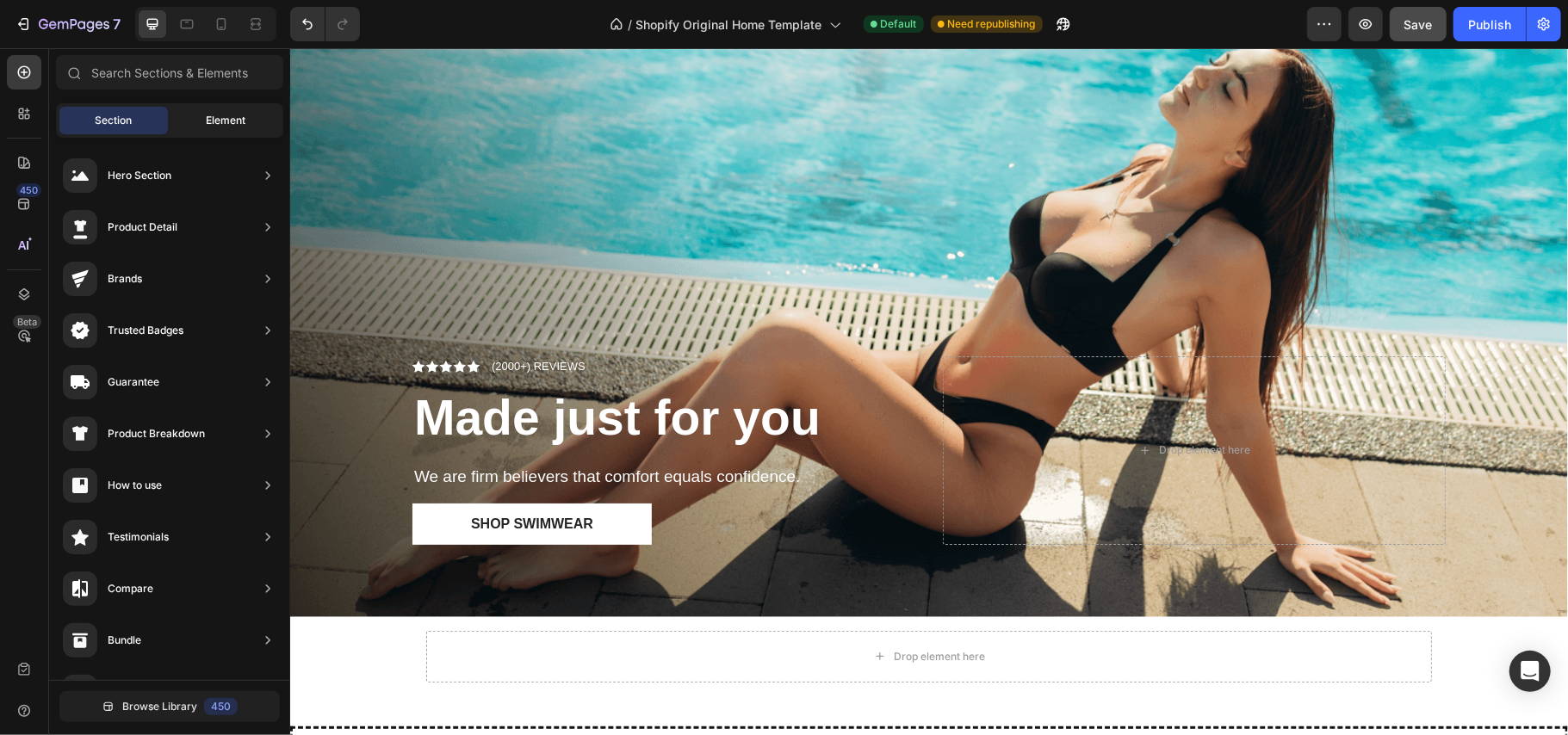
click at [215, 117] on span "Element" at bounding box center [226, 120] width 39 height 16
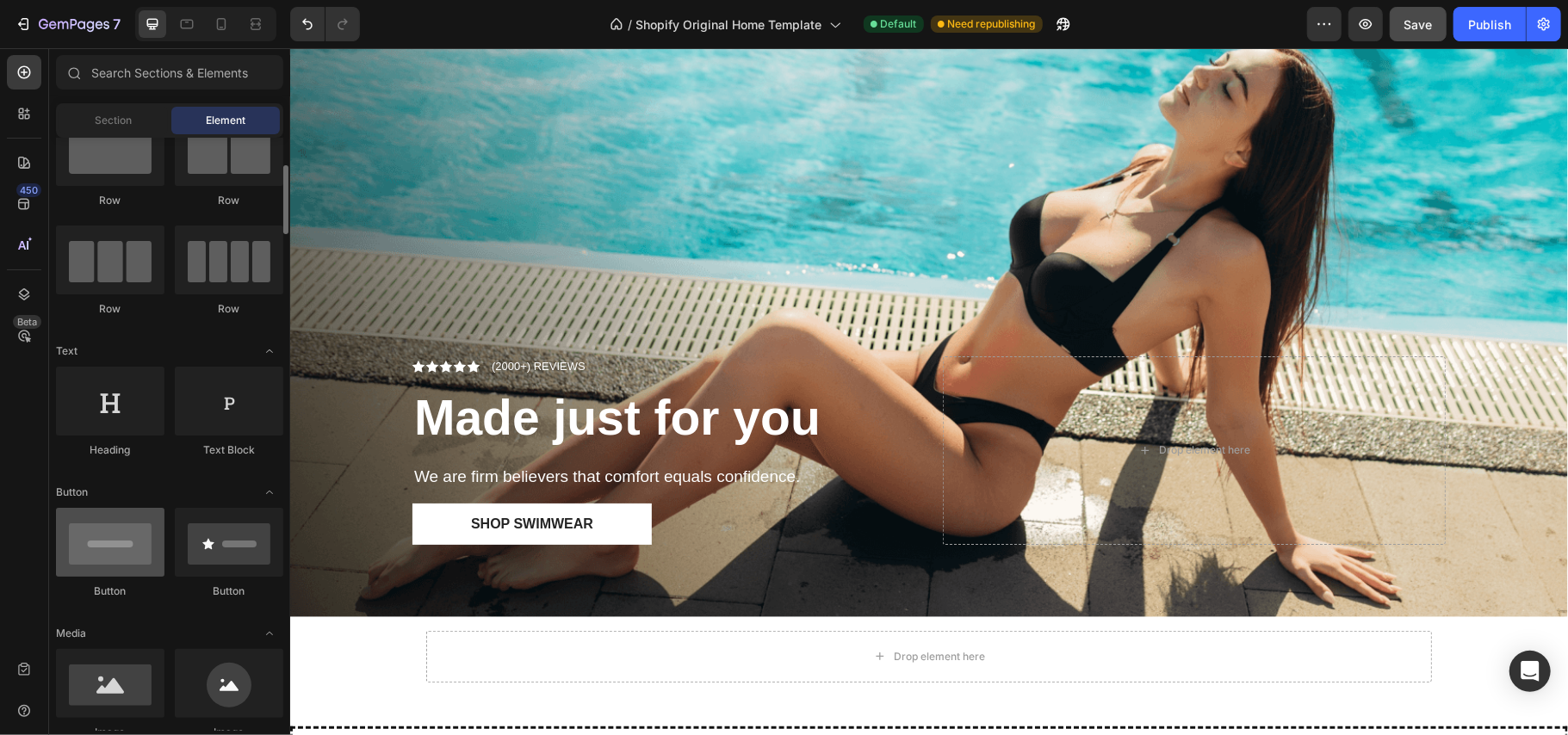
scroll to position [117, 0]
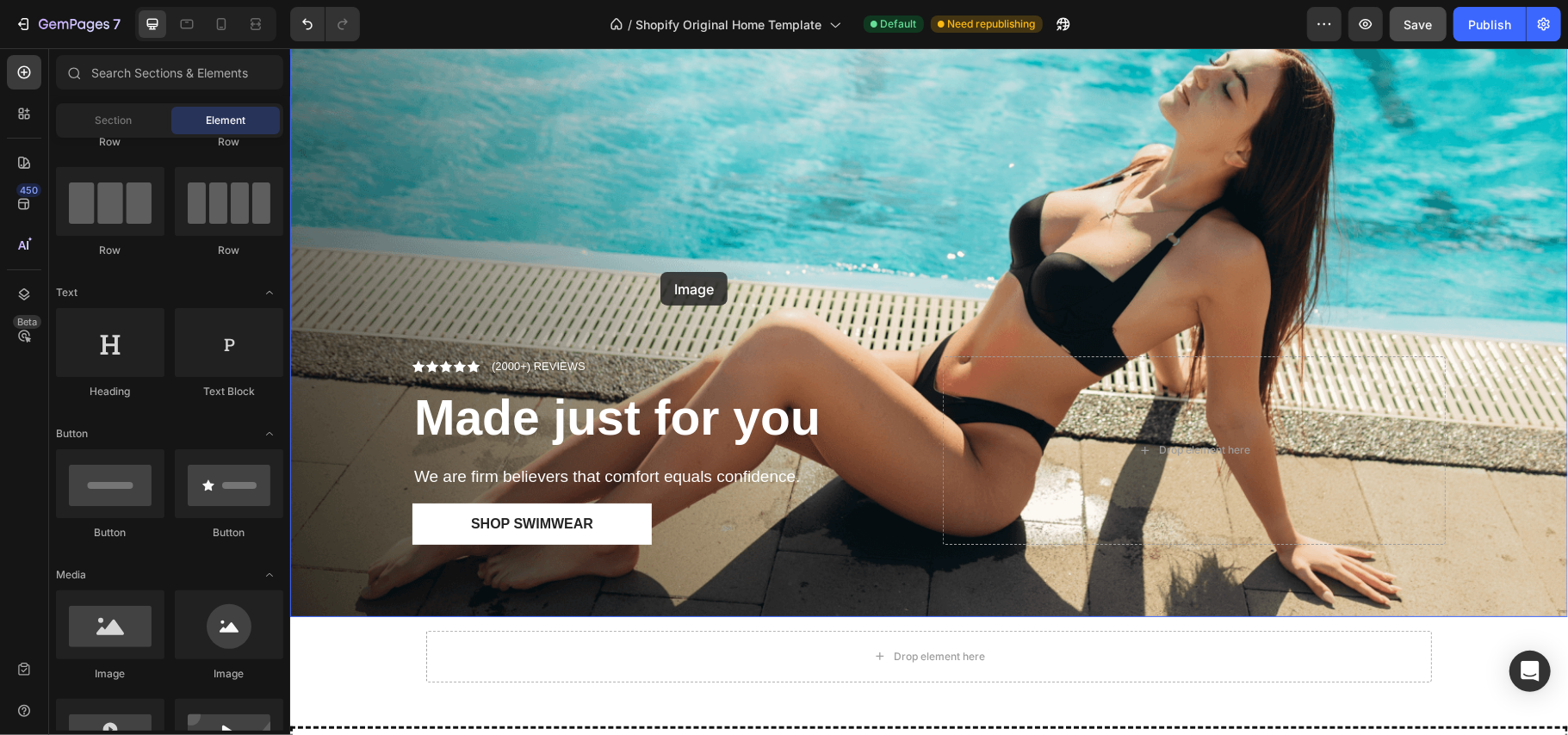
drag, startPoint x: 403, startPoint y: 671, endPoint x: 660, endPoint y: 271, distance: 475.4
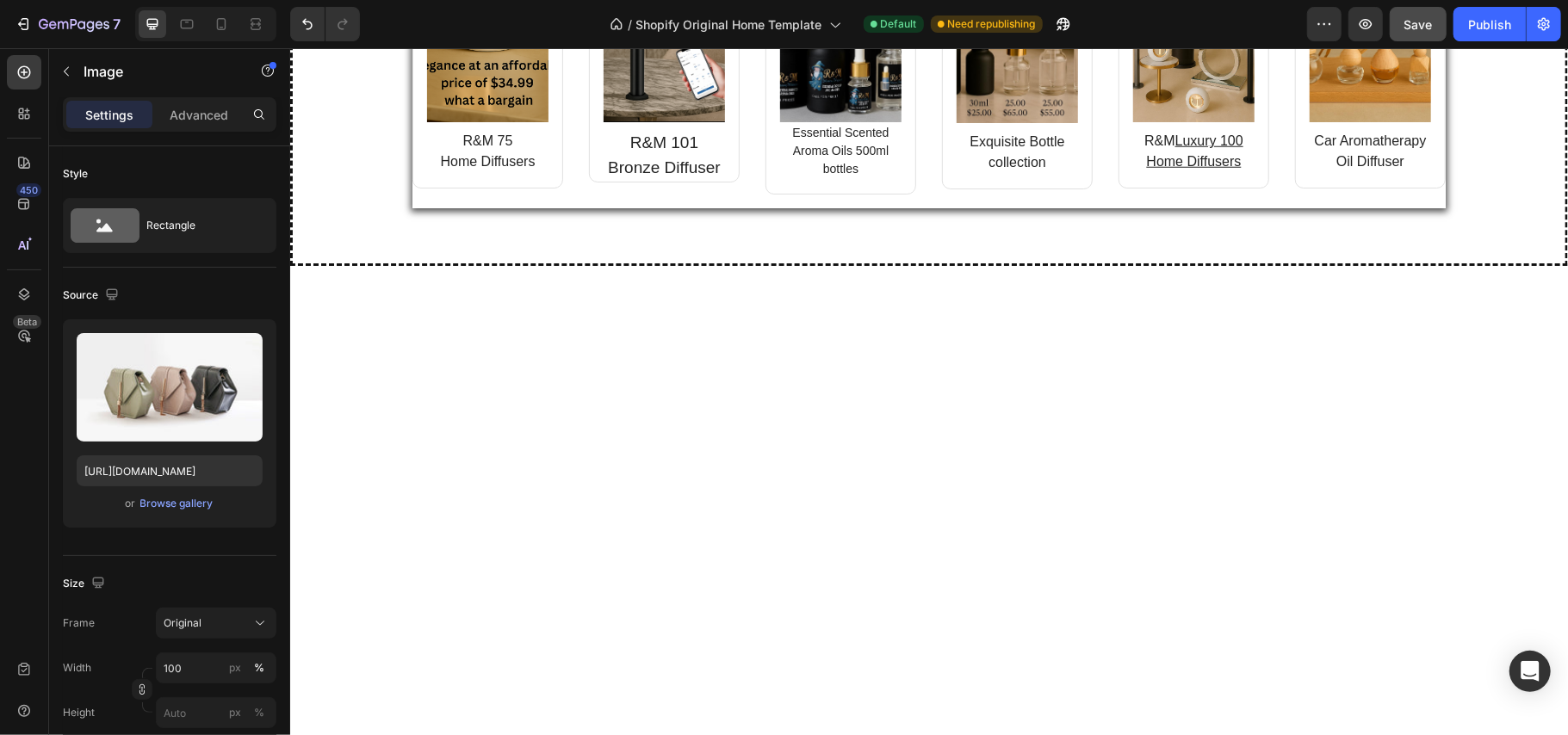
scroll to position [1090, 0]
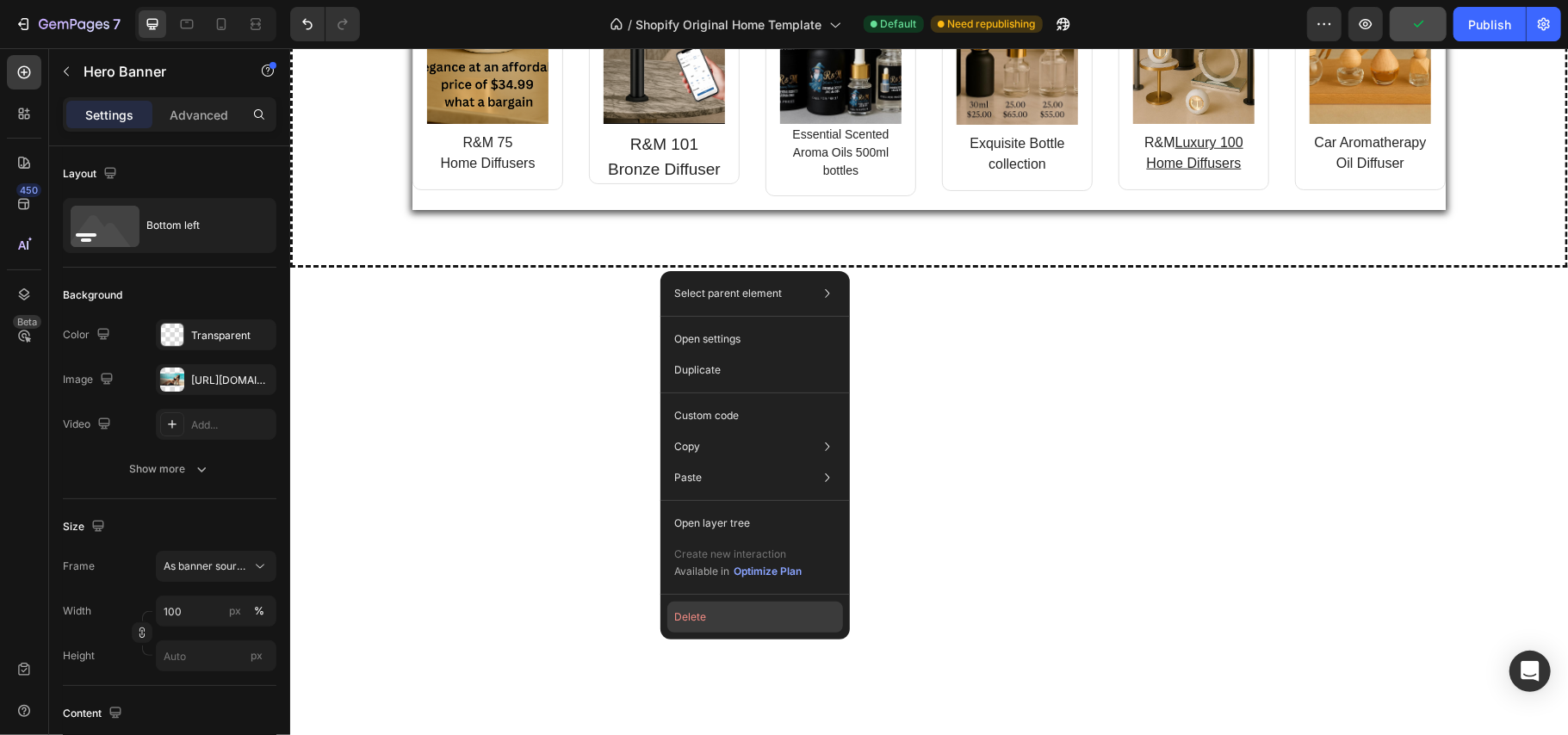
click at [700, 622] on button "Delete" at bounding box center [755, 617] width 176 height 31
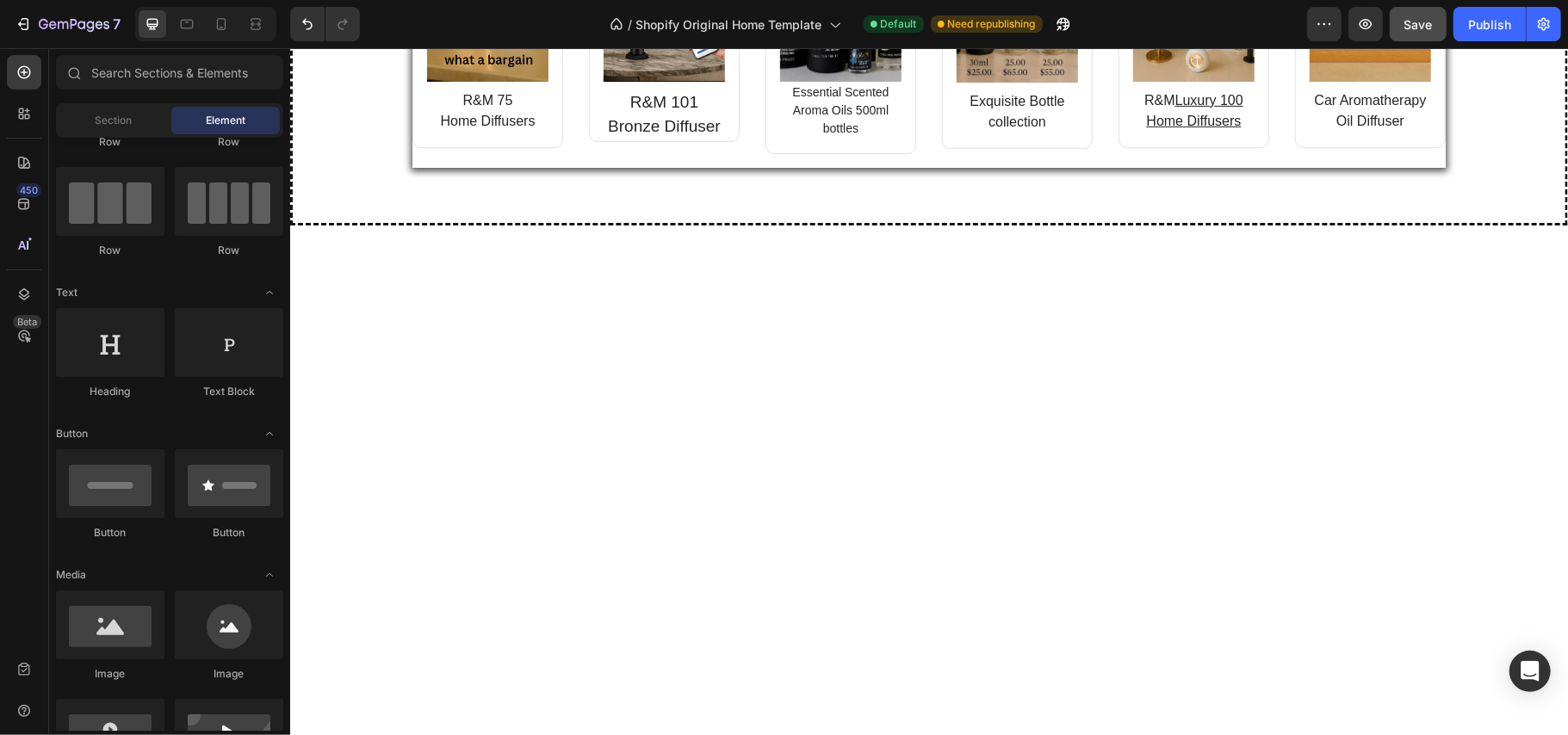
scroll to position [497, 0]
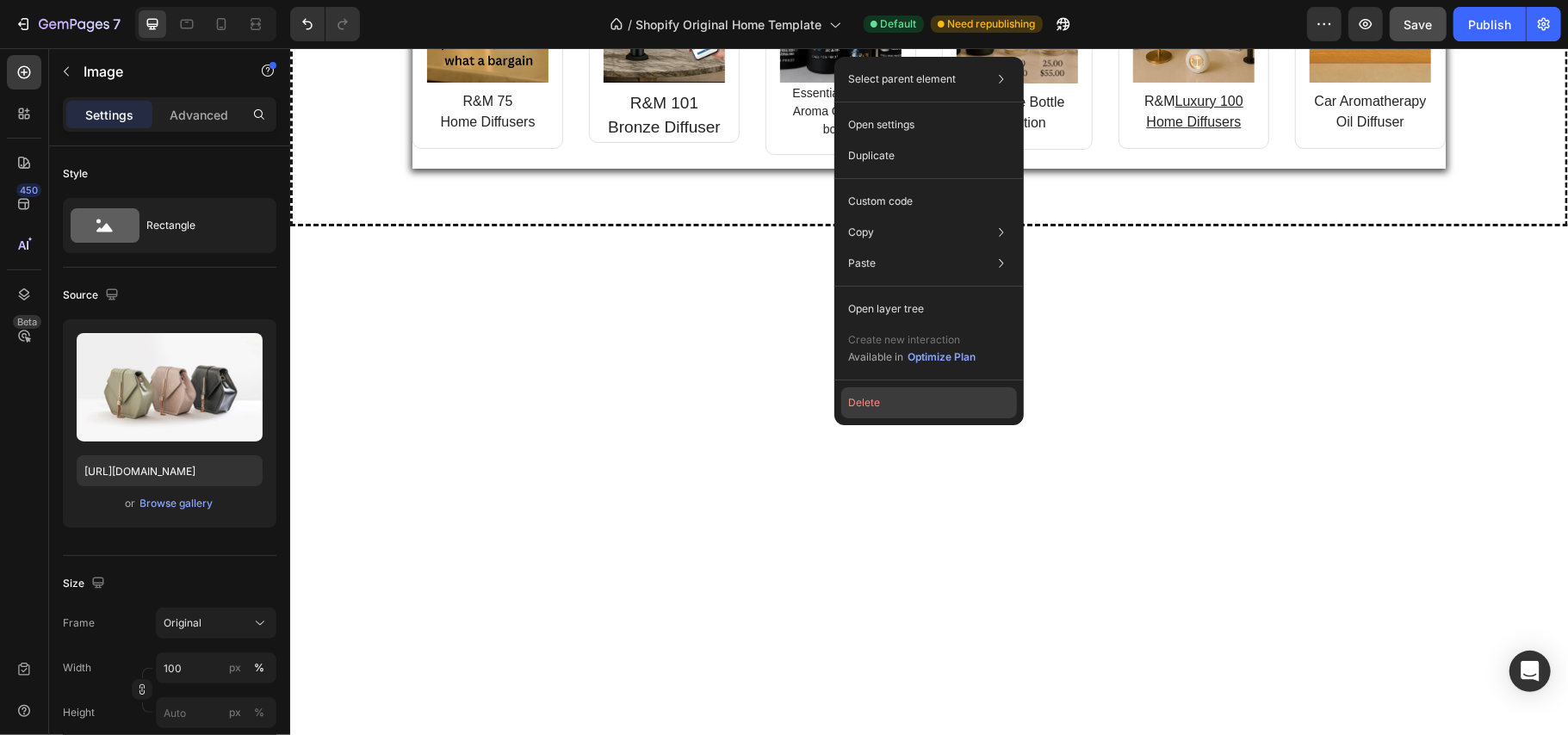
click at [900, 404] on button "Delete" at bounding box center [930, 403] width 176 height 31
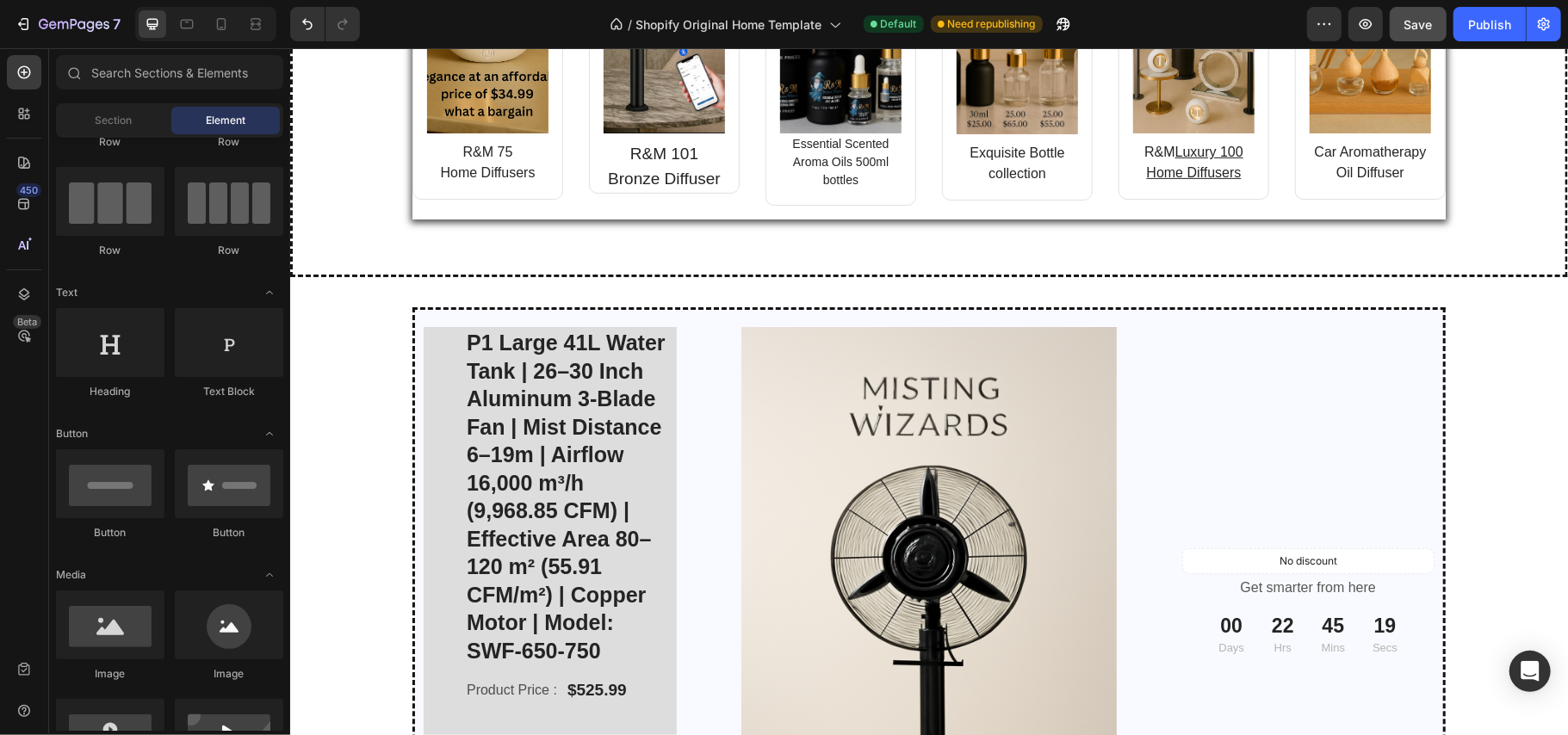
scroll to position [0, 0]
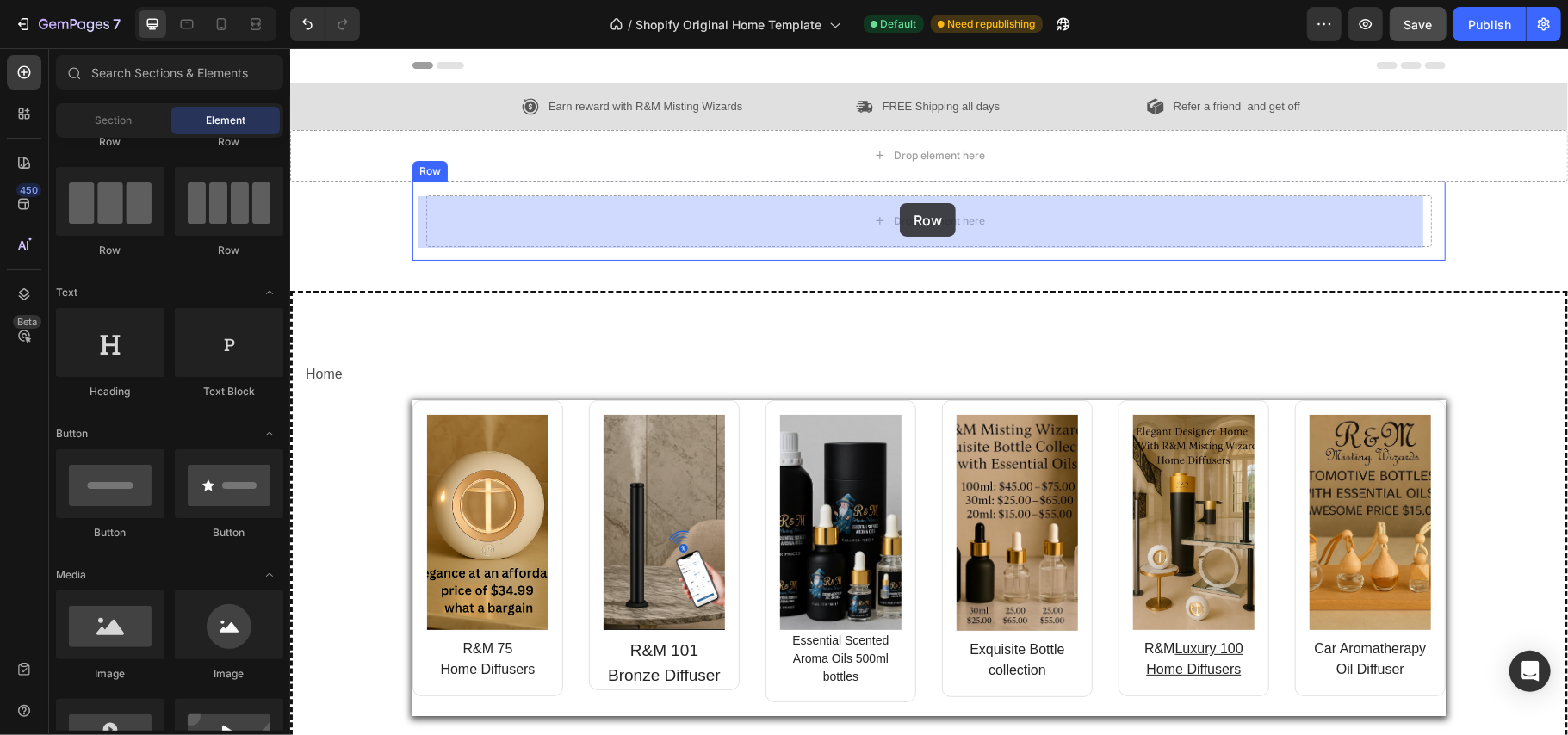
drag, startPoint x: 425, startPoint y: 260, endPoint x: 899, endPoint y: 202, distance: 477.5
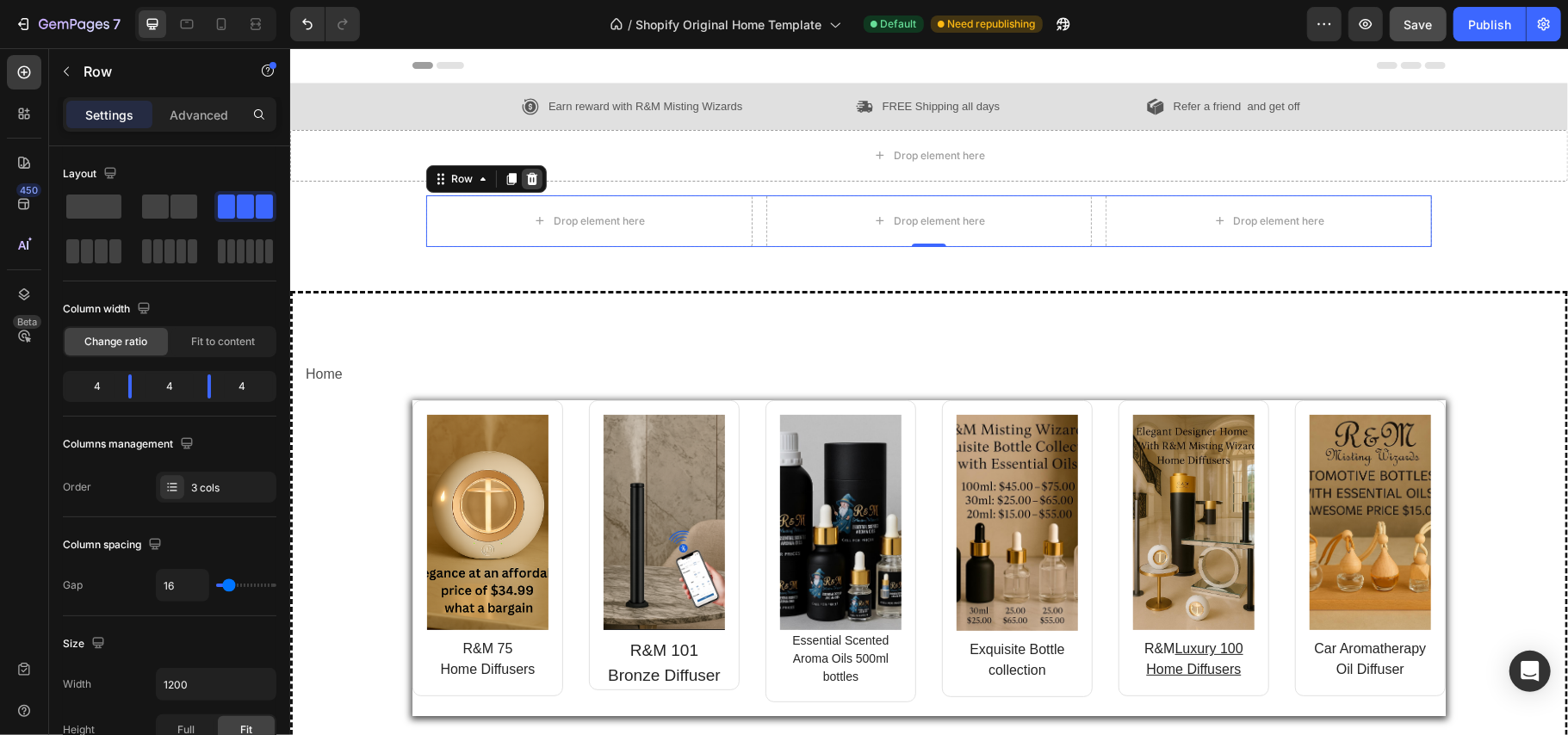
click at [526, 175] on icon at bounding box center [531, 178] width 11 height 12
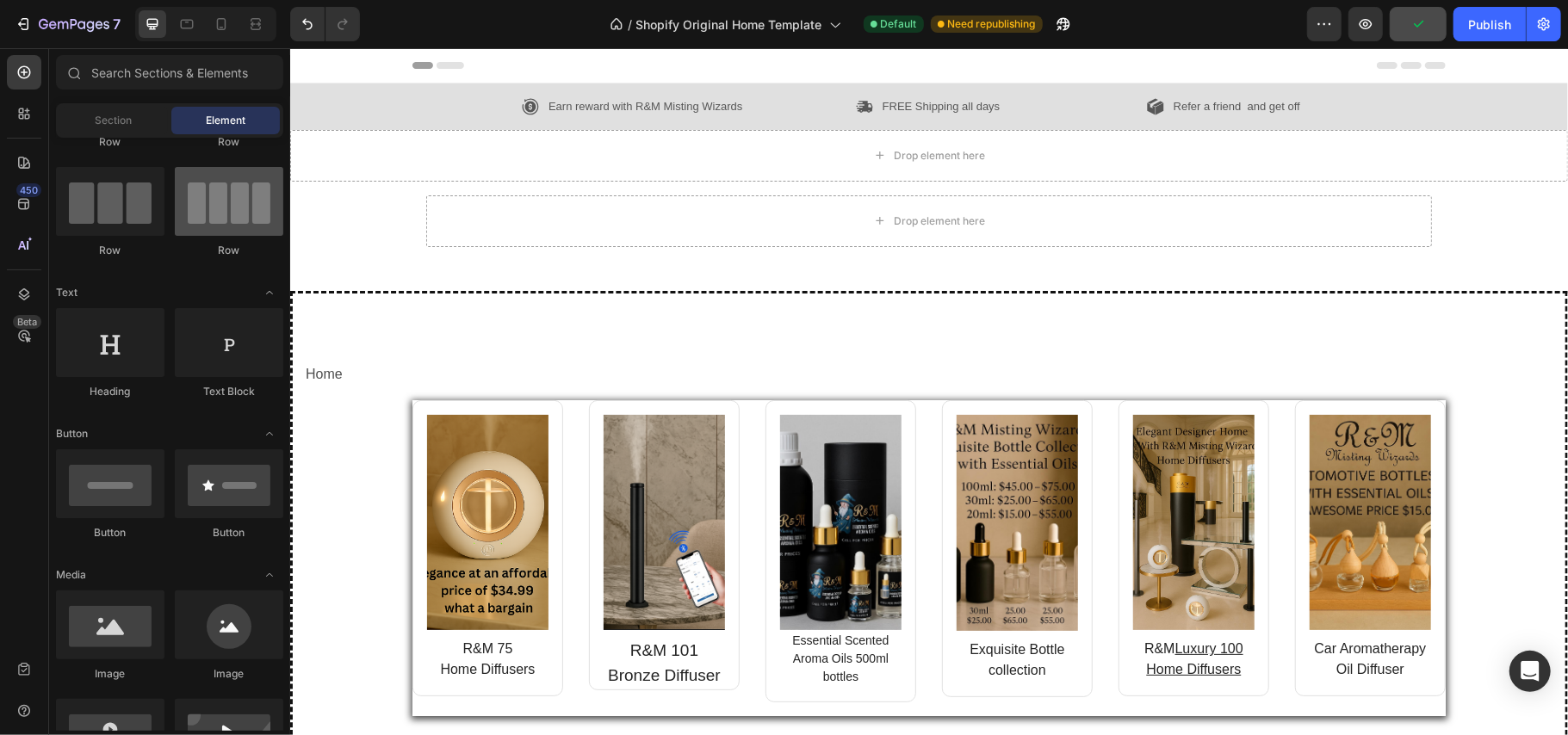
click at [224, 224] on div at bounding box center [229, 201] width 109 height 69
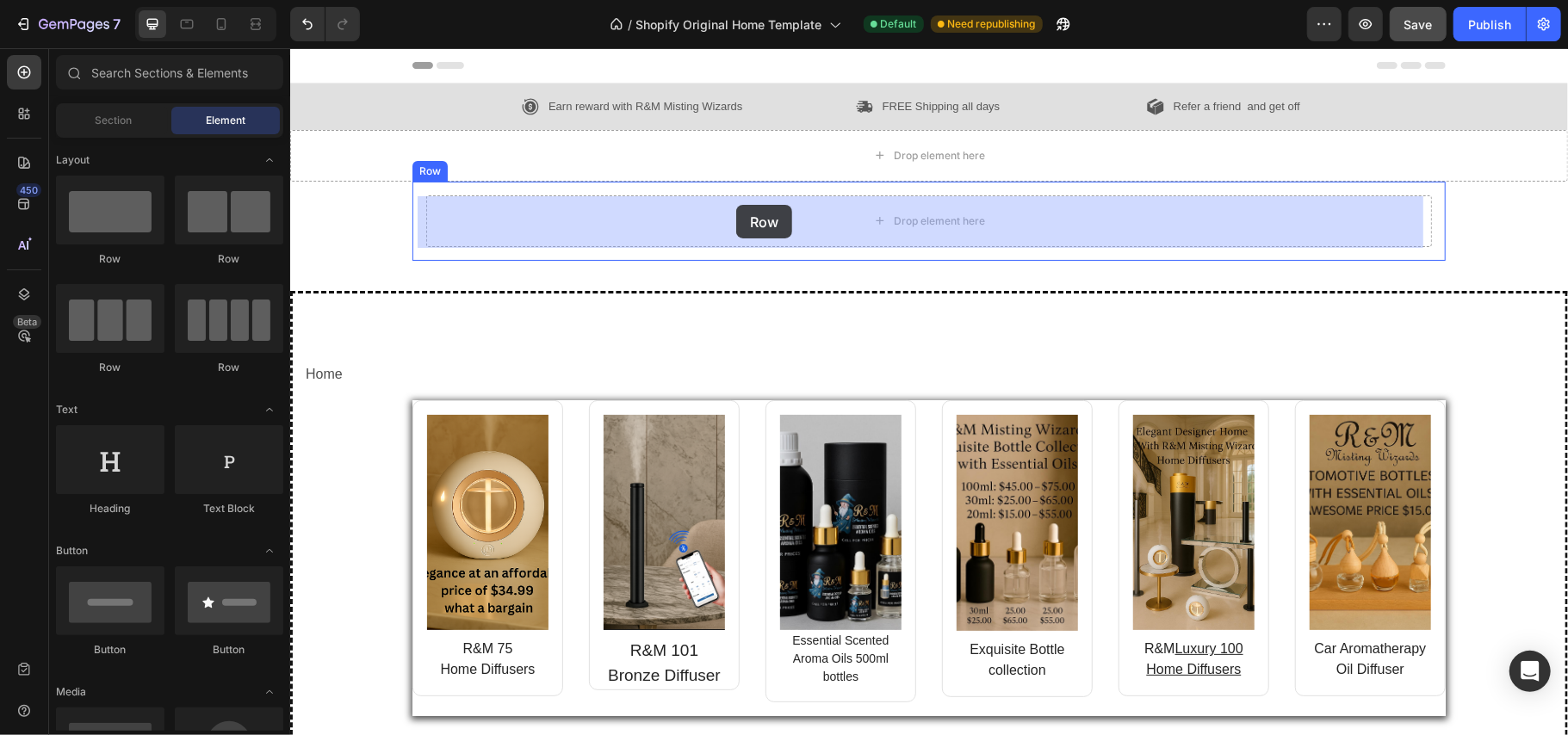
drag, startPoint x: 529, startPoint y: 362, endPoint x: 739, endPoint y: 200, distance: 265.2
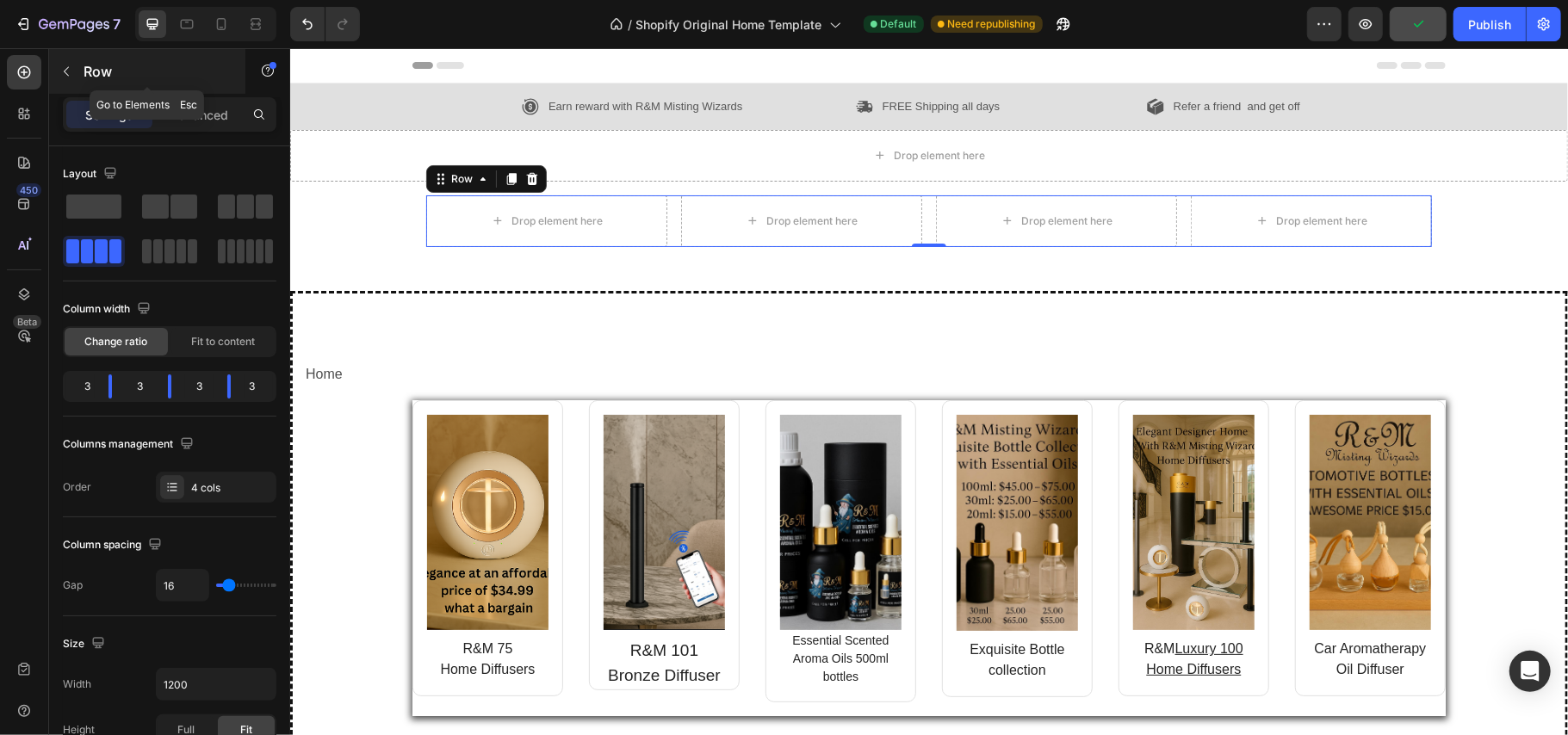
click at [71, 65] on icon "button" at bounding box center [66, 71] width 14 height 14
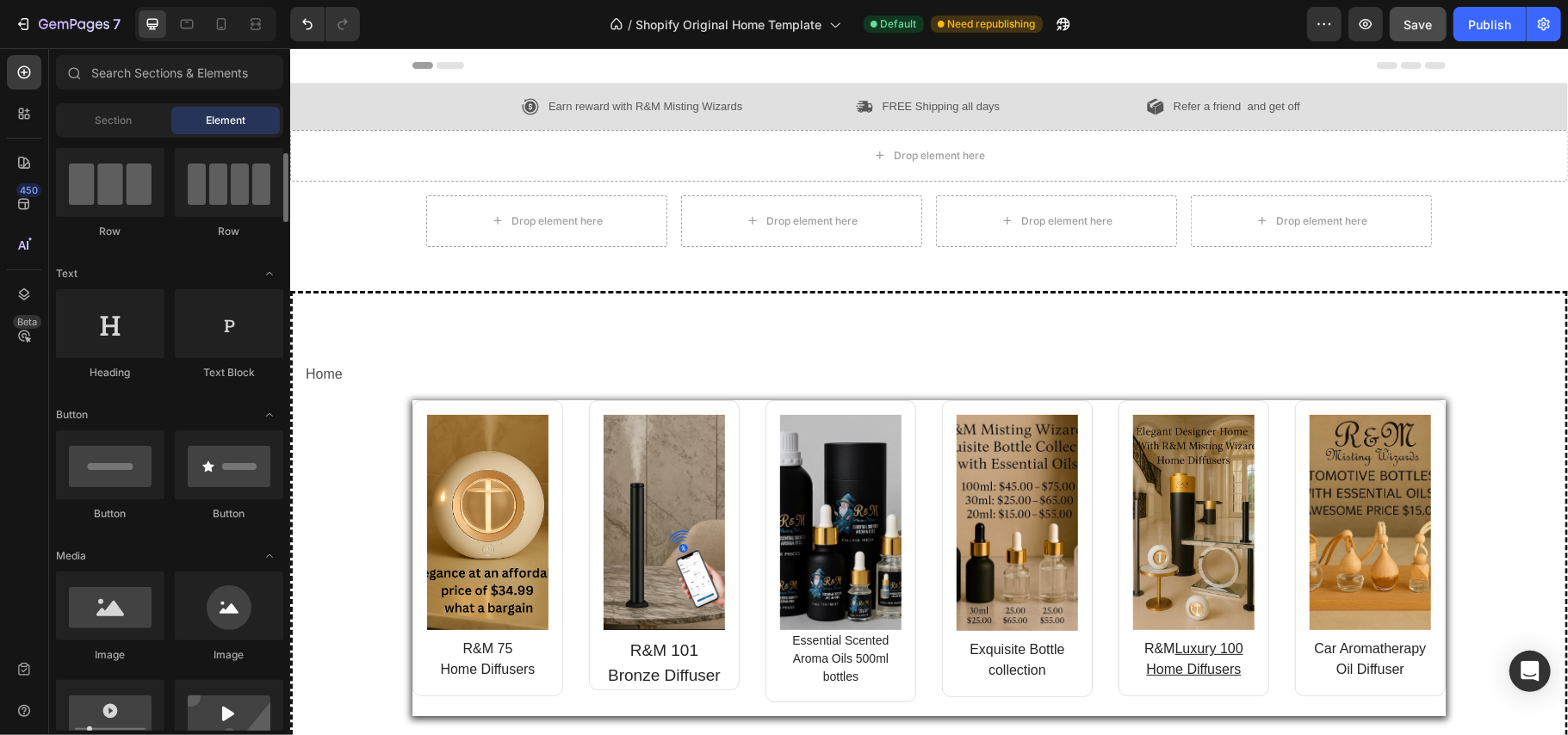
scroll to position [176, 0]
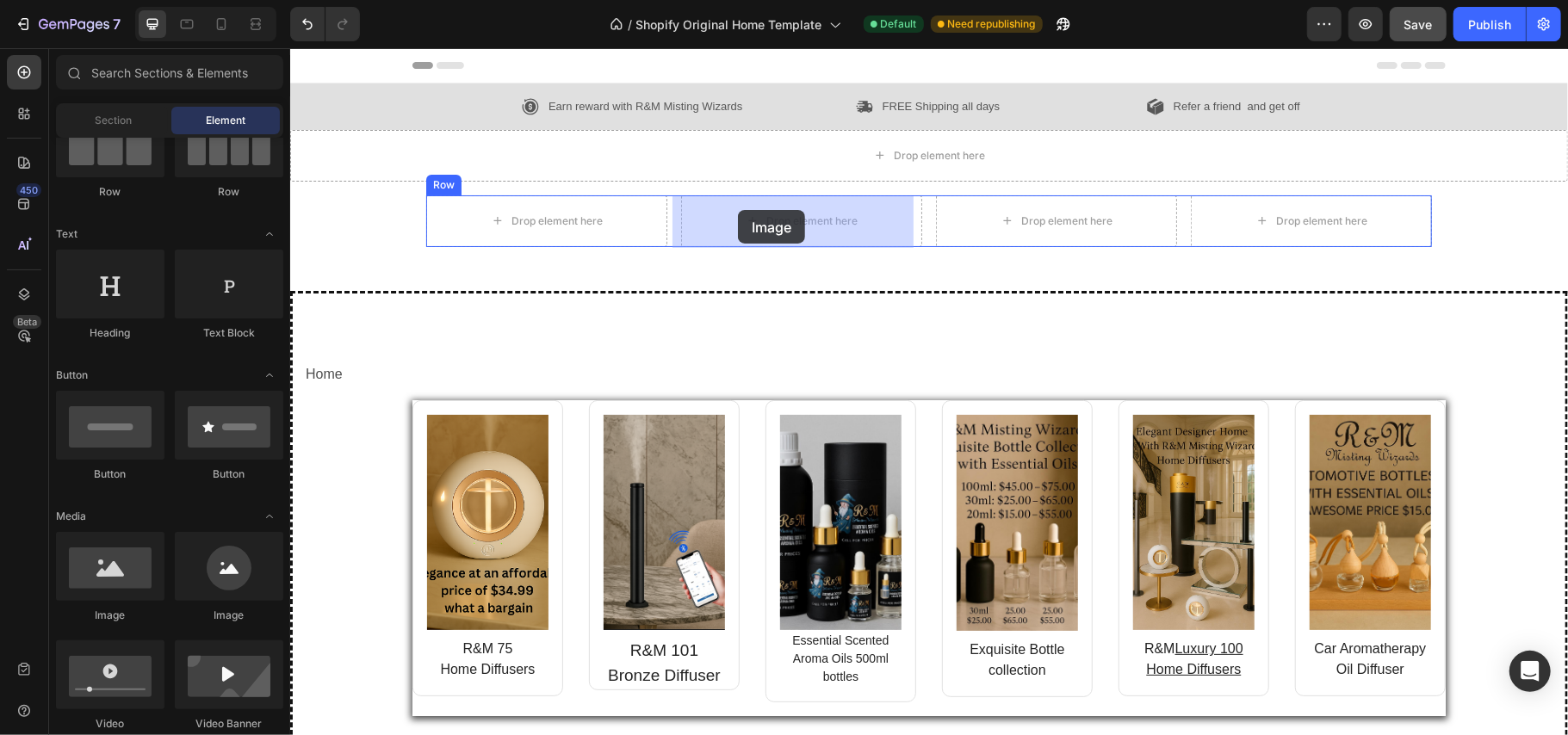
drag, startPoint x: 403, startPoint y: 624, endPoint x: 738, endPoint y: 207, distance: 534.9
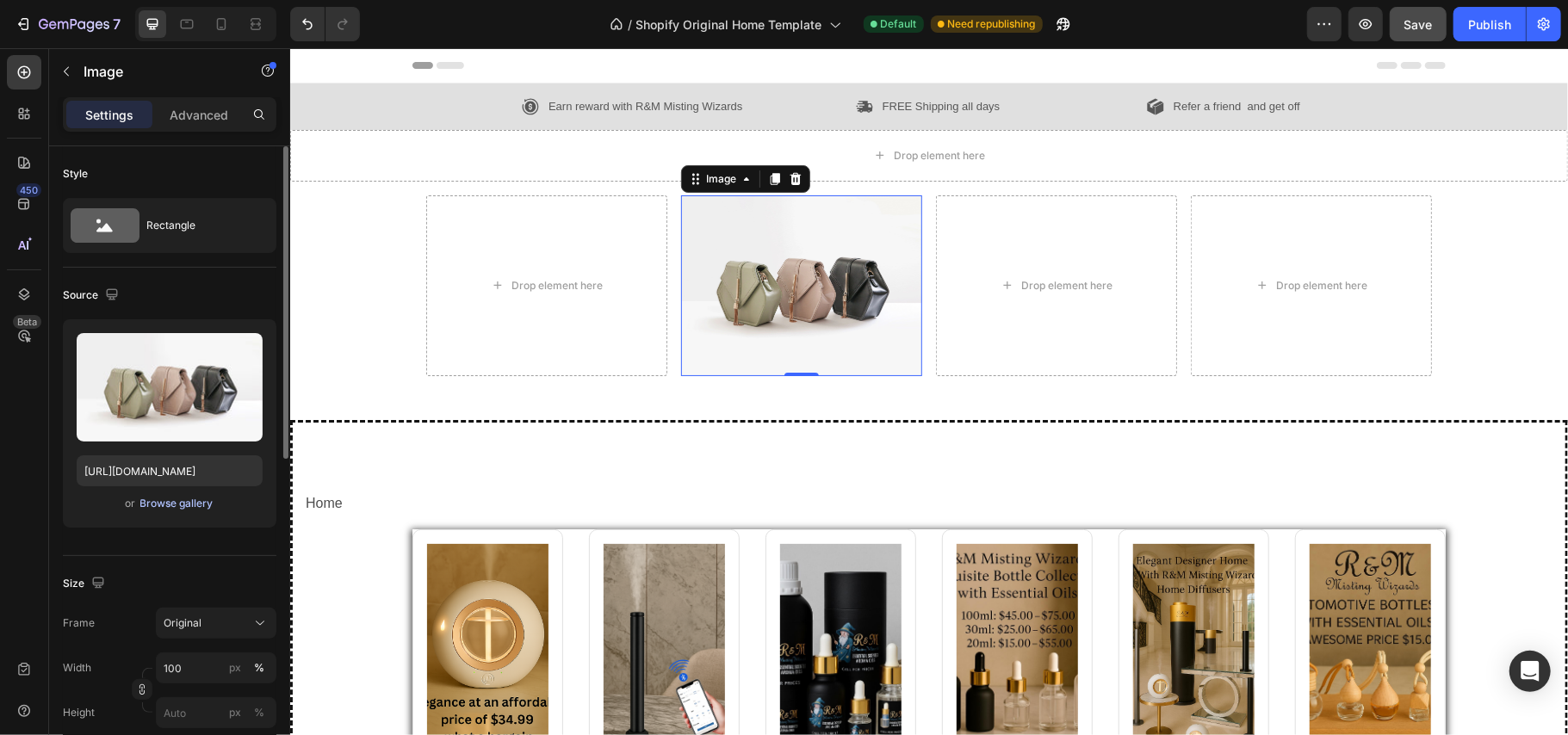
click at [192, 506] on div "Browse gallery" at bounding box center [177, 504] width 73 height 16
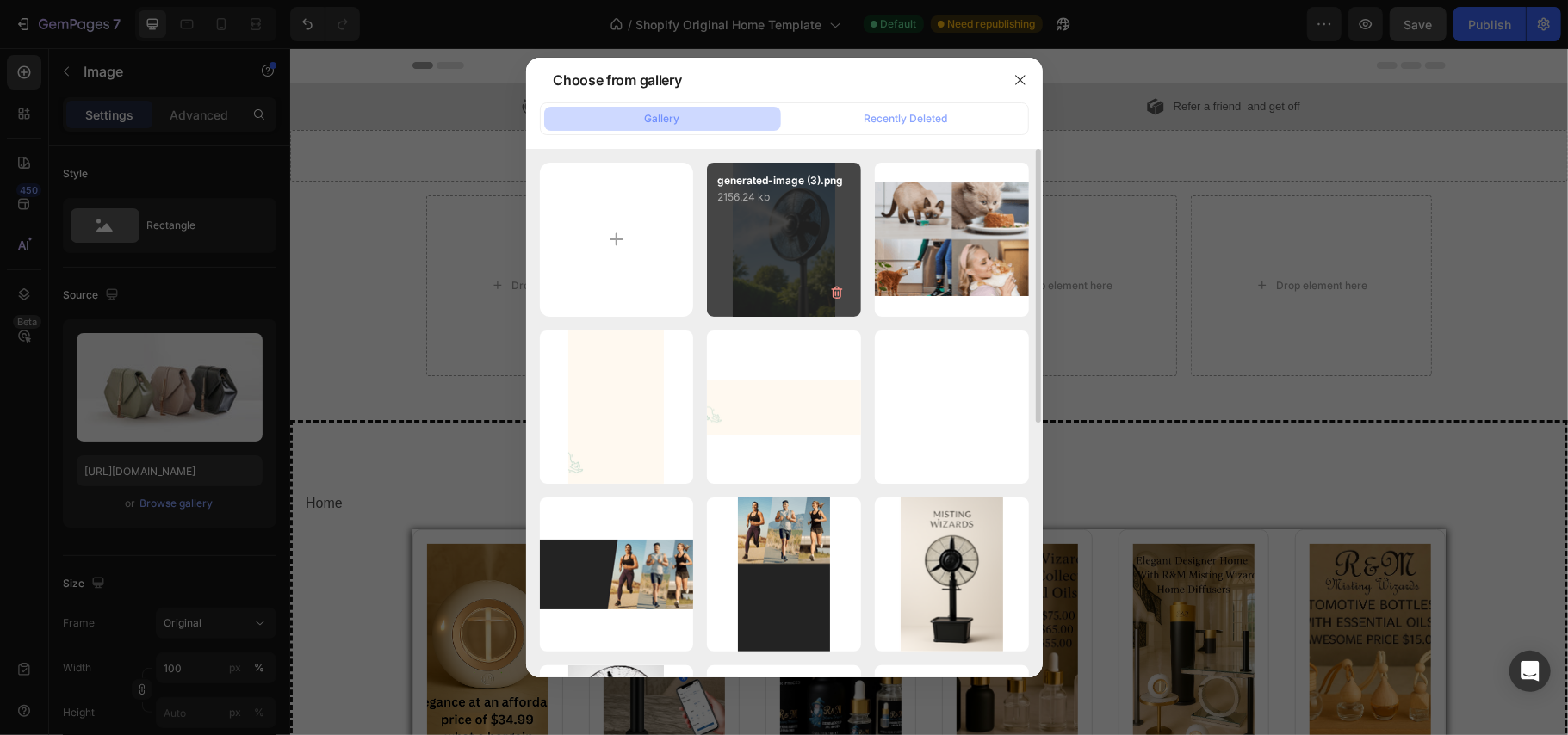
click at [794, 241] on div "generated-image (3).png 2156.24 kb" at bounding box center [784, 240] width 154 height 154
type input "https://cdn.shopify.com/s/files/1/0937/8778/3454/files/gempages_571515848108278…"
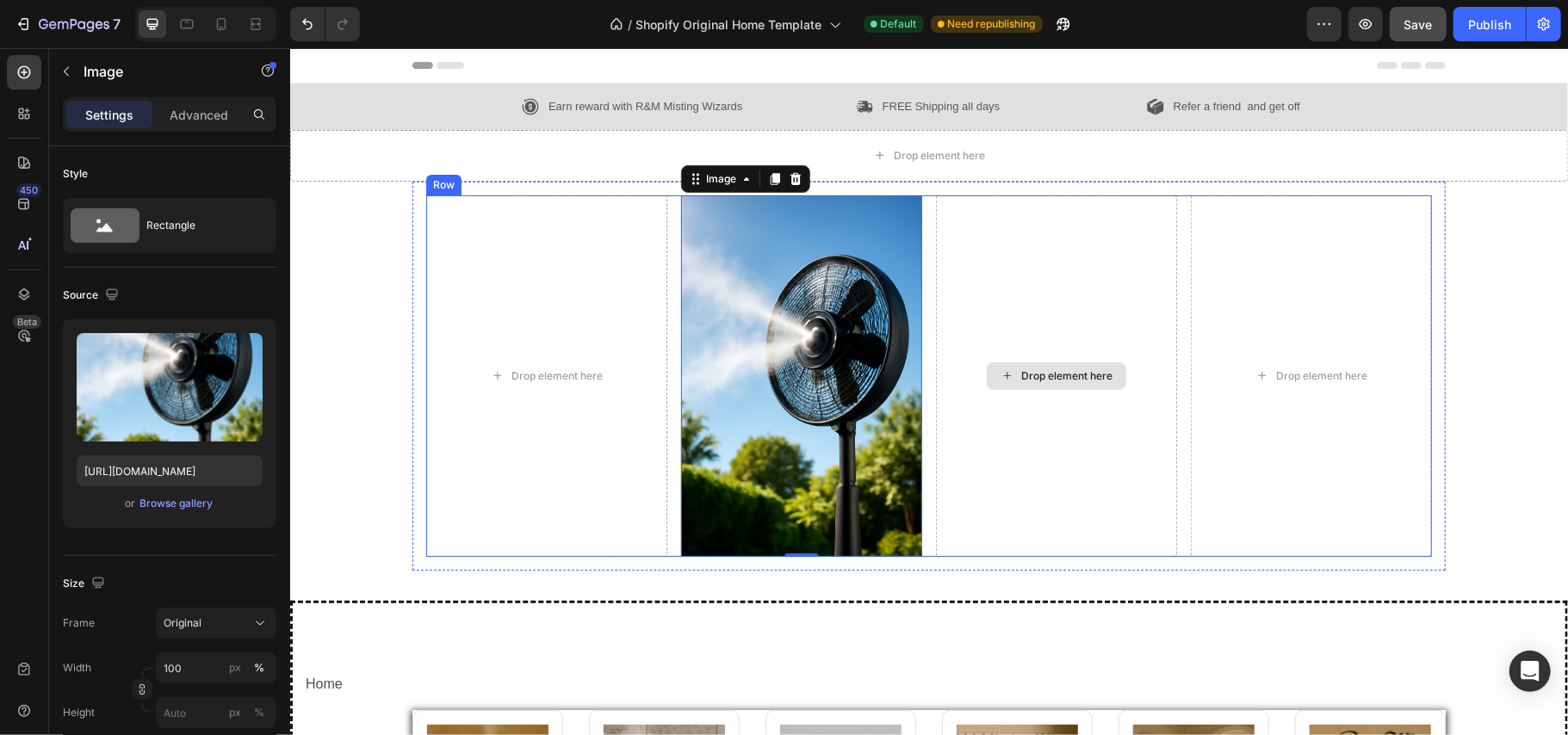
click at [1028, 285] on div "Drop element here" at bounding box center [1056, 375] width 241 height 362
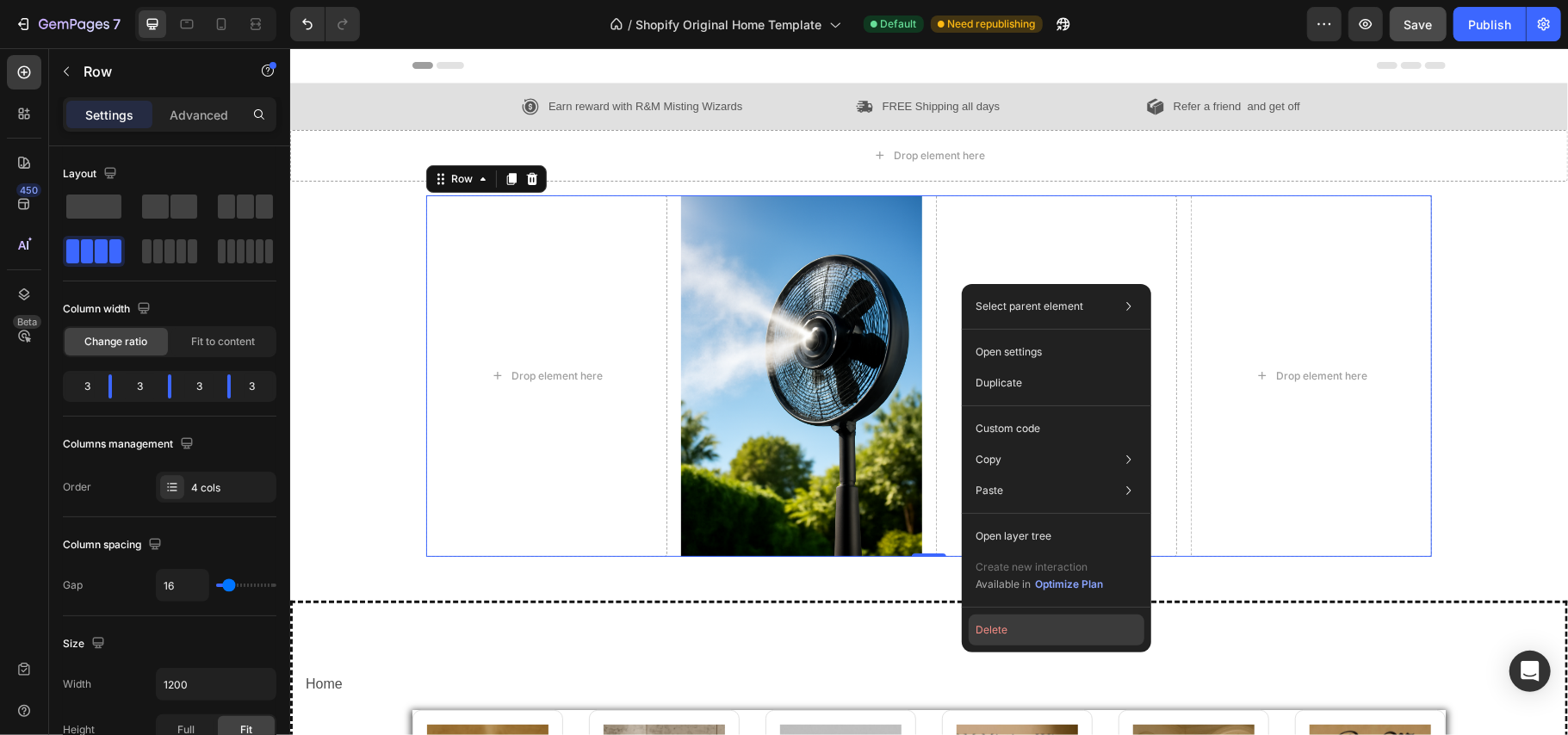
click at [1006, 620] on button "Delete" at bounding box center [1057, 629] width 176 height 31
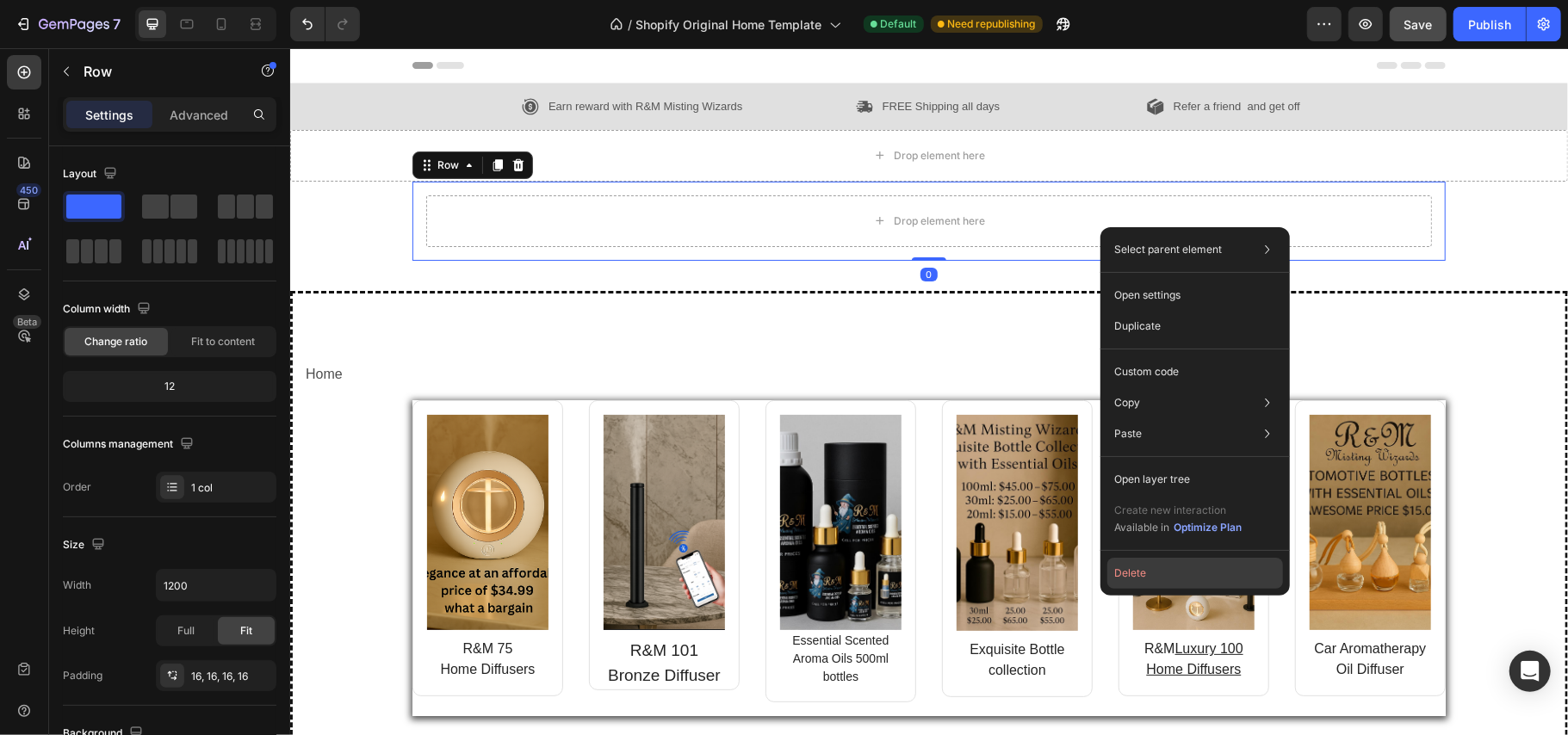
click at [1125, 569] on button "Delete" at bounding box center [1195, 573] width 176 height 31
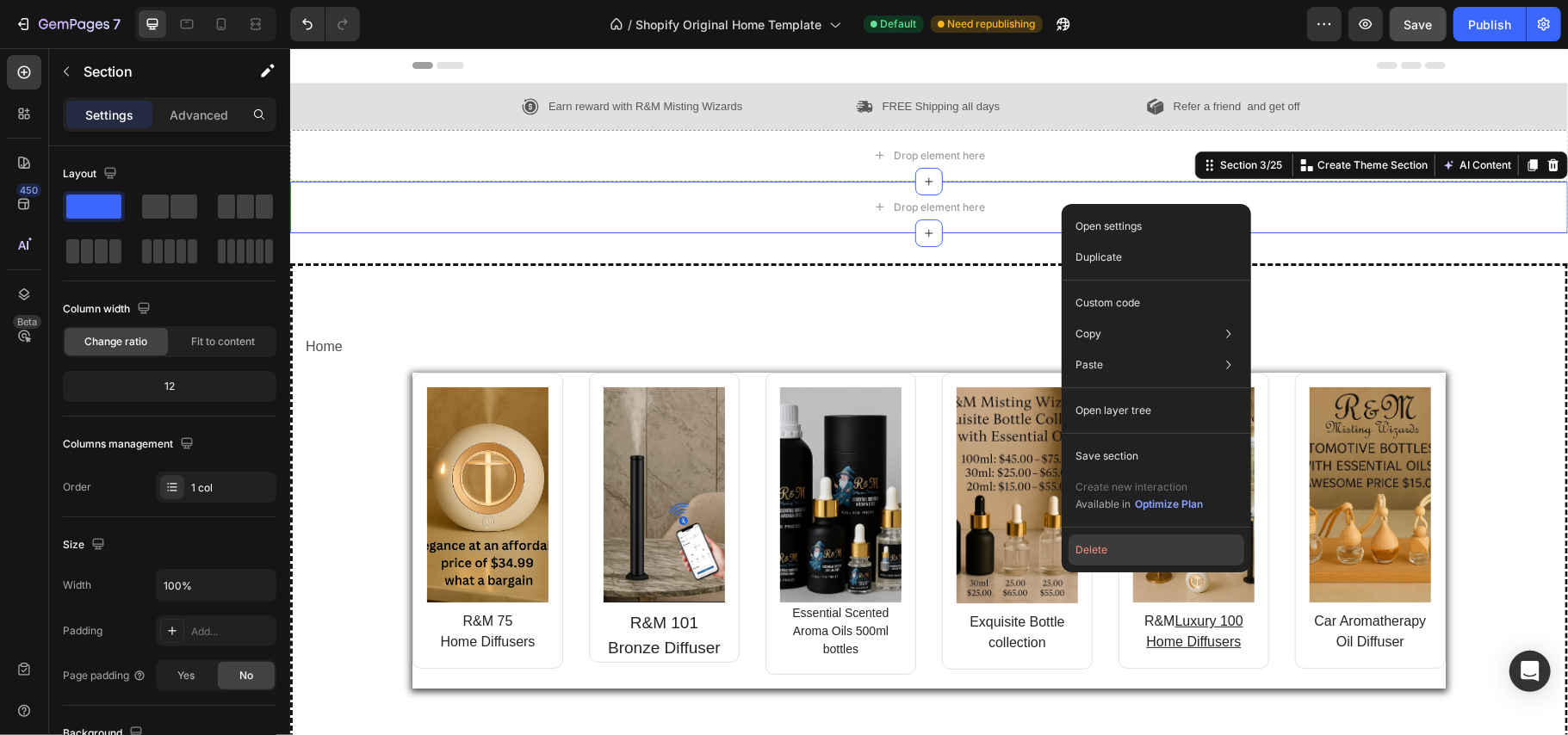
click at [1106, 545] on button "Delete" at bounding box center [1157, 550] width 176 height 31
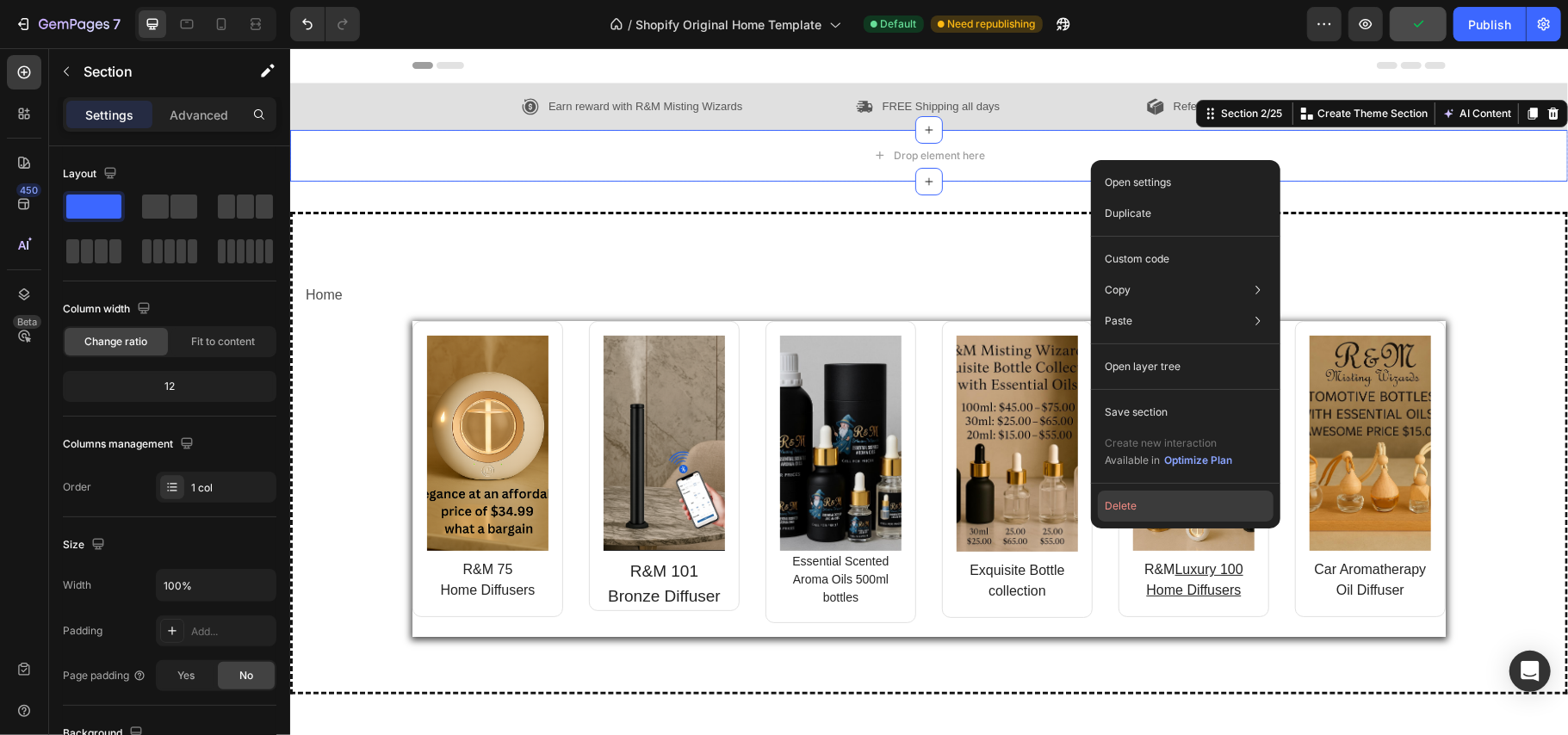
click at [1132, 507] on button "Delete" at bounding box center [1186, 505] width 176 height 31
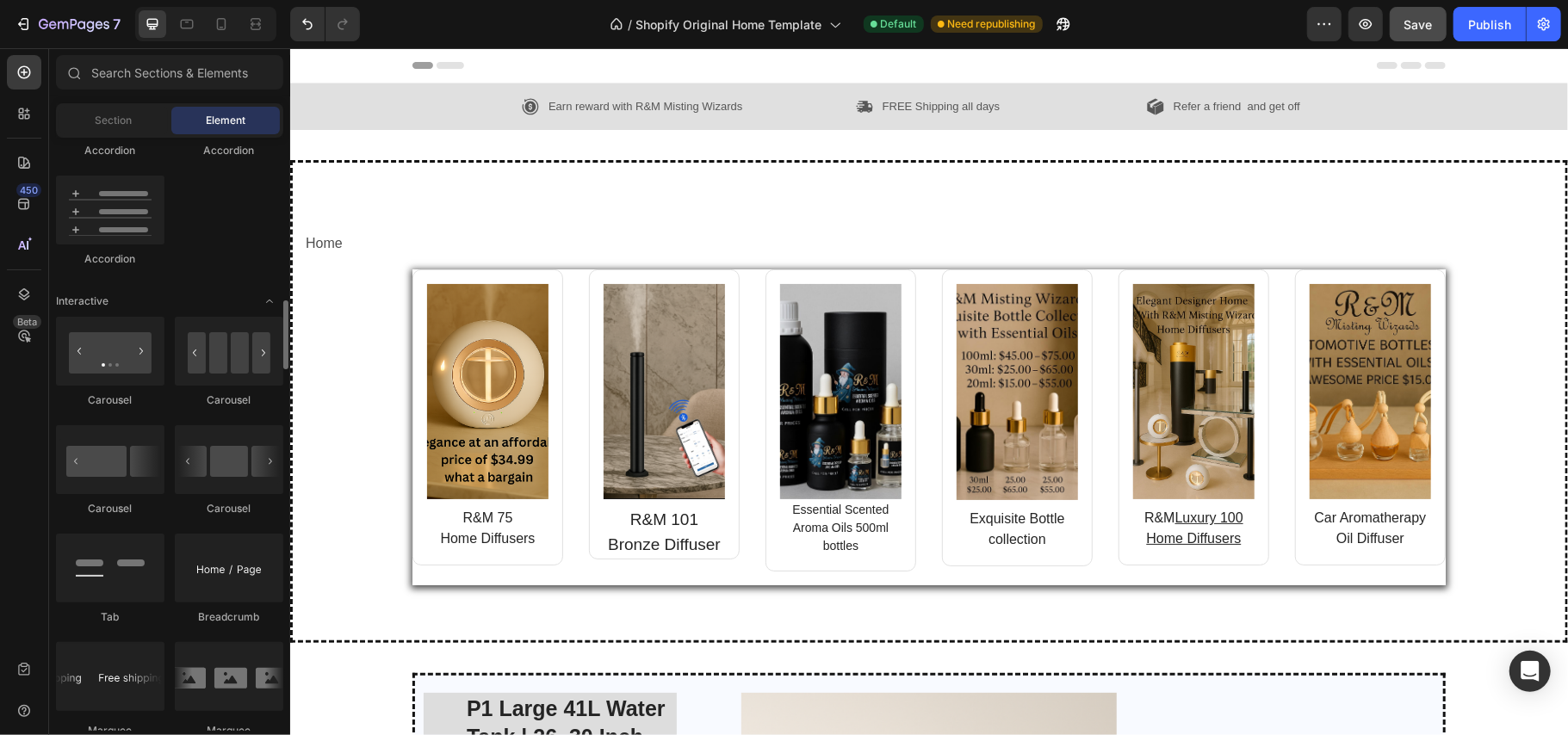
scroll to position [1540, 0]
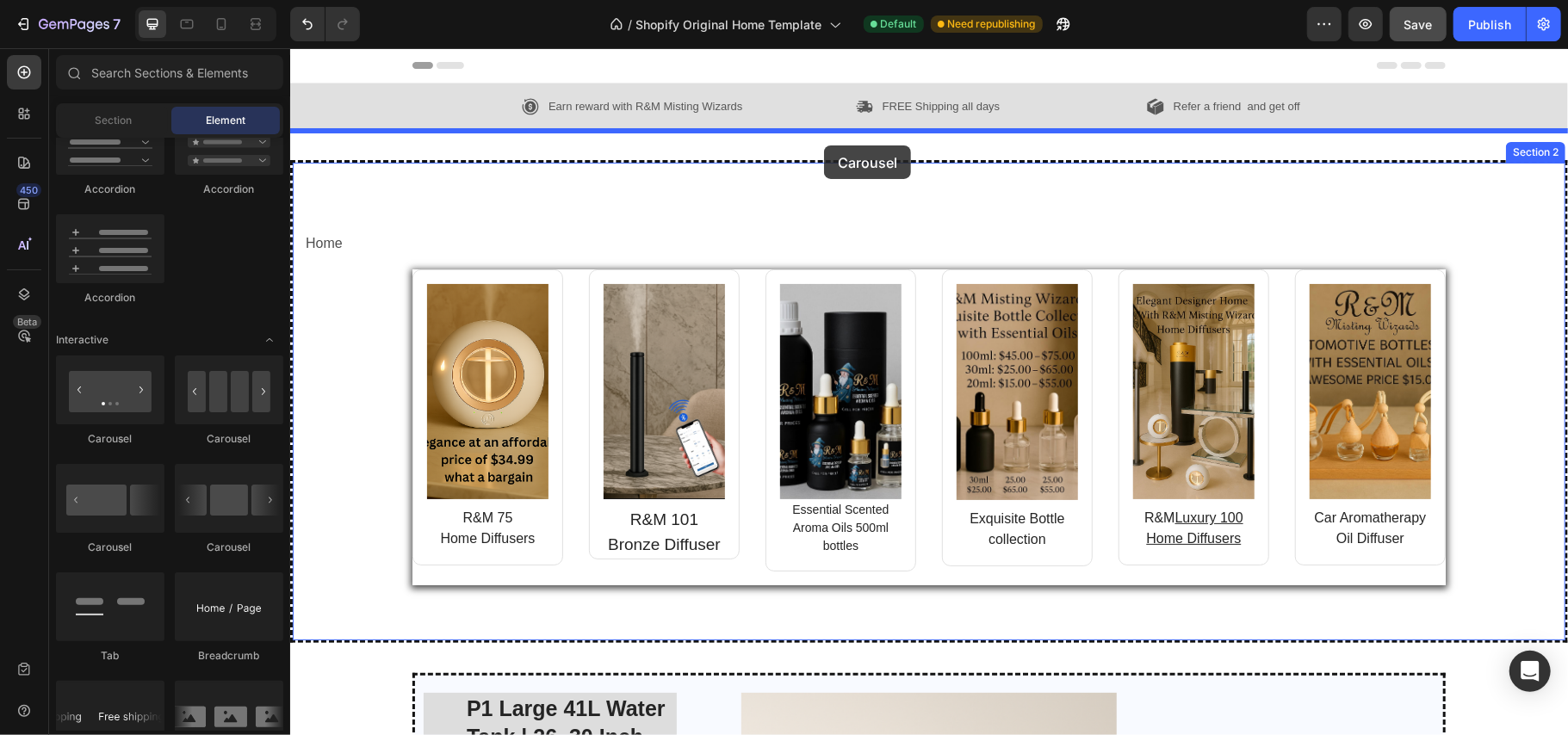
drag, startPoint x: 421, startPoint y: 463, endPoint x: 823, endPoint y: 145, distance: 512.6
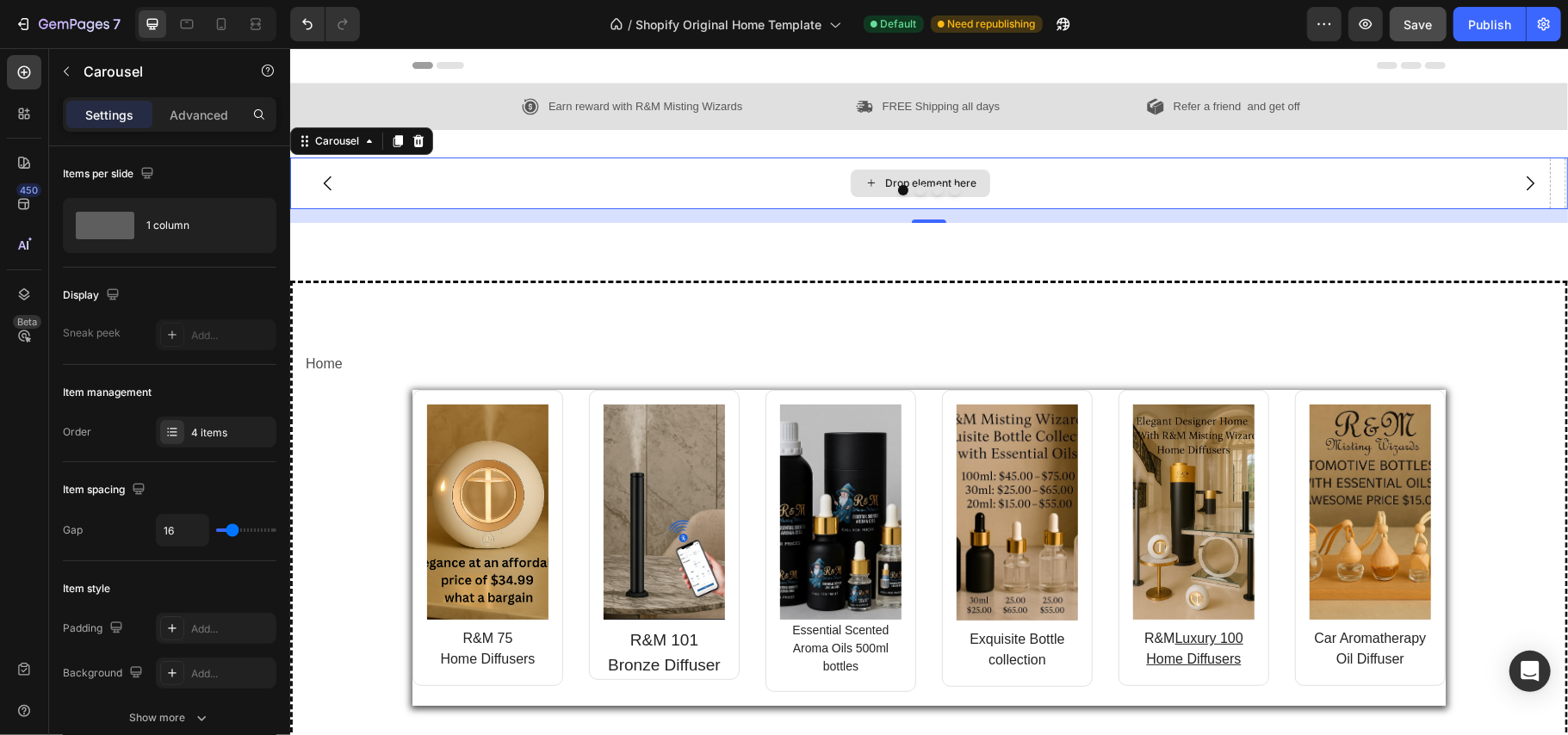
click at [935, 182] on div "Drop element here" at bounding box center [930, 183] width 92 height 14
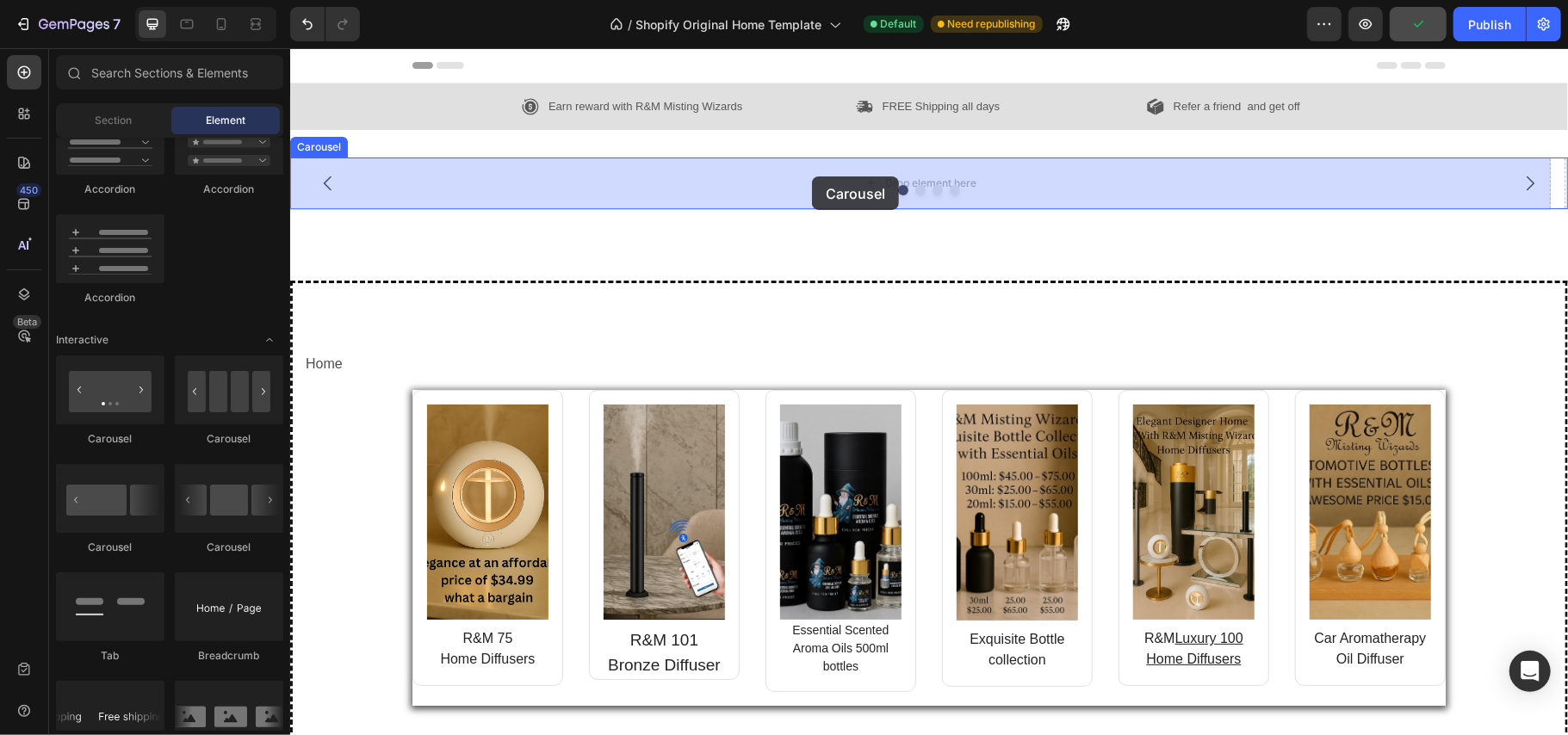
drag, startPoint x: 545, startPoint y: 547, endPoint x: 827, endPoint y: 172, distance: 469.2
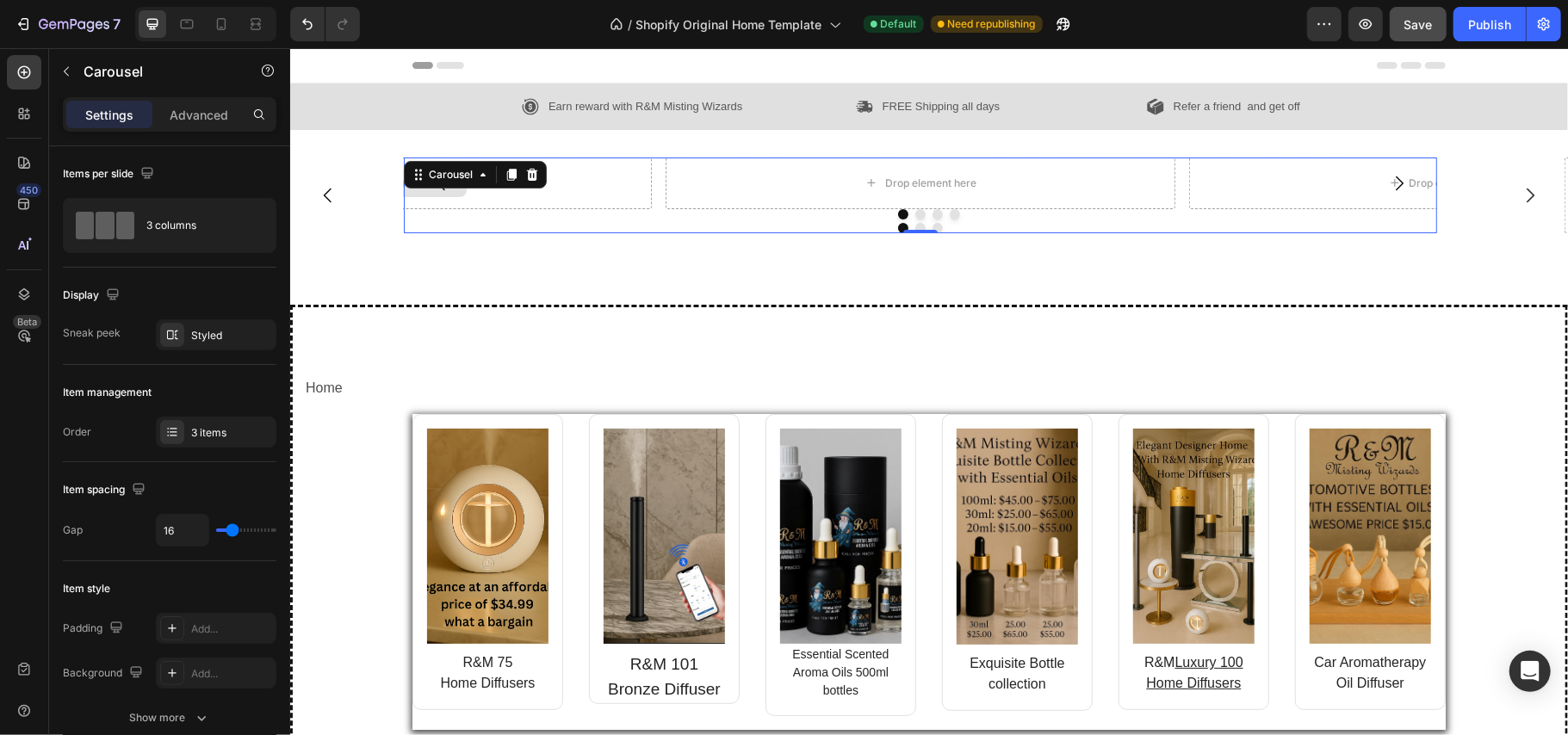
click at [599, 185] on div "Drop element here" at bounding box center [396, 183] width 510 height 51
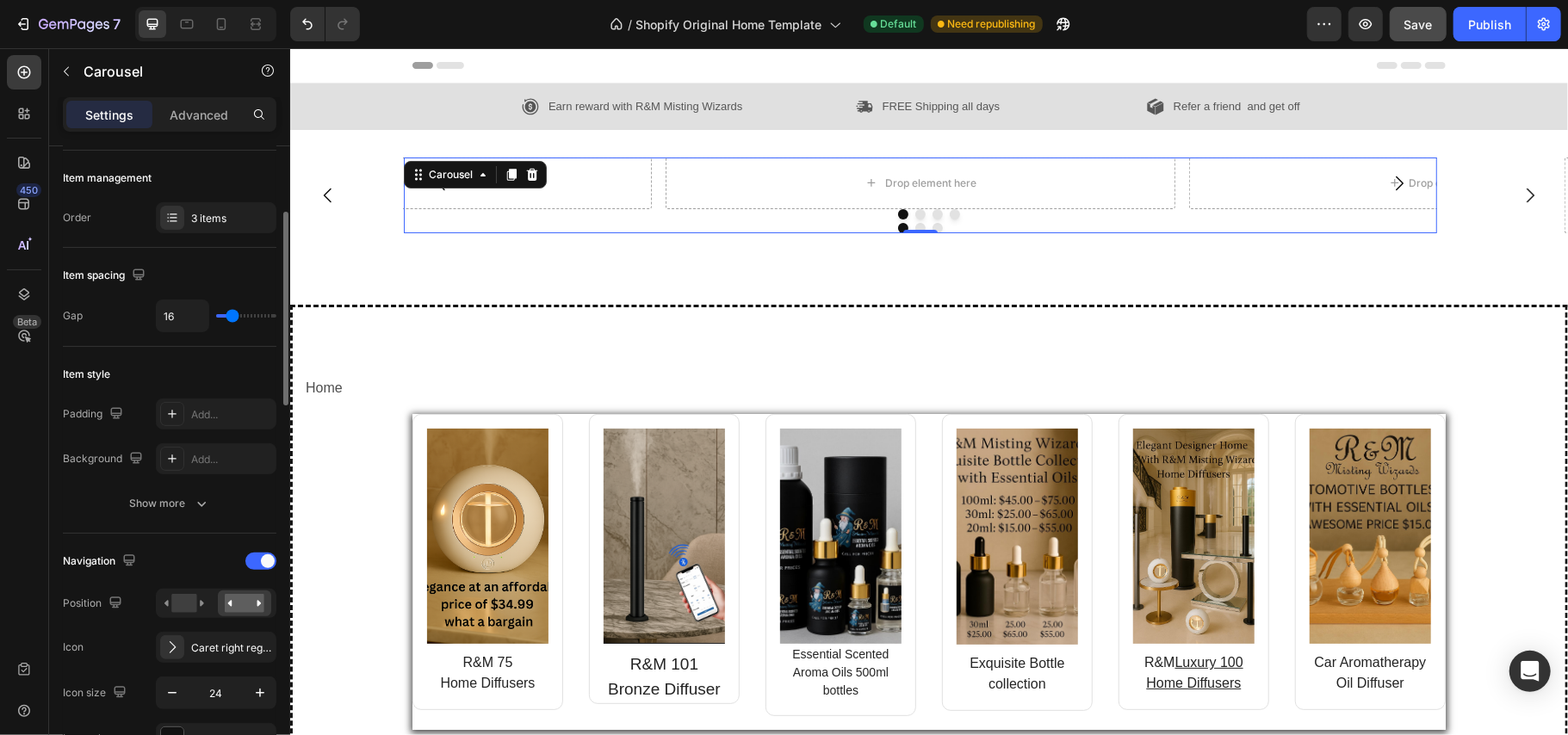
scroll to position [312, 0]
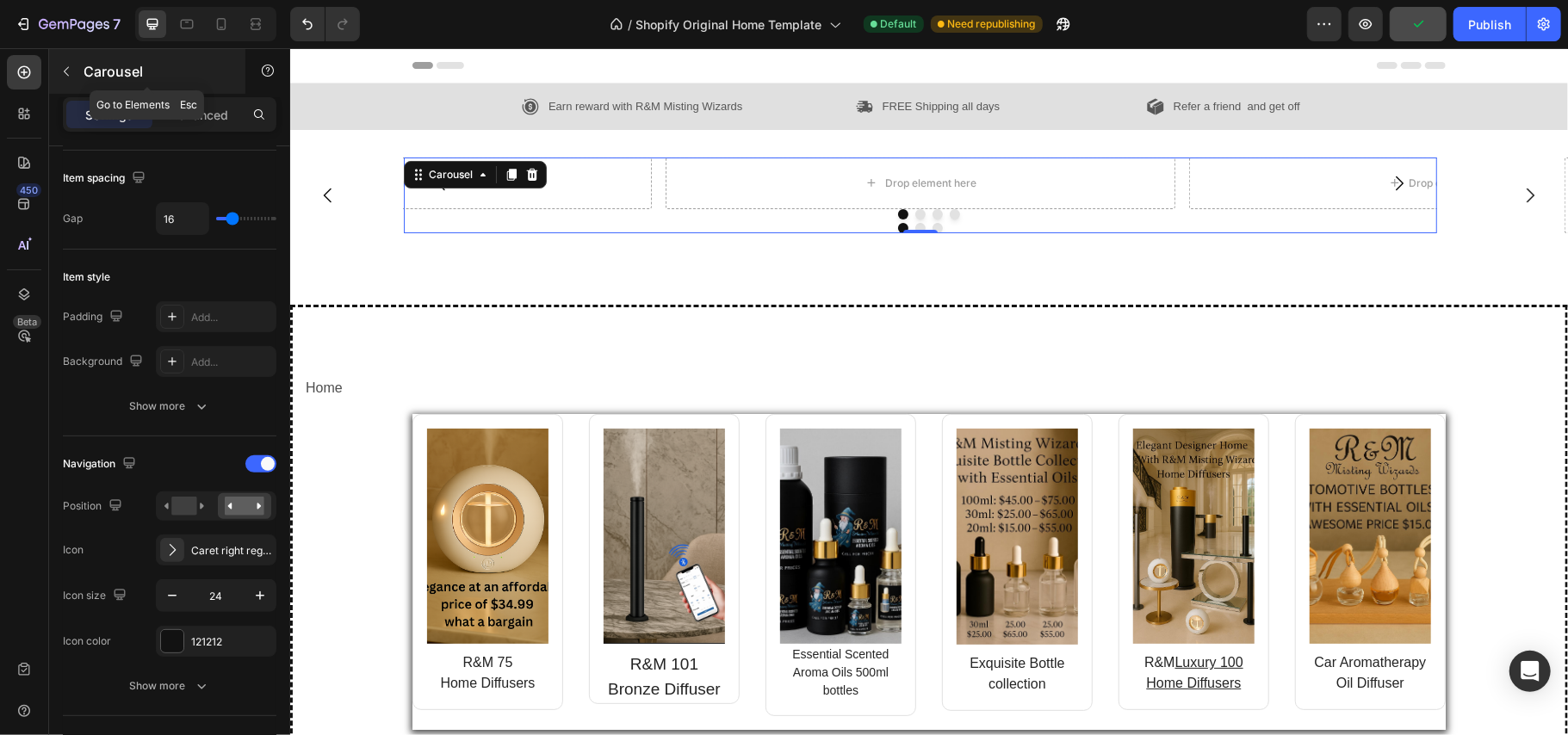
click at [80, 66] on div "Carousel" at bounding box center [147, 71] width 196 height 44
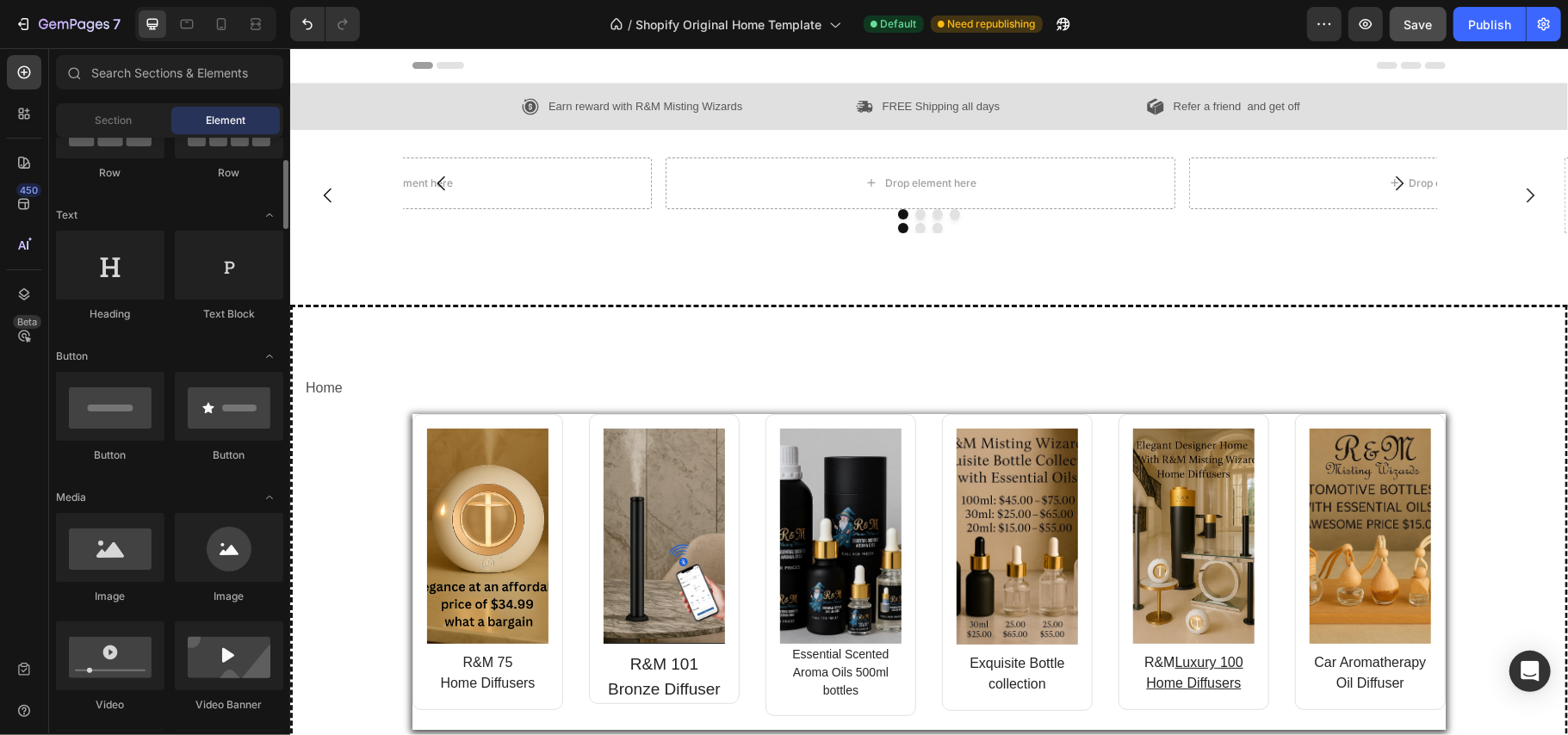
scroll to position [214, 0]
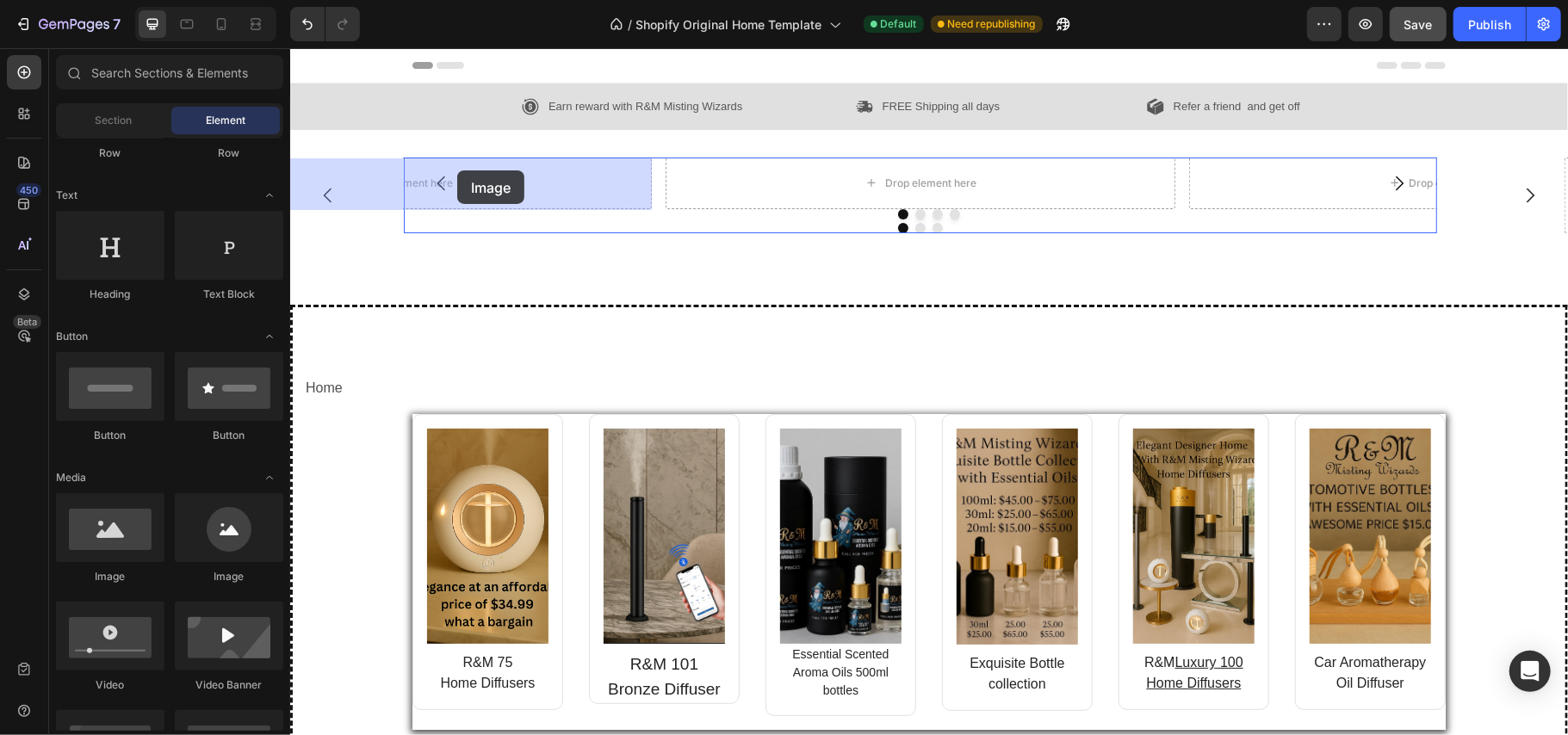
drag, startPoint x: 407, startPoint y: 565, endPoint x: 457, endPoint y: 170, distance: 398.2
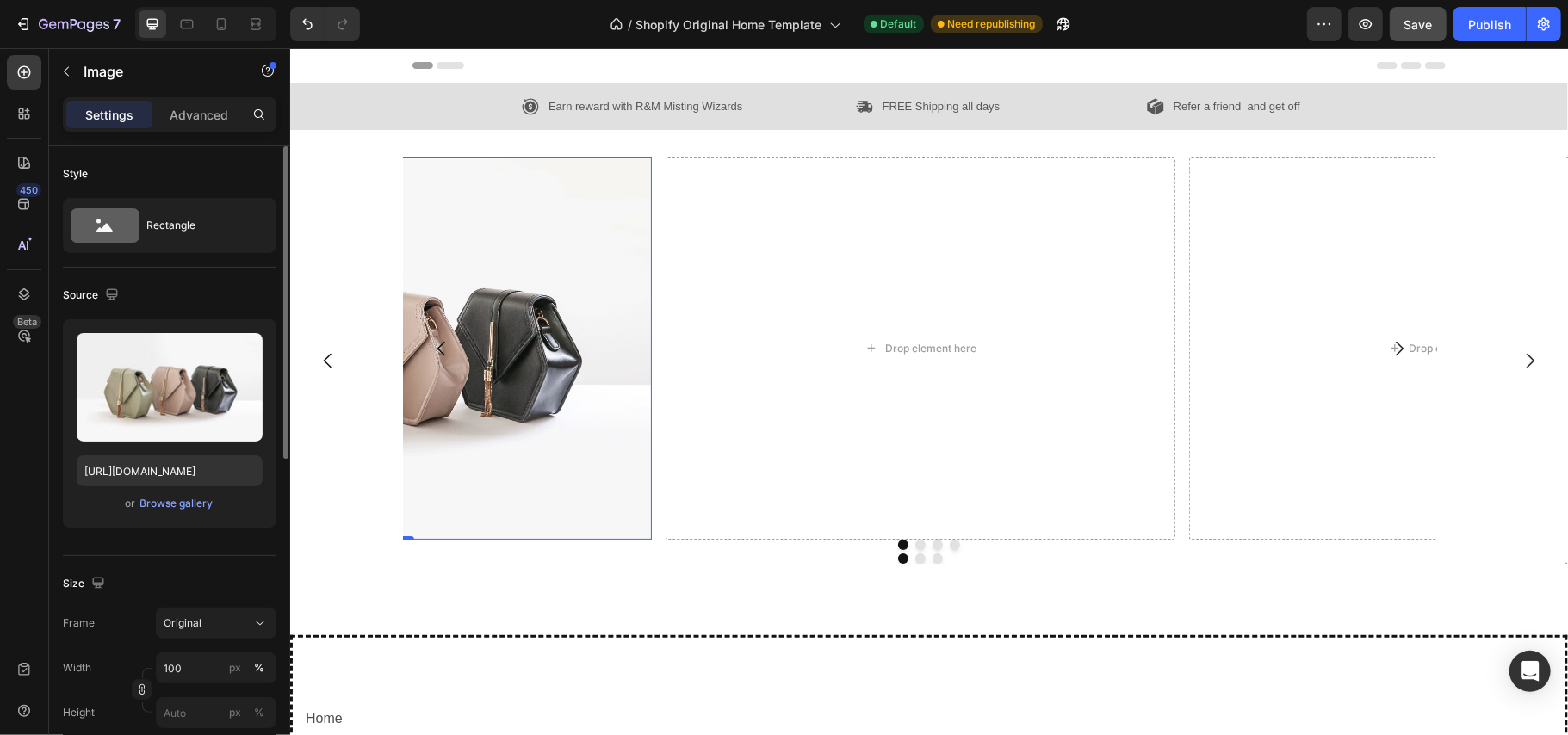
click at [215, 499] on div "or Browse gallery" at bounding box center [170, 503] width 187 height 21
click at [189, 506] on div "Browse gallery" at bounding box center [177, 504] width 73 height 16
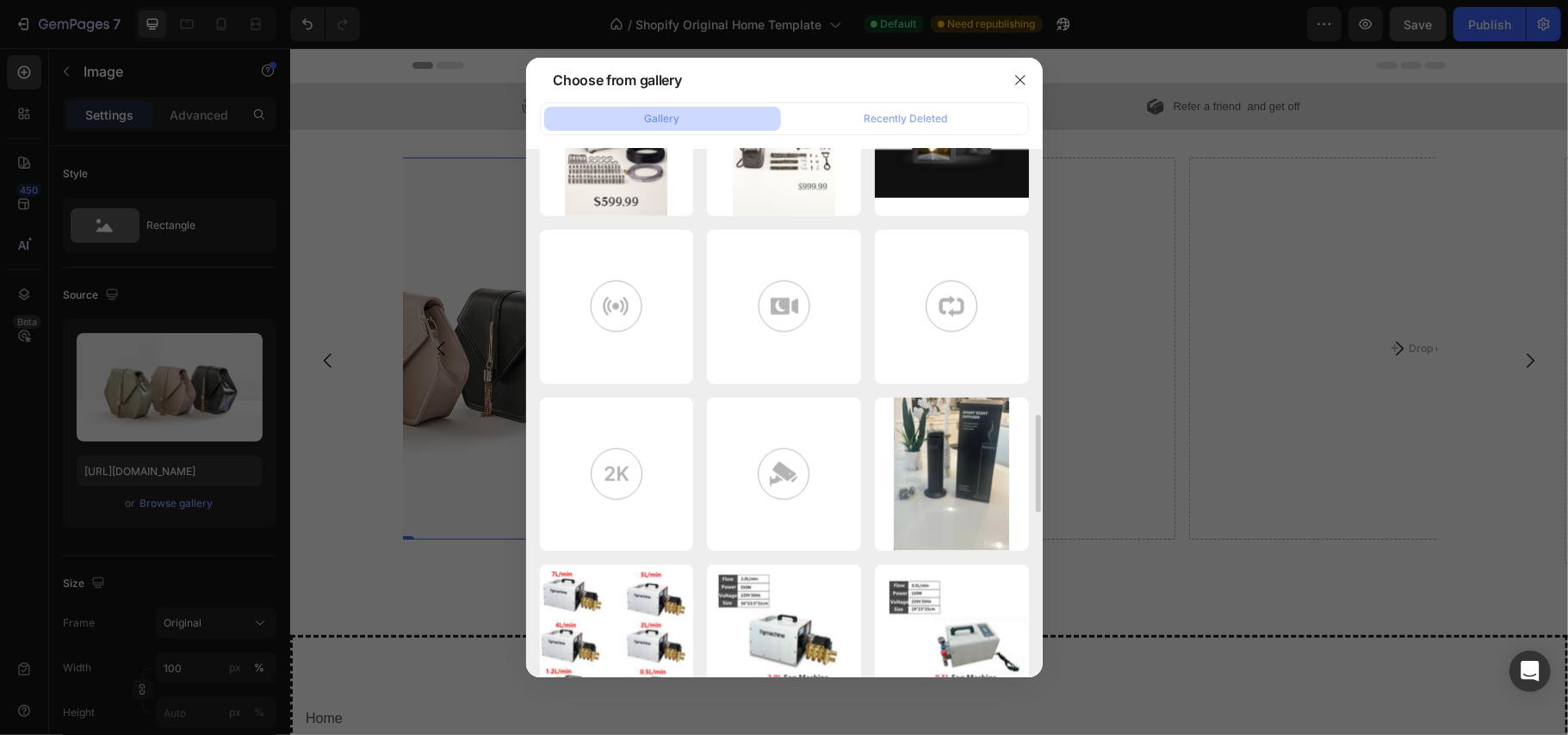
scroll to position [0, 0]
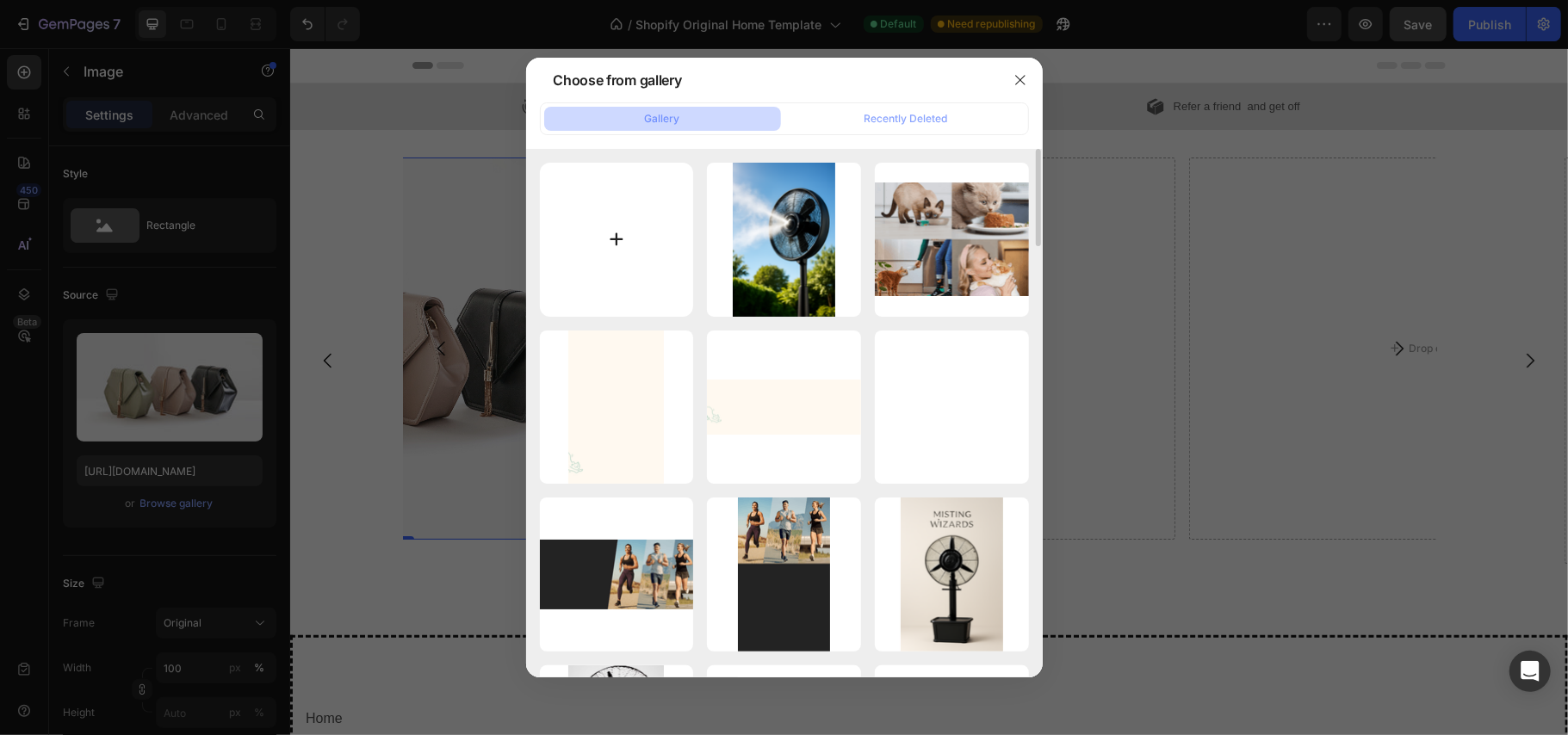
click at [615, 224] on input "file" at bounding box center [617, 240] width 154 height 154
type input "C:\fakepath\71fb53ea-9cea-4f86-b625-4eb675ab8857-removebg-preview (1).png"
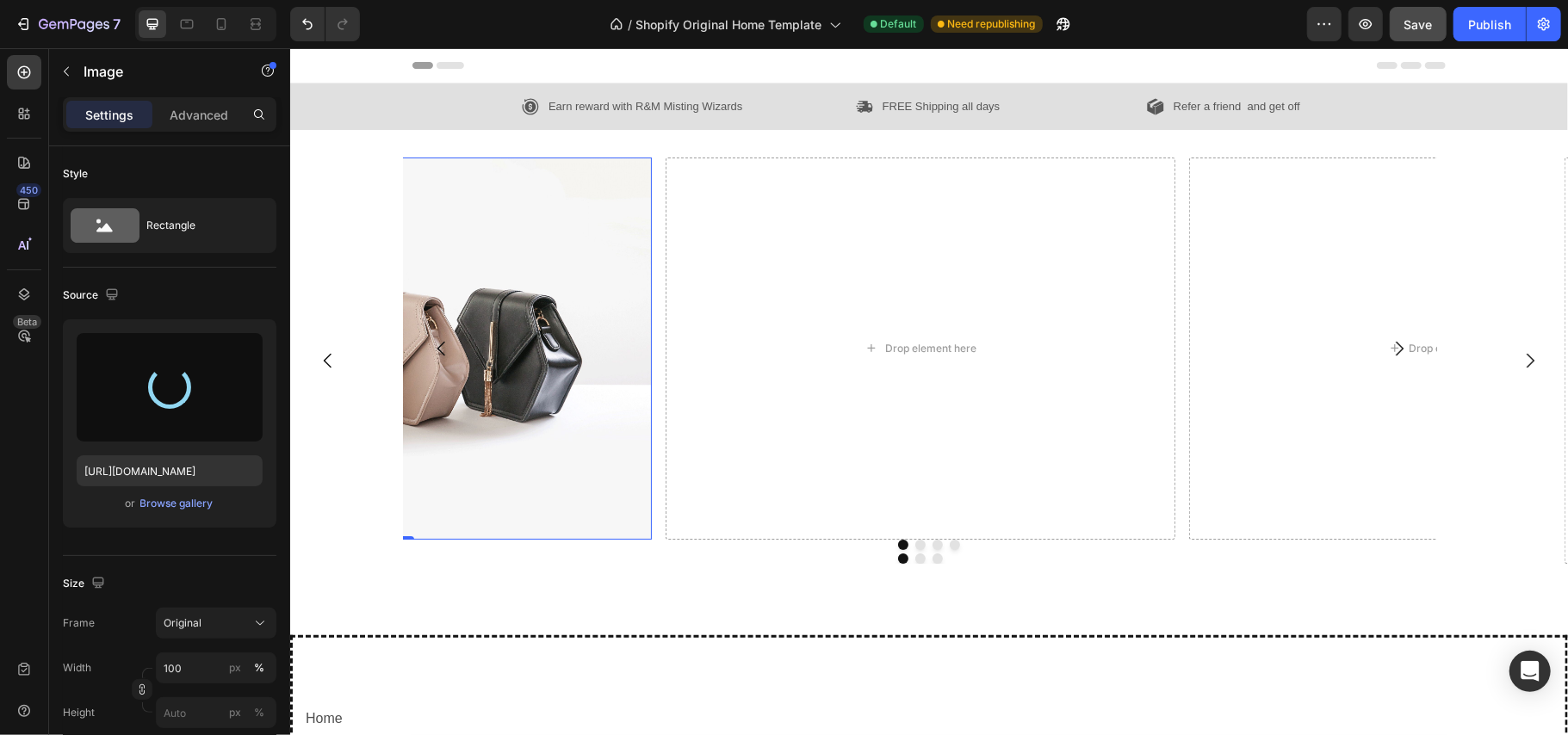
type input "https://cdn.shopify.com/s/files/1/0937/8778/3454/files/gempages_571515848108278…"
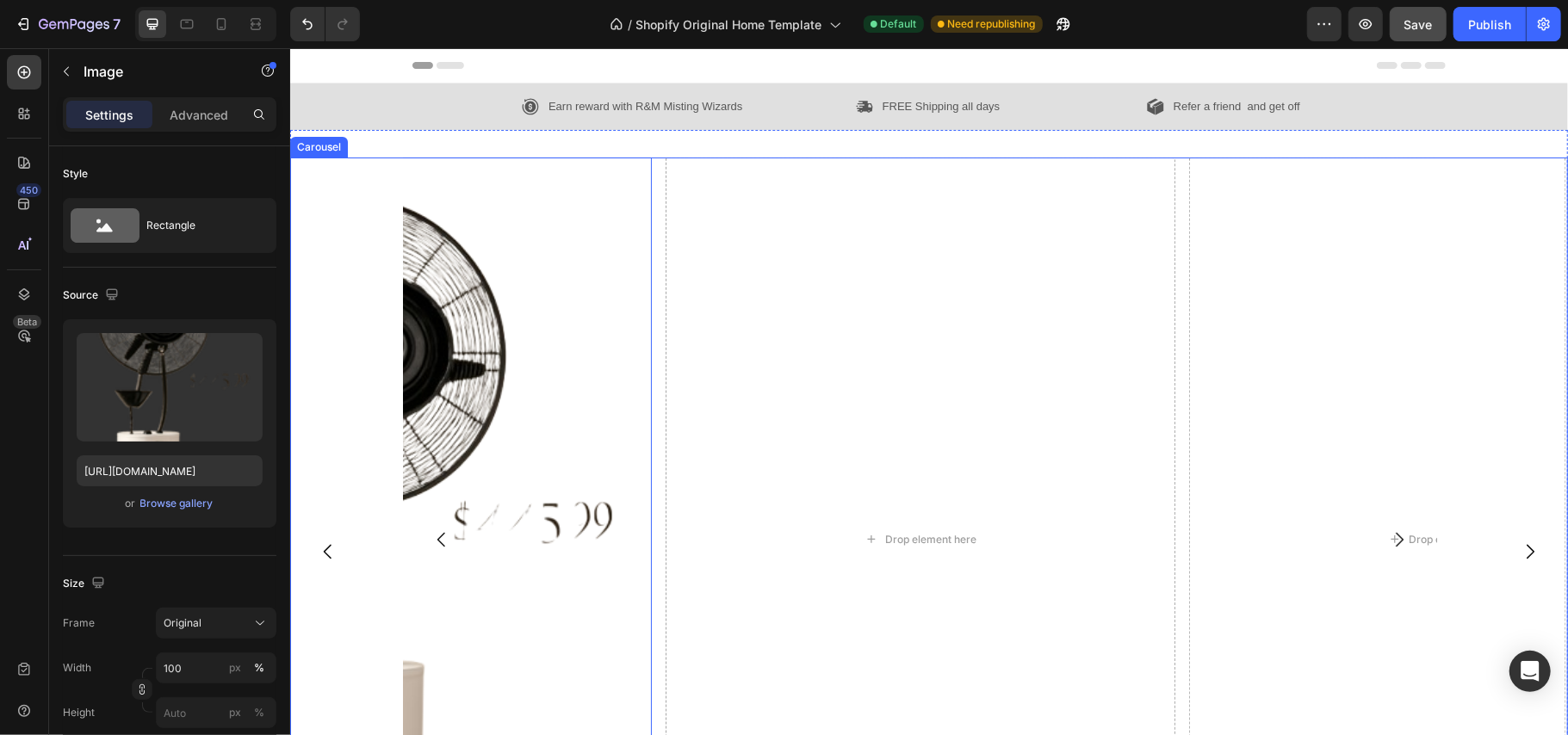
click at [319, 538] on button "Carousel Back Arrow" at bounding box center [327, 551] width 48 height 48
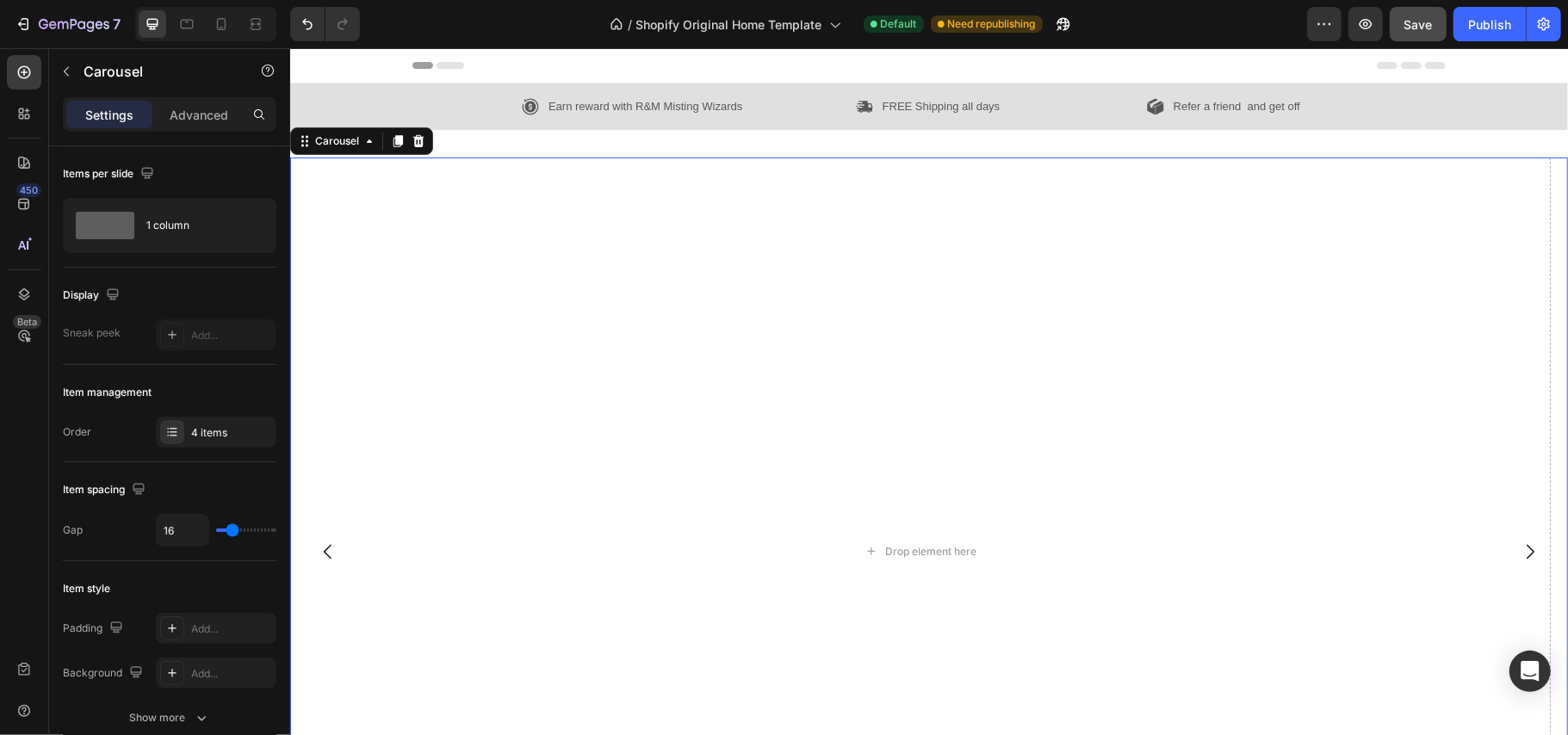
click at [1507, 540] on button "Carousel Next Arrow" at bounding box center [1530, 551] width 48 height 48
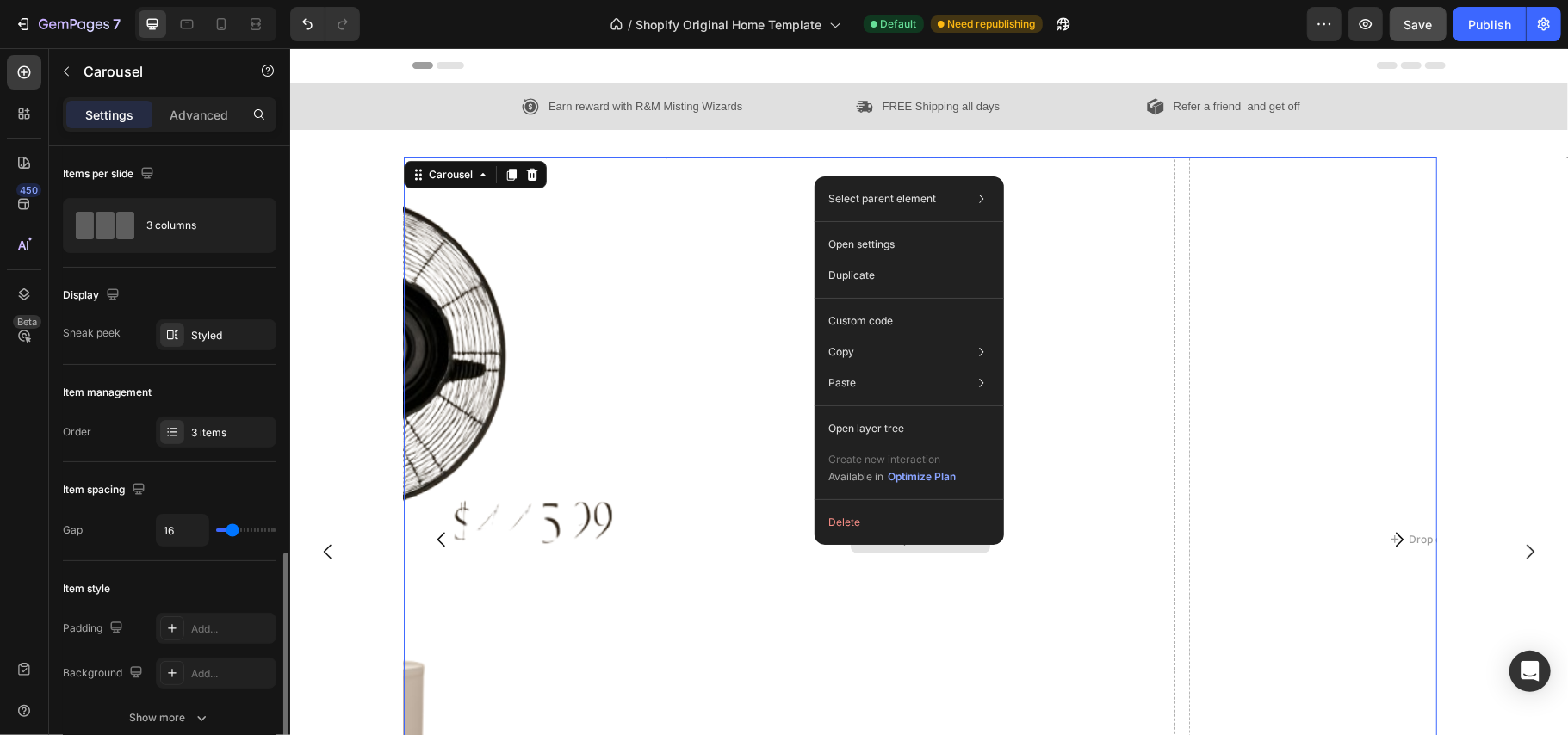
scroll to position [312, 0]
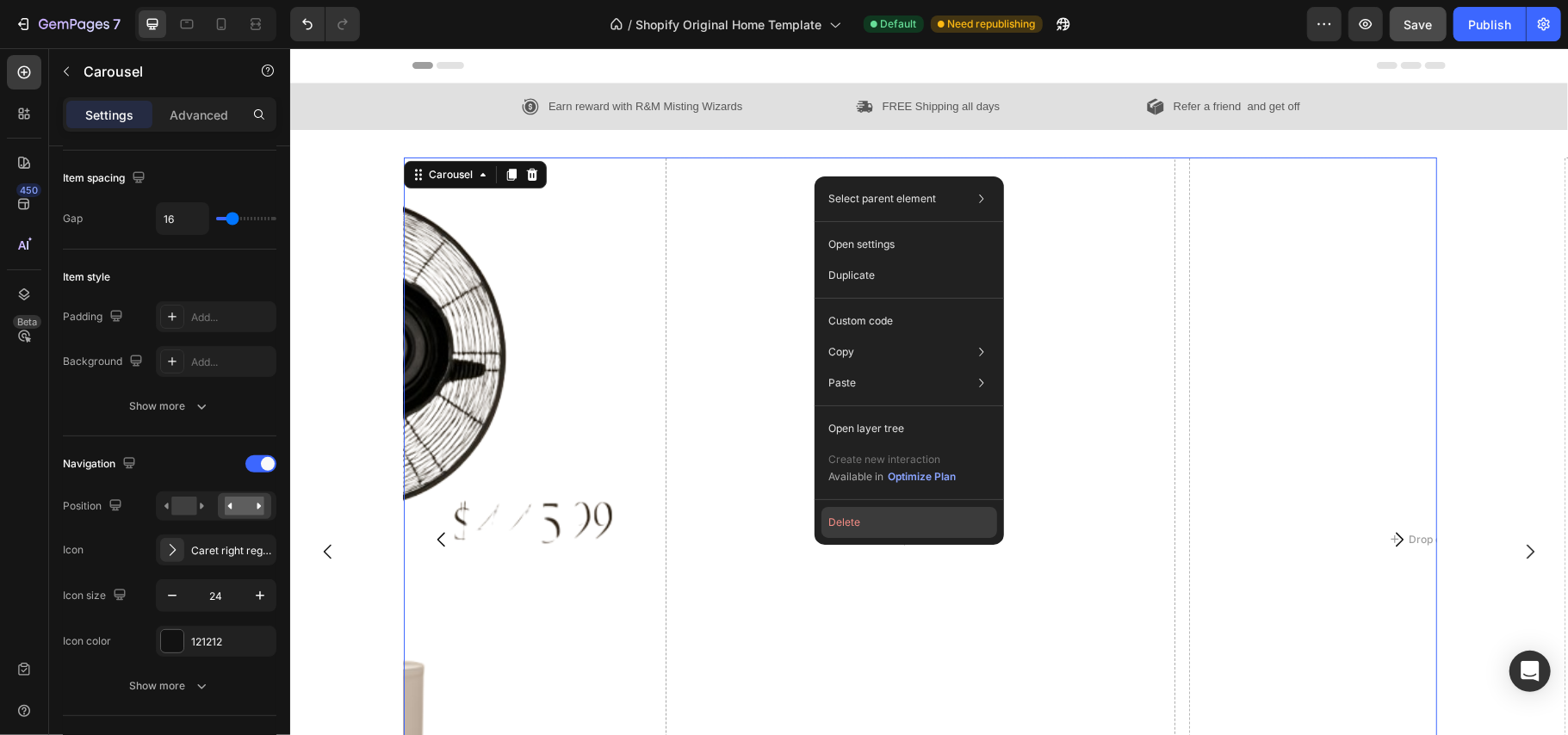
click at [862, 529] on button "Delete" at bounding box center [910, 522] width 176 height 31
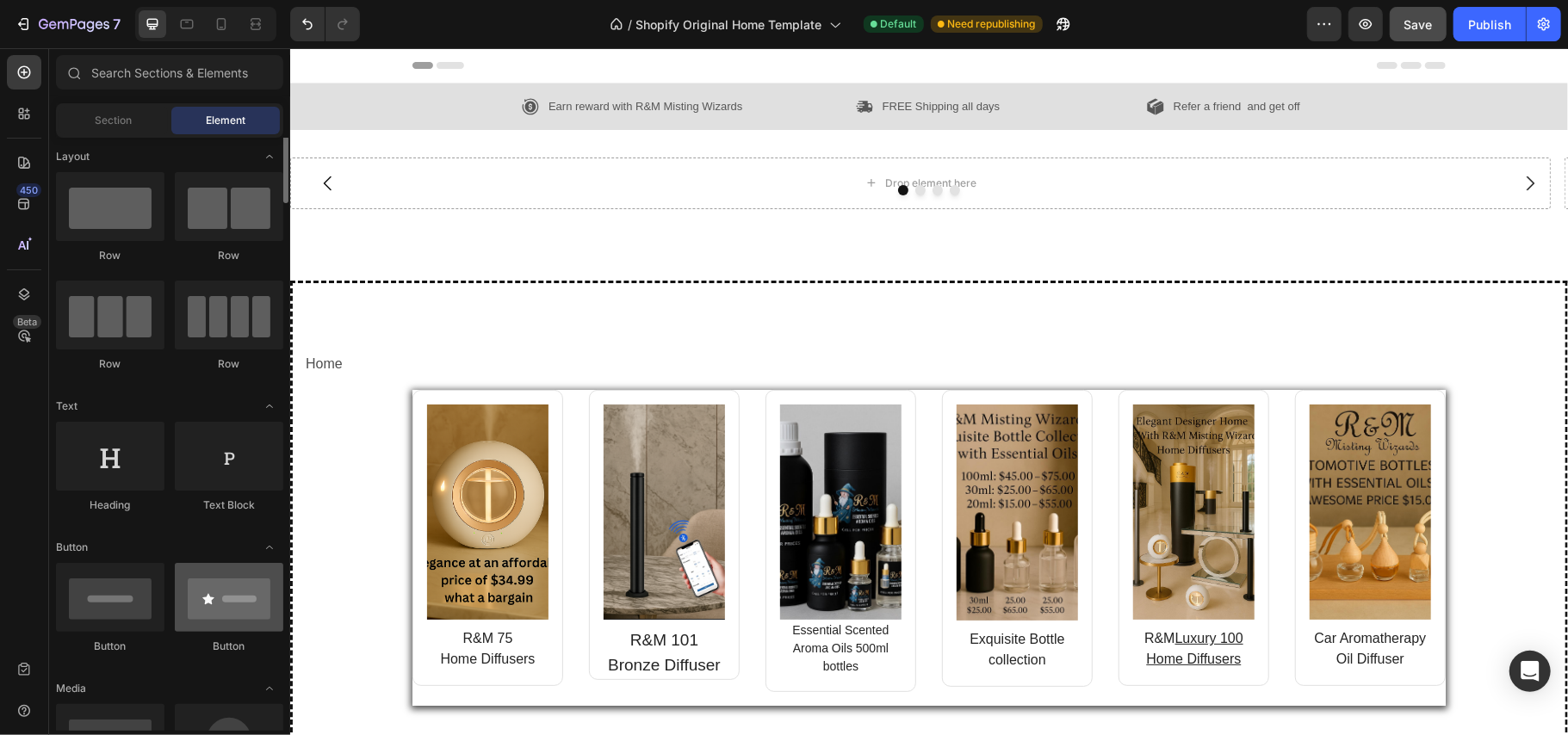
scroll to position [0, 0]
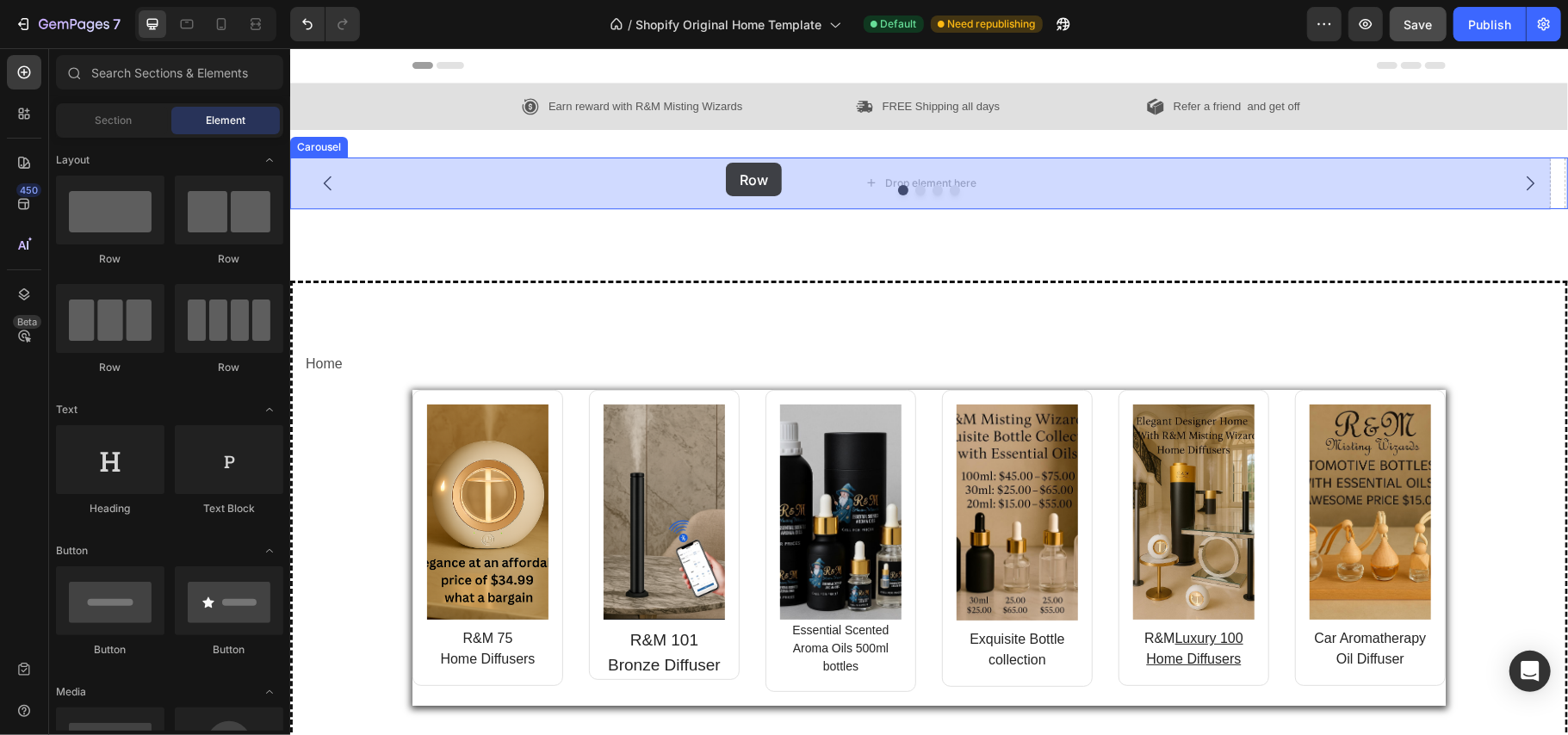
drag, startPoint x: 536, startPoint y: 372, endPoint x: 725, endPoint y: 162, distance: 282.5
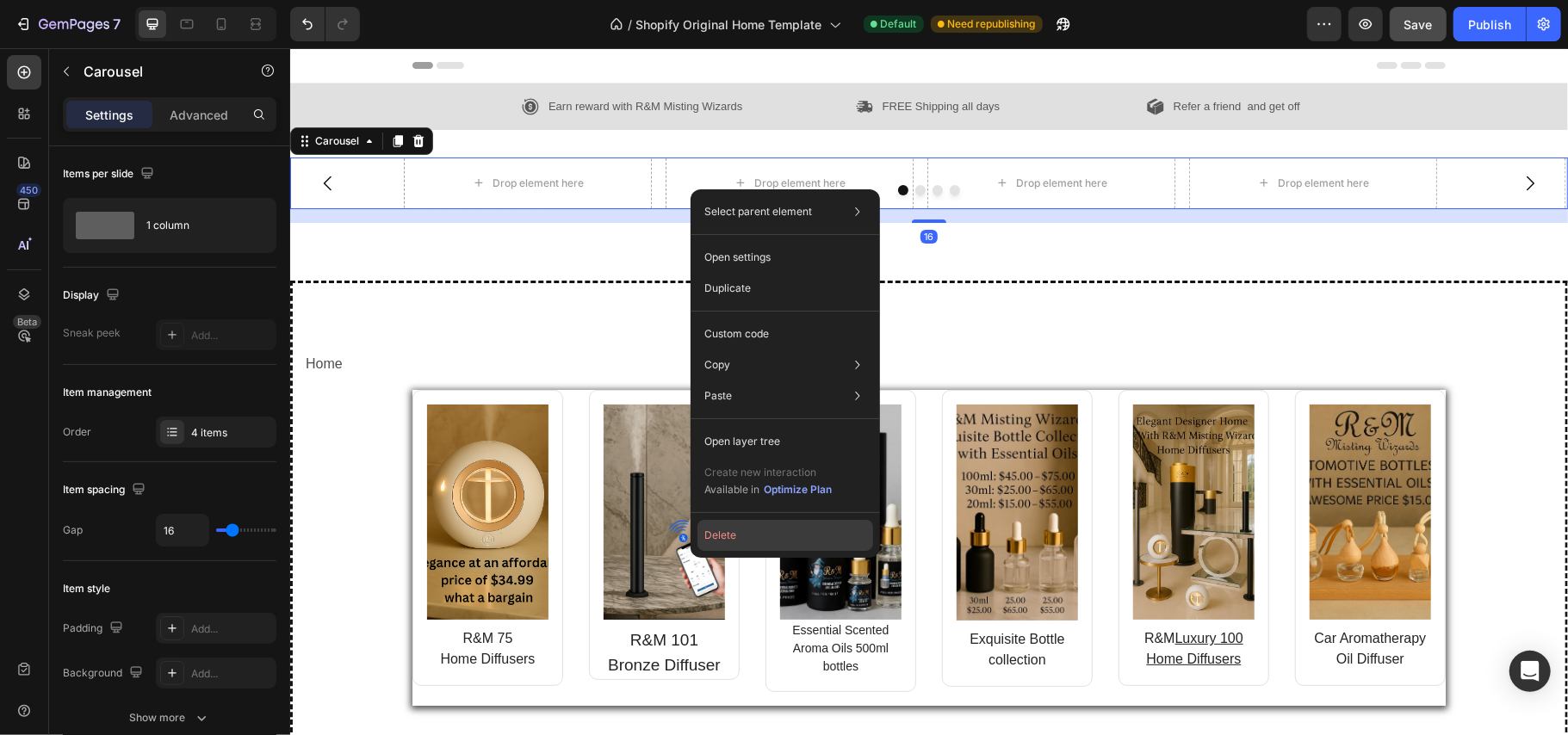
click at [713, 528] on button "Delete" at bounding box center [785, 535] width 176 height 31
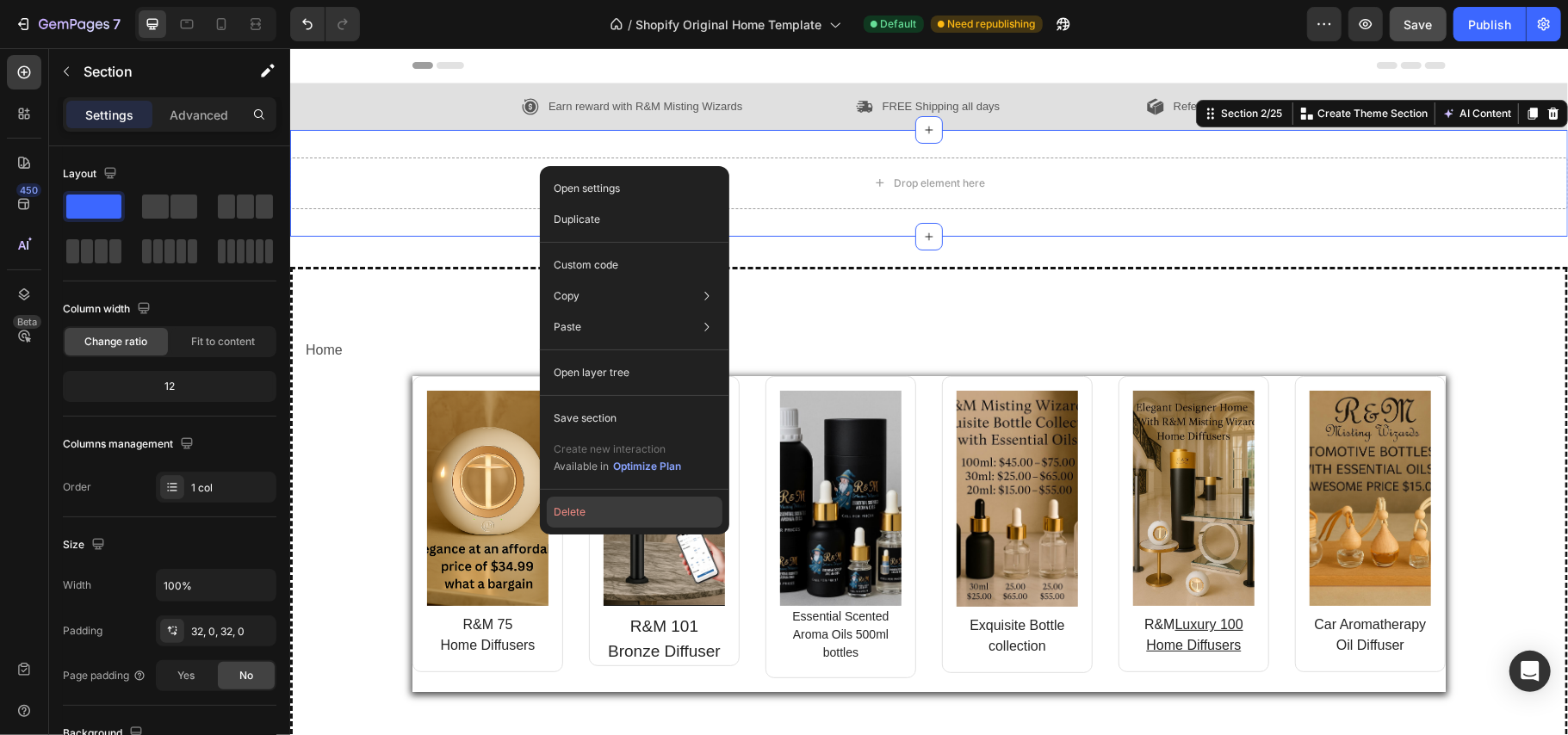
click at [577, 508] on button "Delete" at bounding box center [635, 512] width 176 height 31
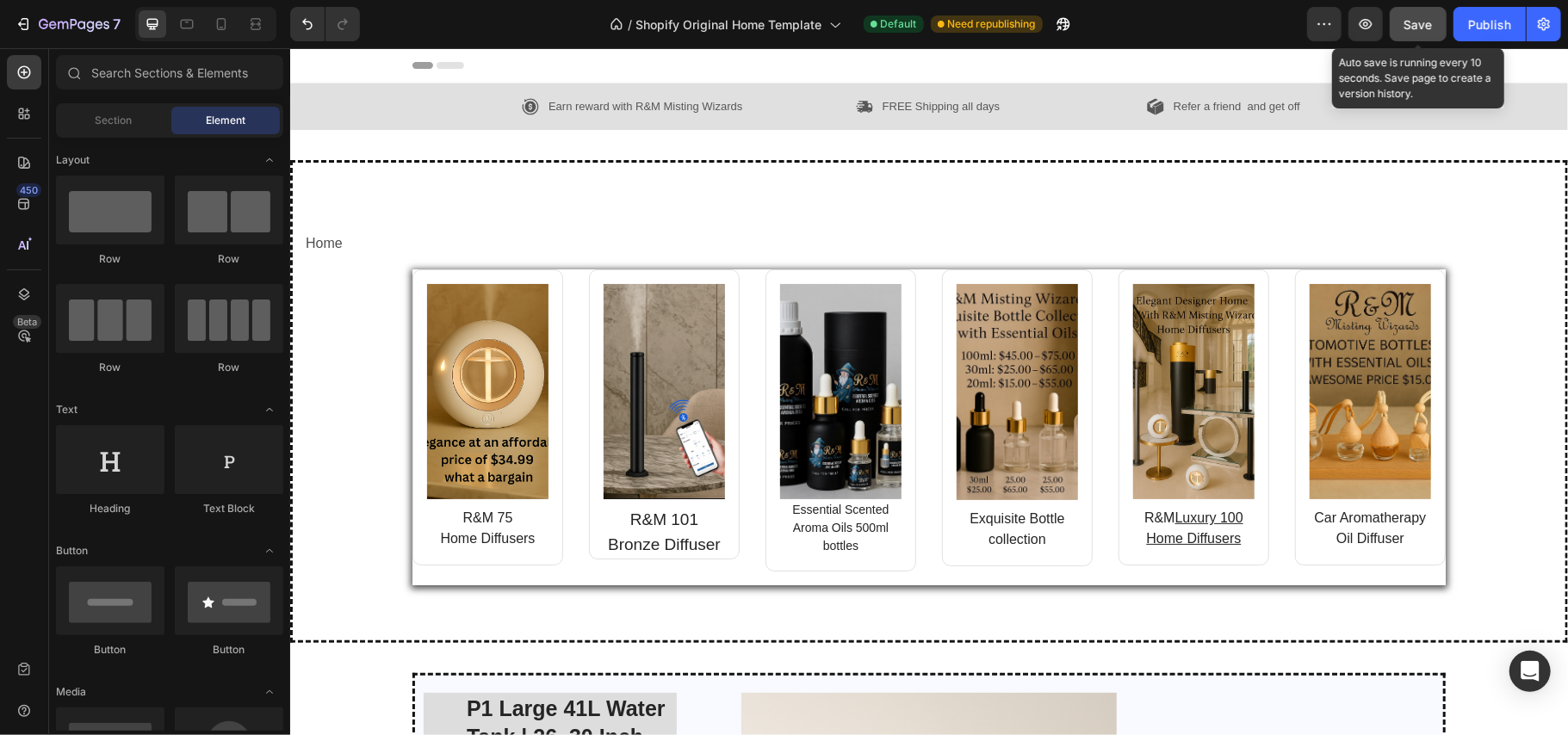
click at [1411, 11] on button "Save" at bounding box center [1419, 24] width 57 height 35
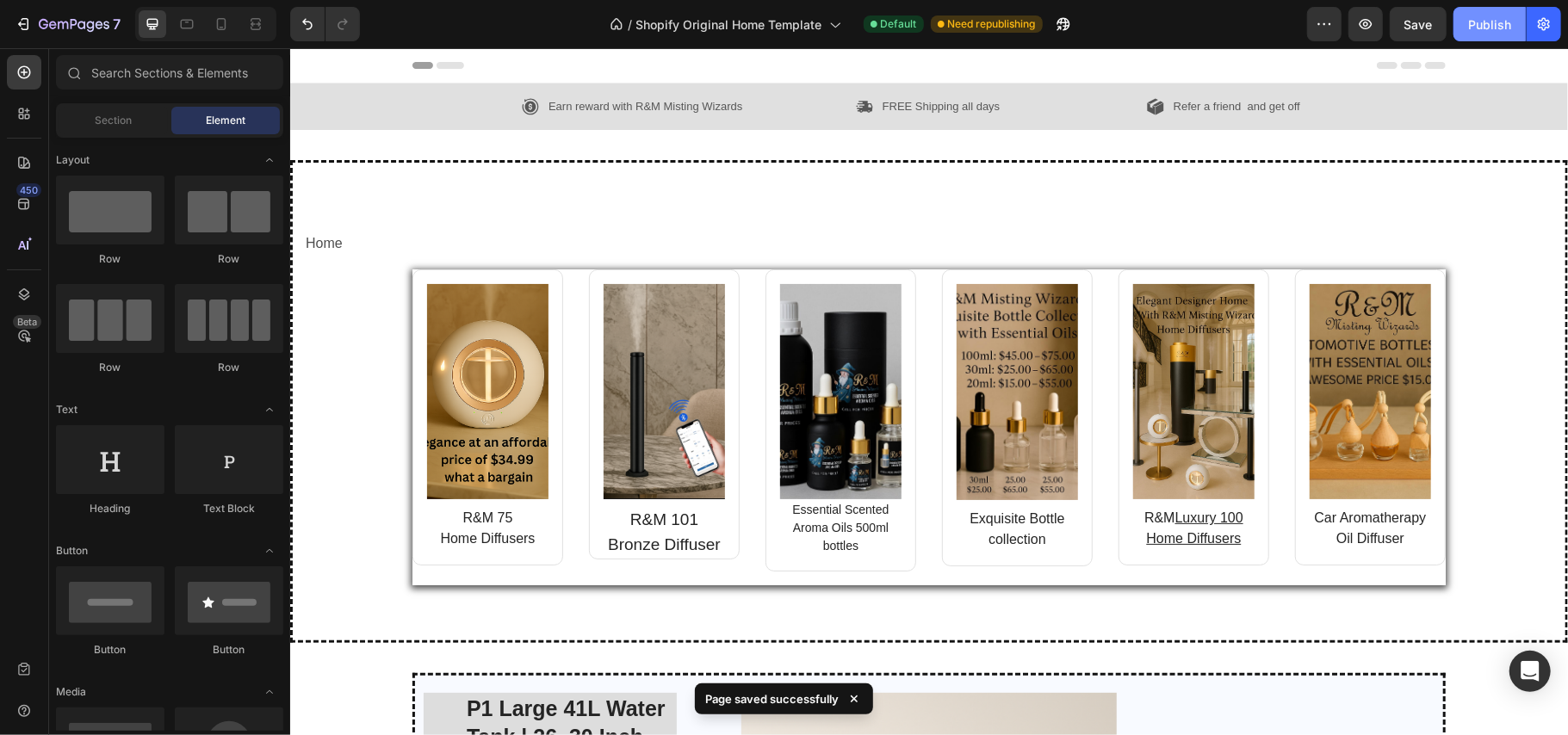
click at [1497, 17] on div "Publish" at bounding box center [1490, 25] width 43 height 18
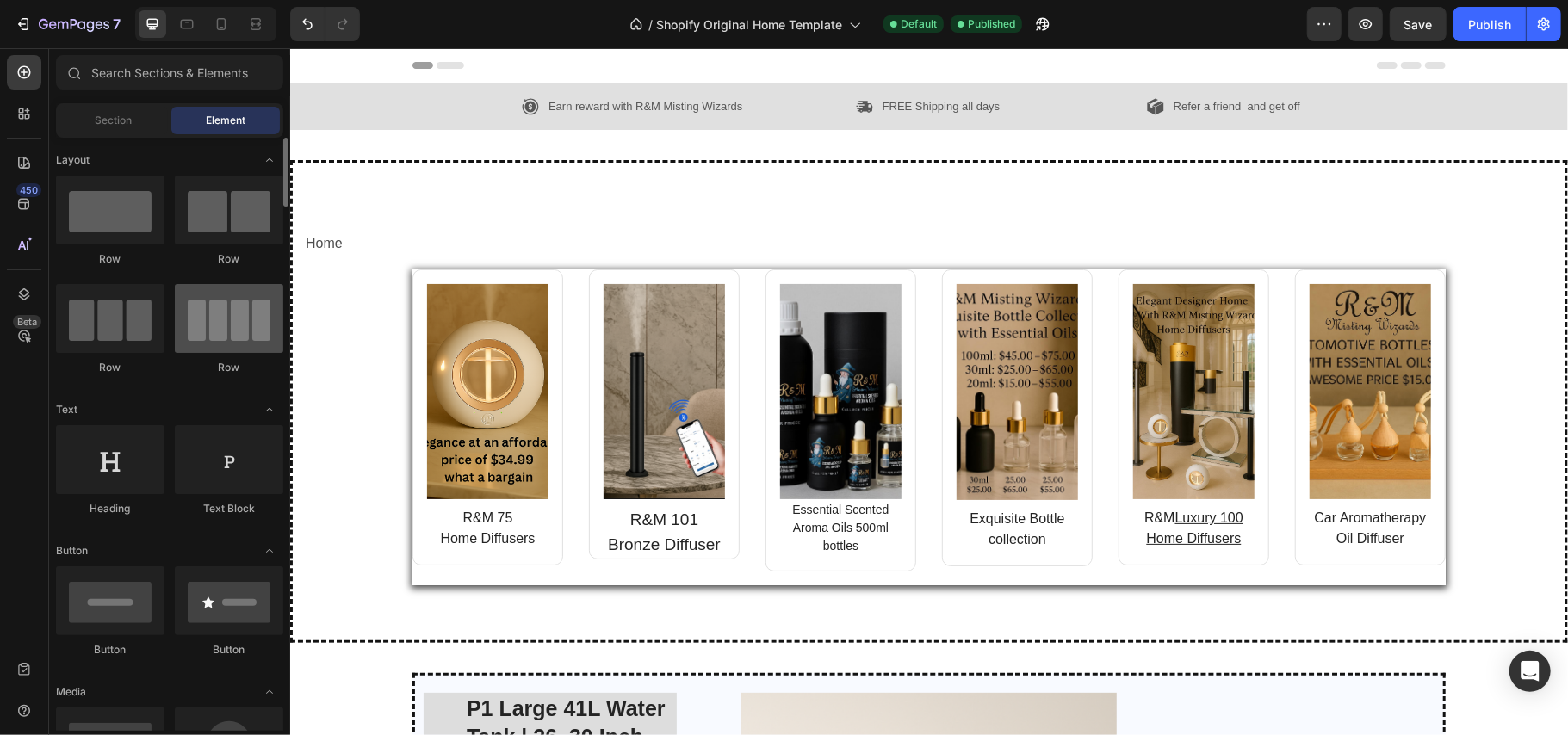
click at [239, 322] on div at bounding box center [229, 319] width 109 height 69
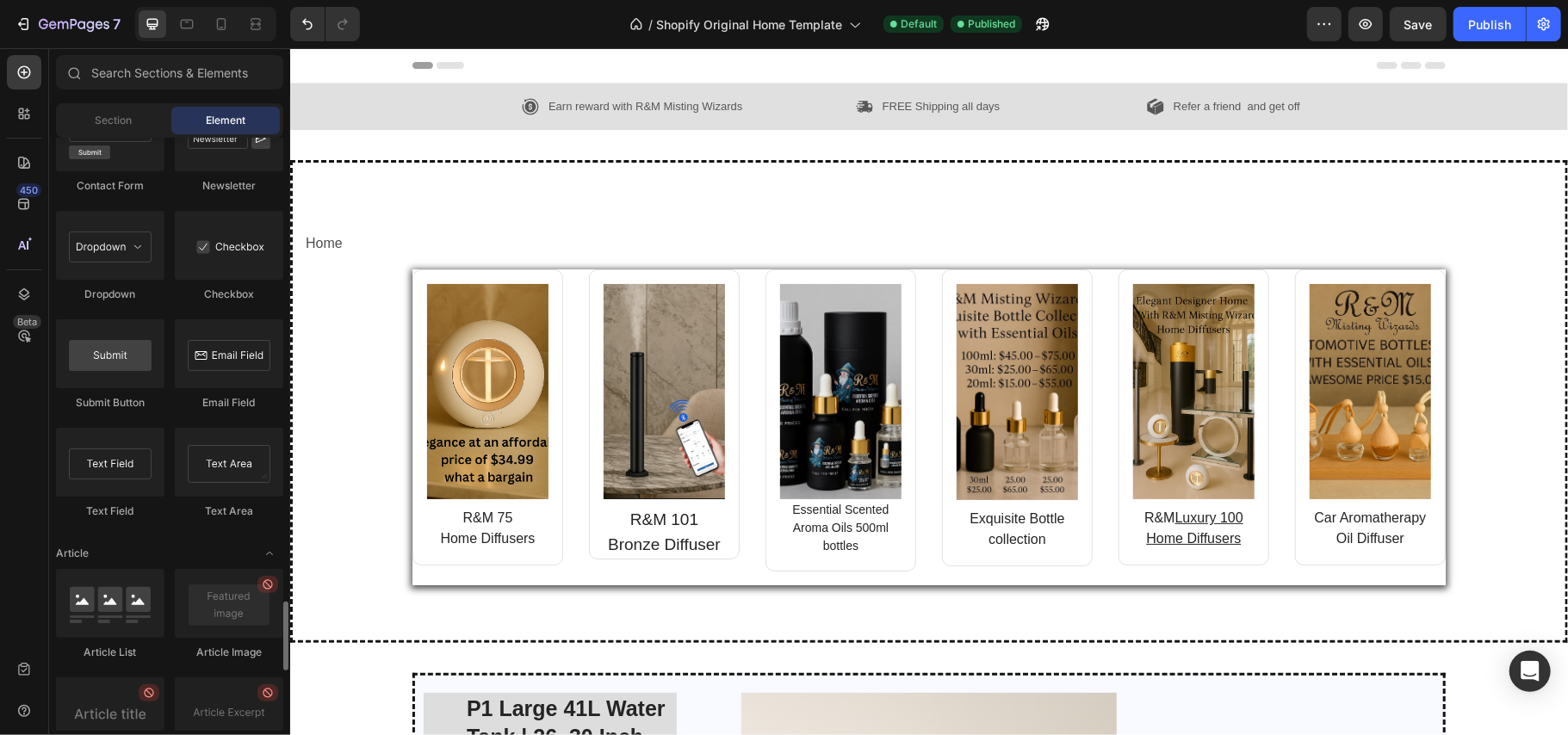
scroll to position [4008, 0]
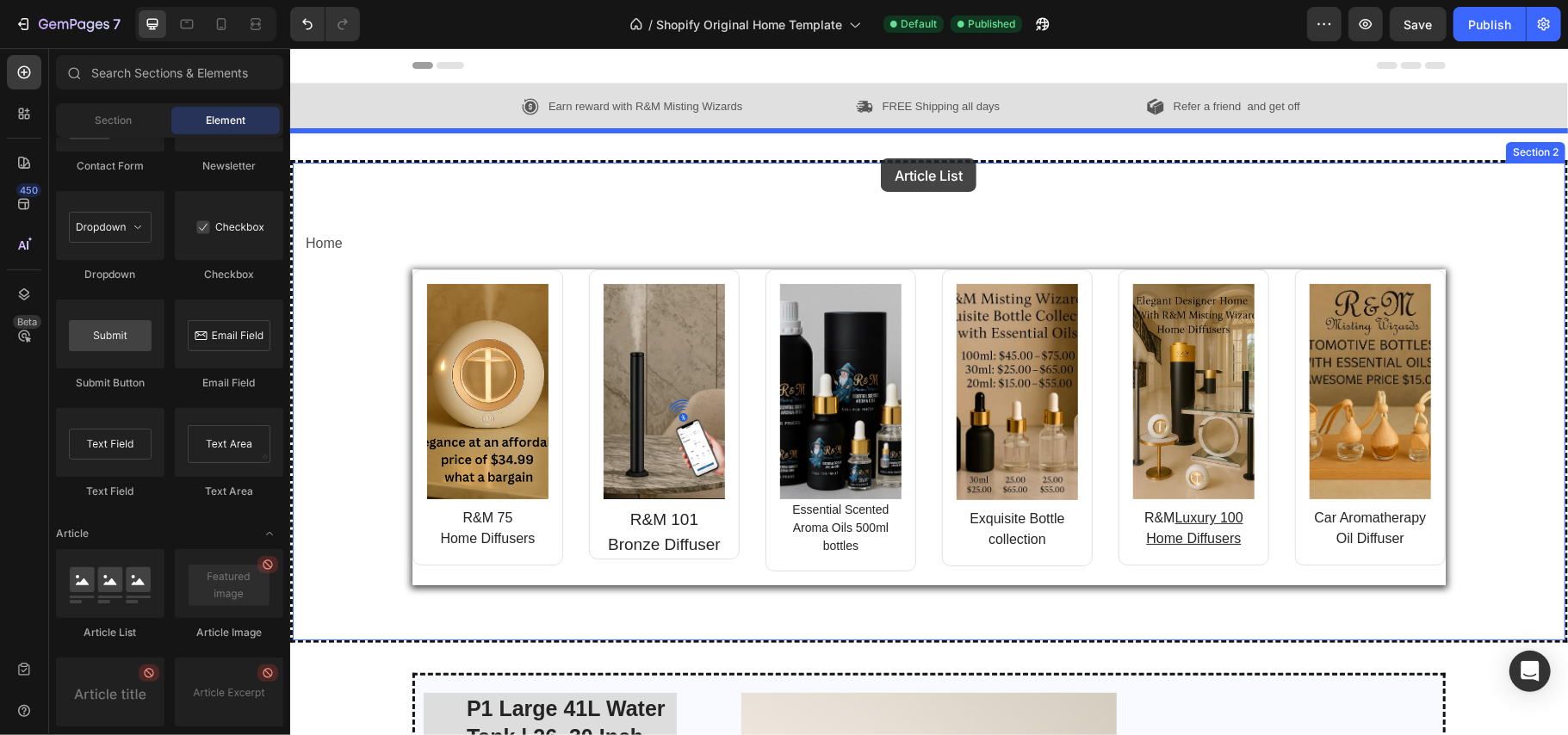
drag, startPoint x: 405, startPoint y: 647, endPoint x: 880, endPoint y: 158, distance: 681.7
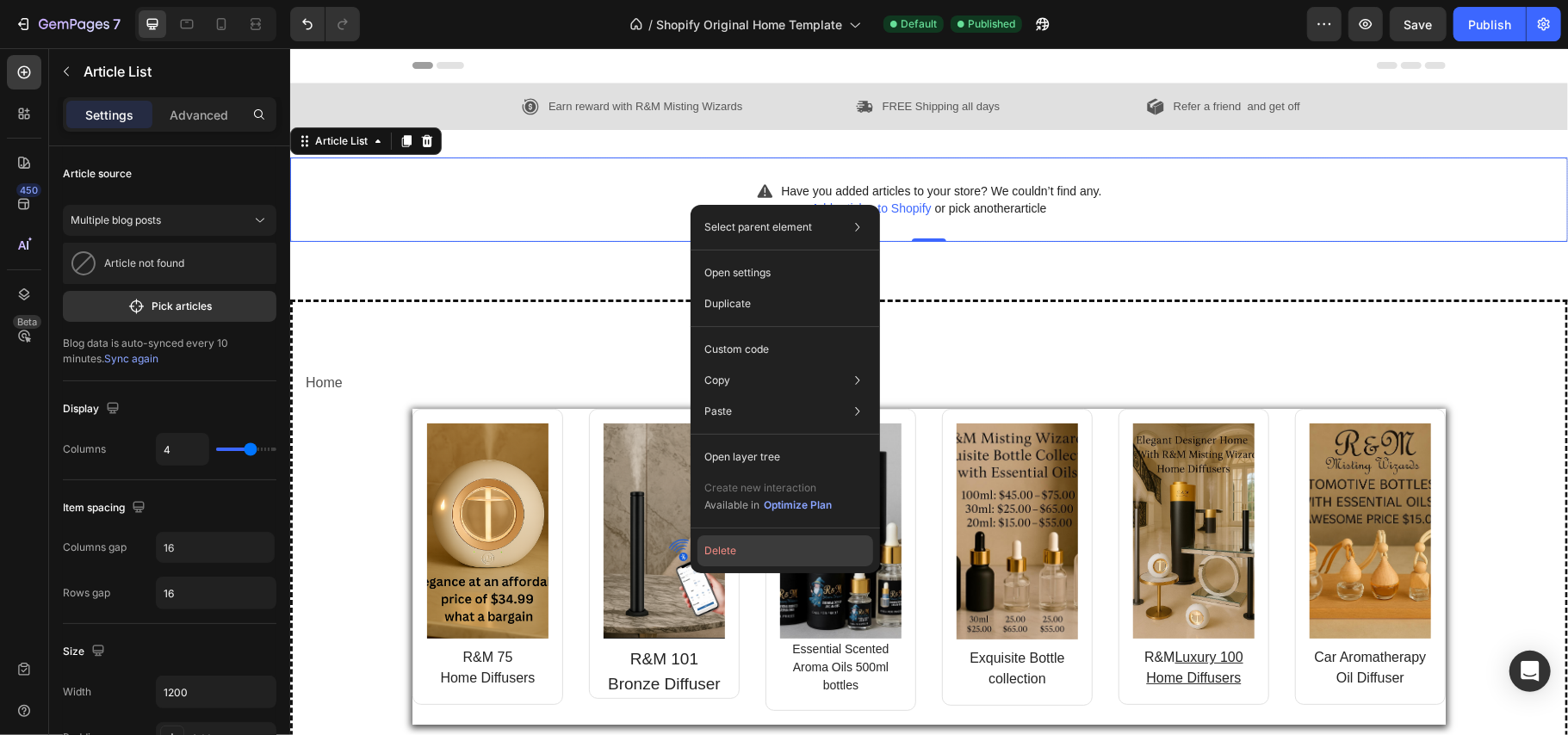
click at [723, 550] on button "Delete" at bounding box center [785, 551] width 176 height 31
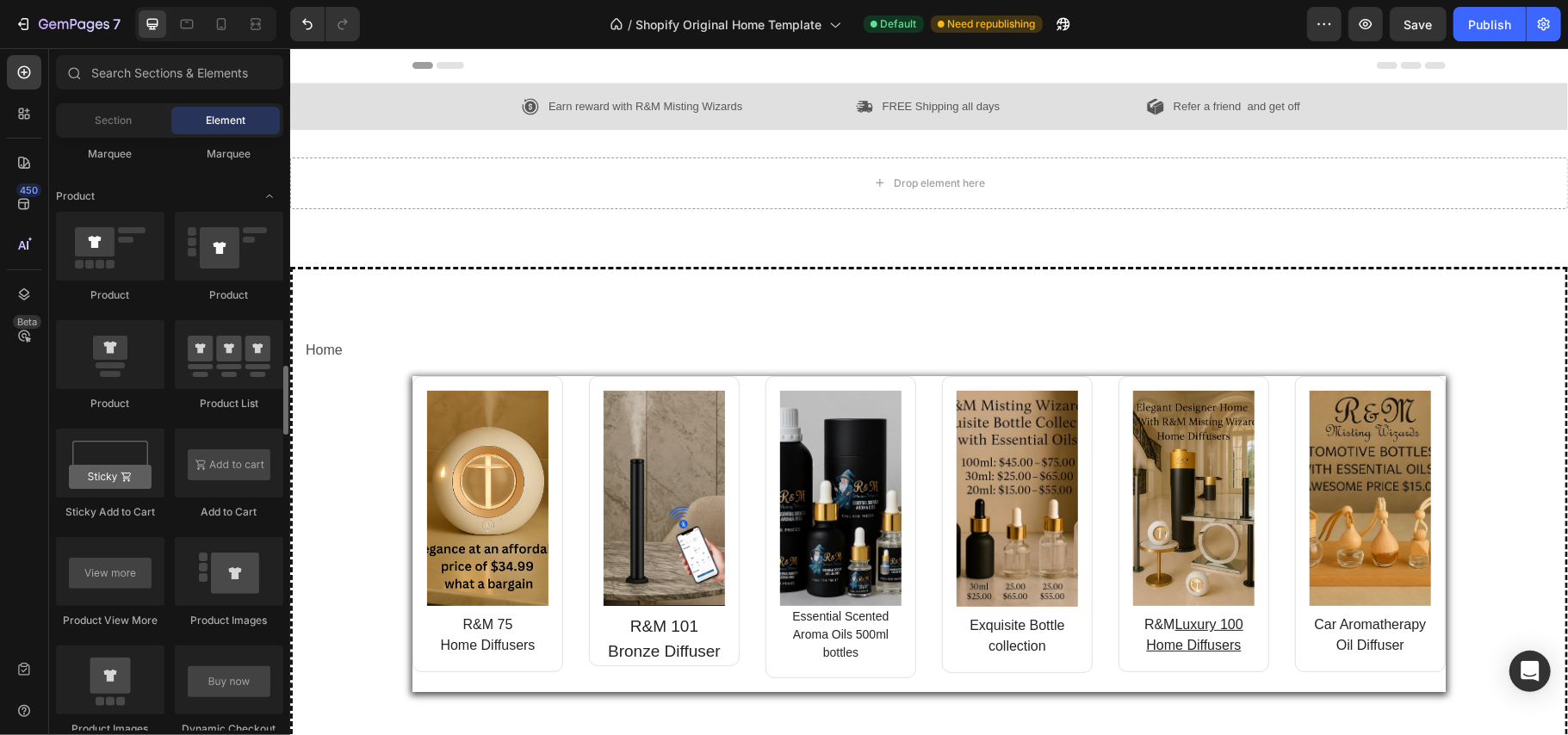
scroll to position [2136, 0]
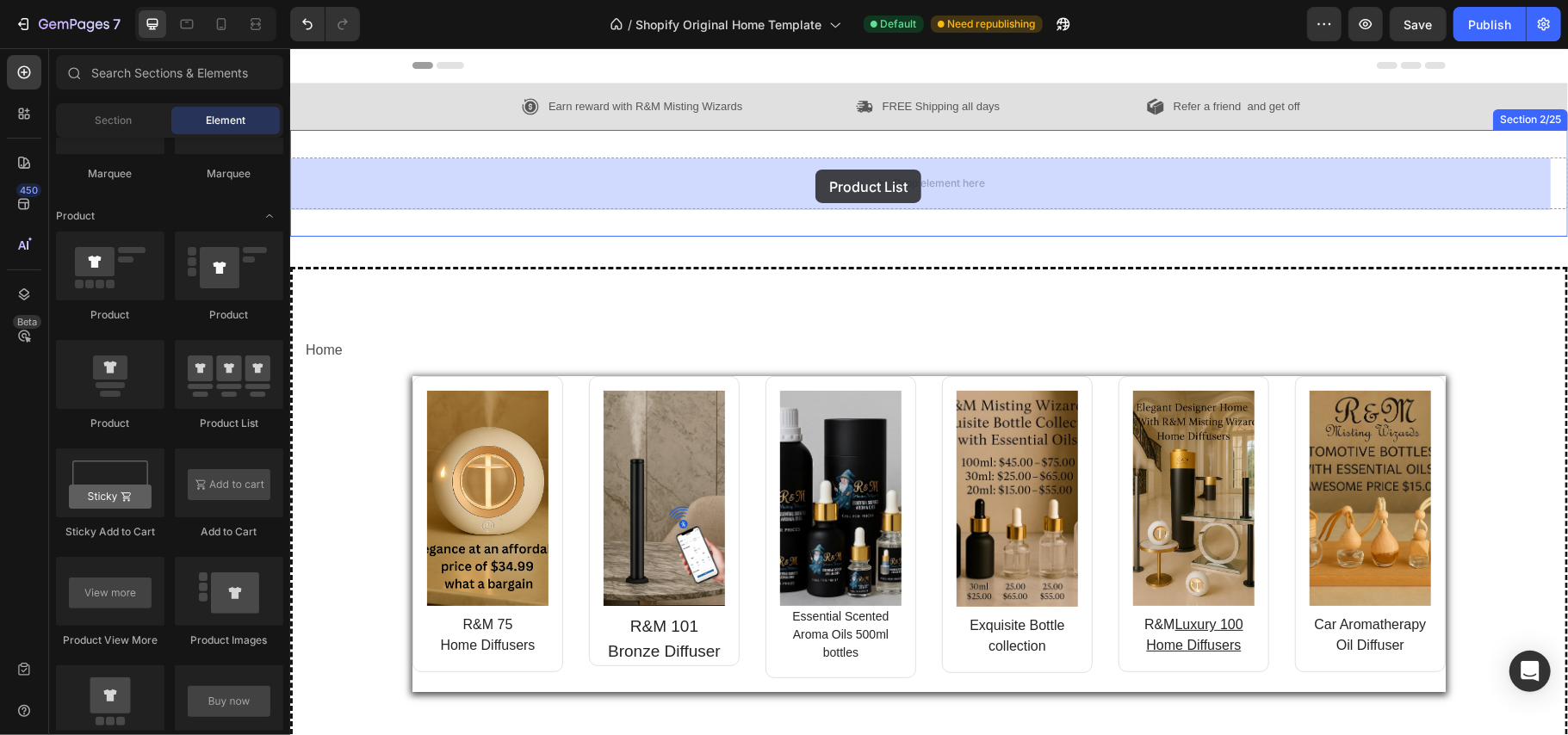
drag, startPoint x: 518, startPoint y: 438, endPoint x: 815, endPoint y: 169, distance: 400.7
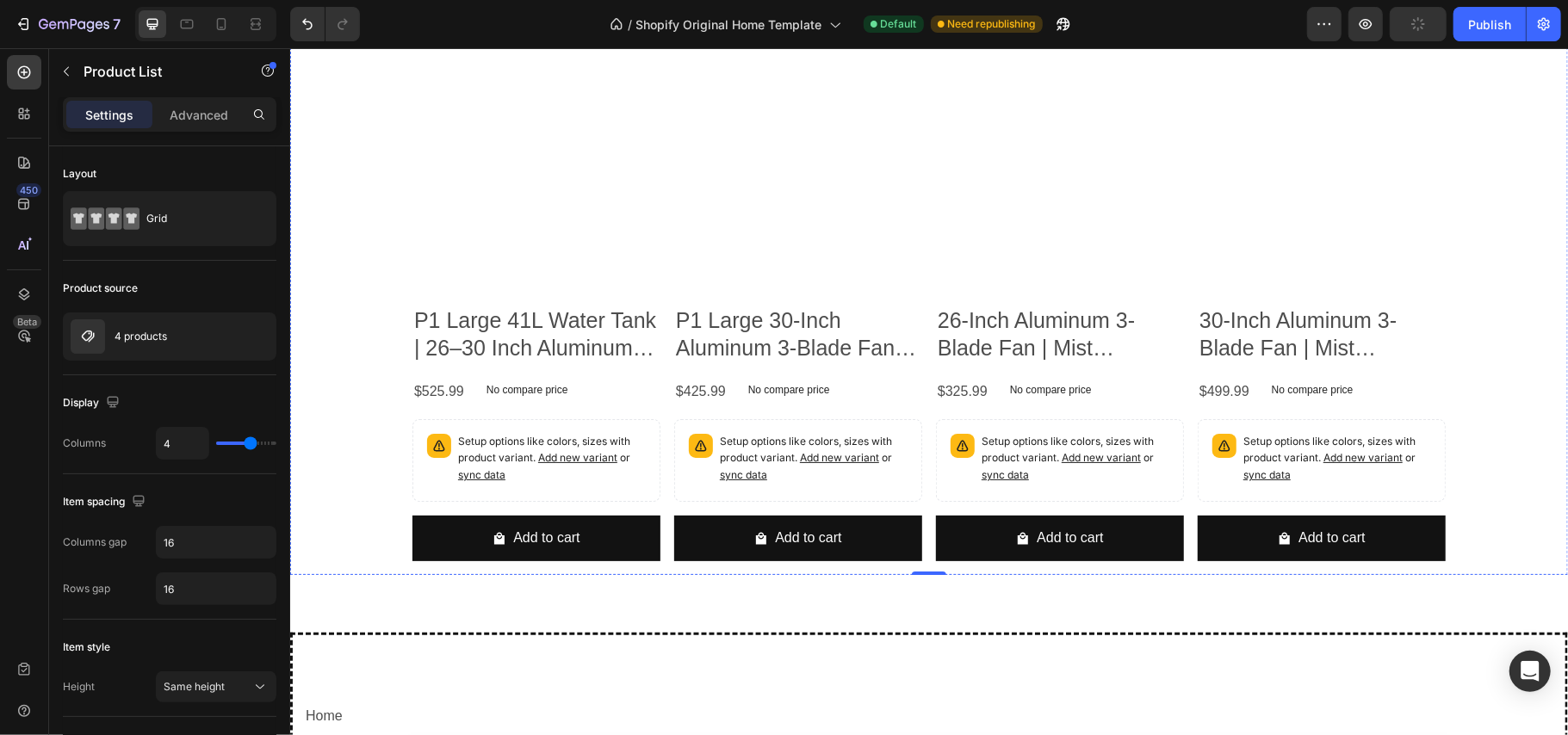
scroll to position [0, 0]
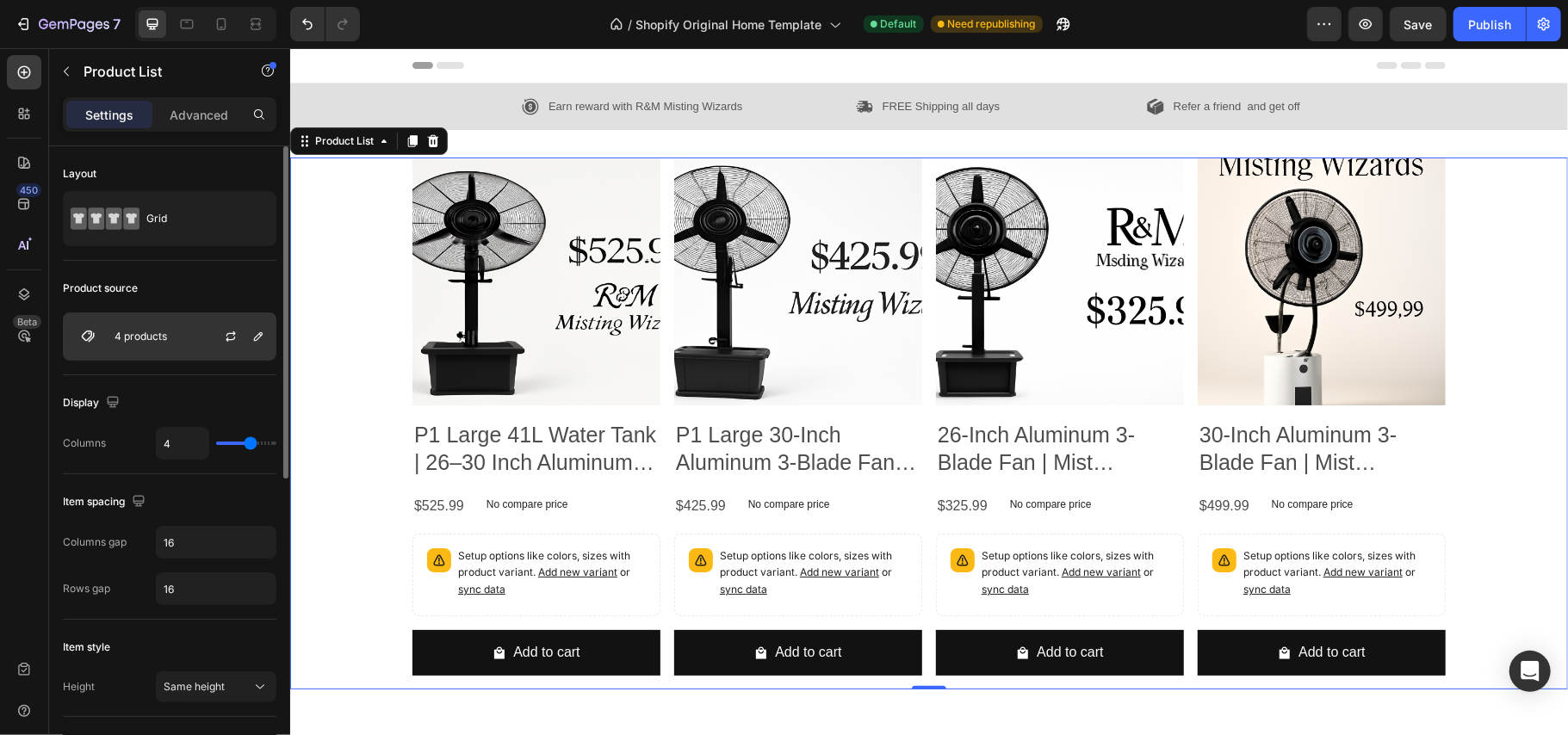
click at [121, 331] on p "4 products" at bounding box center [140, 336] width 52 height 12
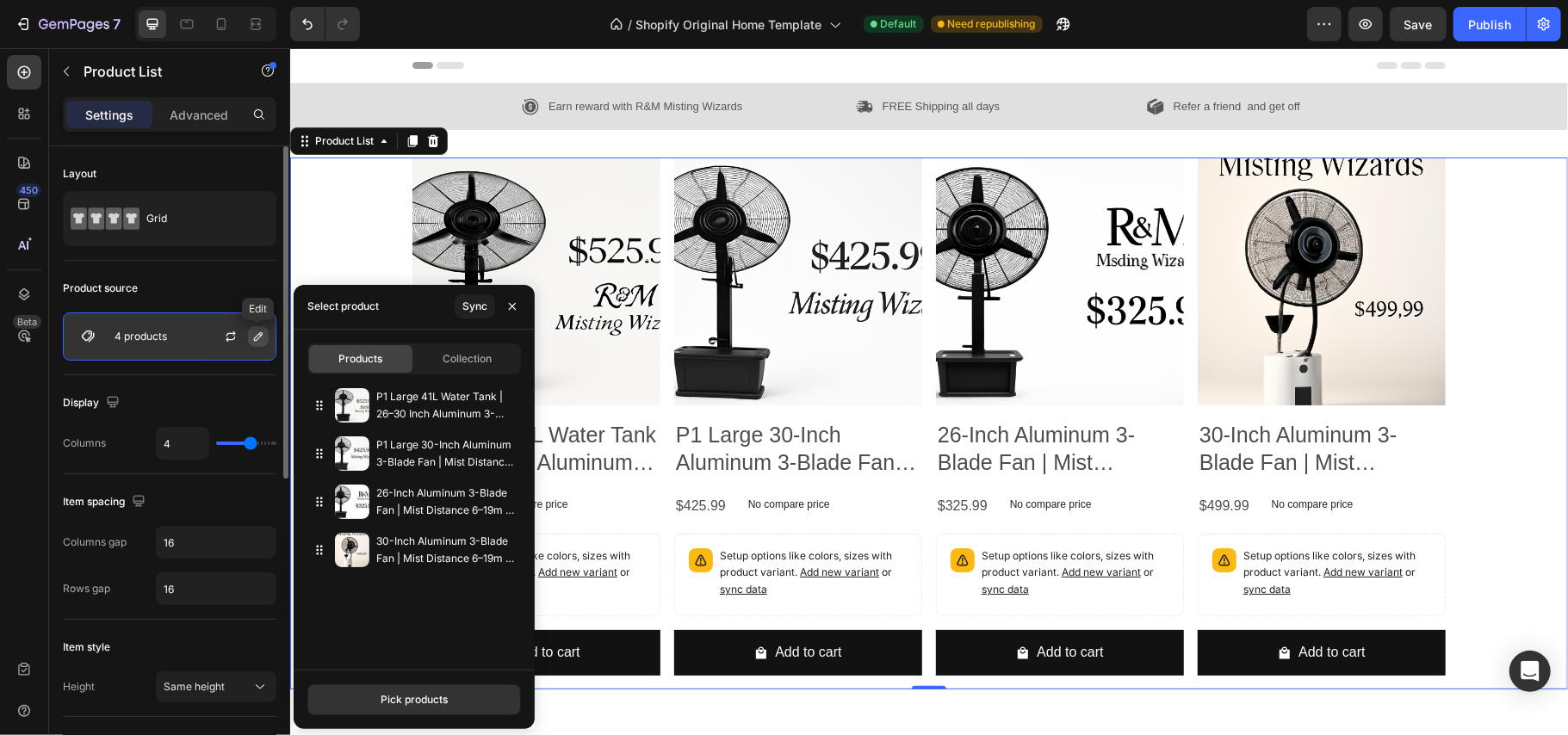
click at [260, 335] on icon "button" at bounding box center [259, 336] width 14 height 14
click at [423, 693] on div "Pick products" at bounding box center [414, 700] width 67 height 16
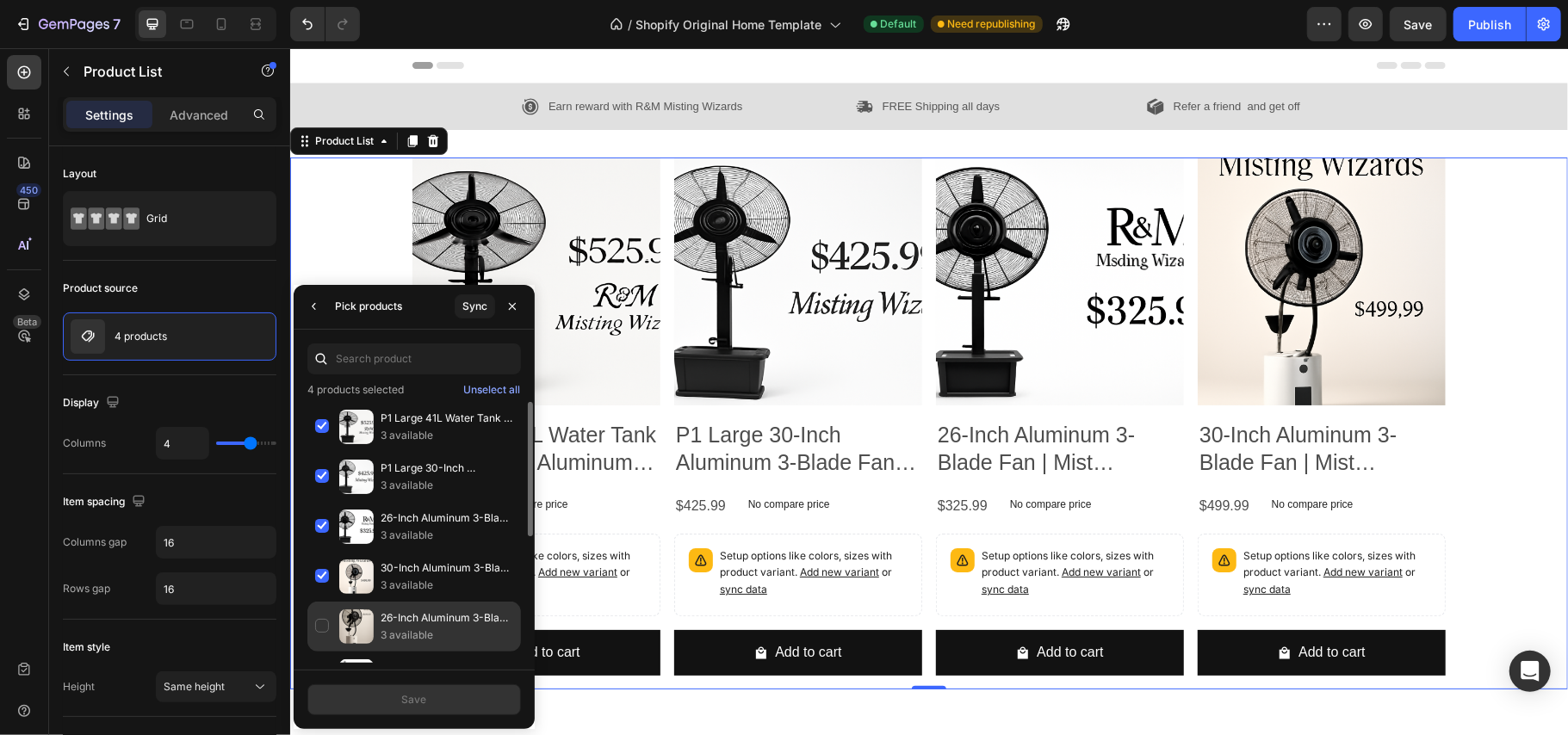
click at [397, 632] on p "3 available" at bounding box center [447, 634] width 132 height 17
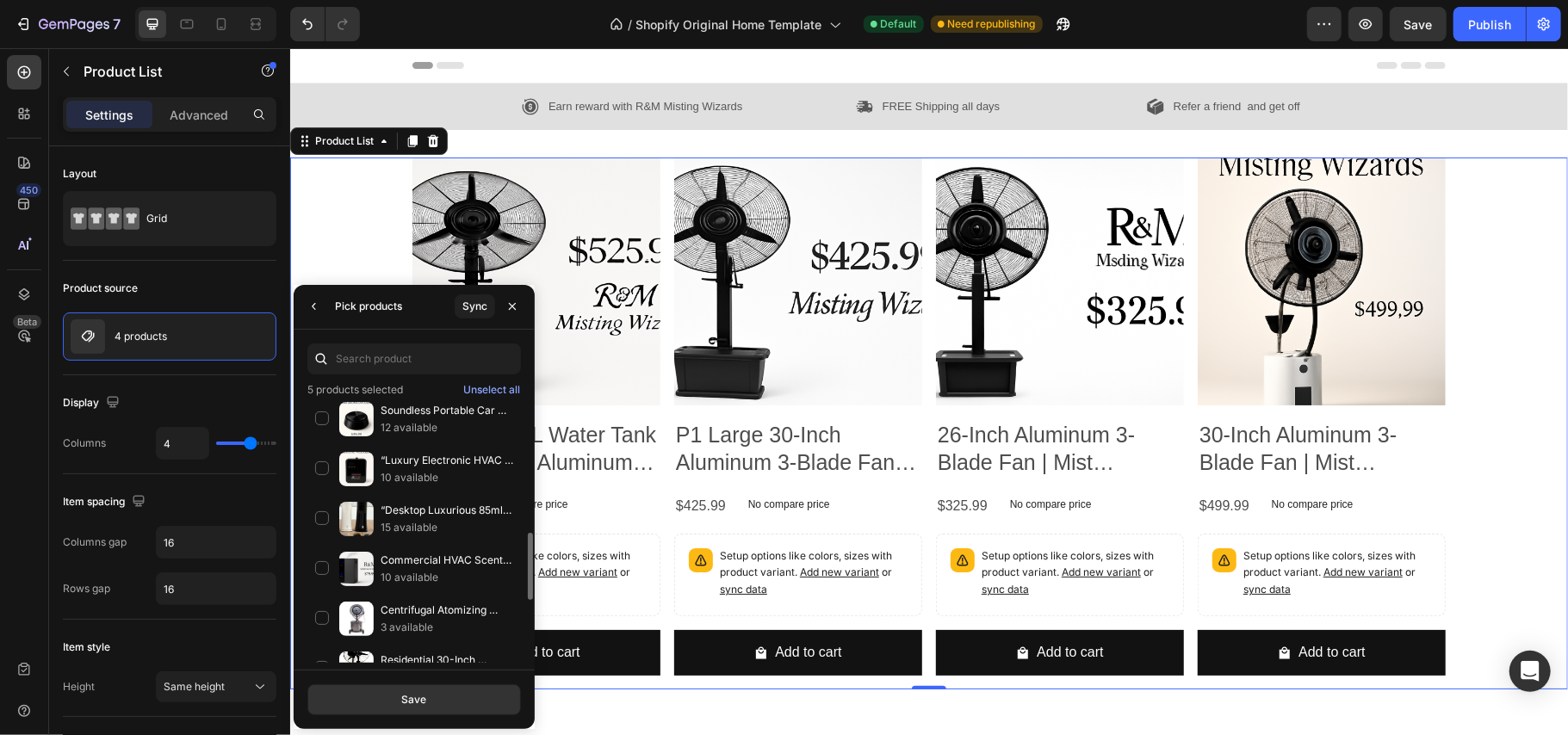
scroll to position [565, 0]
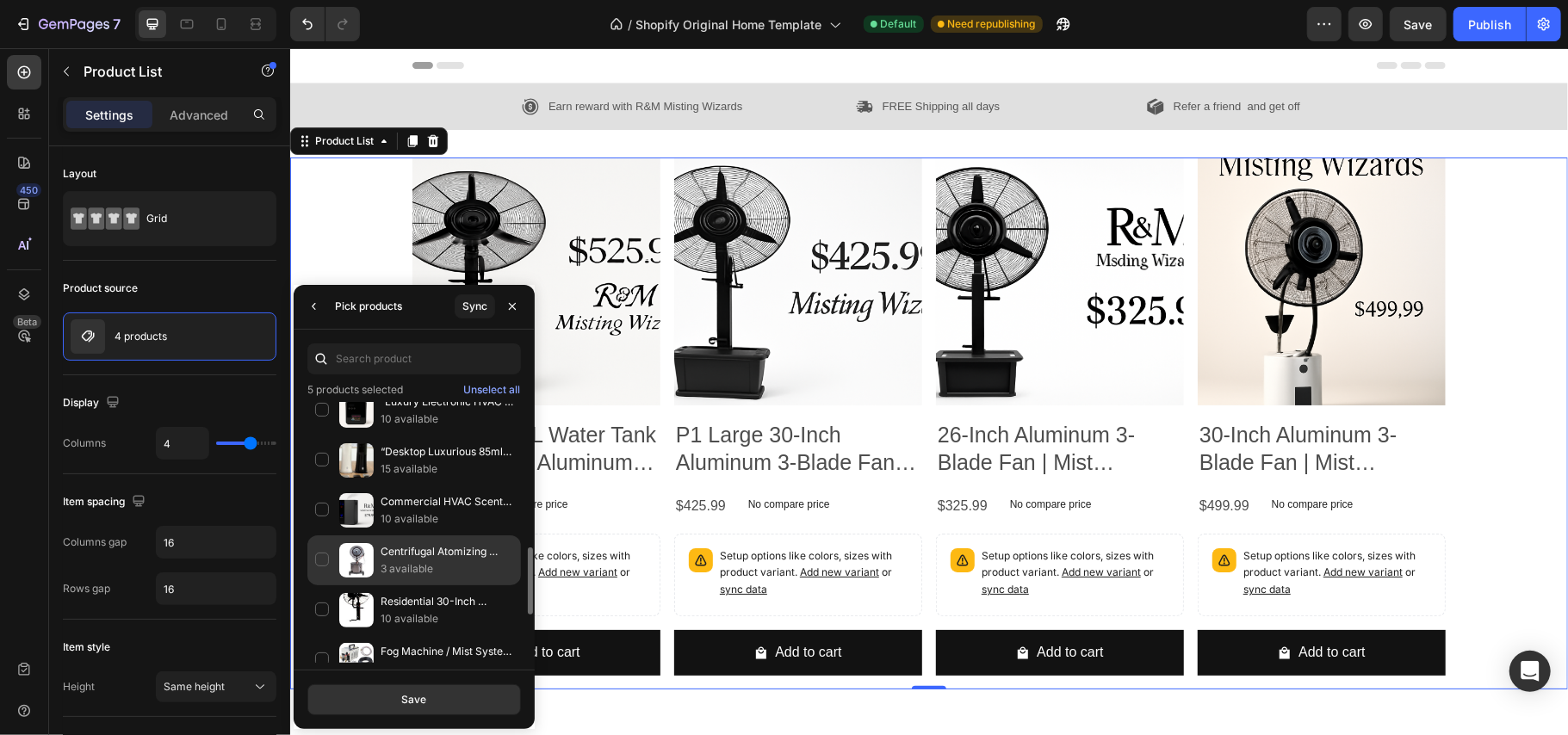
click at [384, 556] on p "Centrifugal Atomizing Humidifier | Hand-Push Industrial Cooling, Dust Spray, Di…" at bounding box center [447, 551] width 132 height 17
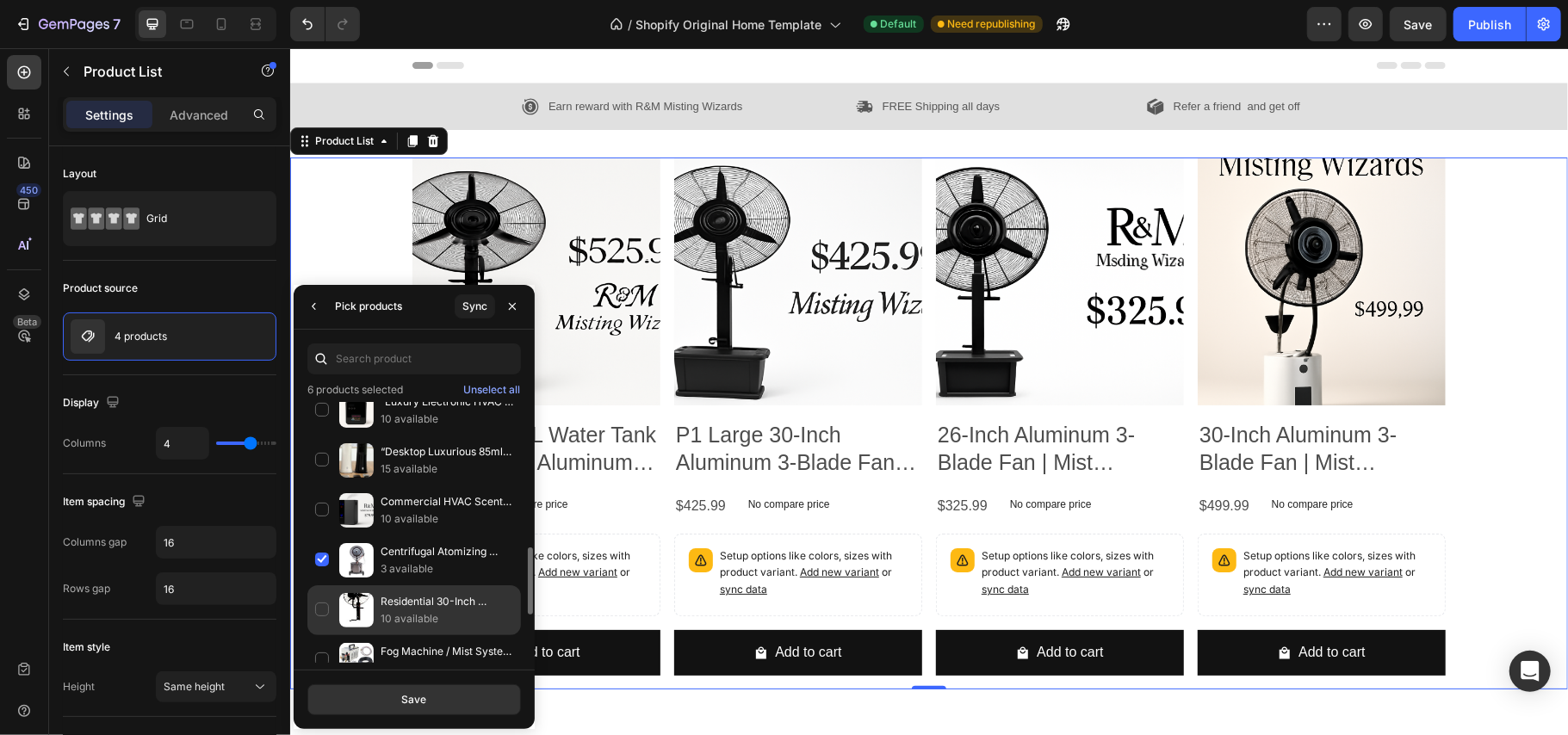
click at [384, 607] on p "Residential 30-Inch Aluminum 3-Blade Fan | Mist Distance 6–19m | Airflow 16,000…" at bounding box center [447, 601] width 132 height 17
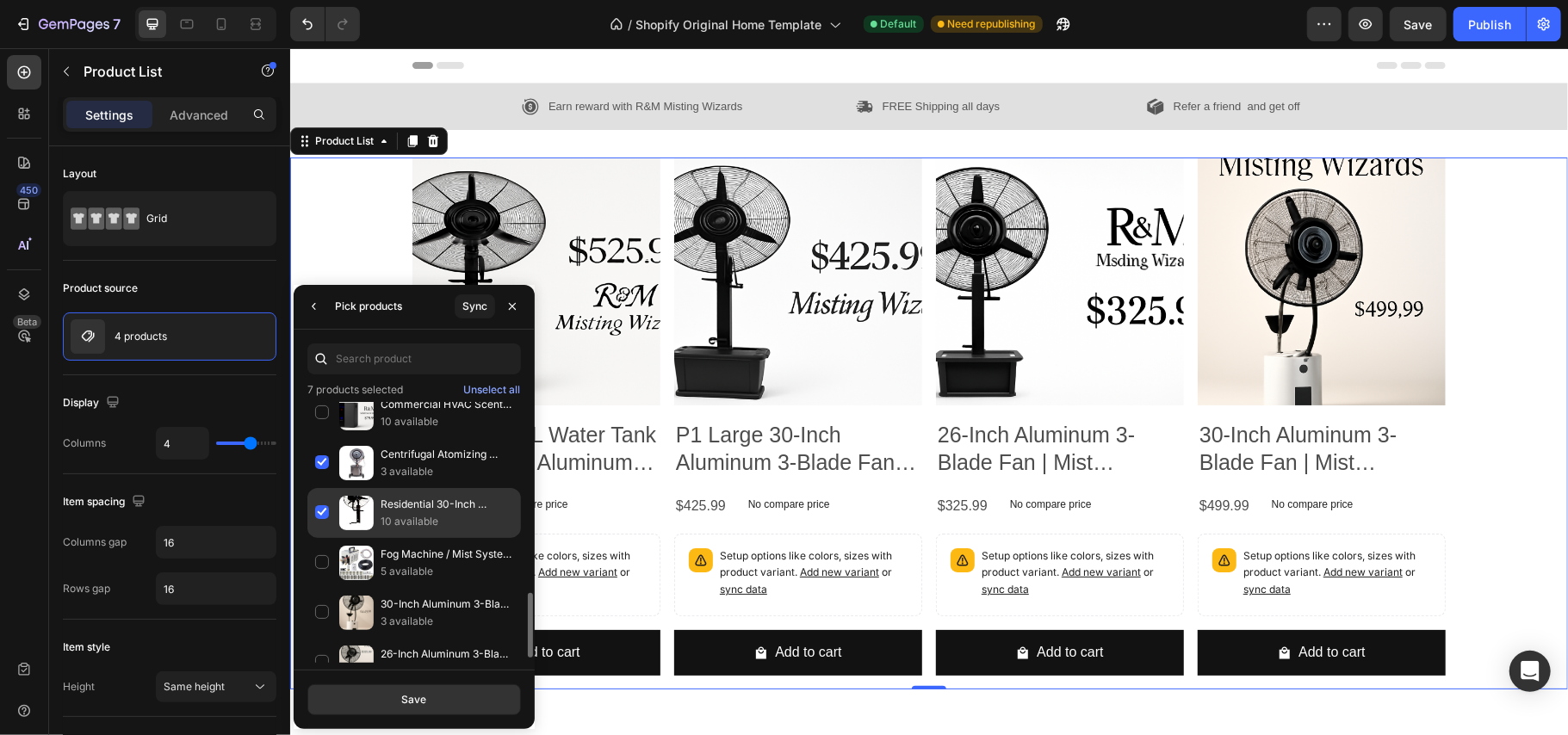
scroll to position [683, 0]
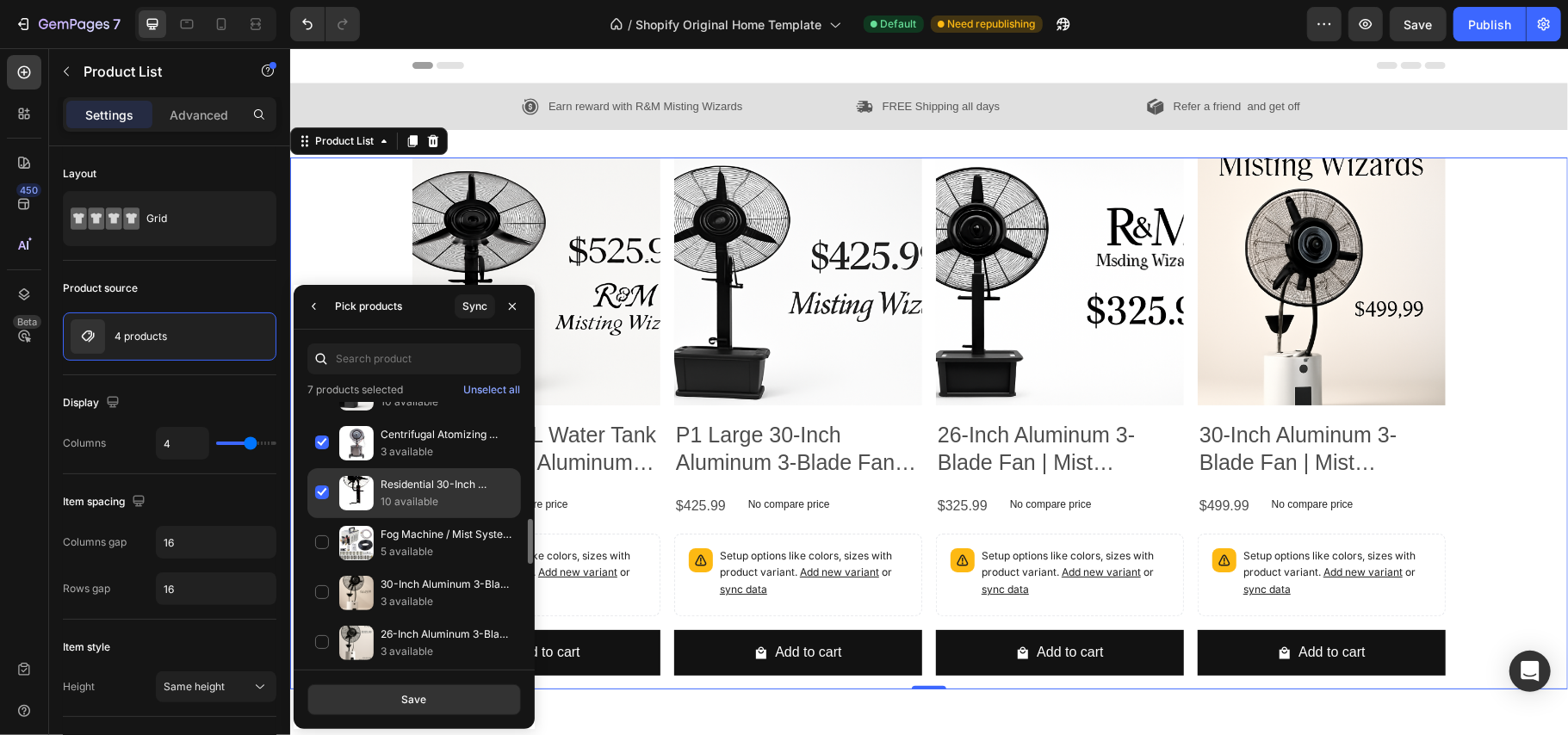
click at [384, 607] on p "3 available" at bounding box center [447, 601] width 132 height 17
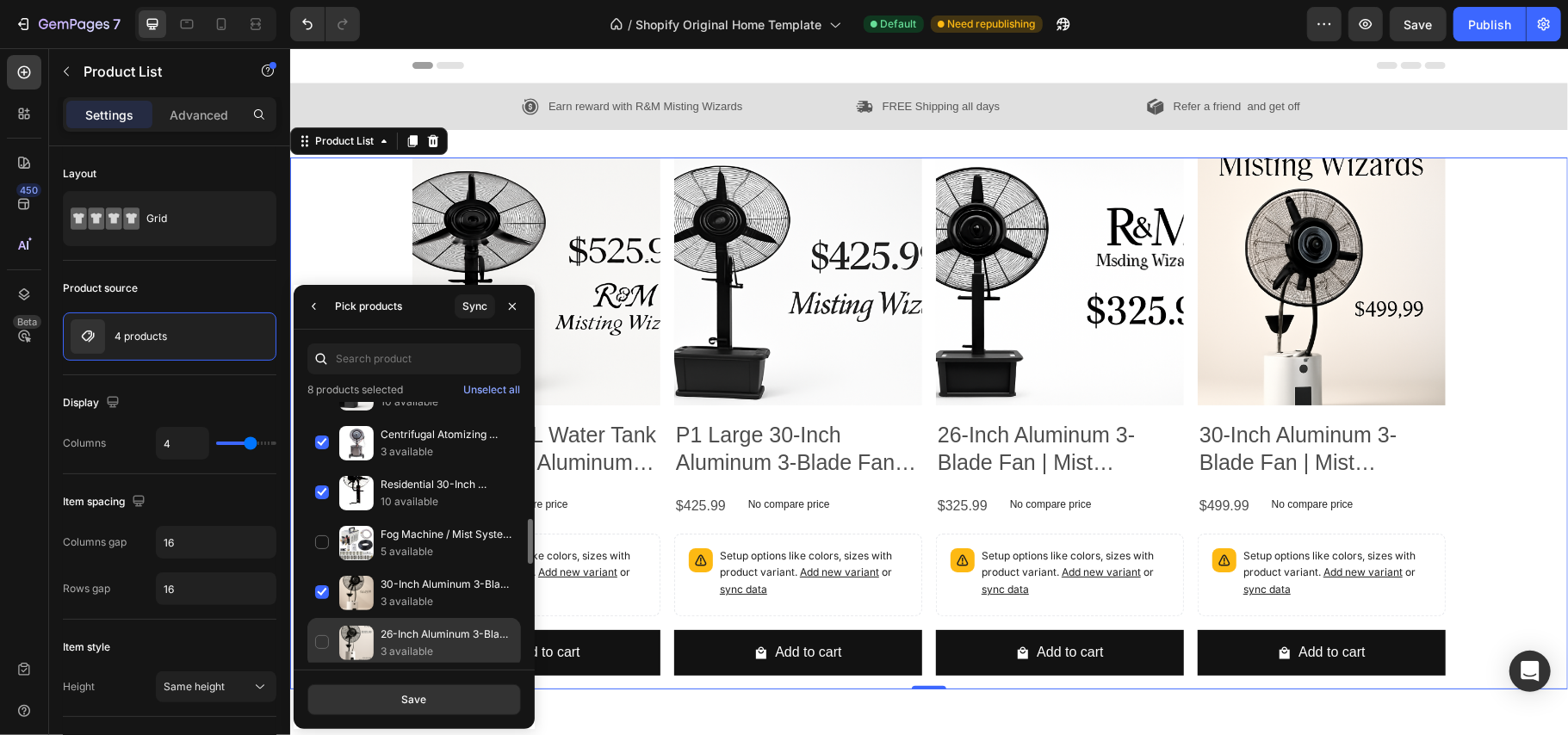
click at [390, 643] on p "26-Inch Aluminum 3-Blade Fan | Mist Distance 6–19m | Airflow 16,000 m³/h (9,968…" at bounding box center [447, 633] width 132 height 17
click at [404, 694] on div "Save" at bounding box center [414, 700] width 25 height 16
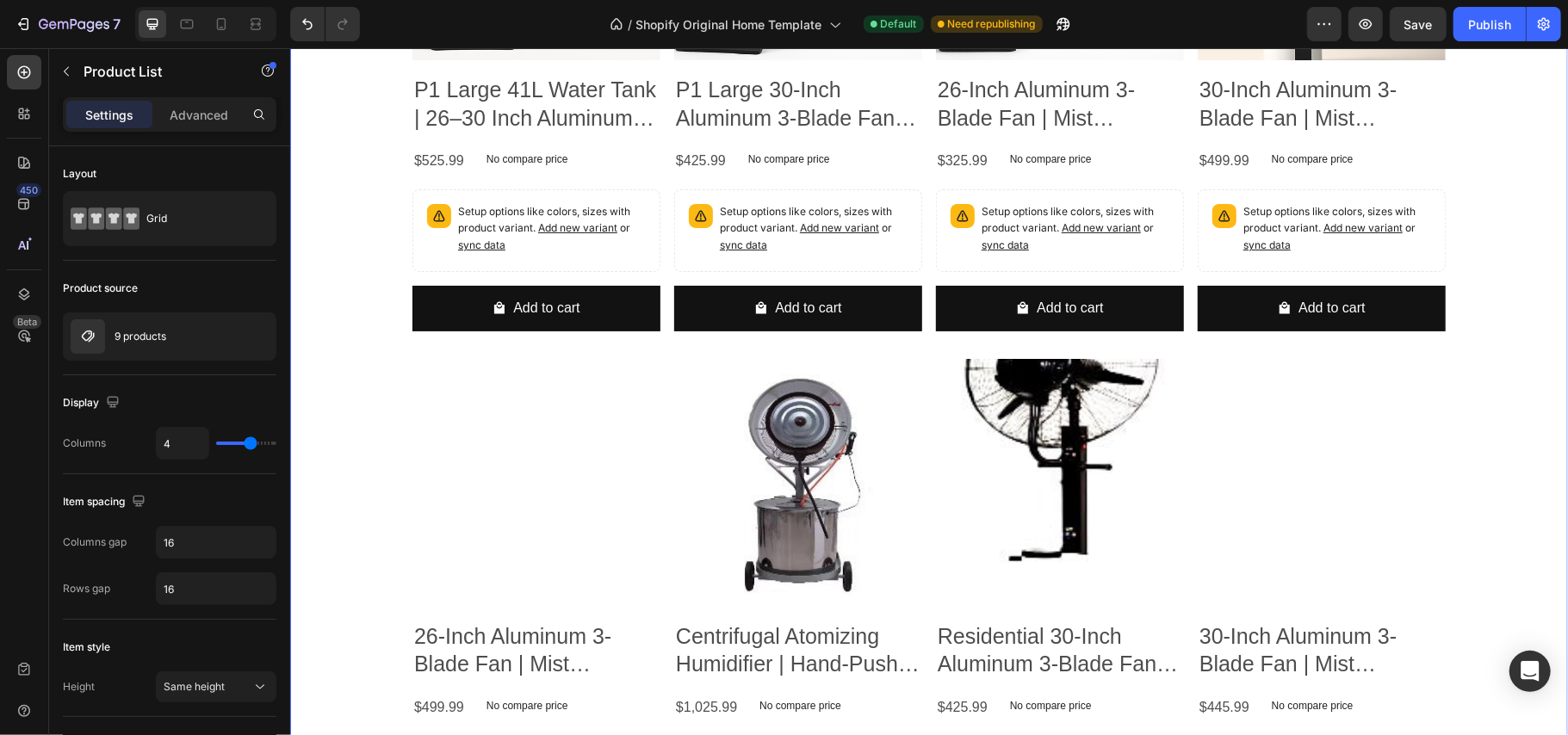
scroll to position [344, 0]
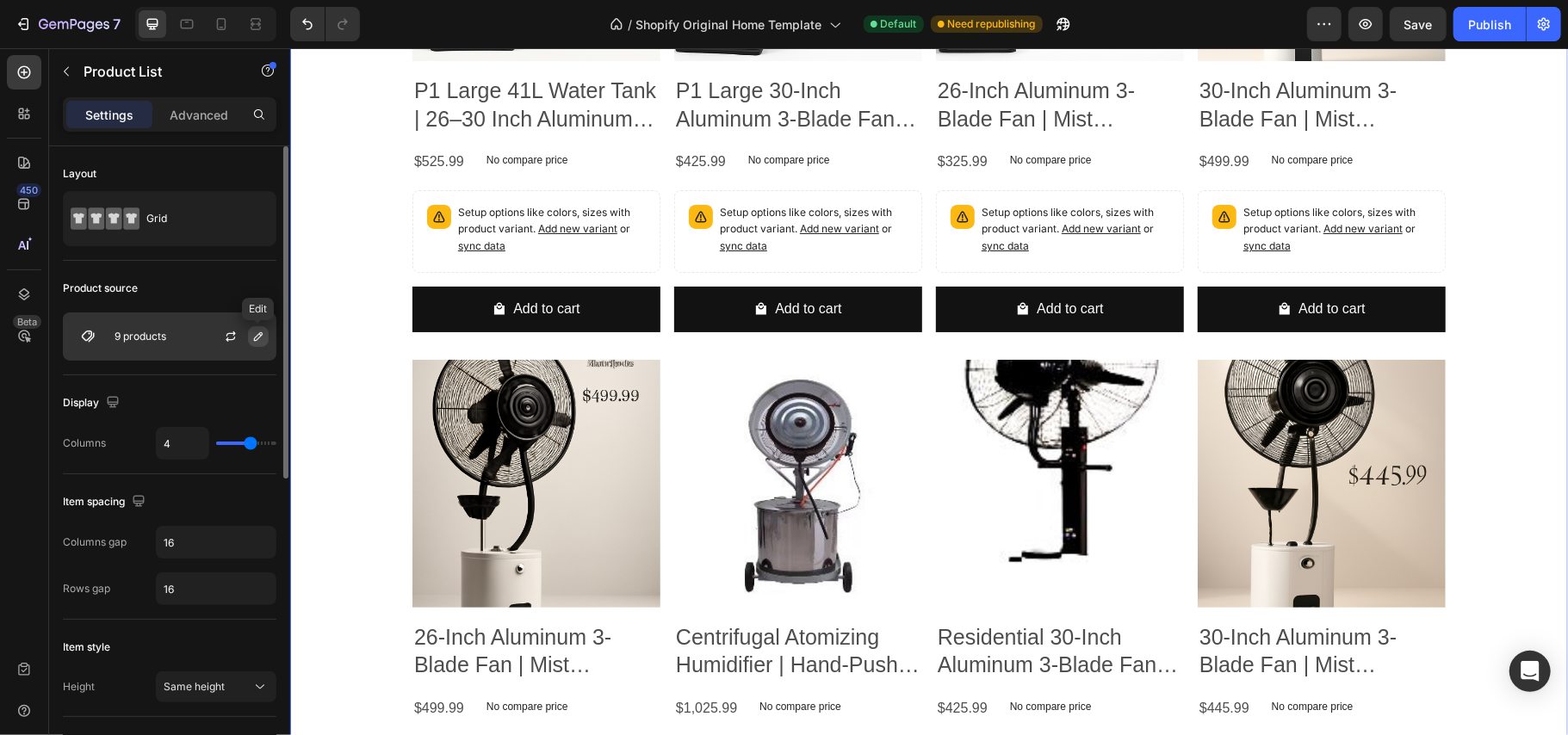
click at [253, 332] on icon "button" at bounding box center [259, 336] width 14 height 14
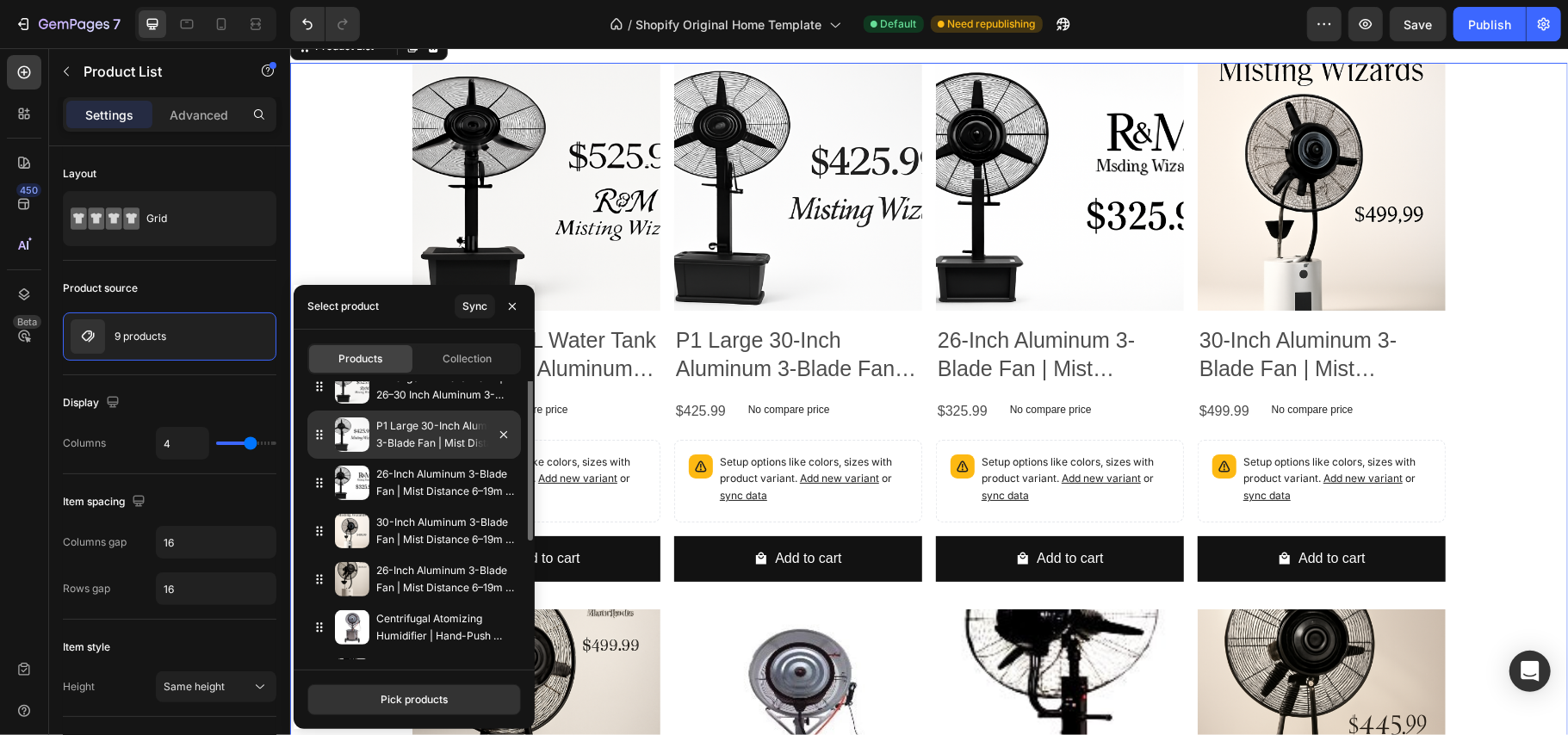
scroll to position [0, 0]
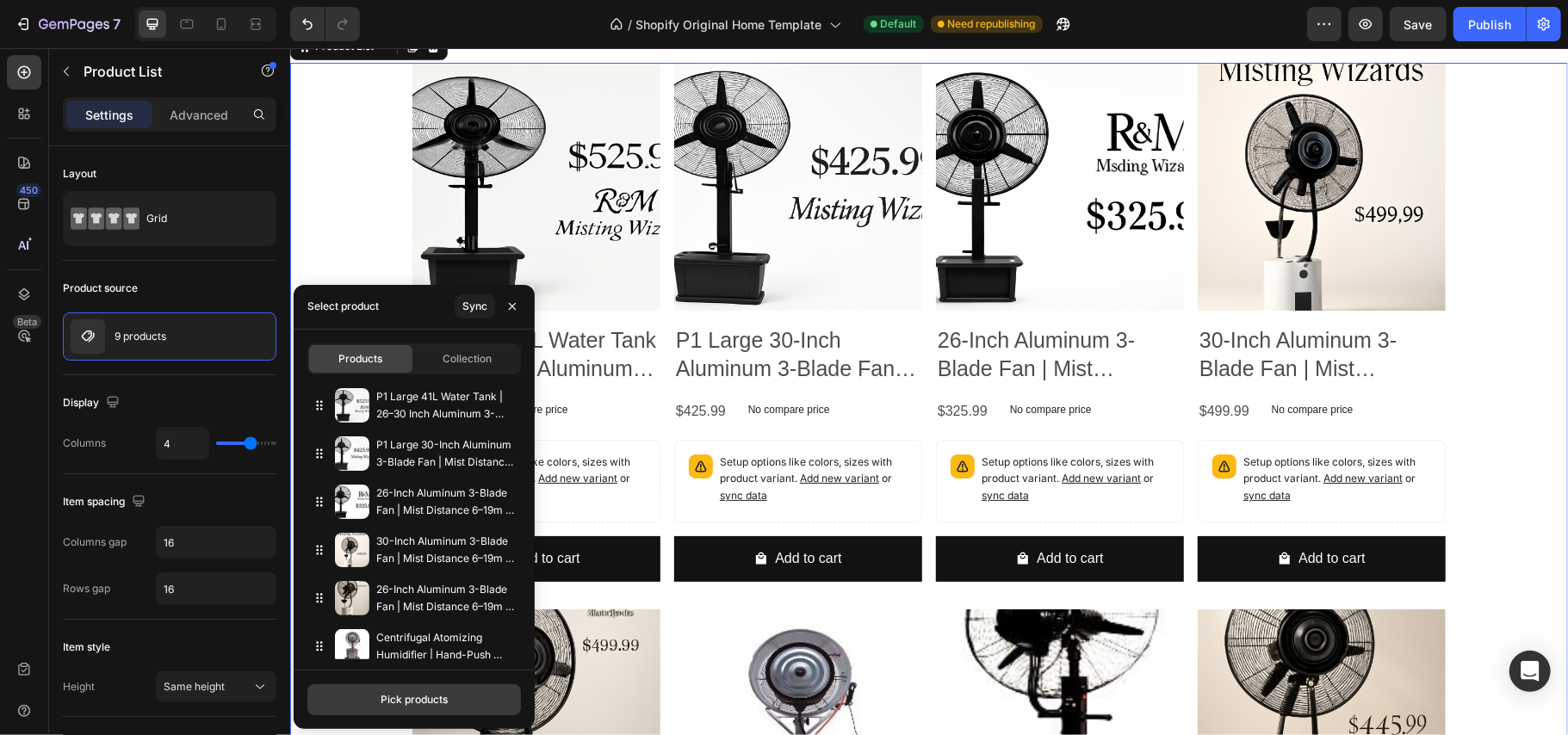
click at [397, 697] on div "Pick products" at bounding box center [414, 700] width 67 height 16
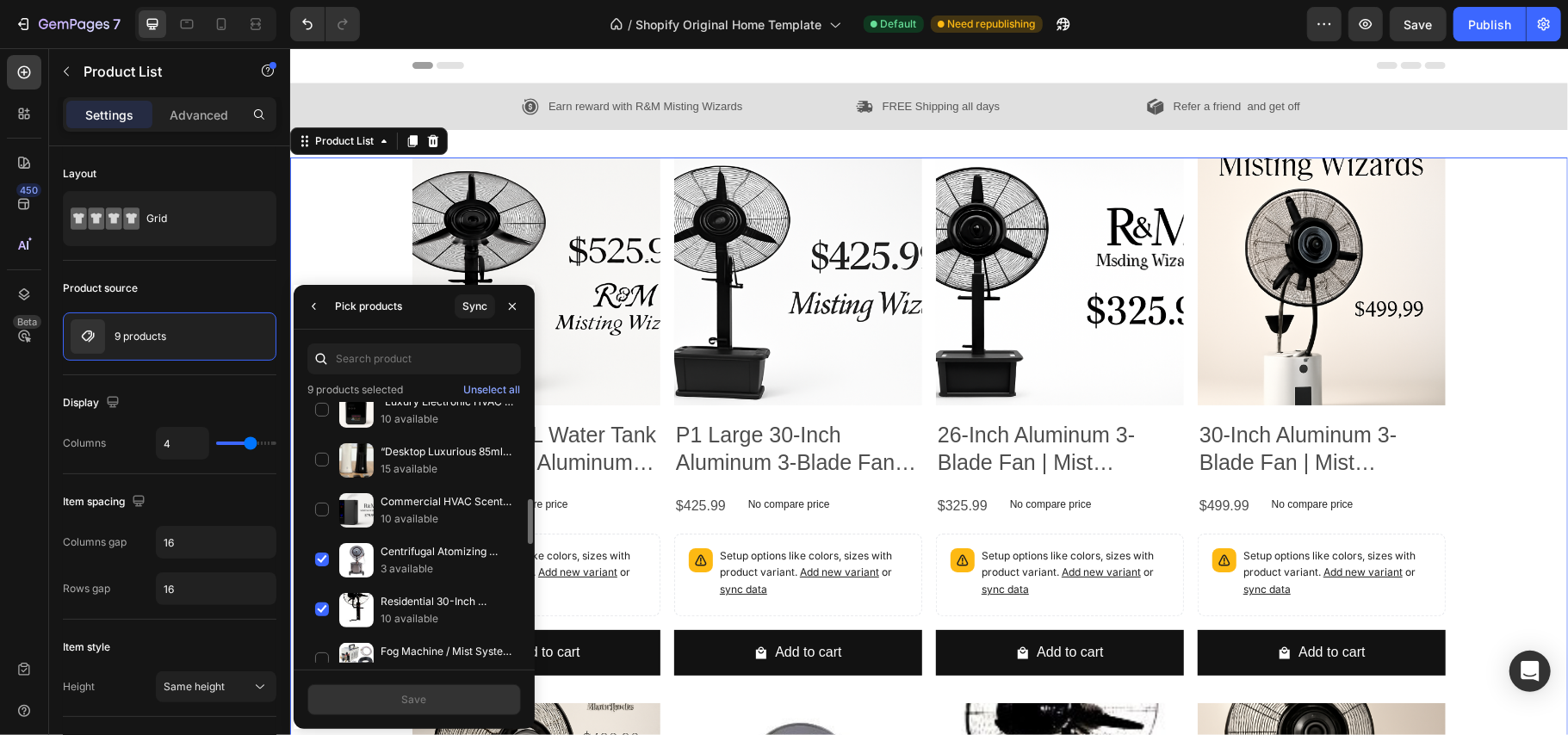
scroll to position [625, 0]
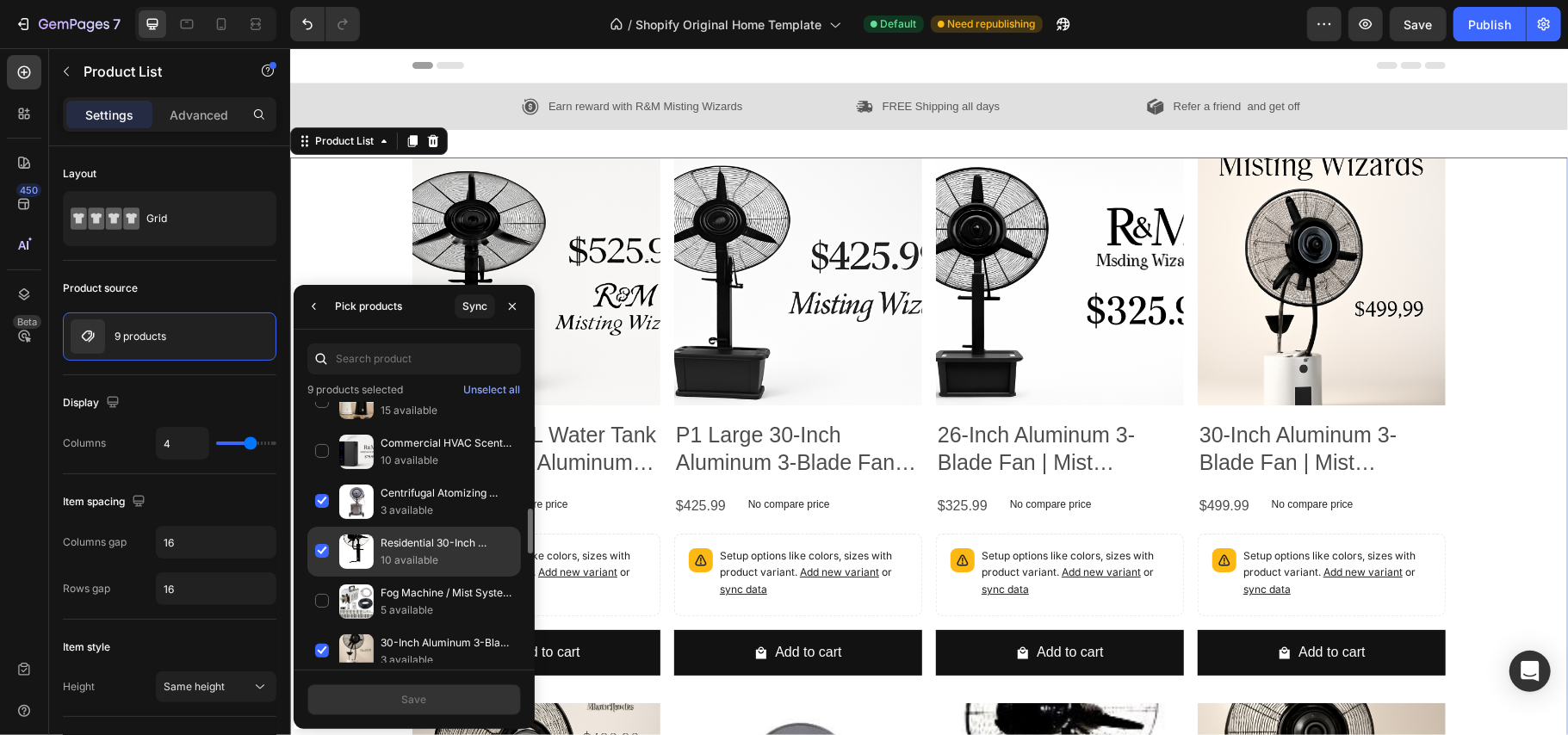
click at [318, 577] on div "Residential 30-Inch Aluminum 3-Blade Fan | Mist Distance 6–19m | Airflow 16,000…" at bounding box center [414, 602] width 213 height 50
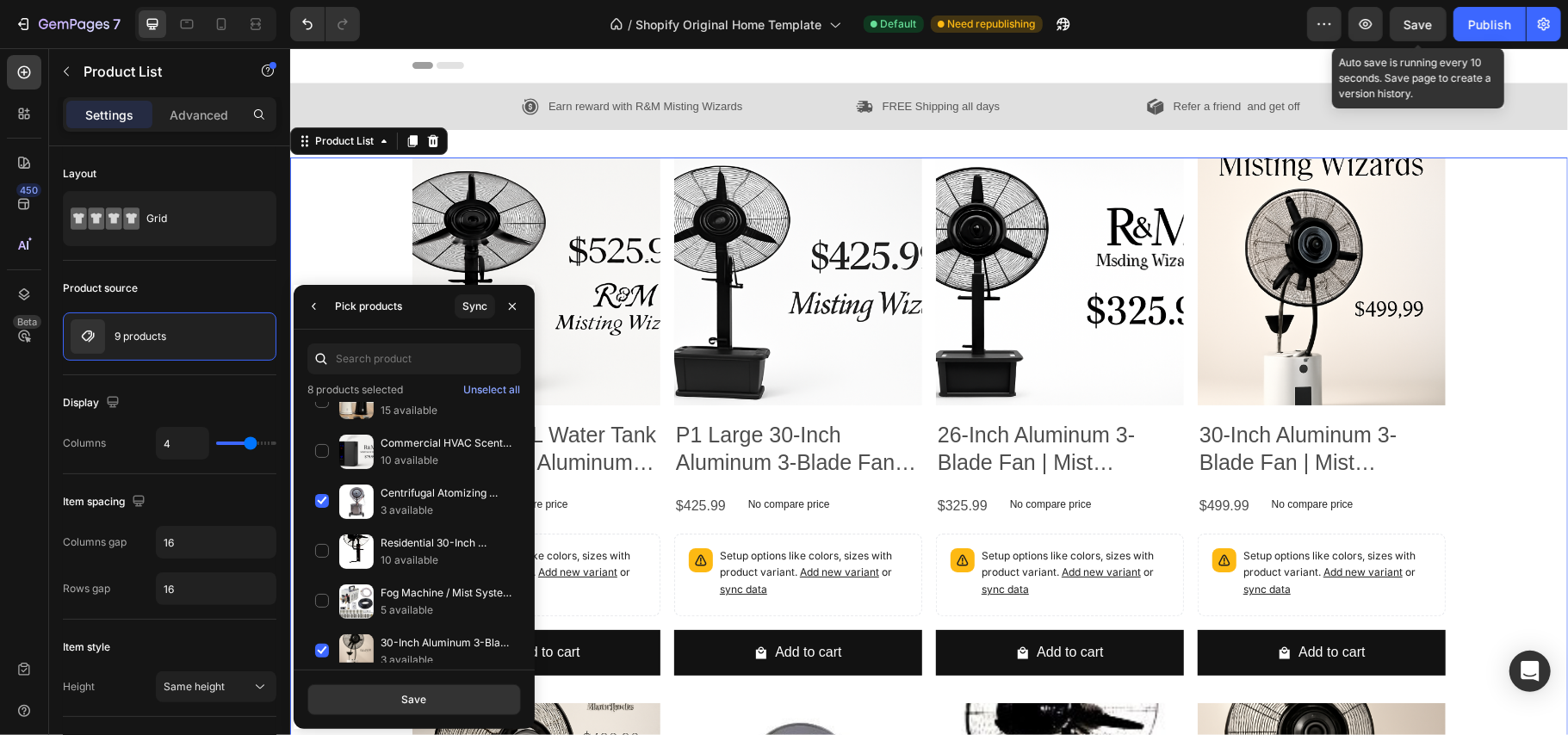
click at [1417, 26] on span "Save" at bounding box center [1418, 24] width 29 height 15
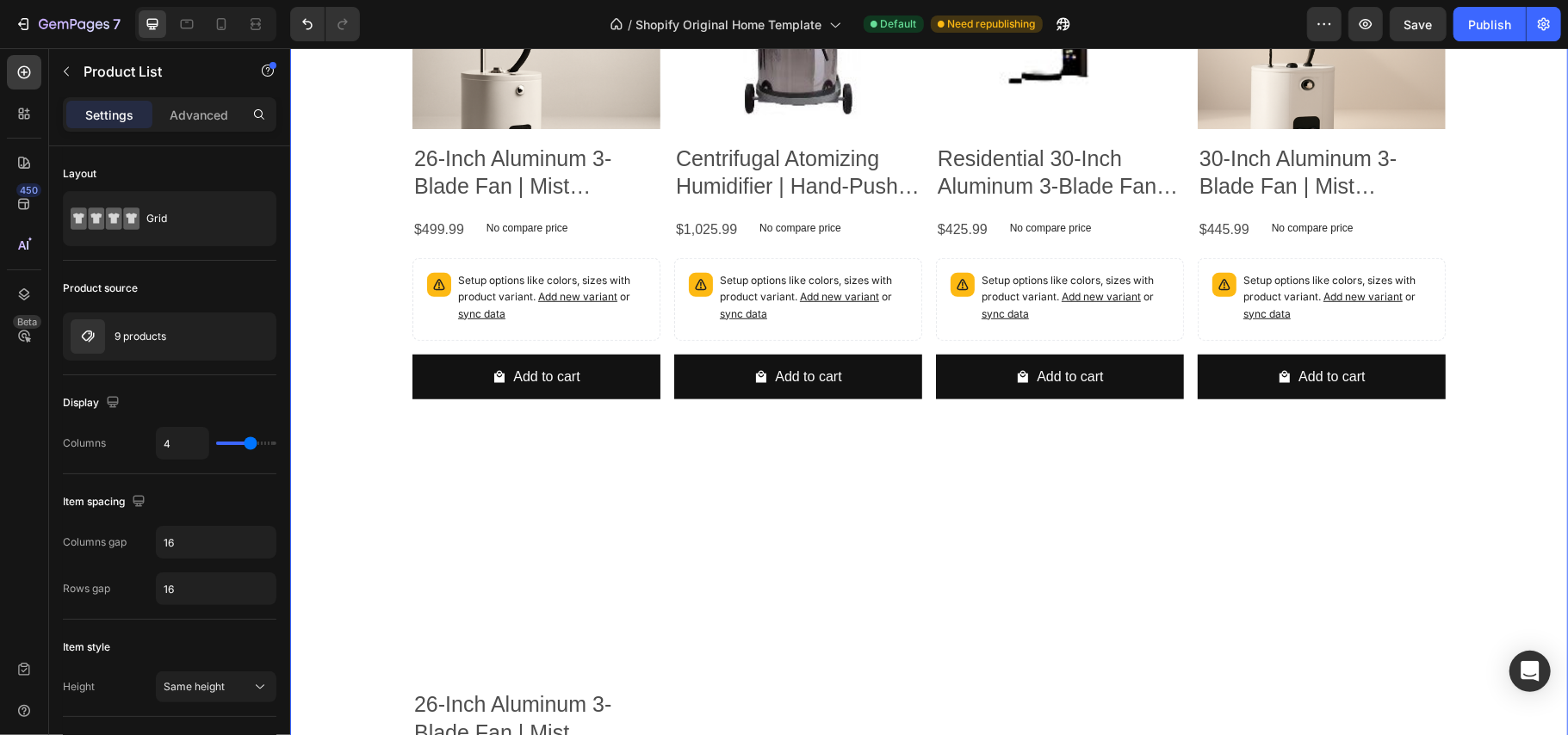
scroll to position [842, 0]
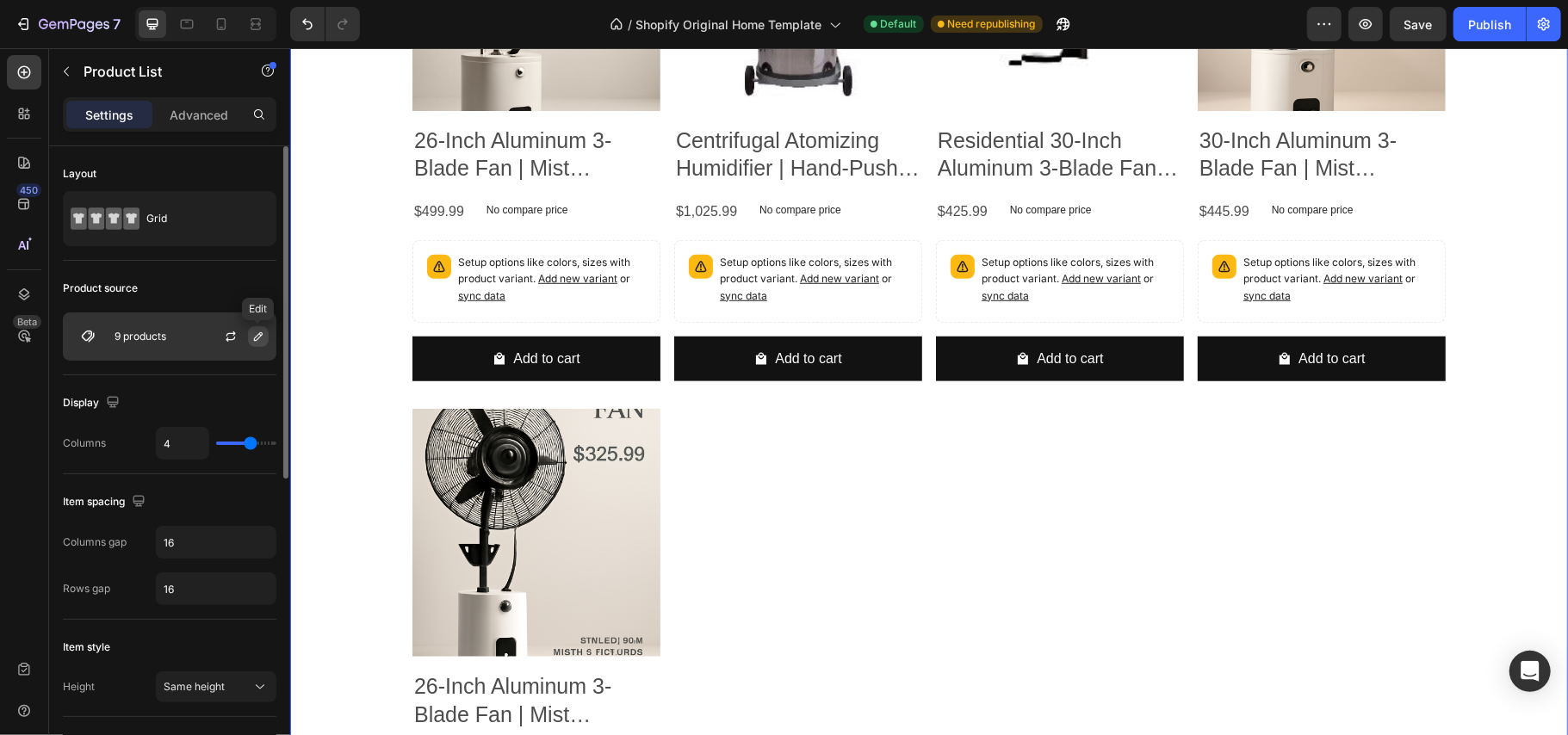
click at [256, 337] on icon "button" at bounding box center [258, 336] width 9 height 9
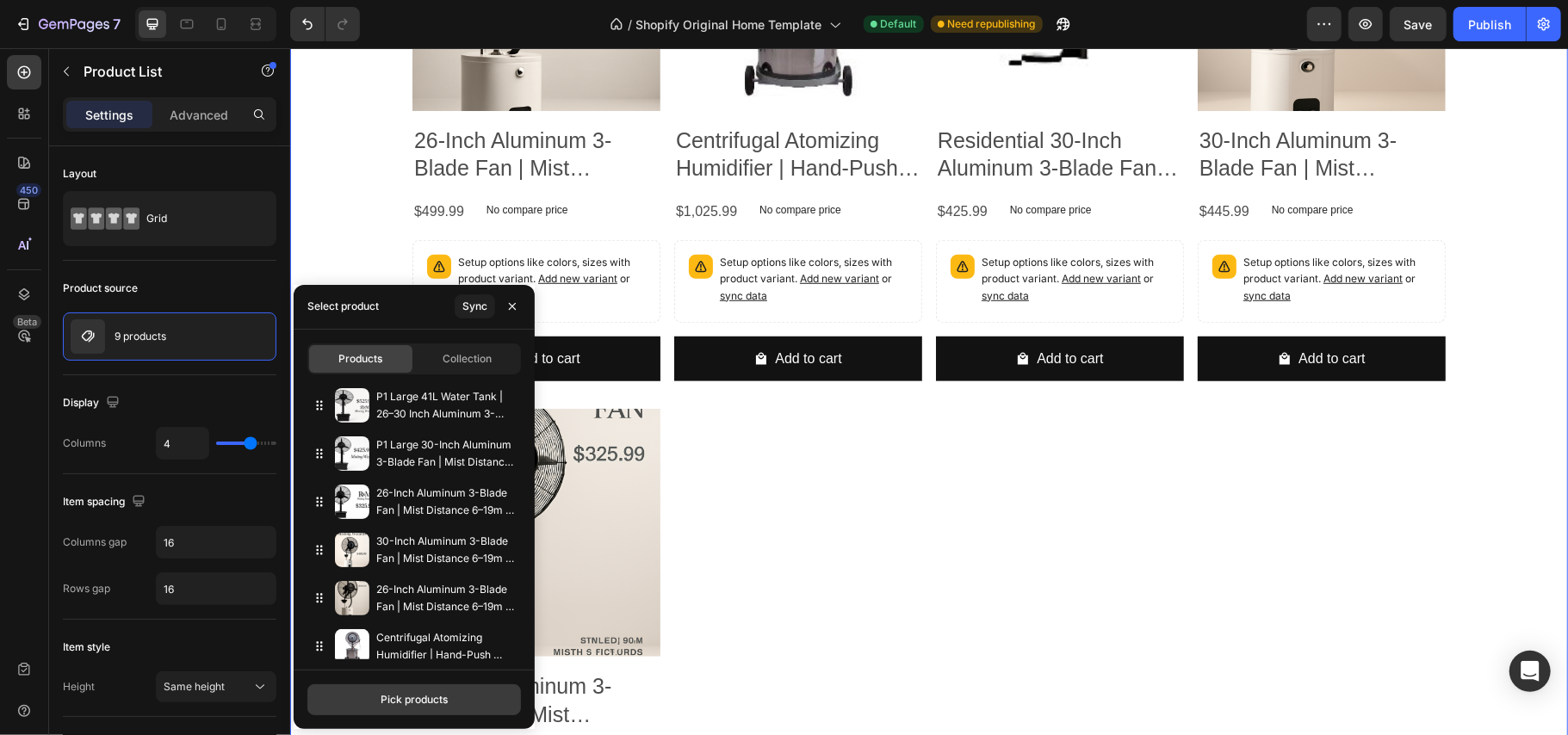
click at [397, 694] on div "Pick products" at bounding box center [414, 700] width 67 height 16
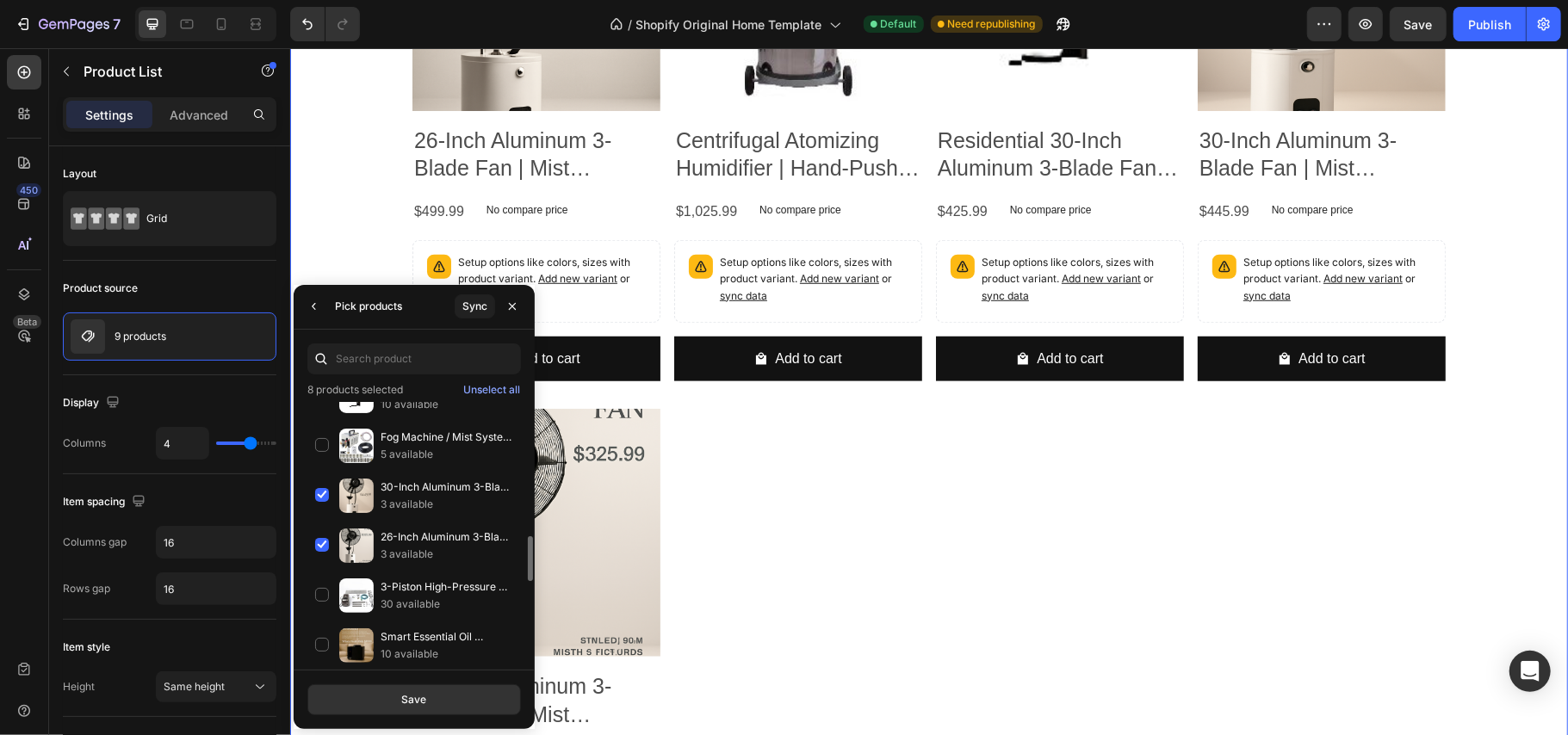
scroll to position [917, 0]
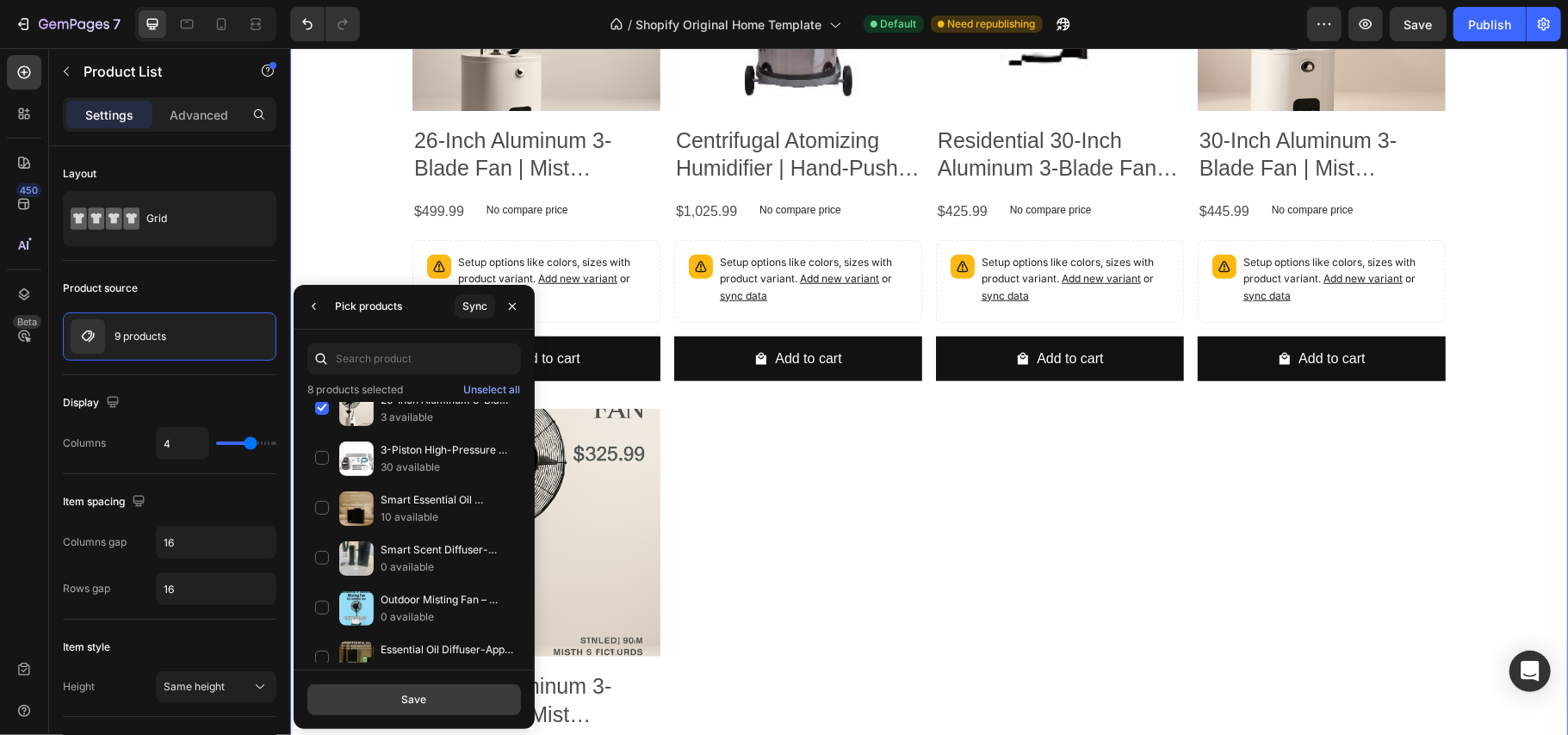
click at [428, 703] on button "Save" at bounding box center [414, 699] width 213 height 31
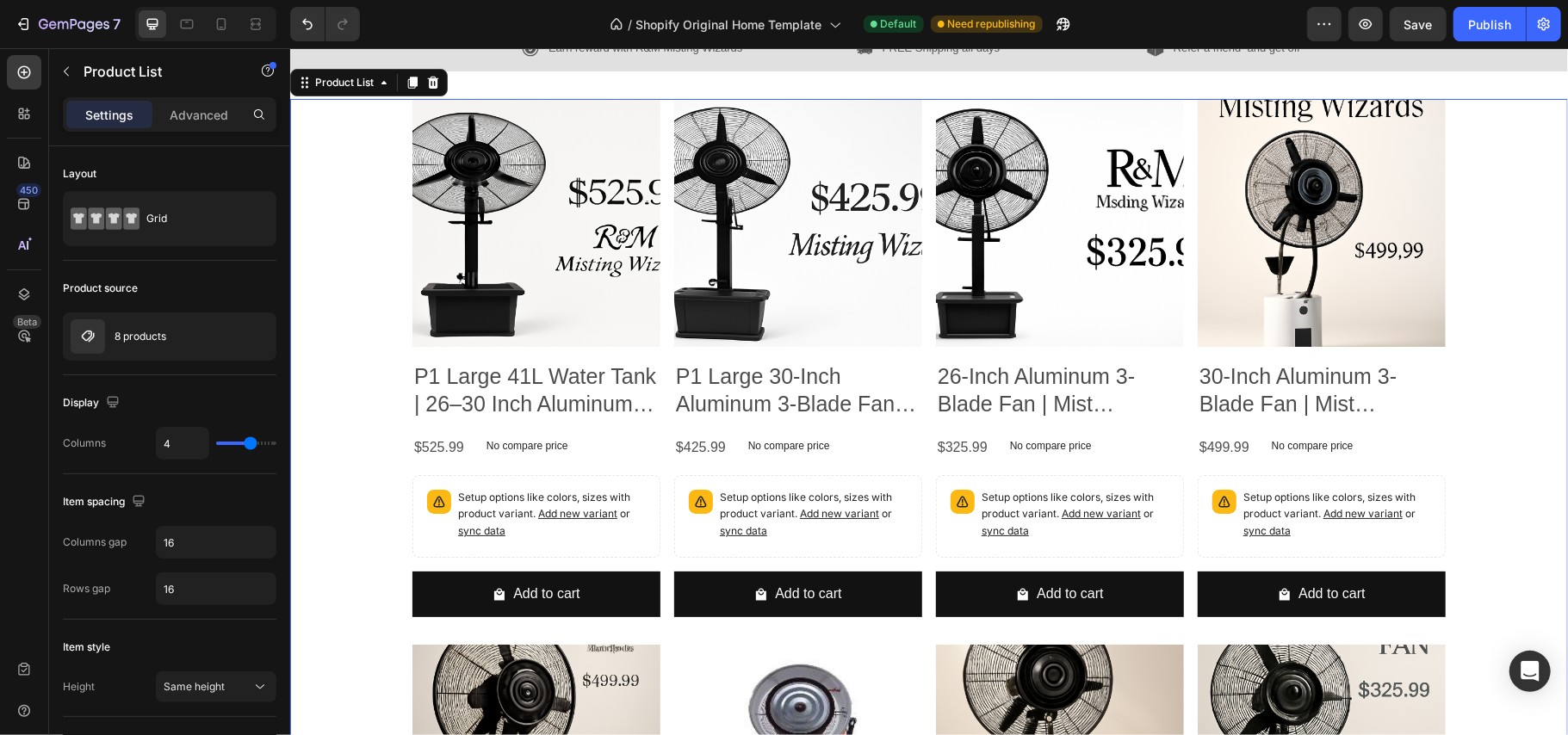
scroll to position [0, 0]
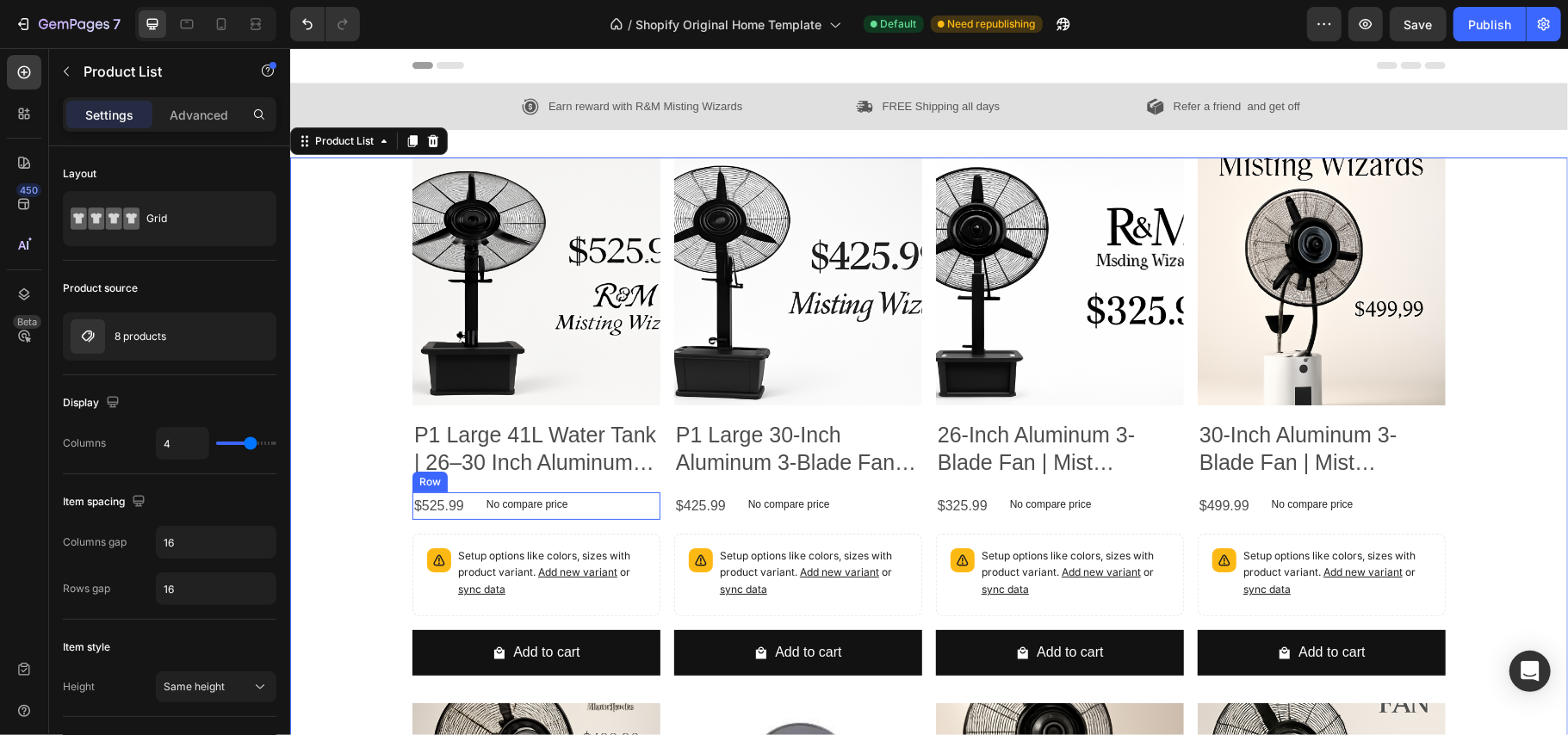
click at [587, 512] on div "$525.99 Product Price Product Price No compare price Product Price Row" at bounding box center [535, 505] width 248 height 29
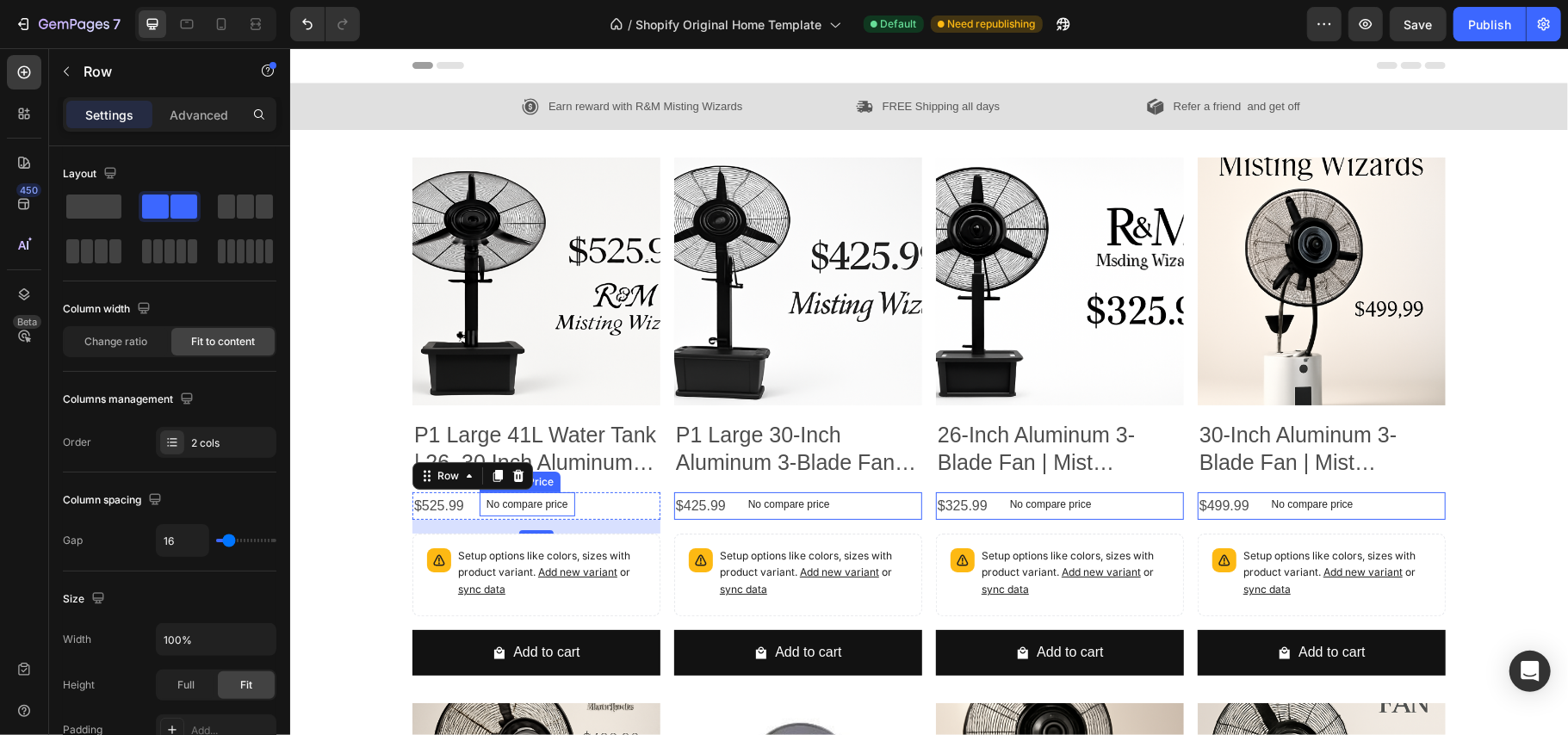
click at [545, 504] on p "No compare price" at bounding box center [526, 503] width 82 height 10
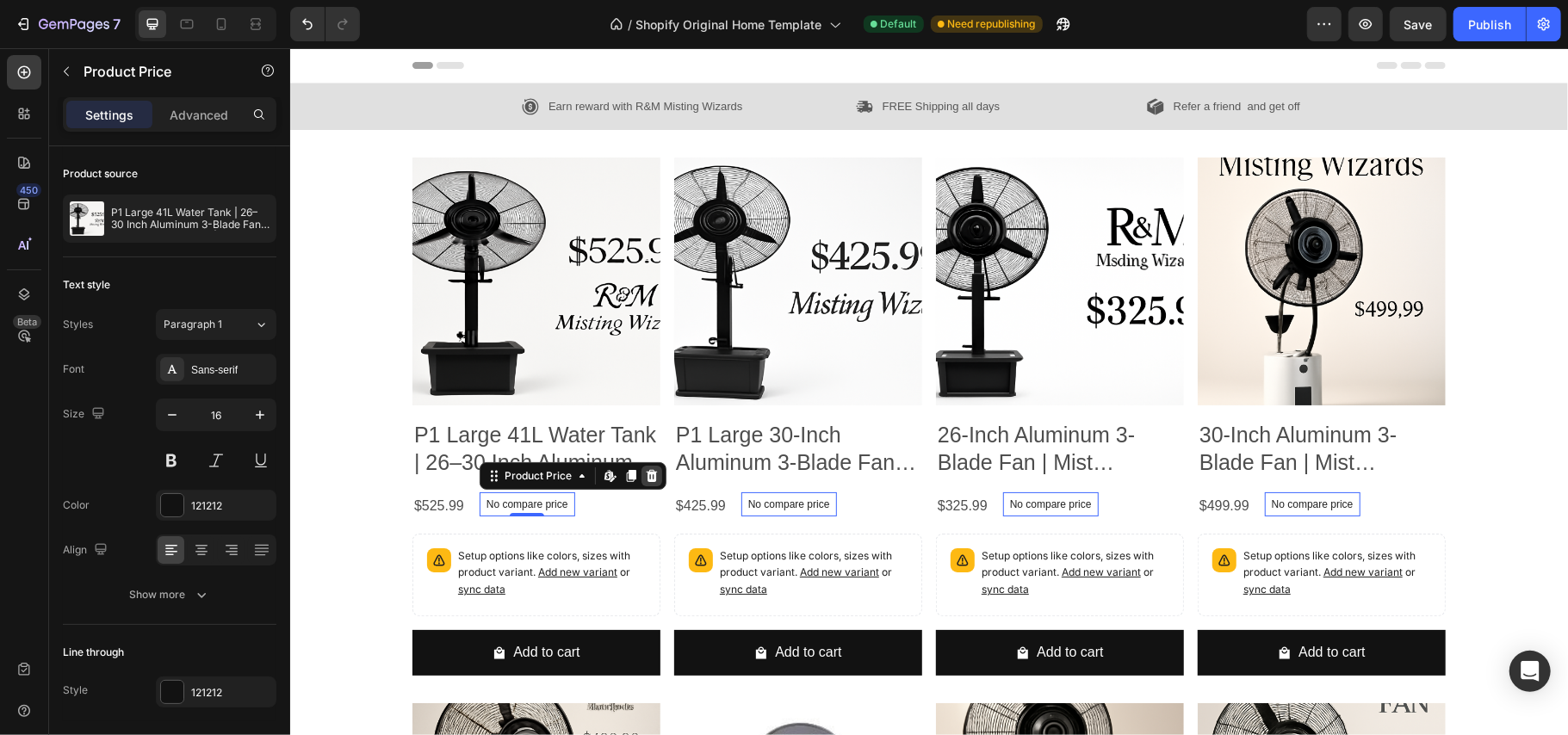
click at [645, 472] on icon at bounding box center [650, 475] width 11 height 12
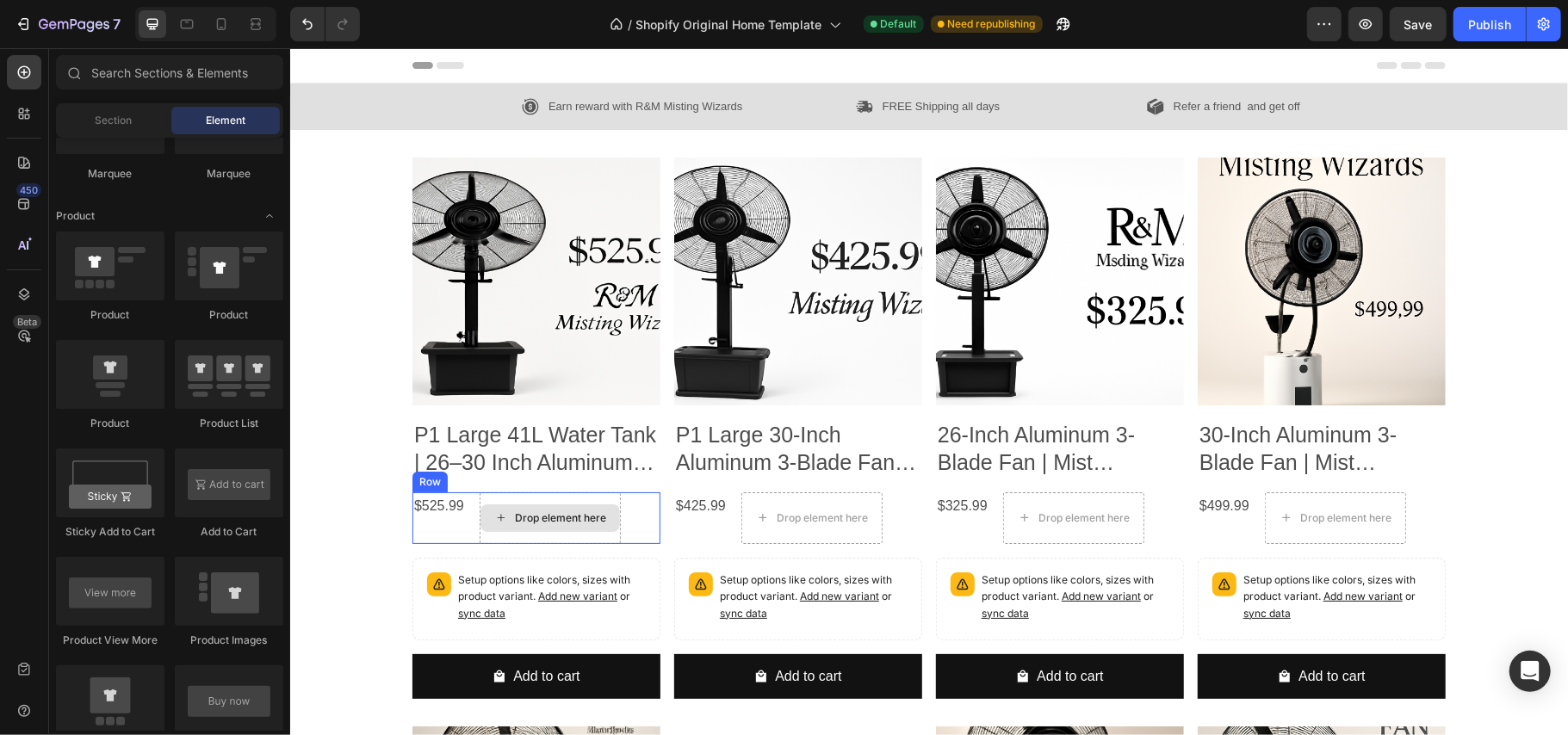
click at [576, 512] on div "Drop element here" at bounding box center [560, 518] width 92 height 14
click at [514, 517] on div "Drop element here" at bounding box center [560, 518] width 92 height 14
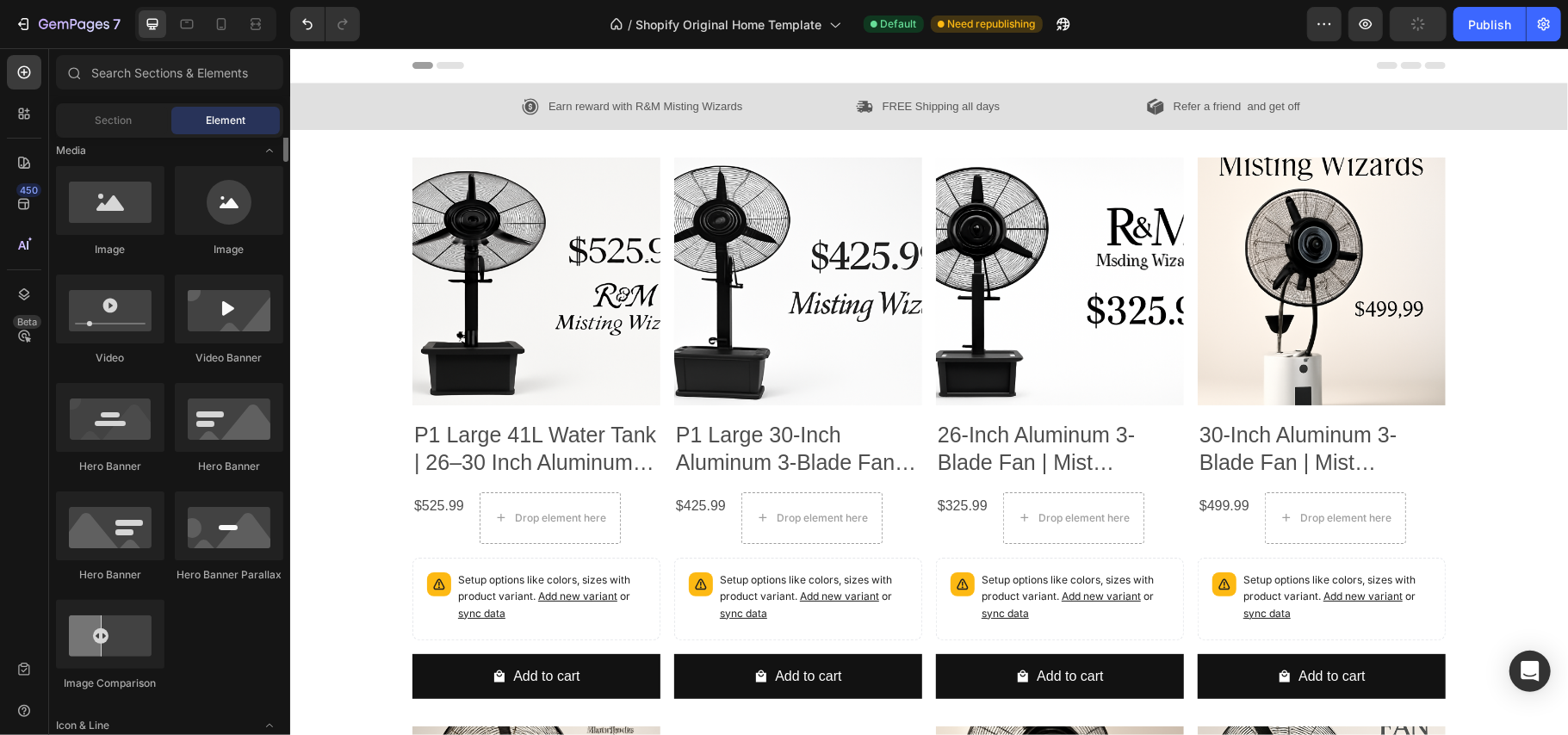
scroll to position [445, 0]
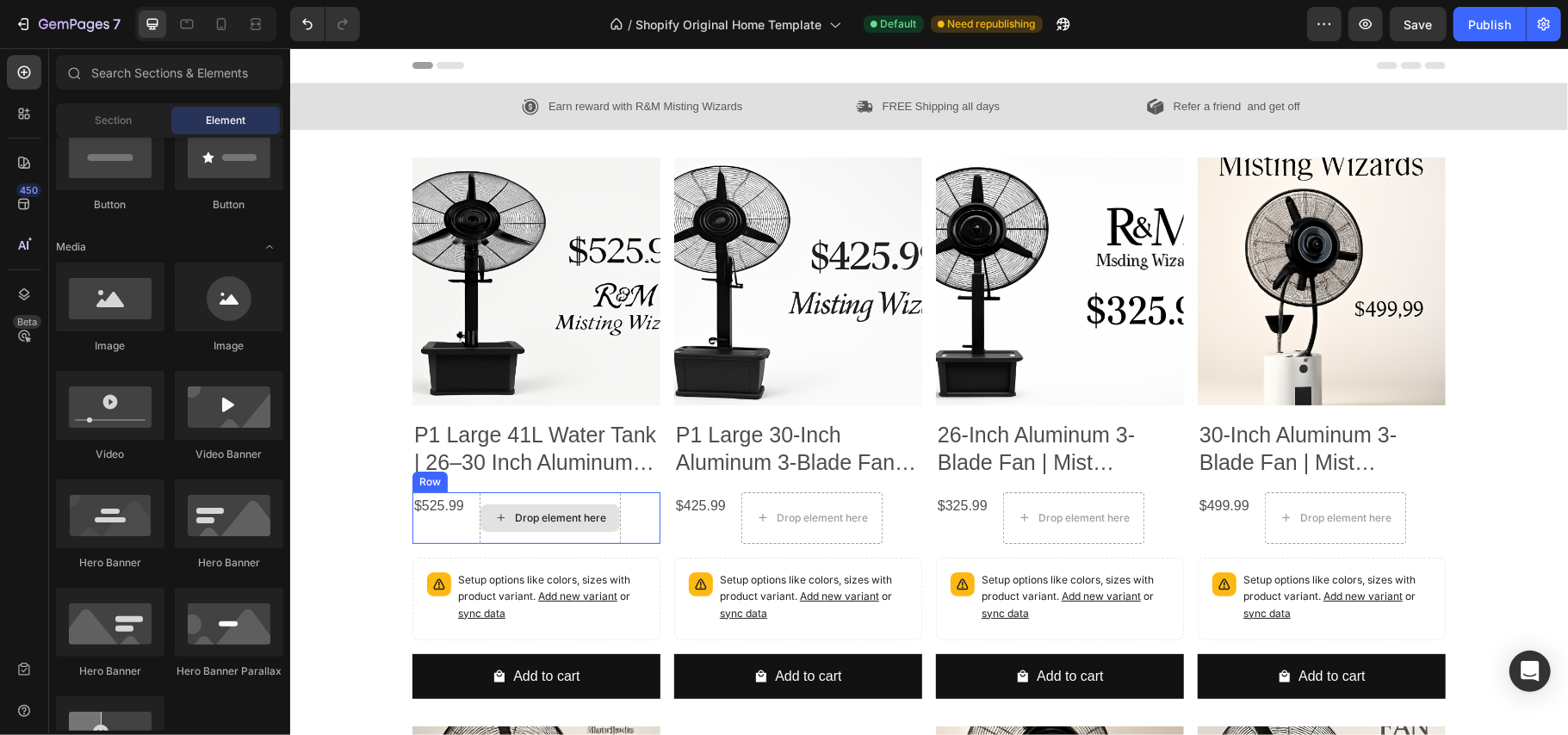
click at [560, 514] on div "Drop element here" at bounding box center [560, 518] width 92 height 14
click at [583, 517] on div "Drop element here" at bounding box center [560, 518] width 92 height 14
click at [310, 23] on icon "Undo/Redo" at bounding box center [307, 24] width 17 height 17
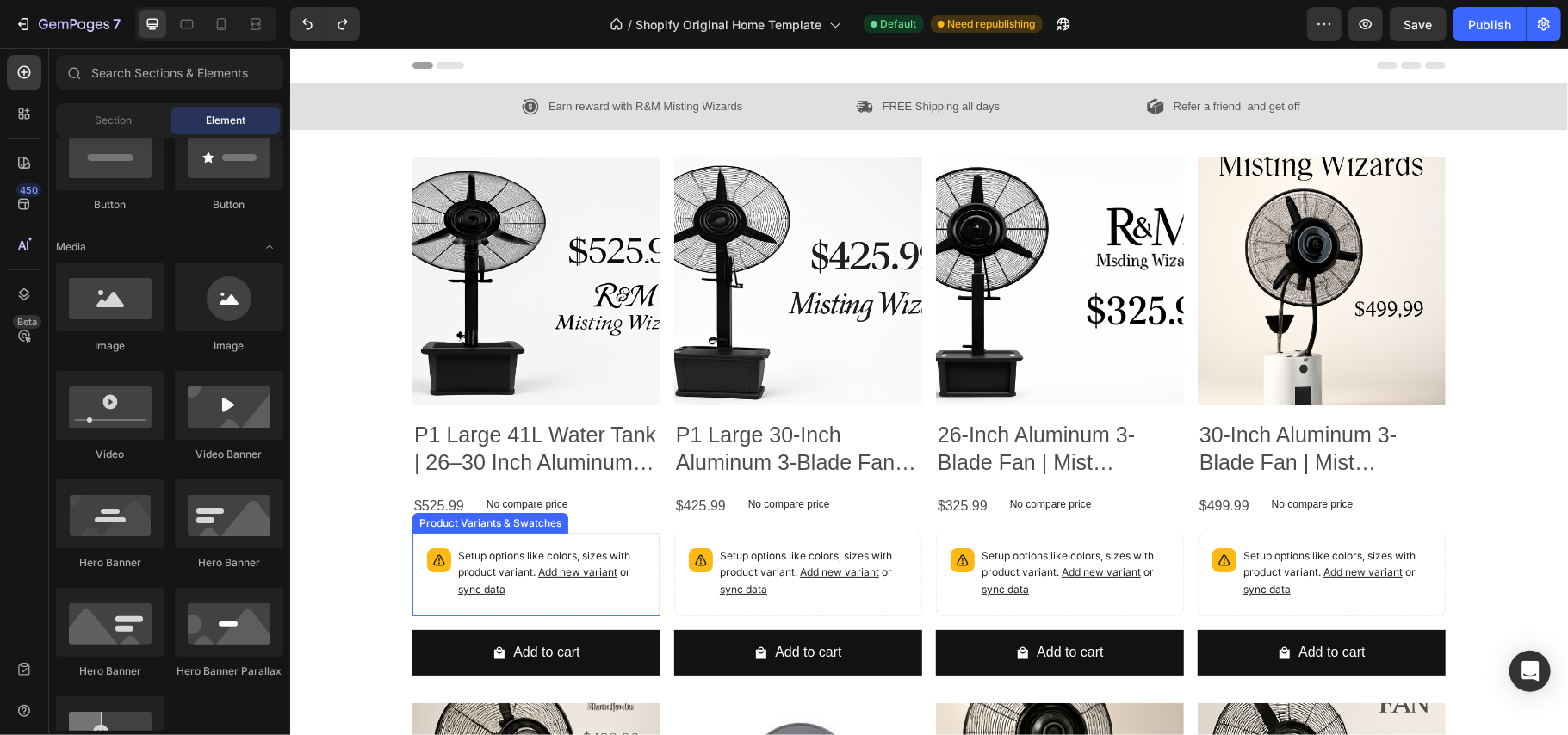
click at [563, 561] on p "Setup options like colors, sizes with product variant. Add new variant or sync …" at bounding box center [551, 572] width 187 height 50
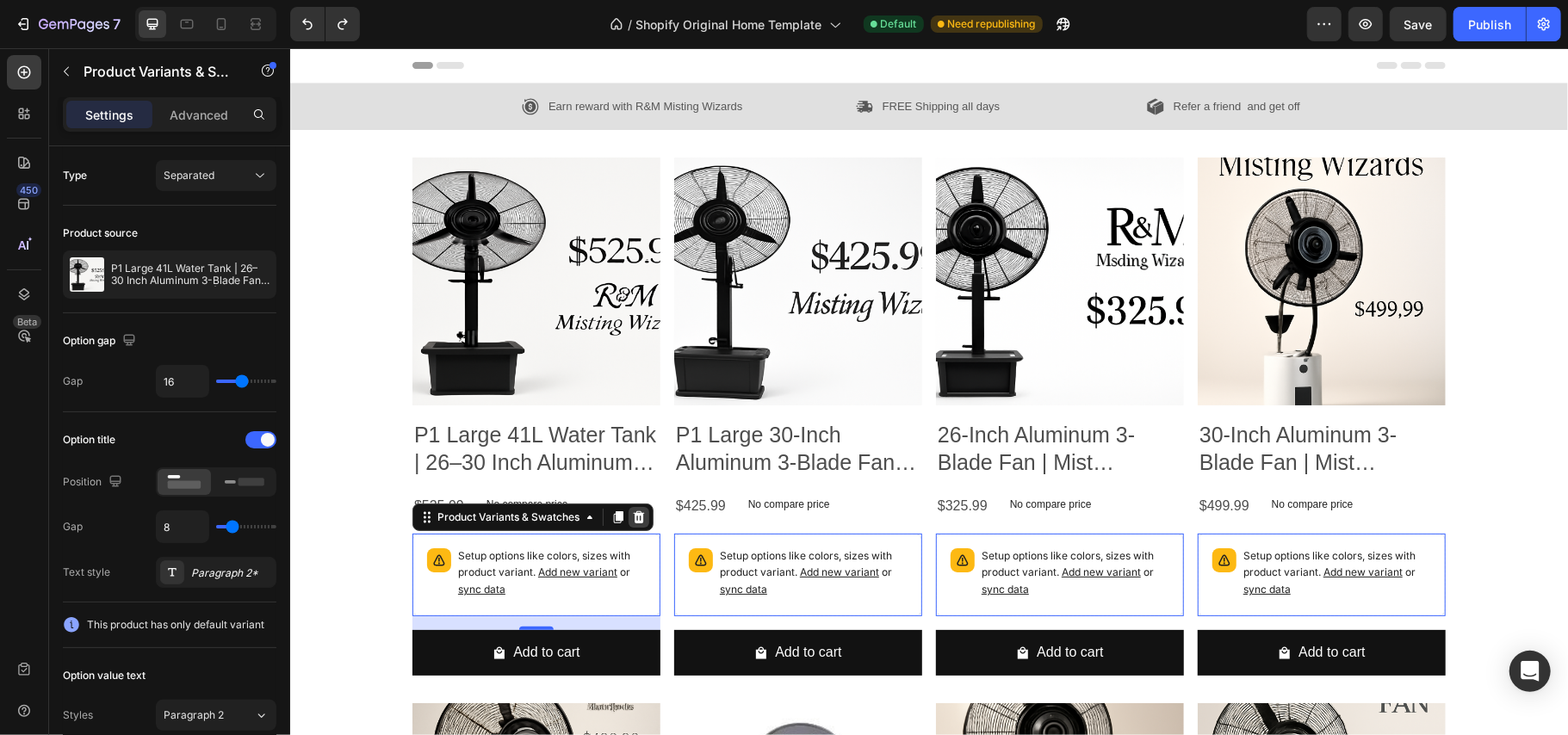
click at [633, 518] on icon at bounding box center [637, 517] width 11 height 12
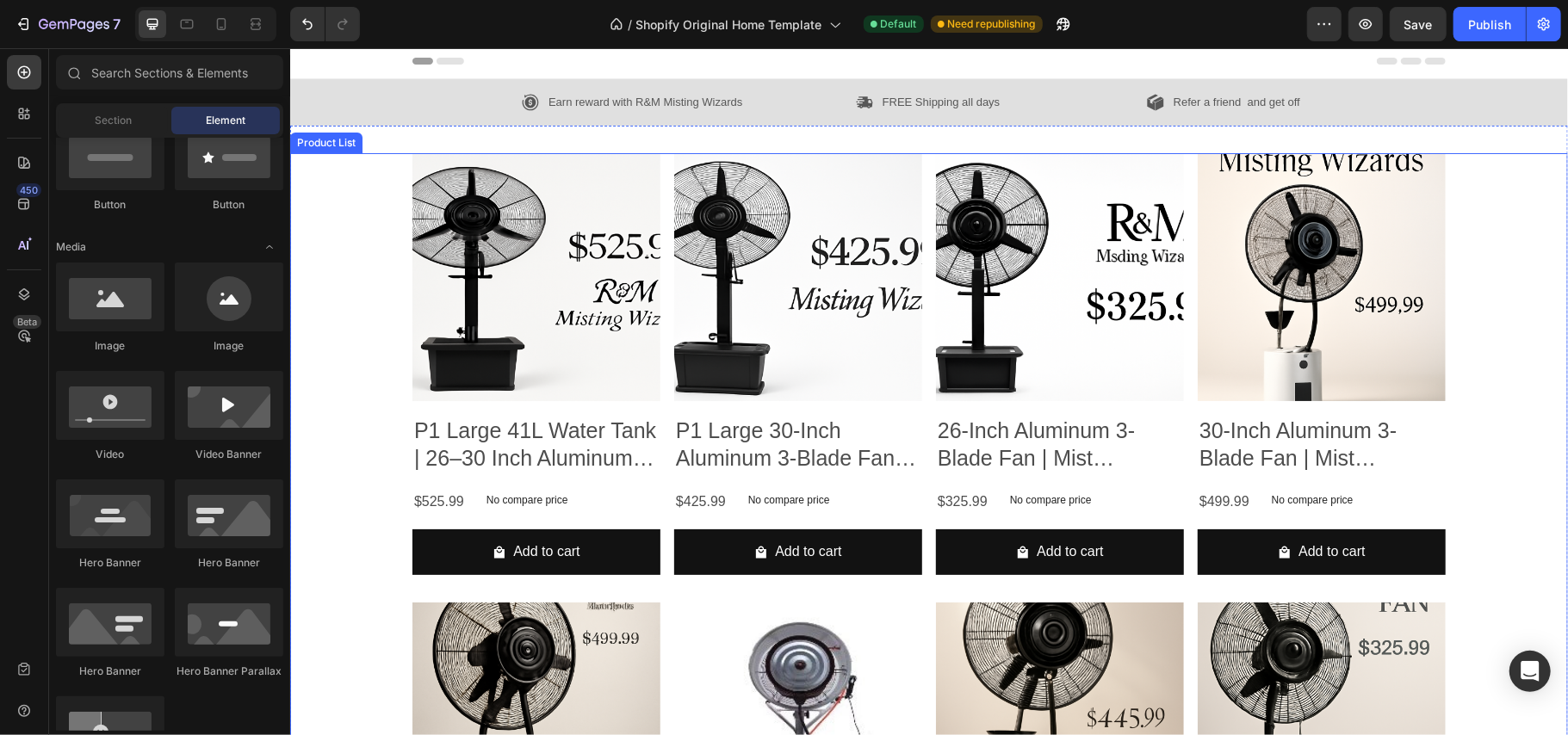
scroll to position [0, 0]
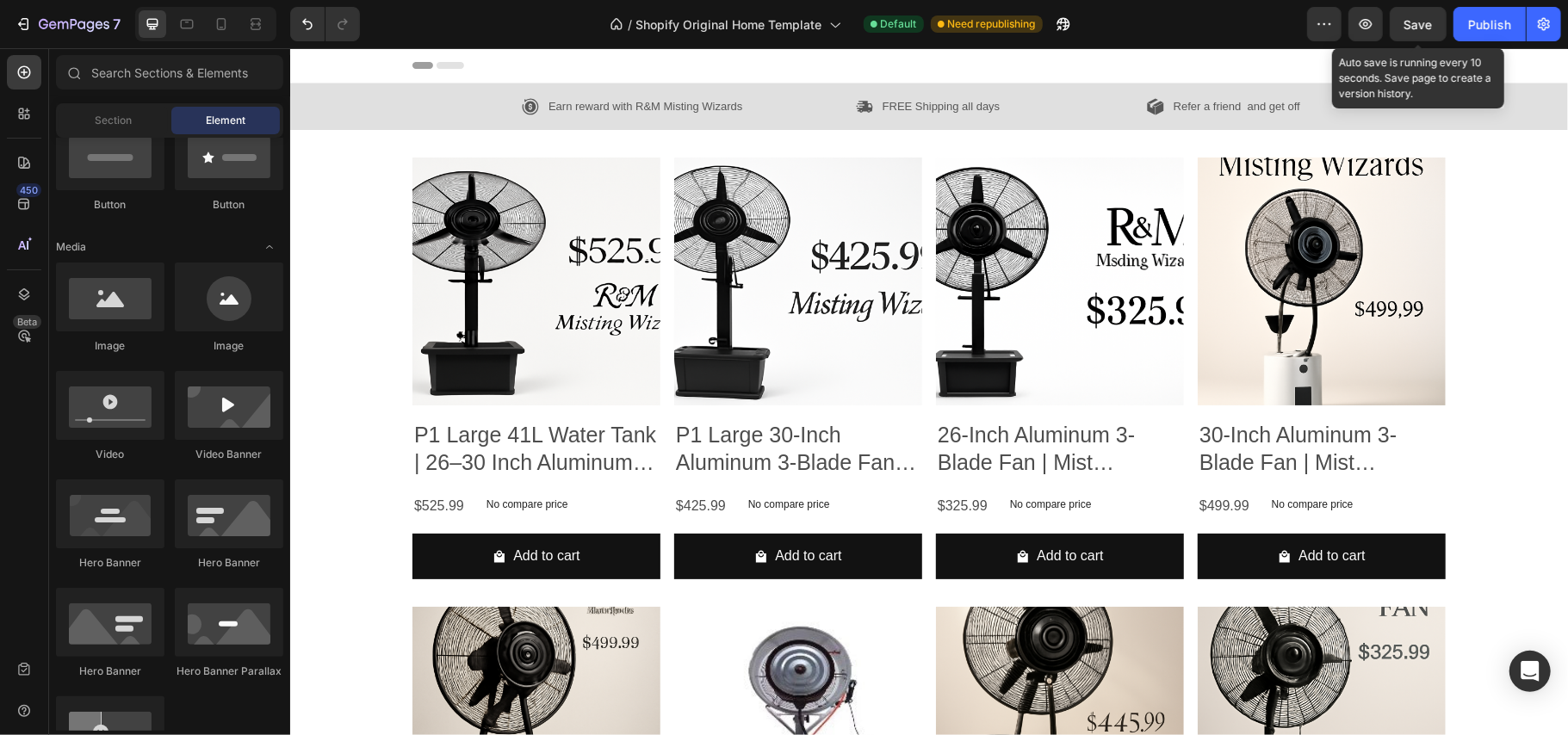
click at [1421, 26] on span "Save" at bounding box center [1418, 24] width 29 height 15
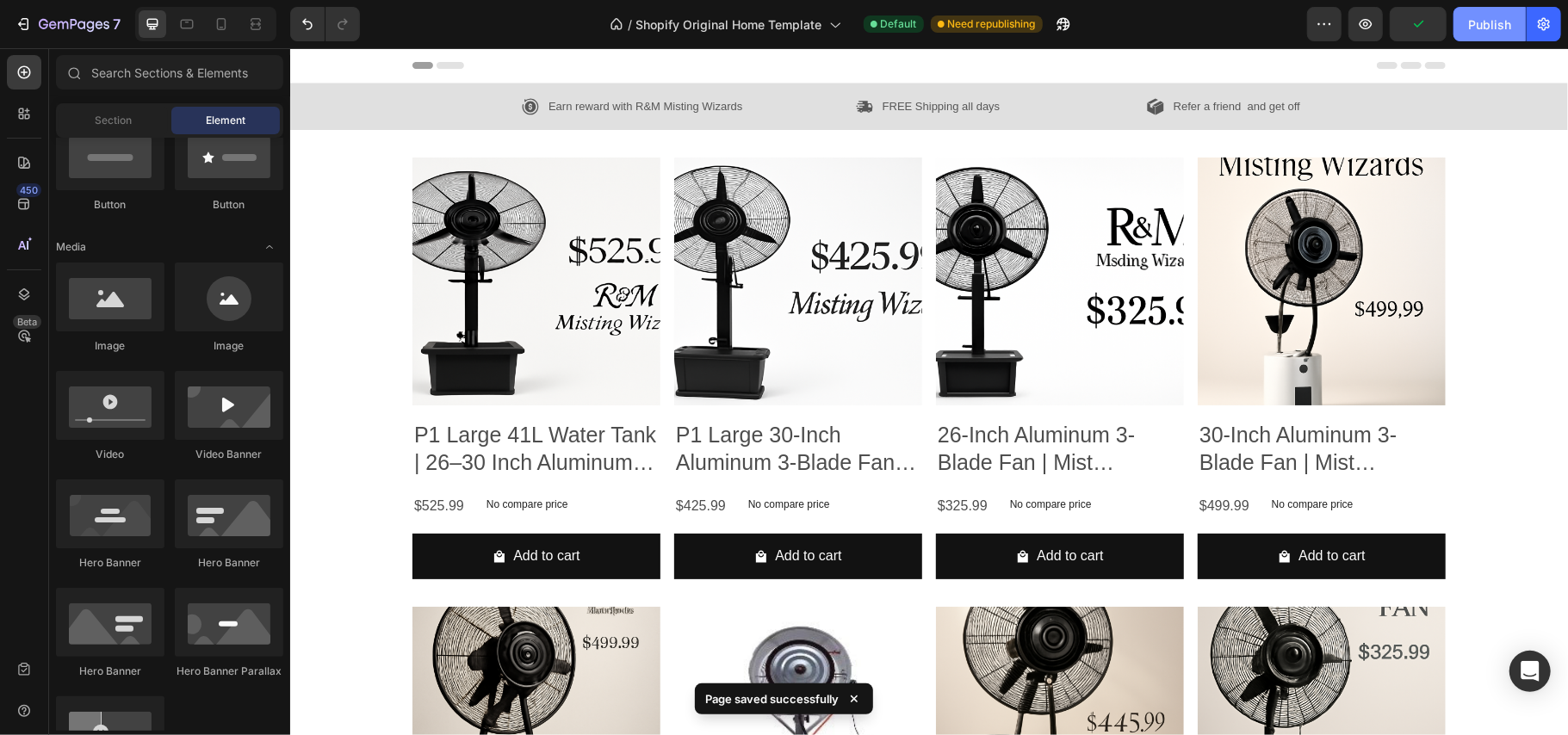
click at [1493, 19] on div "Publish" at bounding box center [1490, 25] width 43 height 18
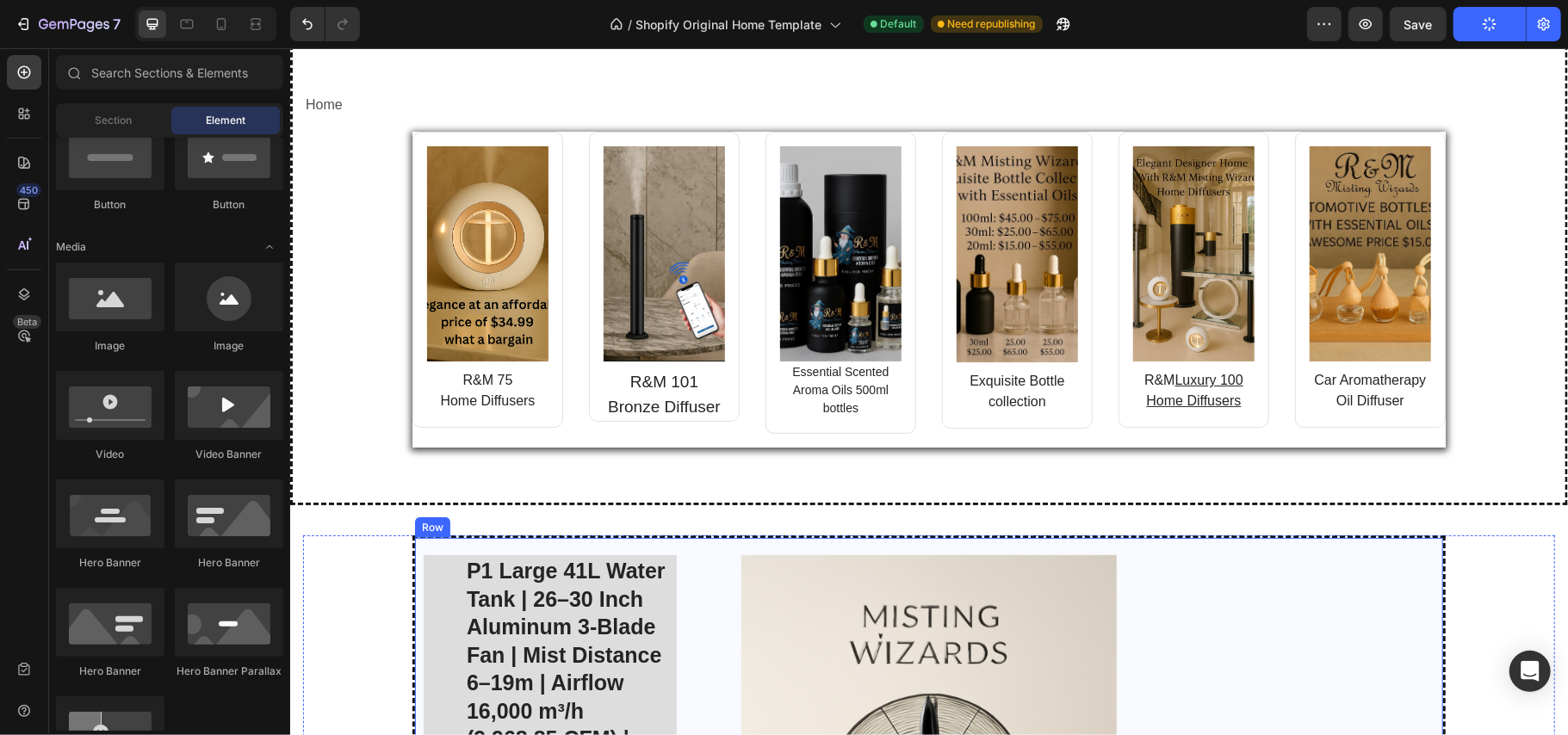
scroll to position [1071, 0]
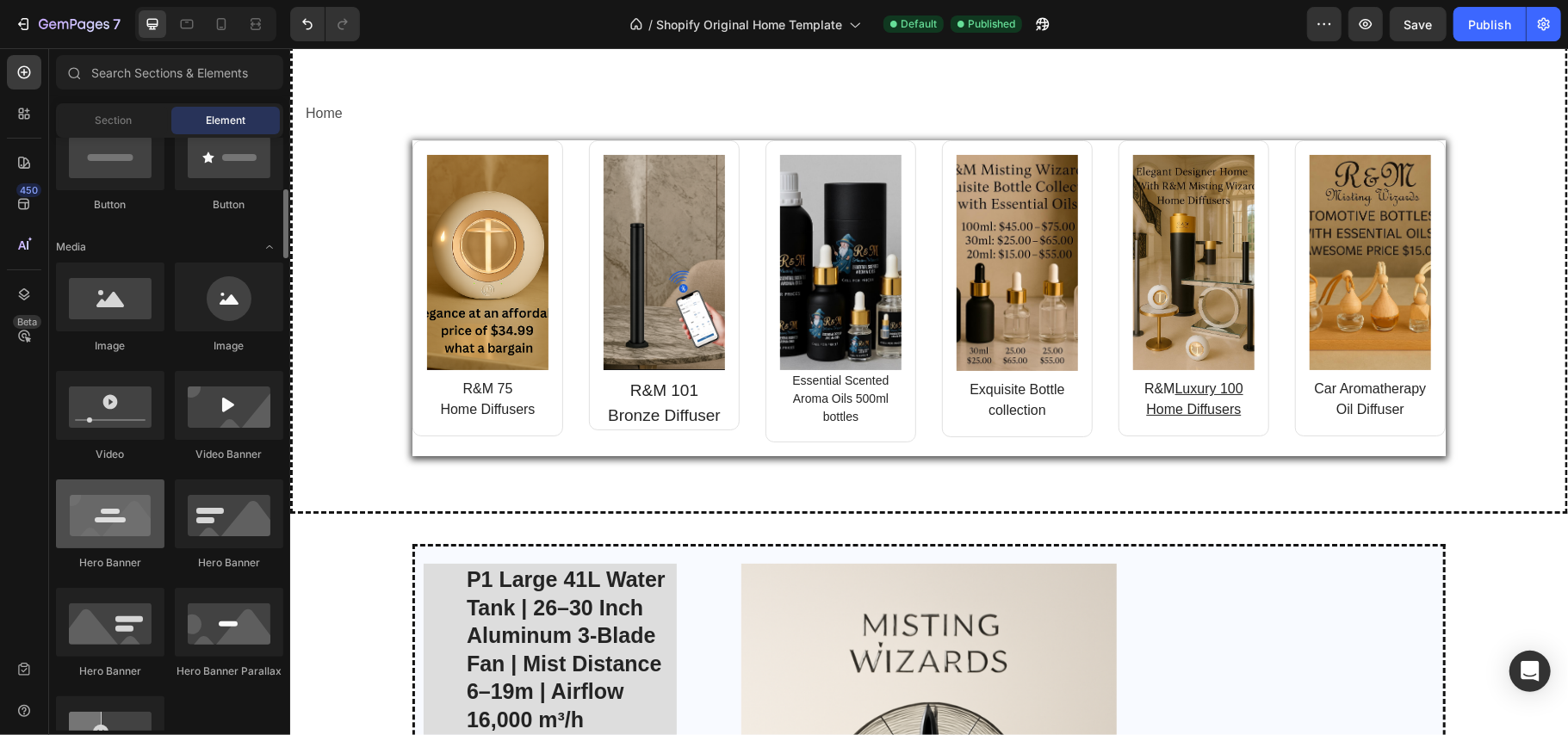
click at [127, 541] on div at bounding box center [111, 514] width 109 height 69
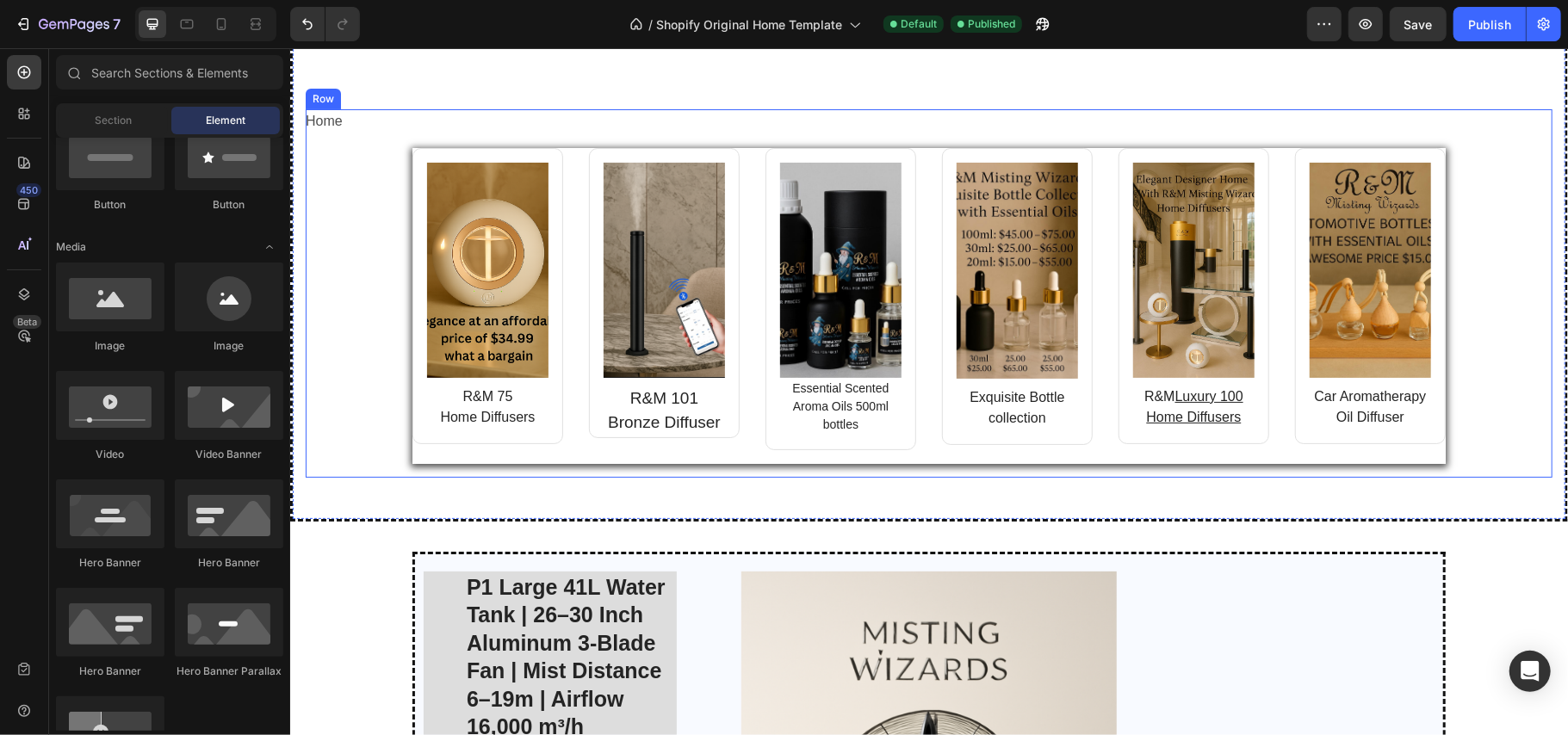
scroll to position [0, 0]
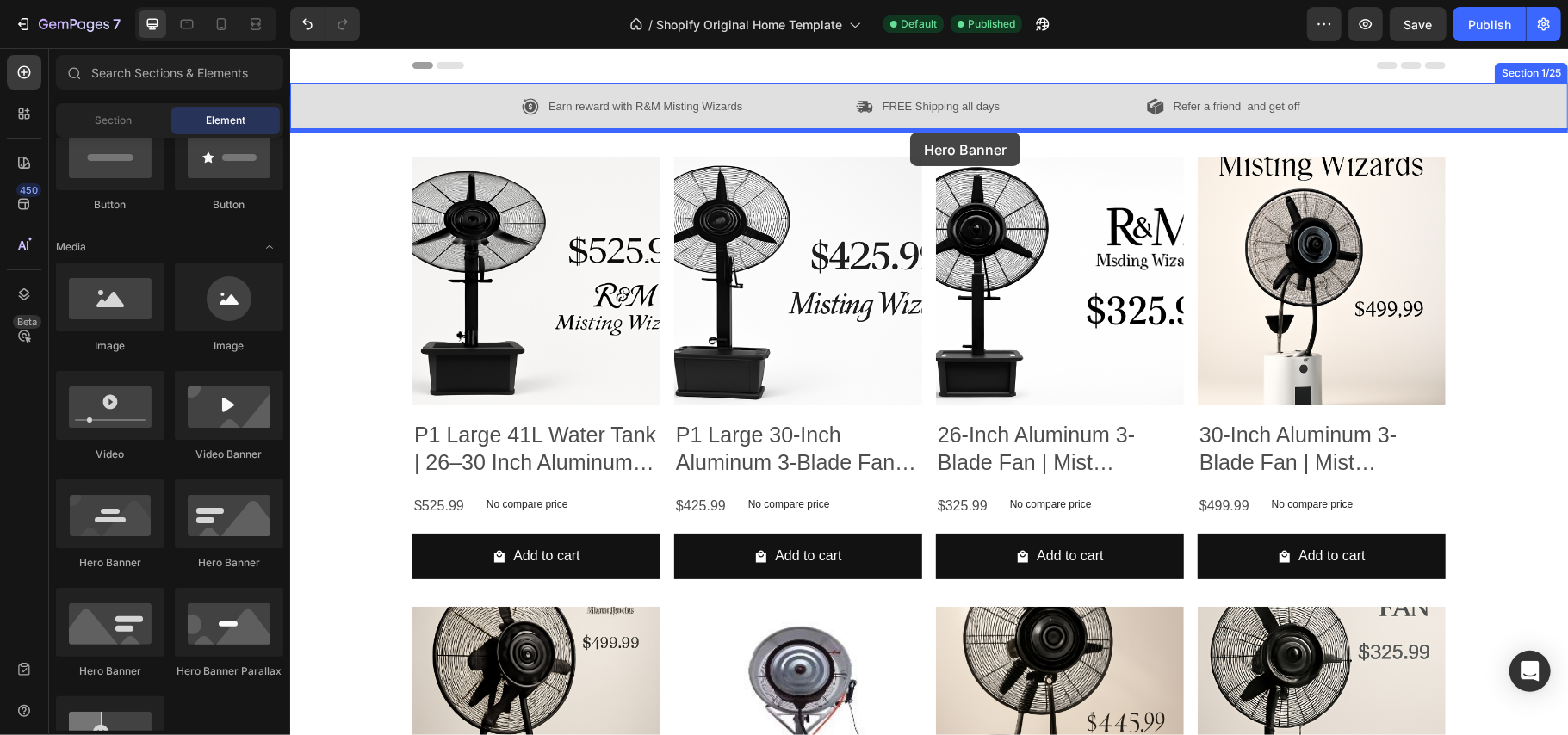
drag, startPoint x: 408, startPoint y: 696, endPoint x: 910, endPoint y: 132, distance: 755.0
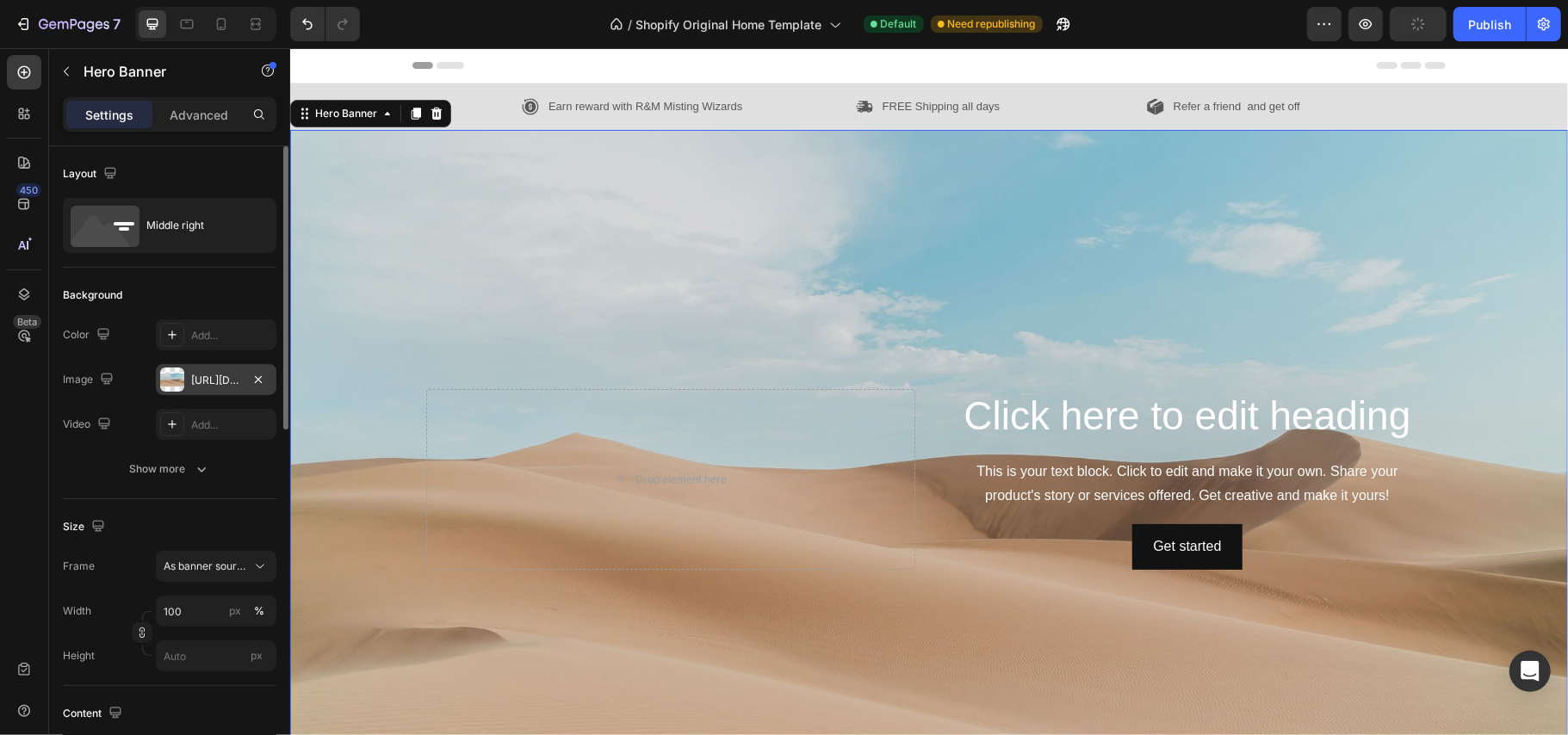
click at [166, 376] on div at bounding box center [172, 380] width 24 height 24
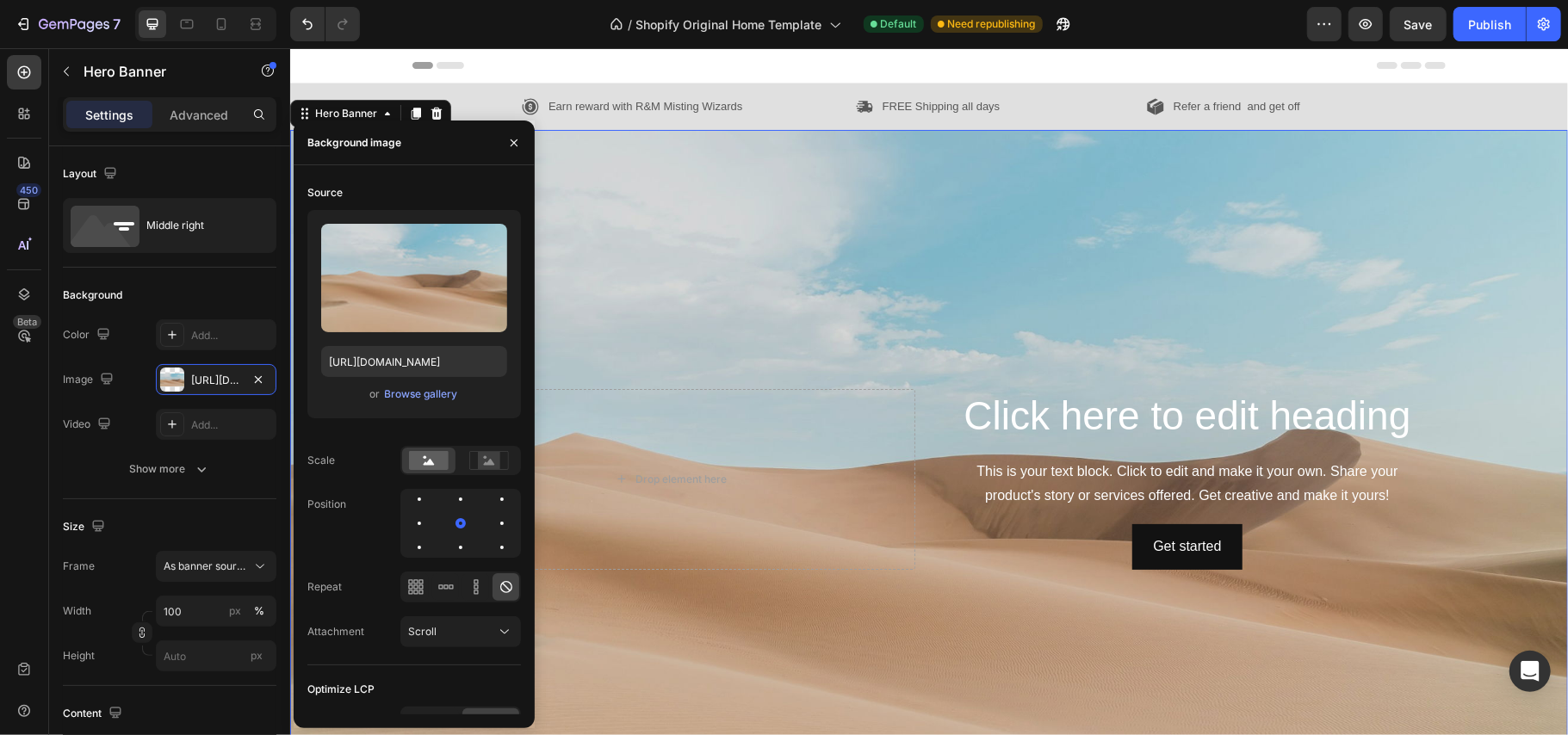
click at [430, 391] on div "Browse gallery" at bounding box center [421, 395] width 73 height 16
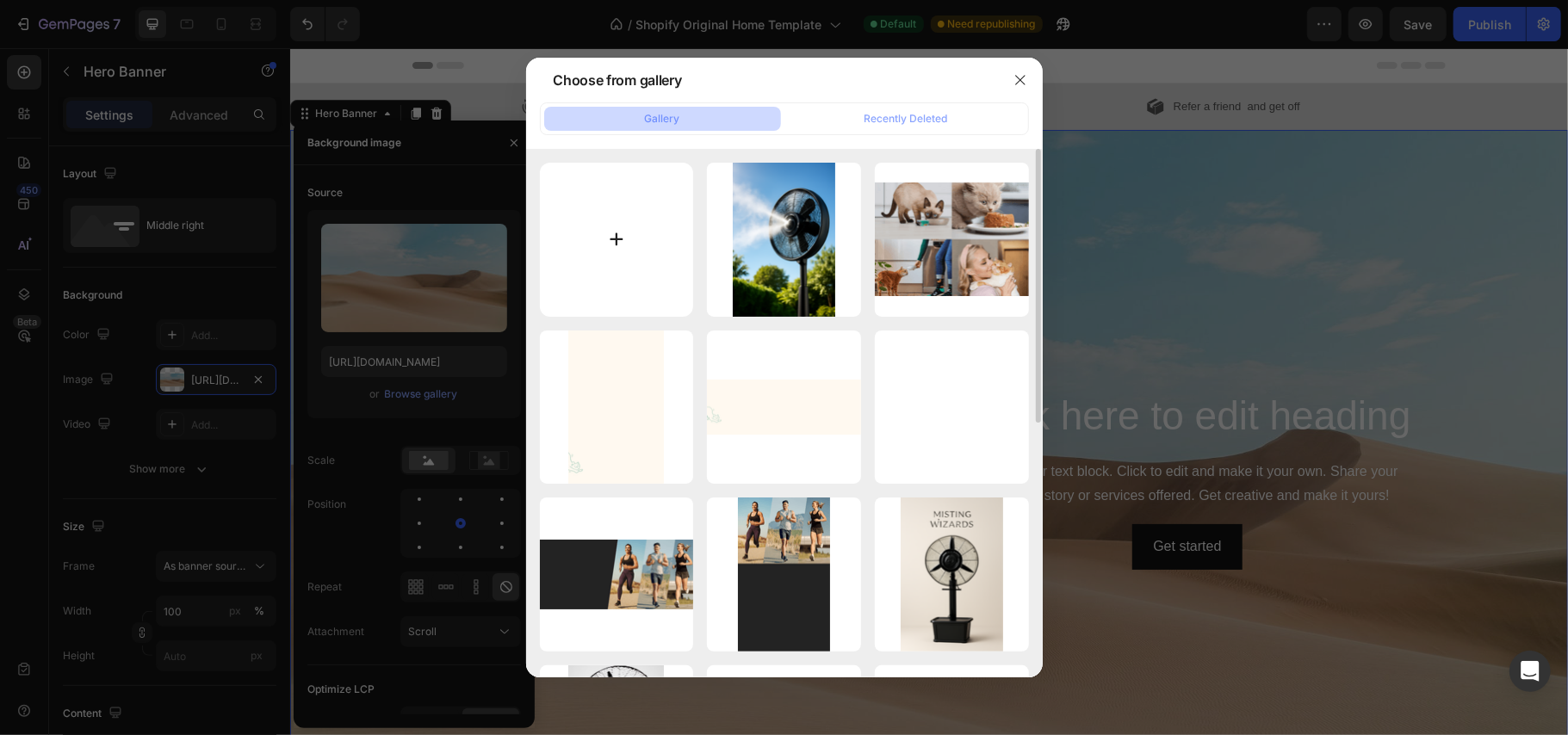
click at [635, 248] on input "file" at bounding box center [617, 240] width 154 height 154
type input "C:\fakepath\4097935a-a960-43fd-b4ef-b390edd9857c.png"
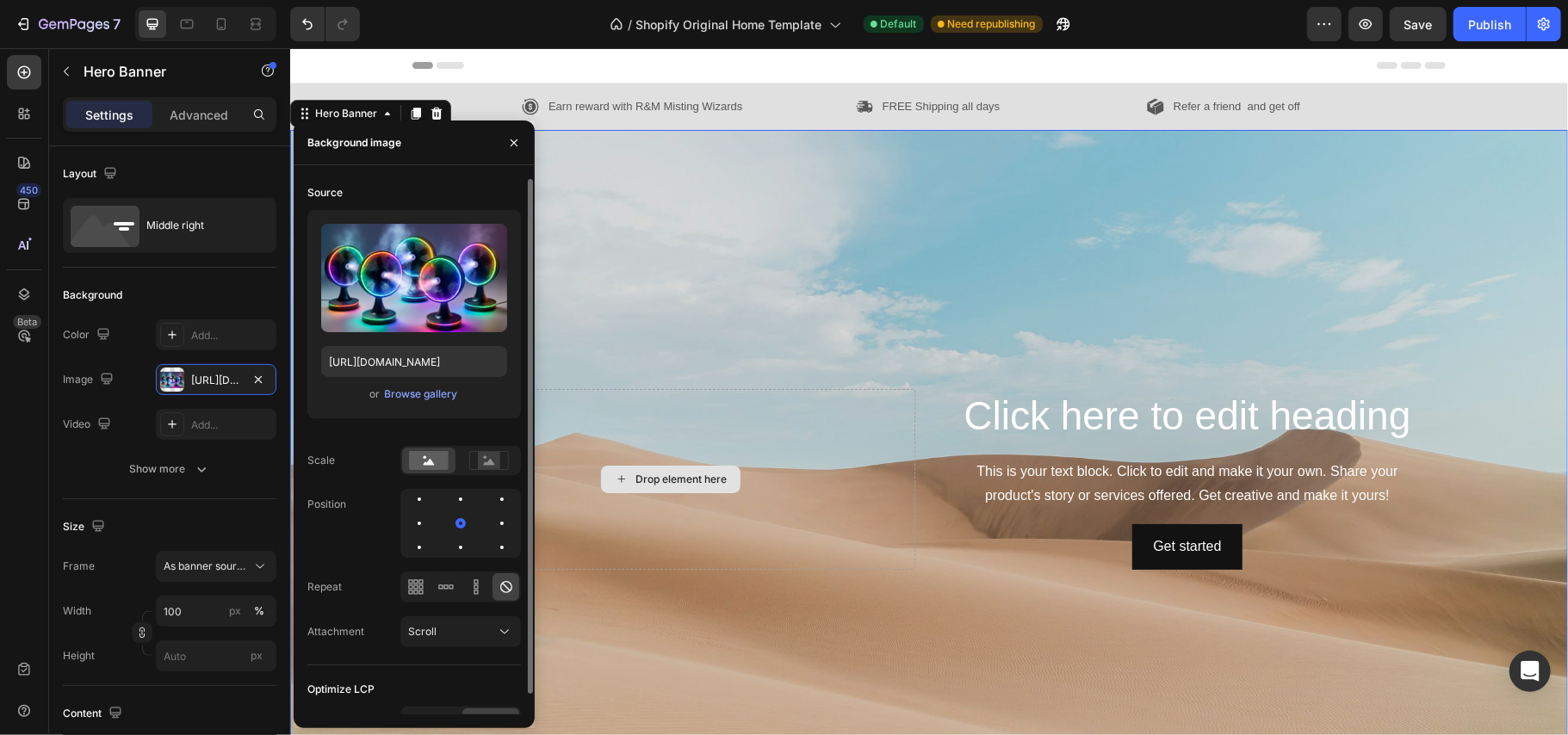
type input "https://cdn.shopify.com/s/files/1/0937/8778/3454/files/gempages_571515848108278…"
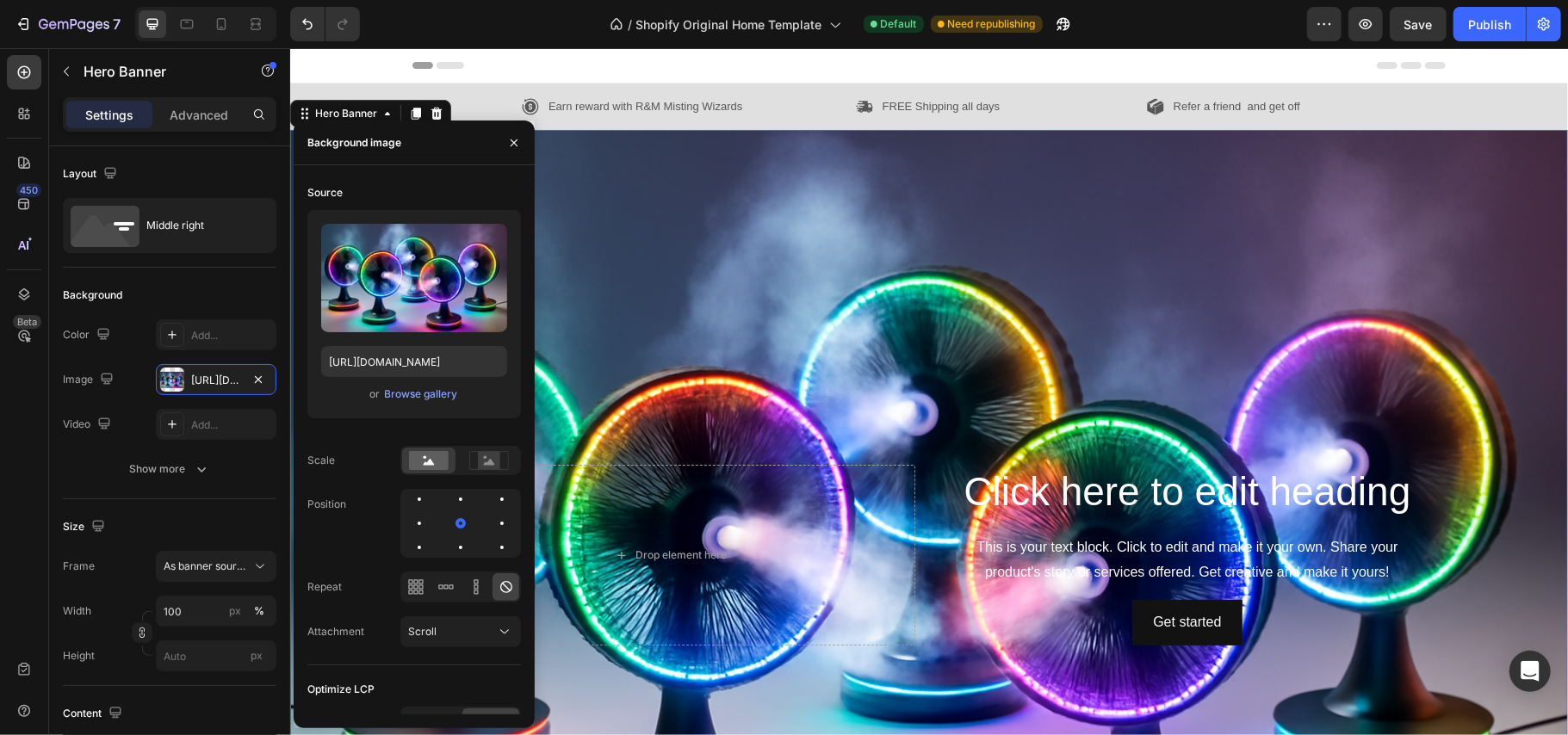
click at [751, 403] on div "Background Image" at bounding box center [928, 554] width 1278 height 851
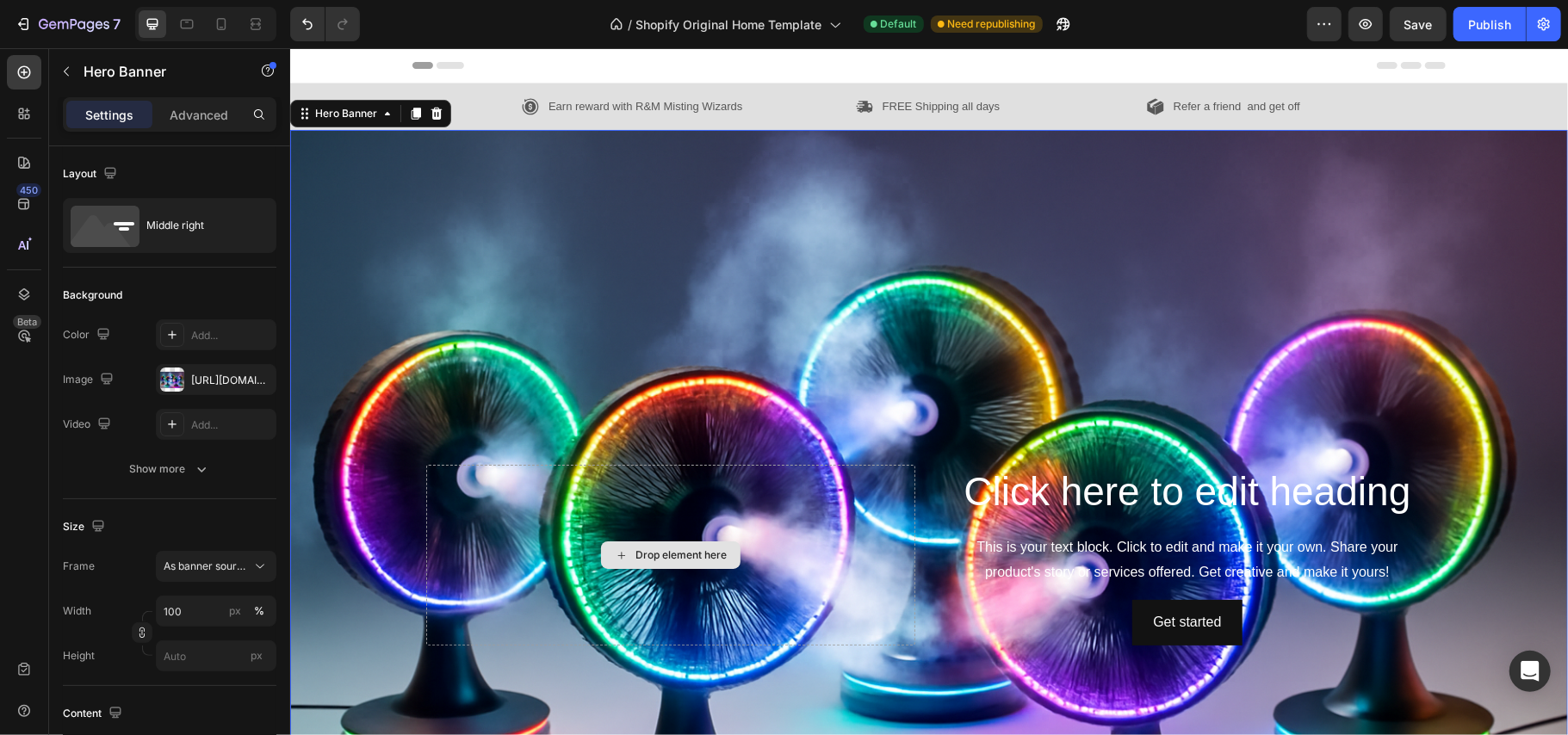
click at [529, 505] on div "Drop element here" at bounding box center [670, 553] width 489 height 181
click at [572, 479] on div "Drop element here" at bounding box center [670, 553] width 489 height 181
click at [435, 107] on icon at bounding box center [436, 112] width 14 height 14
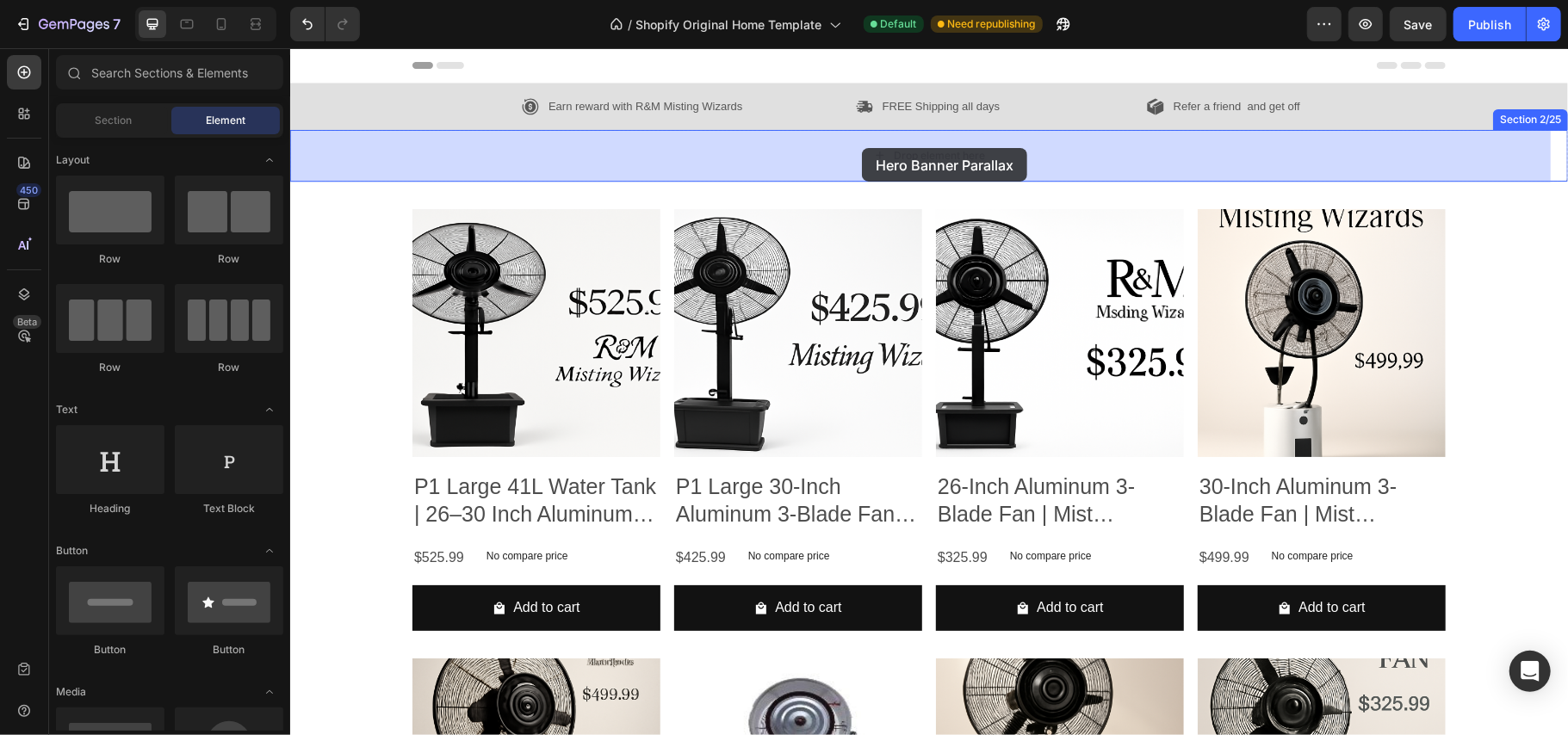
drag, startPoint x: 524, startPoint y: 690, endPoint x: 861, endPoint y: 147, distance: 639.1
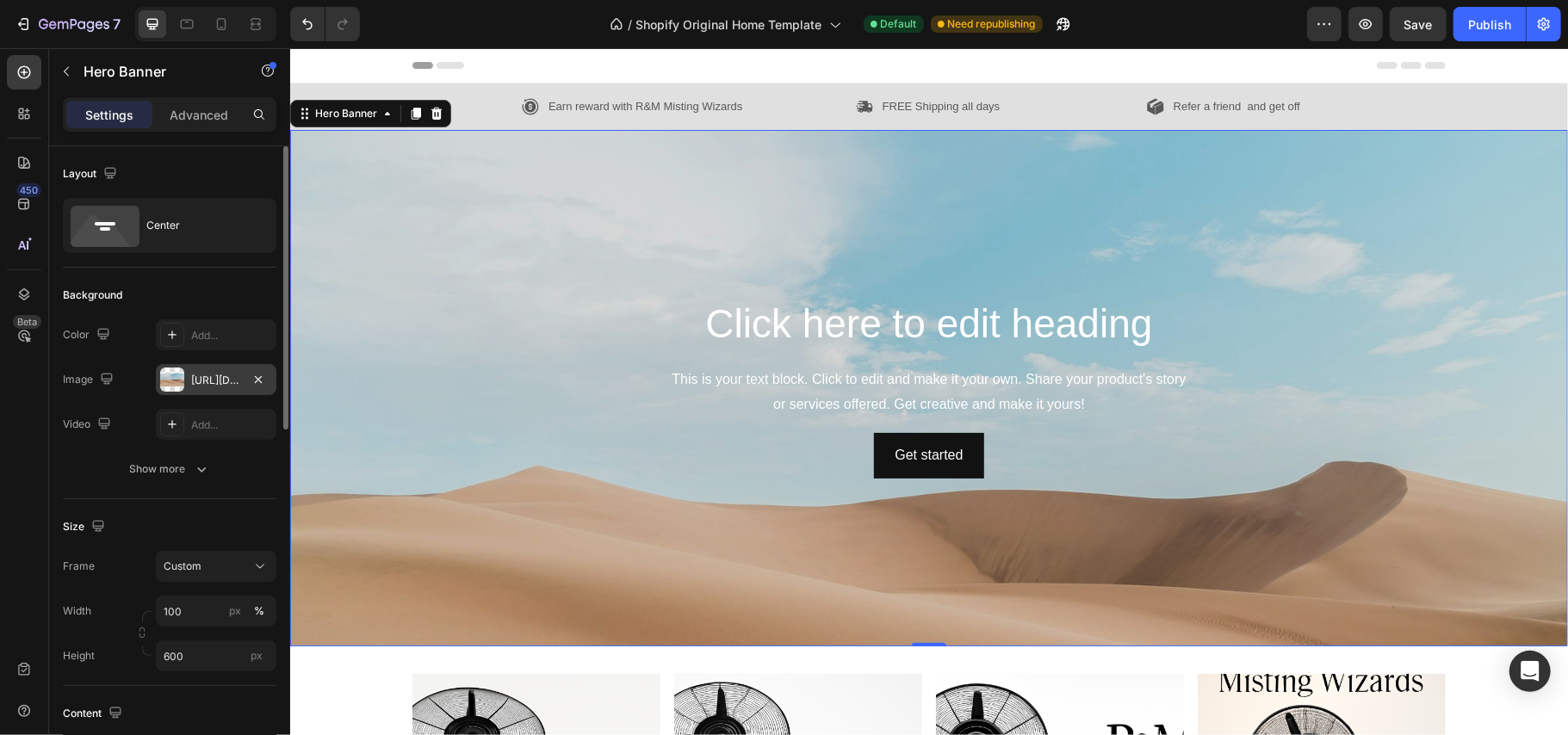
click at [171, 384] on div at bounding box center [172, 380] width 24 height 24
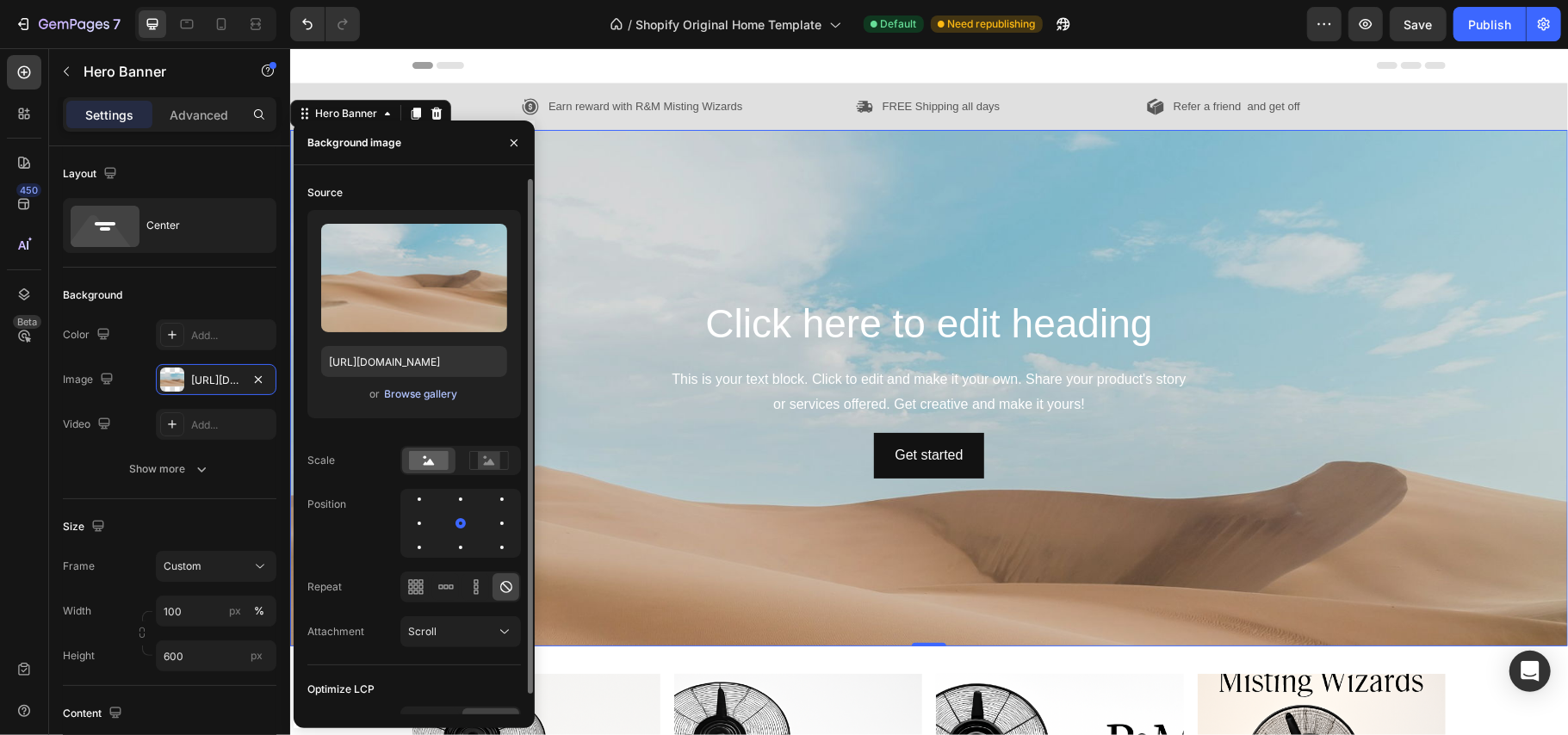
click at [417, 391] on div "Browse gallery" at bounding box center [421, 395] width 73 height 16
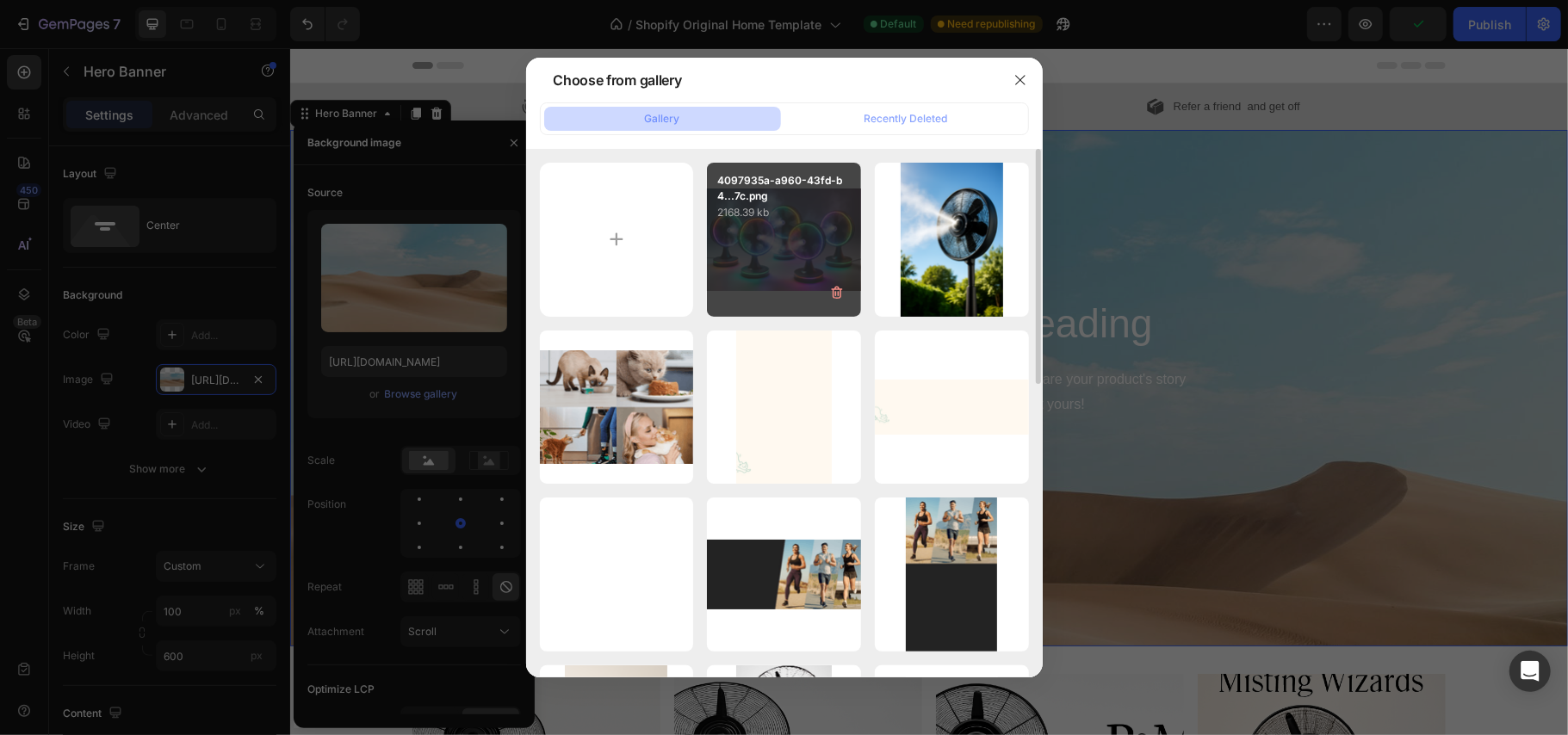
click at [770, 265] on div "4097935a-a960-43fd-b4...7c.png 2168.39 kb" at bounding box center [784, 240] width 154 height 154
type input "https://cdn.shopify.com/s/files/1/0937/8778/3454/files/gempages_571515848108278…"
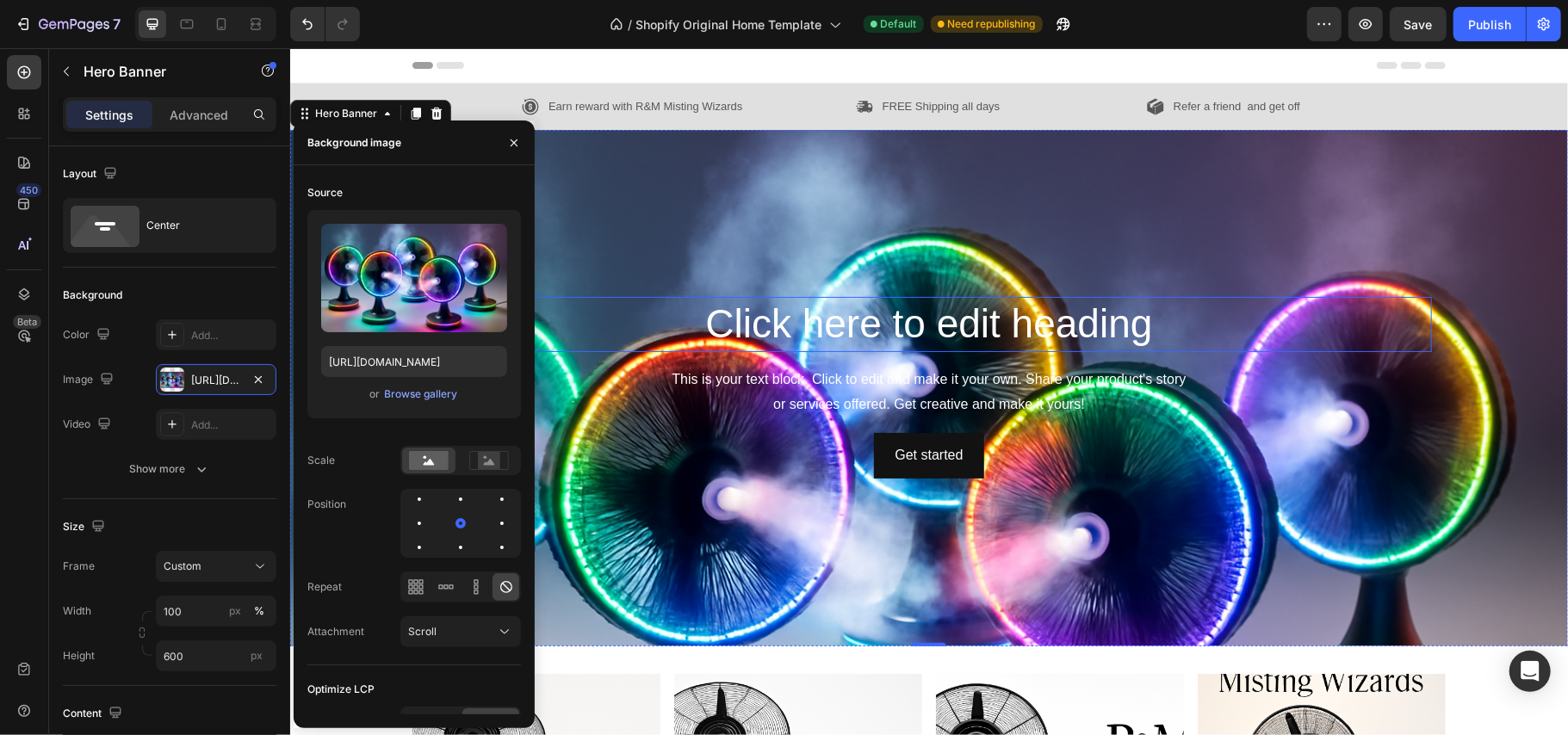
click at [872, 333] on h2 "Click here to edit heading" at bounding box center [928, 324] width 1006 height 55
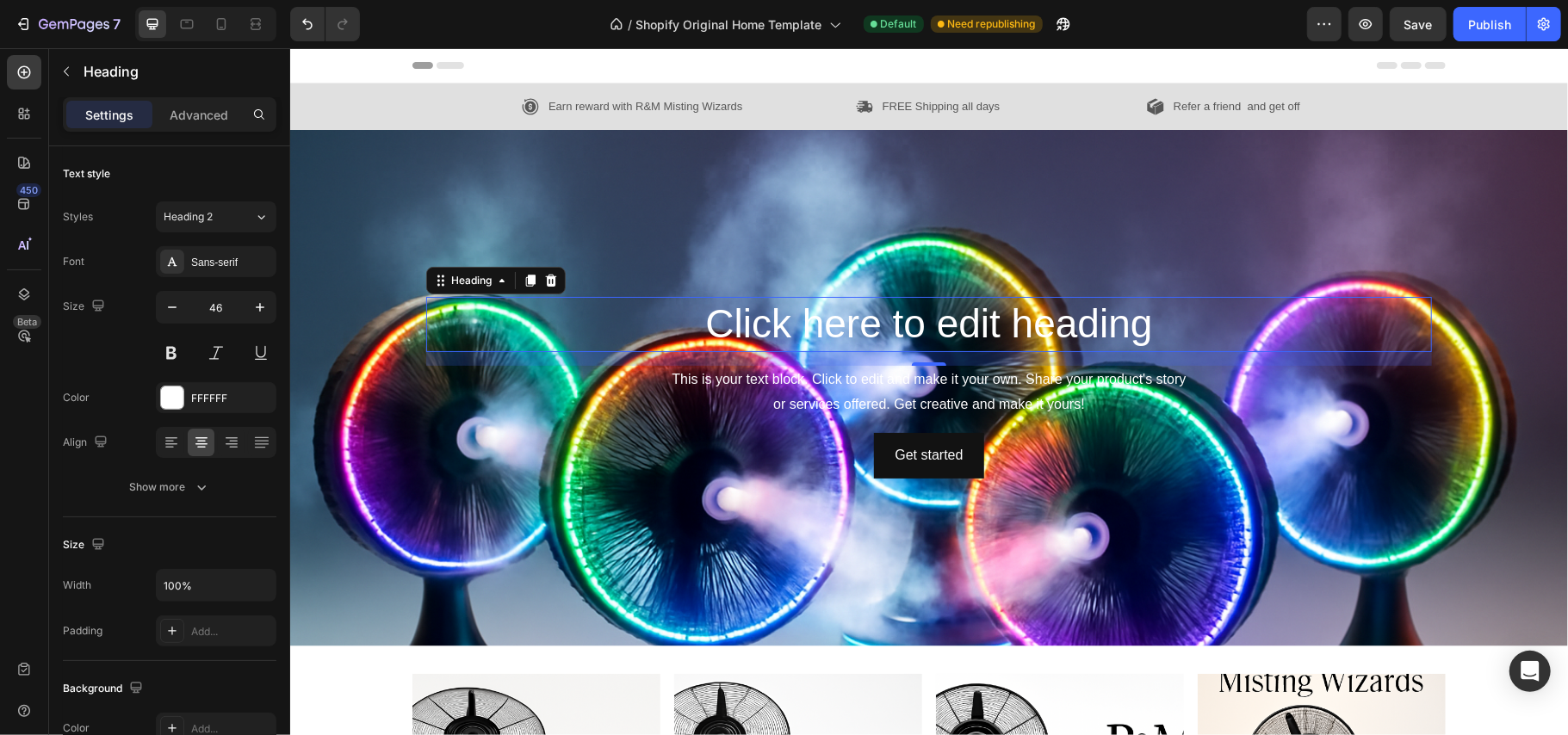
click at [1144, 321] on h2 "Click here to edit heading" at bounding box center [928, 324] width 1006 height 55
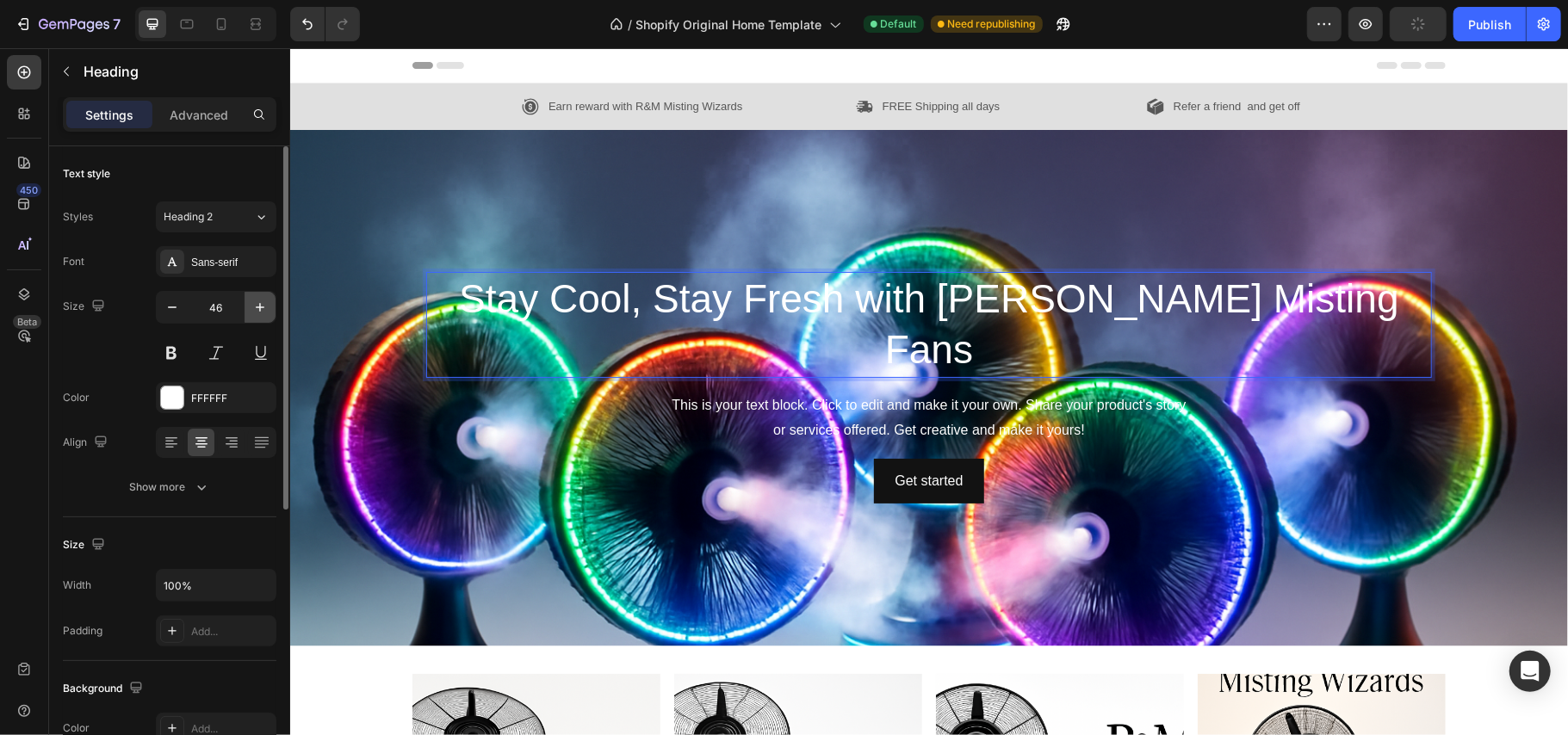
click at [254, 312] on icon "button" at bounding box center [260, 307] width 17 height 17
type input "47"
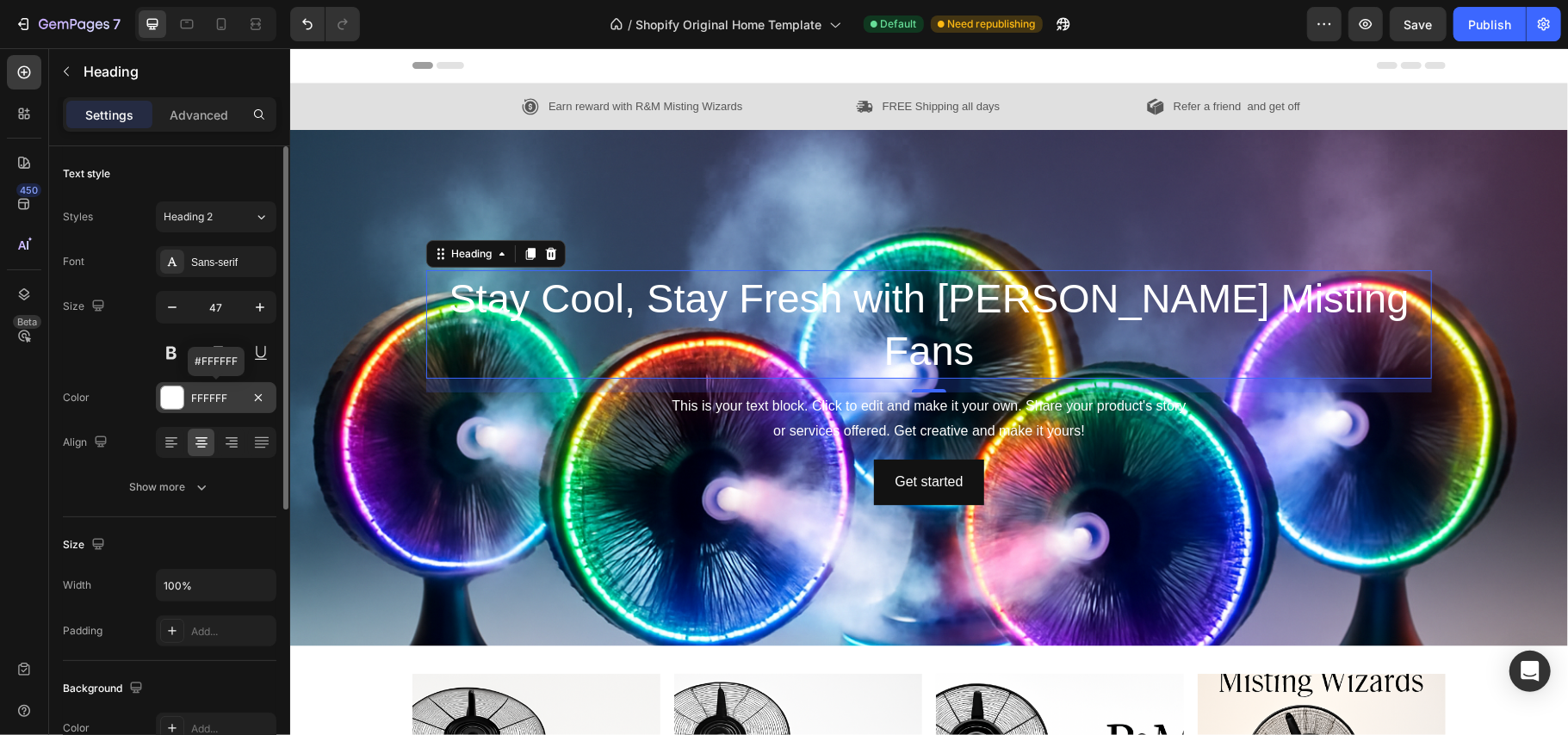
click at [171, 394] on div at bounding box center [172, 398] width 23 height 23
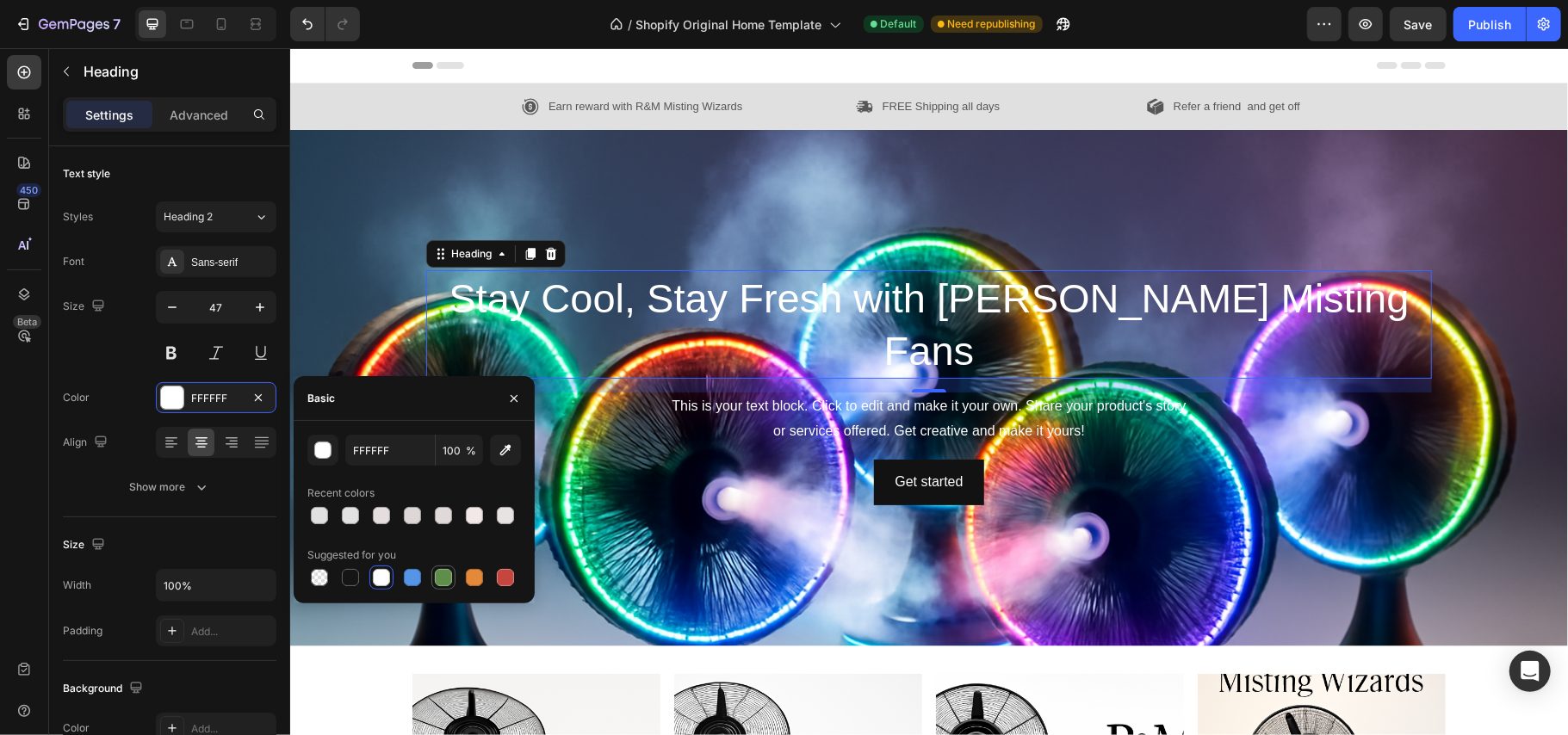
click at [437, 573] on div at bounding box center [443, 577] width 17 height 17
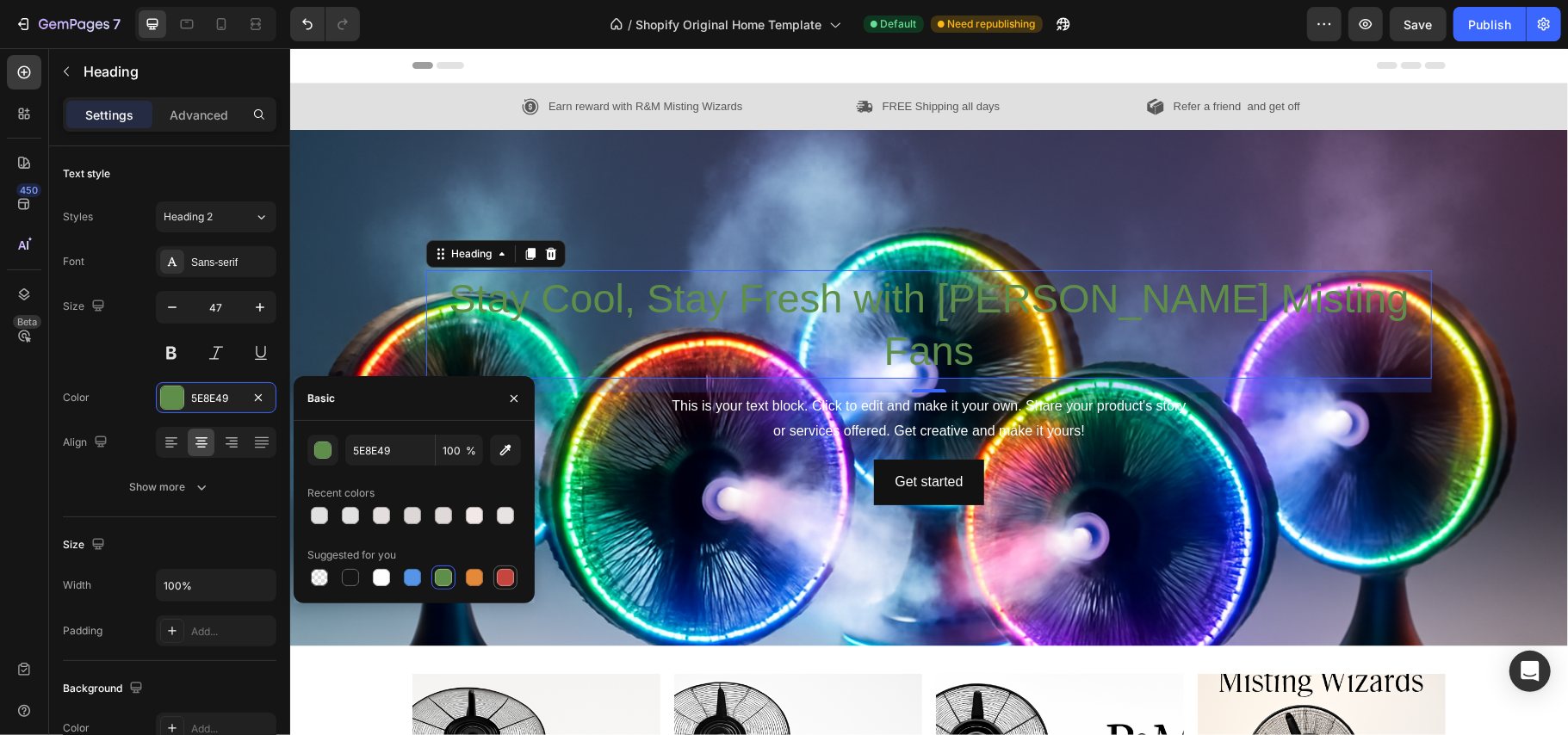
click at [504, 579] on div at bounding box center [505, 577] width 17 height 17
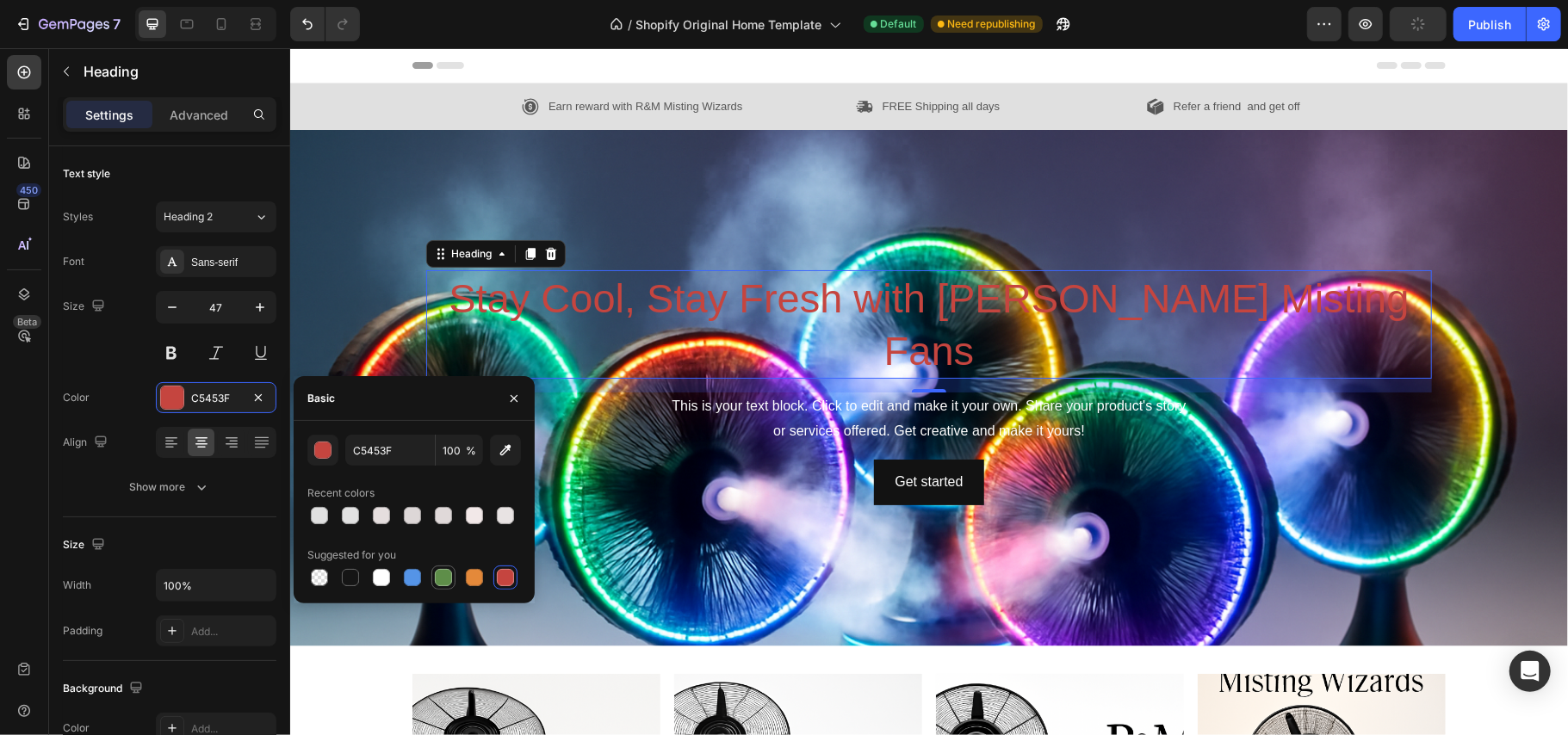
click at [435, 575] on div at bounding box center [443, 577] width 17 height 17
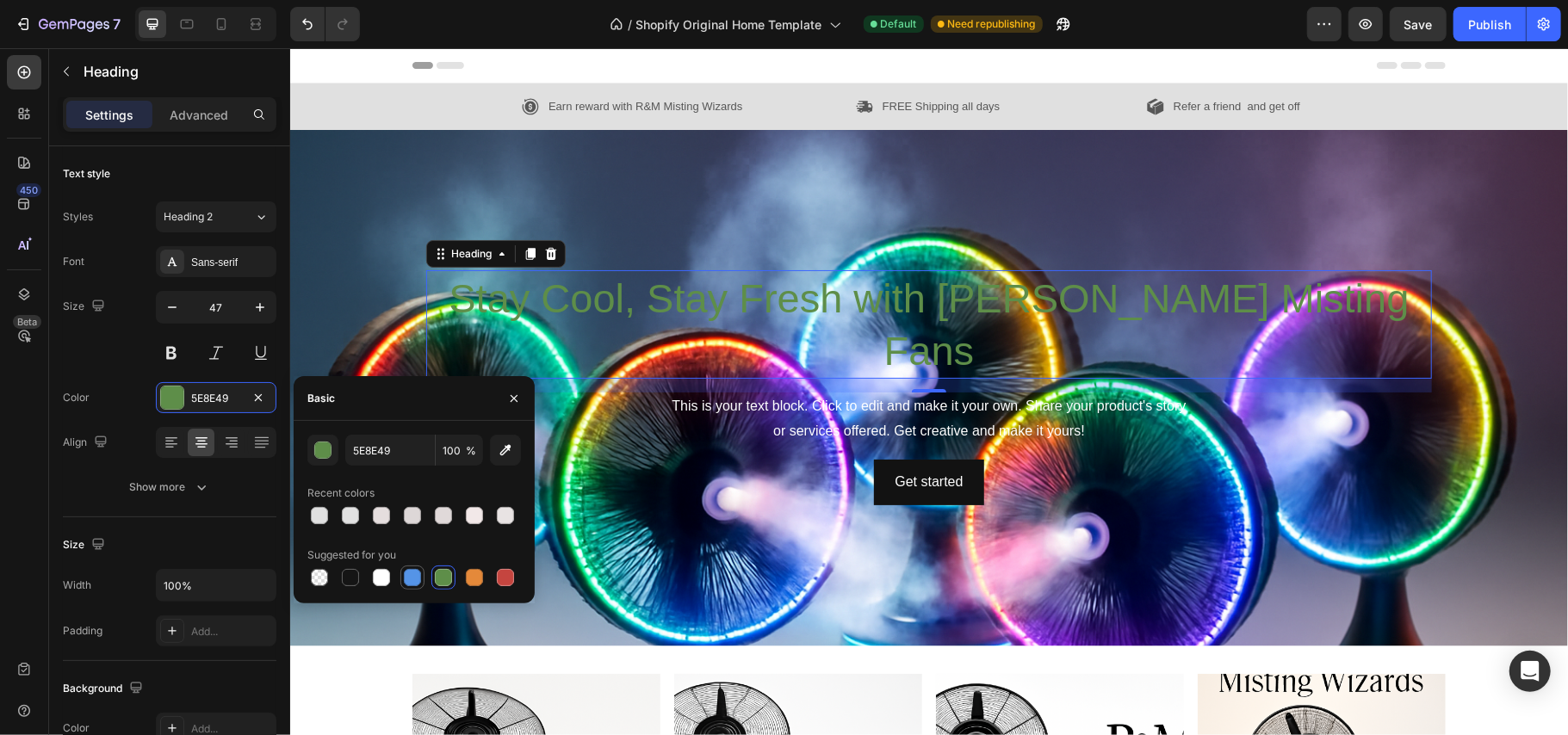
click at [411, 577] on div at bounding box center [411, 577] width 17 height 17
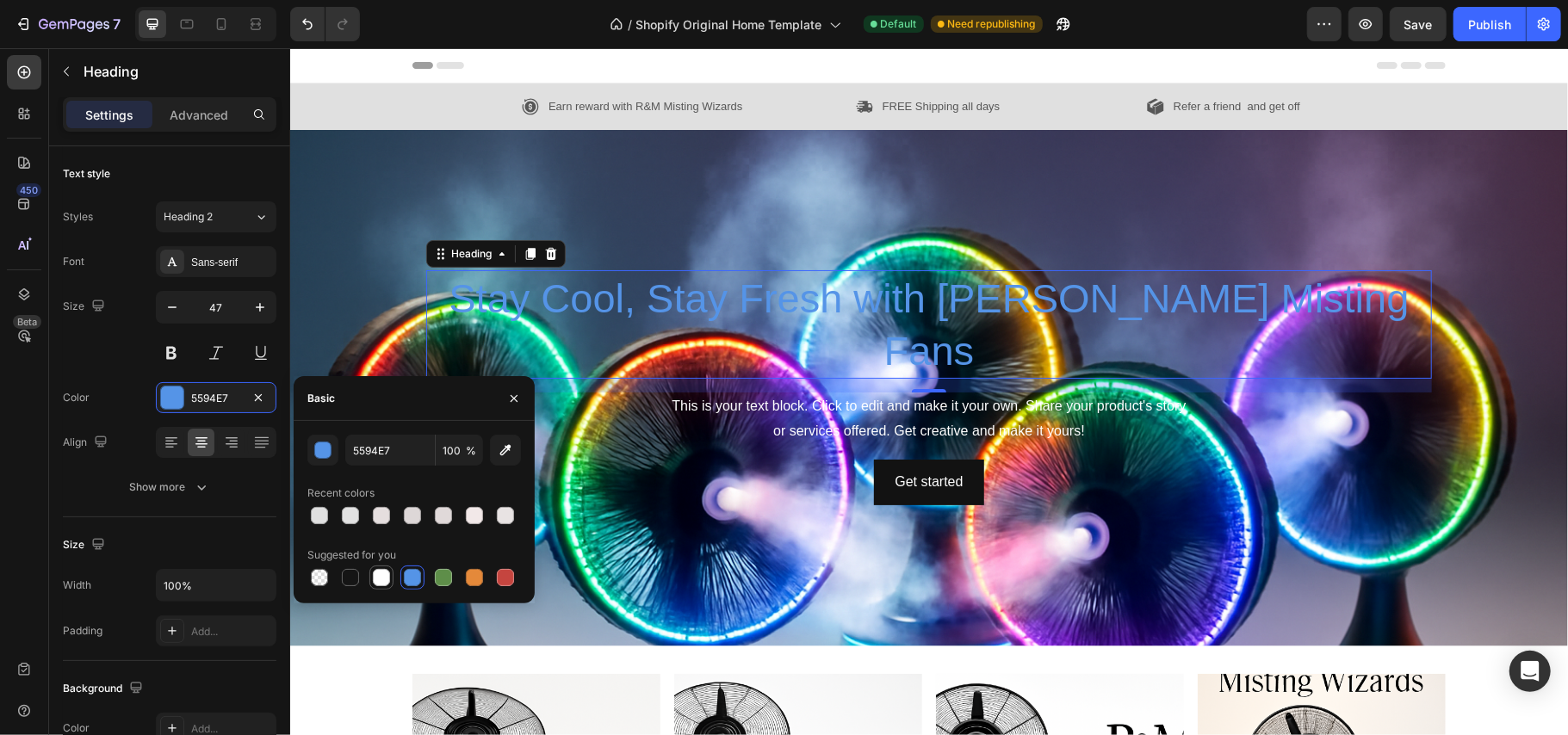
click at [374, 577] on div at bounding box center [381, 577] width 17 height 17
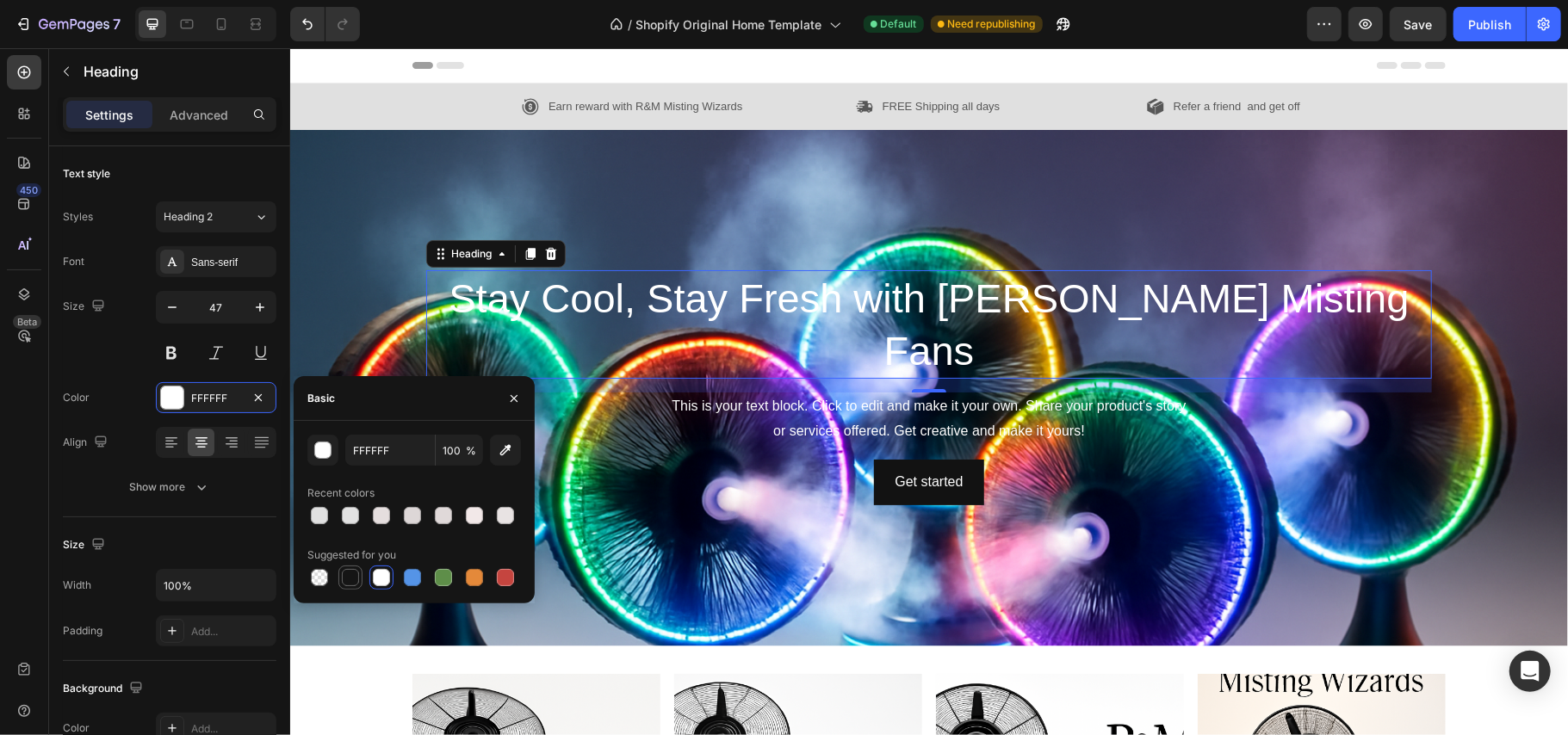
click at [340, 576] on div at bounding box center [350, 577] width 21 height 21
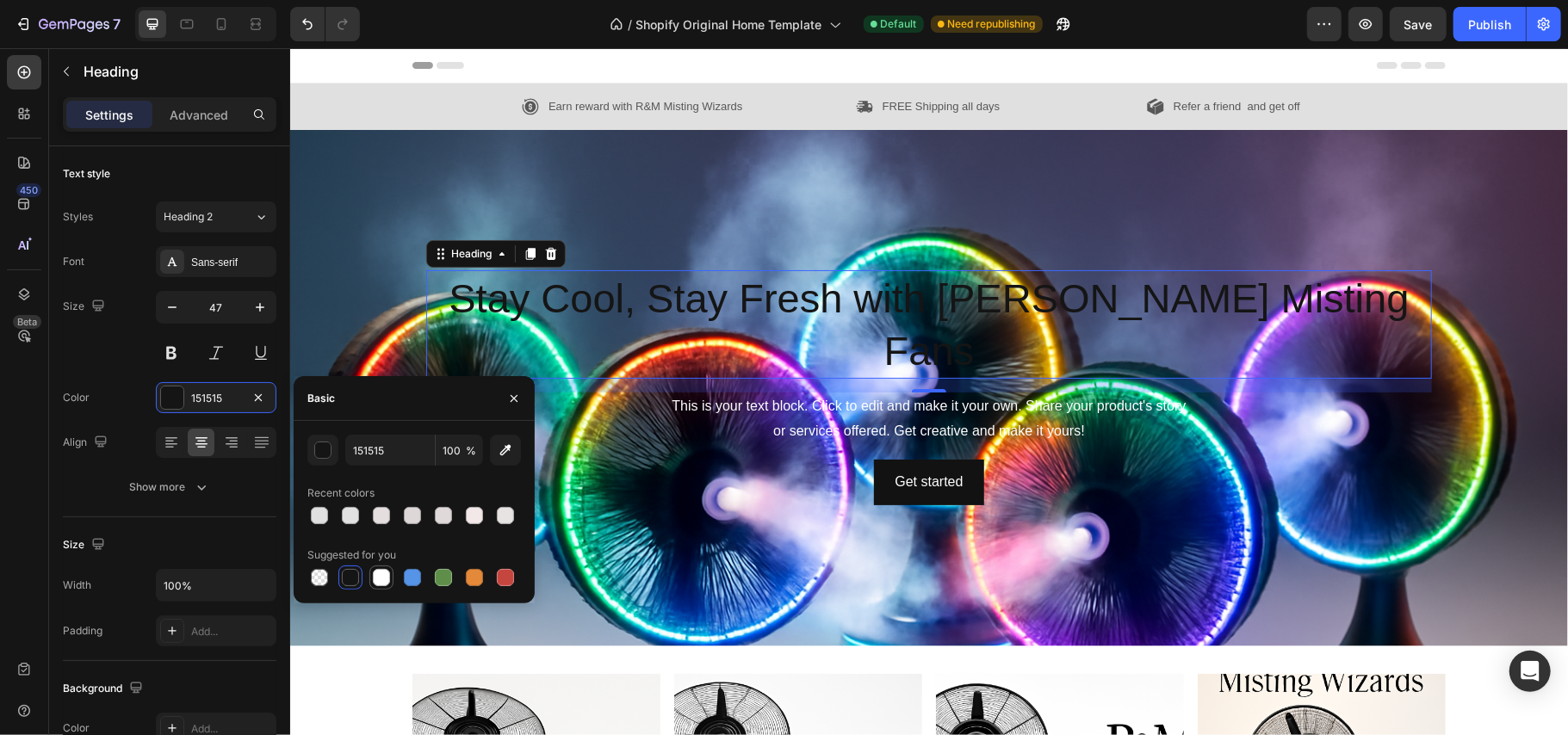
click at [377, 577] on div at bounding box center [381, 577] width 17 height 17
type input "FFFFFF"
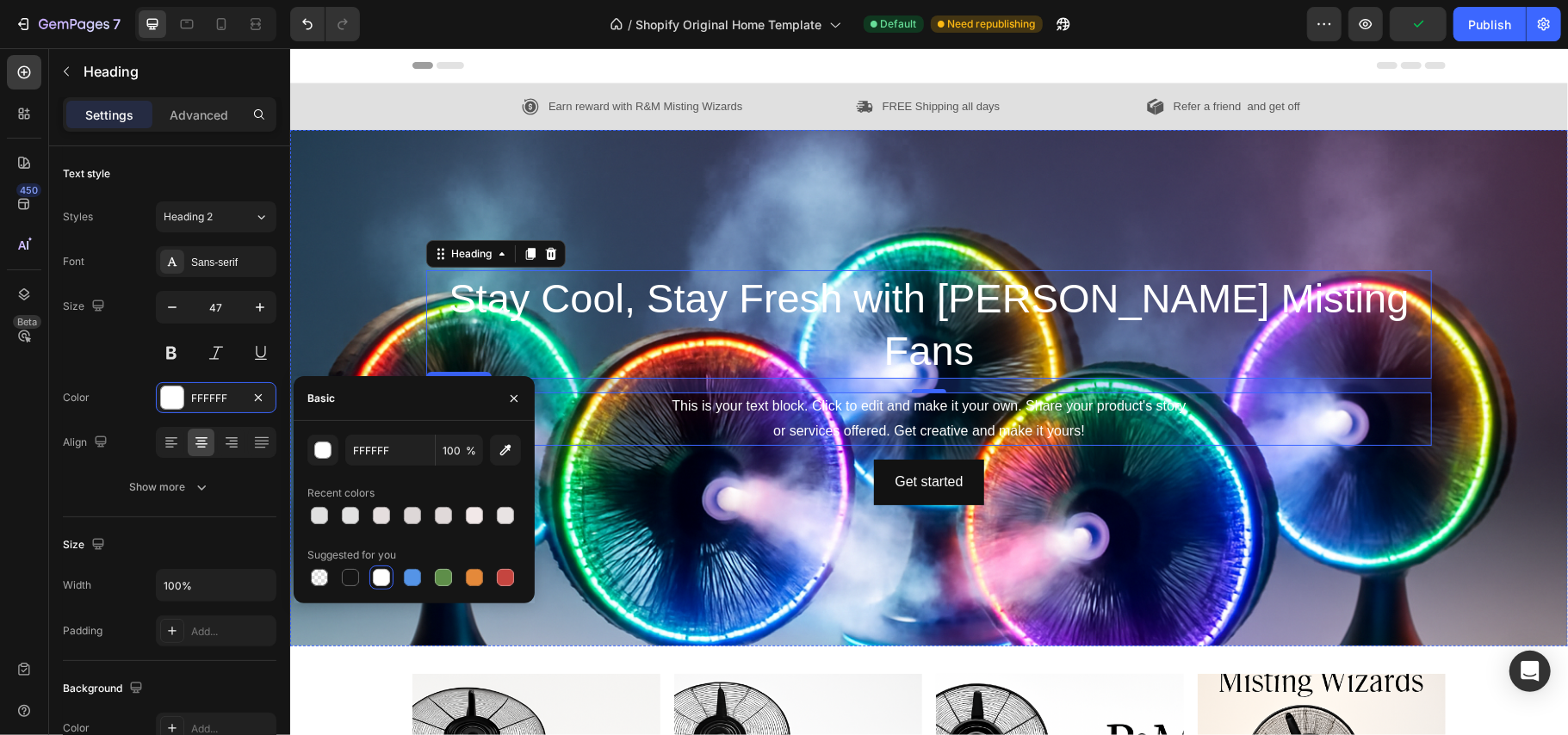
click at [959, 392] on div "This is your text block. Click to edit and make it your own. Share your product…" at bounding box center [928, 418] width 1006 height 53
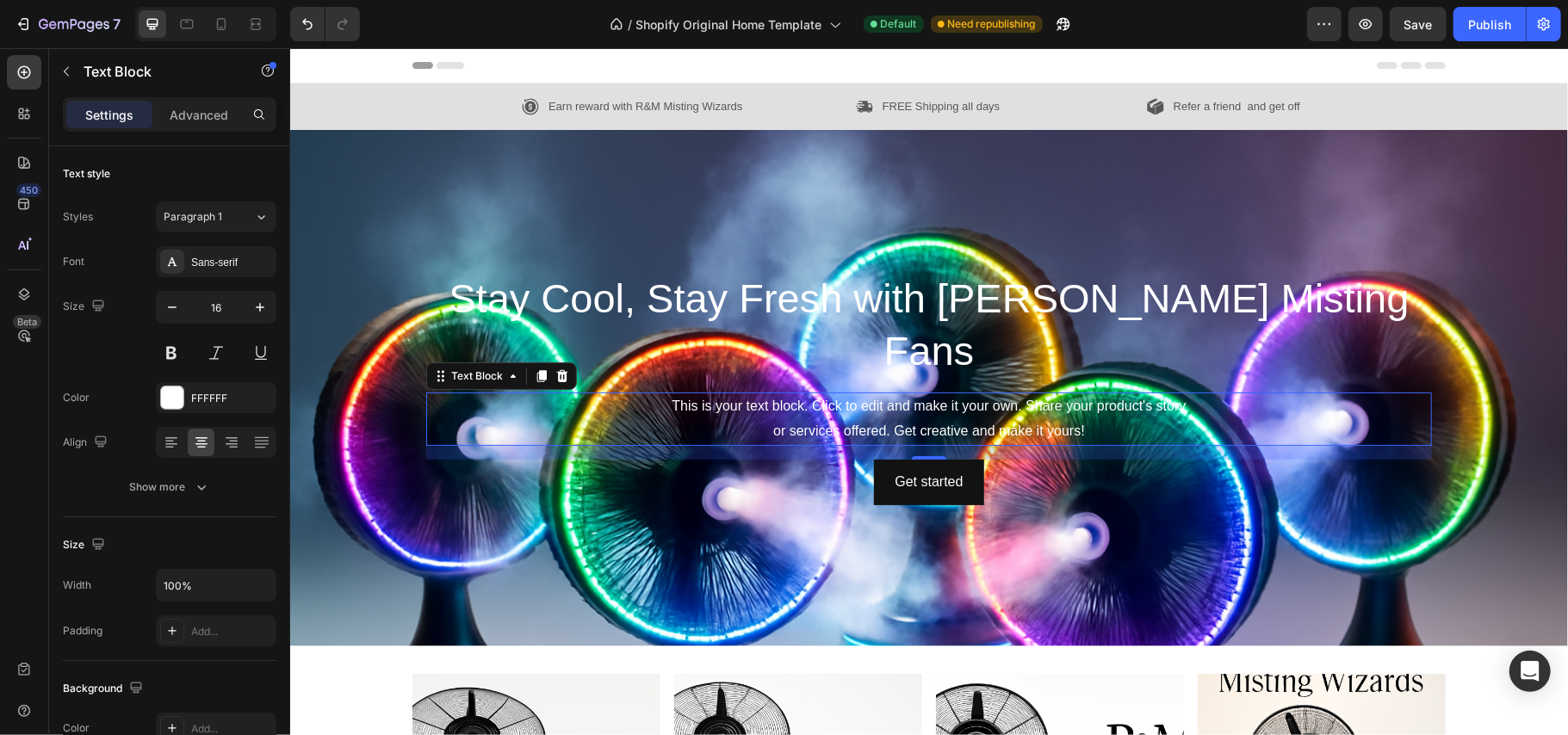
click at [793, 397] on div "This is your text block. Click to edit and make it your own. Share your product…" at bounding box center [928, 418] width 1006 height 53
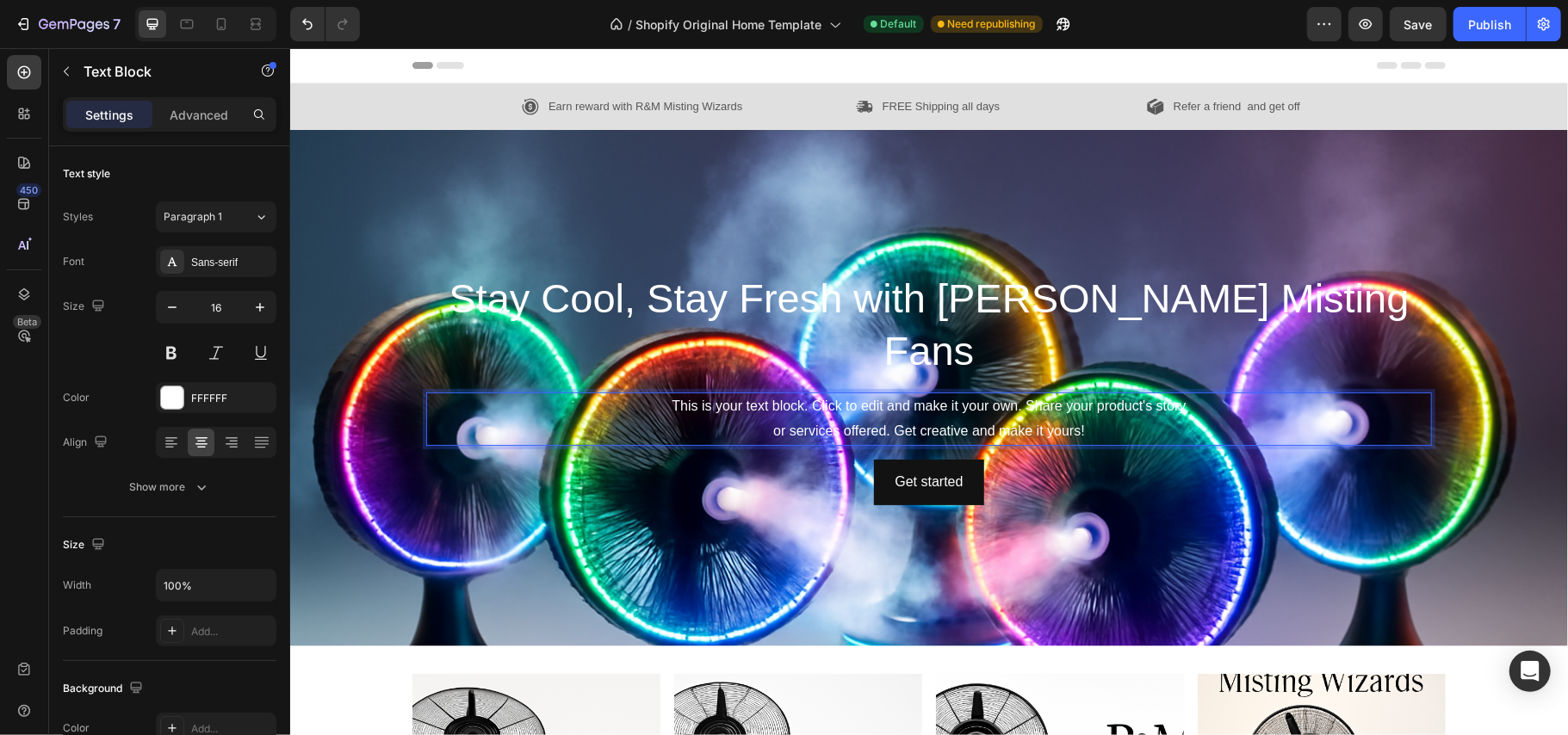
click at [1086, 403] on p "This is your text block. Click to edit and make it your own. Share your product…" at bounding box center [929, 418] width 1003 height 50
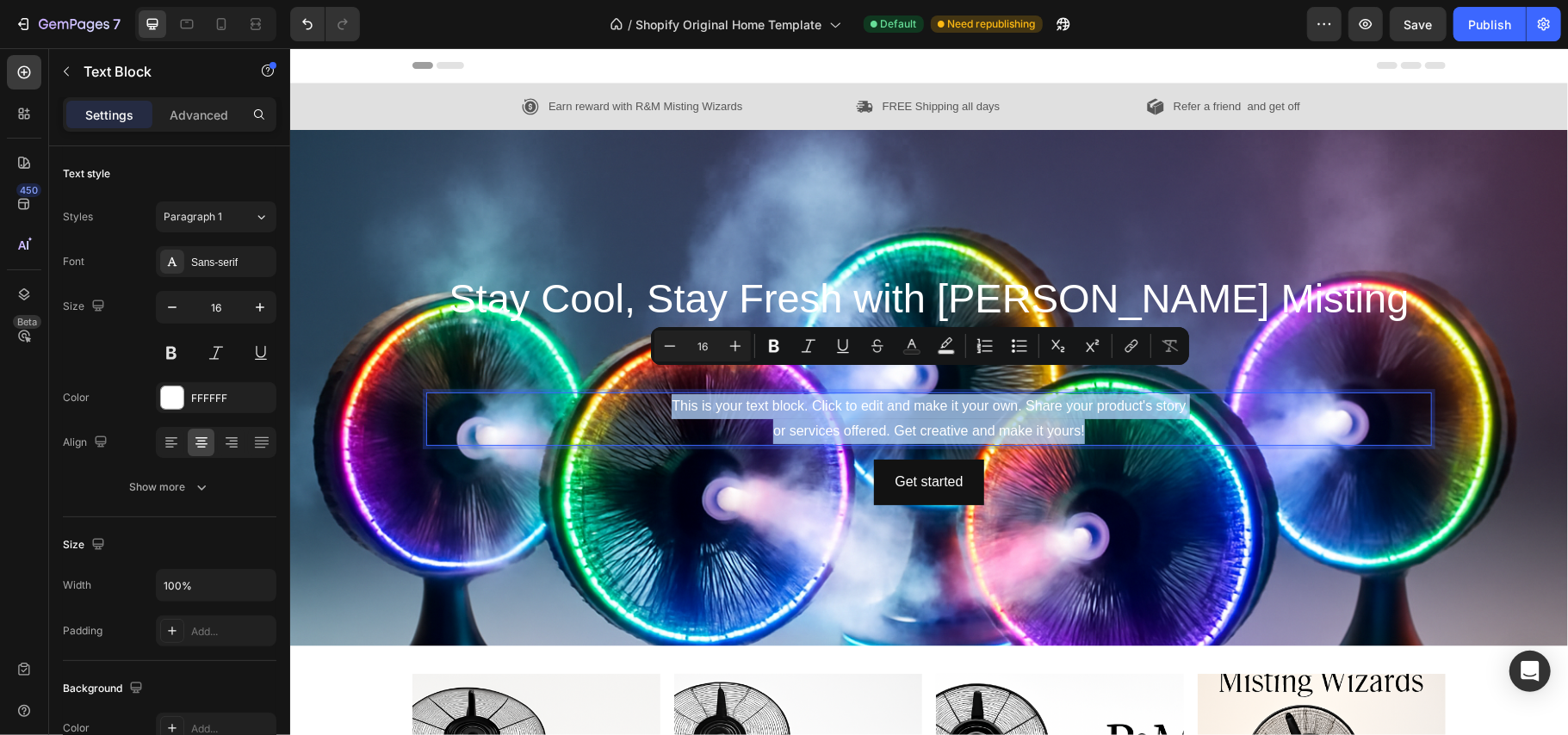
drag, startPoint x: 1086, startPoint y: 403, endPoint x: 598, endPoint y: 392, distance: 488.1
click at [598, 394] on p "This is your text block. Click to edit and make it your own. Share your product…" at bounding box center [929, 418] width 1003 height 50
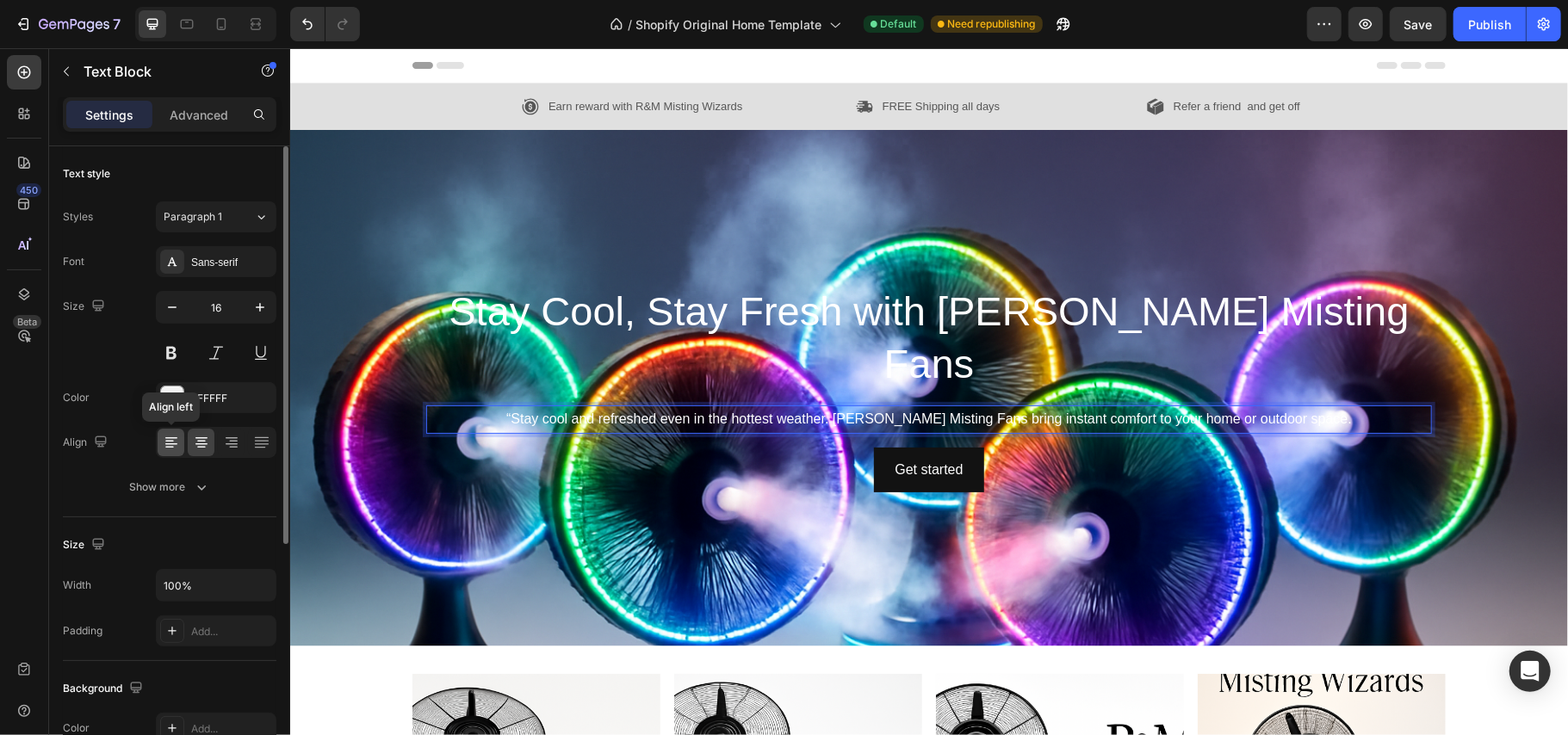
click at [166, 439] on icon at bounding box center [172, 438] width 12 height 2
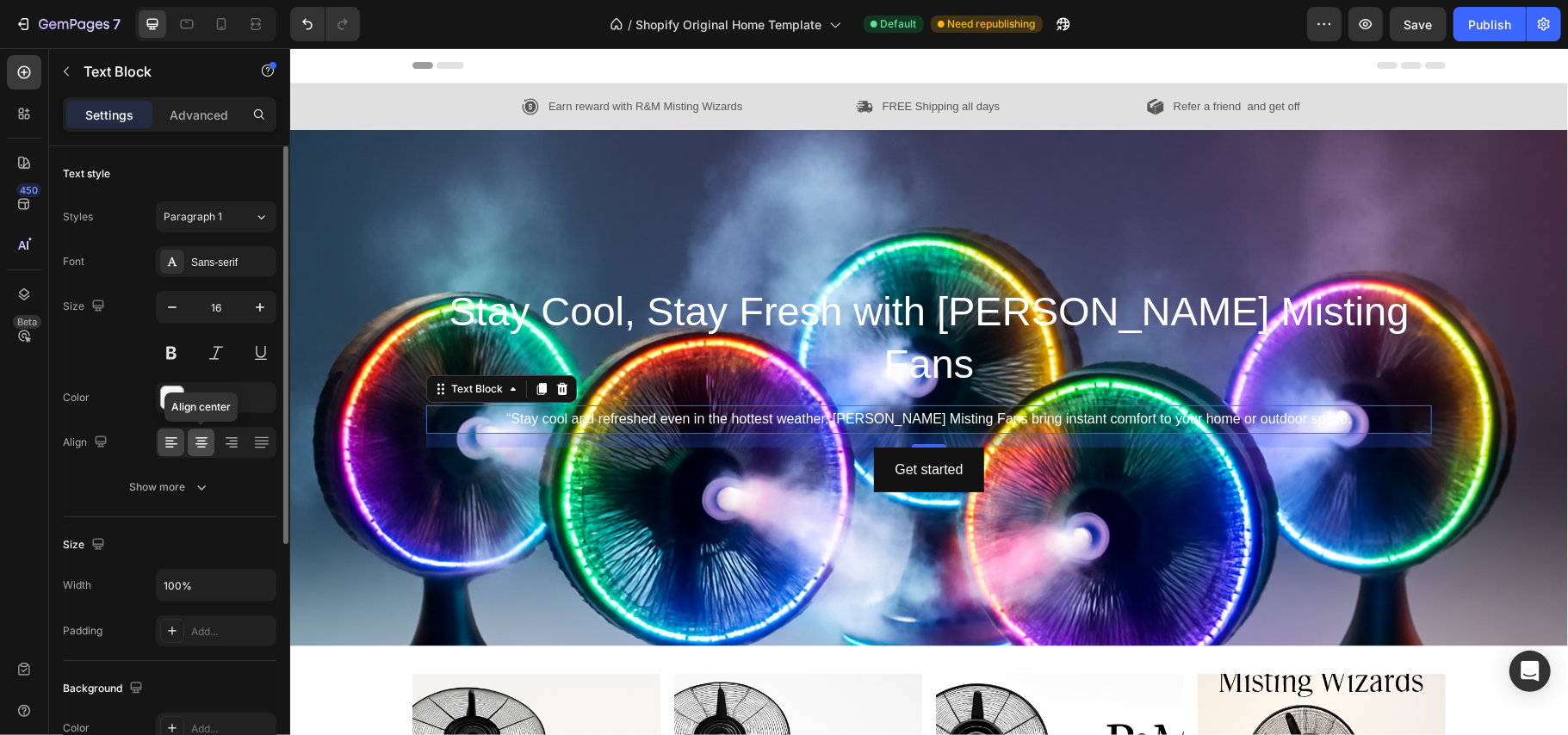
click at [196, 448] on icon at bounding box center [200, 442] width 17 height 17
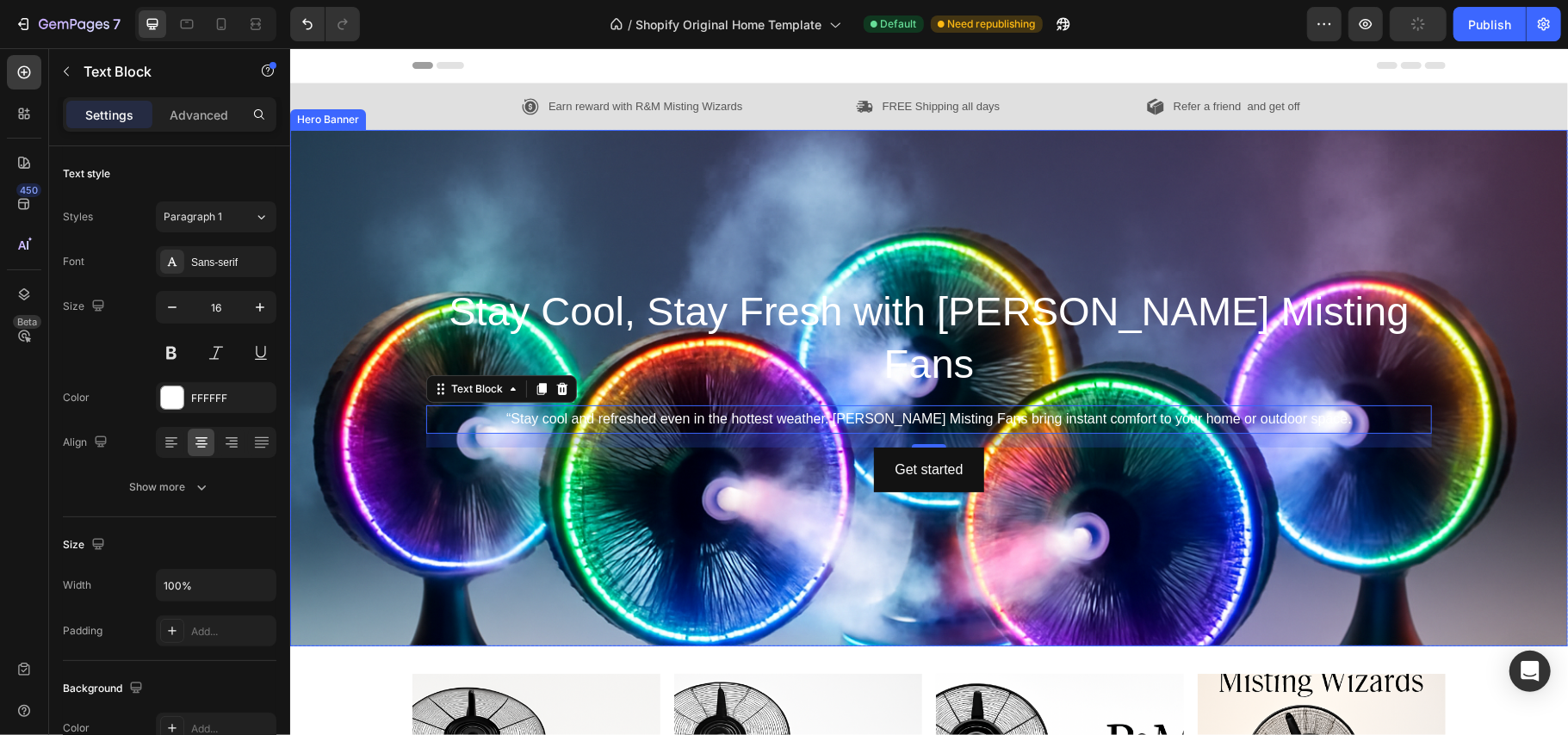
click at [914, 541] on div "Background Image" at bounding box center [928, 516] width 1278 height 774
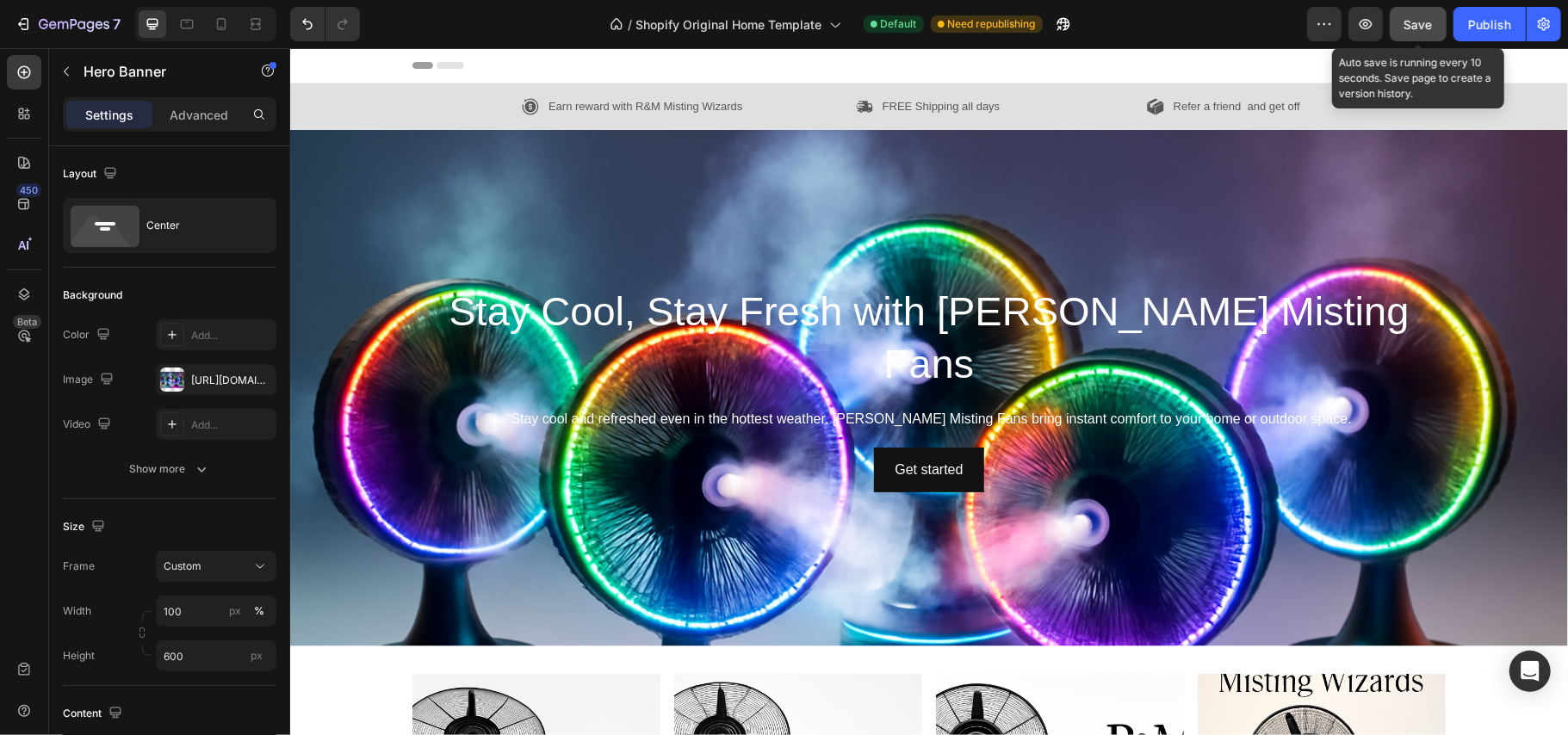
click at [1399, 8] on button "Save" at bounding box center [1419, 24] width 57 height 35
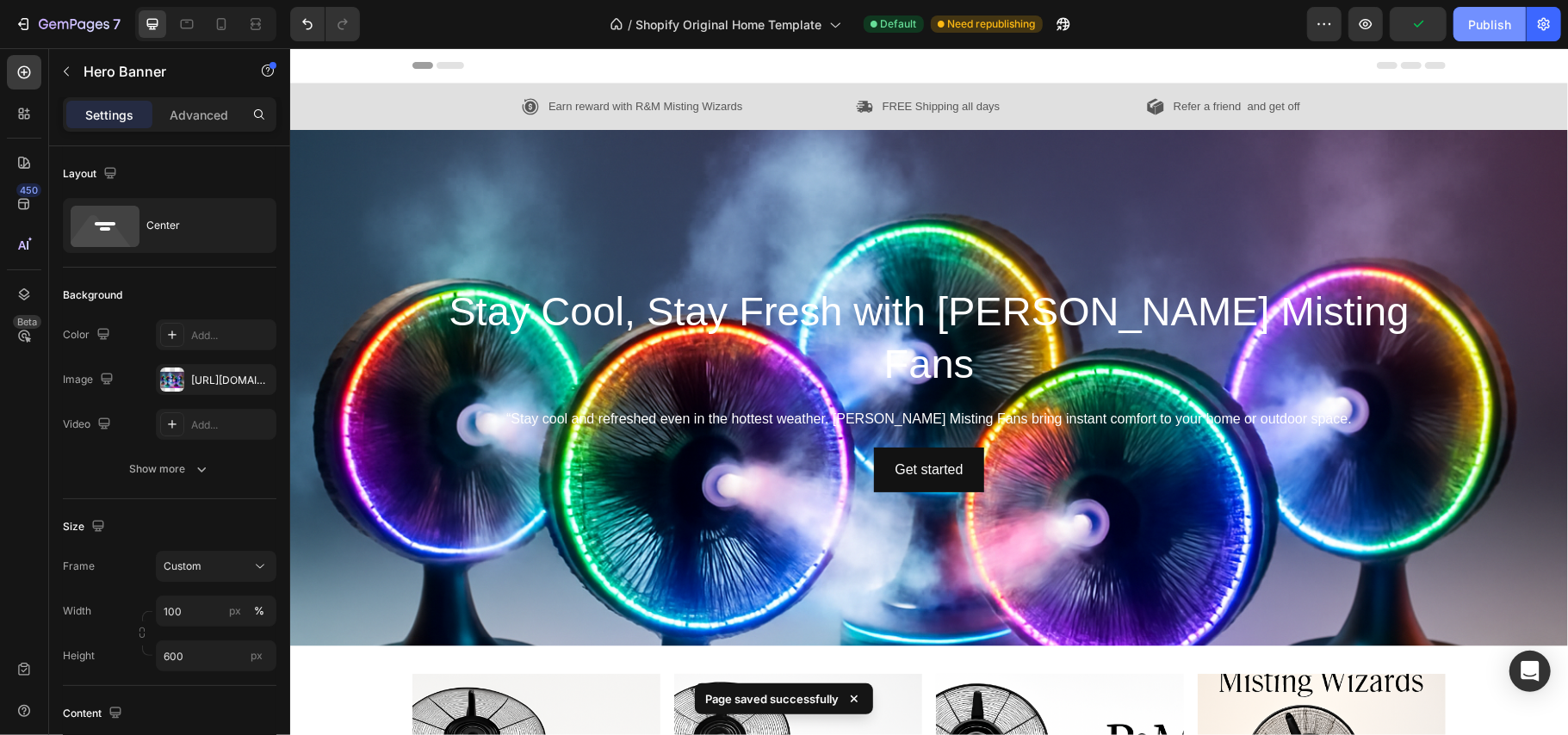
click at [1479, 23] on div "Publish" at bounding box center [1490, 25] width 43 height 18
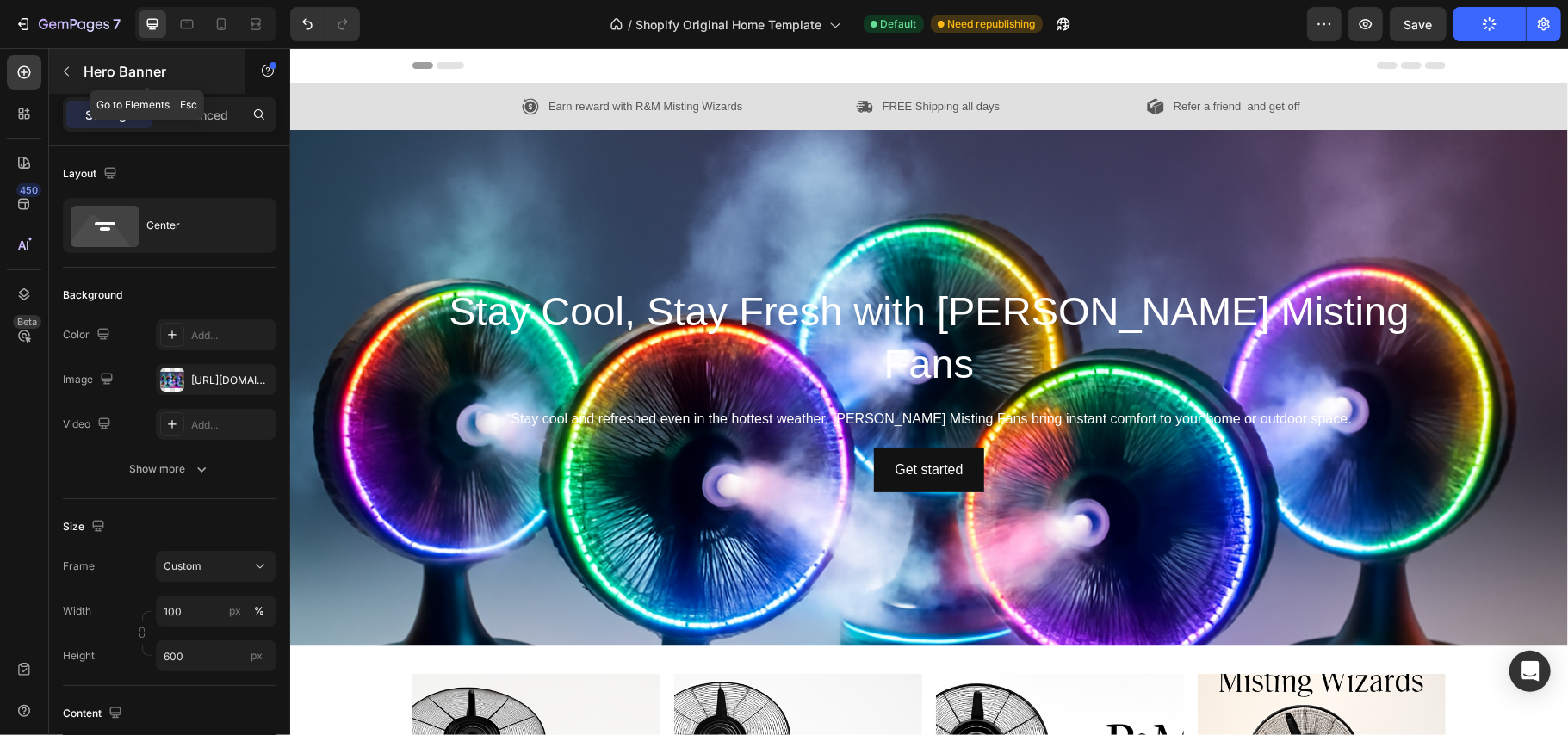
click at [66, 66] on icon "button" at bounding box center [66, 71] width 14 height 14
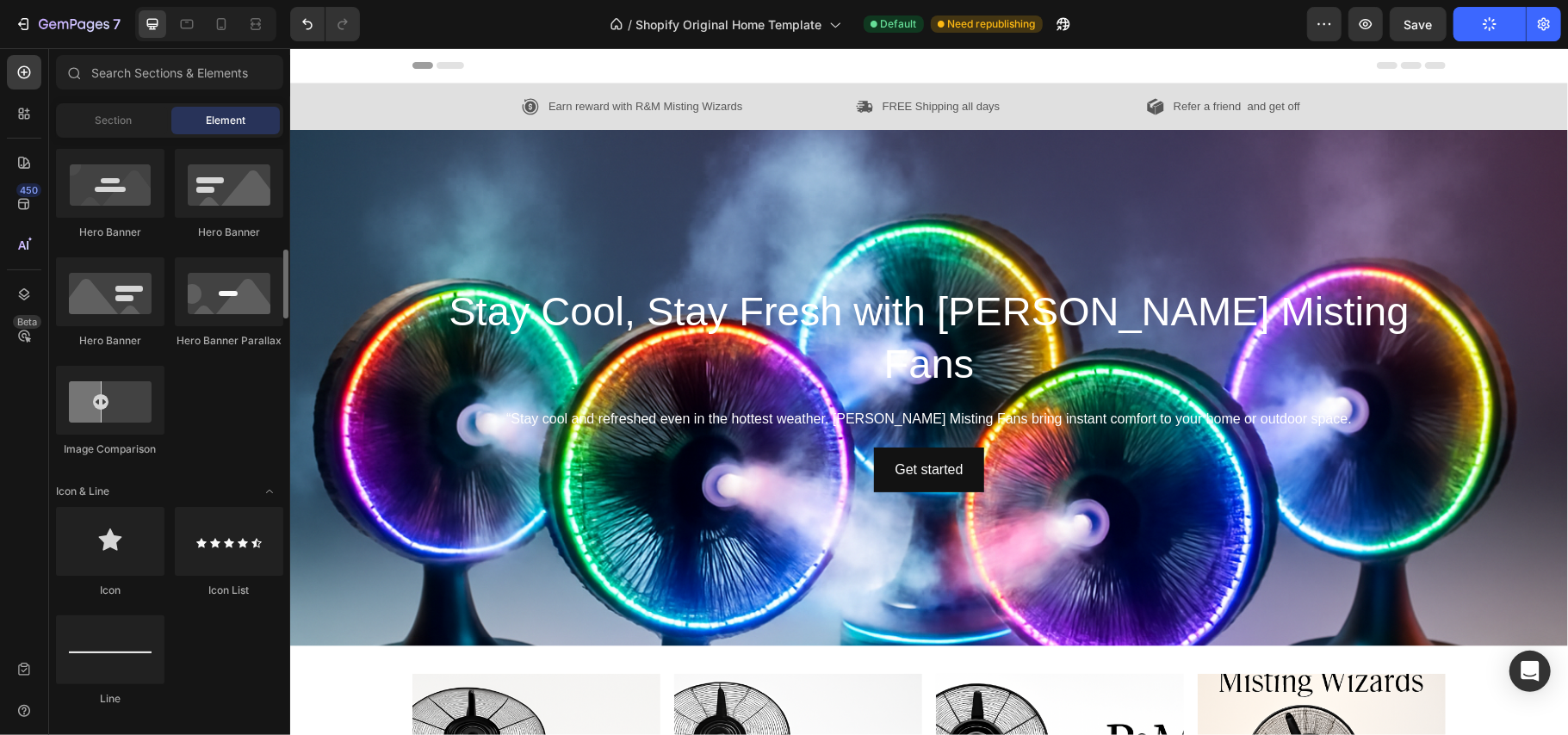
scroll to position [815, 0]
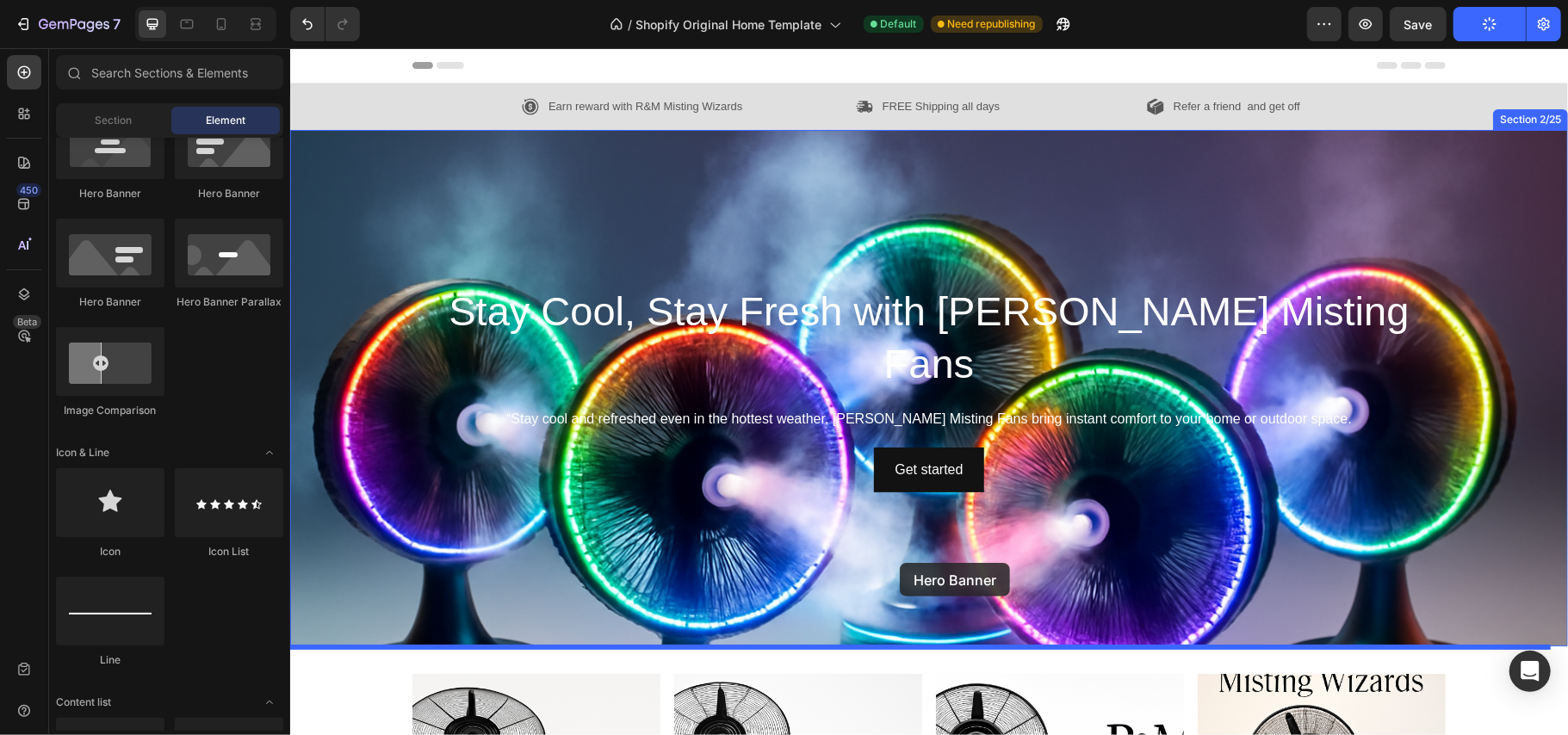
drag, startPoint x: 377, startPoint y: 324, endPoint x: 899, endPoint y: 576, distance: 579.6
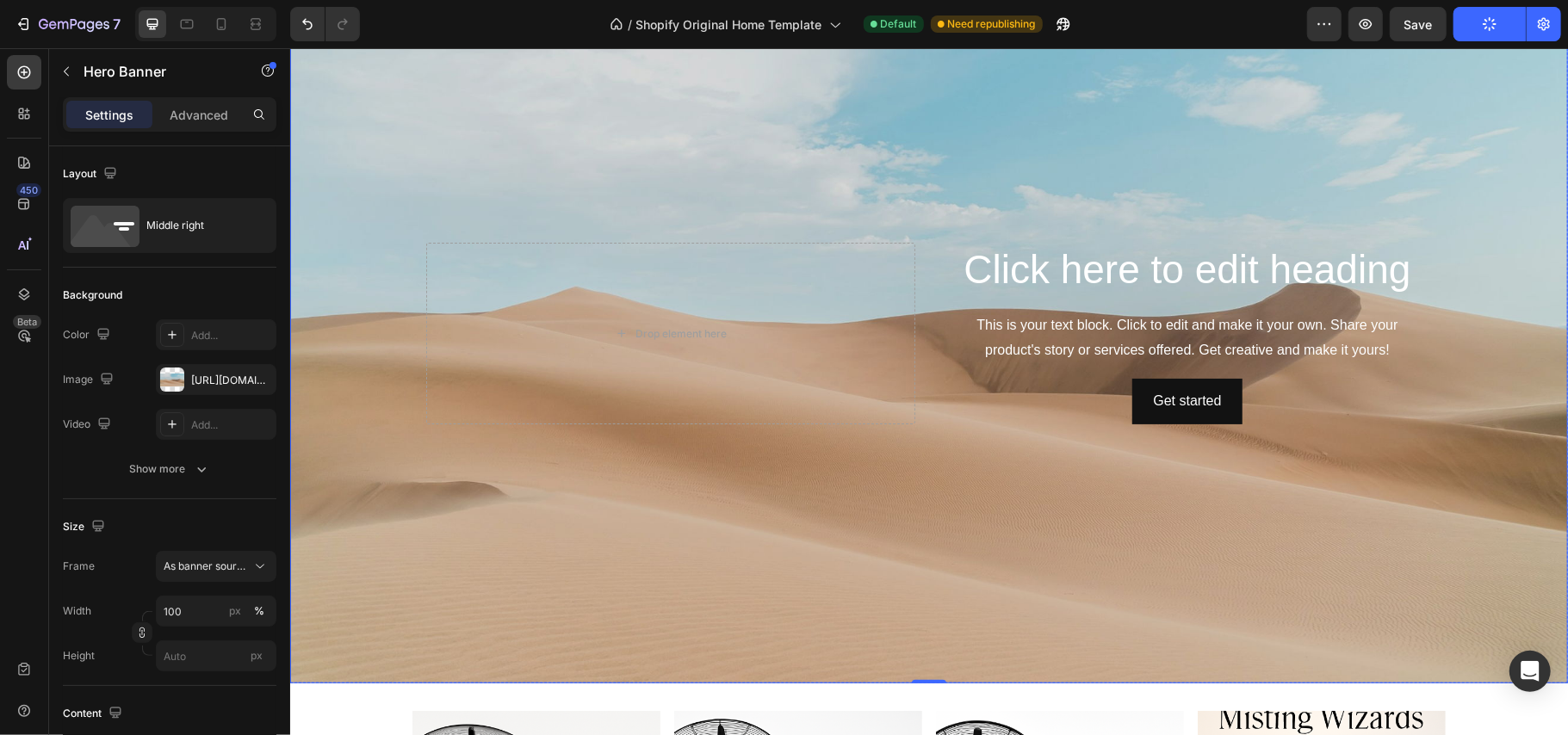
scroll to position [707, 0]
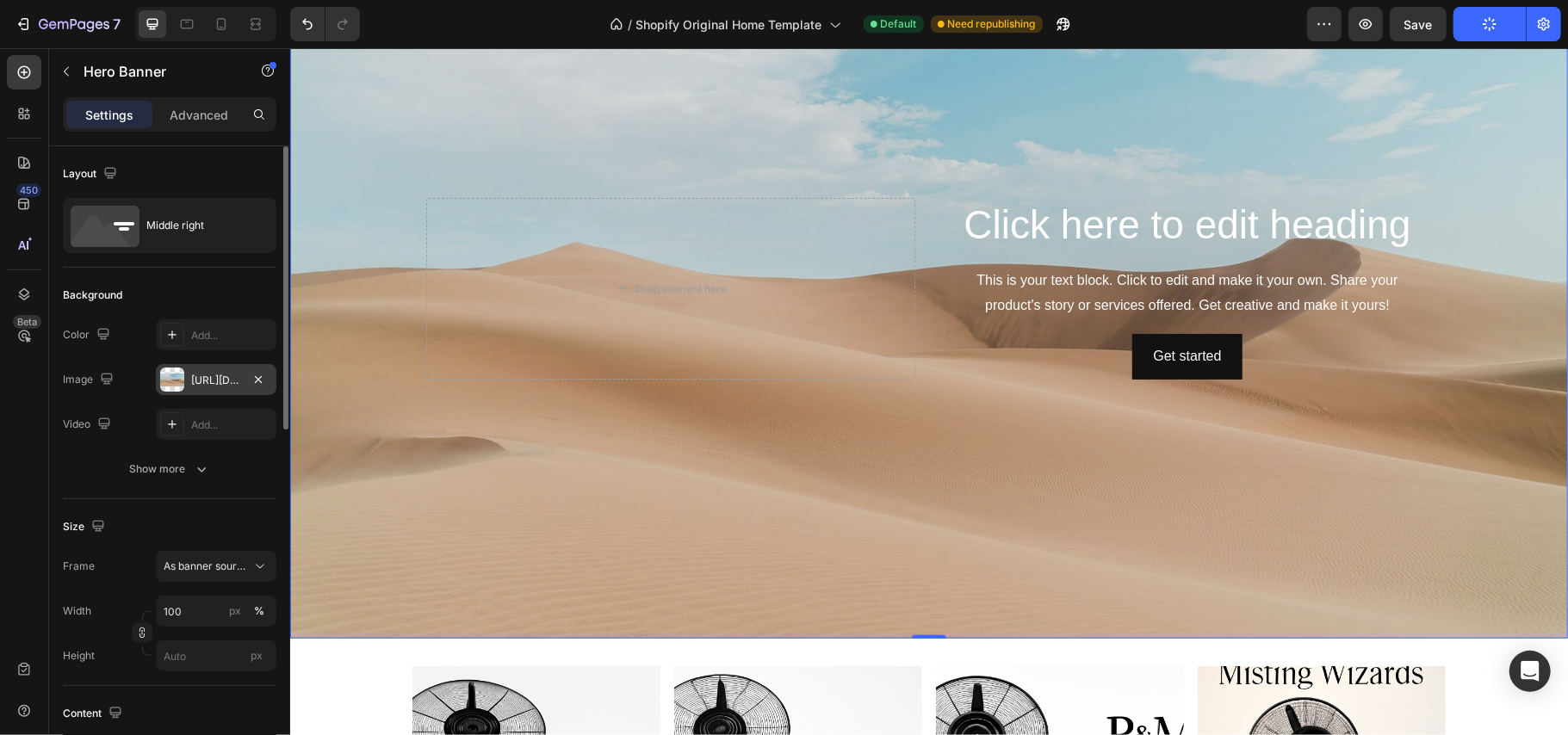
click at [174, 382] on div at bounding box center [172, 380] width 24 height 24
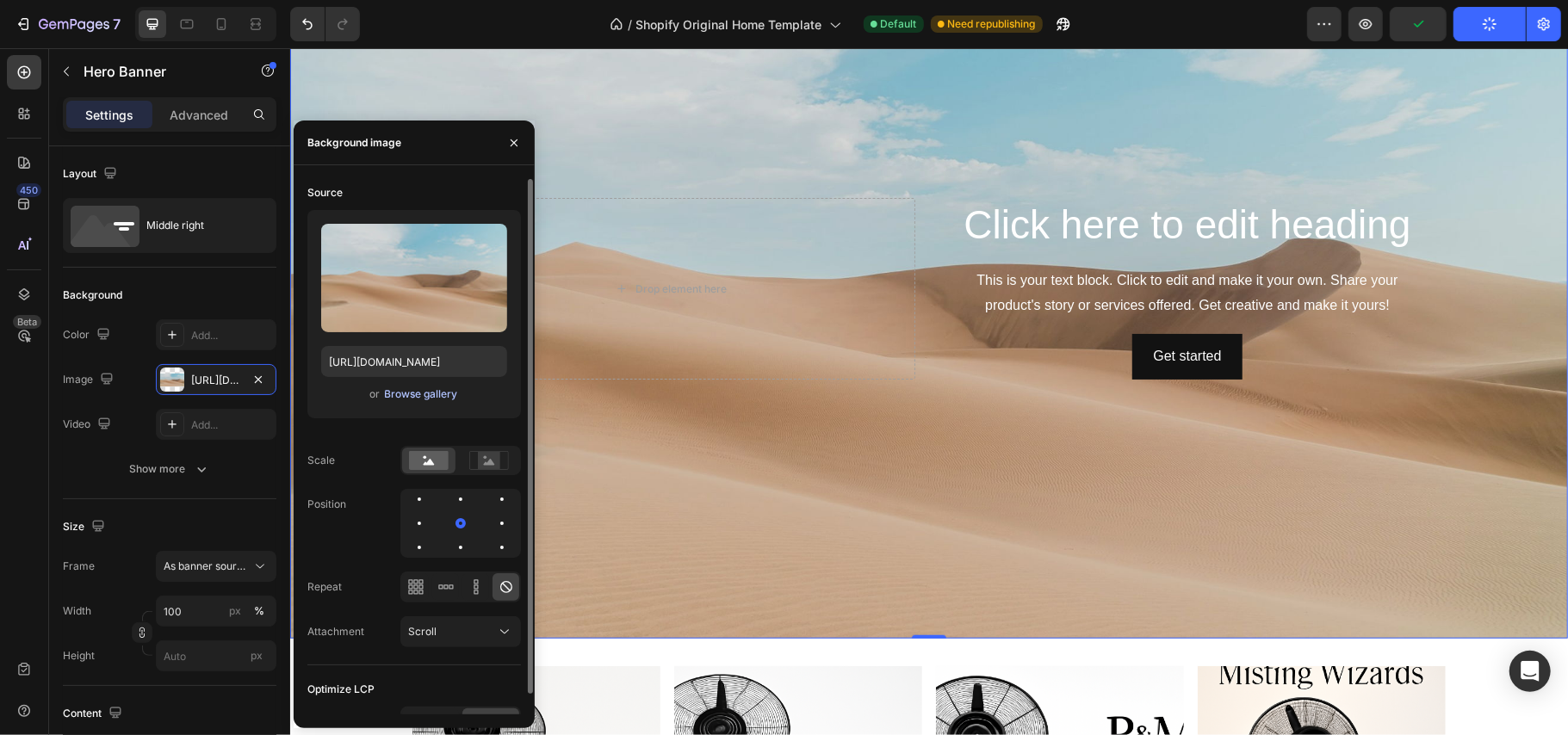
click at [401, 397] on div "Browse gallery" at bounding box center [421, 395] width 73 height 16
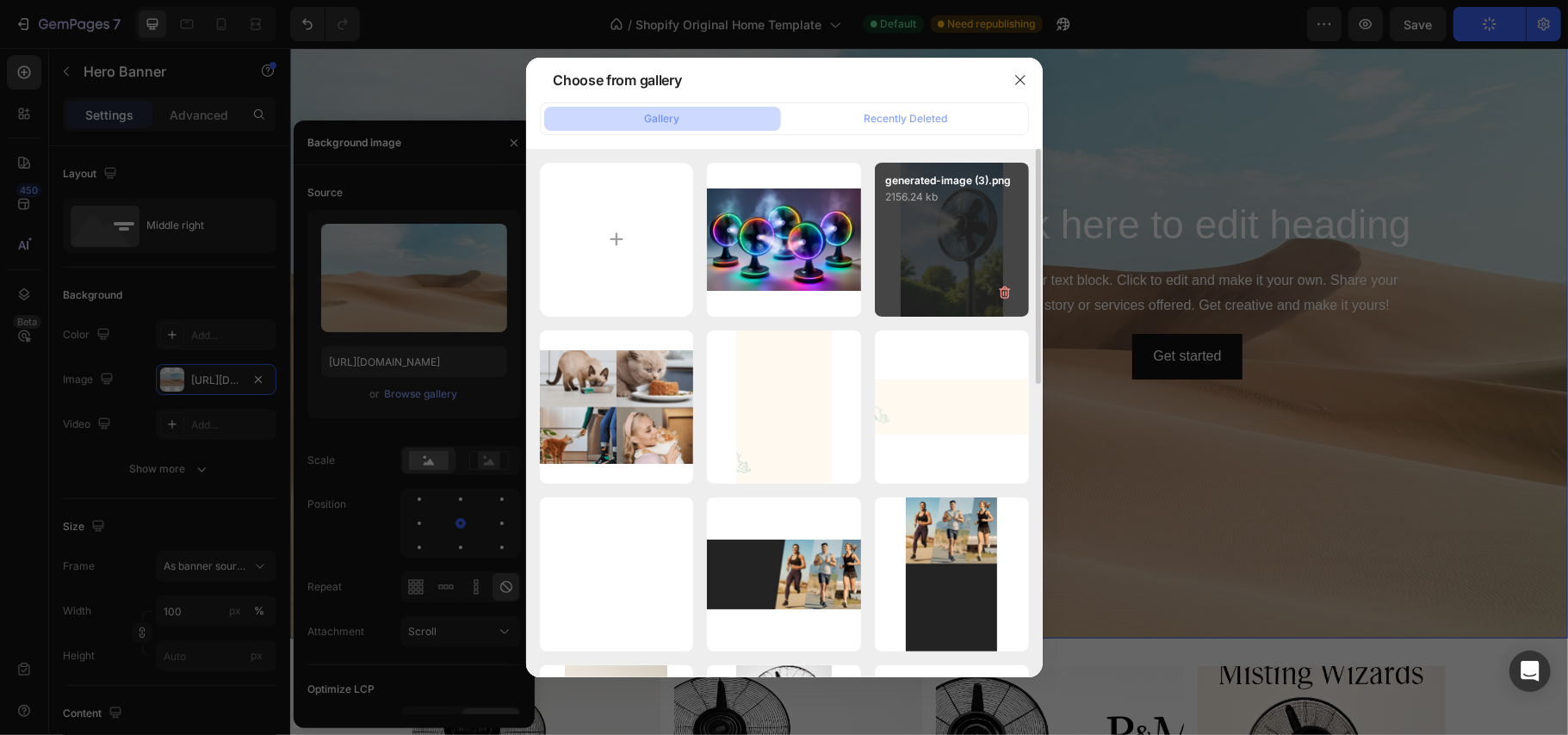
click at [945, 241] on div "generated-image (3).png 2156.24 kb" at bounding box center [952, 240] width 154 height 154
type input "https://cdn.shopify.com/s/files/1/0937/8778/3454/files/gempages_571515848108278…"
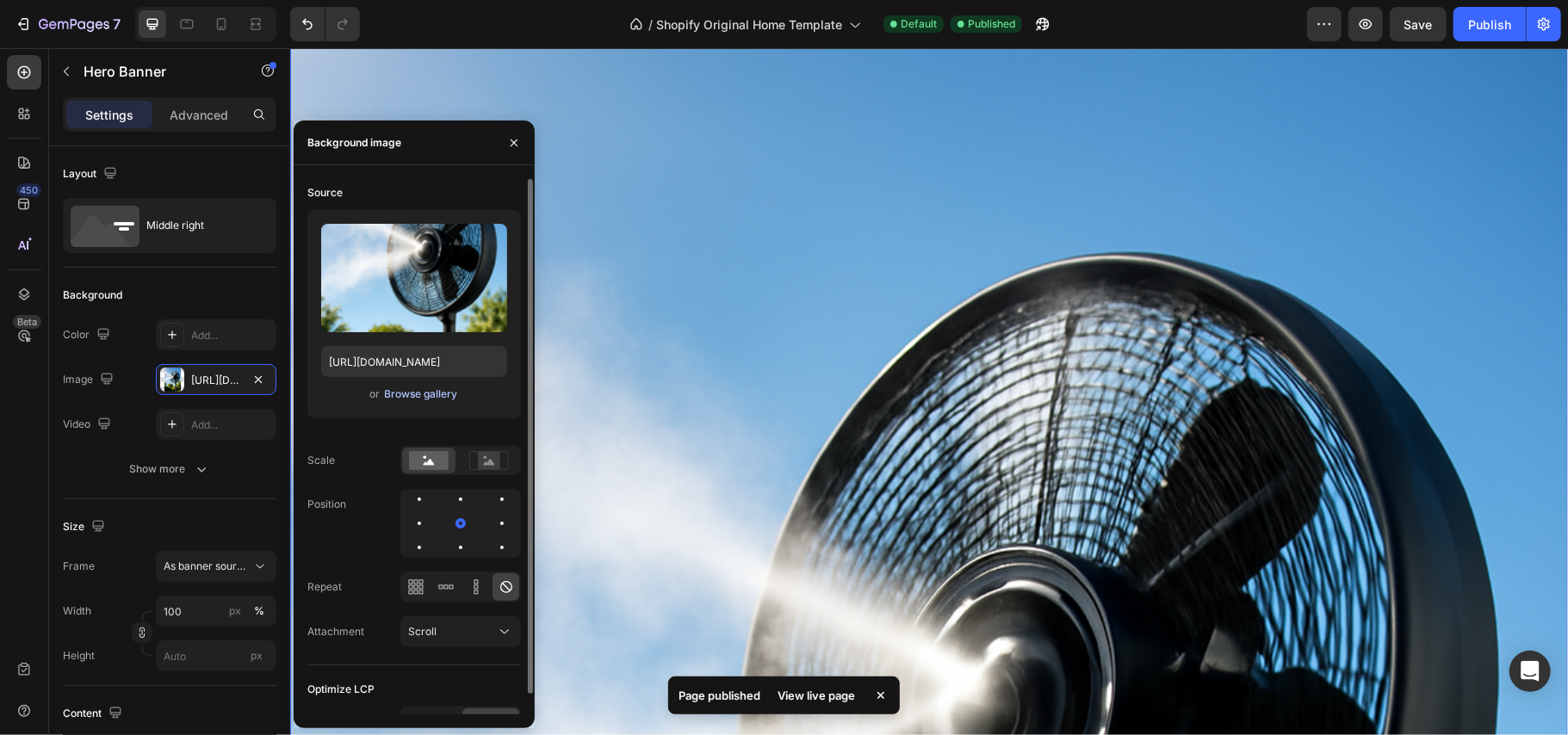
click at [415, 393] on div "Browse gallery" at bounding box center [421, 395] width 73 height 16
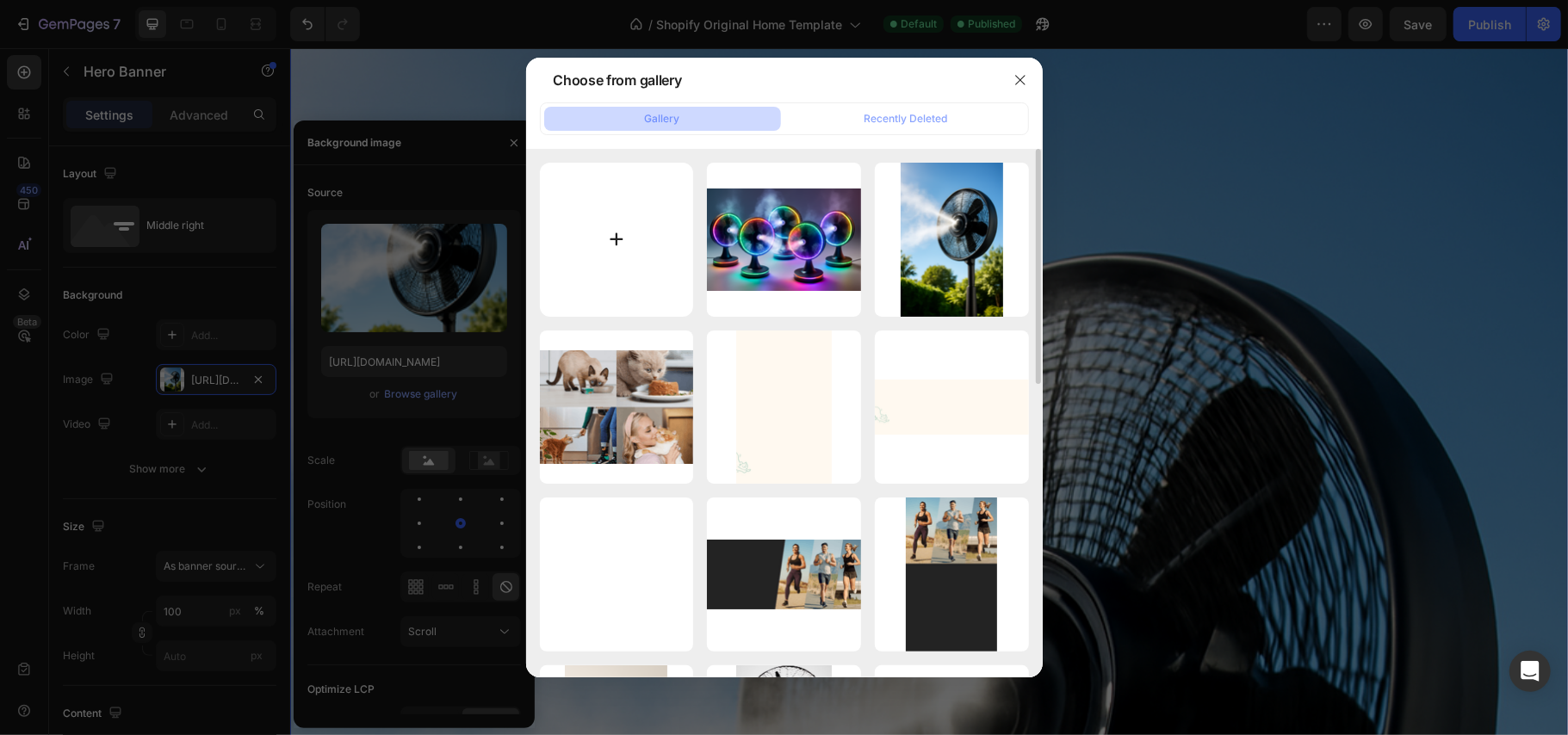
click at [594, 249] on input "file" at bounding box center [617, 240] width 154 height 154
type input "C:\fakepath\a70c39b4-2709-4507-9857-0cfa15f84821.png"
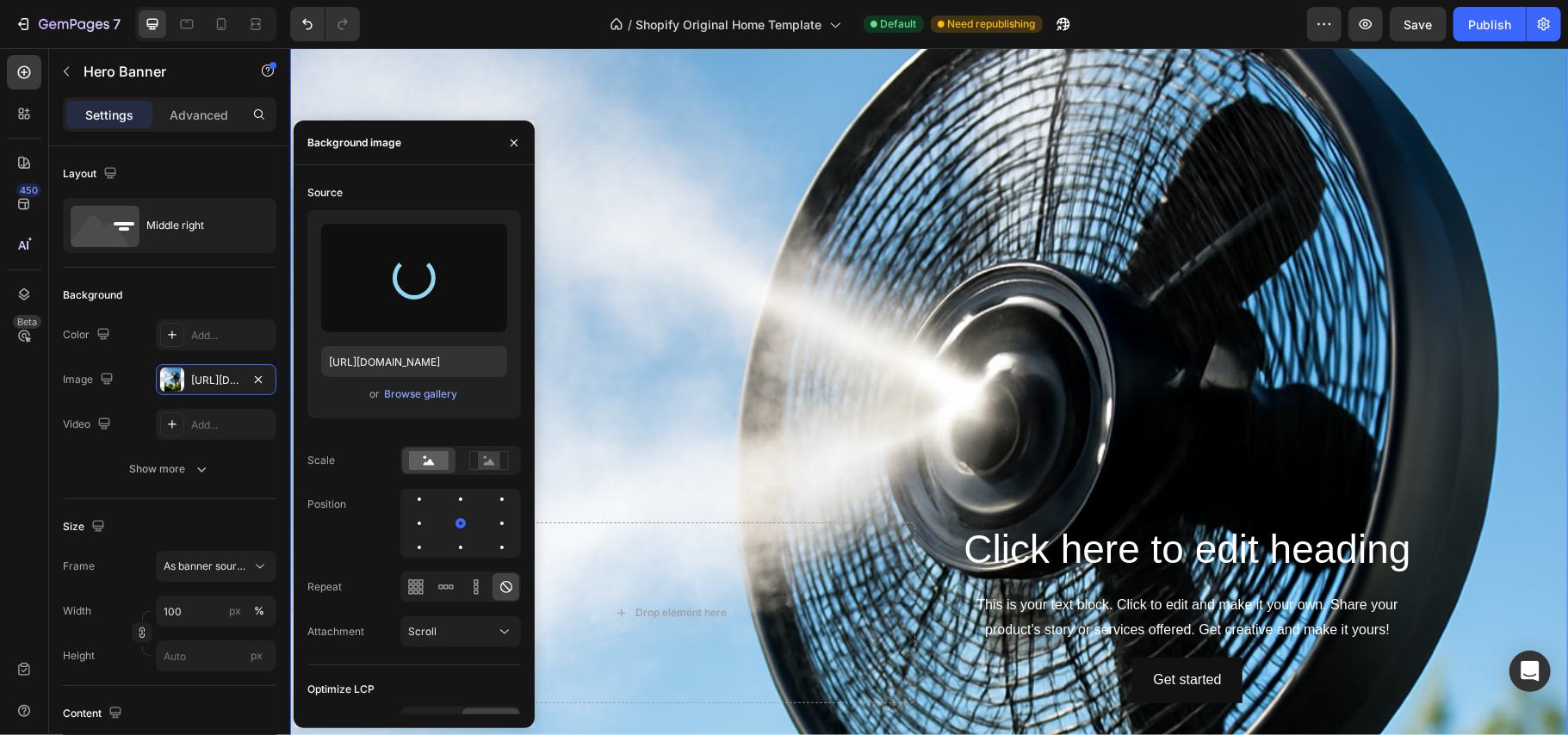
scroll to position [1033, 0]
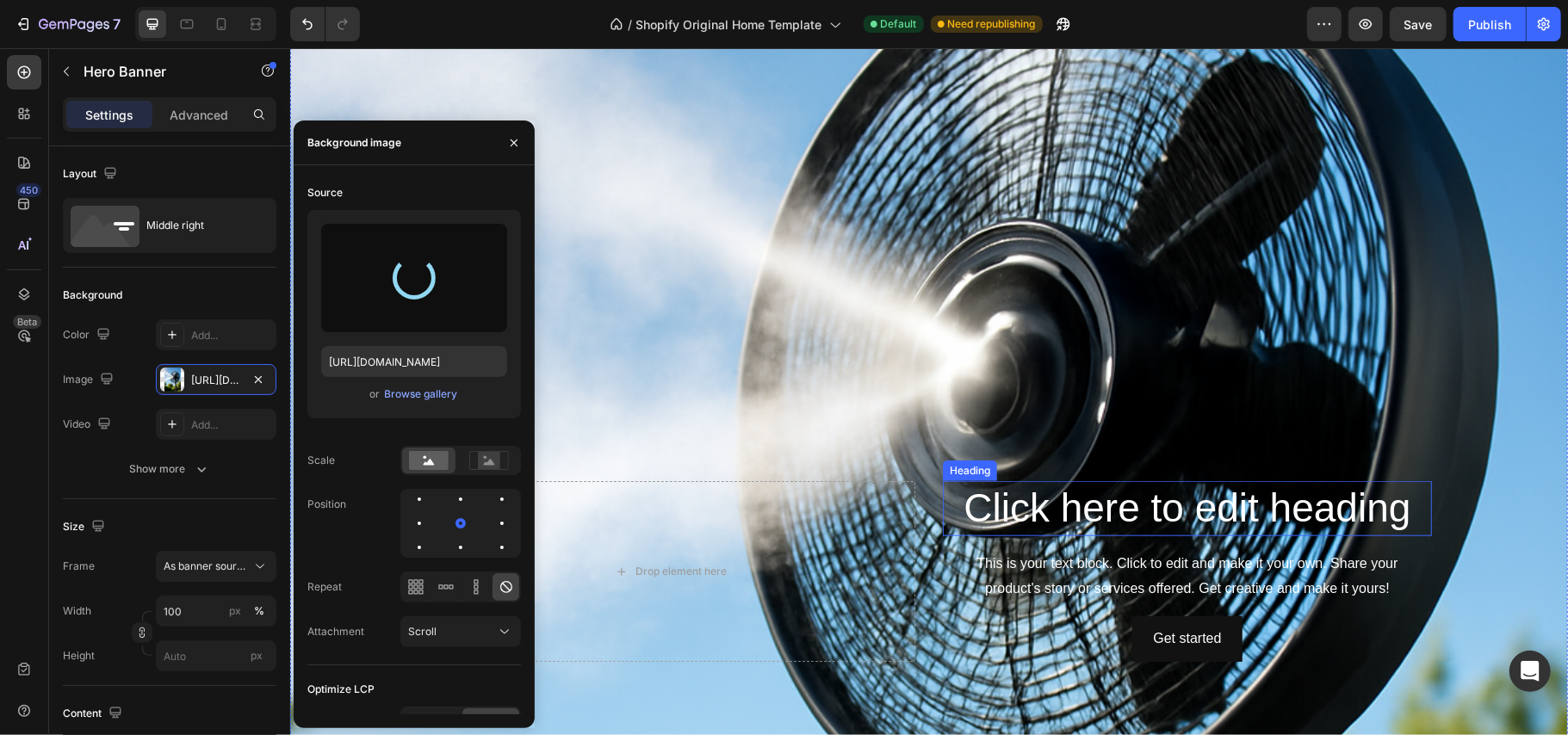
click at [1145, 503] on h2 "Click here to edit heading" at bounding box center [1187, 508] width 489 height 55
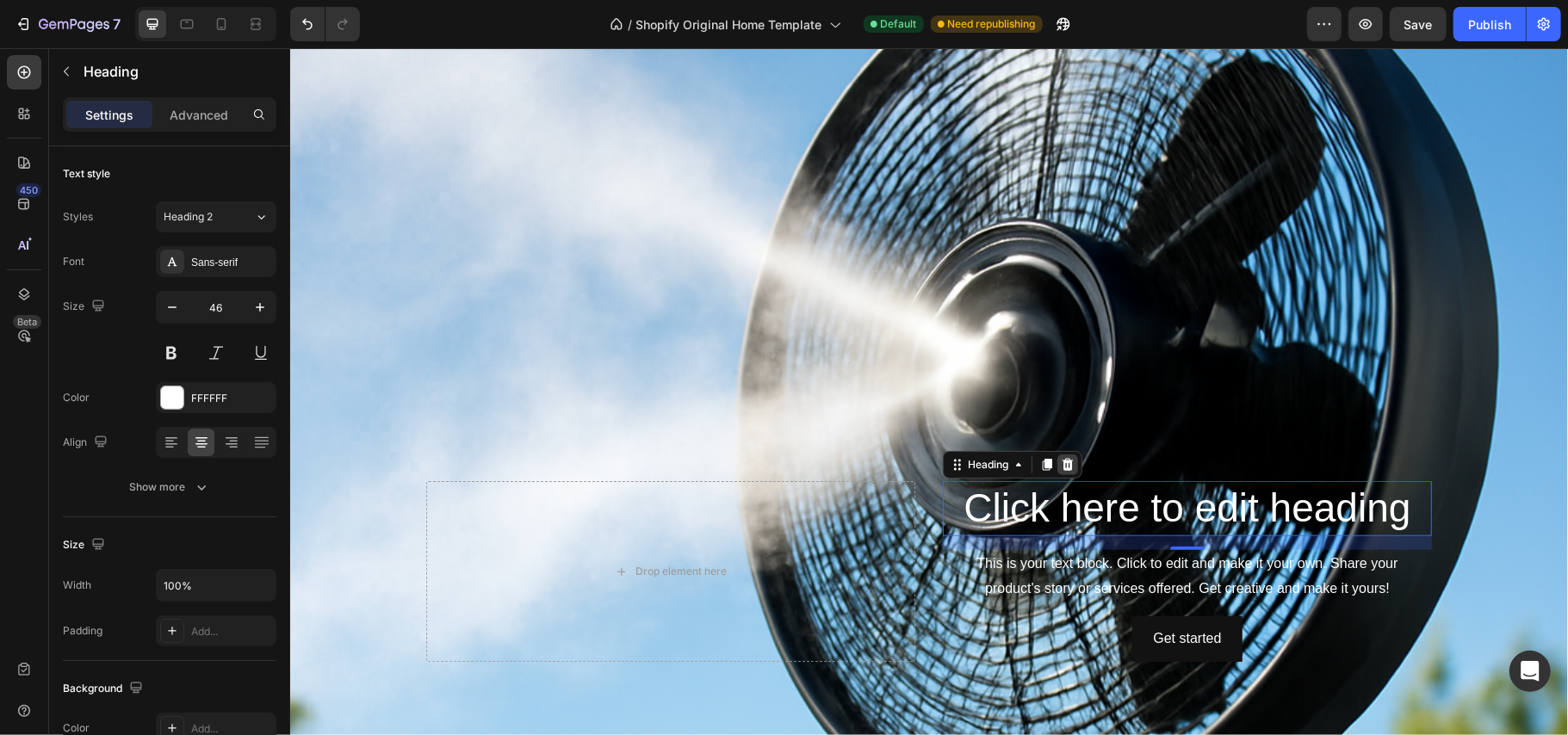
click at [1061, 457] on icon at bounding box center [1067, 464] width 14 height 14
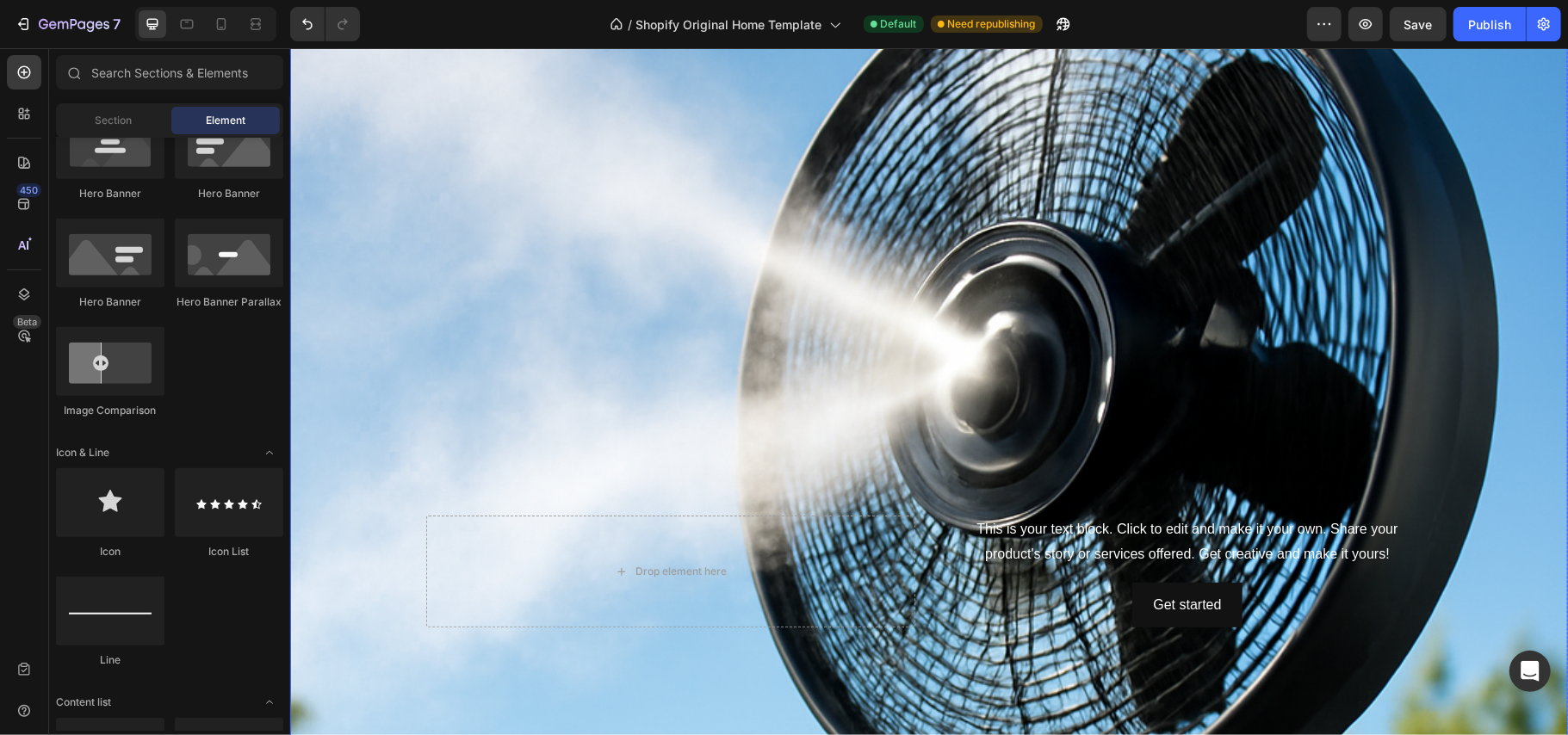
click at [577, 280] on div "Background Image" at bounding box center [928, 570] width 1278 height 1917
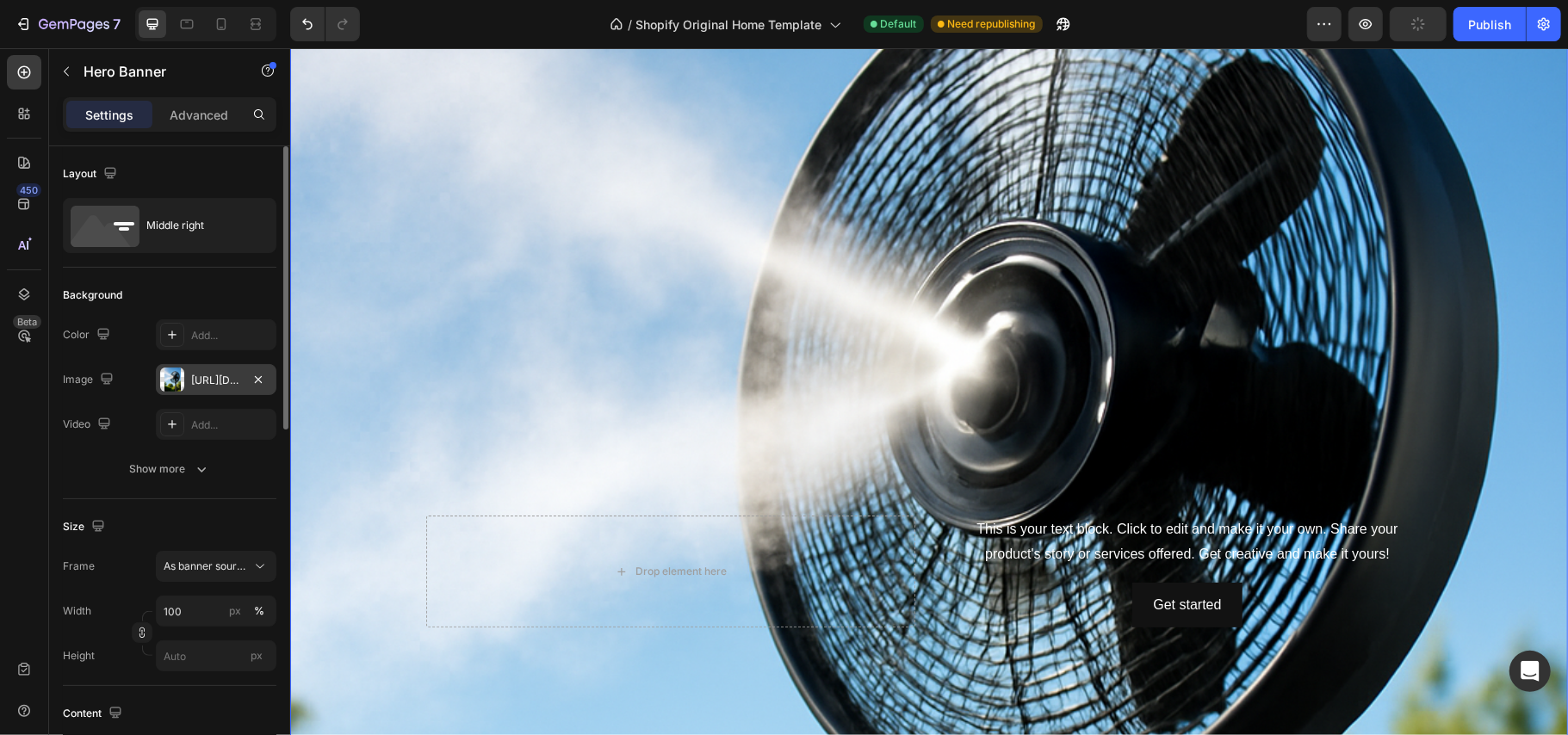
click at [173, 381] on div at bounding box center [172, 380] width 24 height 24
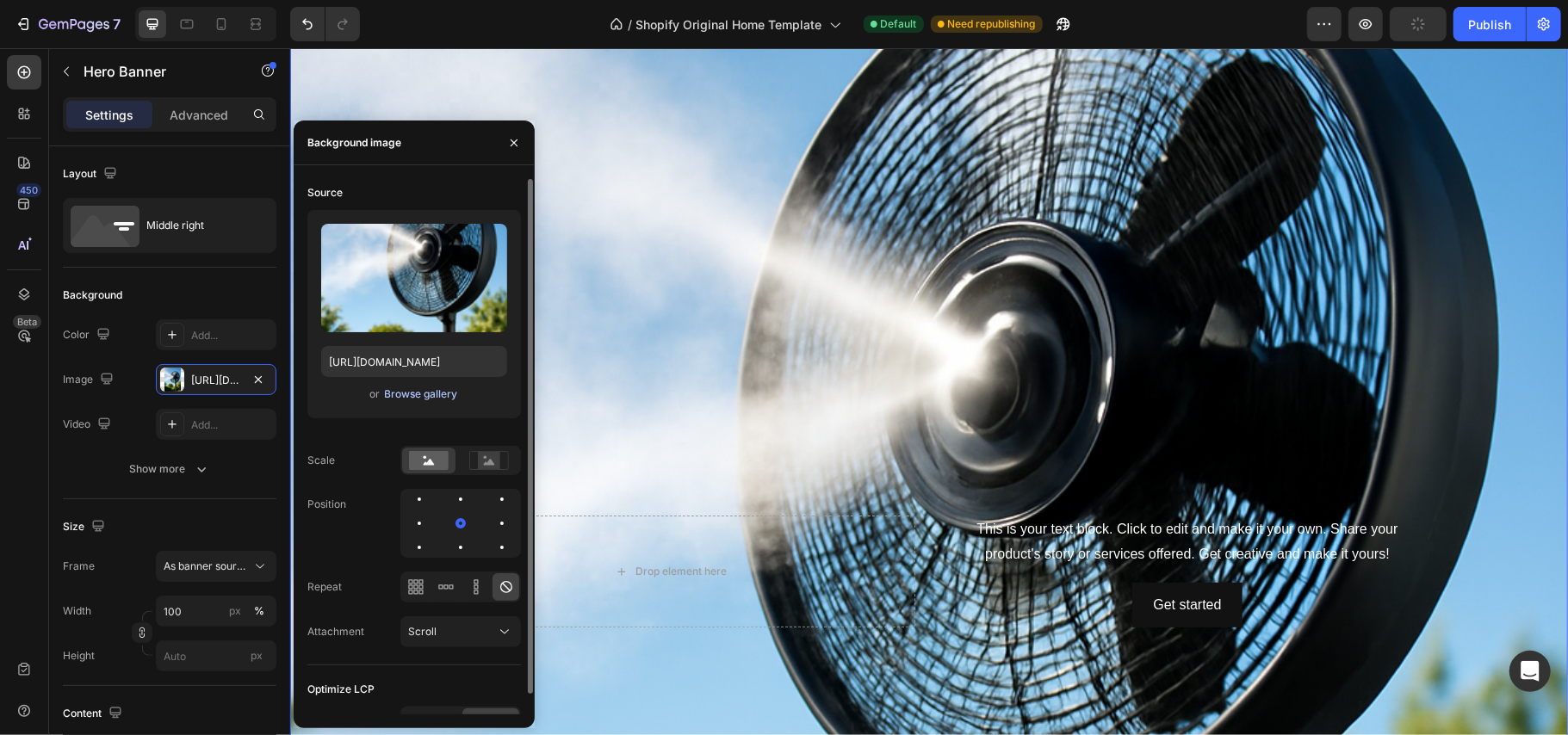
click at [401, 393] on div "Browse gallery" at bounding box center [421, 395] width 73 height 16
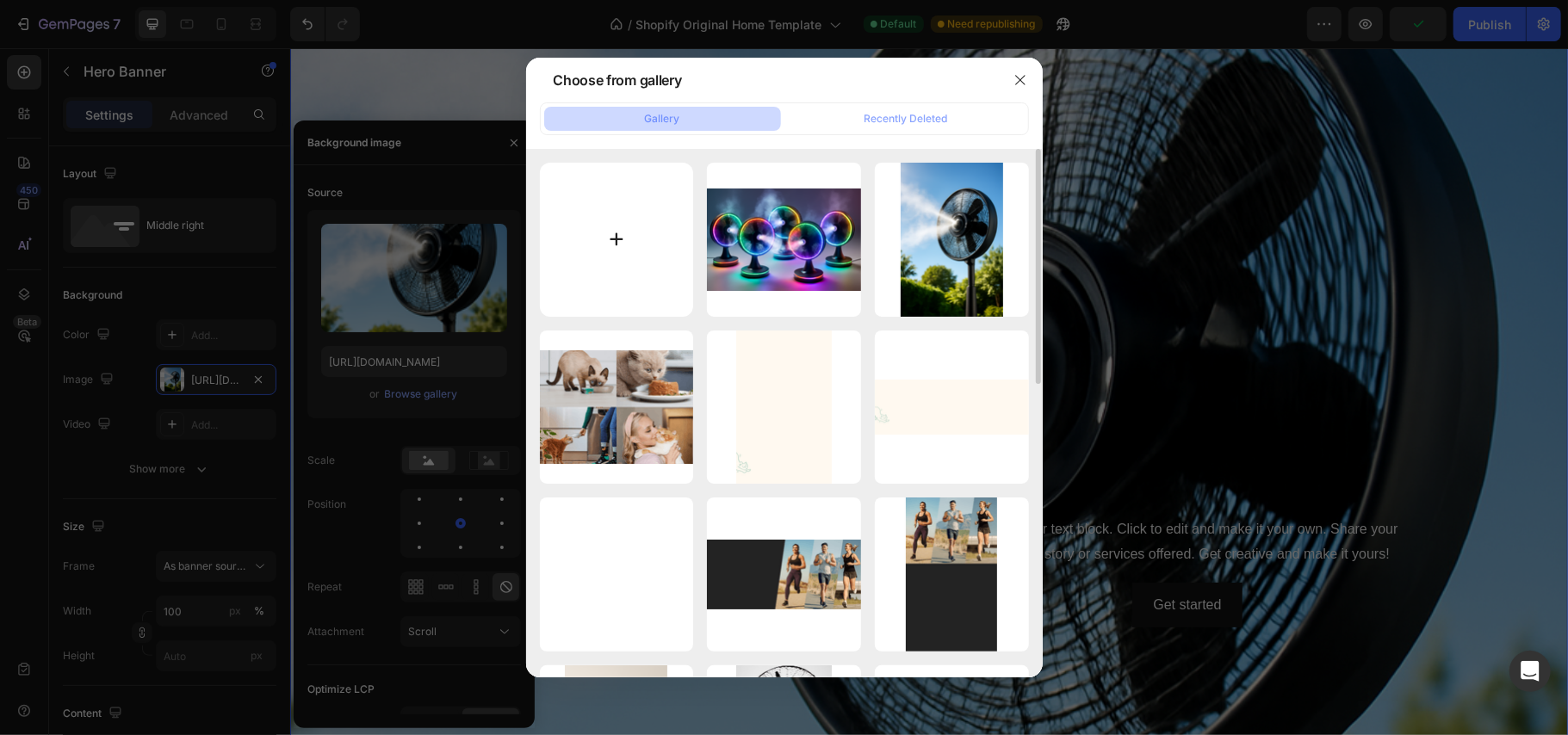
click at [594, 235] on input "file" at bounding box center [617, 240] width 154 height 154
type input "C:\fakepath\a70c39b4-2709-4507-9857-0cfa15f84821.png"
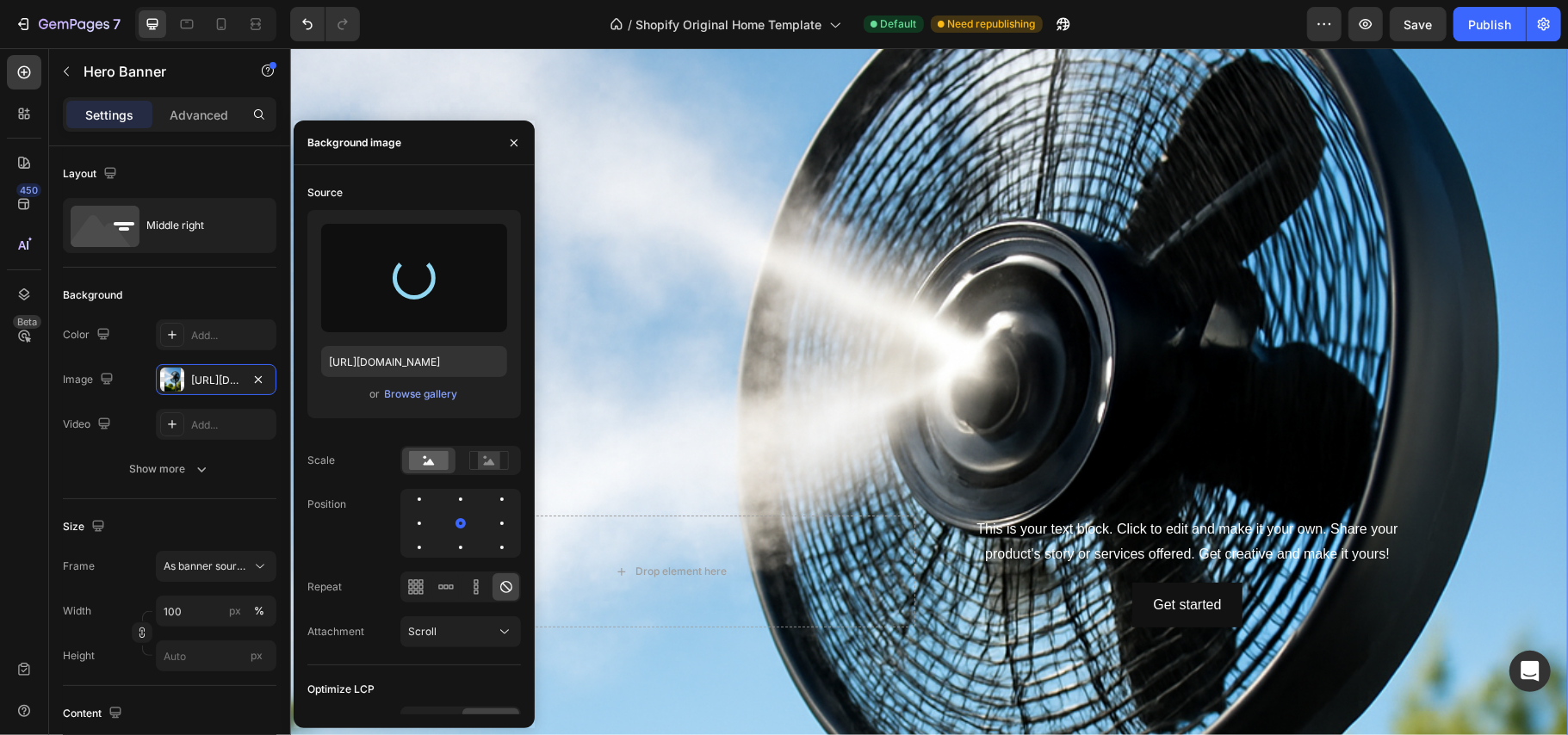
type input "https://cdn.shopify.com/s/files/1/0937/8778/3454/files/gempages_571515848108278…"
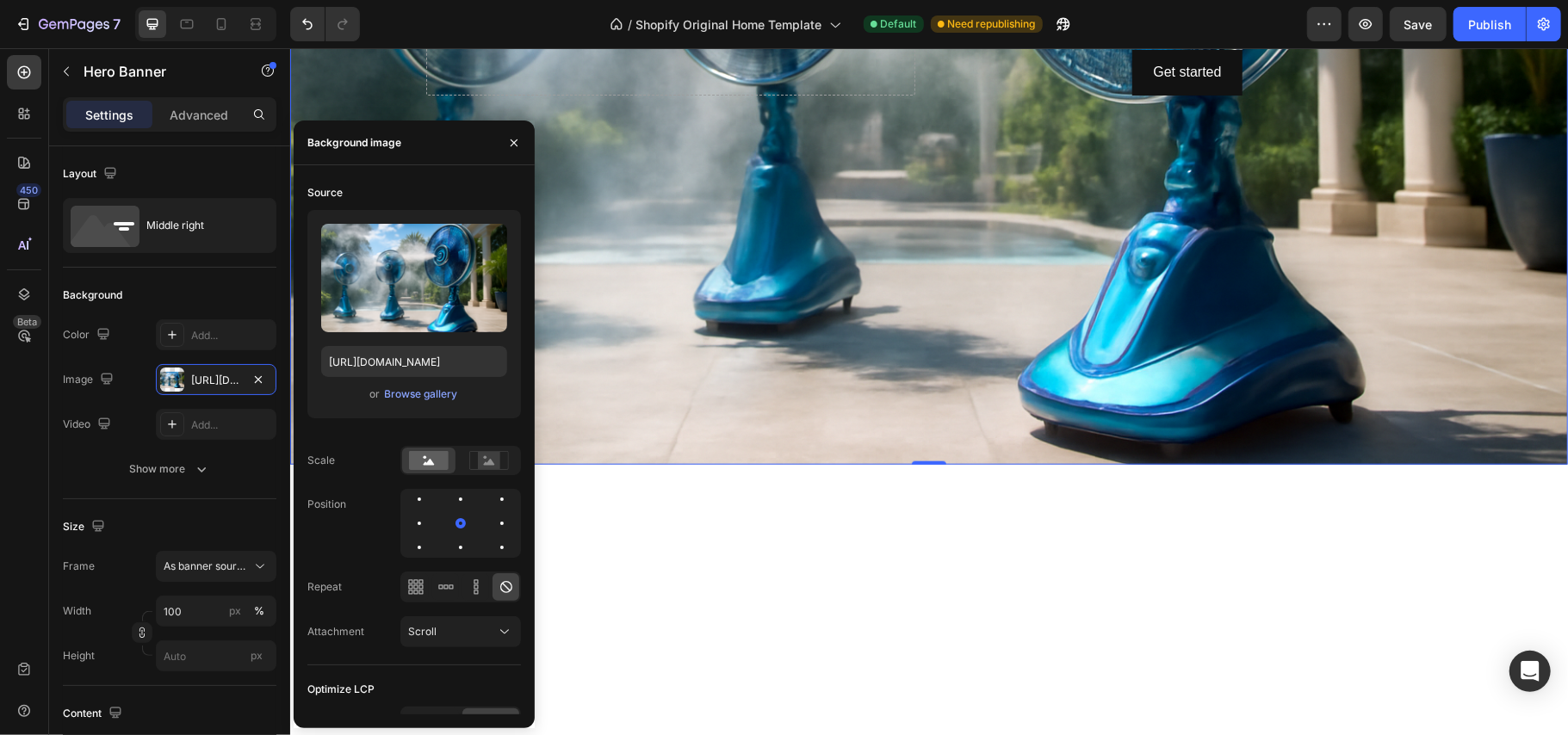
click at [1174, 314] on div "Background Image" at bounding box center [928, 37] width 1278 height 851
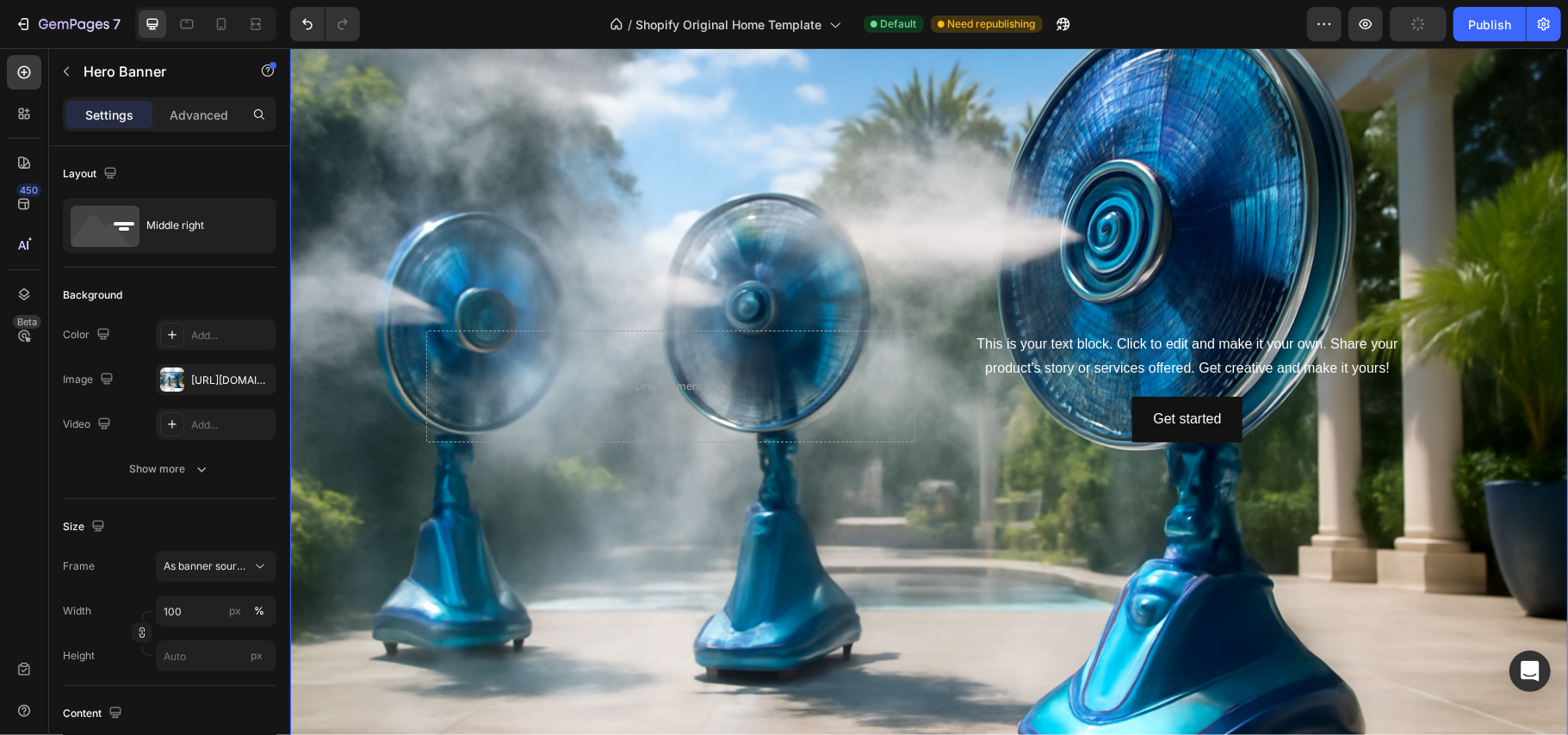
scroll to position [689, 0]
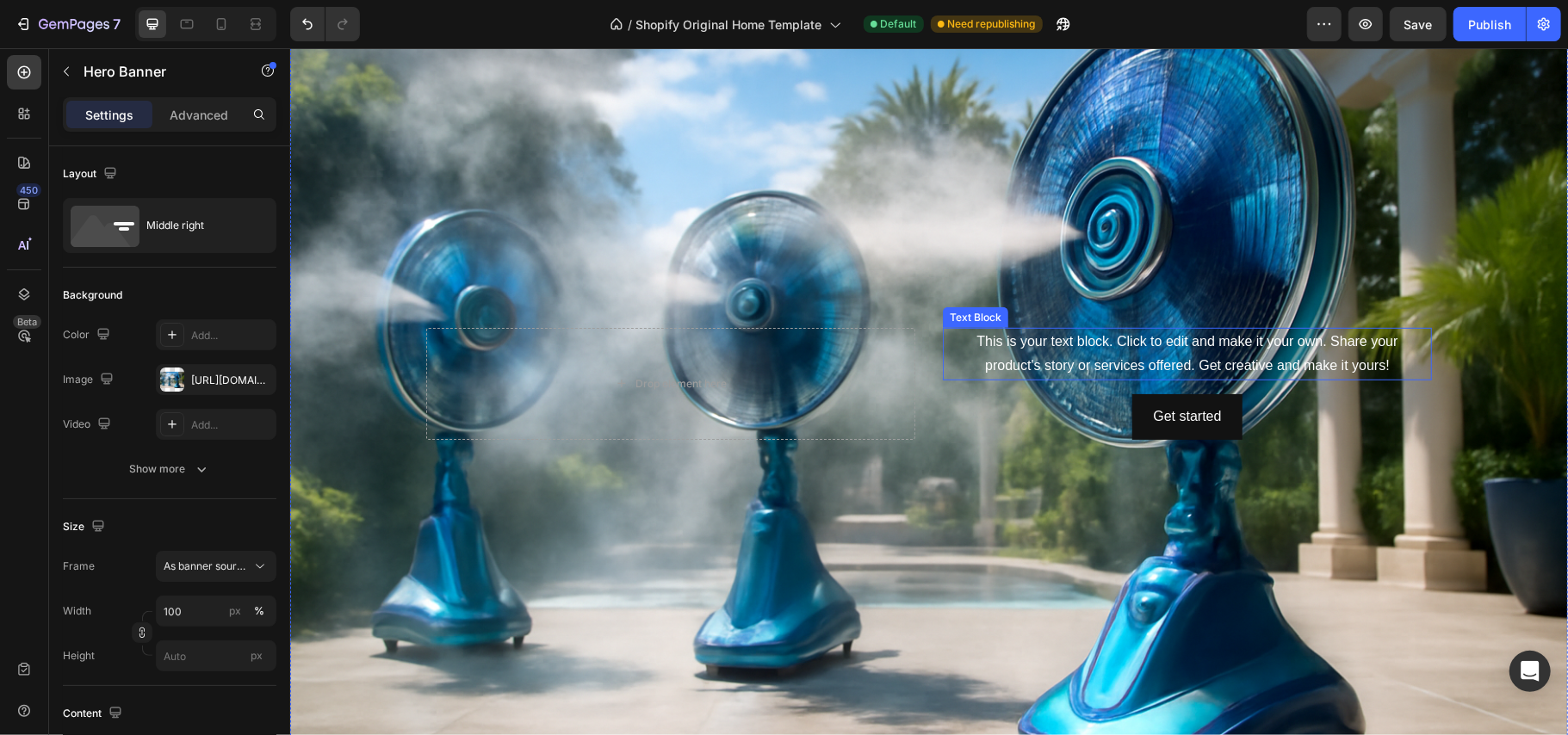
click at [1076, 344] on div "This is your text block. Click to edit and make it your own. Share your product…" at bounding box center [1187, 354] width 489 height 53
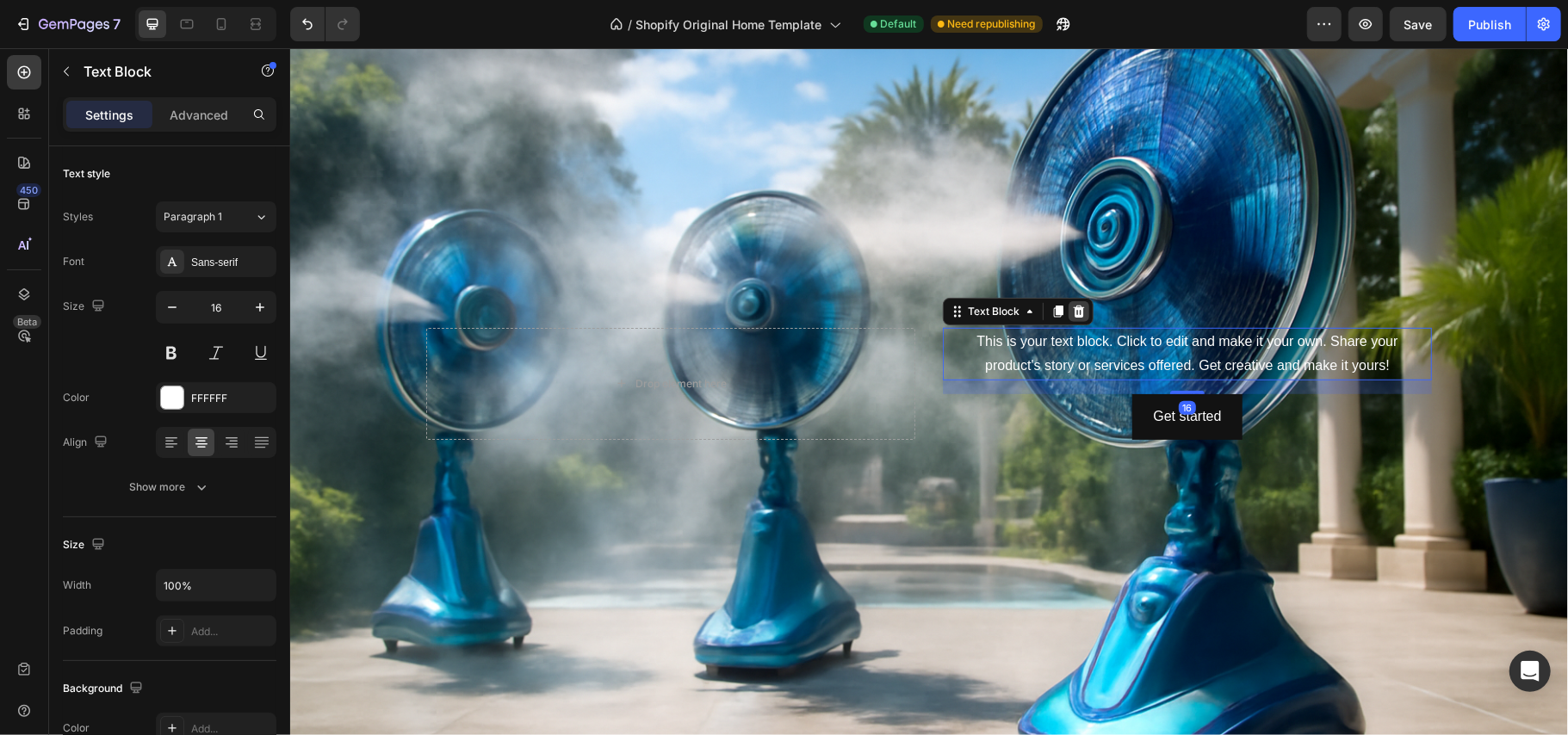
click at [1072, 308] on icon at bounding box center [1079, 311] width 14 height 14
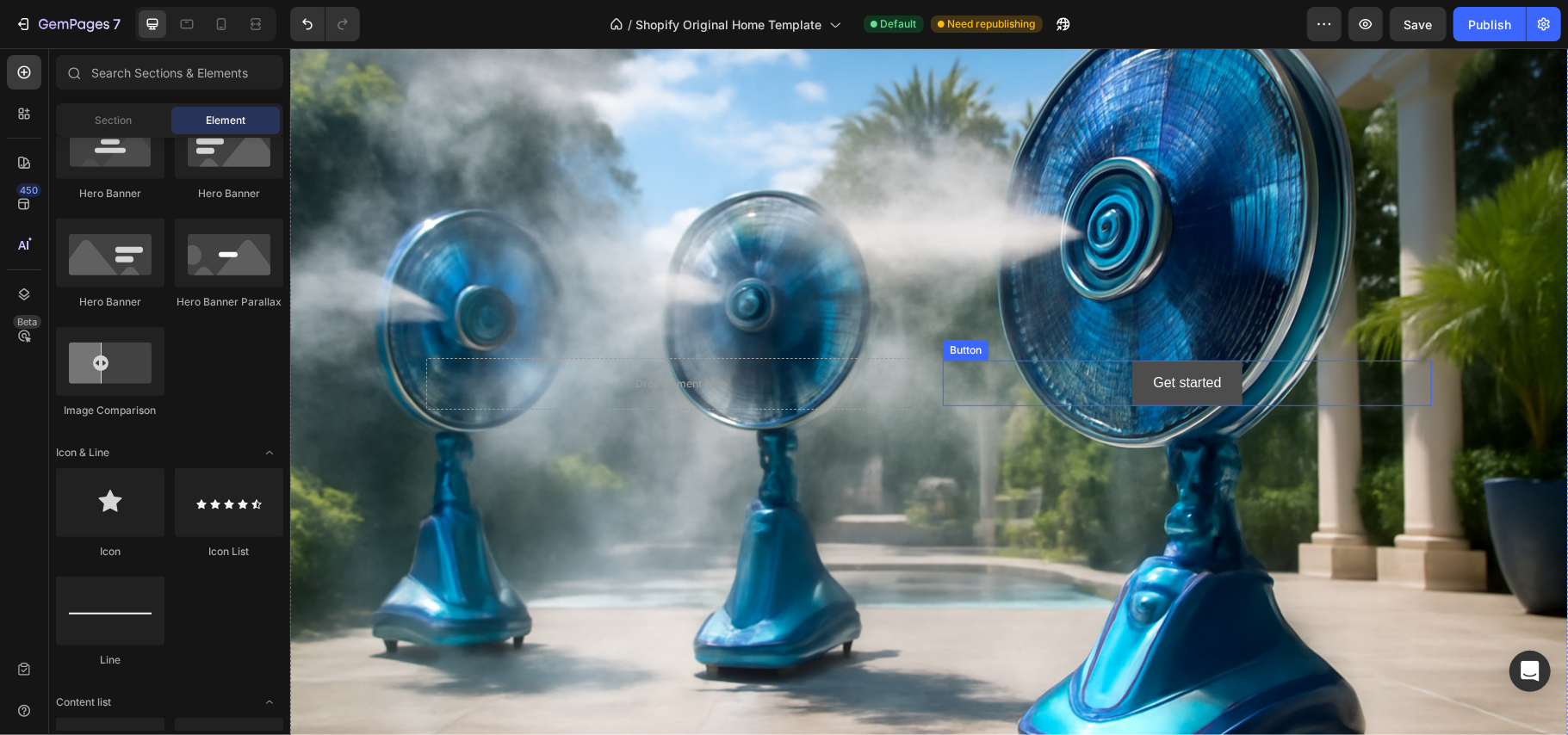
click at [1132, 364] on button "Get started" at bounding box center [1186, 383] width 110 height 45
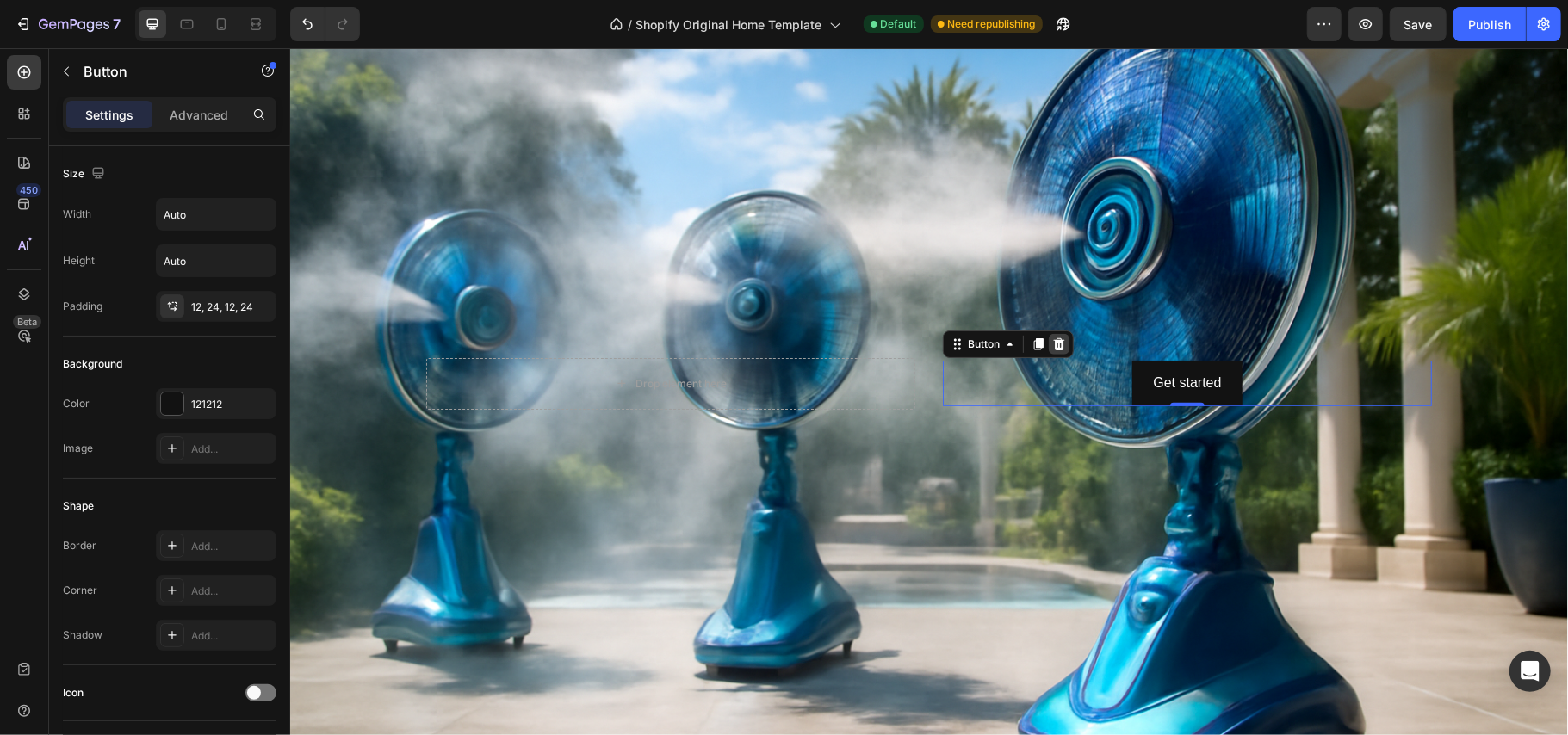
click at [1053, 337] on icon at bounding box center [1058, 343] width 11 height 12
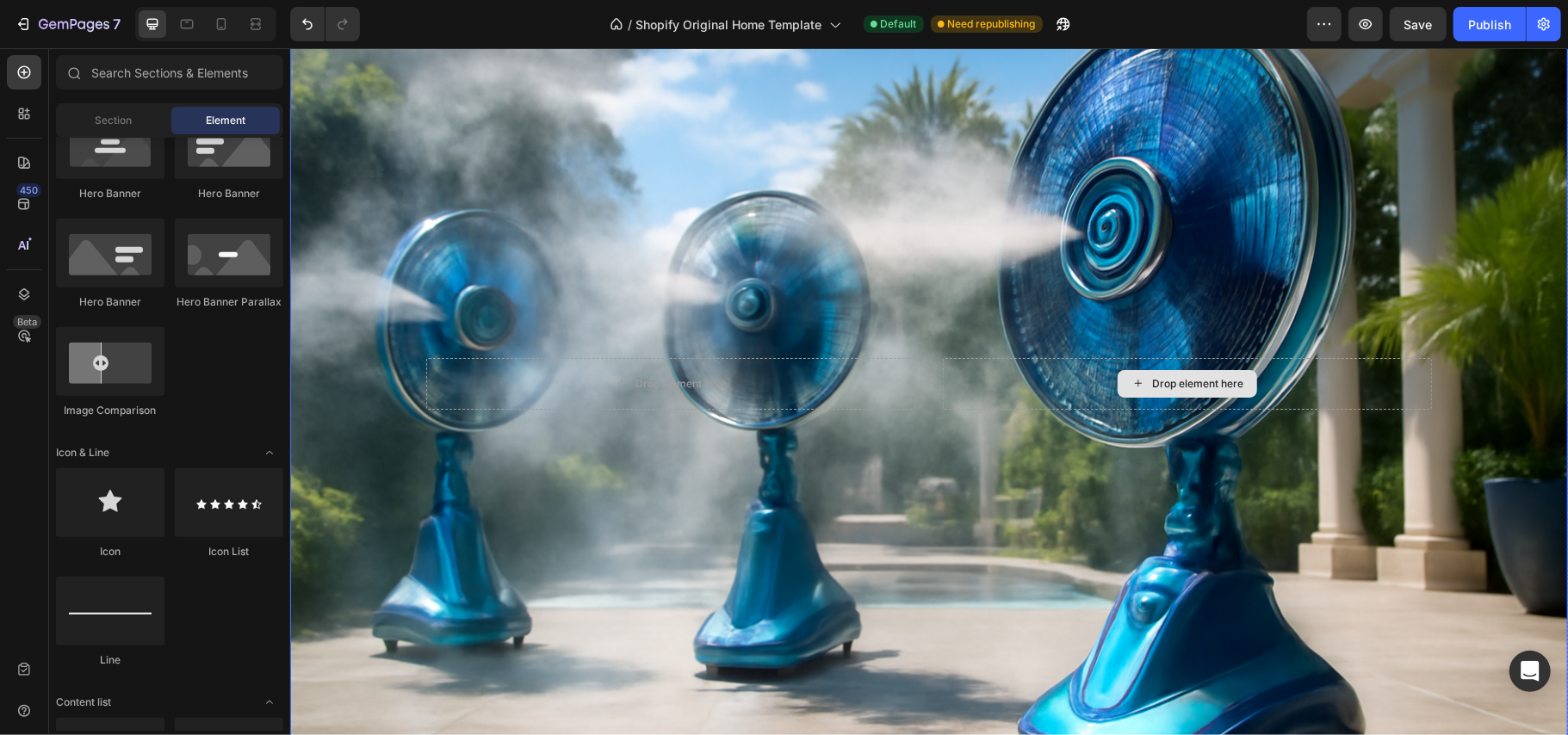
click at [984, 382] on div "Drop element here" at bounding box center [1187, 383] width 489 height 51
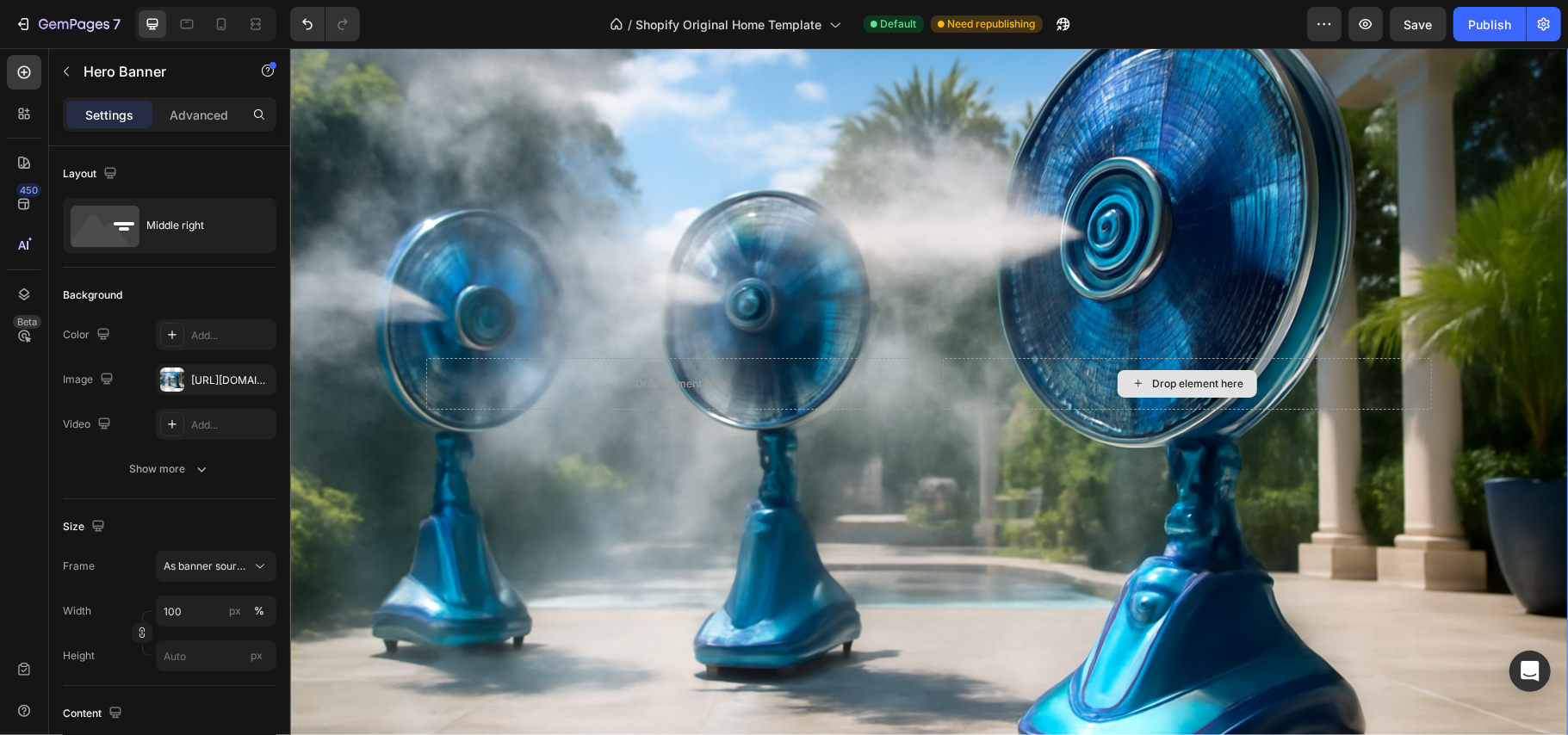
click at [984, 382] on div "Drop element here" at bounding box center [1187, 383] width 489 height 51
click at [744, 366] on div "Drop element here" at bounding box center [670, 383] width 489 height 51
click at [954, 369] on div "Drop element here" at bounding box center [1187, 383] width 489 height 51
click at [507, 368] on div "Drop element here" at bounding box center [670, 383] width 489 height 51
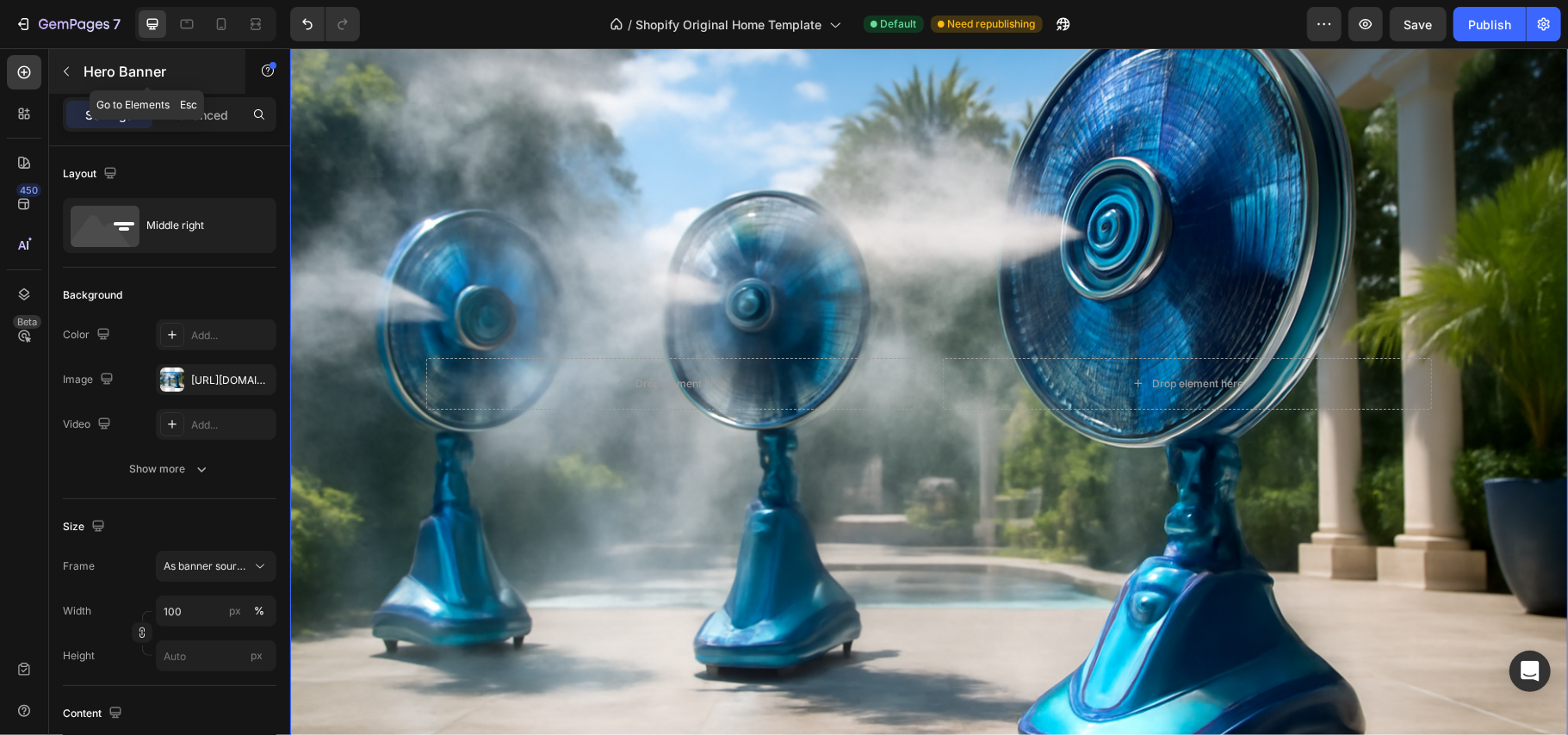
click at [69, 64] on icon "button" at bounding box center [66, 71] width 14 height 14
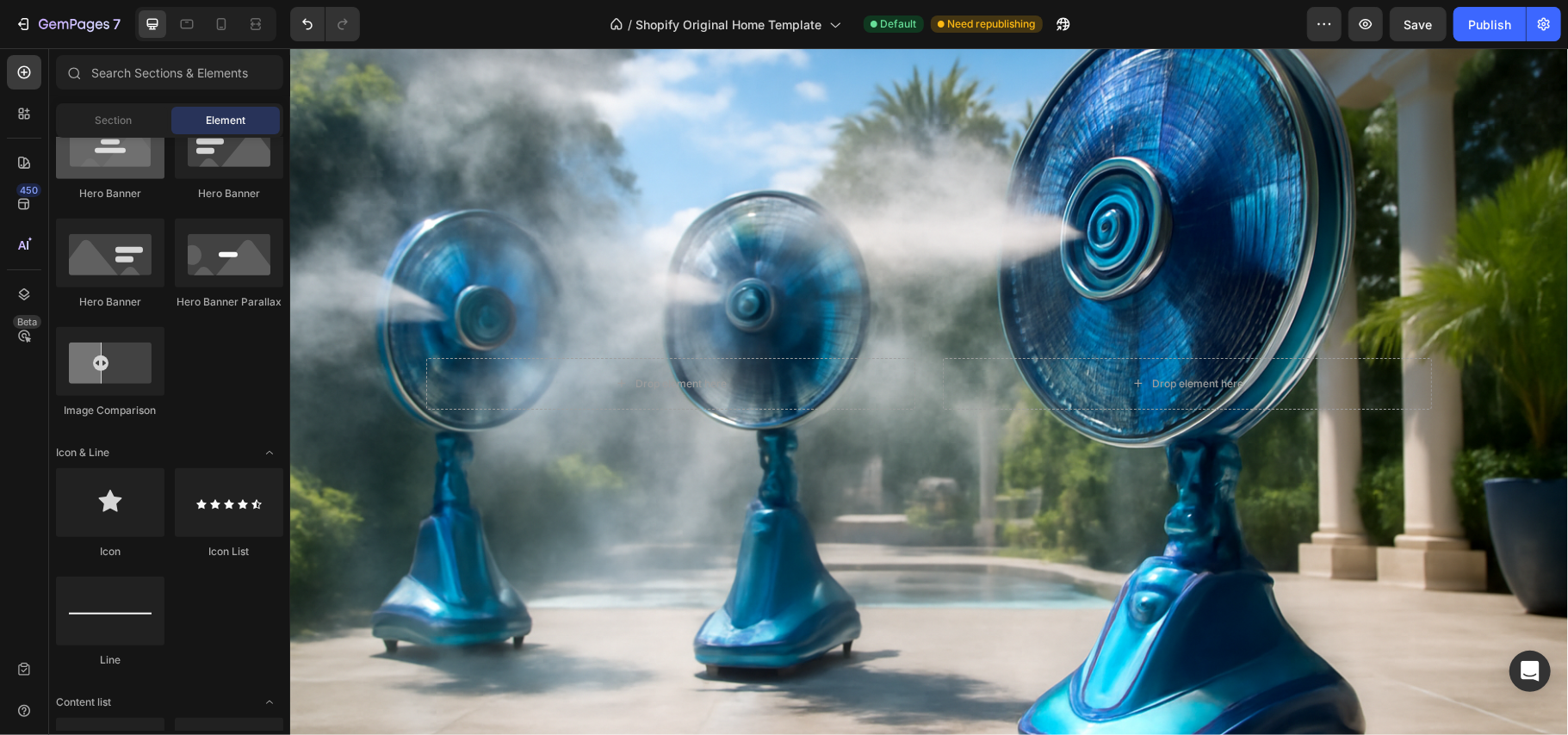
scroll to position [0, 0]
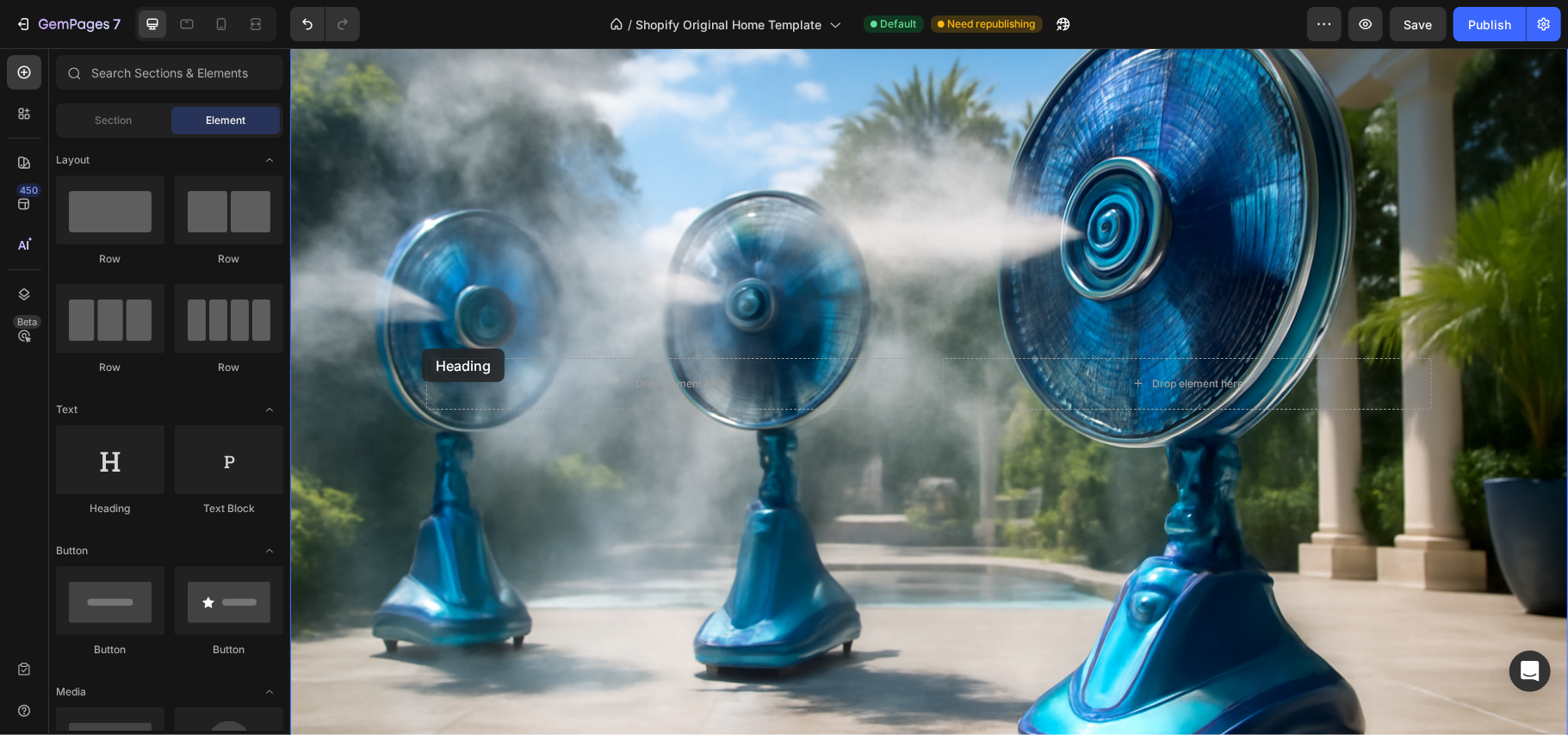
drag, startPoint x: 416, startPoint y: 519, endPoint x: 421, endPoint y: 348, distance: 171.1
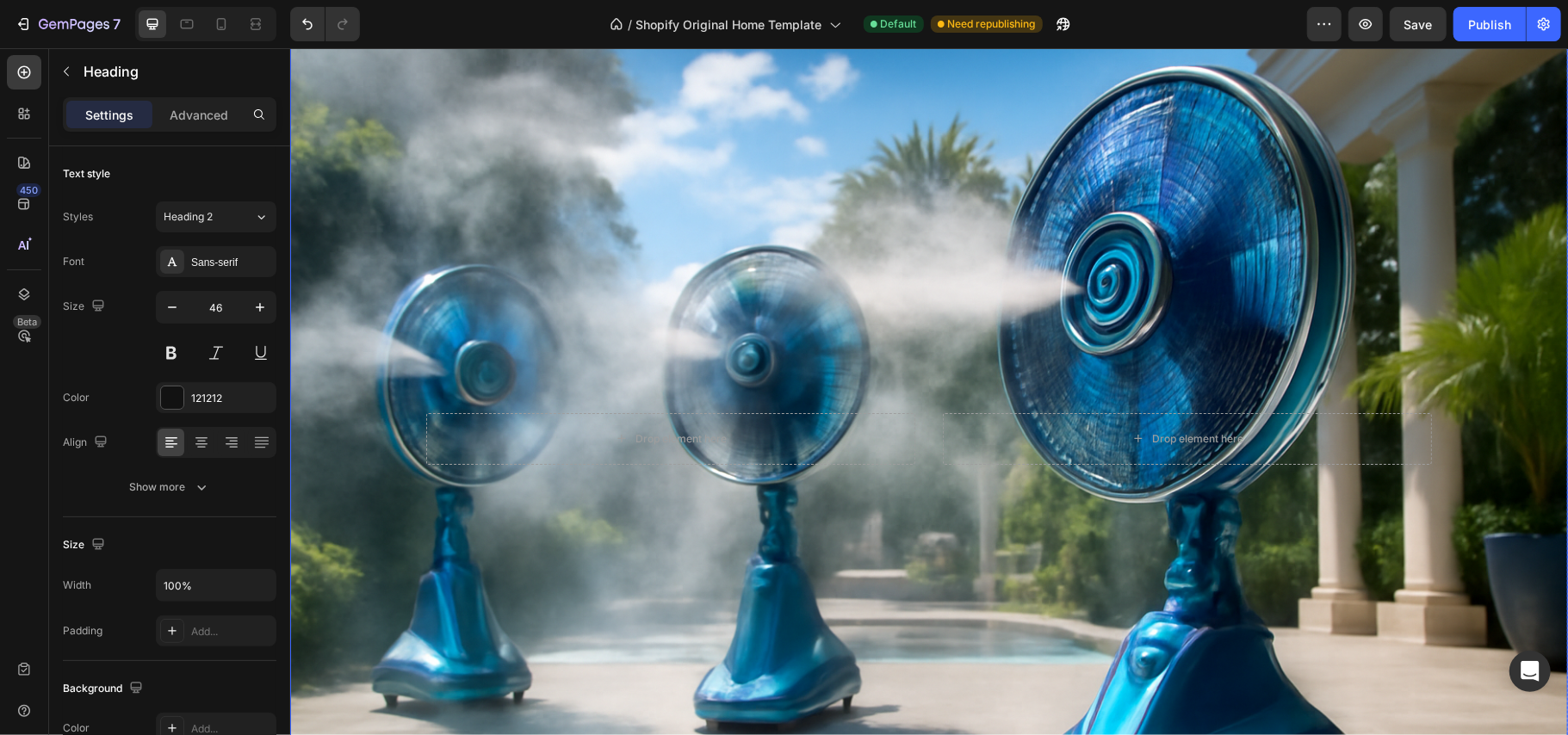
scroll to position [742, 0]
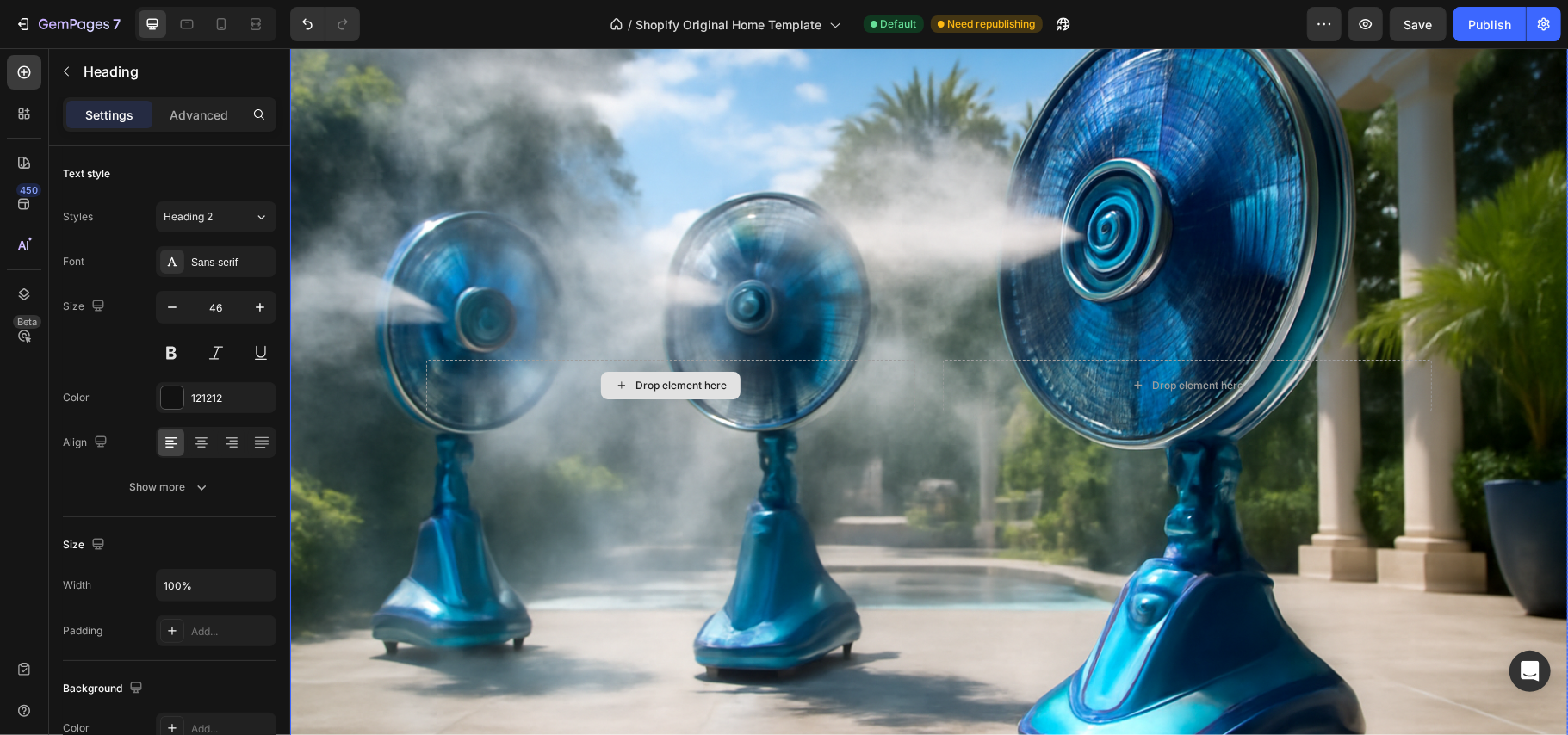
click at [487, 372] on div "Drop element here" at bounding box center [670, 385] width 489 height 51
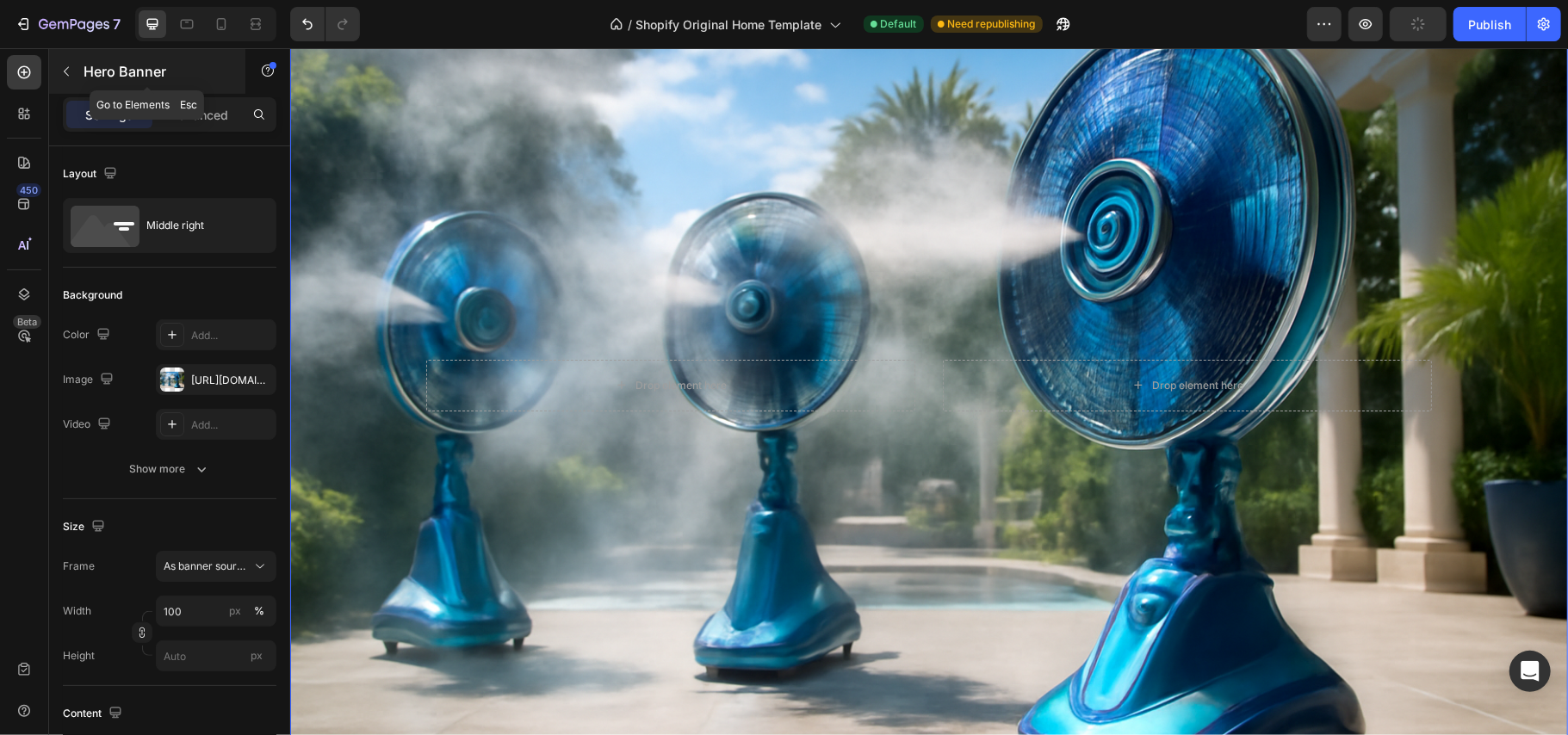
click at [74, 66] on button "button" at bounding box center [66, 71] width 28 height 28
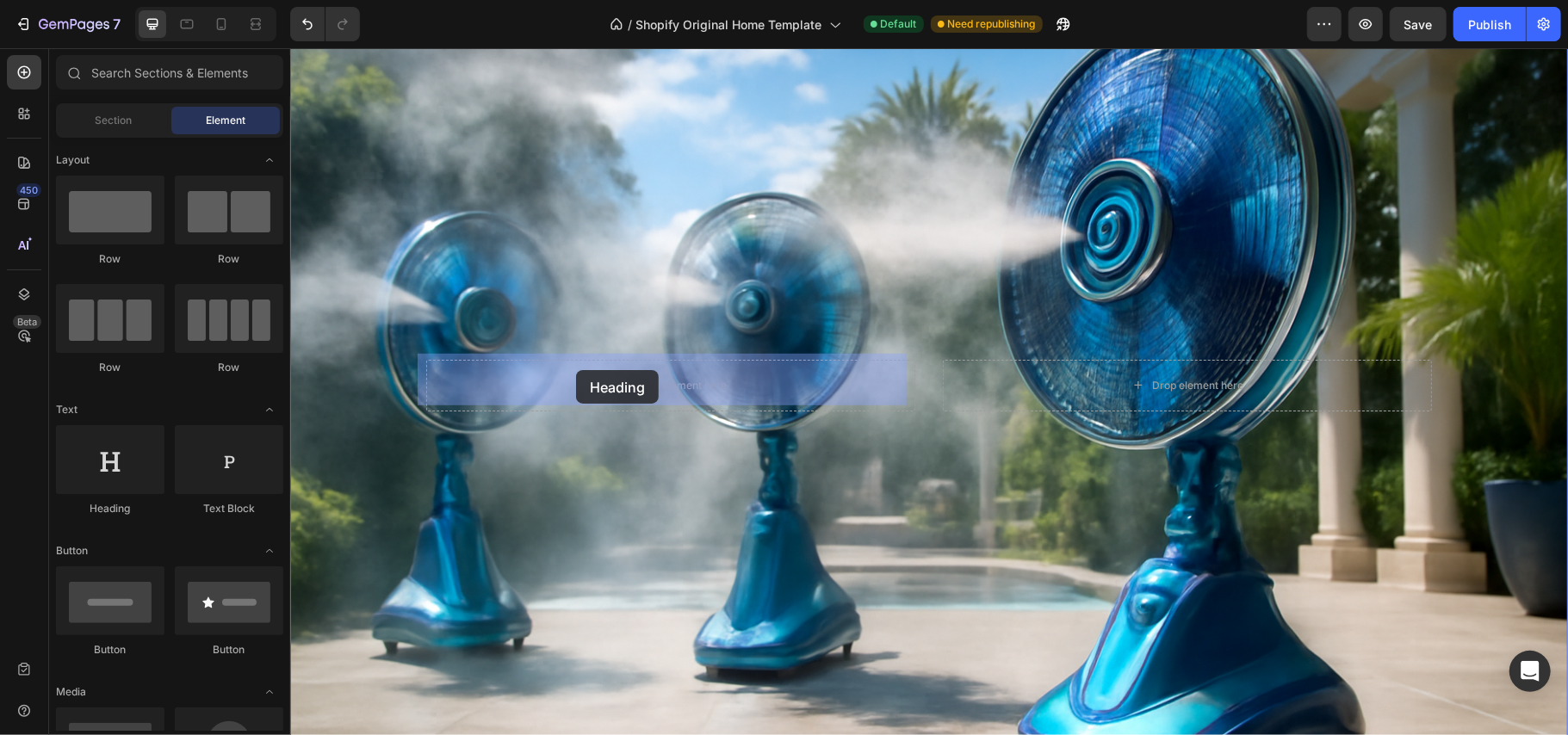
drag, startPoint x: 411, startPoint y: 519, endPoint x: 575, endPoint y: 369, distance: 222.3
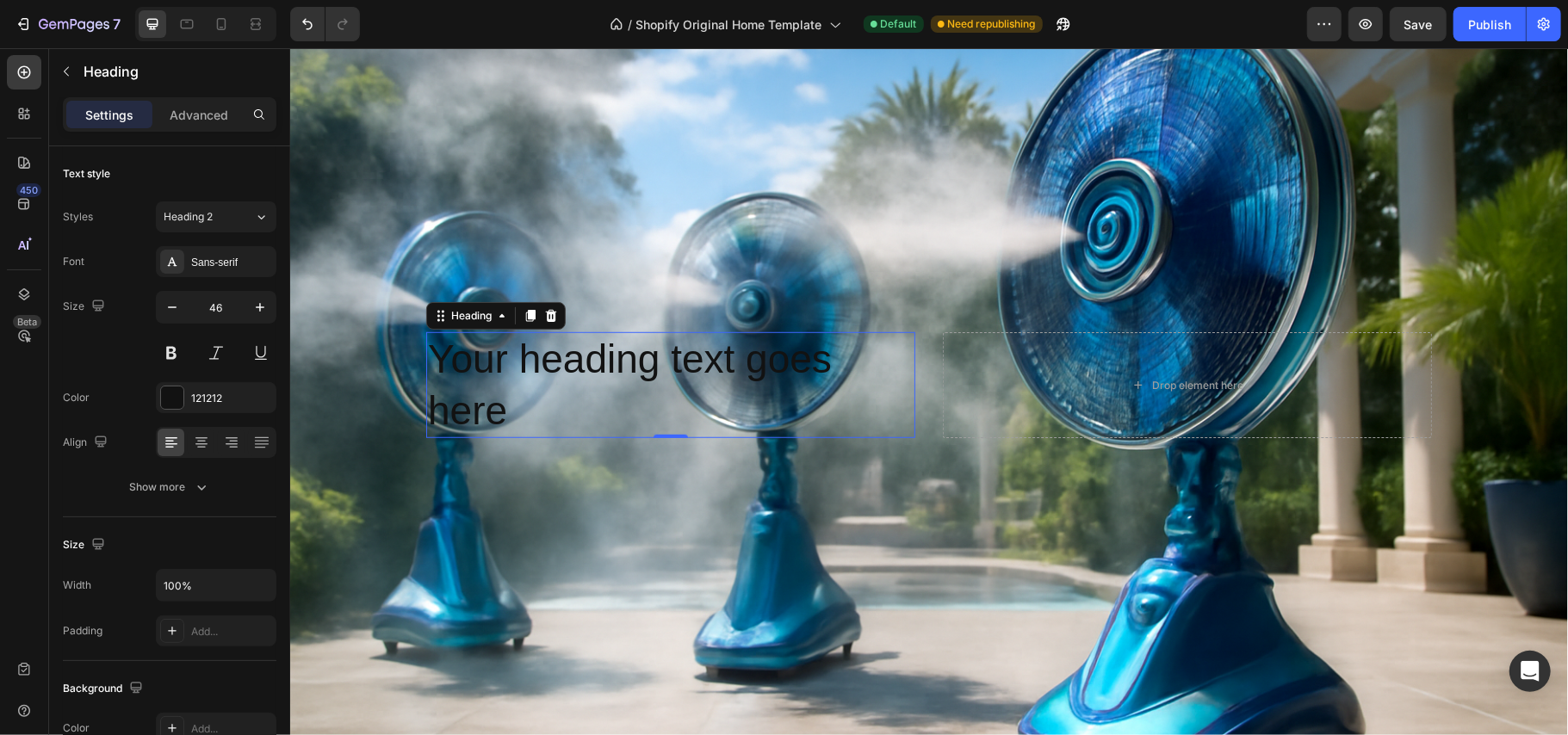
click at [499, 399] on h2 "Your heading text goes here" at bounding box center [670, 385] width 489 height 107
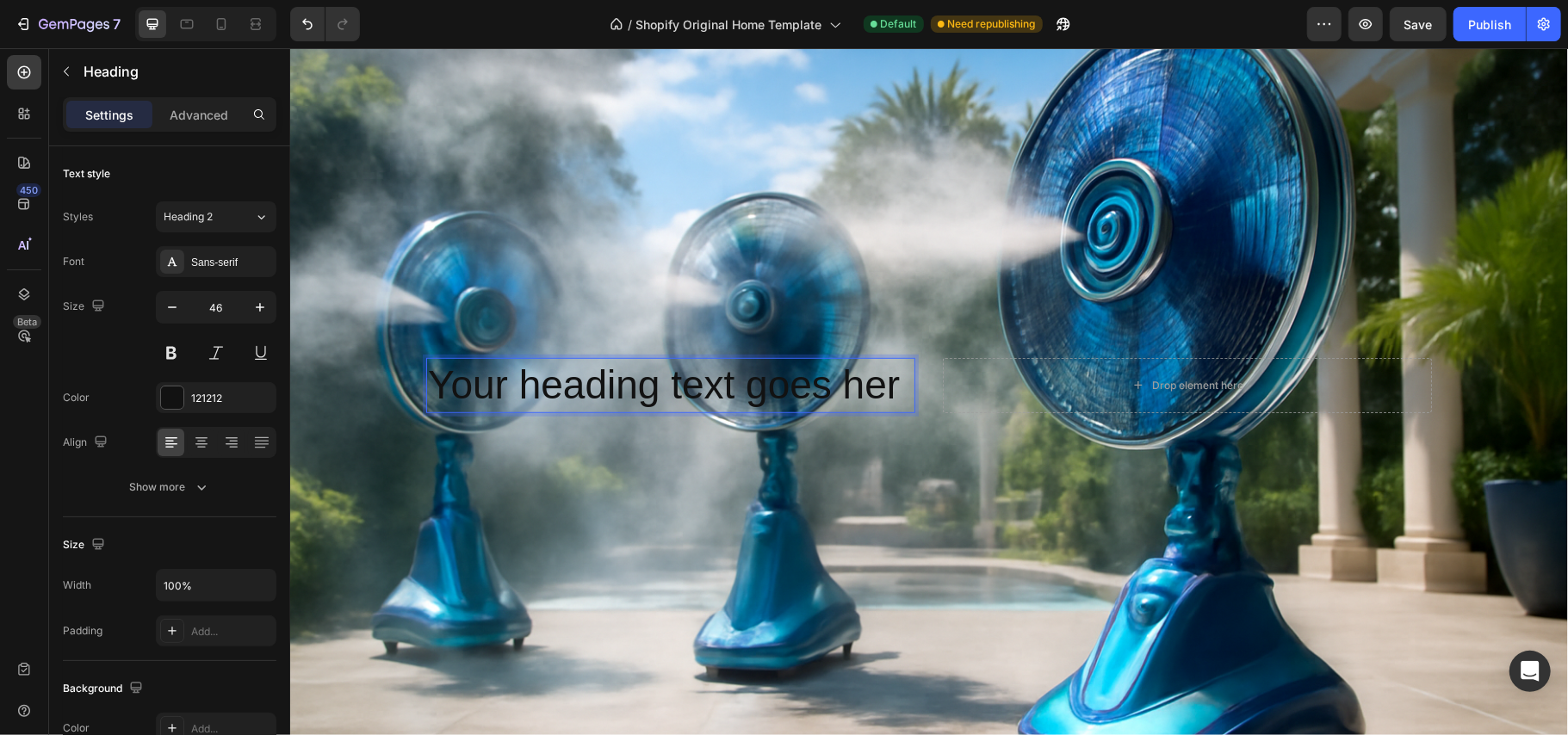
scroll to position [769, 0]
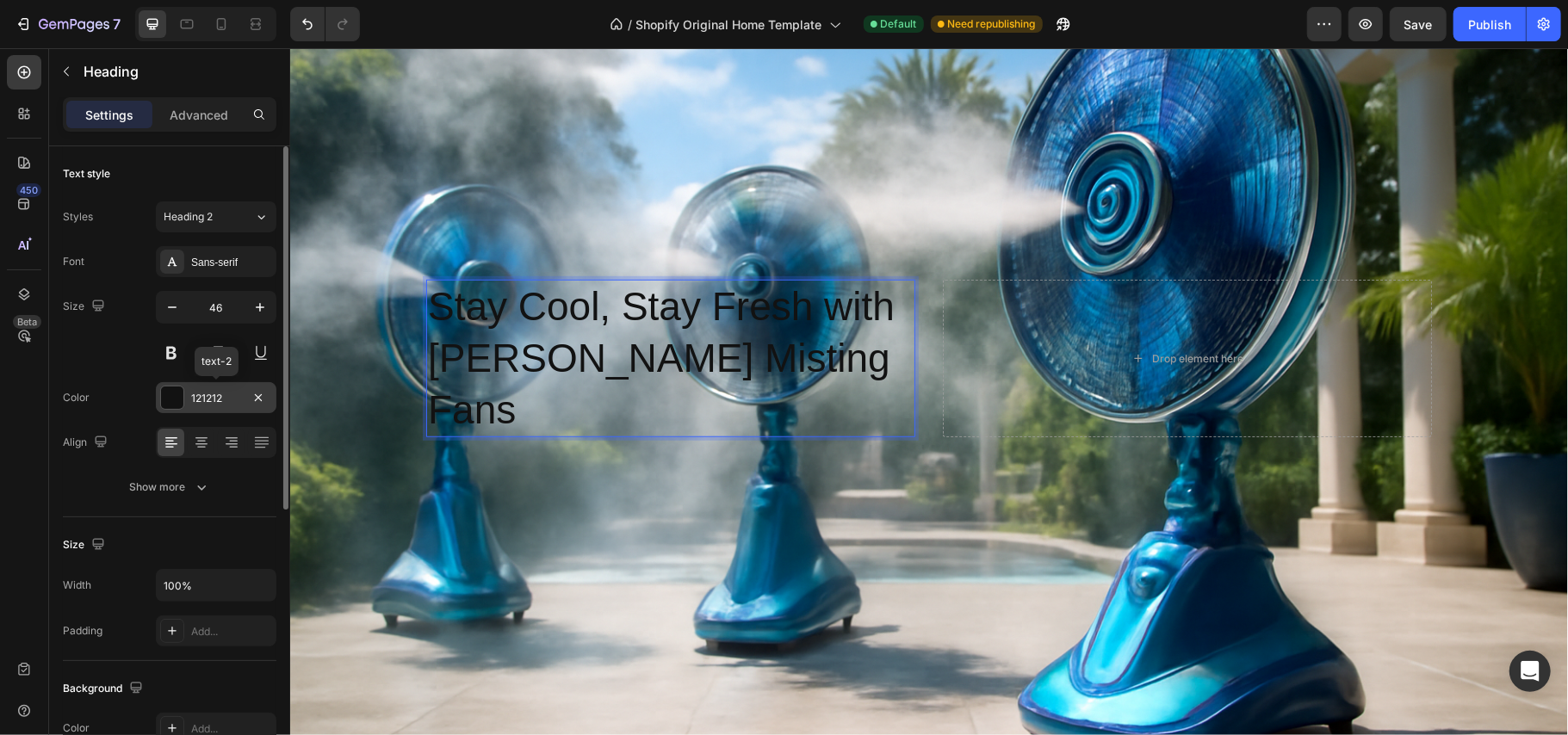
click at [166, 396] on div at bounding box center [172, 398] width 23 height 23
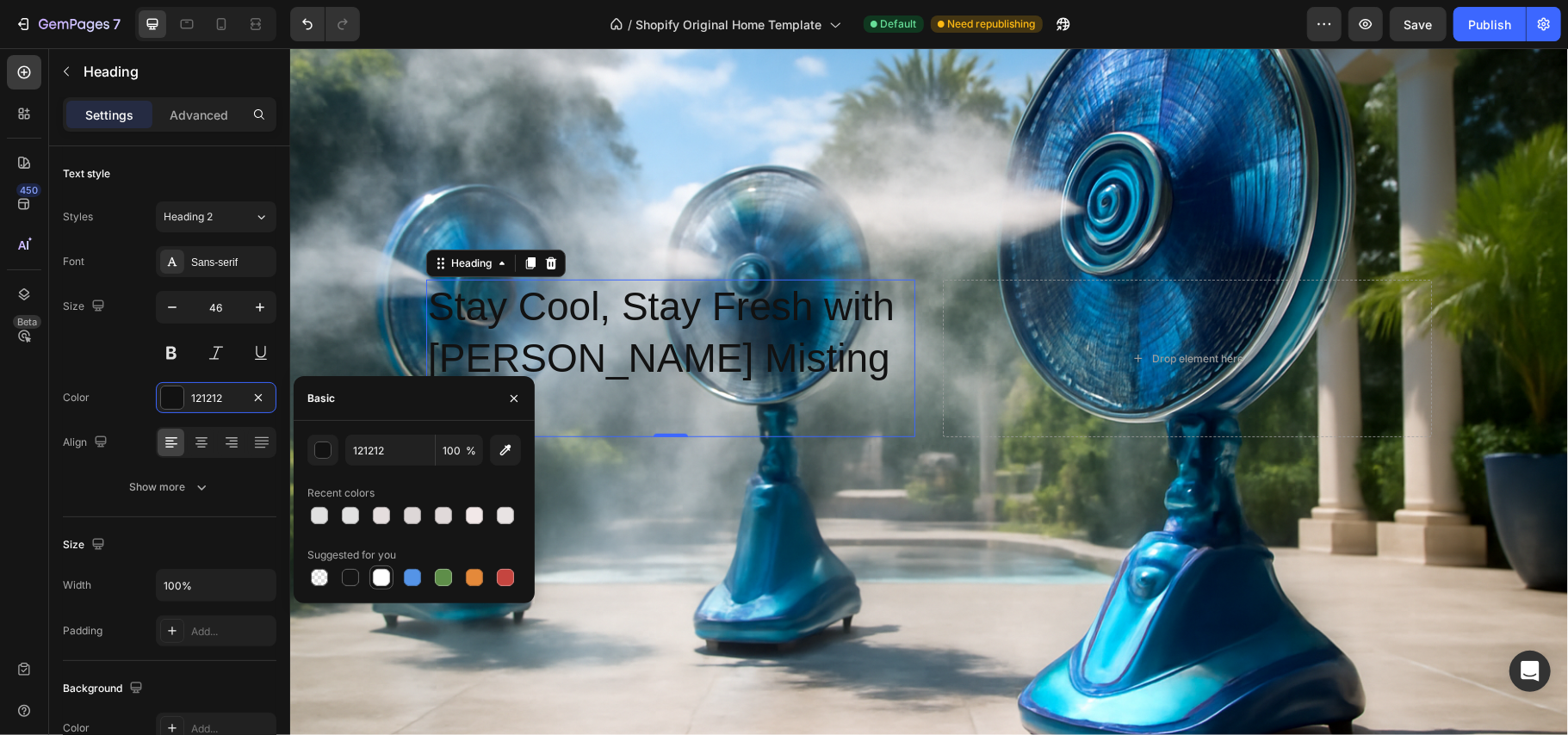
click at [383, 577] on div at bounding box center [381, 577] width 17 height 17
type input "FFFFFF"
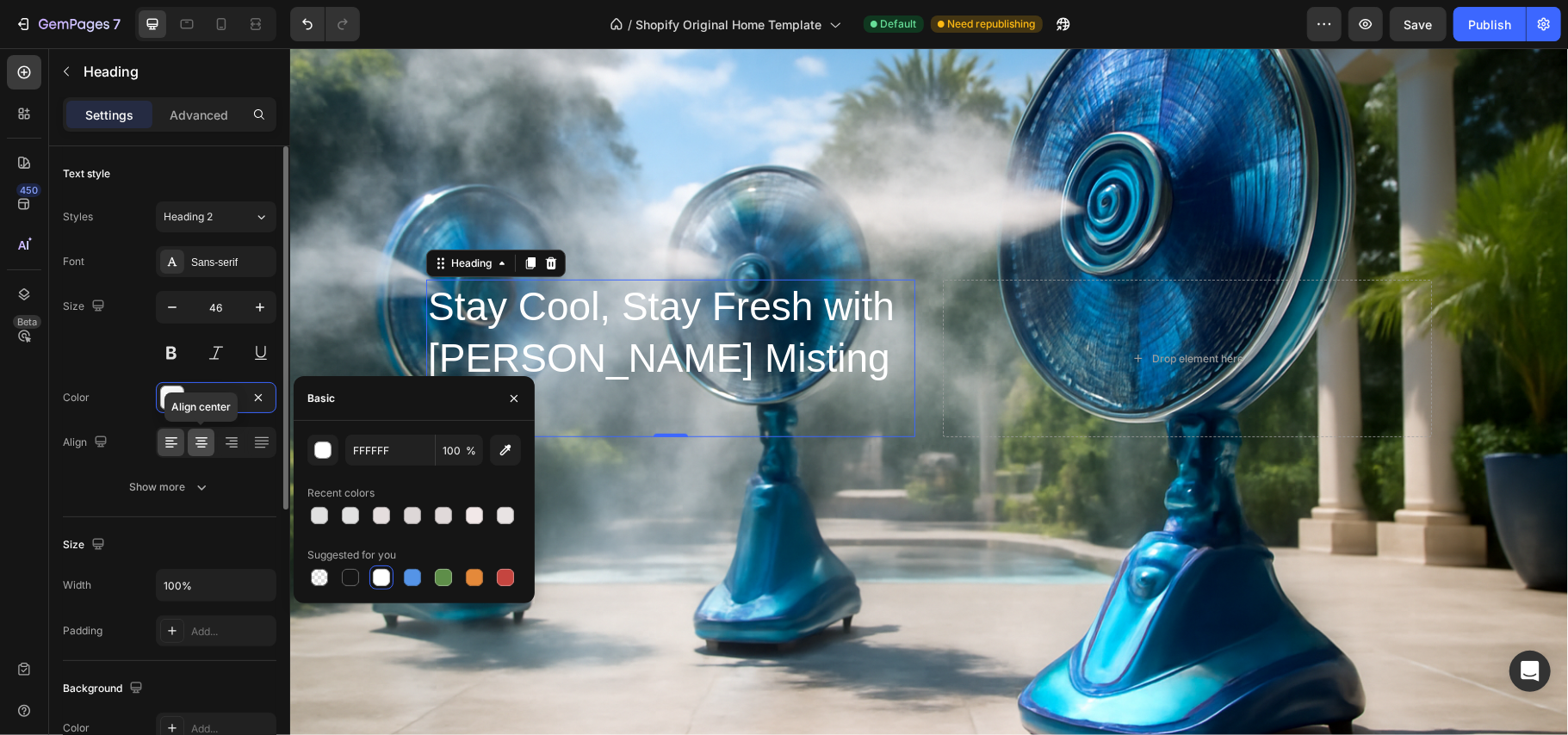
click at [197, 439] on icon at bounding box center [201, 438] width 12 height 2
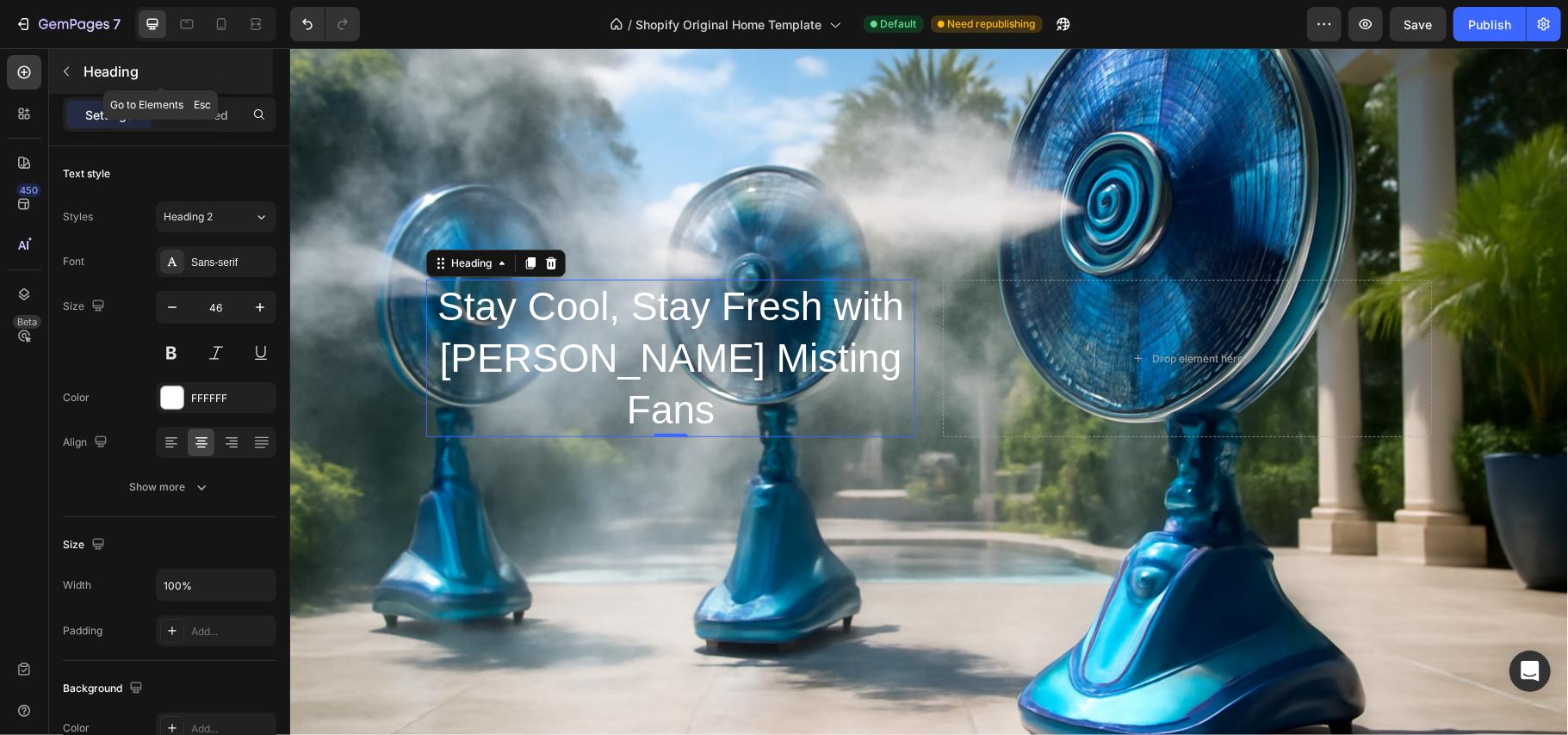
click at [81, 66] on div "Heading" at bounding box center [161, 71] width 224 height 44
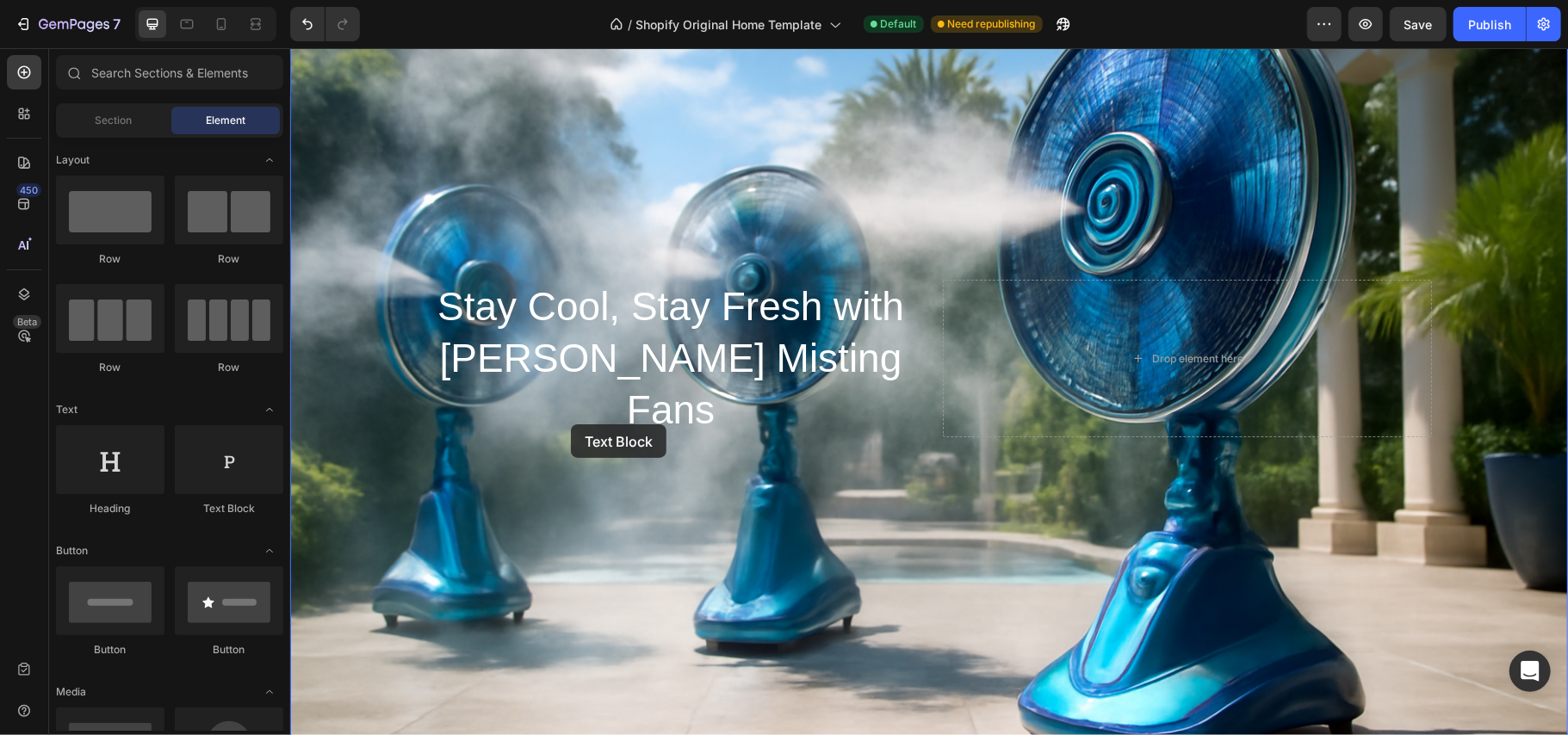
drag, startPoint x: 489, startPoint y: 506, endPoint x: 570, endPoint y: 423, distance: 116.0
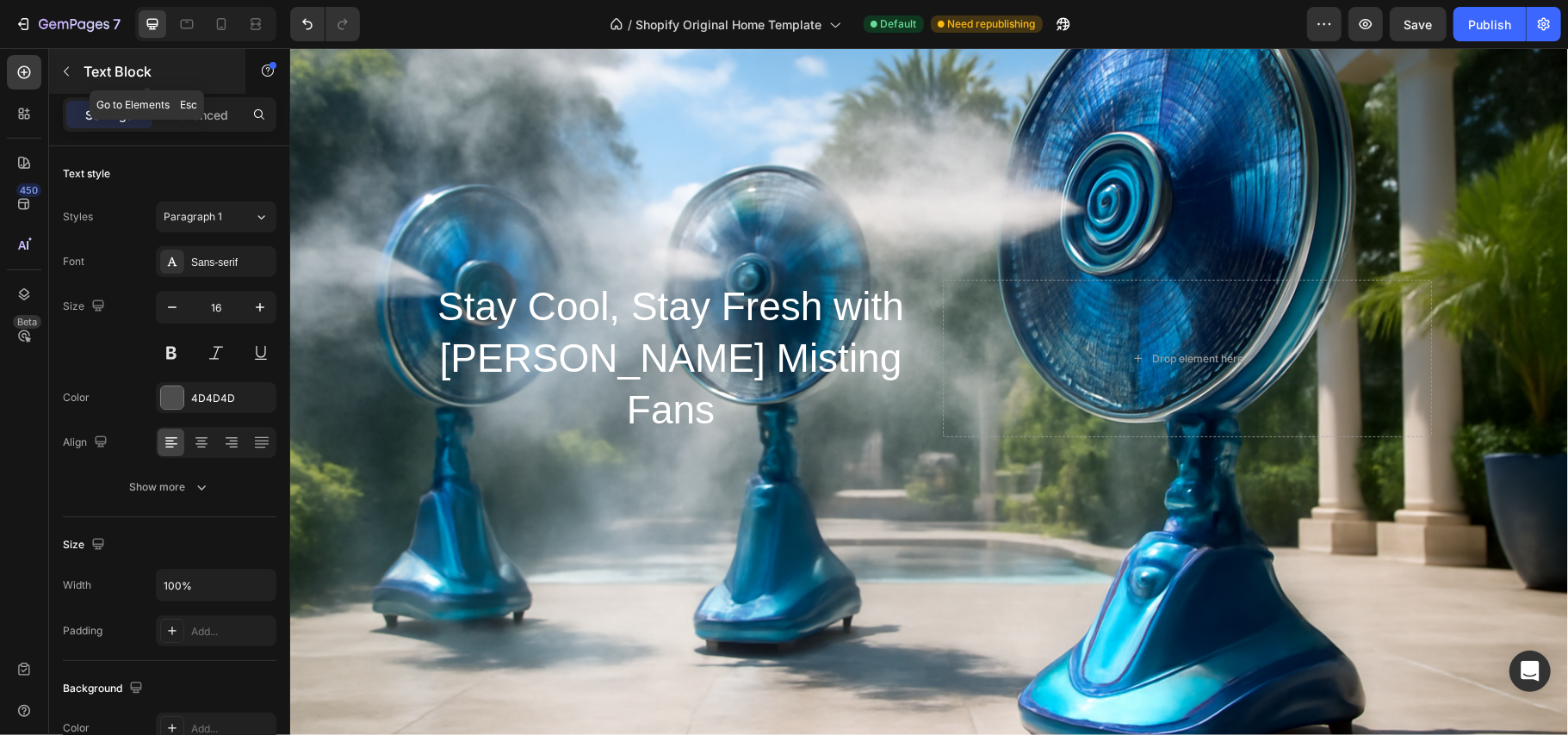
click at [69, 72] on icon "button" at bounding box center [66, 71] width 14 height 14
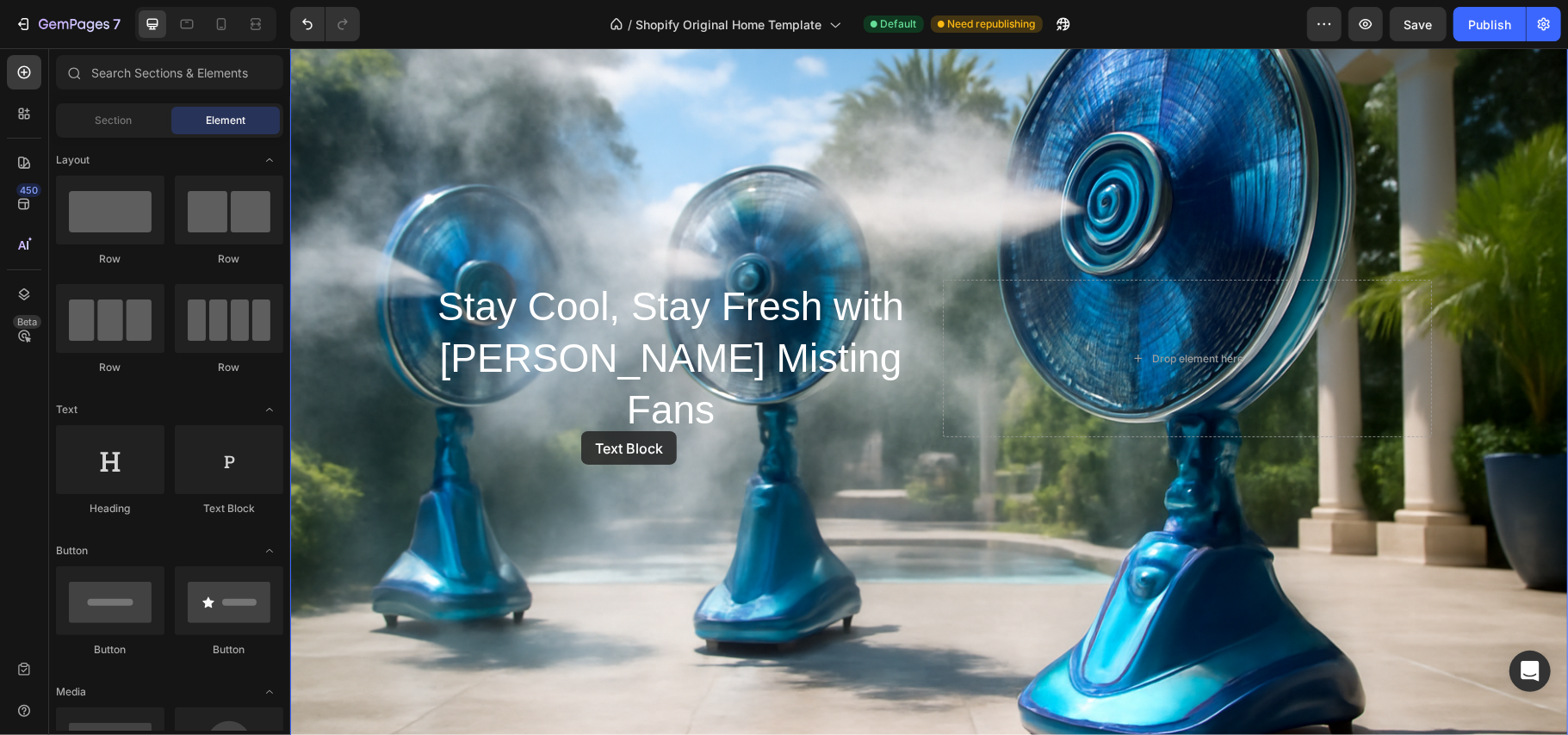
drag, startPoint x: 532, startPoint y: 524, endPoint x: 580, endPoint y: 430, distance: 105.5
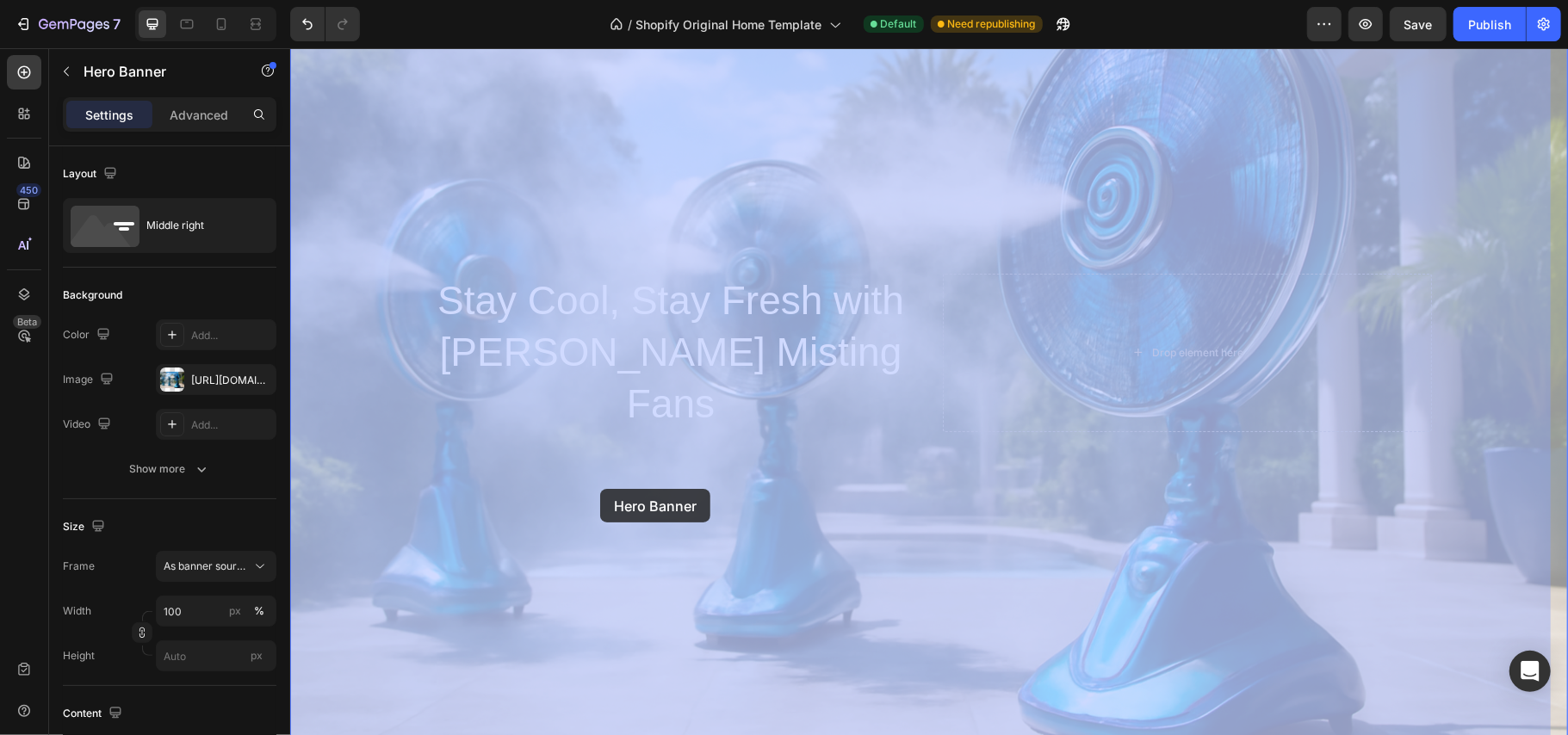
drag, startPoint x: 1021, startPoint y: 382, endPoint x: 599, endPoint y: 488, distance: 435.1
drag, startPoint x: 1026, startPoint y: 331, endPoint x: 606, endPoint y: 499, distance: 452.4
drag, startPoint x: 997, startPoint y: 321, endPoint x: 705, endPoint y: 232, distance: 305.3
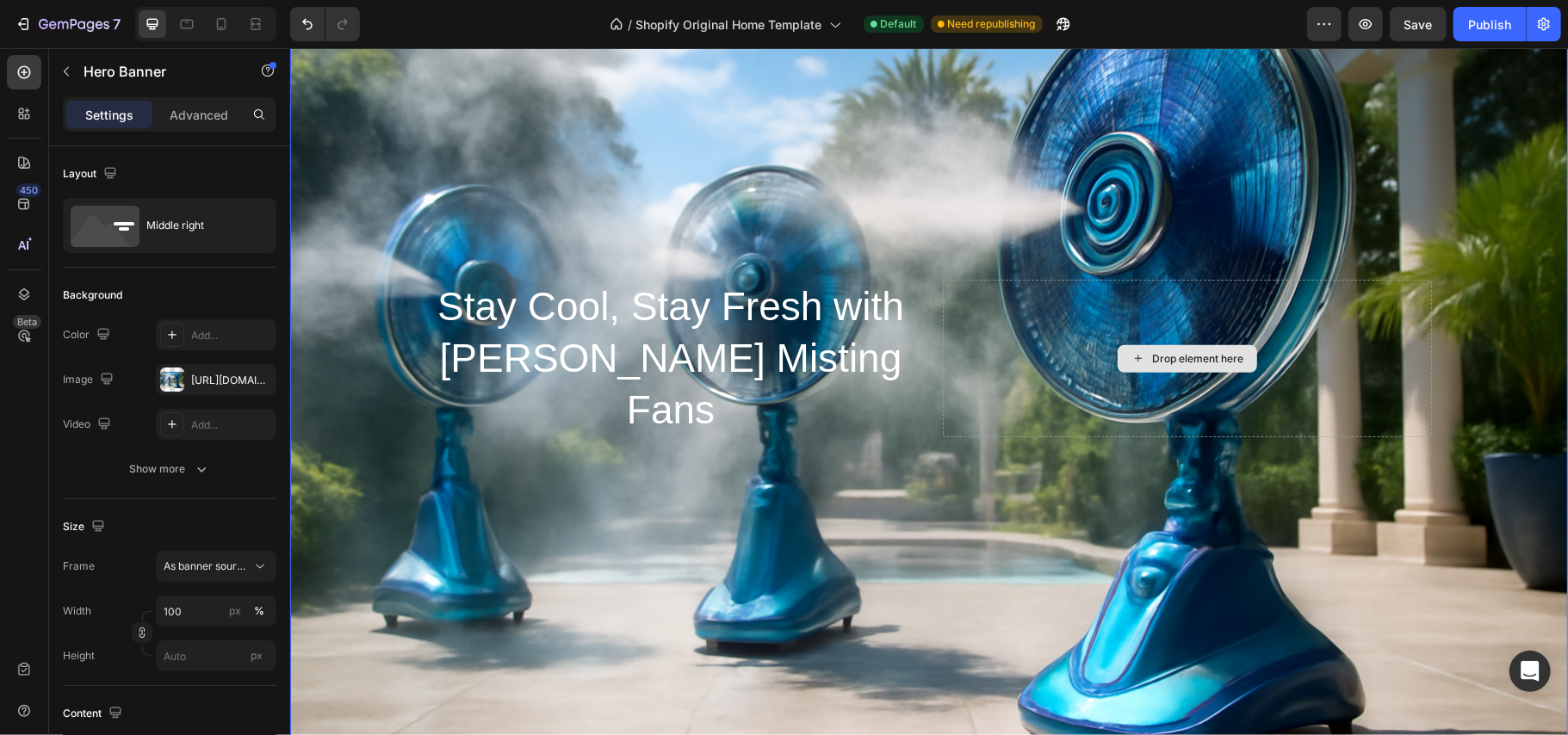
click at [996, 325] on div "Drop element here" at bounding box center [1187, 358] width 489 height 158
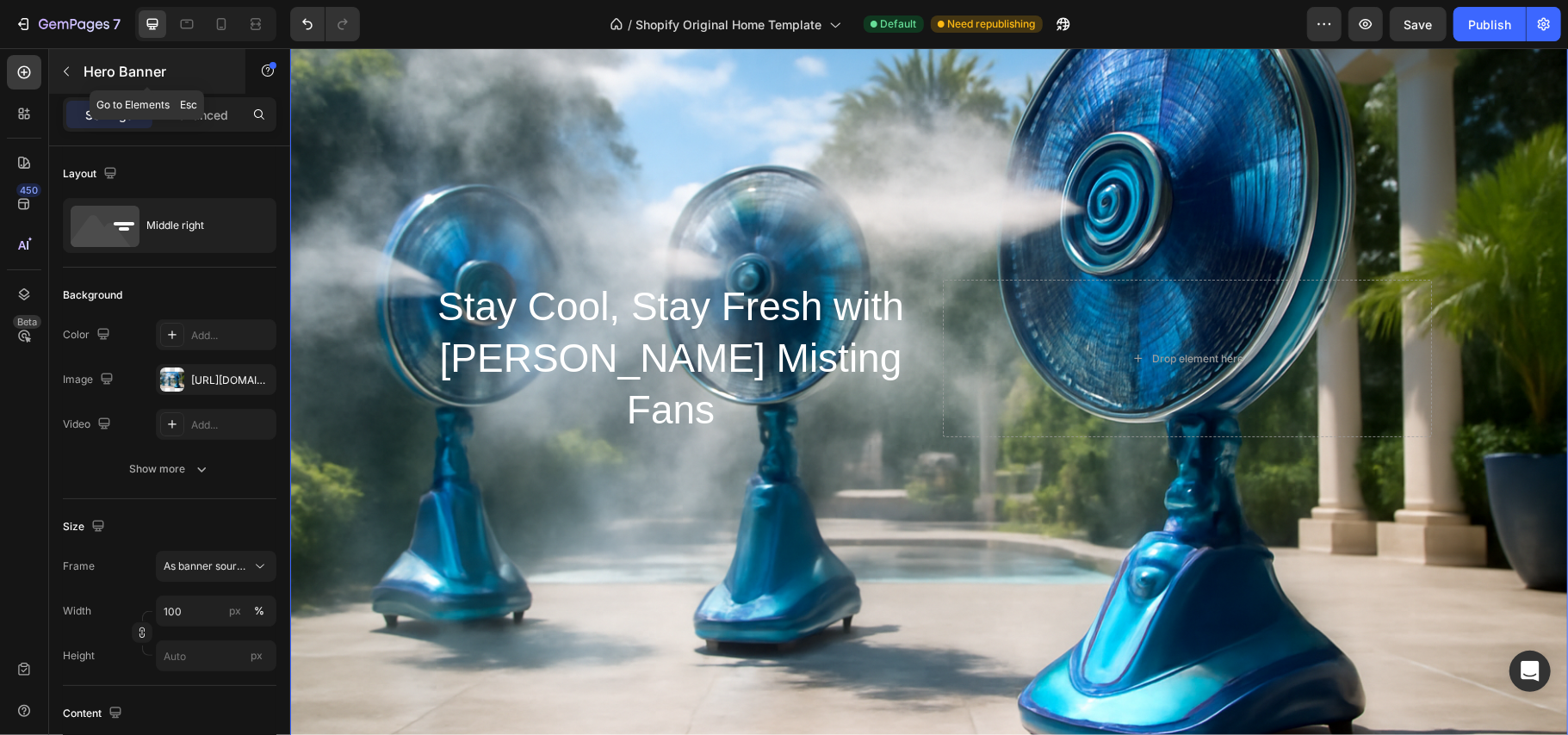
click at [60, 62] on button "button" at bounding box center [66, 71] width 28 height 28
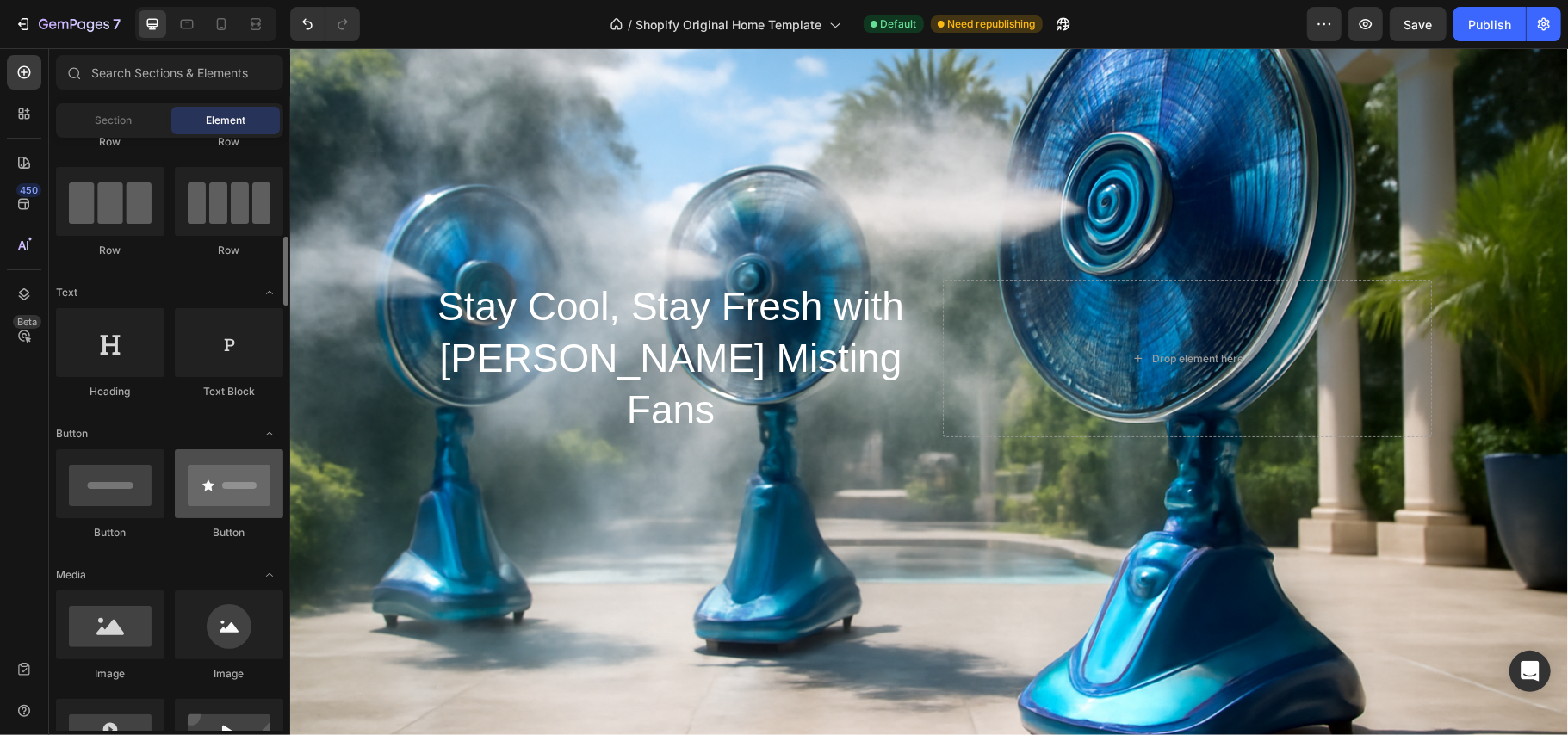
scroll to position [253, 0]
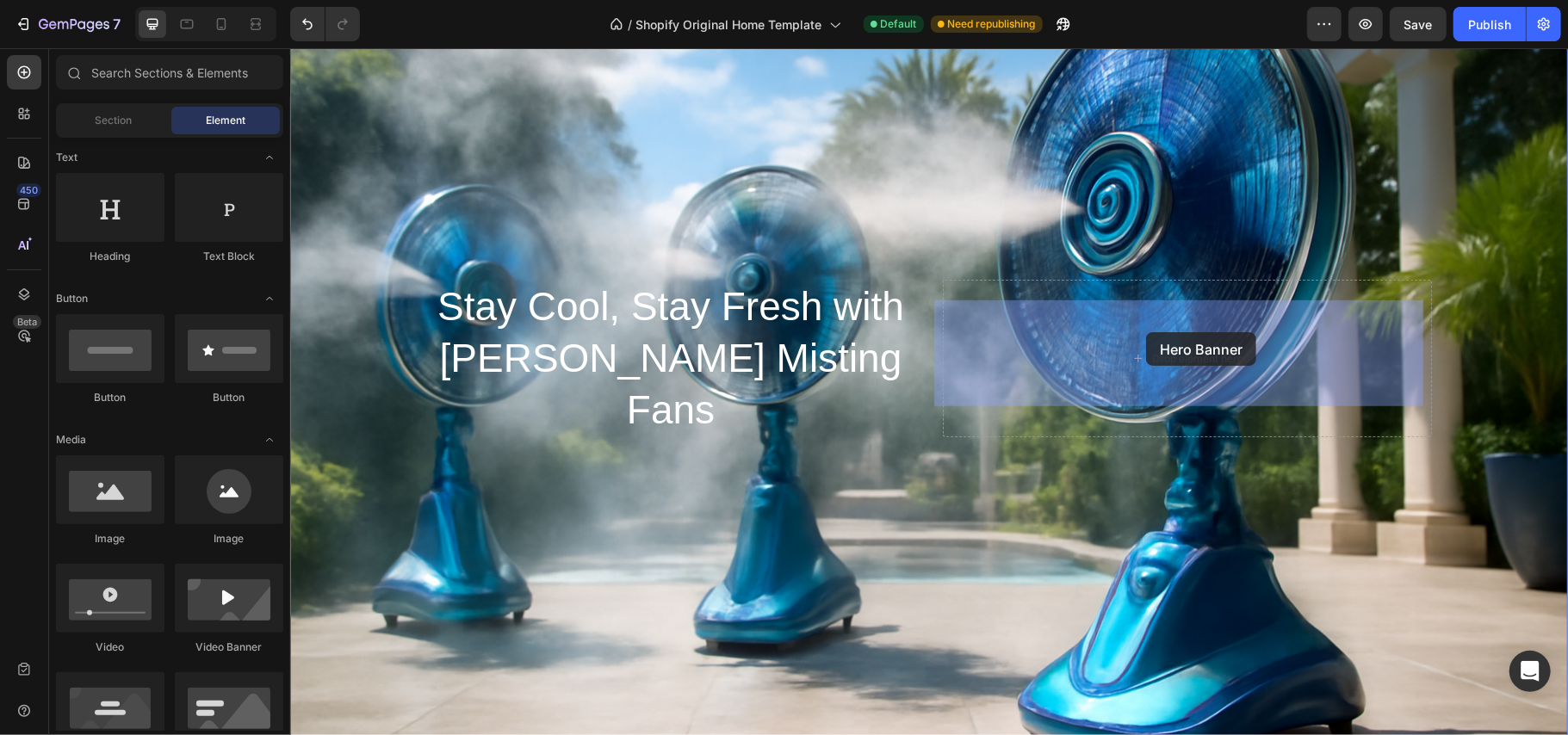
drag, startPoint x: 404, startPoint y: 750, endPoint x: 1146, endPoint y: 331, distance: 852.1
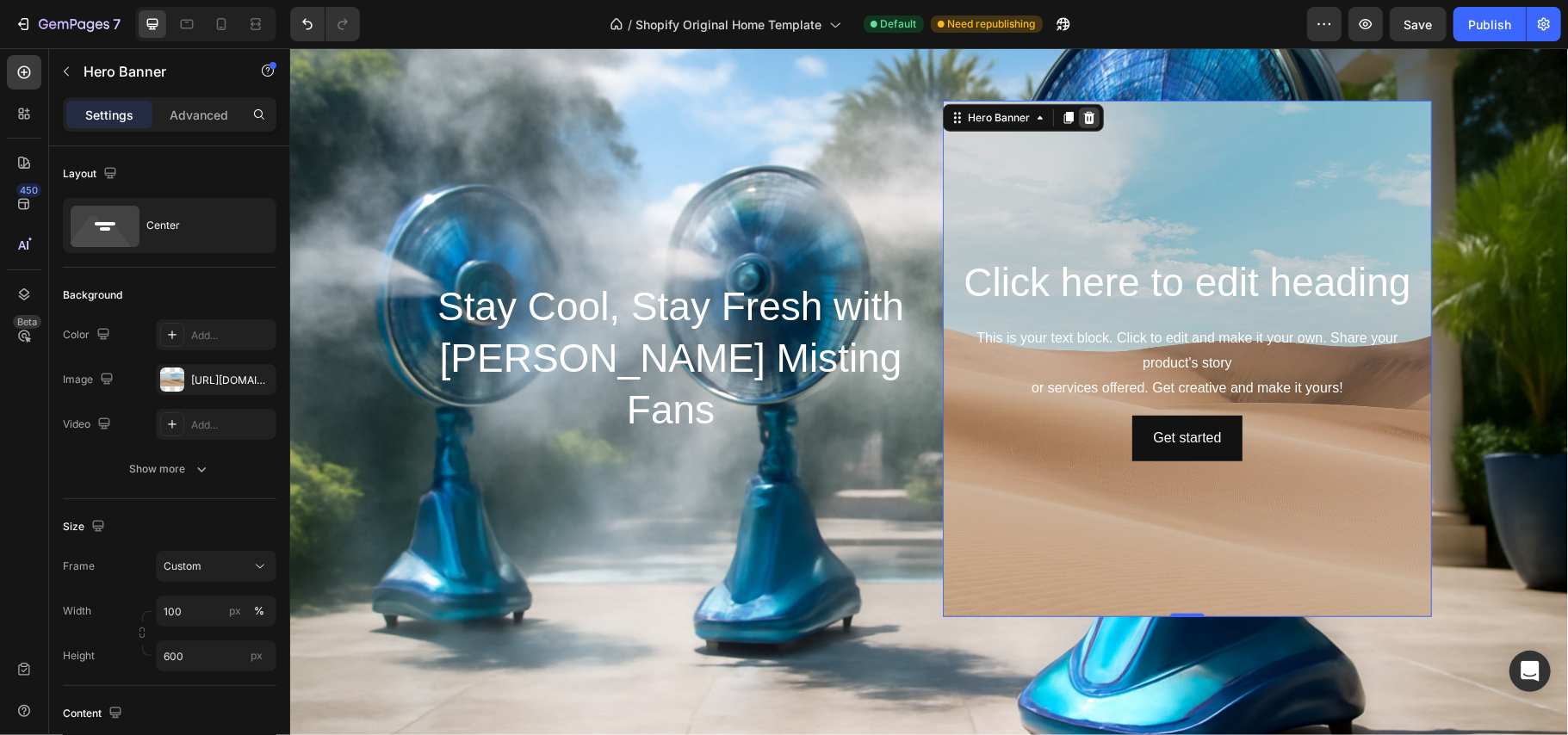
click at [1083, 110] on icon at bounding box center [1088, 116] width 11 height 12
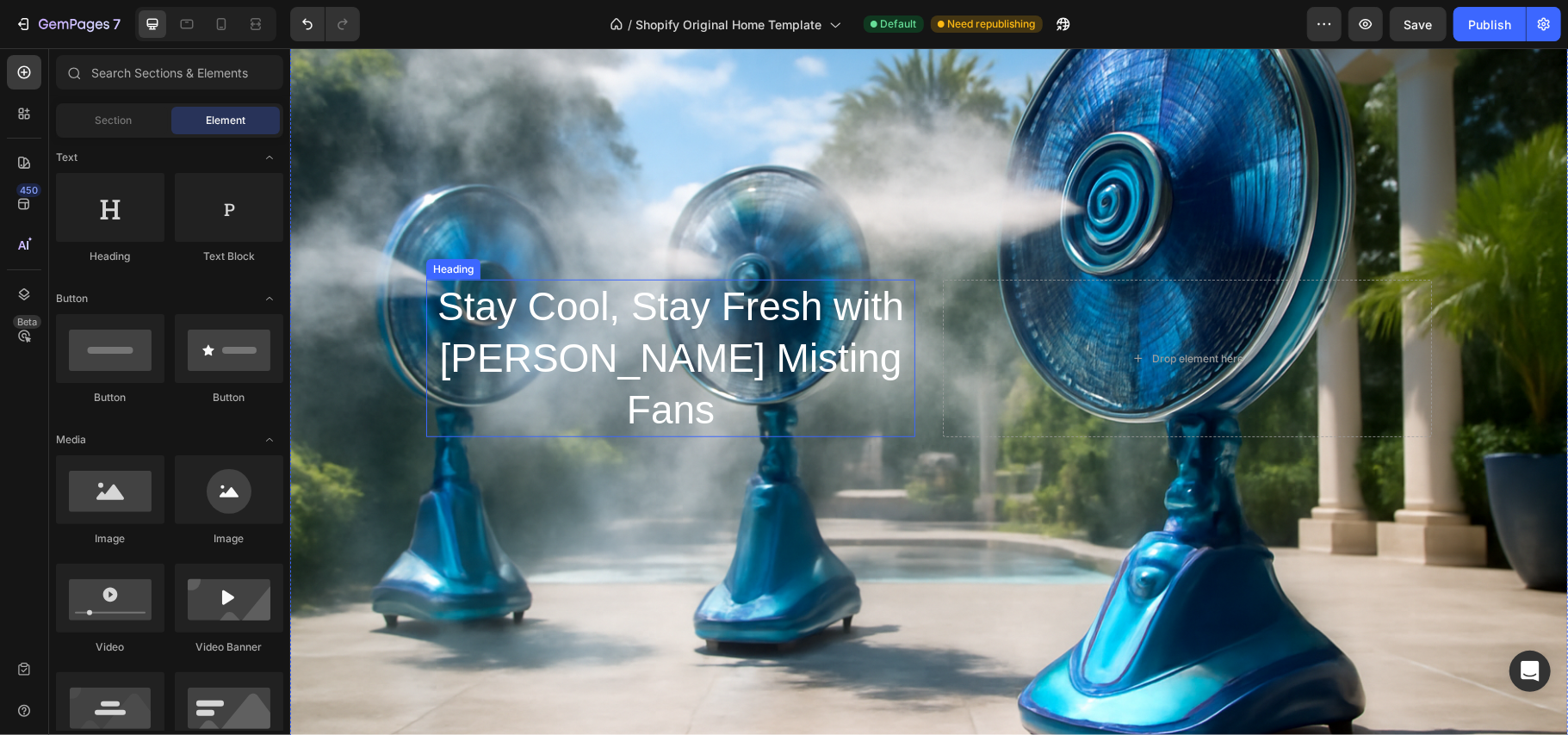
click at [829, 387] on p "Stay Cool, Stay Fresh with Hera Misting Fans" at bounding box center [670, 358] width 485 height 154
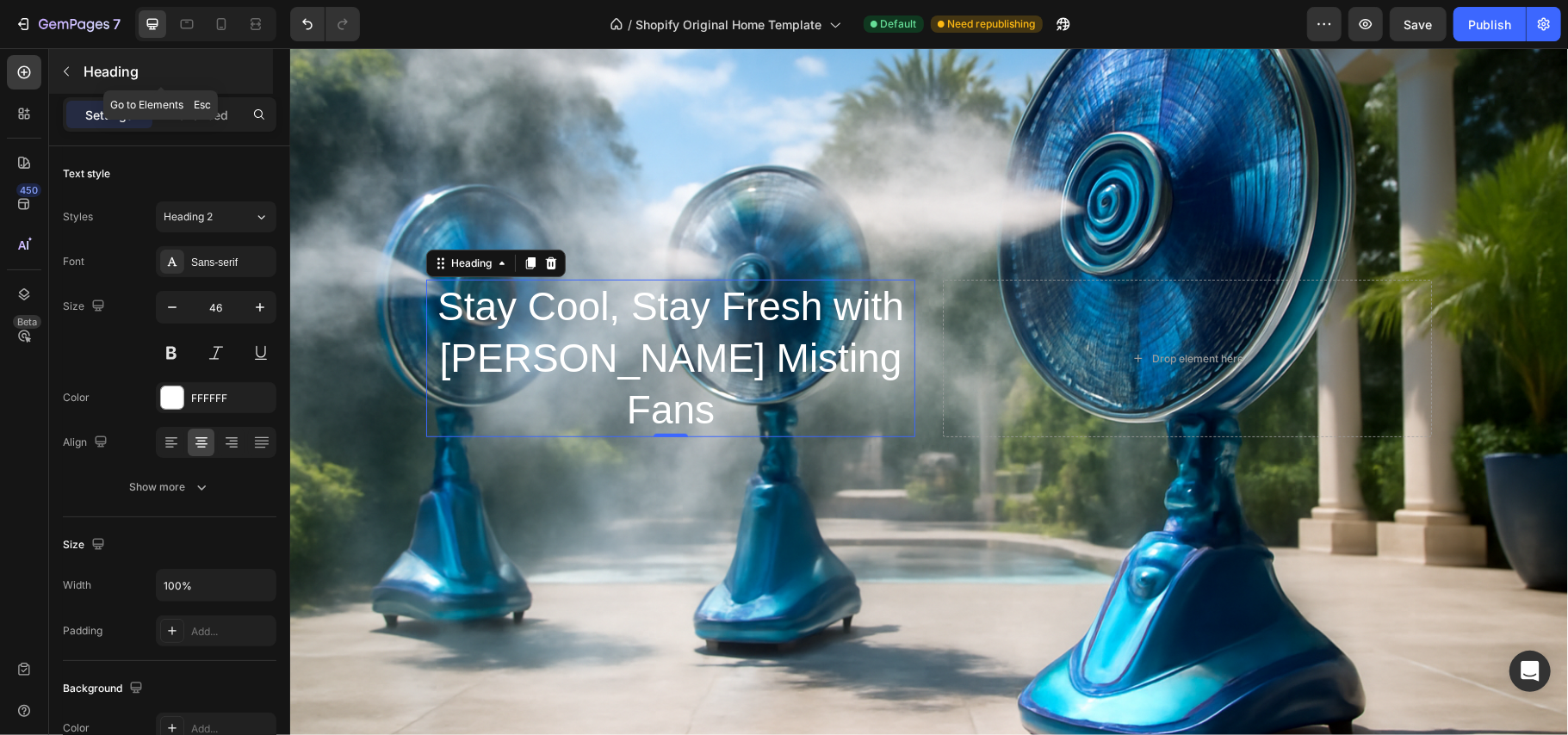
click at [62, 66] on icon "button" at bounding box center [66, 71] width 14 height 14
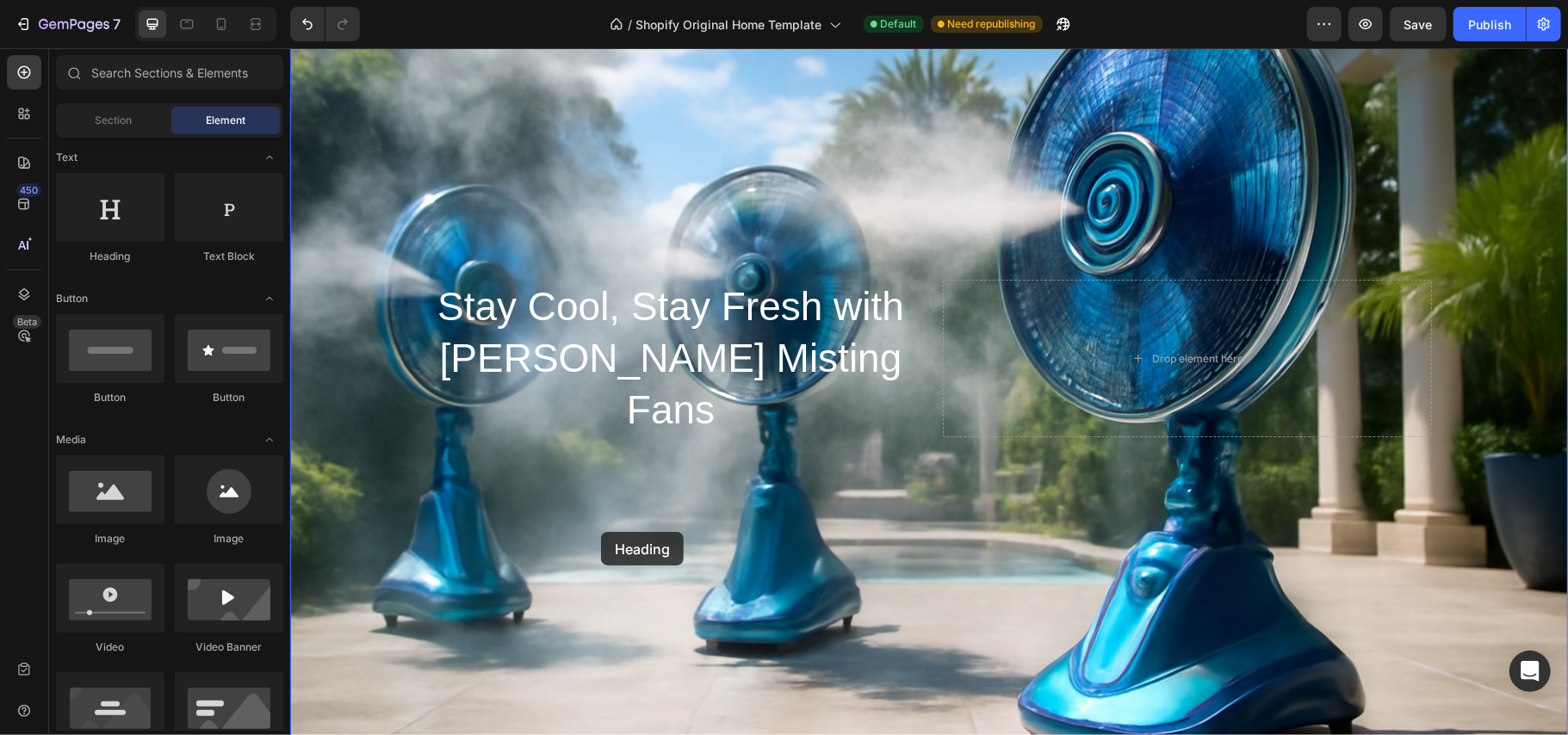
drag, startPoint x: 435, startPoint y: 269, endPoint x: 600, endPoint y: 524, distance: 303.7
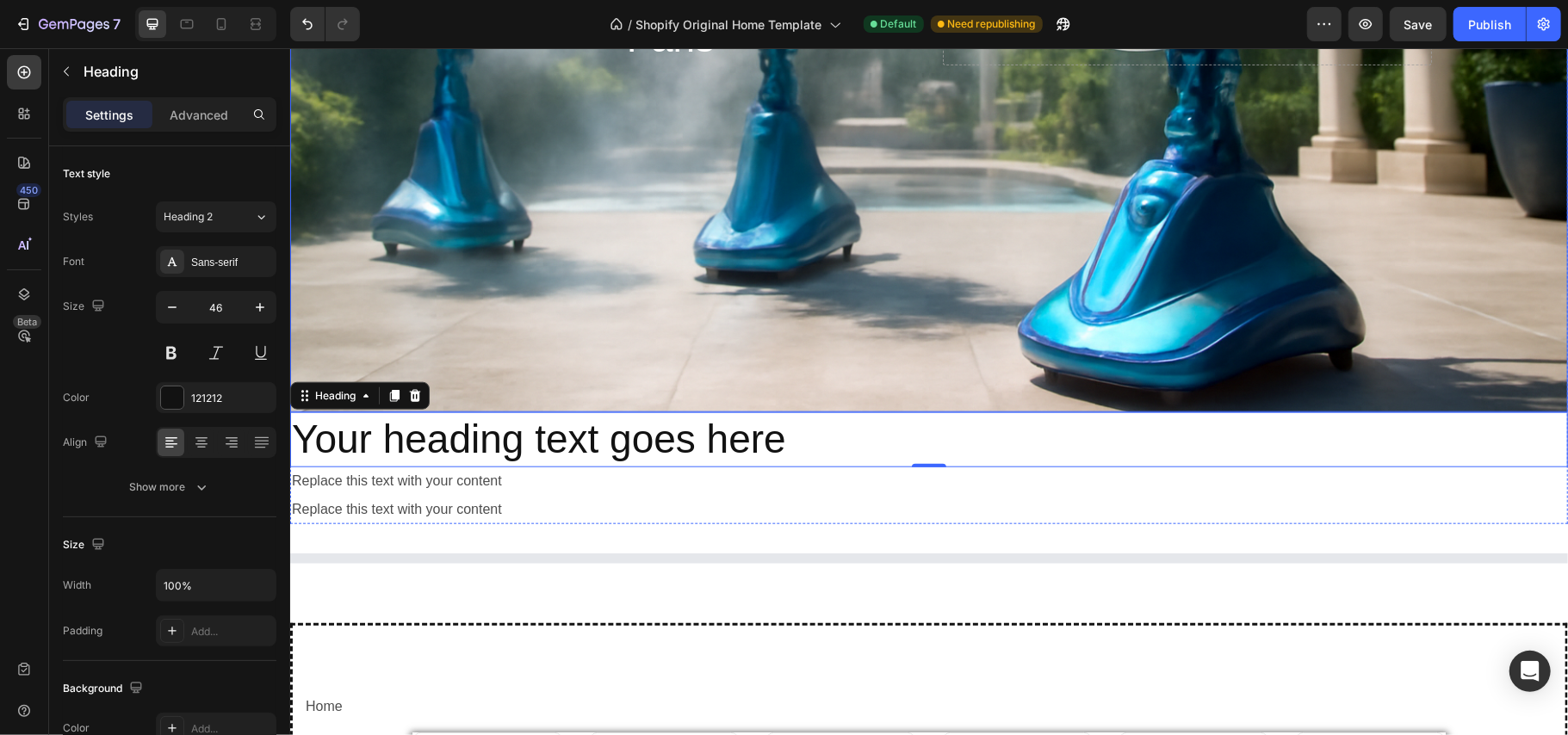
scroll to position [1134, 0]
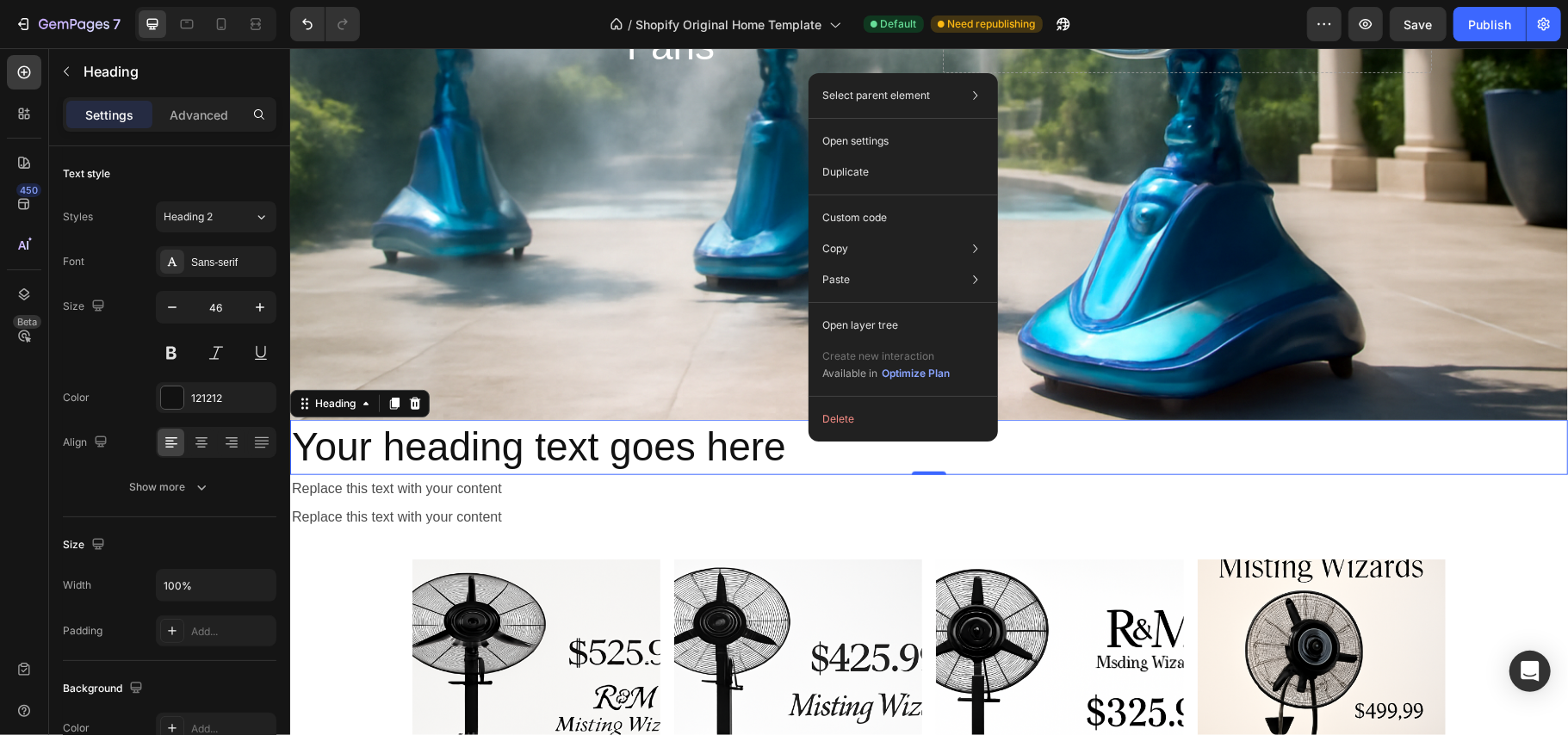
click at [425, 431] on h2 "Your heading text goes here" at bounding box center [928, 447] width 1278 height 55
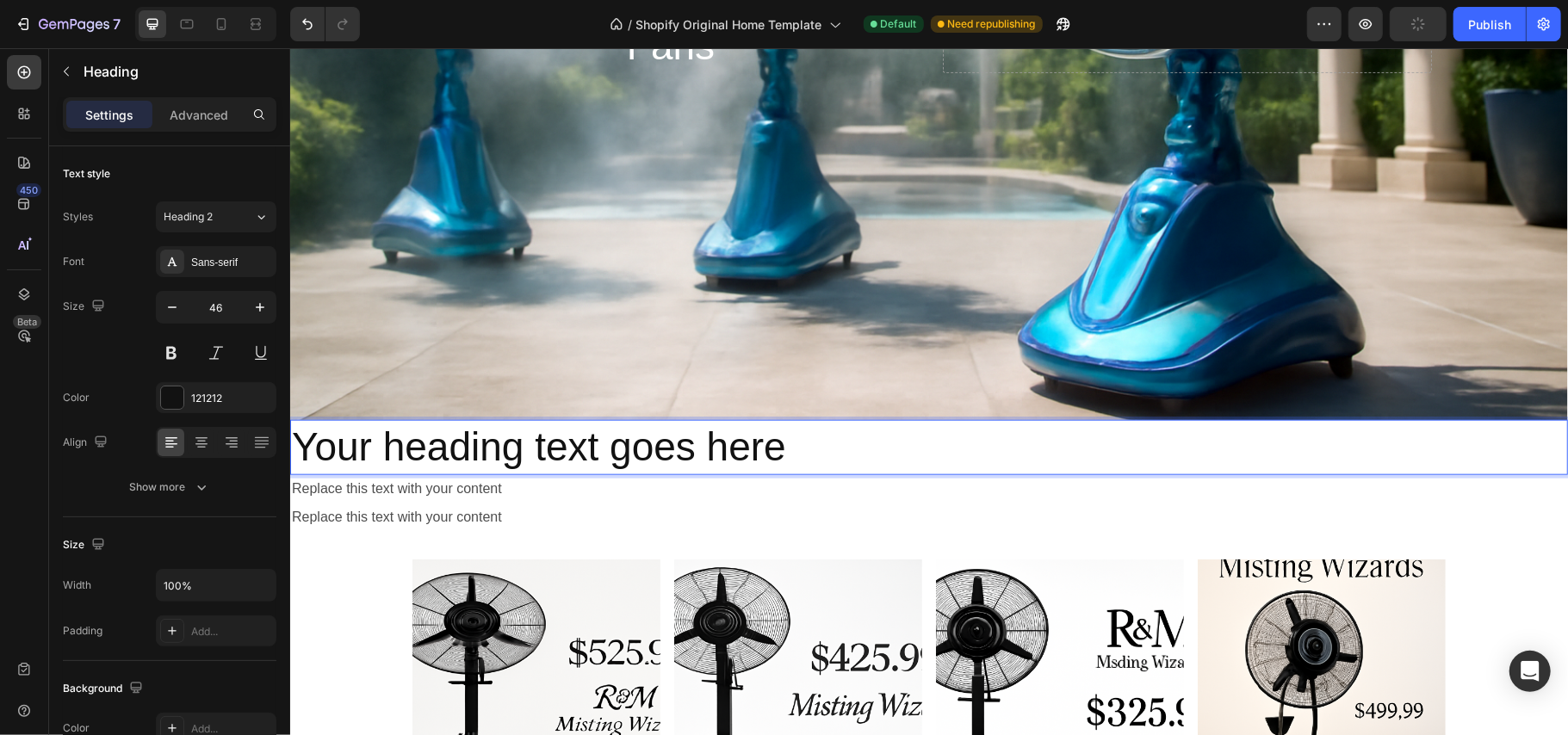
click at [425, 431] on p "Your heading text goes here" at bounding box center [929, 447] width 1275 height 51
click at [329, 423] on p "Your heading text goes here" at bounding box center [929, 447] width 1275 height 51
click at [903, 461] on p "Your heading text goes here" at bounding box center [929, 447] width 1275 height 51
click at [900, 437] on p "Your heading text goes here" at bounding box center [929, 447] width 1275 height 51
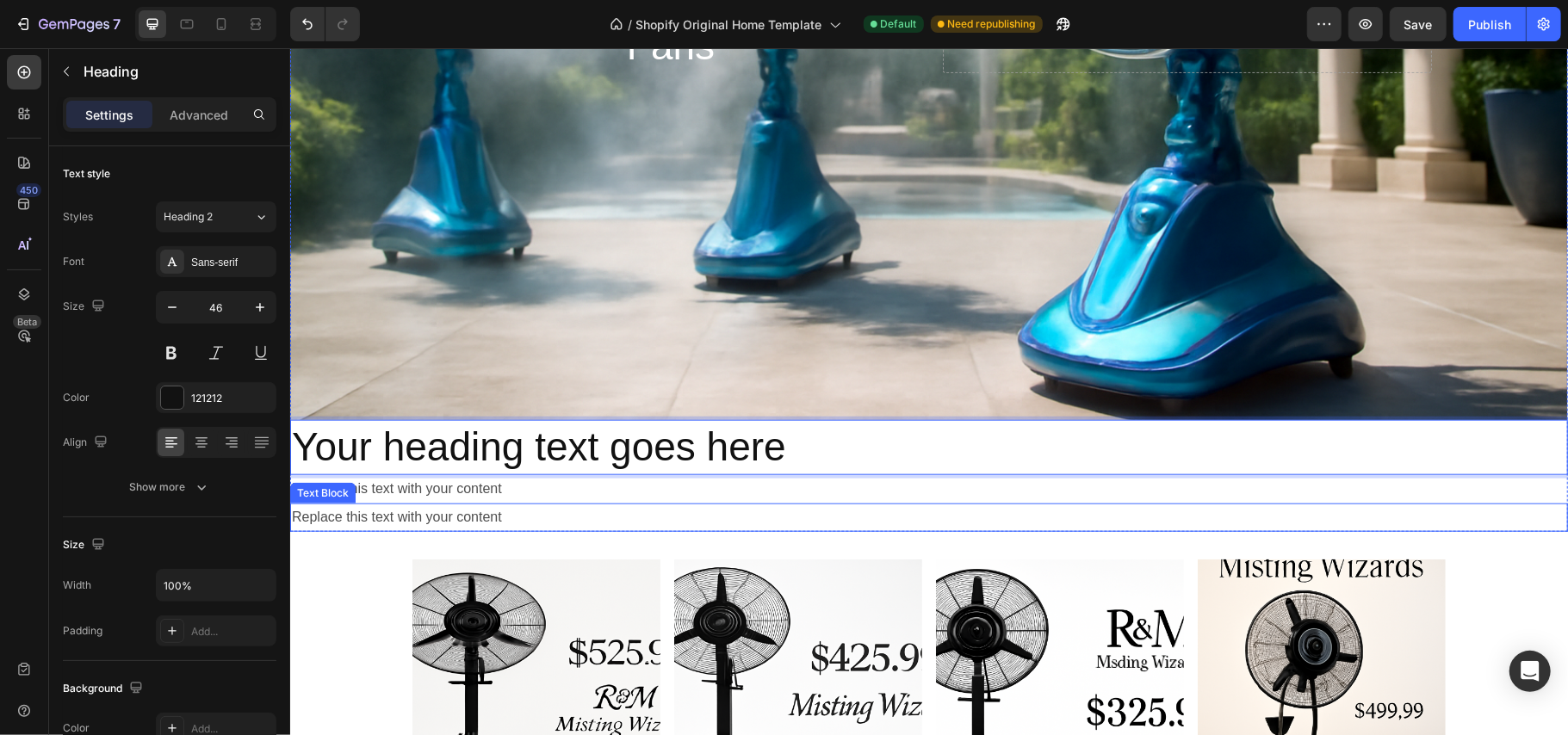
click at [539, 512] on div "Replace this text with your content" at bounding box center [928, 517] width 1278 height 29
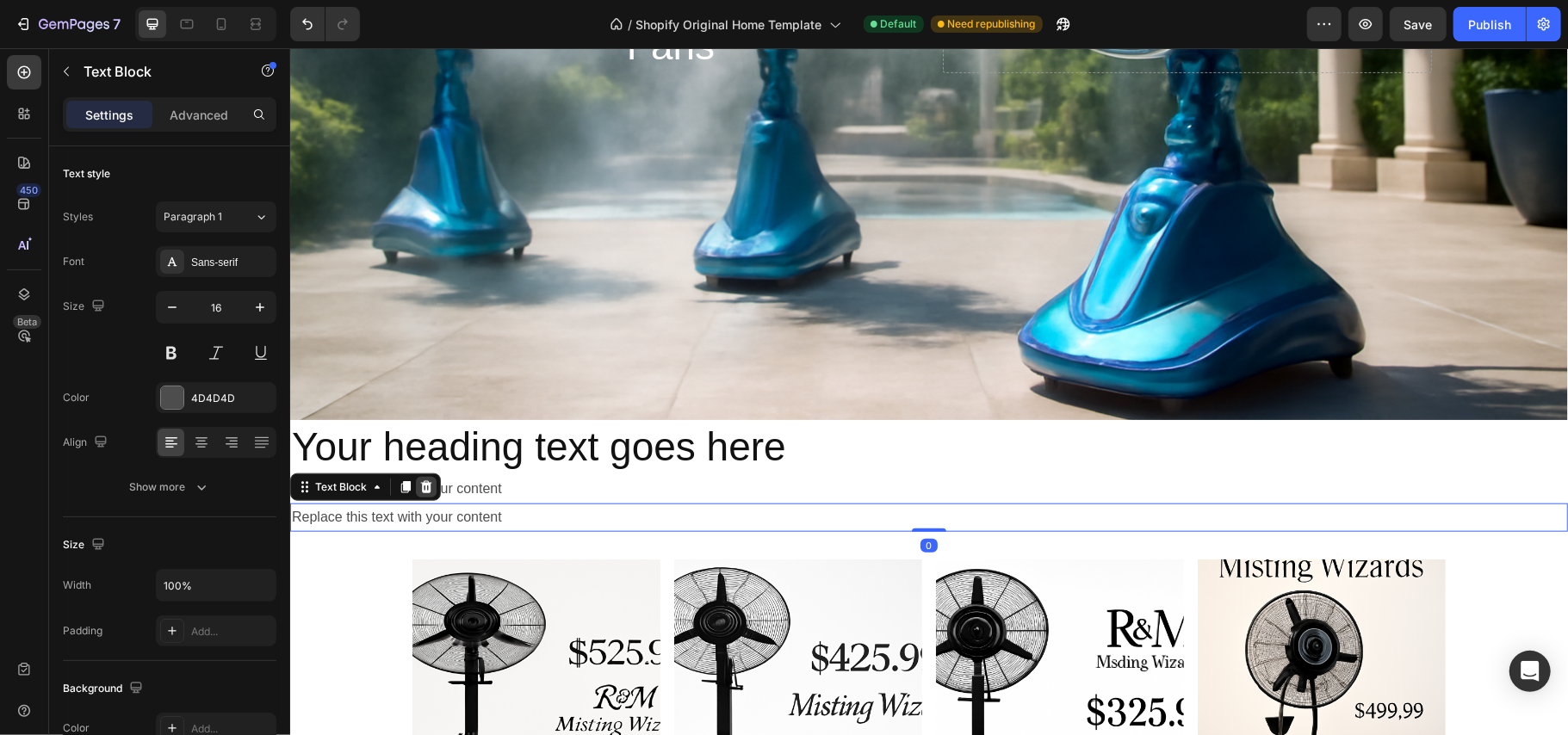
click at [422, 477] on div at bounding box center [425, 486] width 21 height 21
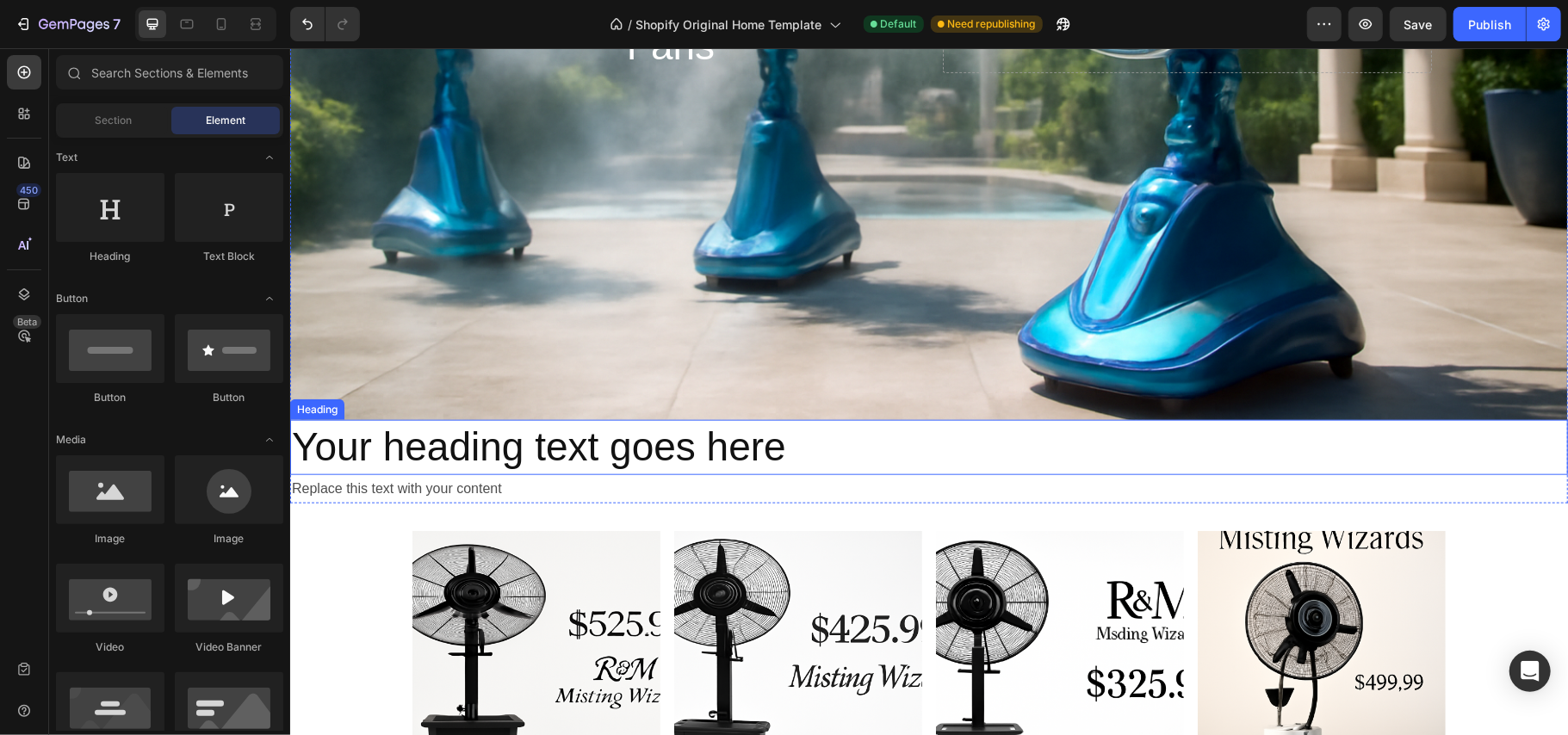
click at [820, 440] on p "Your heading text goes here" at bounding box center [929, 447] width 1275 height 51
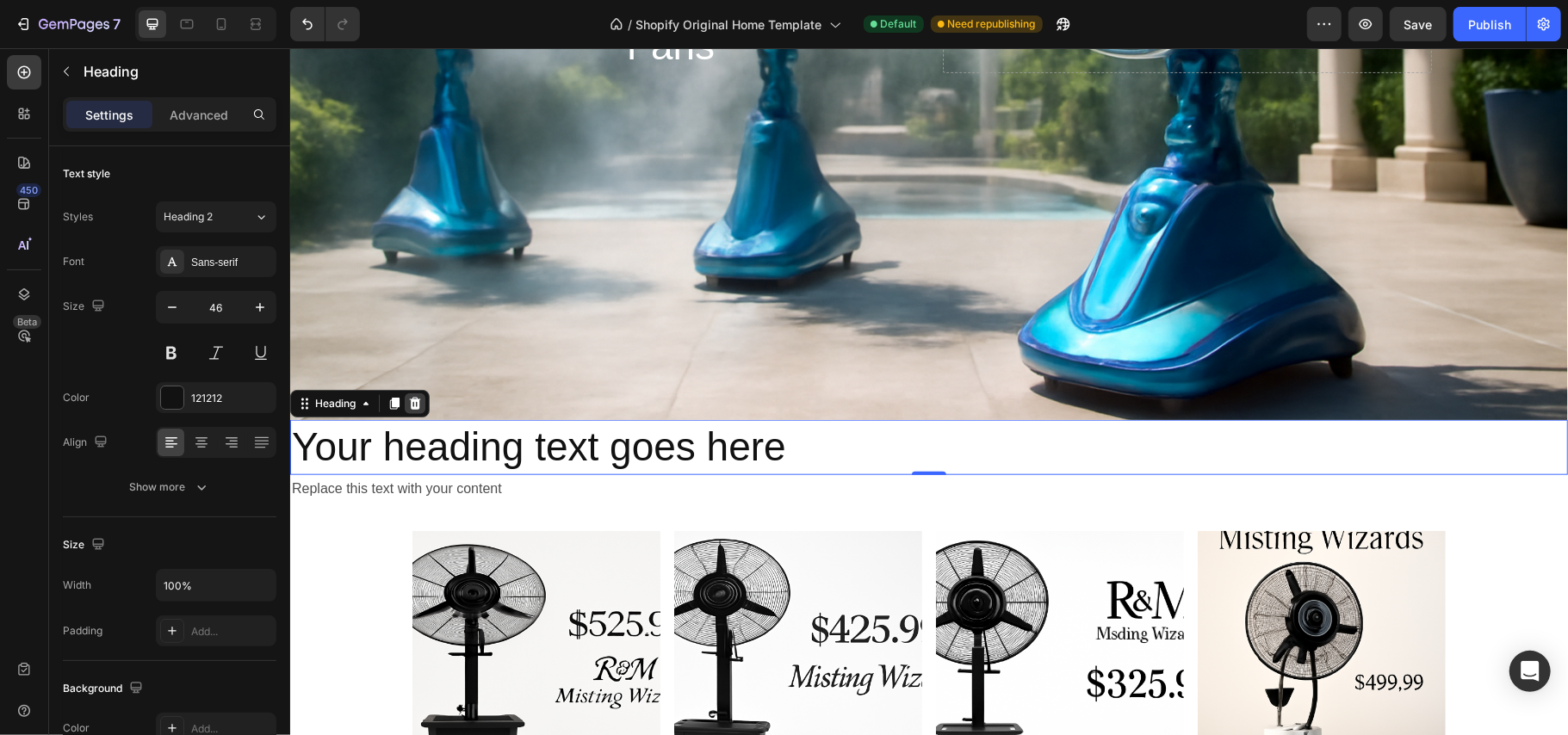
click at [411, 397] on icon at bounding box center [414, 403] width 11 height 12
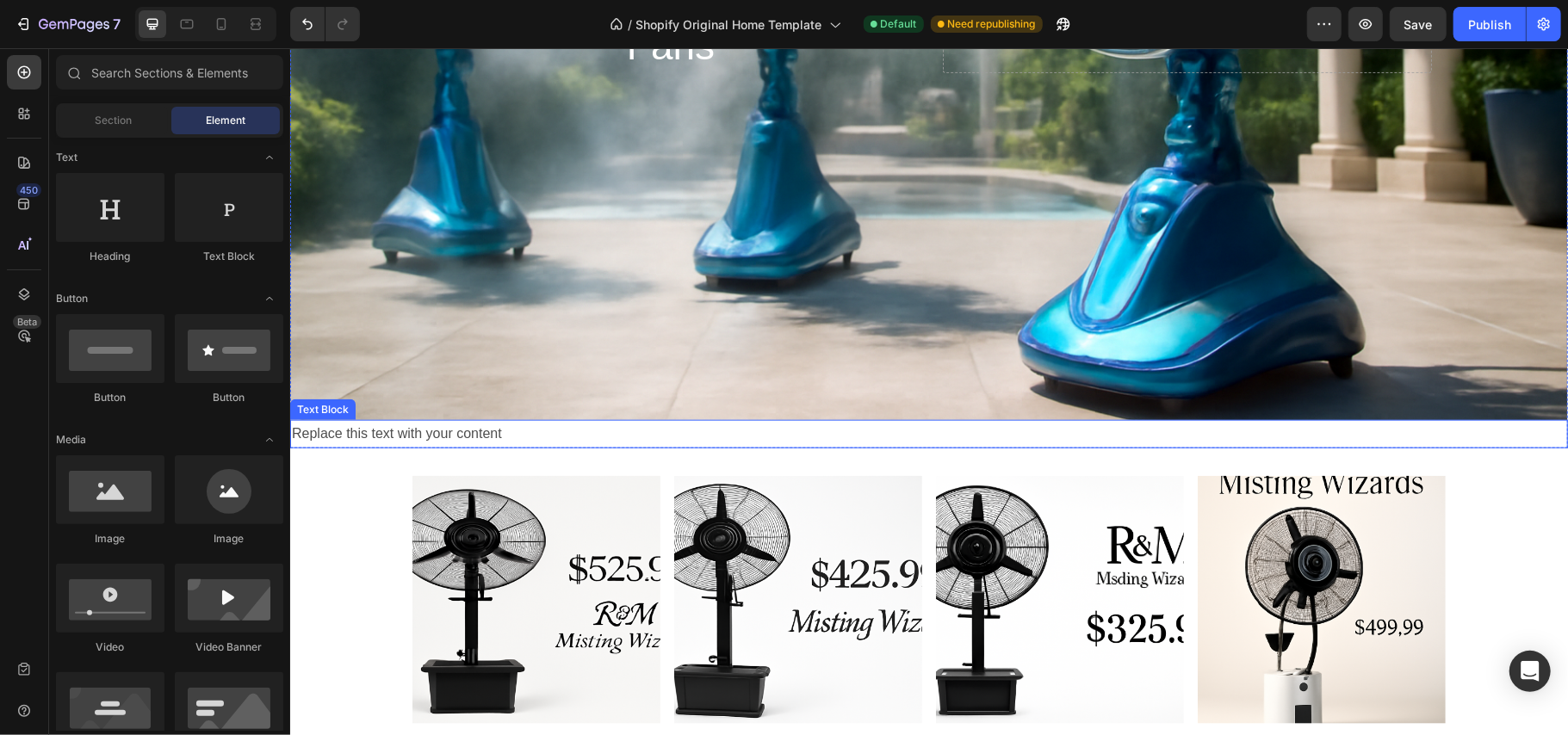
click at [535, 429] on div "Replace this text with your content" at bounding box center [928, 433] width 1278 height 29
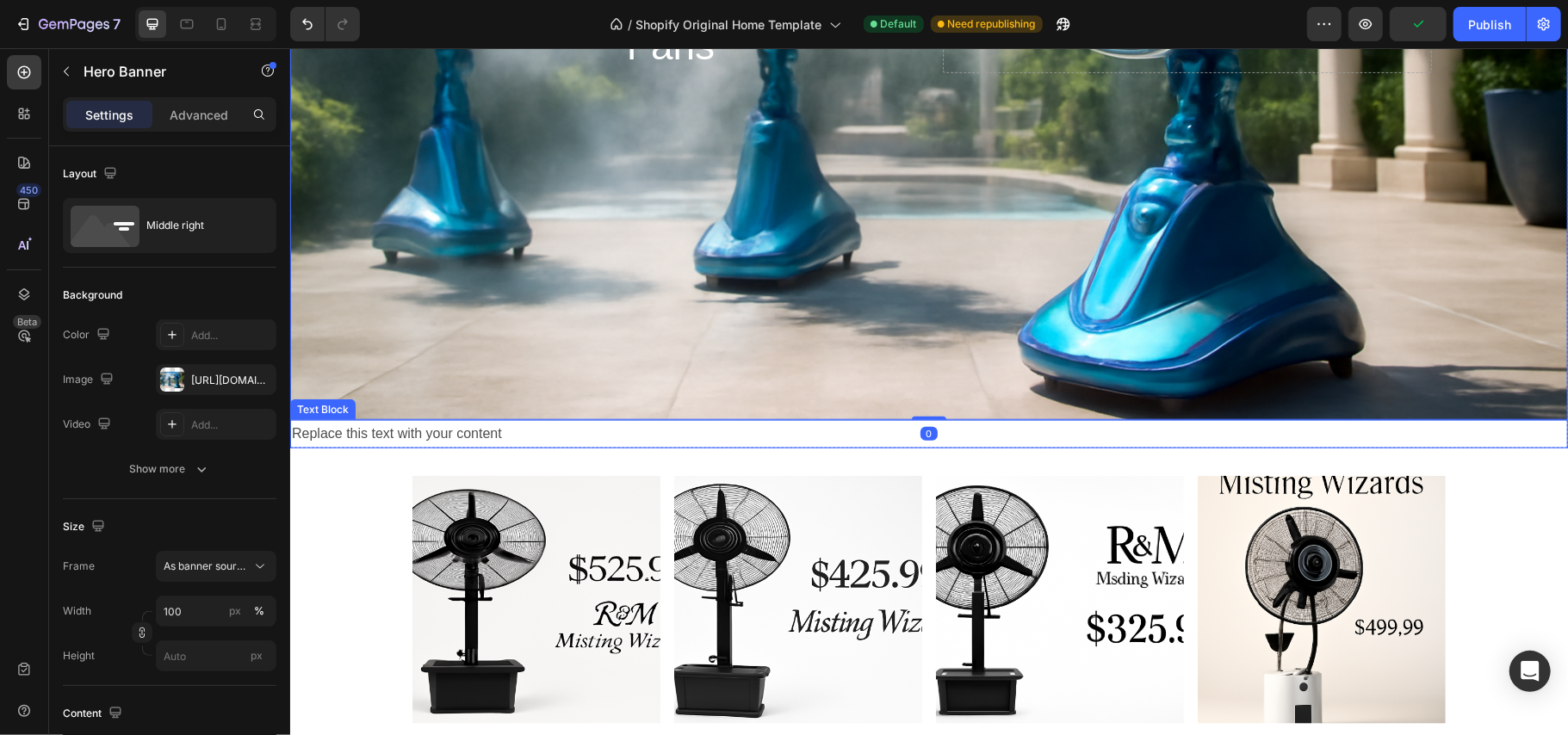
click at [520, 433] on div "Replace this text with your content" at bounding box center [928, 433] width 1278 height 29
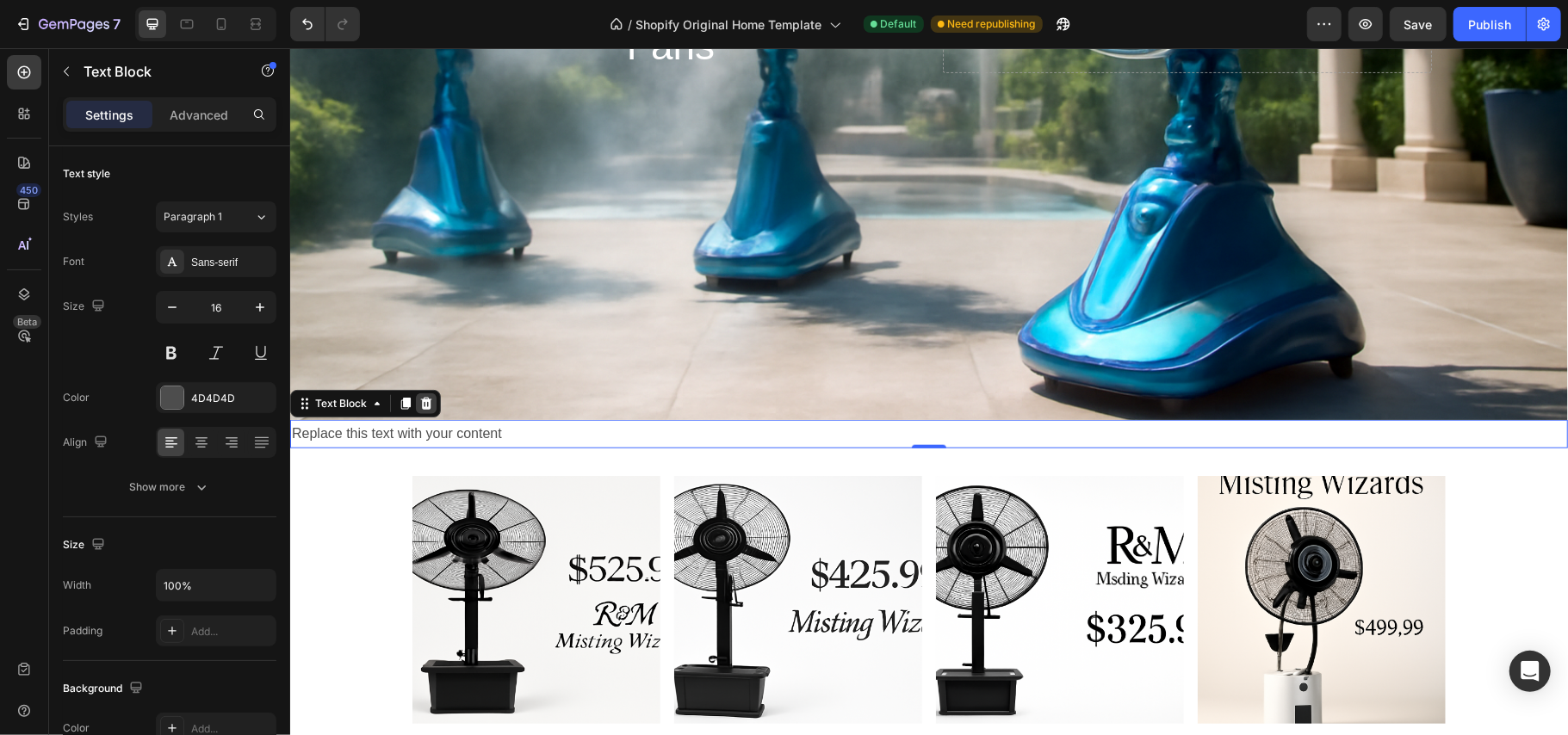
click at [428, 397] on icon at bounding box center [425, 403] width 11 height 12
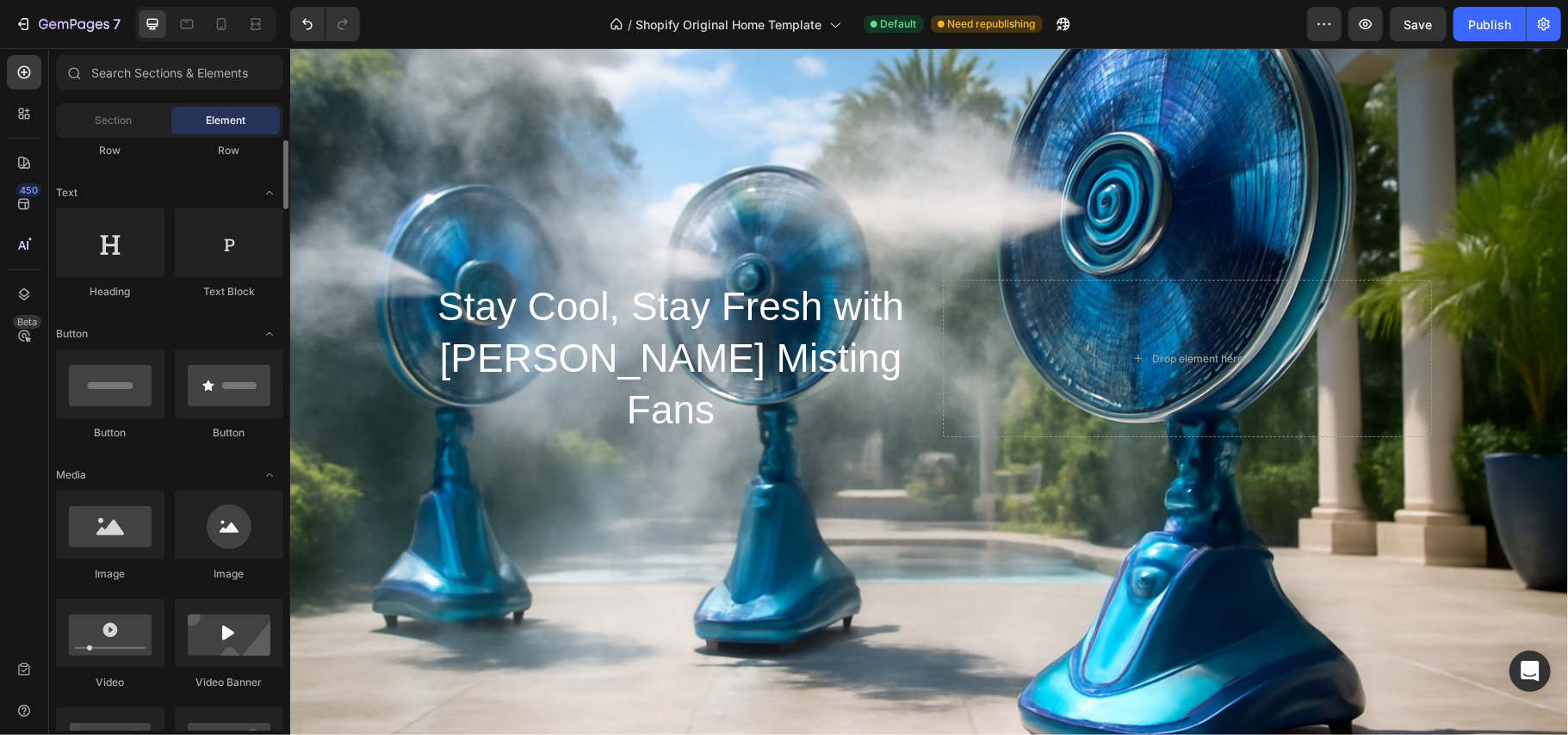
scroll to position [197, 0]
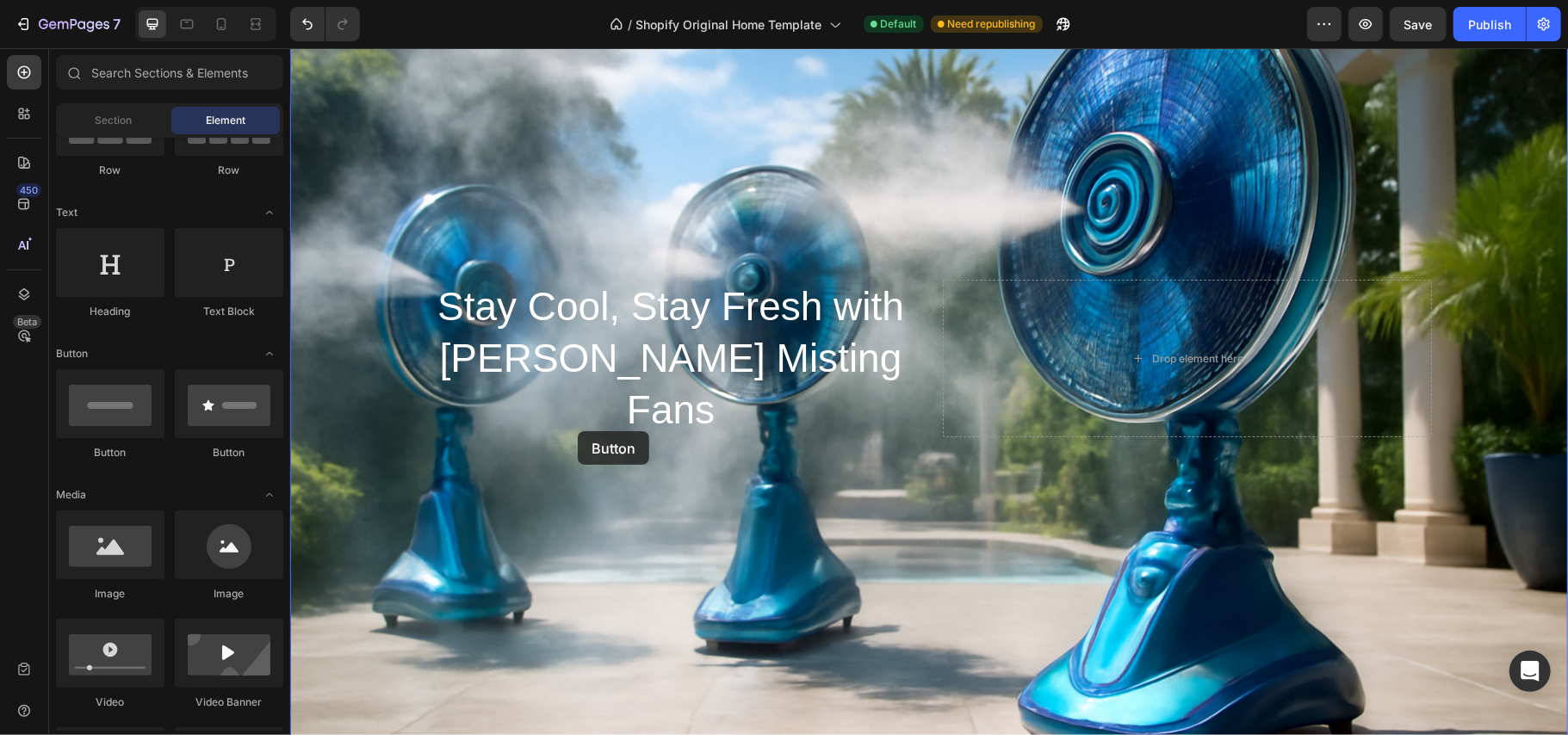
drag, startPoint x: 420, startPoint y: 444, endPoint x: 577, endPoint y: 431, distance: 157.5
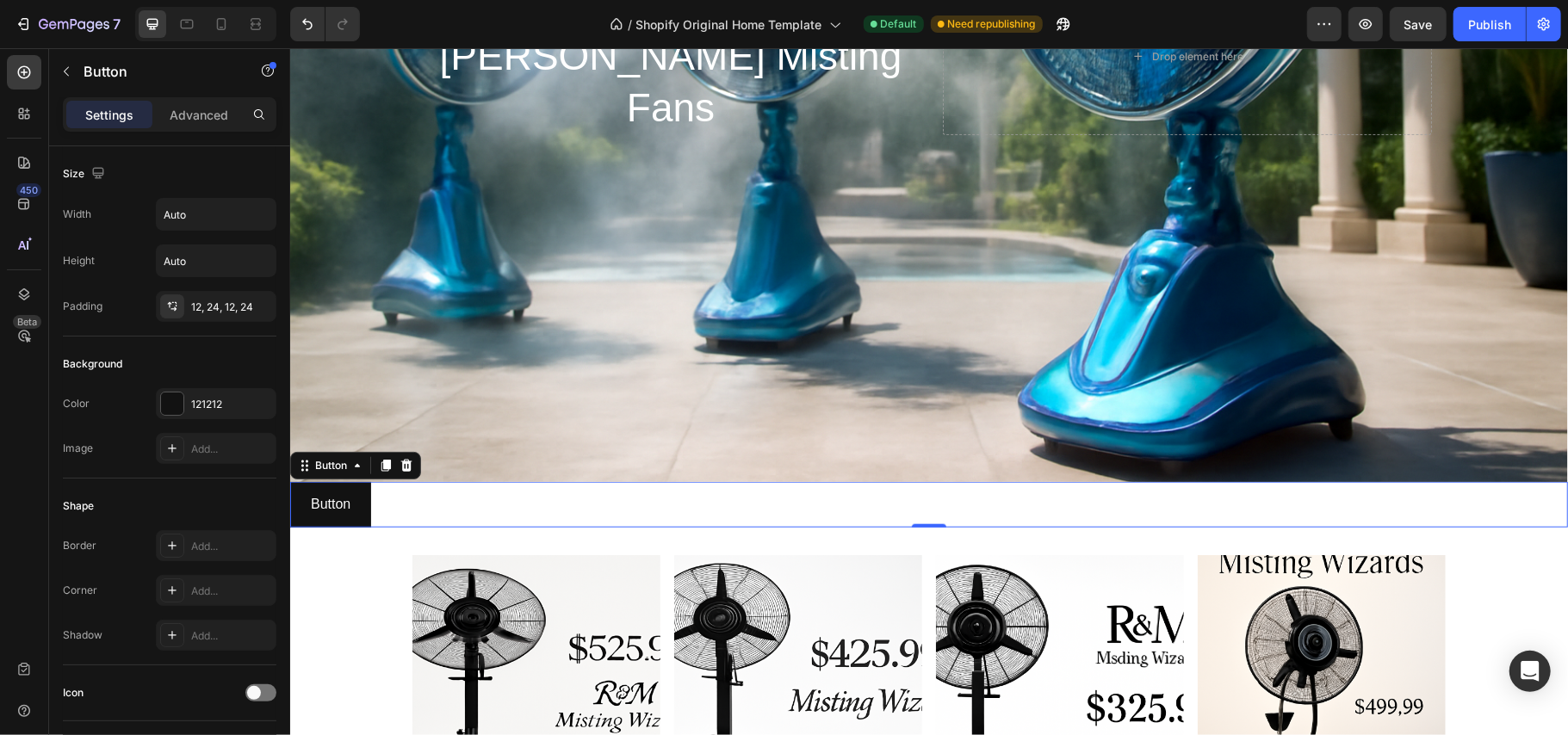
scroll to position [1056, 0]
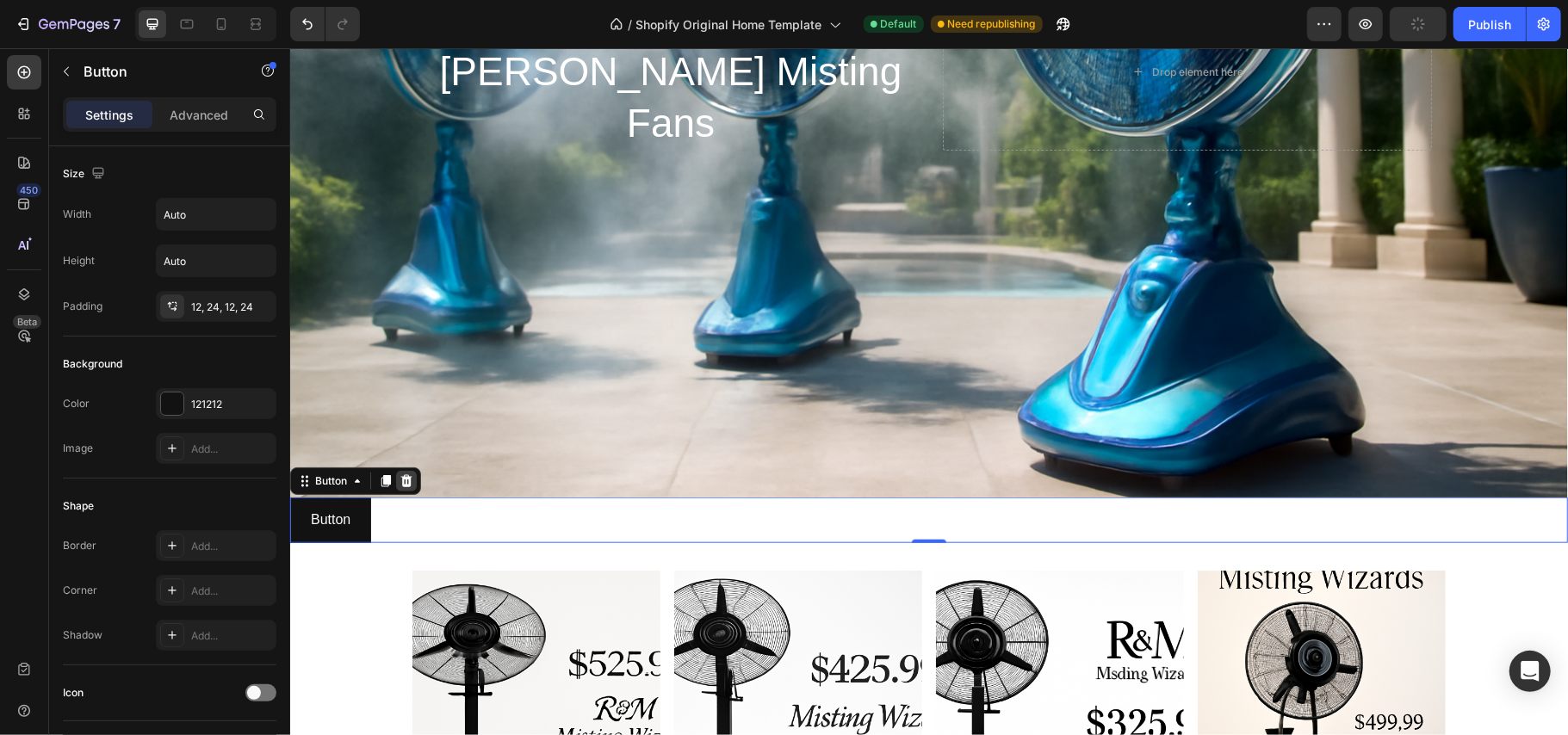
click at [403, 474] on icon at bounding box center [406, 480] width 14 height 14
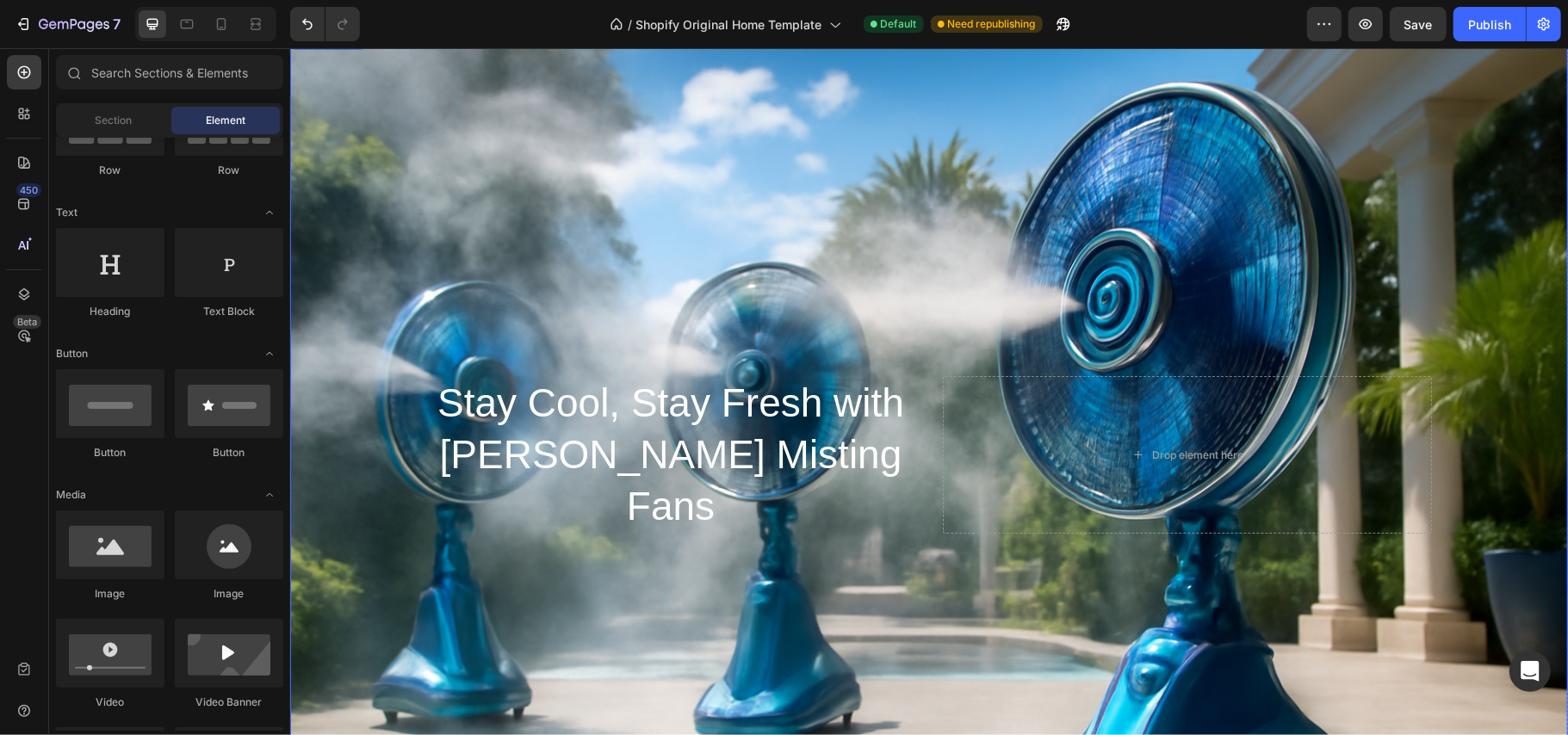
scroll to position [612, 0]
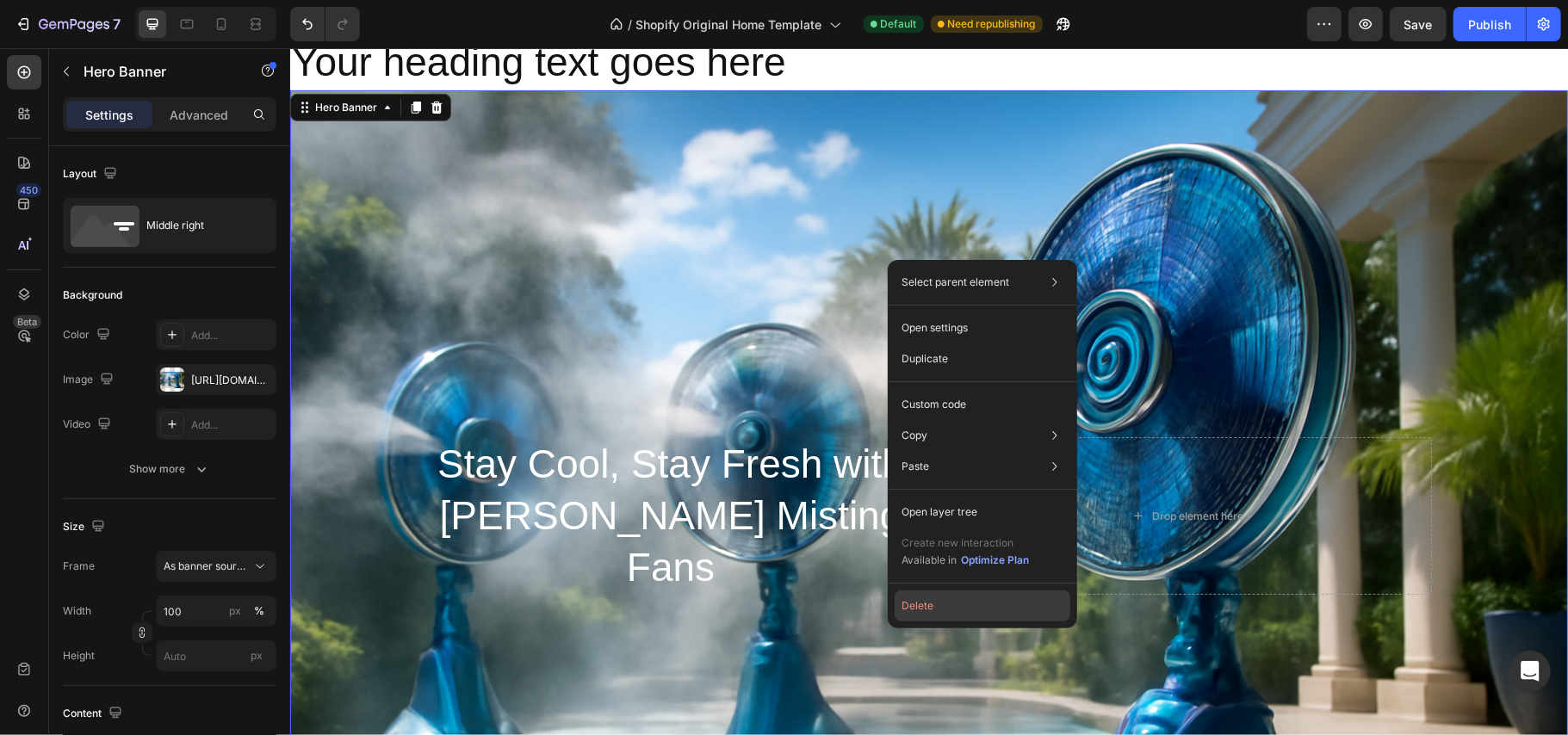
click at [925, 594] on button "Delete" at bounding box center [983, 606] width 176 height 31
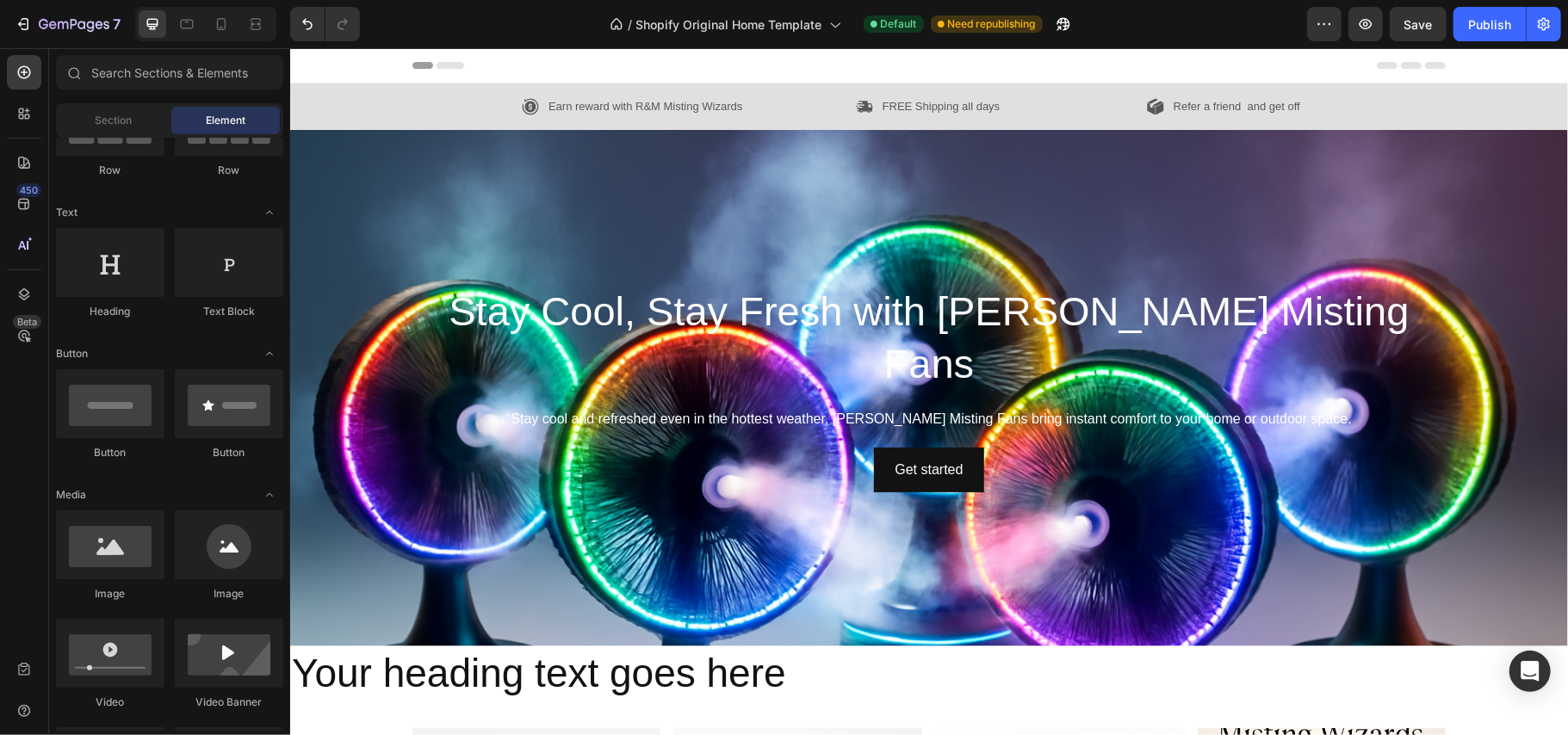
scroll to position [210, 0]
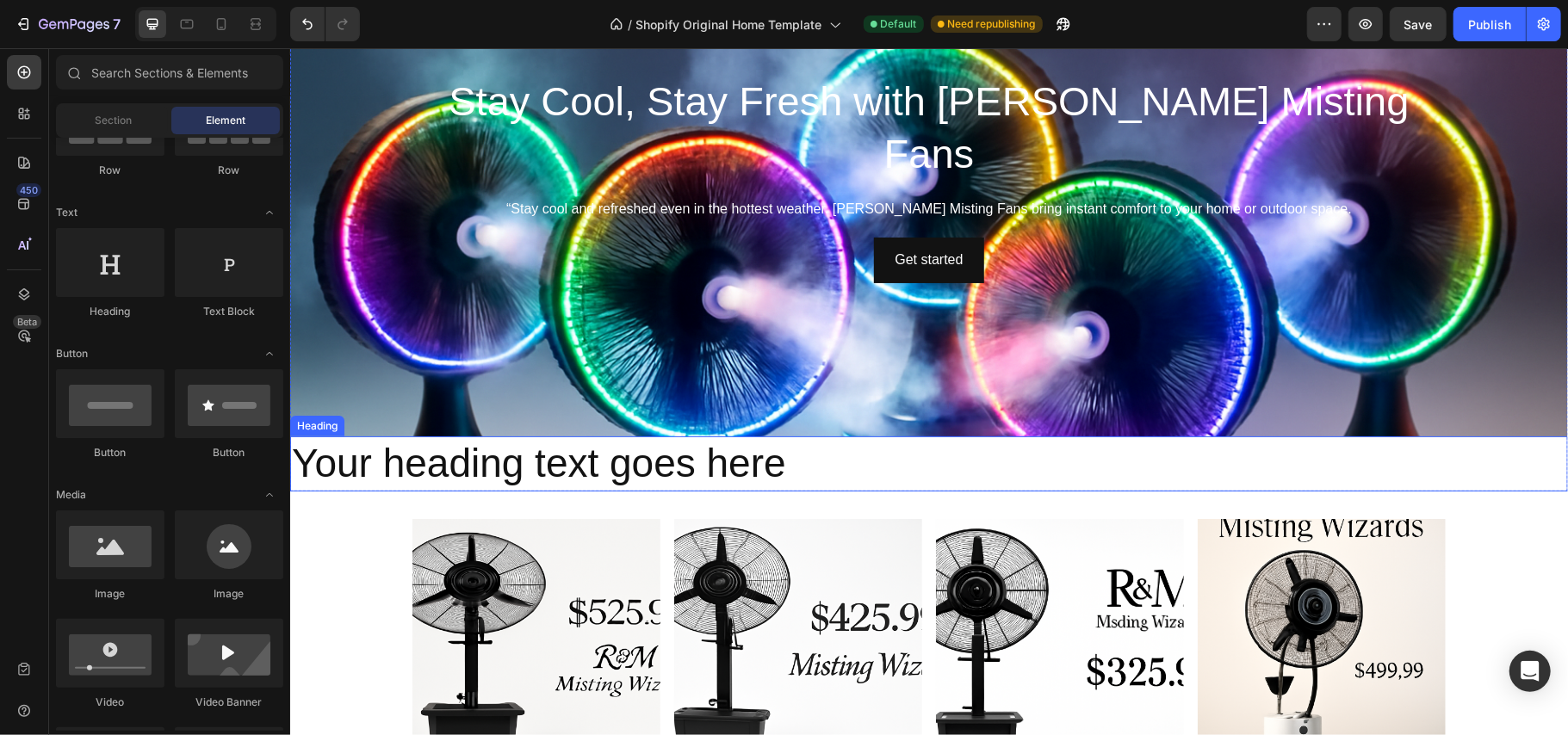
click at [752, 457] on h2 "Your heading text goes here" at bounding box center [928, 464] width 1278 height 55
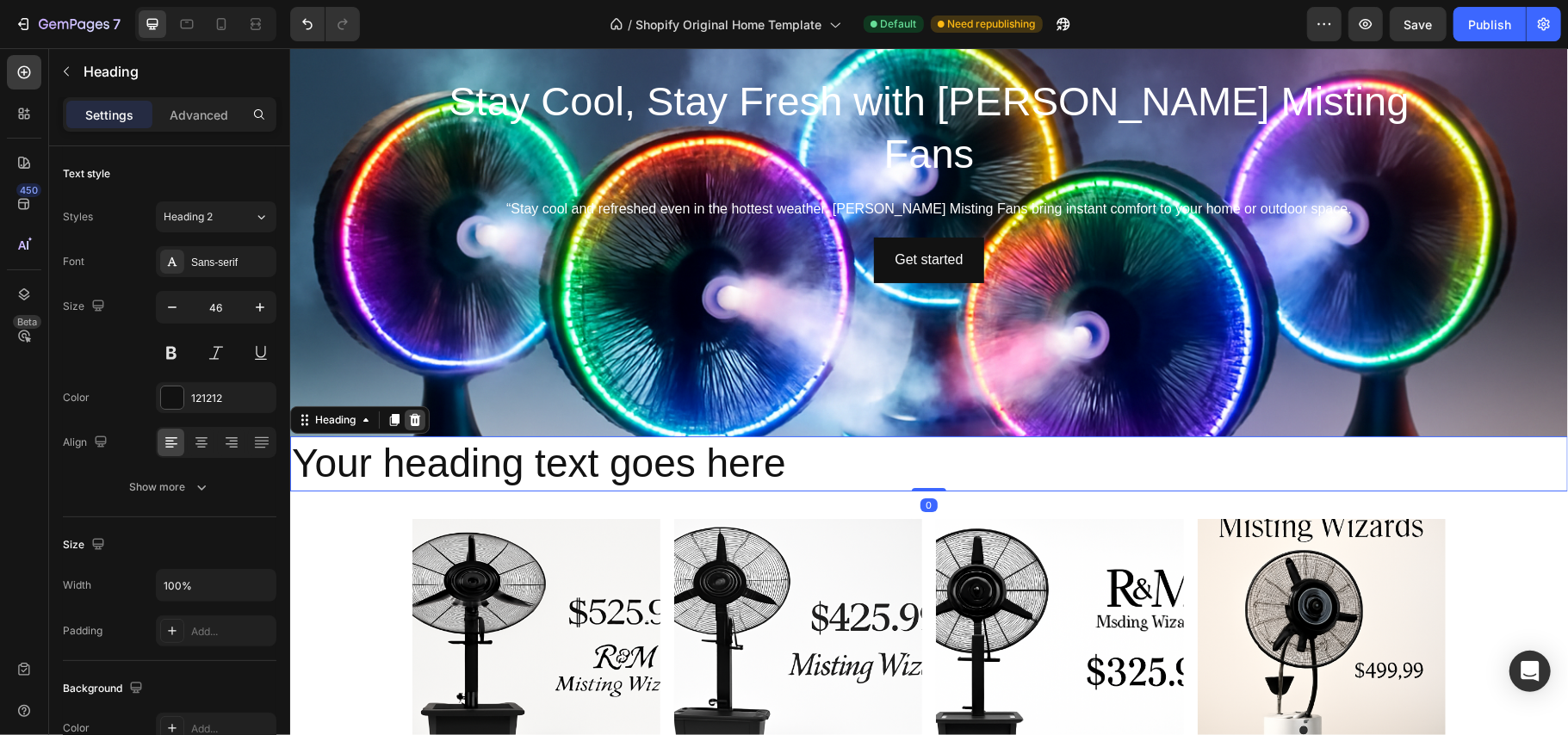
click at [415, 423] on icon at bounding box center [414, 419] width 11 height 12
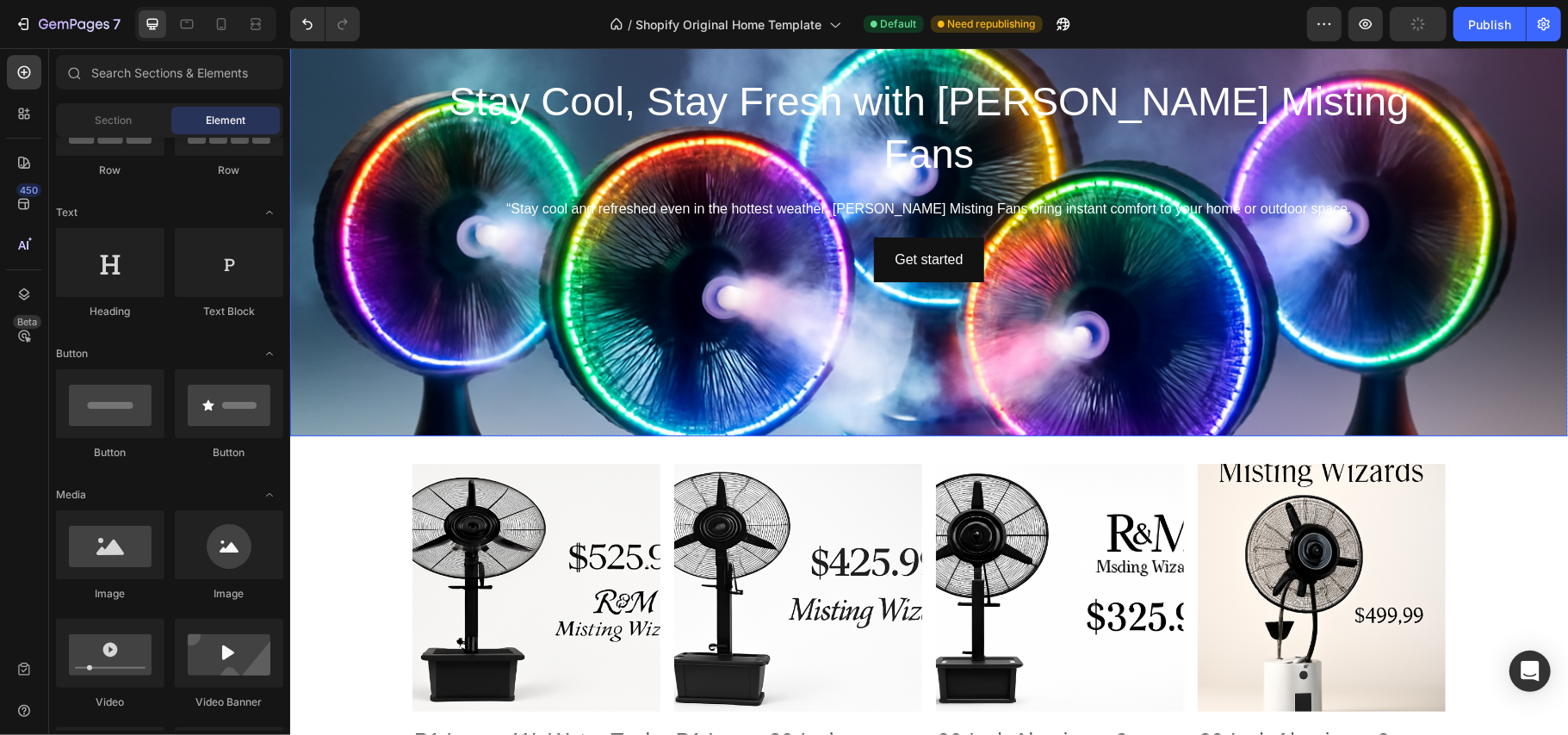
scroll to position [0, 0]
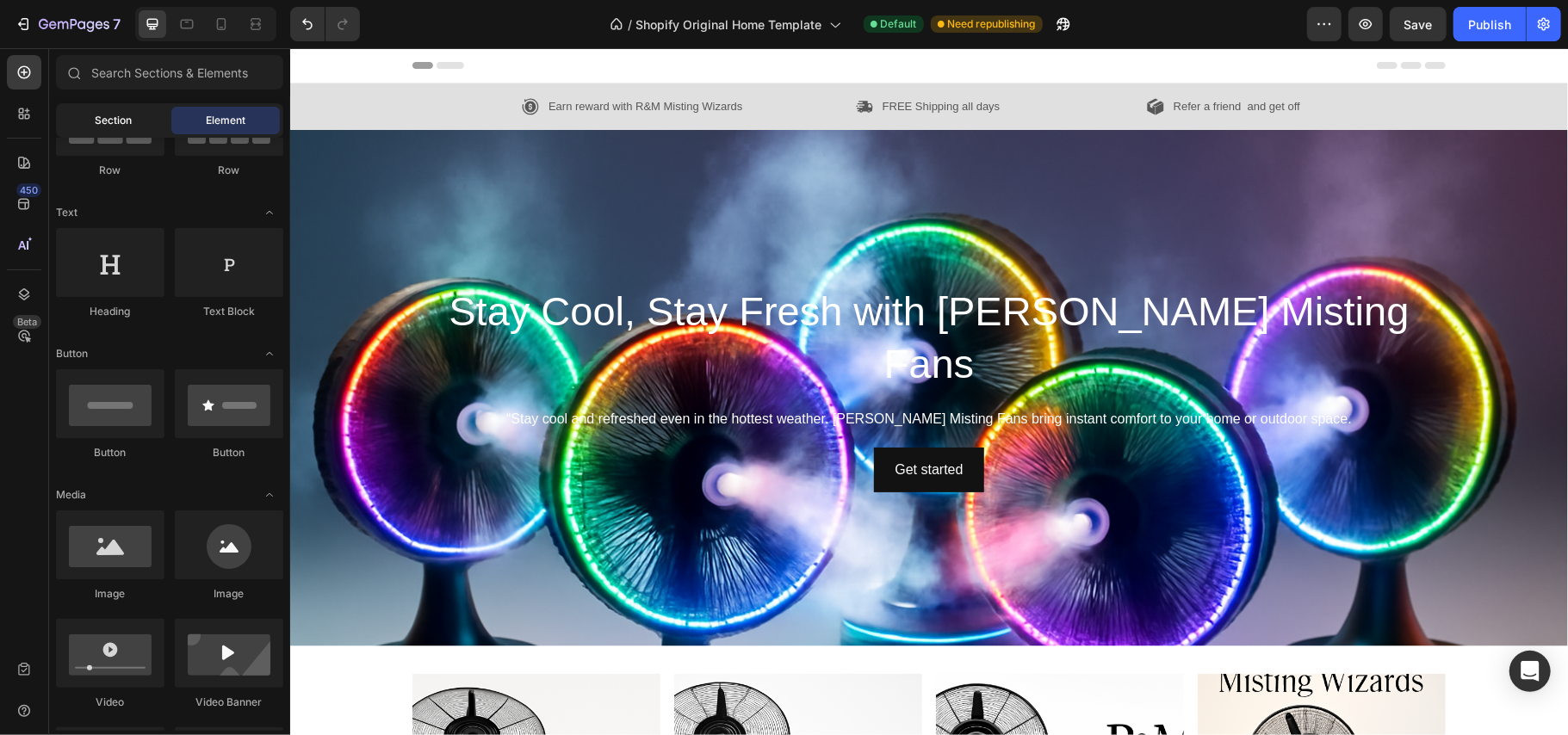
click at [101, 118] on span "Section" at bounding box center [114, 120] width 37 height 16
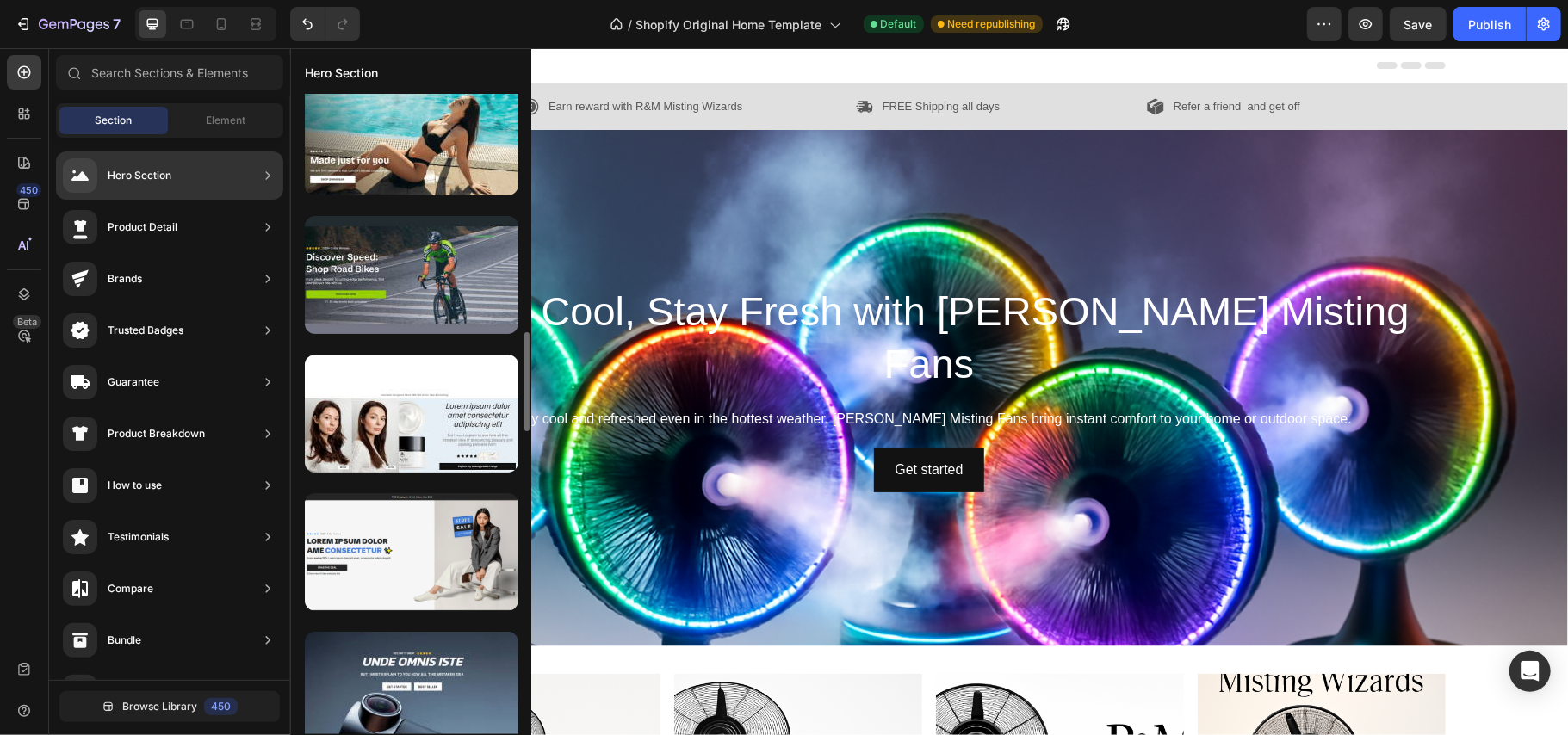
scroll to position [1526, 0]
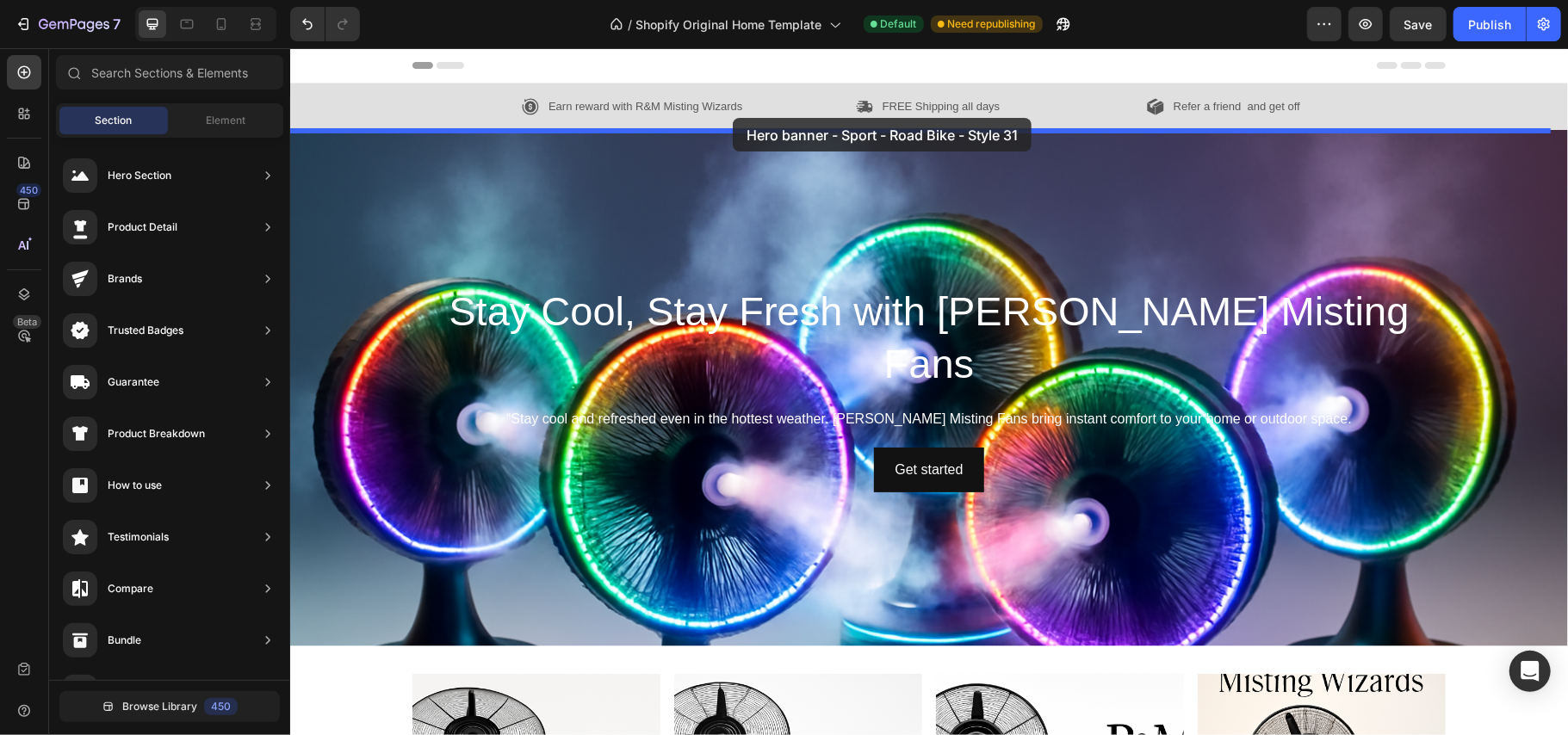
drag, startPoint x: 721, startPoint y: 344, endPoint x: 732, endPoint y: 117, distance: 227.3
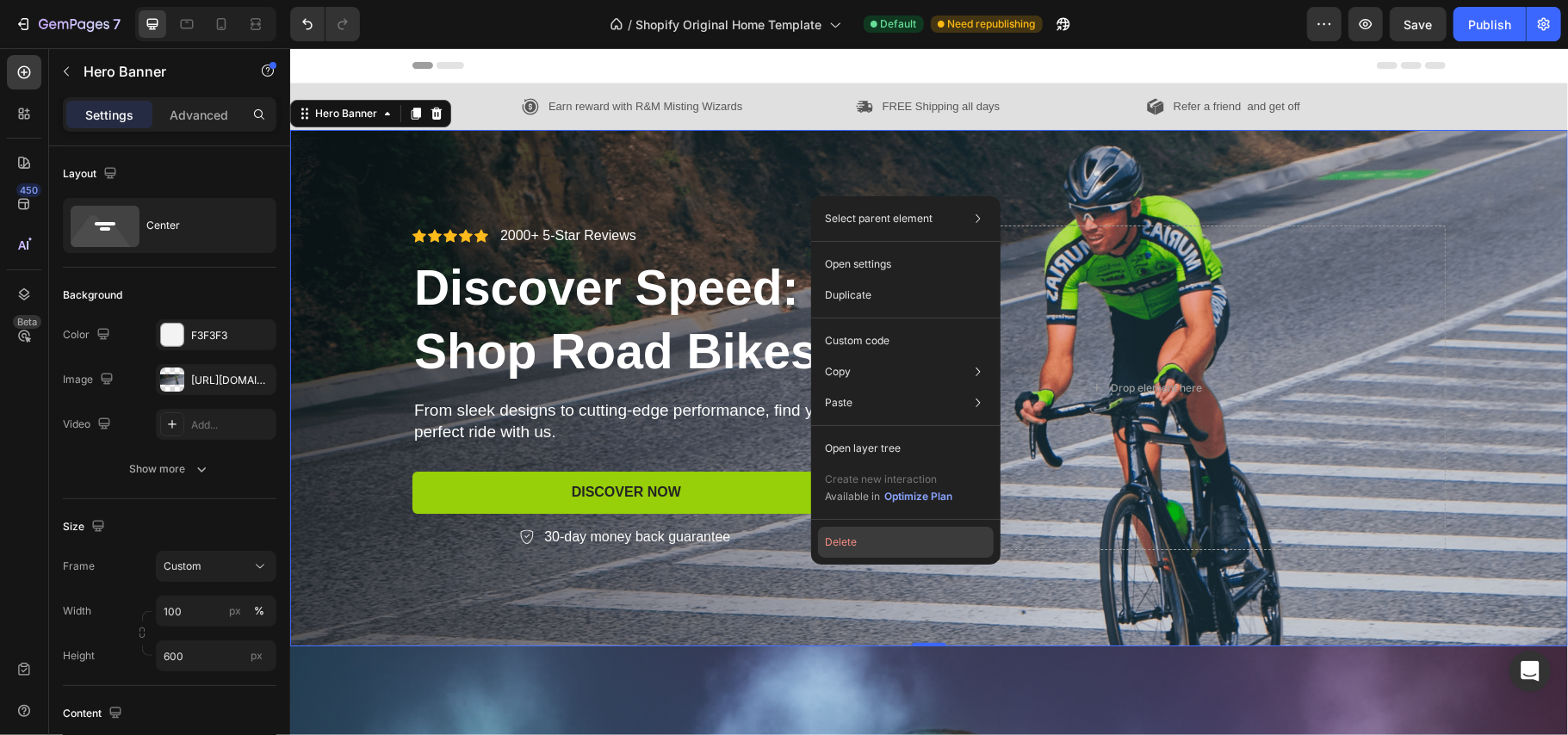
click at [832, 535] on button "Delete" at bounding box center [906, 542] width 176 height 31
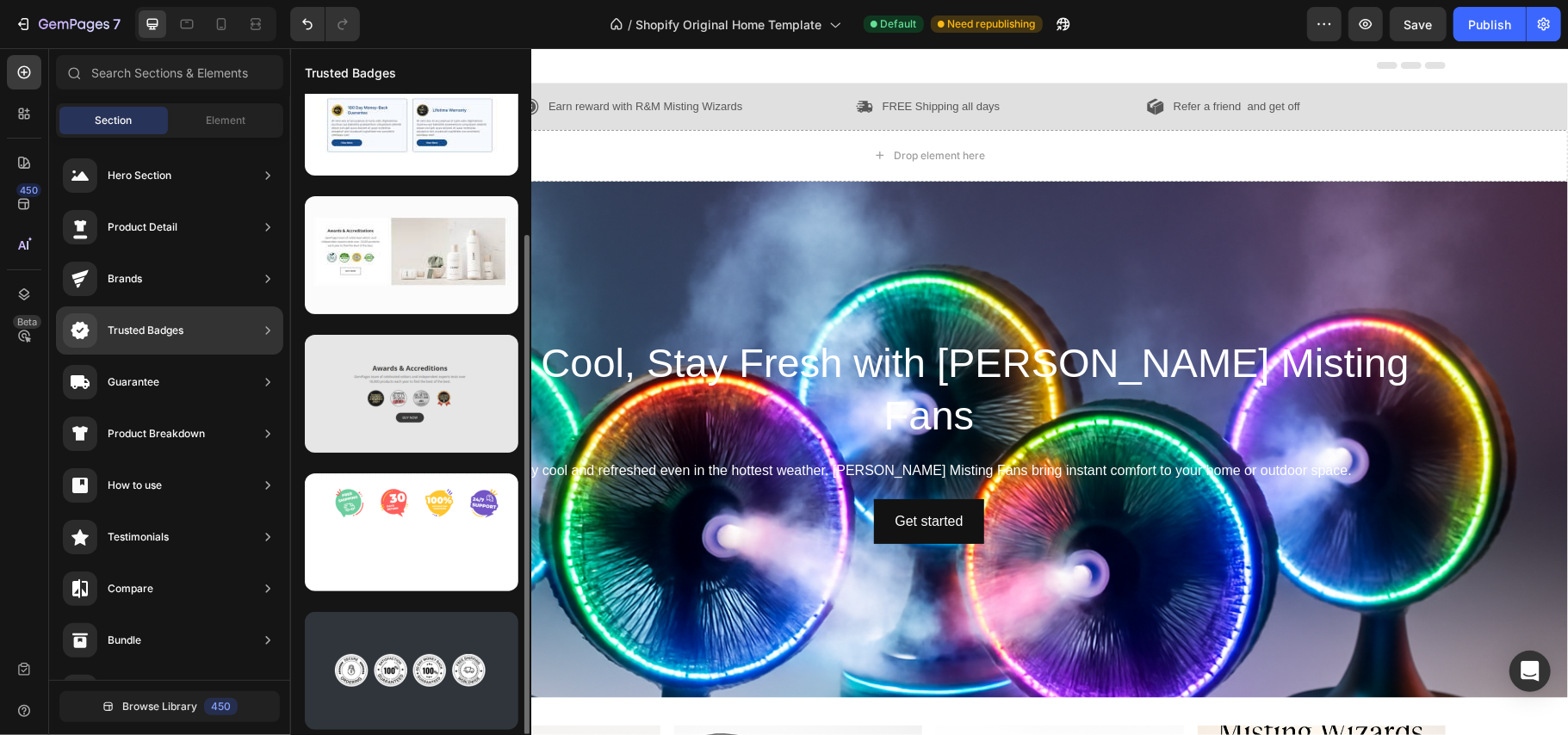
scroll to position [0, 0]
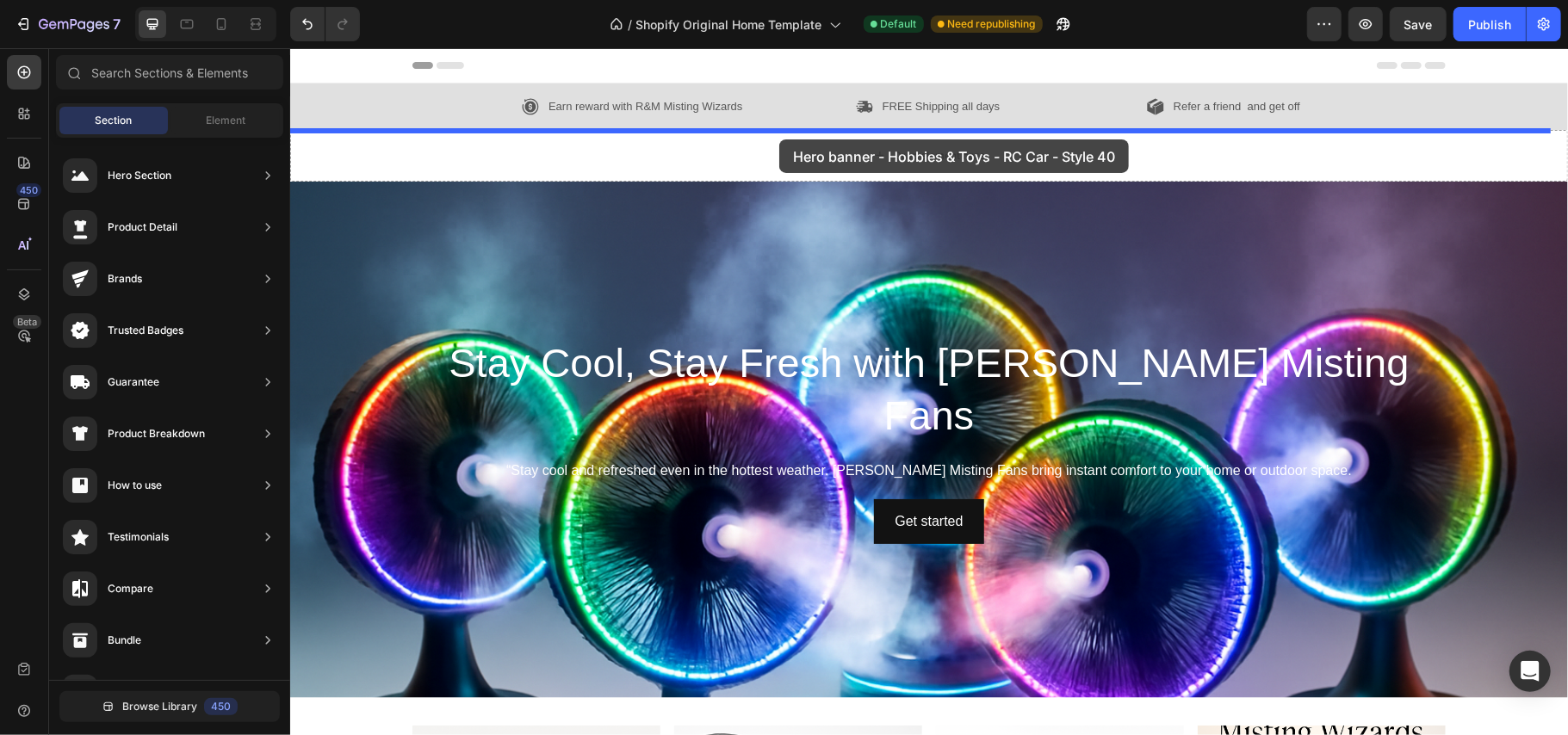
drag, startPoint x: 738, startPoint y: 248, endPoint x: 779, endPoint y: 139, distance: 116.5
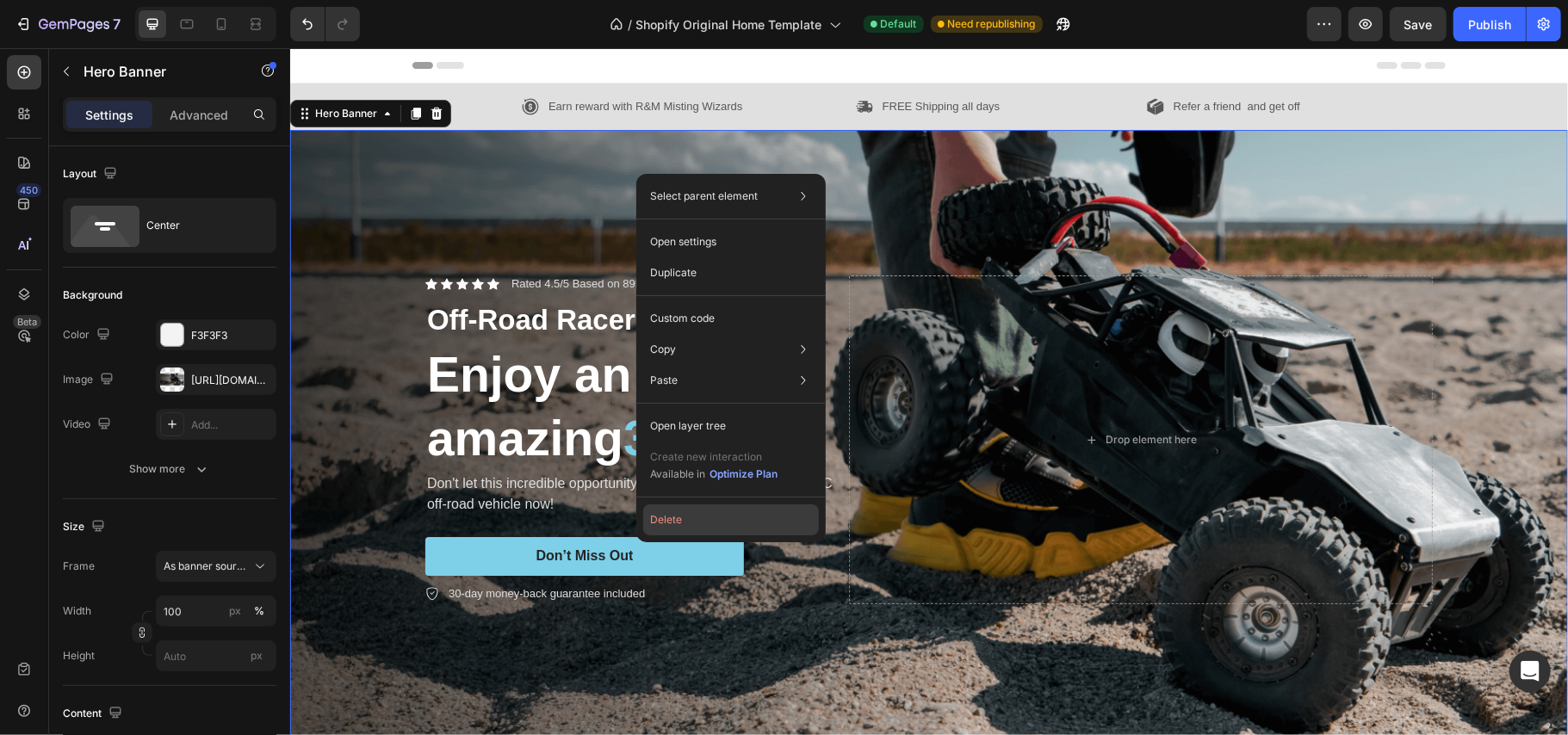
click at [683, 508] on button "Delete" at bounding box center [731, 519] width 176 height 31
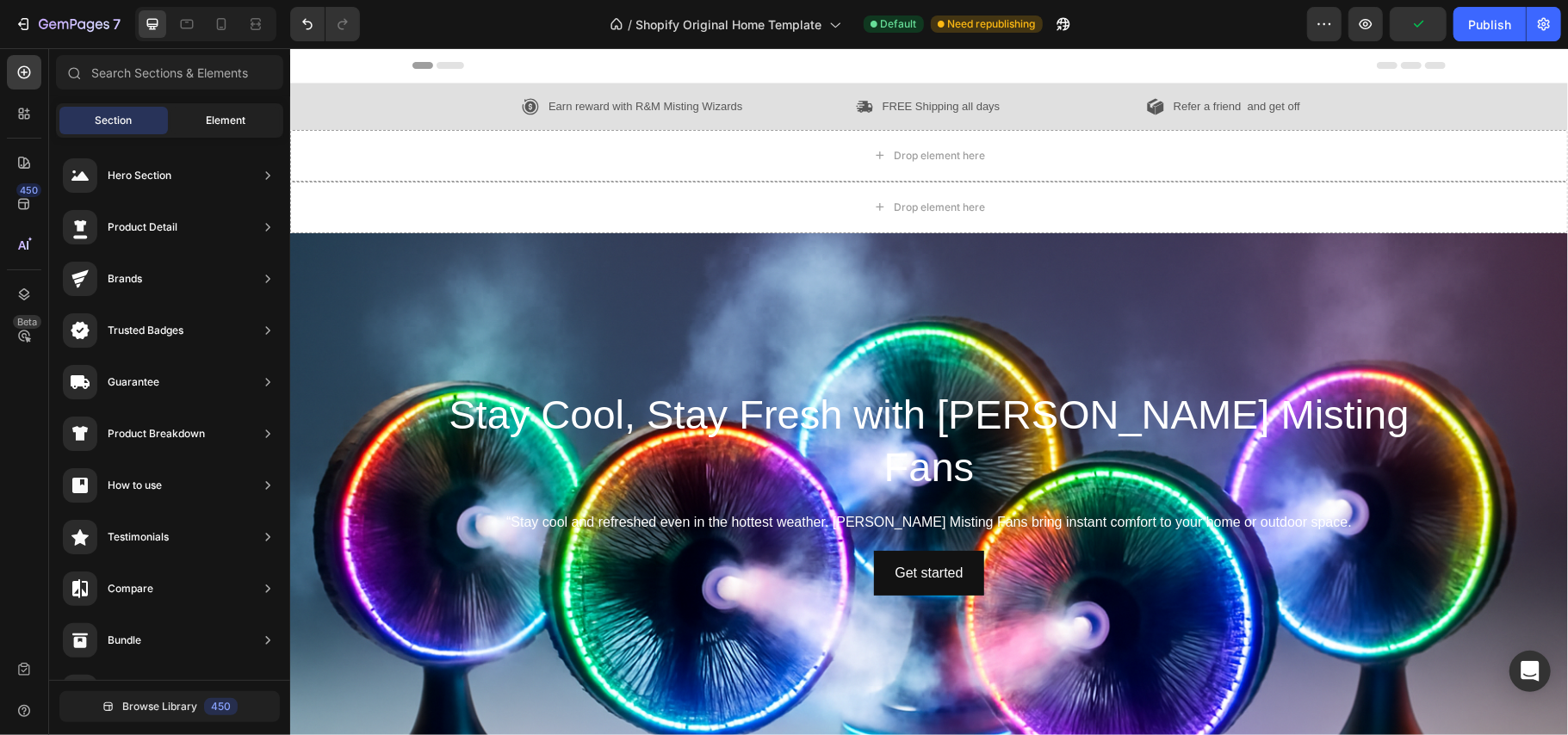
click at [231, 121] on span "Element" at bounding box center [226, 120] width 39 height 16
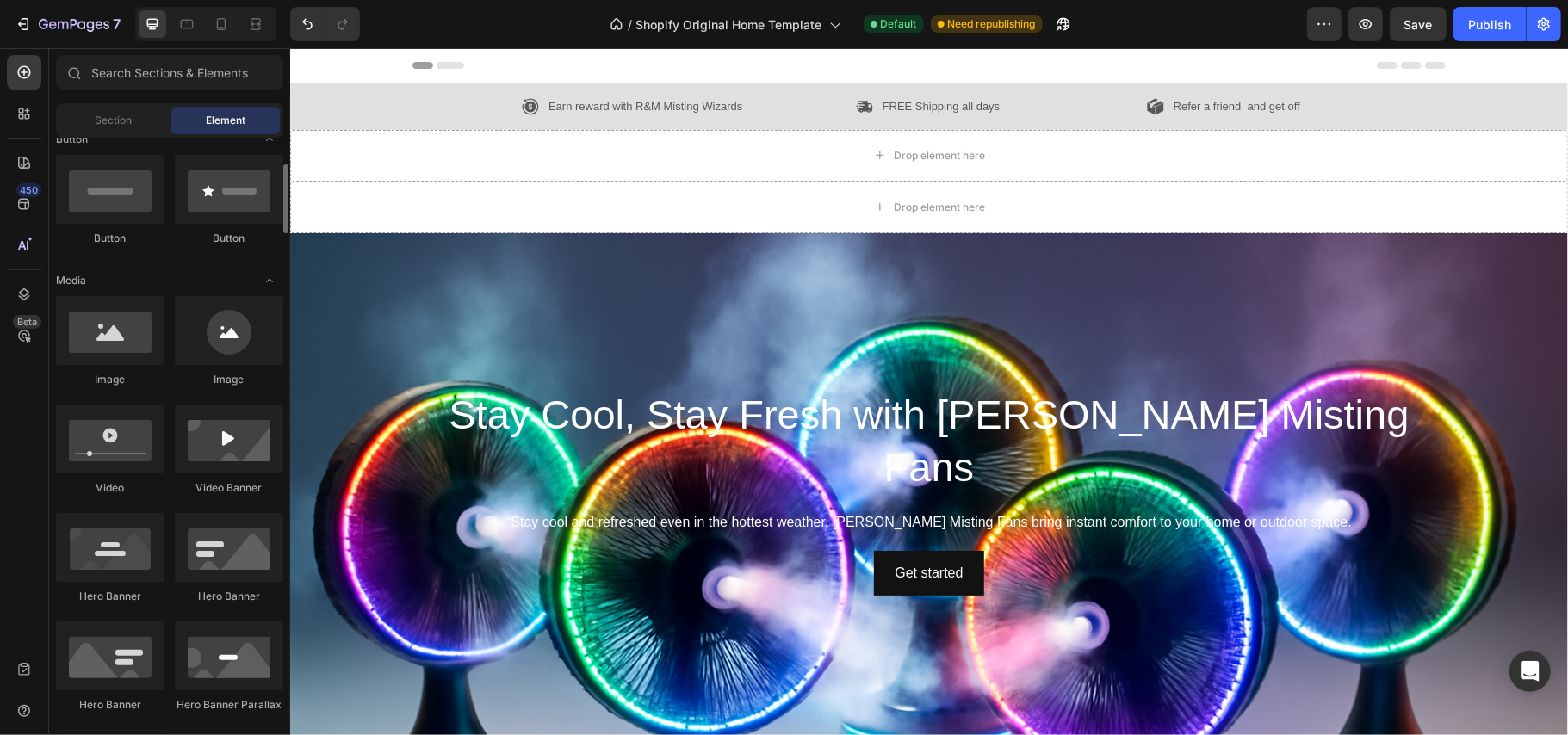
scroll to position [393, 0]
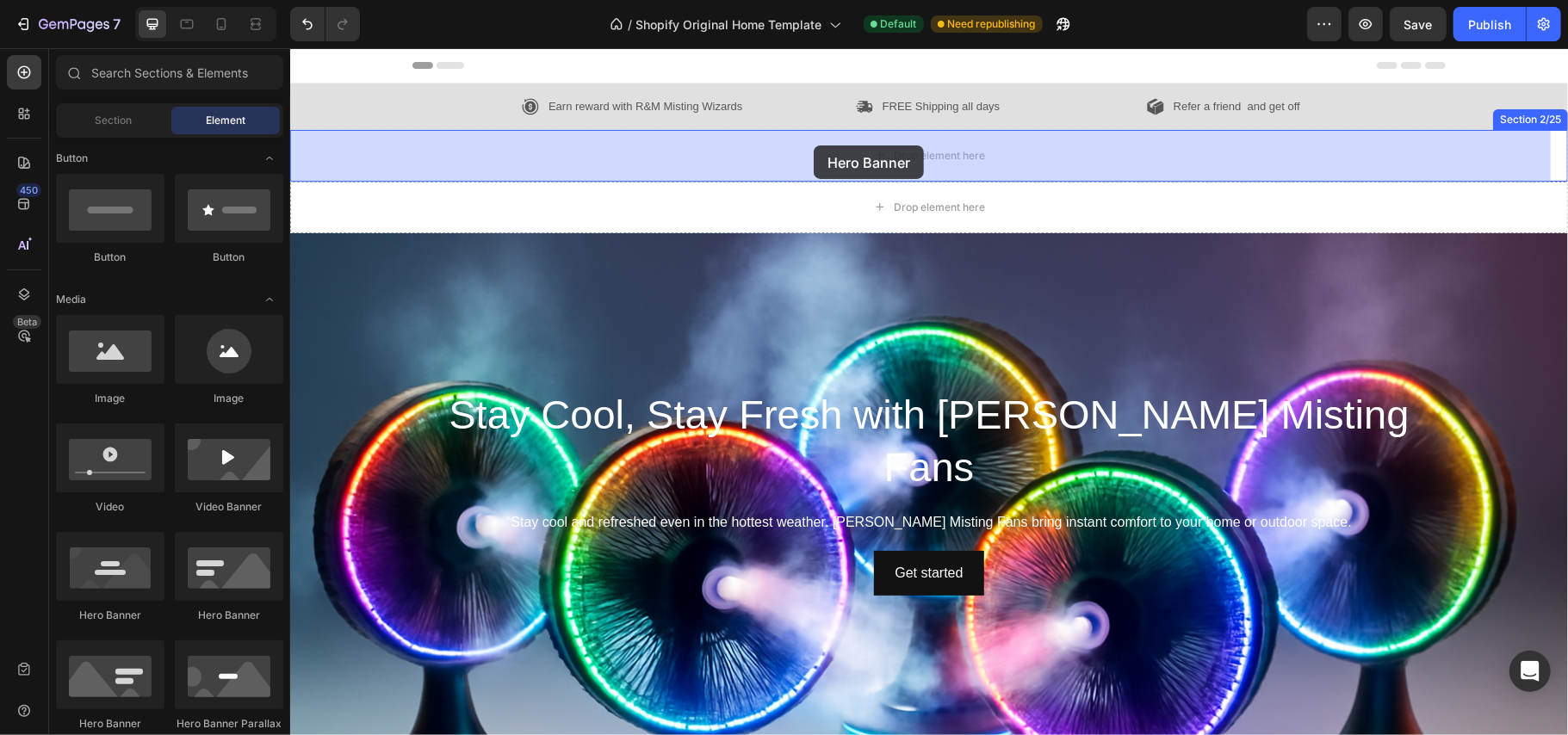
drag, startPoint x: 397, startPoint y: 632, endPoint x: 817, endPoint y: 145, distance: 643.1
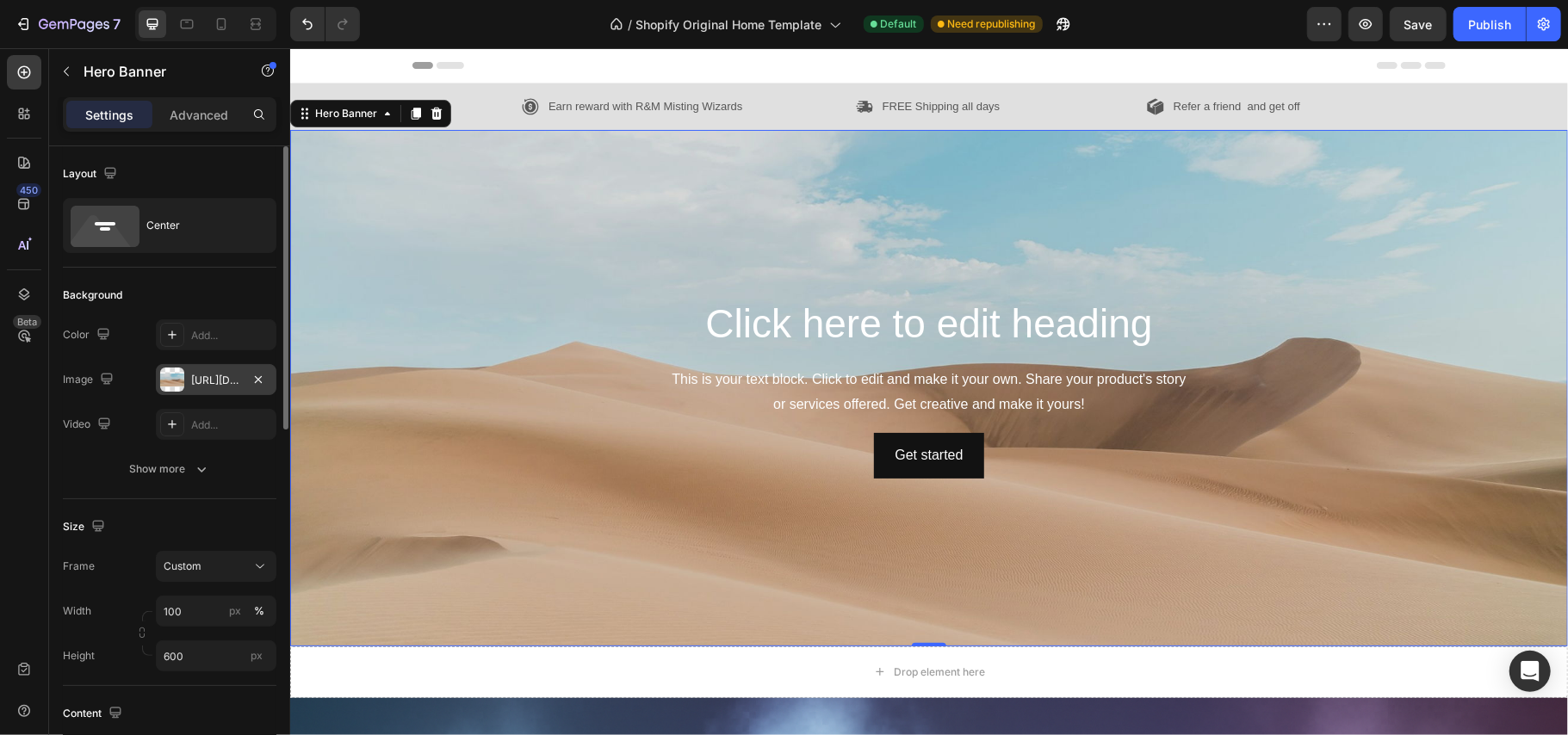
click at [166, 376] on div at bounding box center [172, 380] width 24 height 24
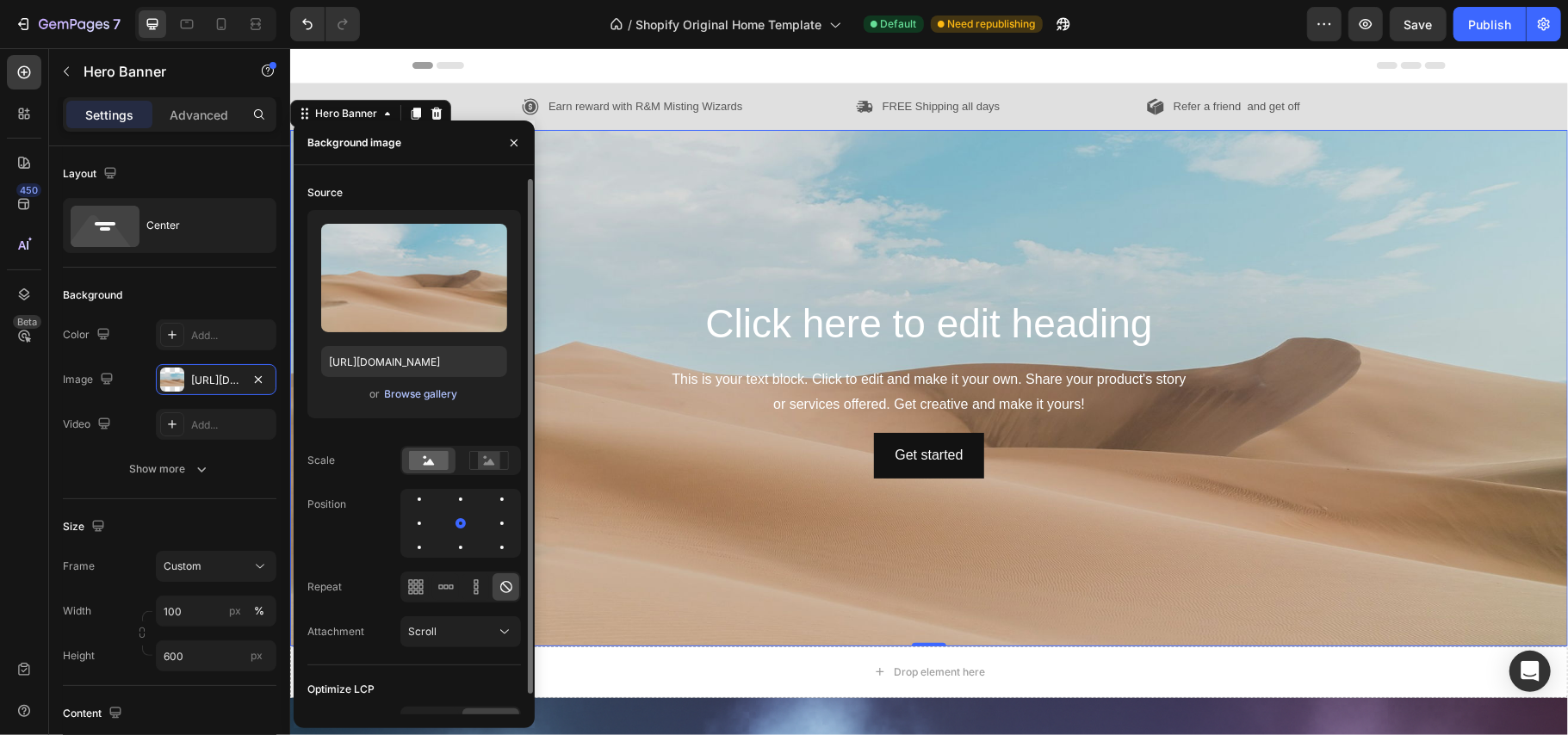
click at [408, 391] on div "Browse gallery" at bounding box center [421, 395] width 73 height 16
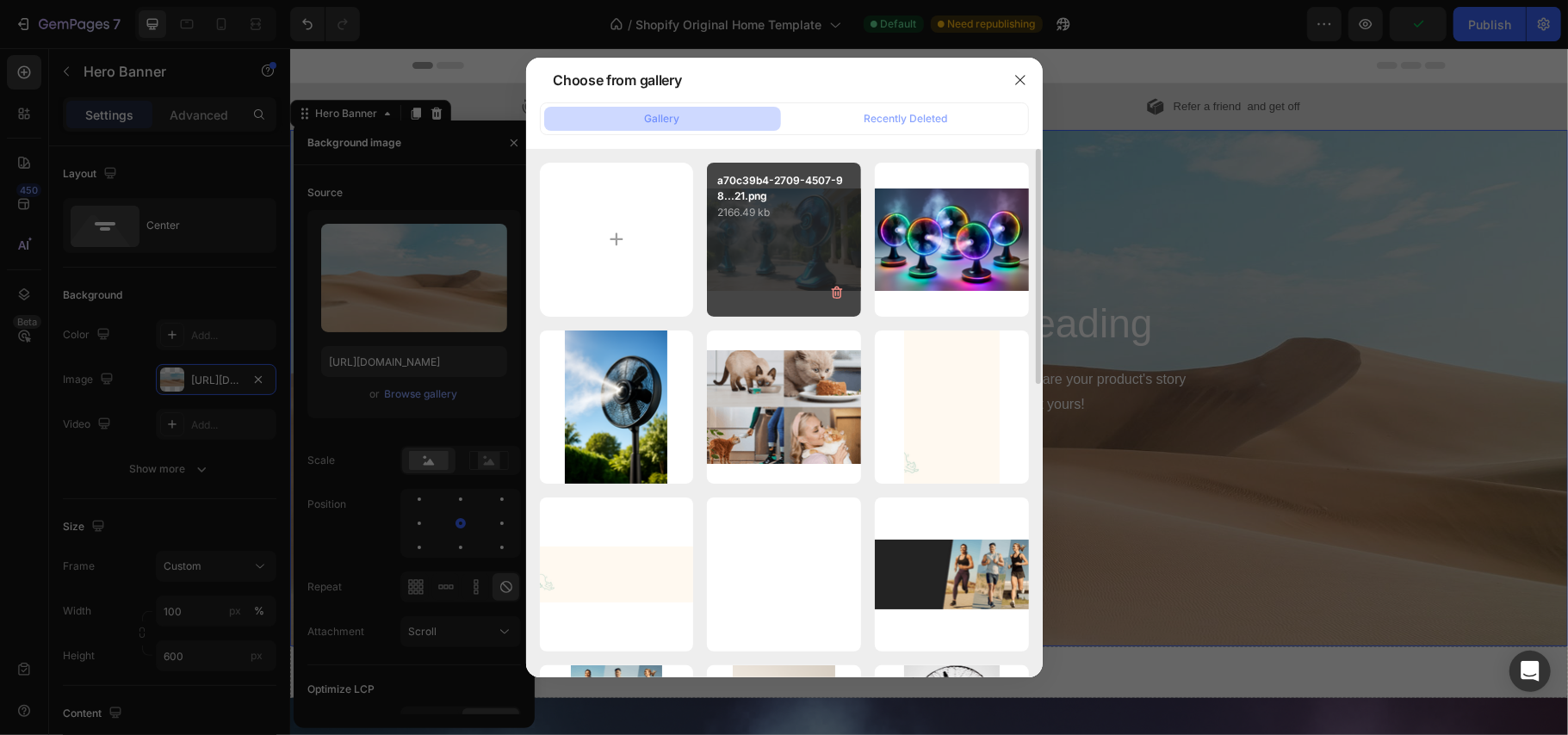
click at [774, 267] on div "a70c39b4-2709-4507-98...21.png 2166.49 kb" at bounding box center [784, 240] width 154 height 154
type input "https://cdn.shopify.com/s/files/1/0937/8778/3454/files/gempages_571515848108278…"
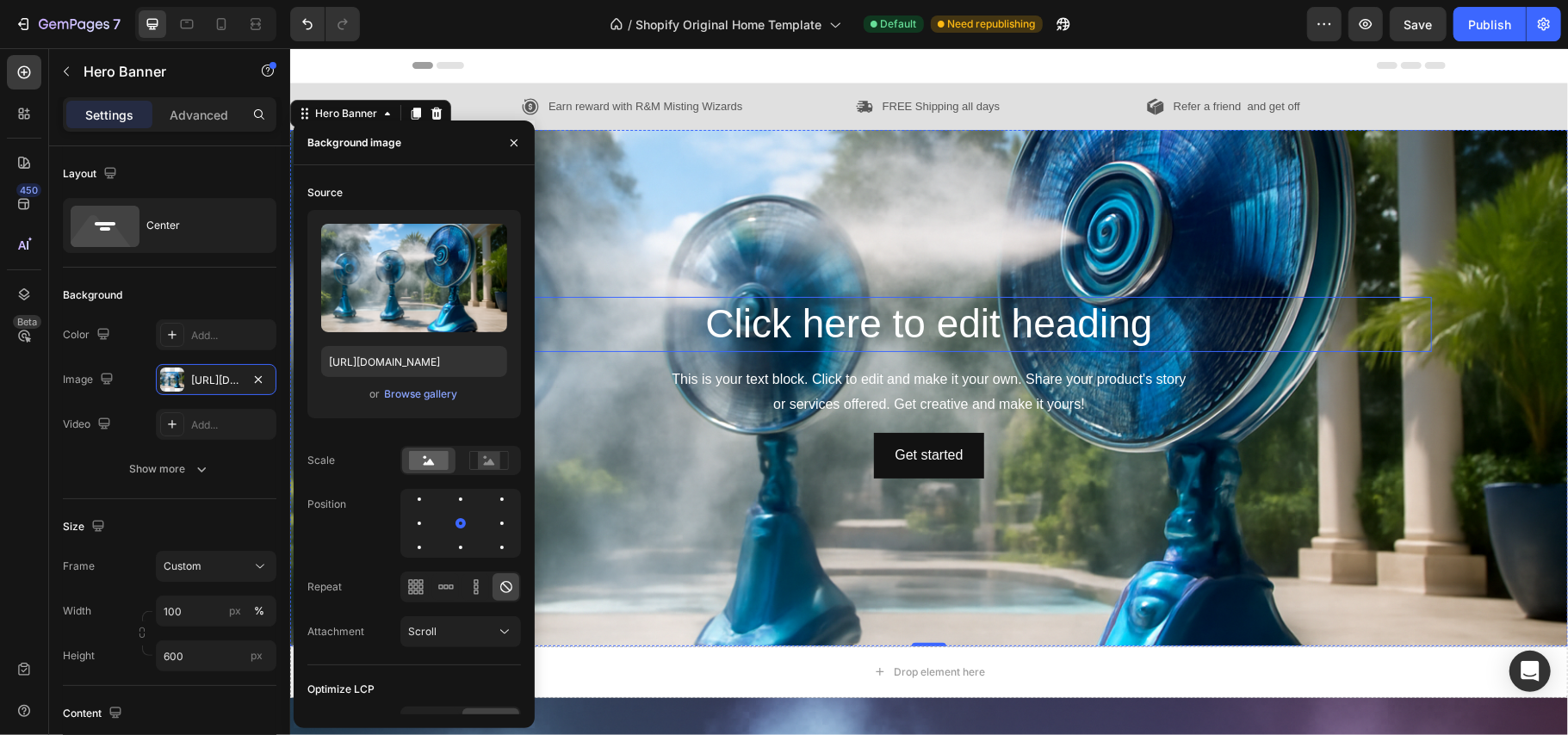
click at [1128, 323] on h2 "Click here to edit heading" at bounding box center [928, 324] width 1006 height 55
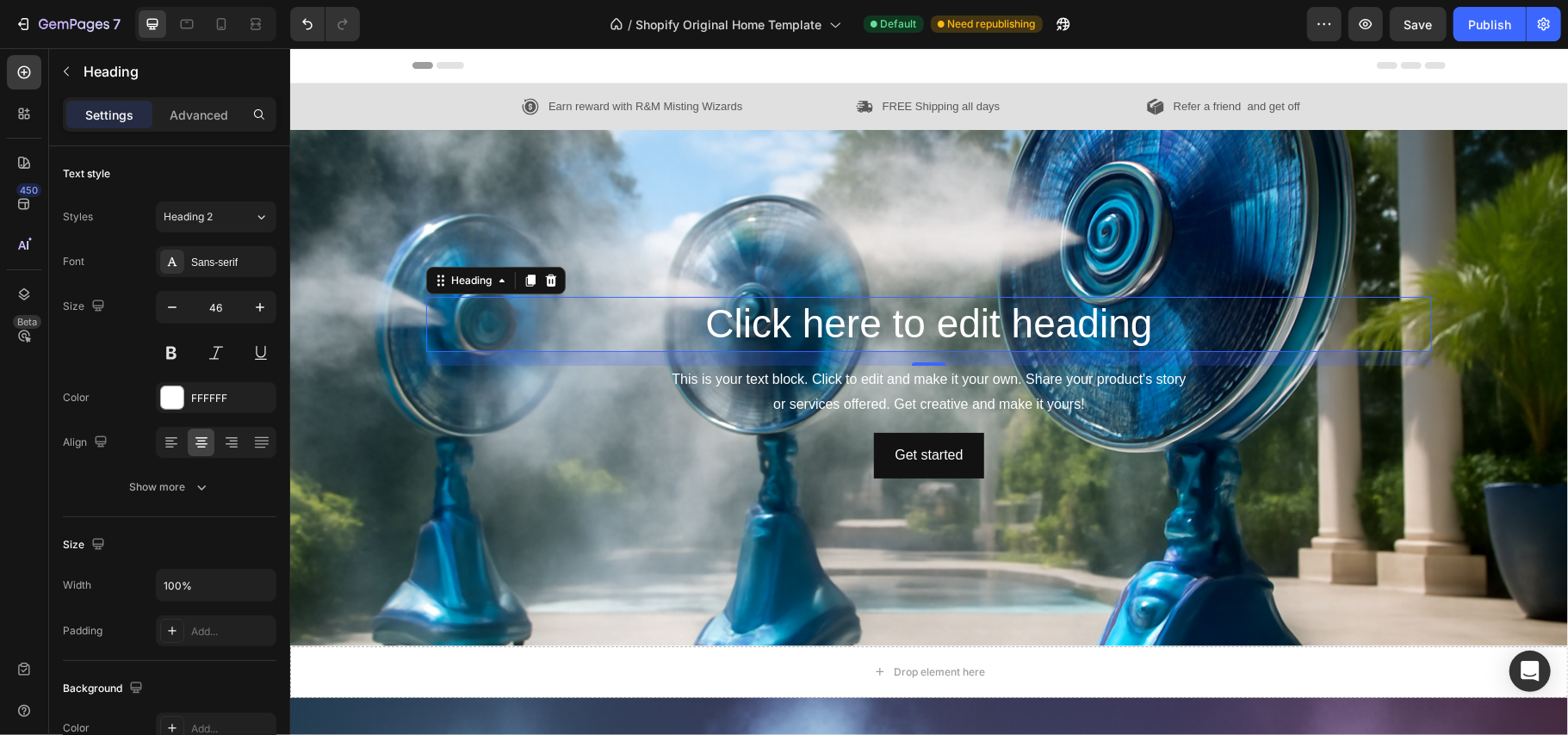
click at [1137, 317] on h2 "Click here to edit heading" at bounding box center [928, 324] width 1006 height 55
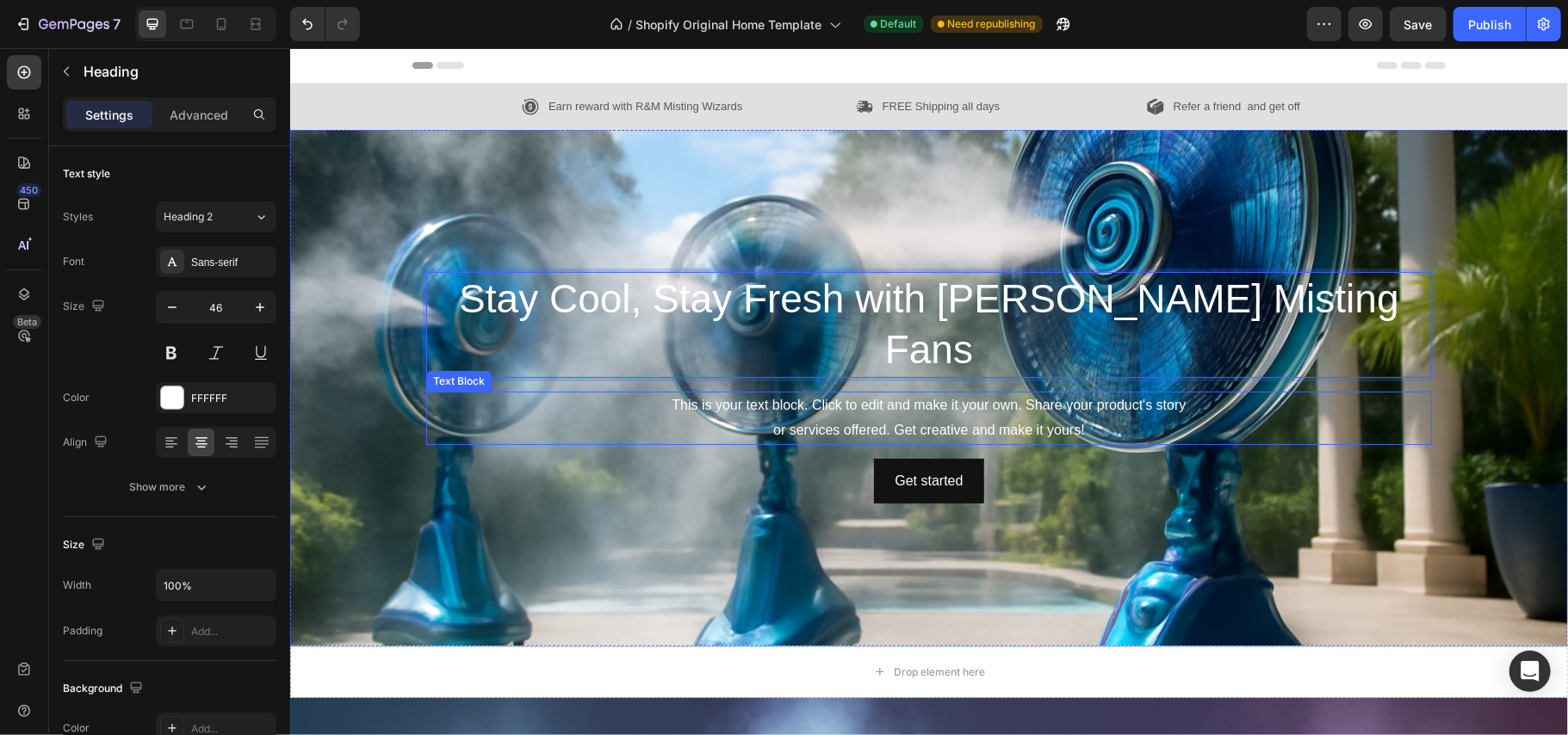
click at [713, 391] on div "This is your text block. Click to edit and make it your own. Share your product…" at bounding box center [928, 417] width 1006 height 53
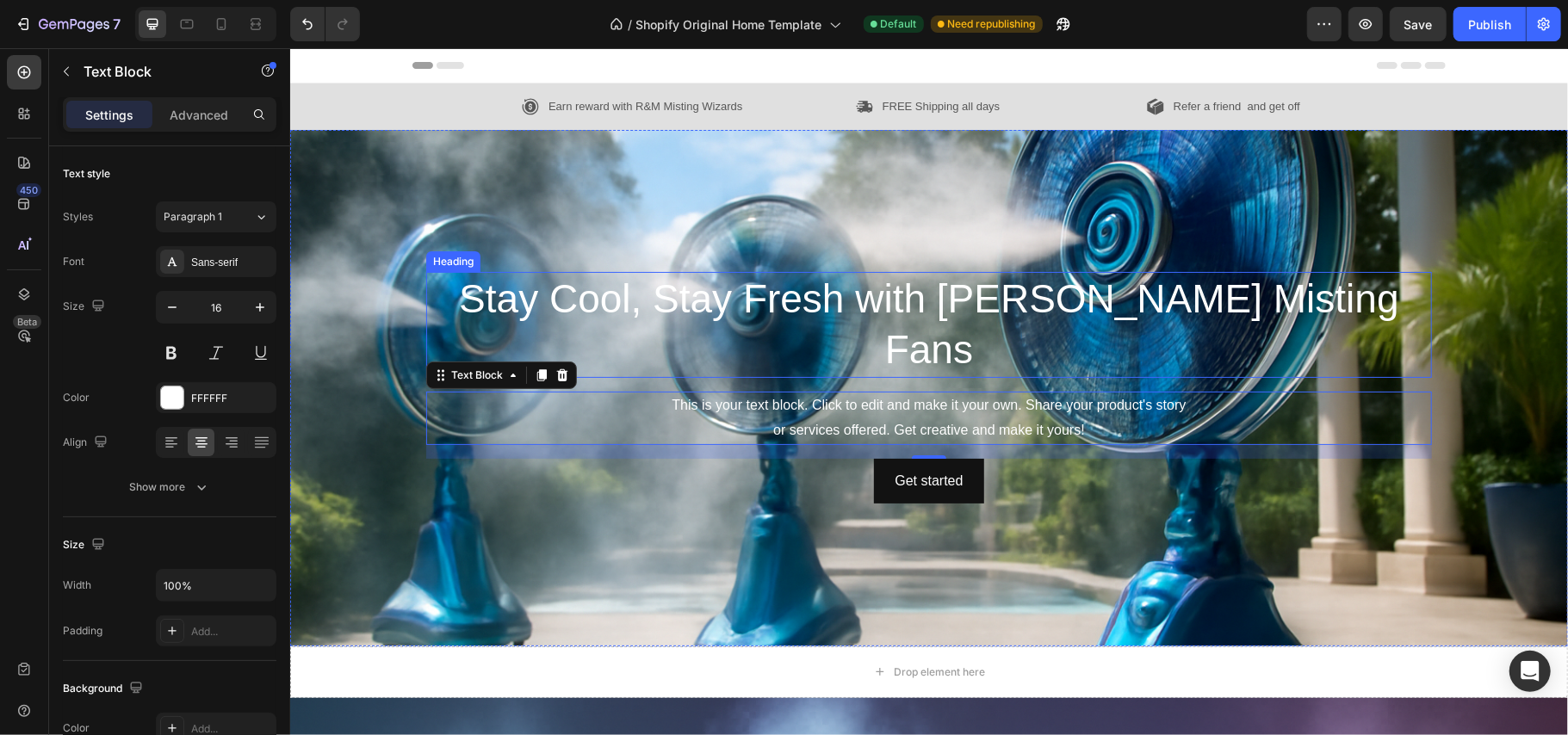
click at [887, 310] on p "Stay Cool, Stay Fresh with Hera Misting Fans" at bounding box center [929, 325] width 1003 height 104
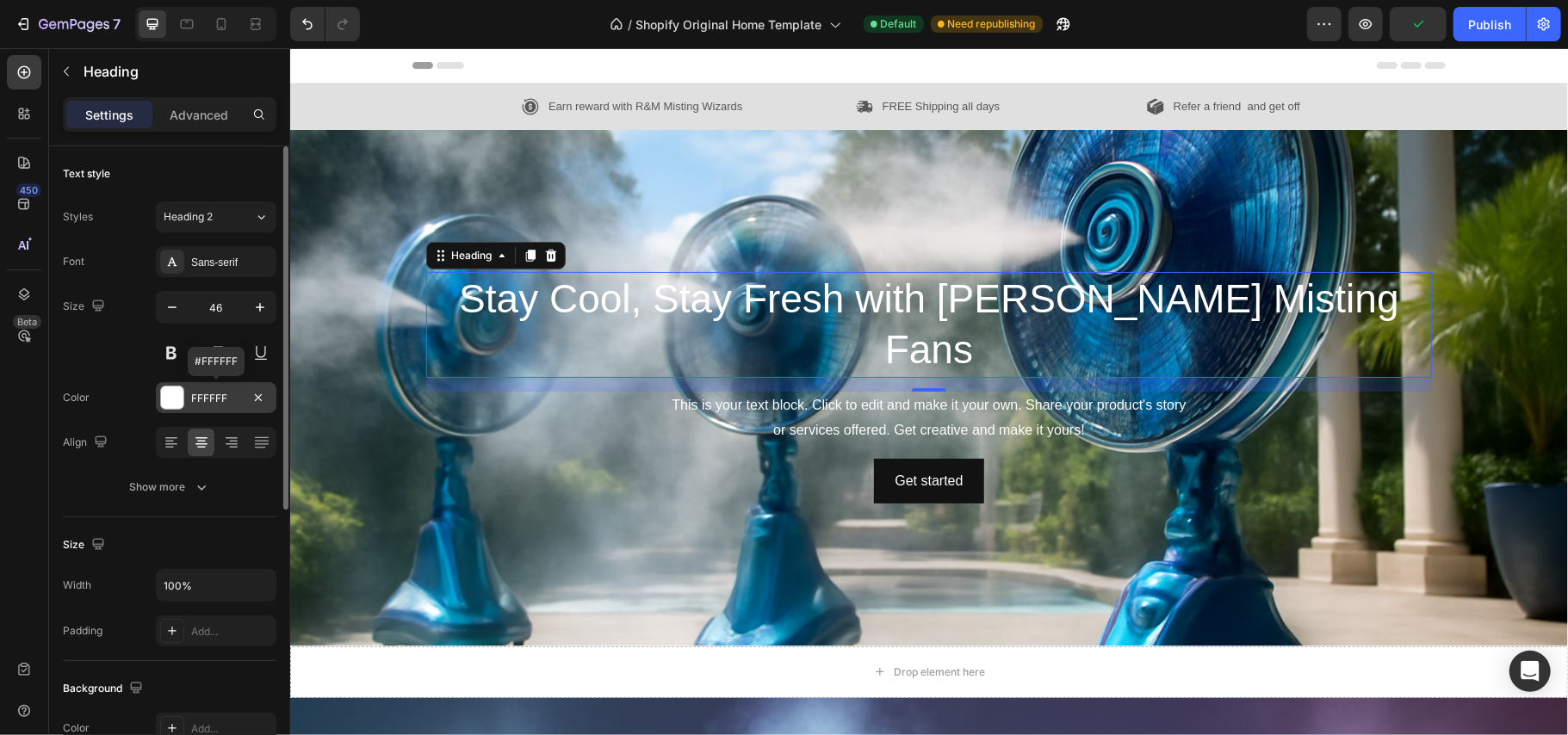
click at [170, 401] on div at bounding box center [172, 398] width 23 height 23
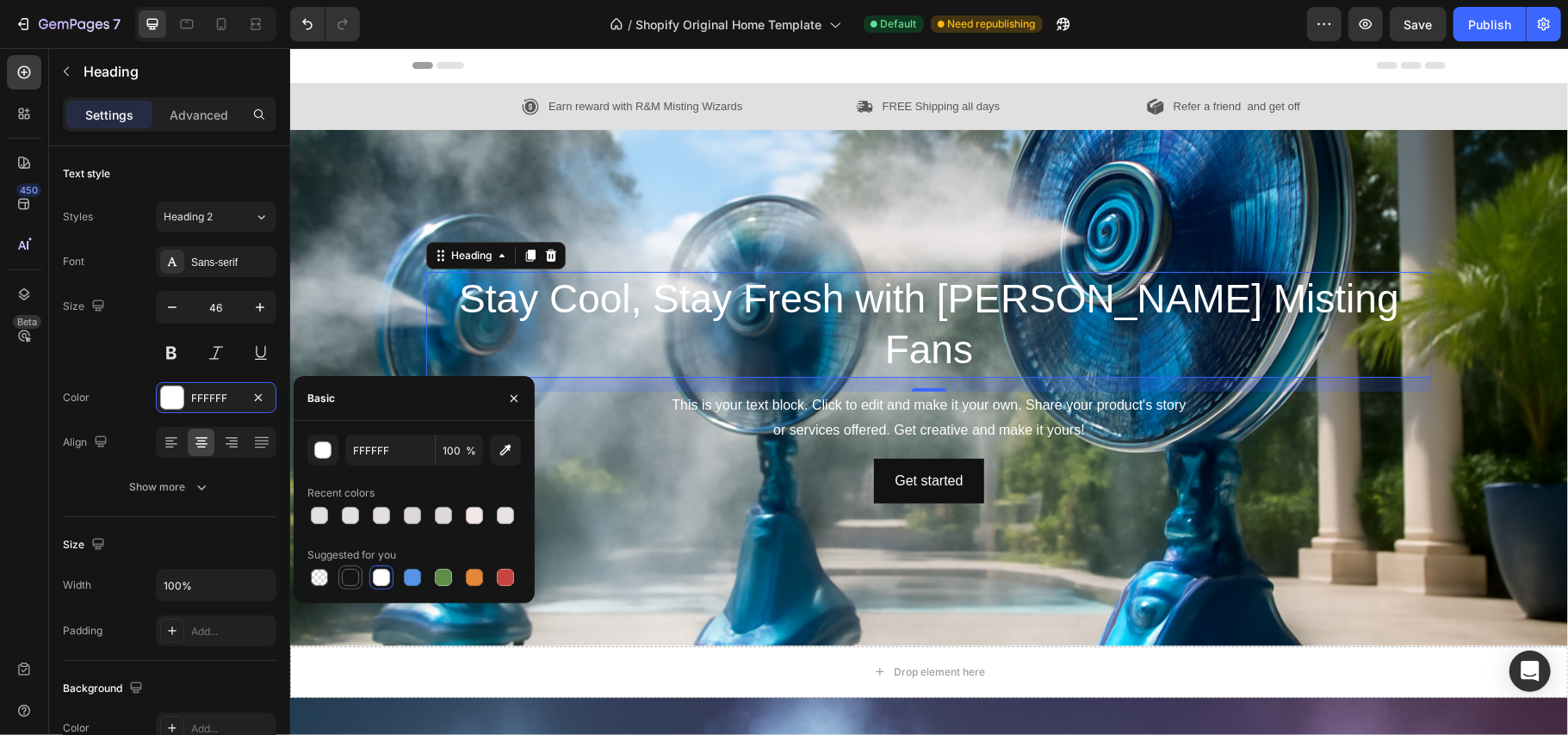
click at [352, 578] on div at bounding box center [349, 577] width 17 height 17
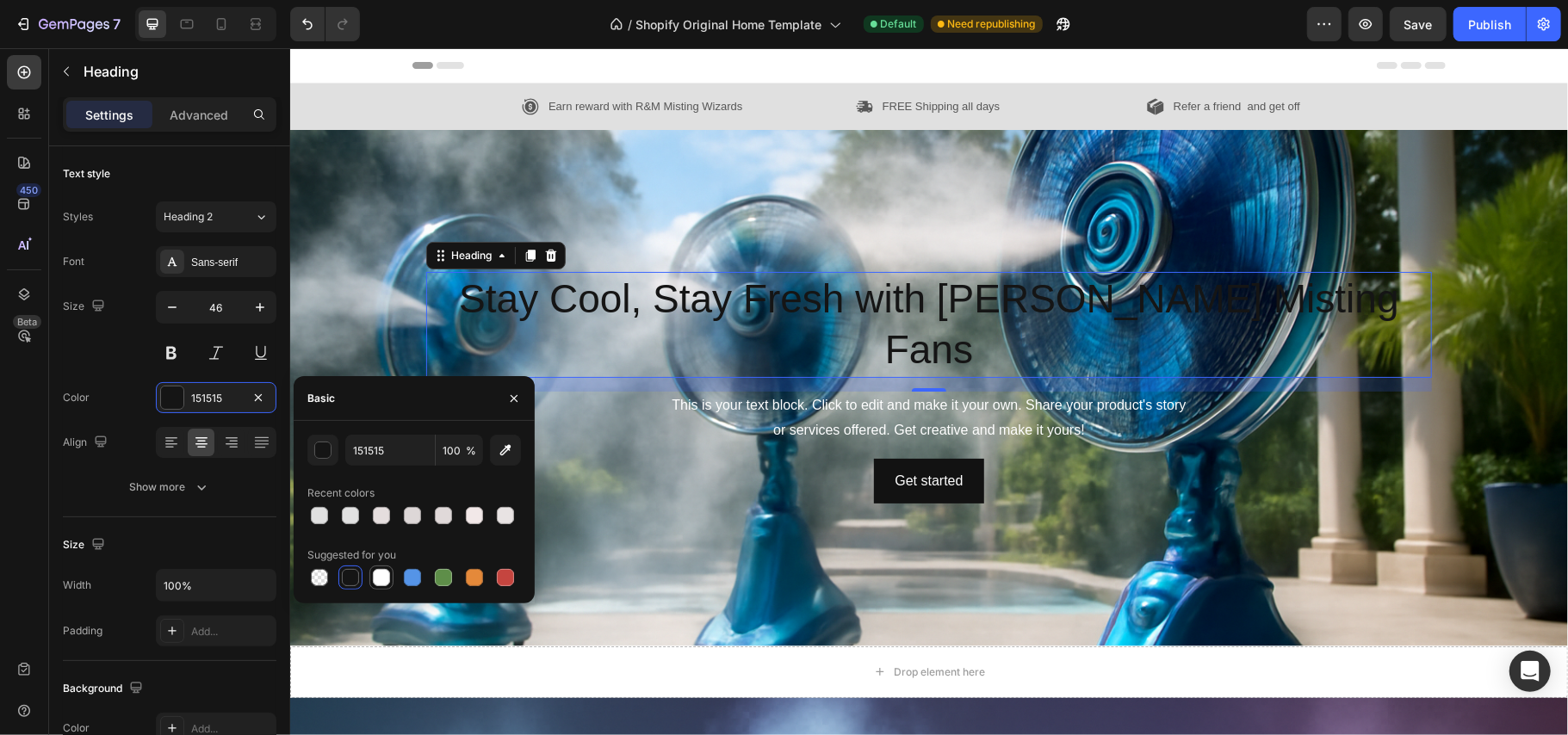
click at [376, 570] on div at bounding box center [381, 577] width 17 height 17
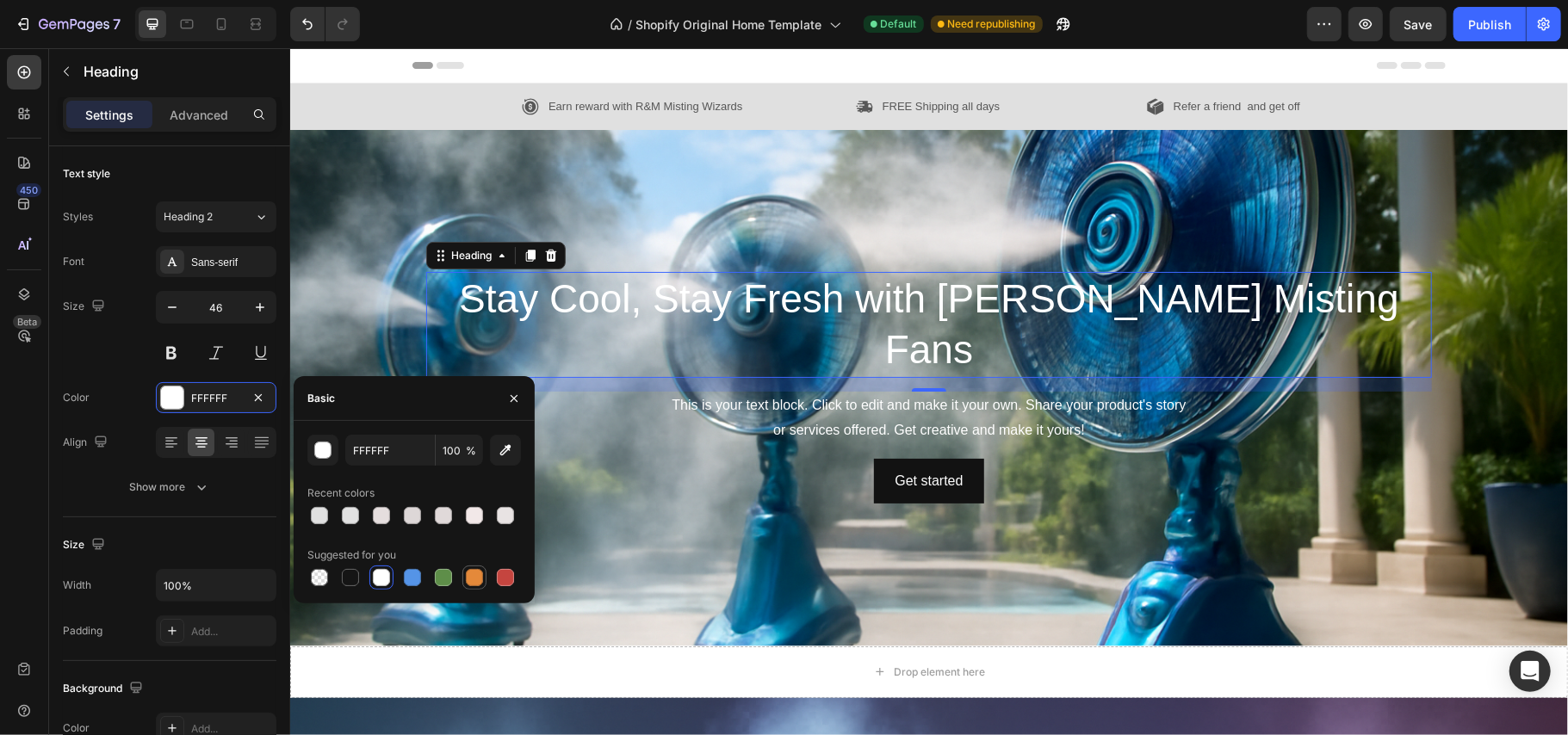
click at [470, 578] on div at bounding box center [474, 577] width 17 height 17
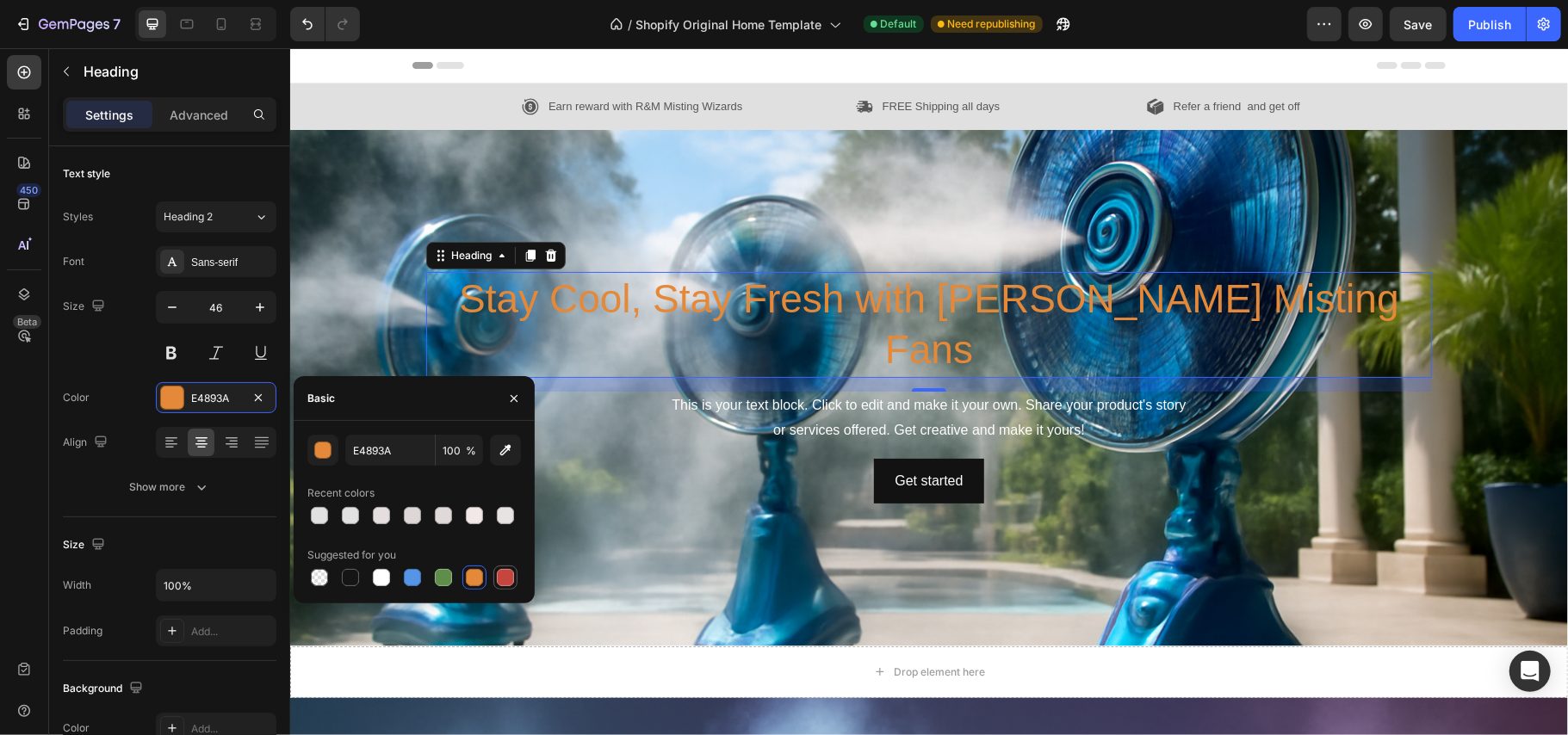
click at [504, 578] on div at bounding box center [505, 577] width 17 height 17
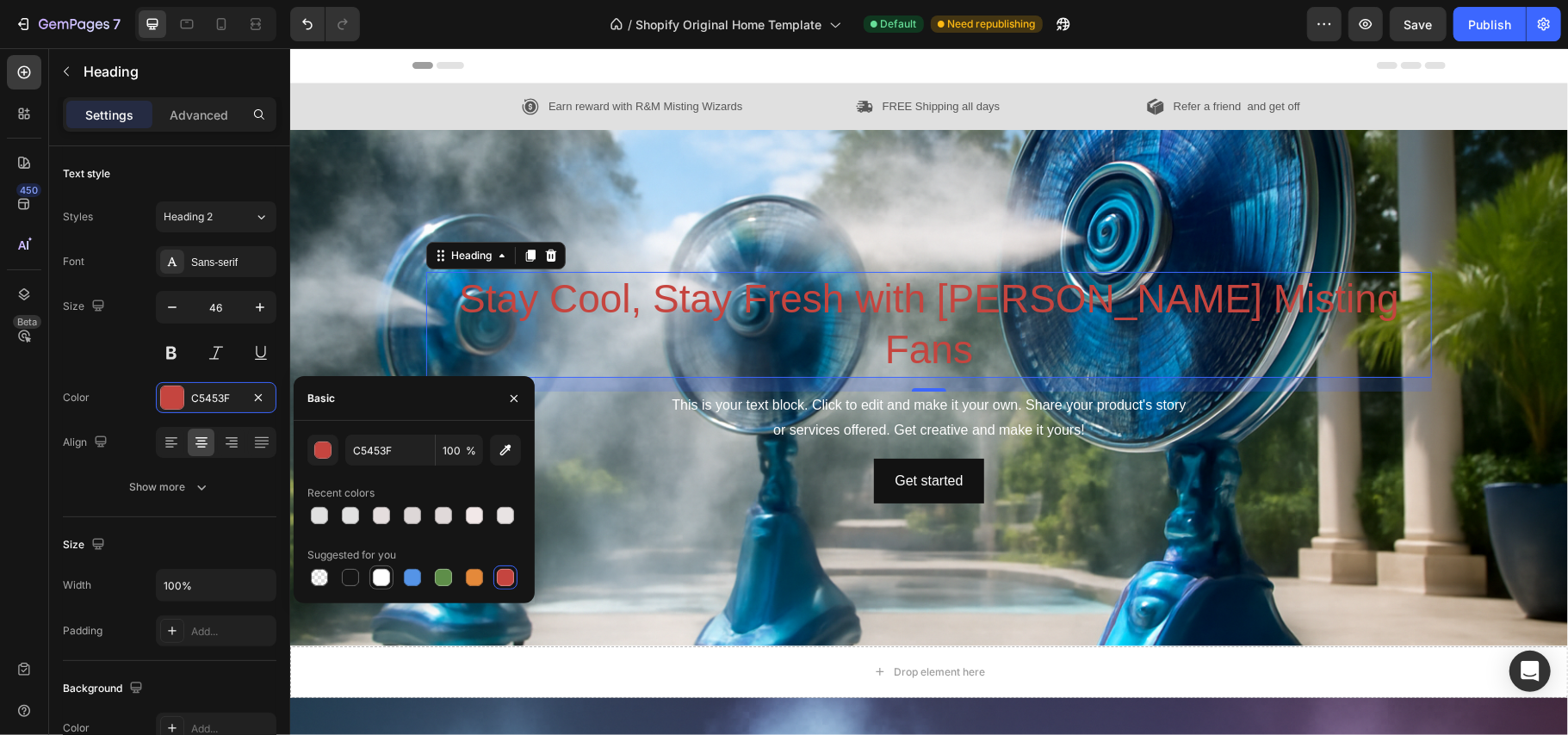
click at [369, 582] on div at bounding box center [381, 577] width 24 height 24
type input "FFFFFF"
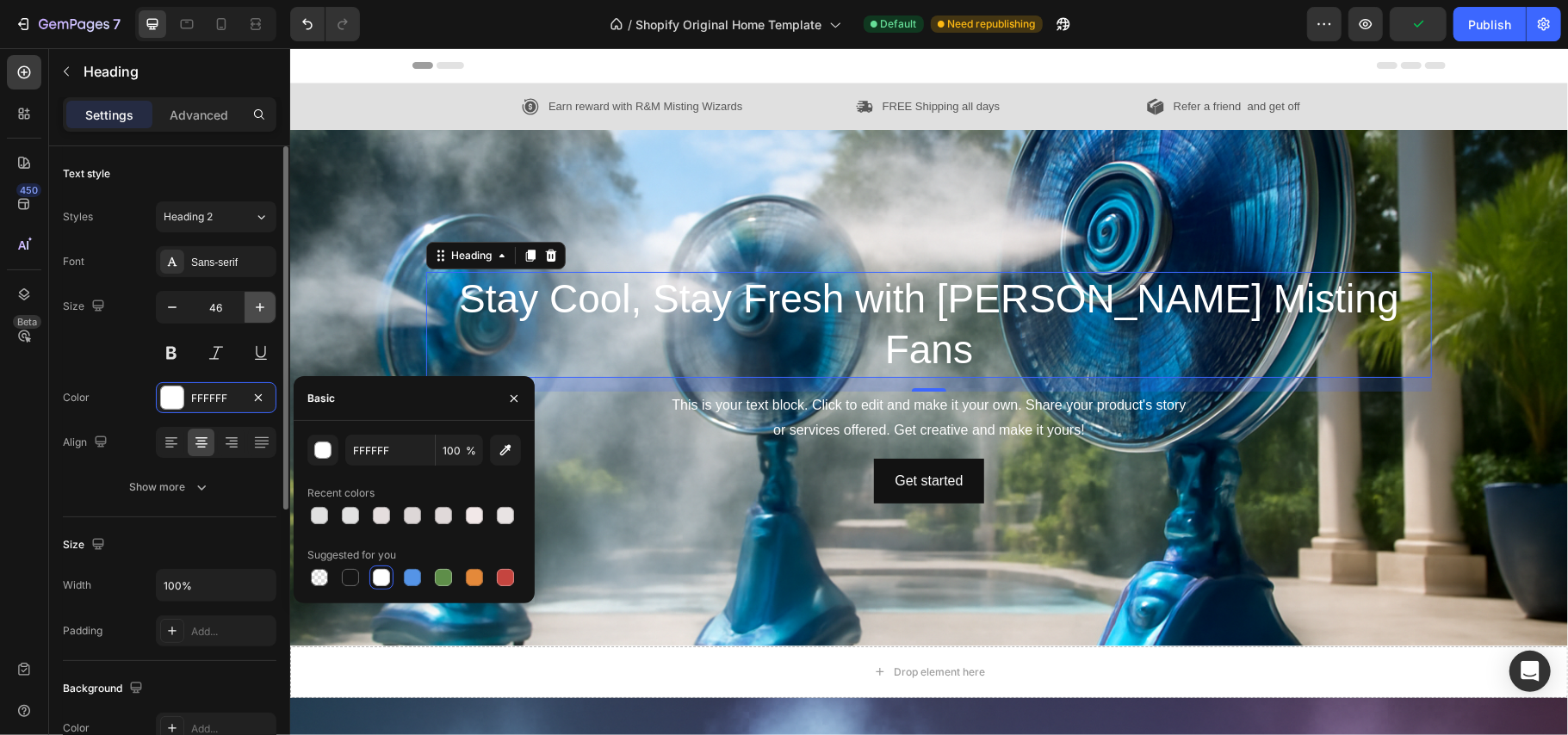
click at [256, 308] on icon "button" at bounding box center [260, 307] width 9 height 9
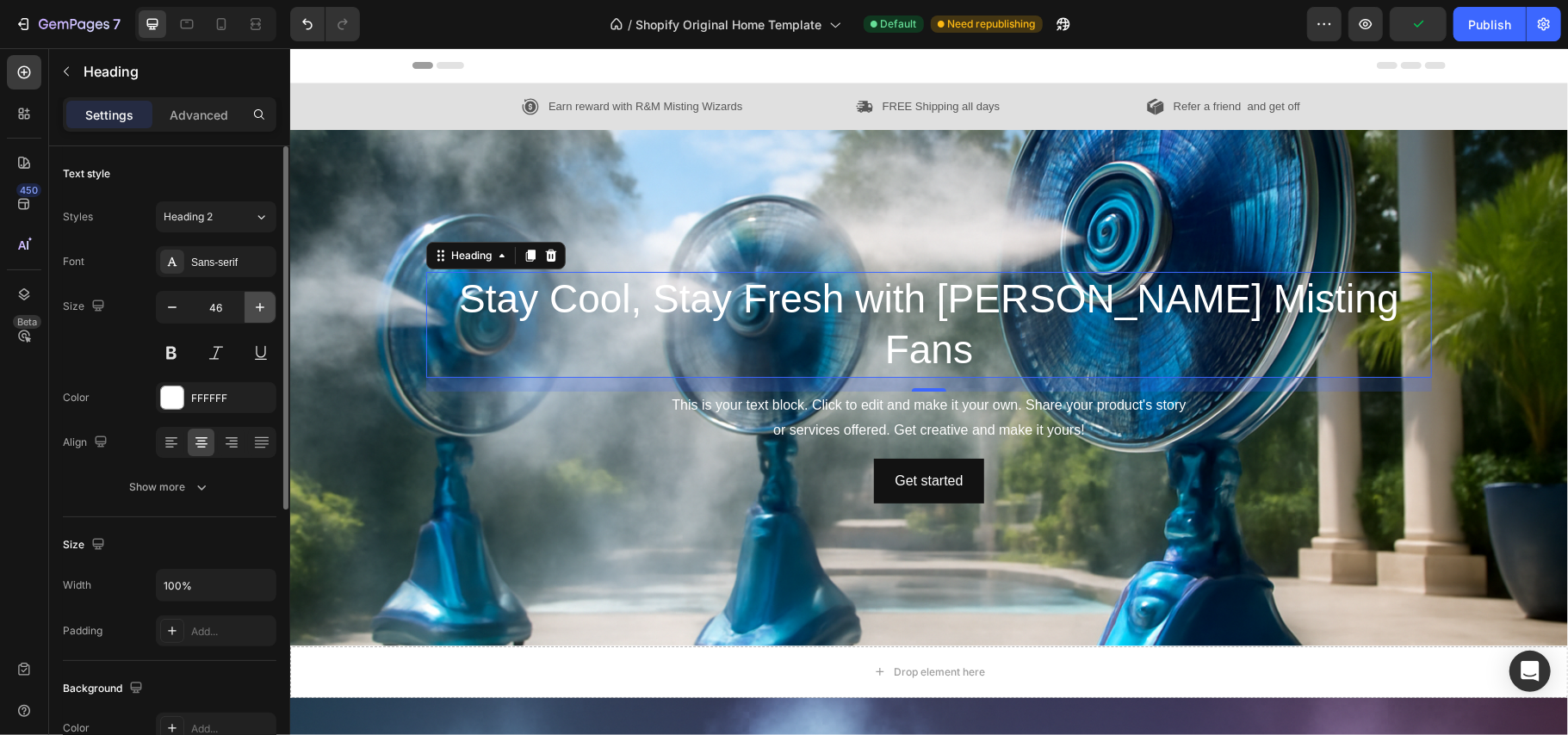
type input "47"
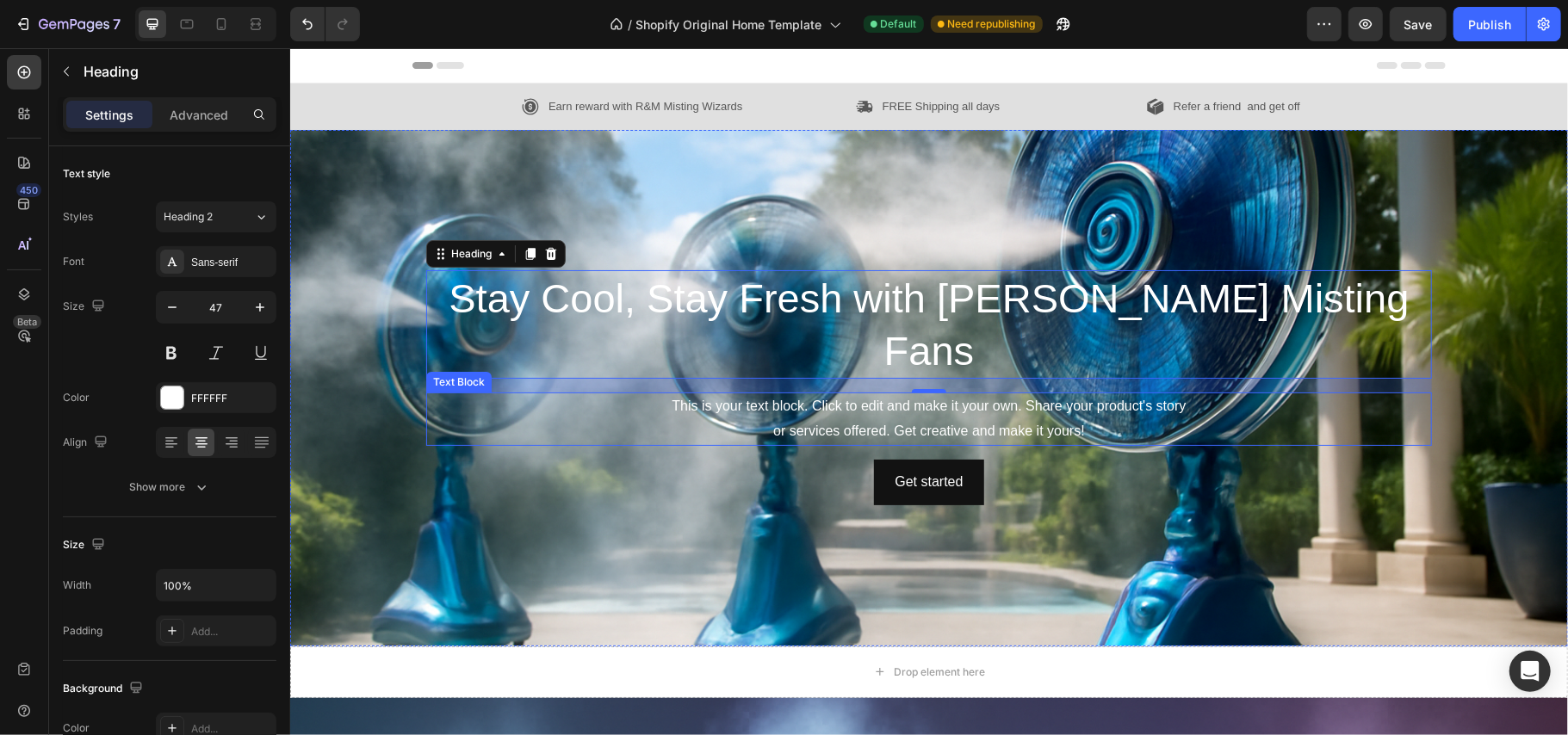
click at [776, 392] on div "This is your text block. Click to edit and make it your own. Share your product…" at bounding box center [928, 418] width 1006 height 53
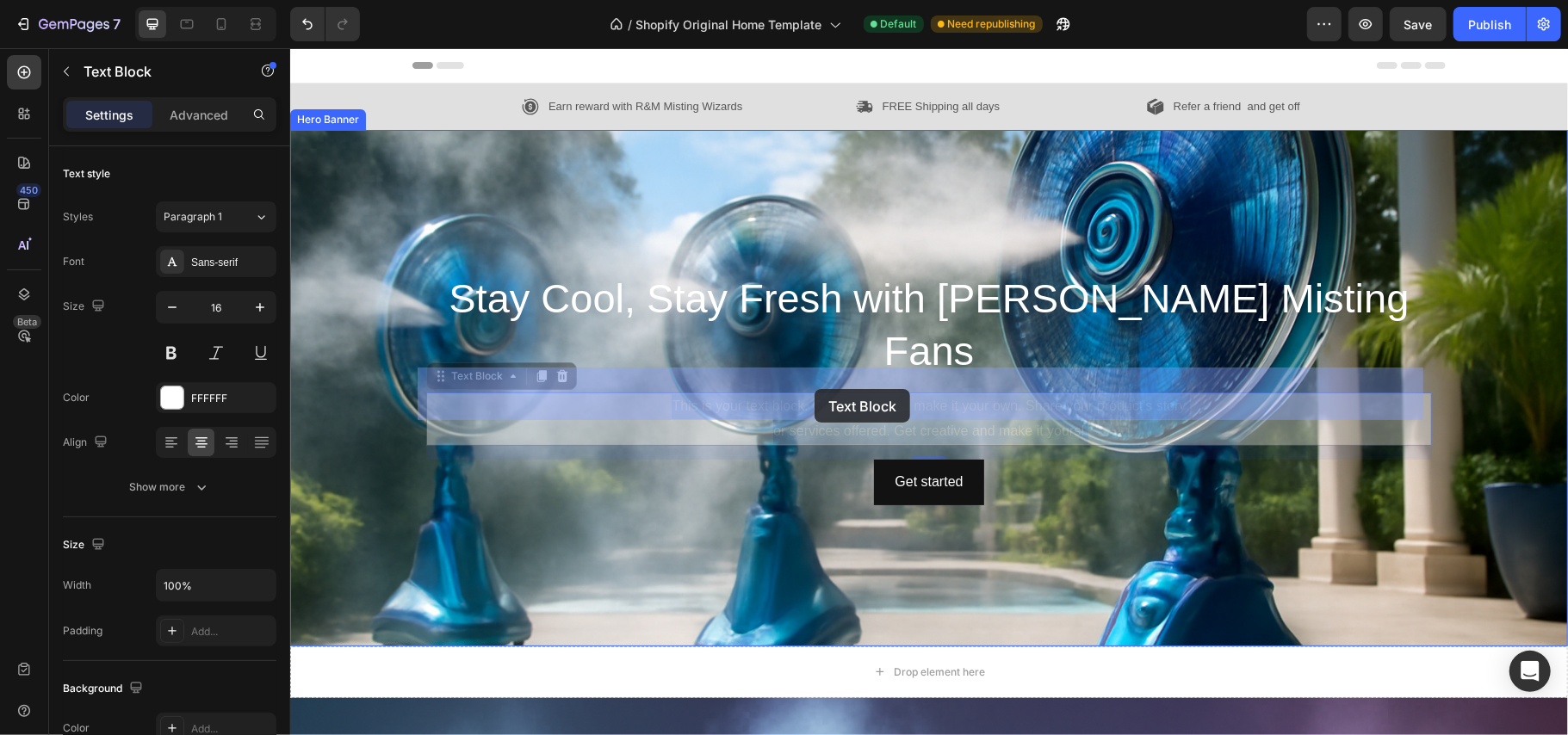
drag, startPoint x: 1089, startPoint y: 401, endPoint x: 815, endPoint y: 387, distance: 274.4
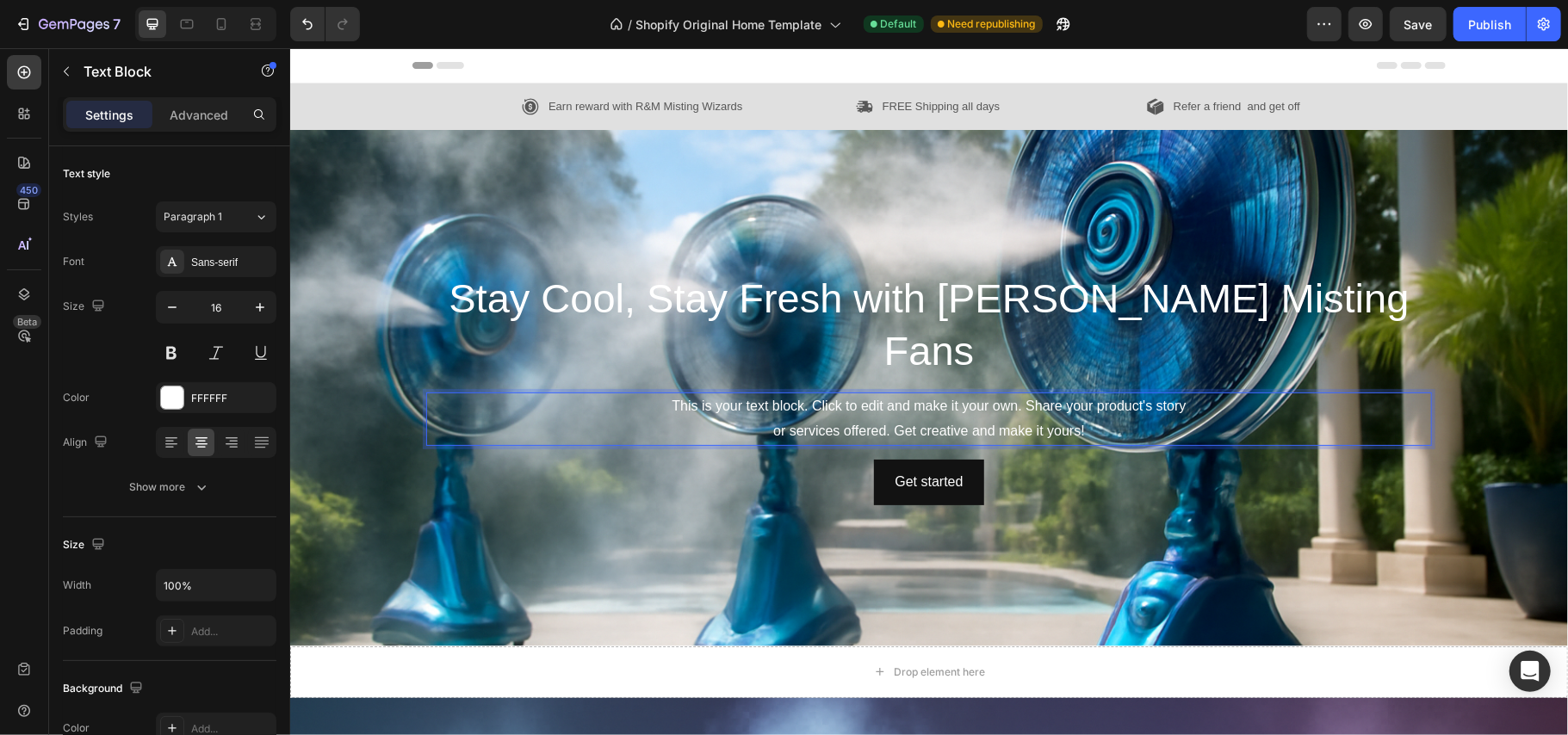
click at [1077, 396] on p "This is your text block. Click to edit and make it your own. Share your product…" at bounding box center [929, 418] width 1003 height 50
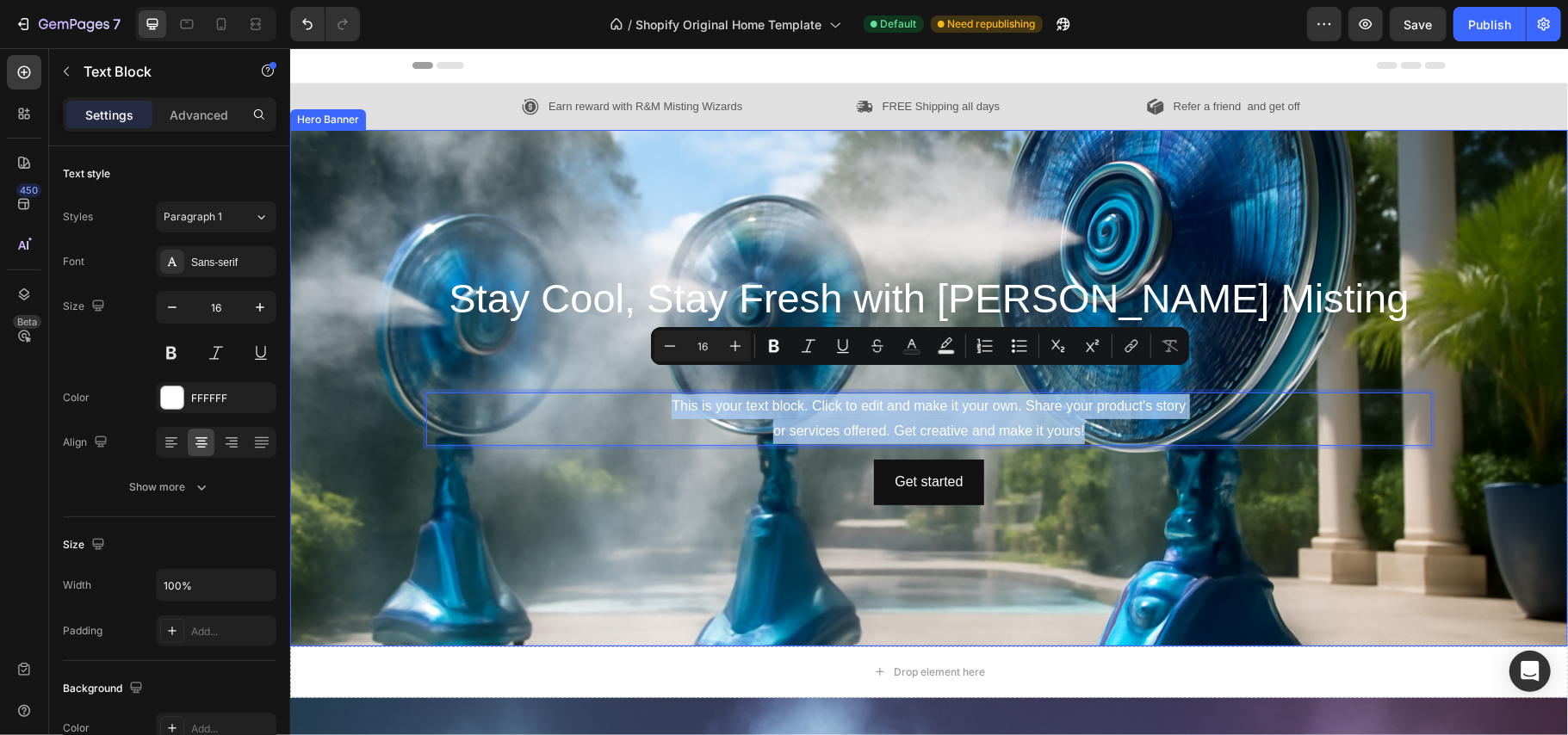
drag, startPoint x: 1077, startPoint y: 396, endPoint x: 638, endPoint y: 362, distance: 440.3
click at [638, 362] on div "Stay Cool, Stay Fresh with Hera Misting Fans Heading This is your text block. C…" at bounding box center [928, 387] width 1006 height 235
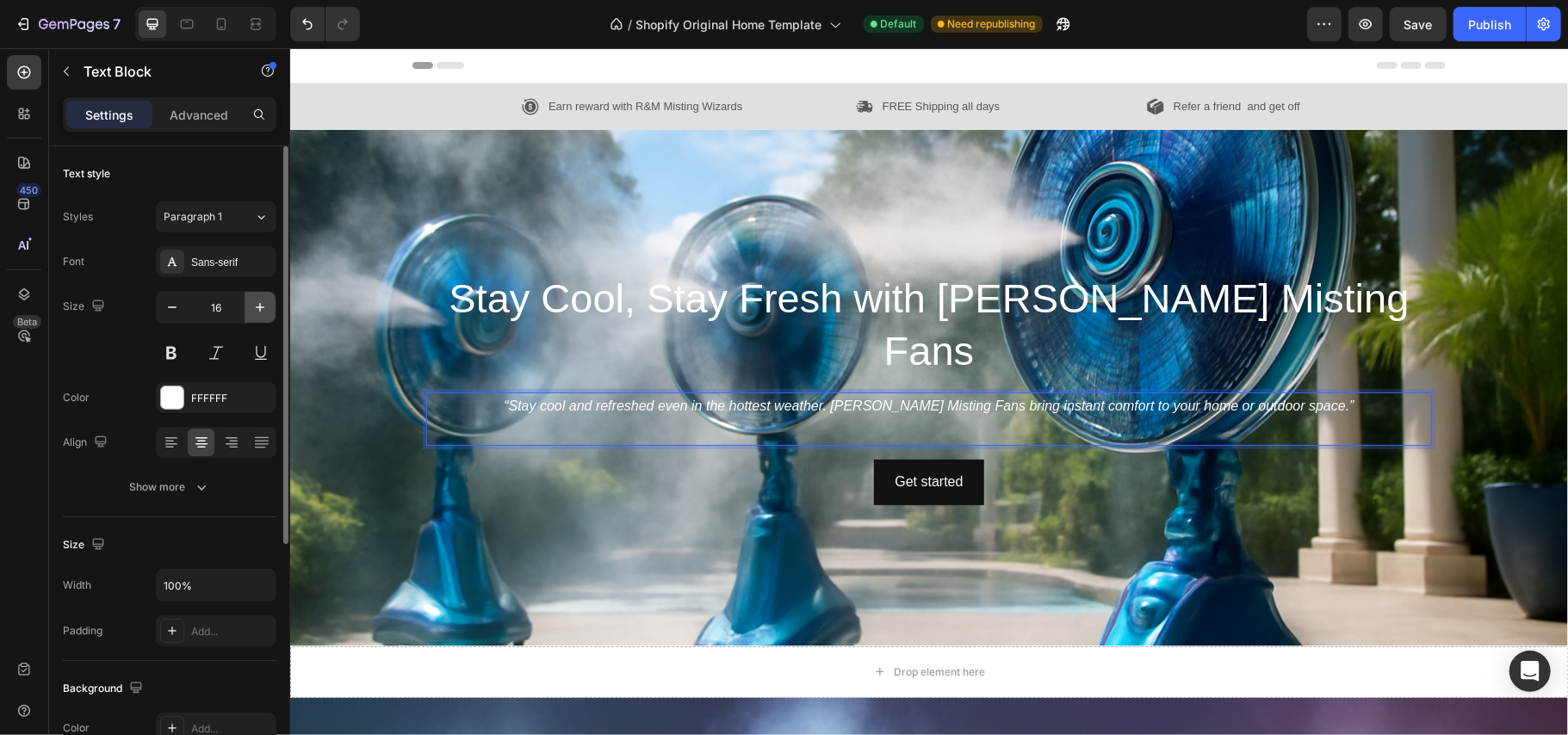
click at [261, 303] on icon "button" at bounding box center [260, 307] width 17 height 17
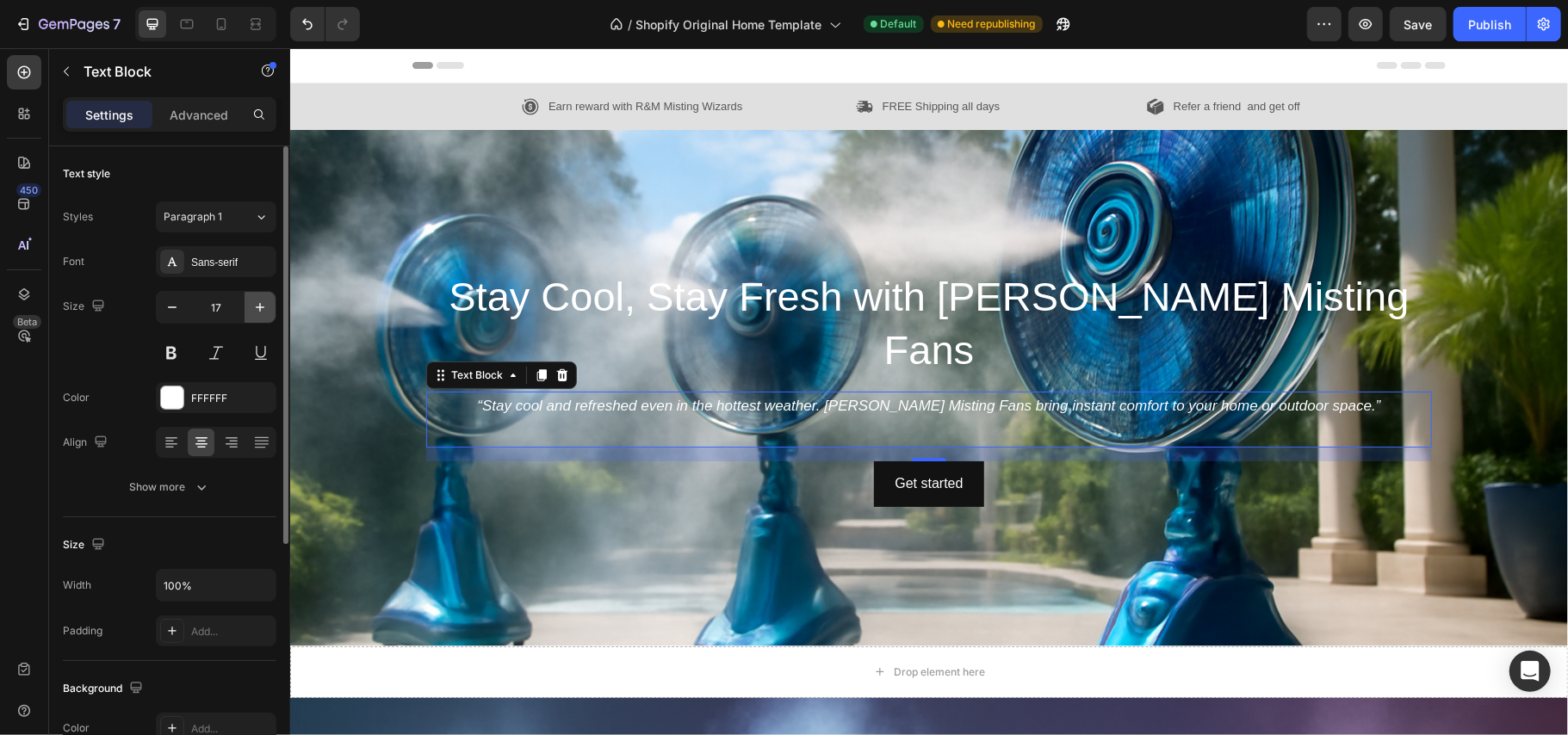
click at [261, 303] on icon "button" at bounding box center [260, 307] width 17 height 17
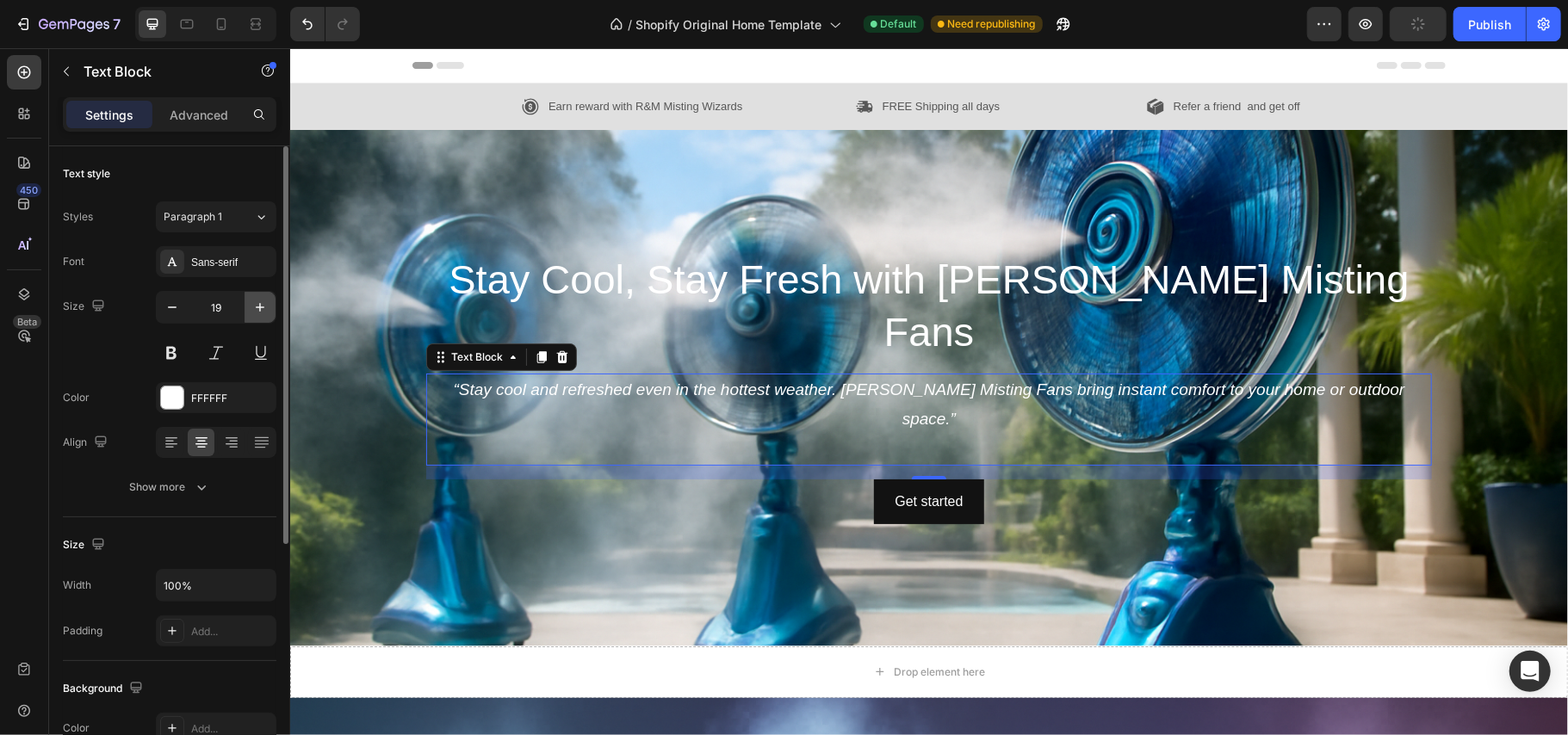
click at [261, 303] on icon "button" at bounding box center [260, 307] width 17 height 17
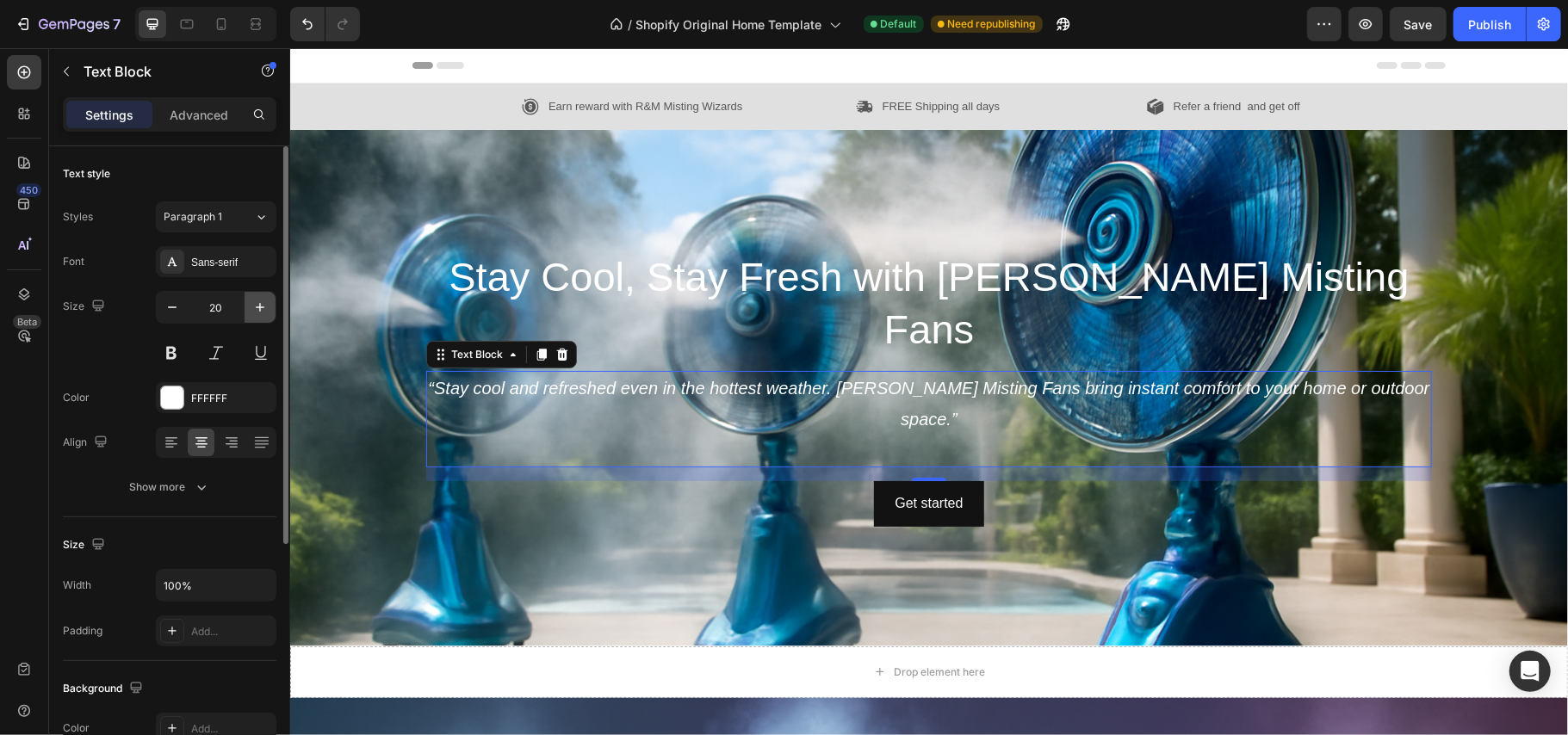
click at [261, 303] on icon "button" at bounding box center [260, 307] width 17 height 17
type input "21"
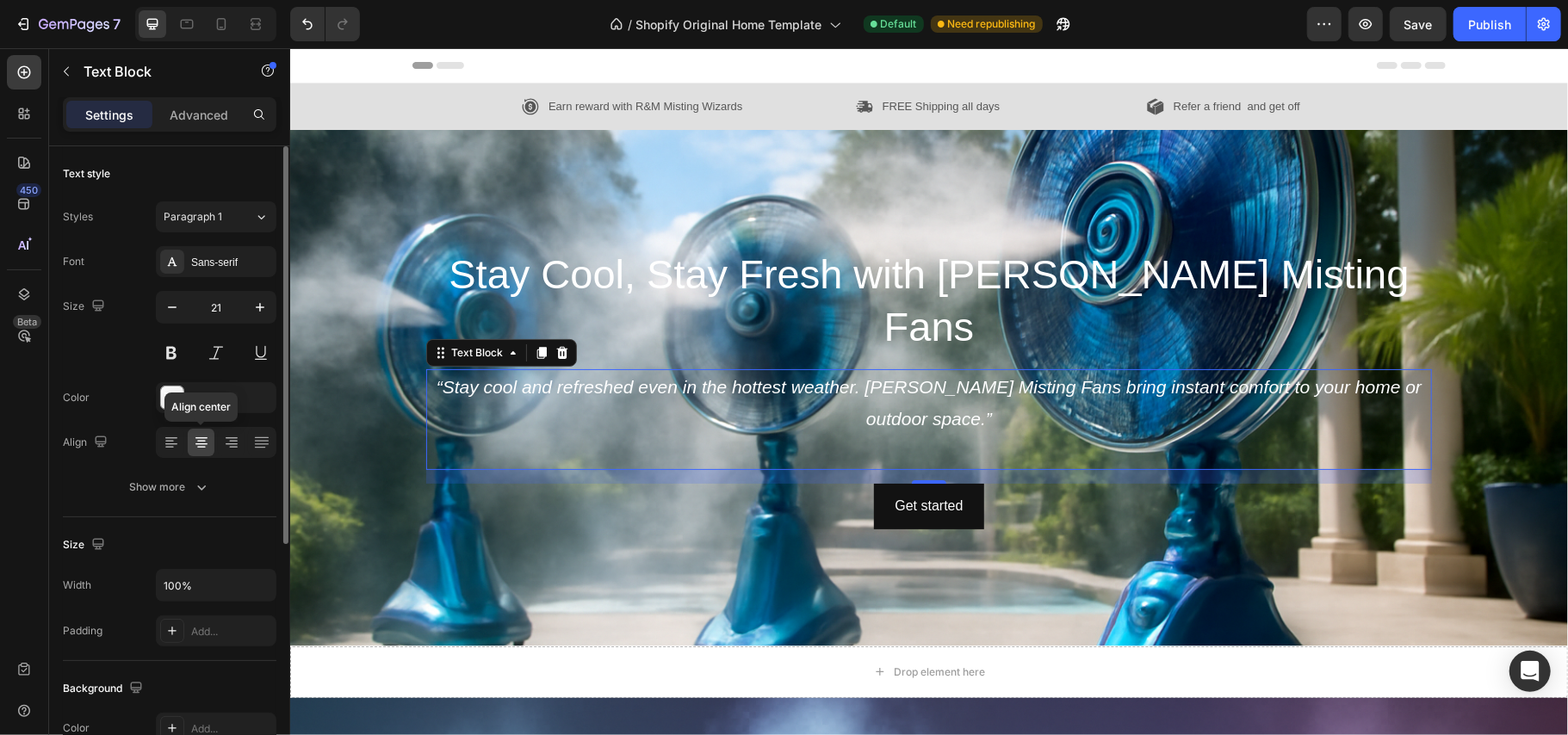
click at [200, 446] on icon at bounding box center [200, 442] width 17 height 17
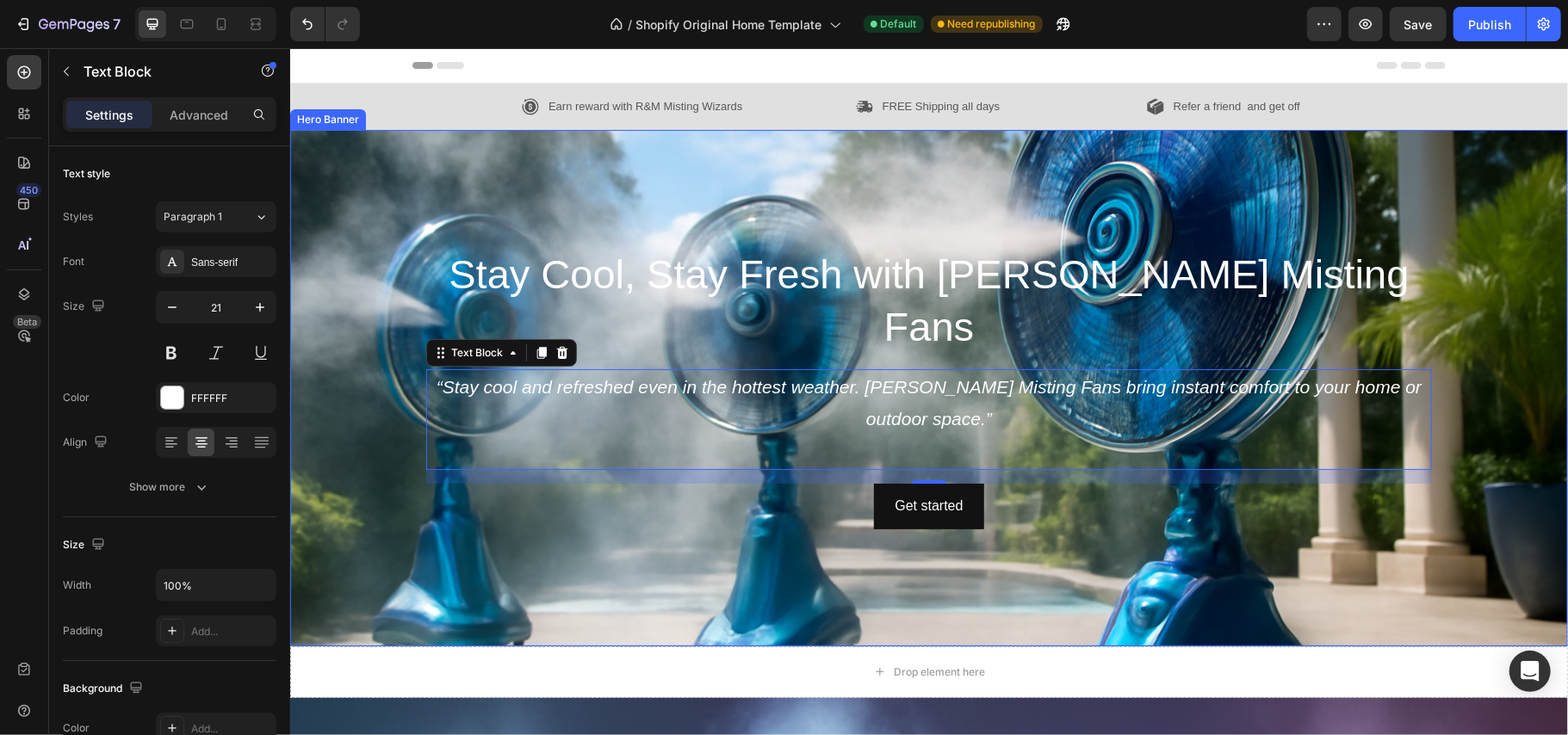
click at [655, 523] on div "Background Image" at bounding box center [928, 388] width 1278 height 517
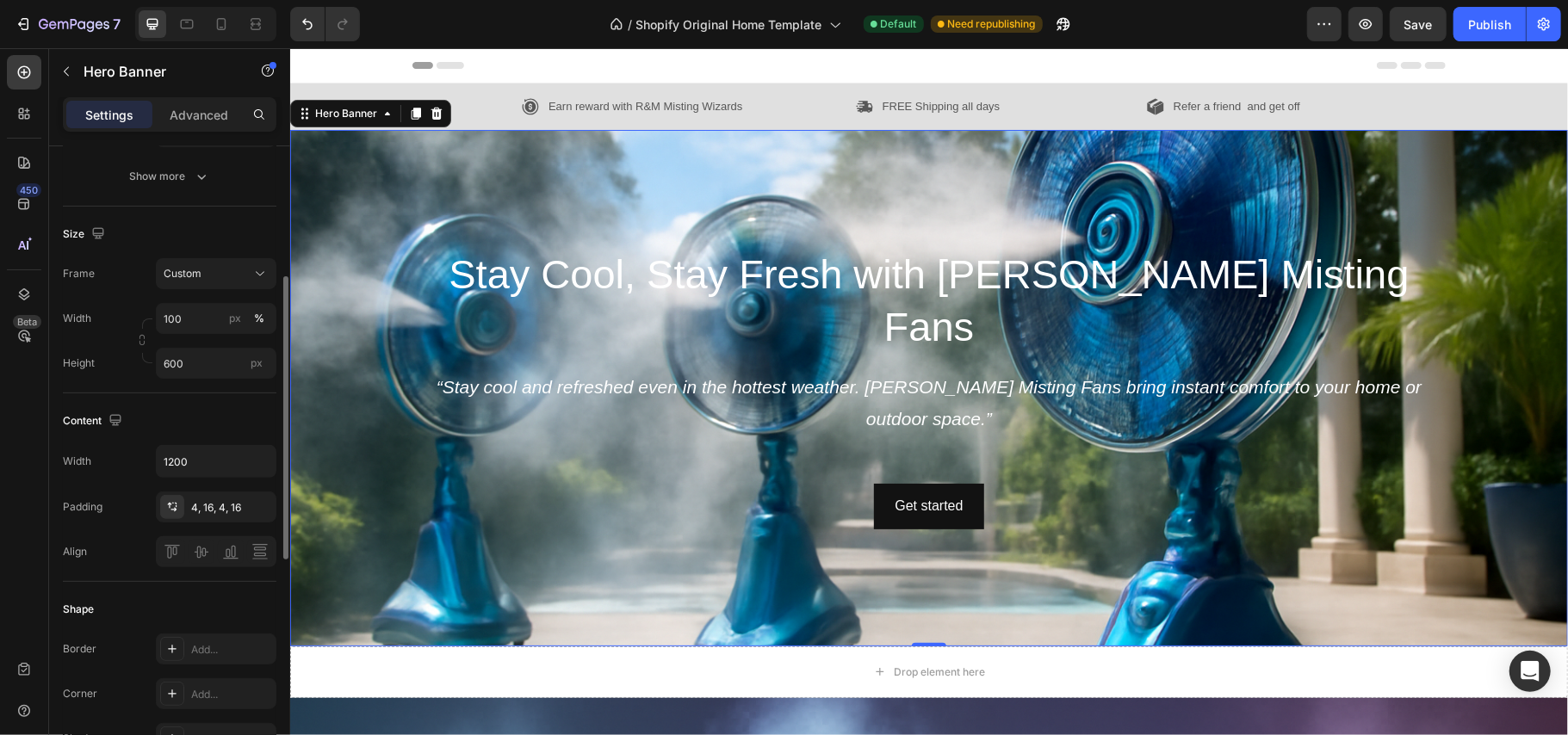
scroll to position [0, 0]
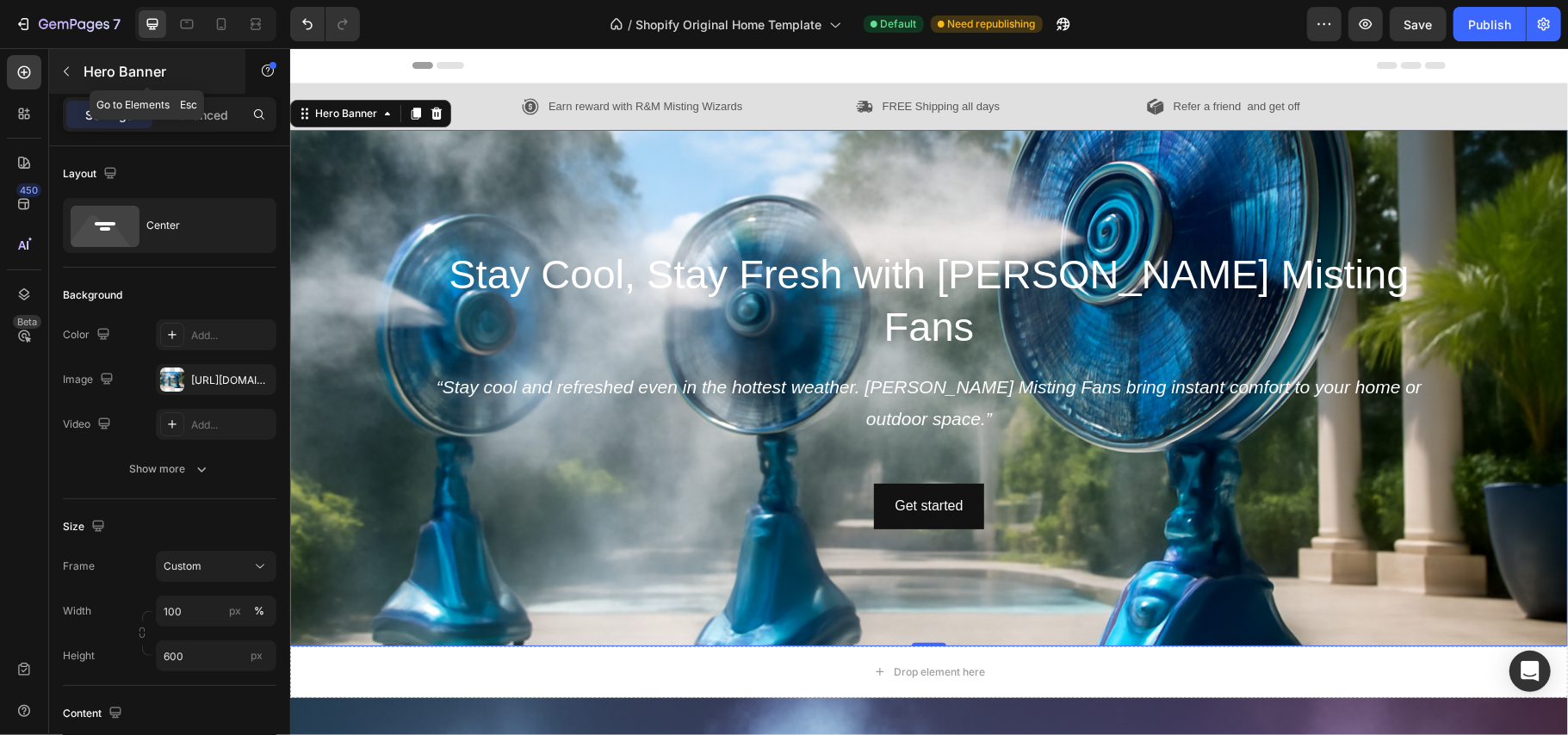
click at [67, 64] on icon "button" at bounding box center [66, 71] width 14 height 14
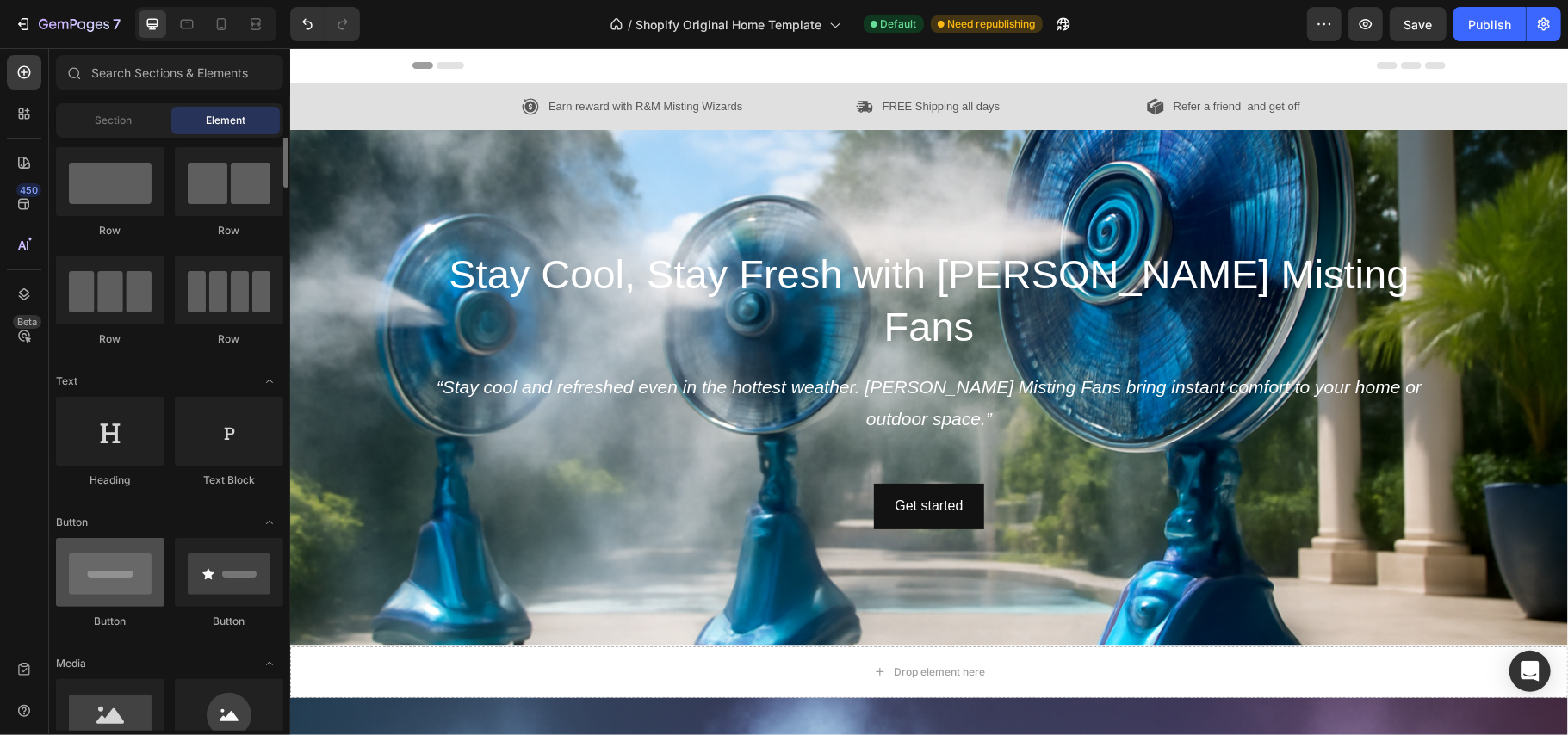
scroll to position [9, 0]
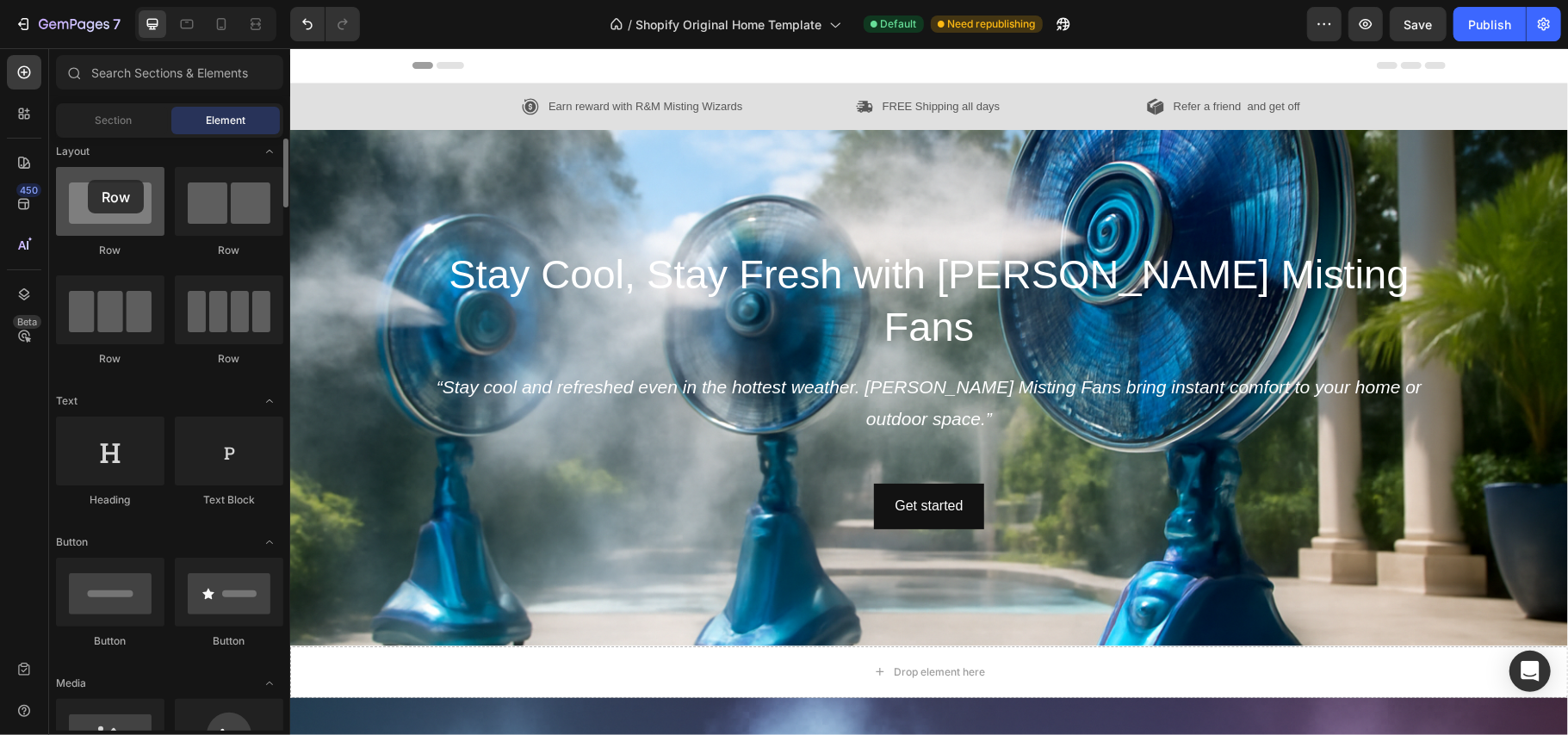
drag, startPoint x: 174, startPoint y: 193, endPoint x: 83, endPoint y: 183, distance: 91.5
click at [83, 183] on div at bounding box center [111, 201] width 109 height 69
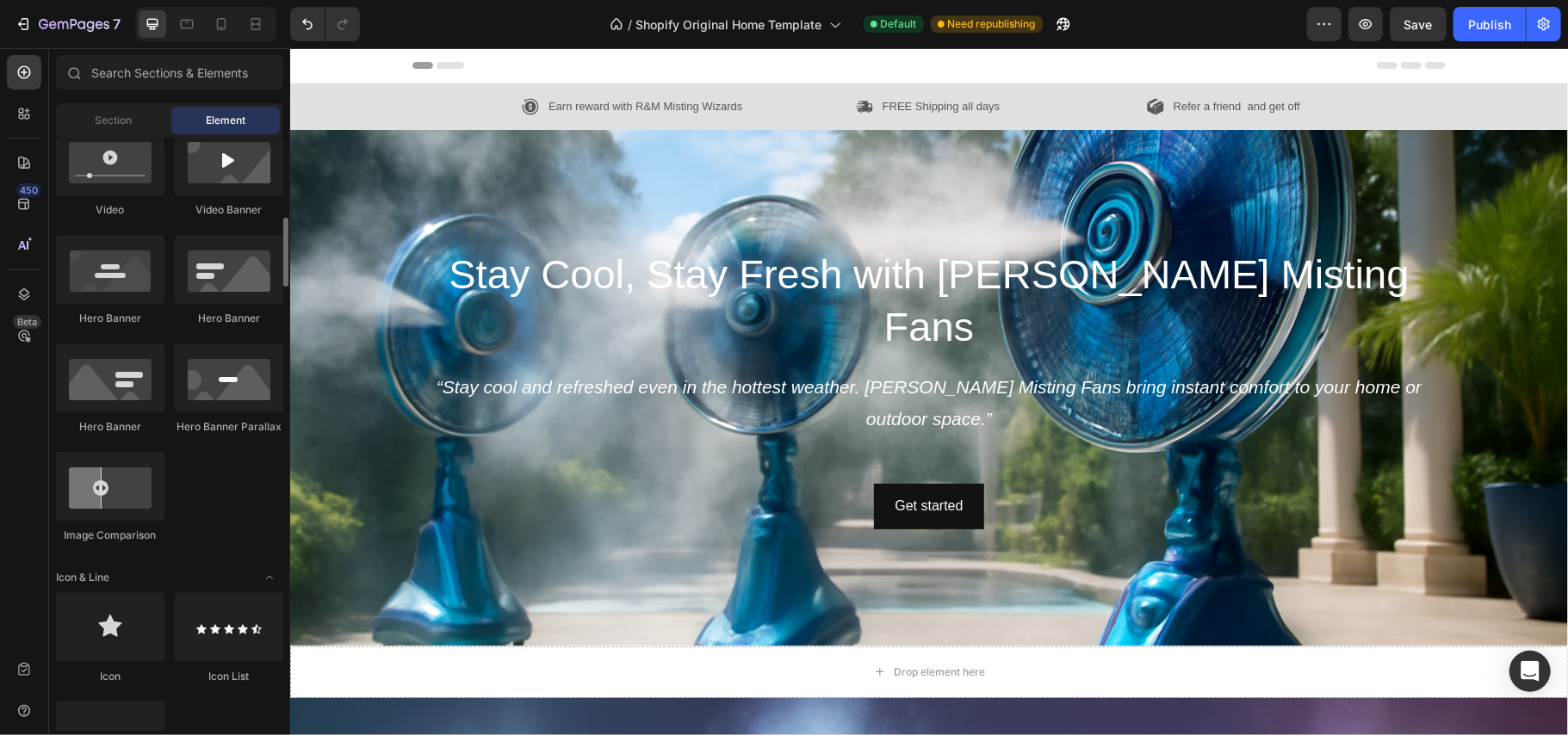
scroll to position [709, 0]
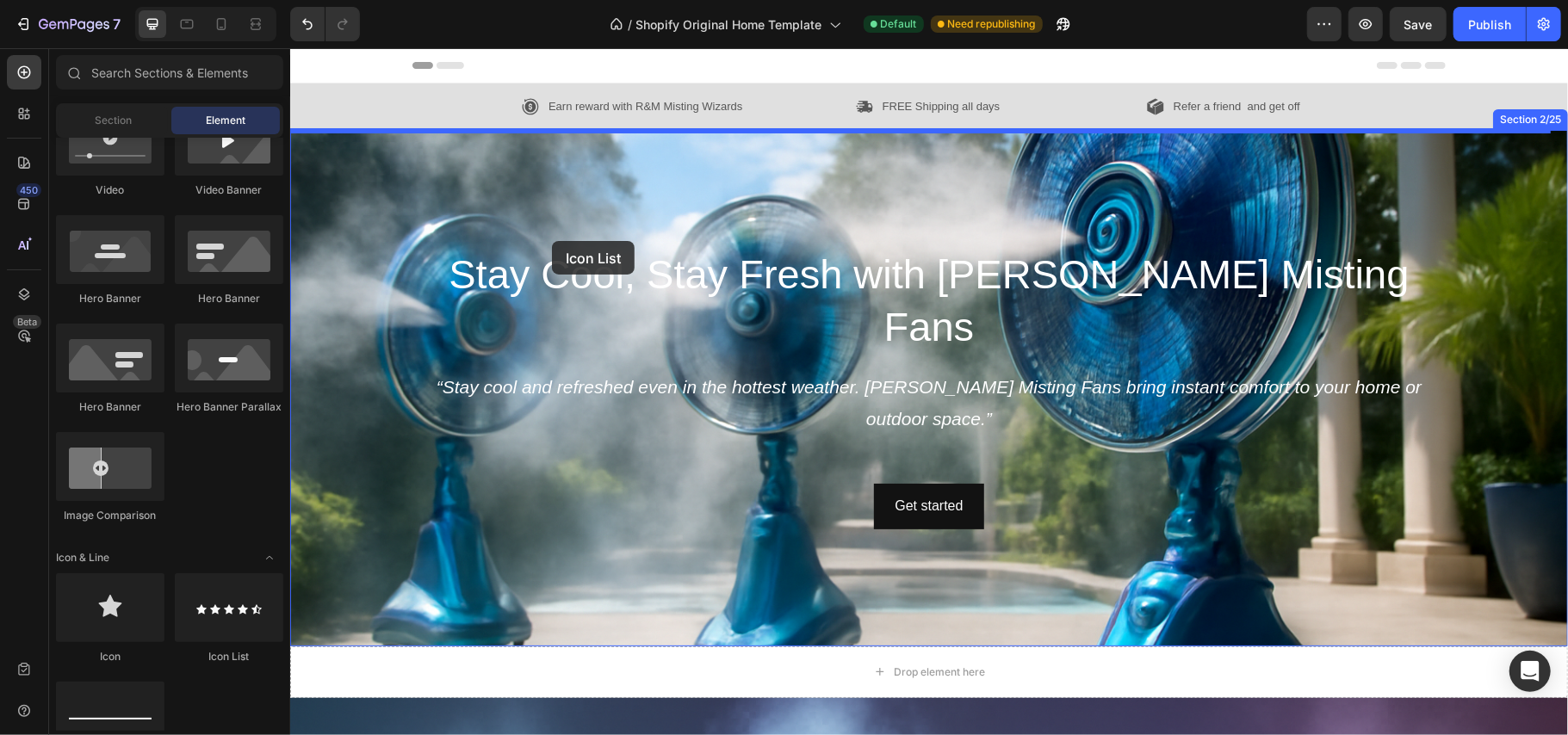
drag, startPoint x: 322, startPoint y: 524, endPoint x: 552, endPoint y: 240, distance: 365.5
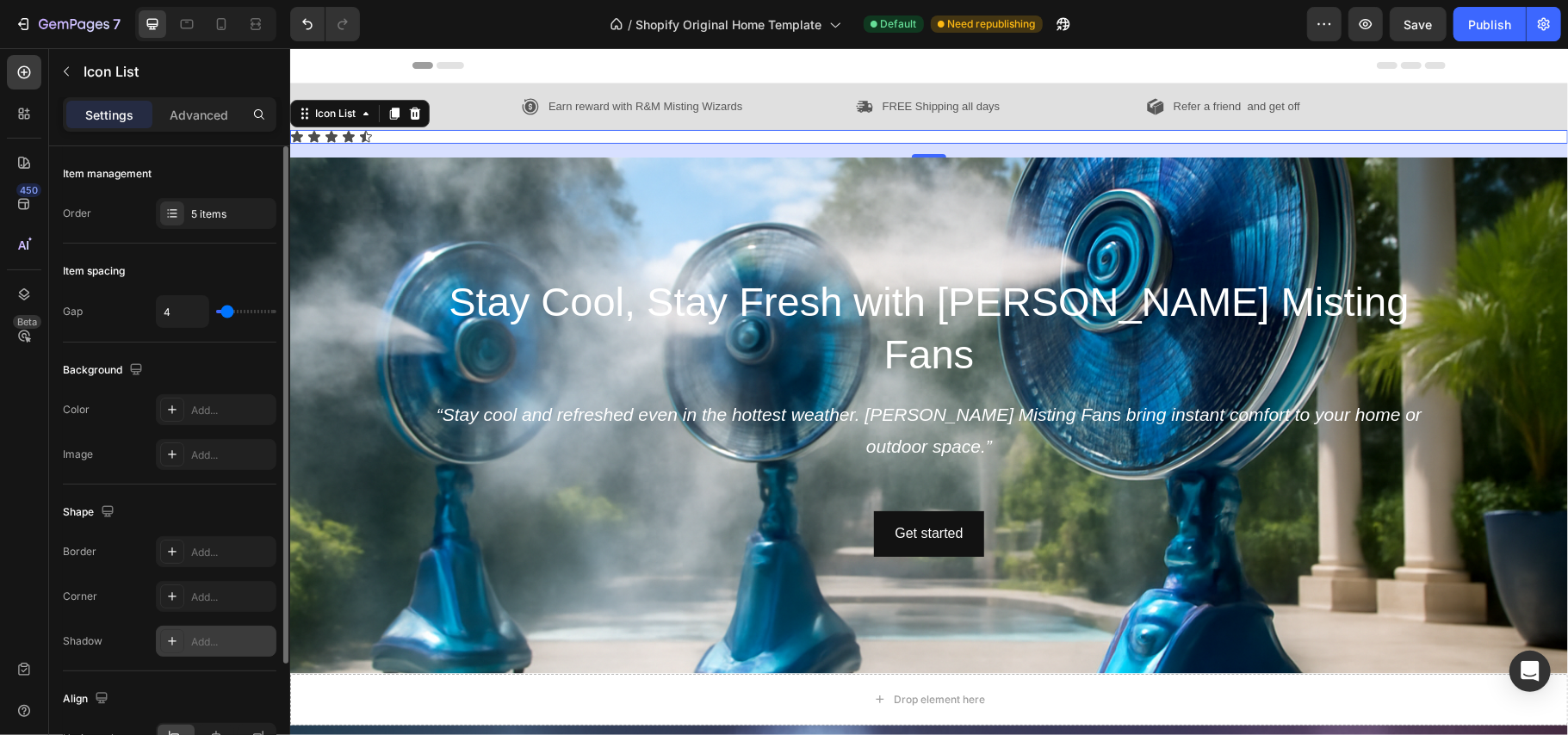
scroll to position [148, 0]
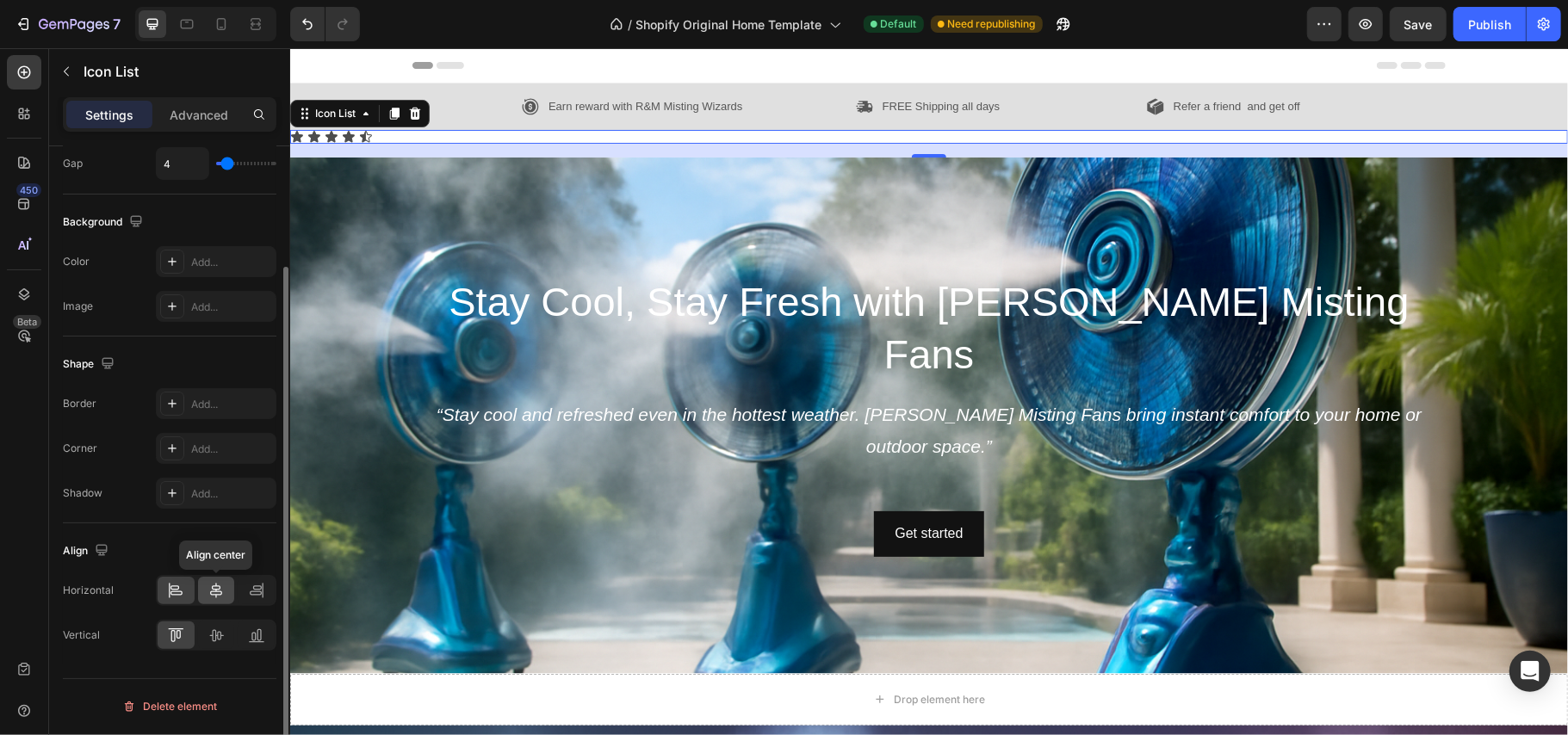
click at [214, 589] on icon at bounding box center [216, 591] width 12 height 16
click at [417, 111] on icon at bounding box center [414, 111] width 11 height 12
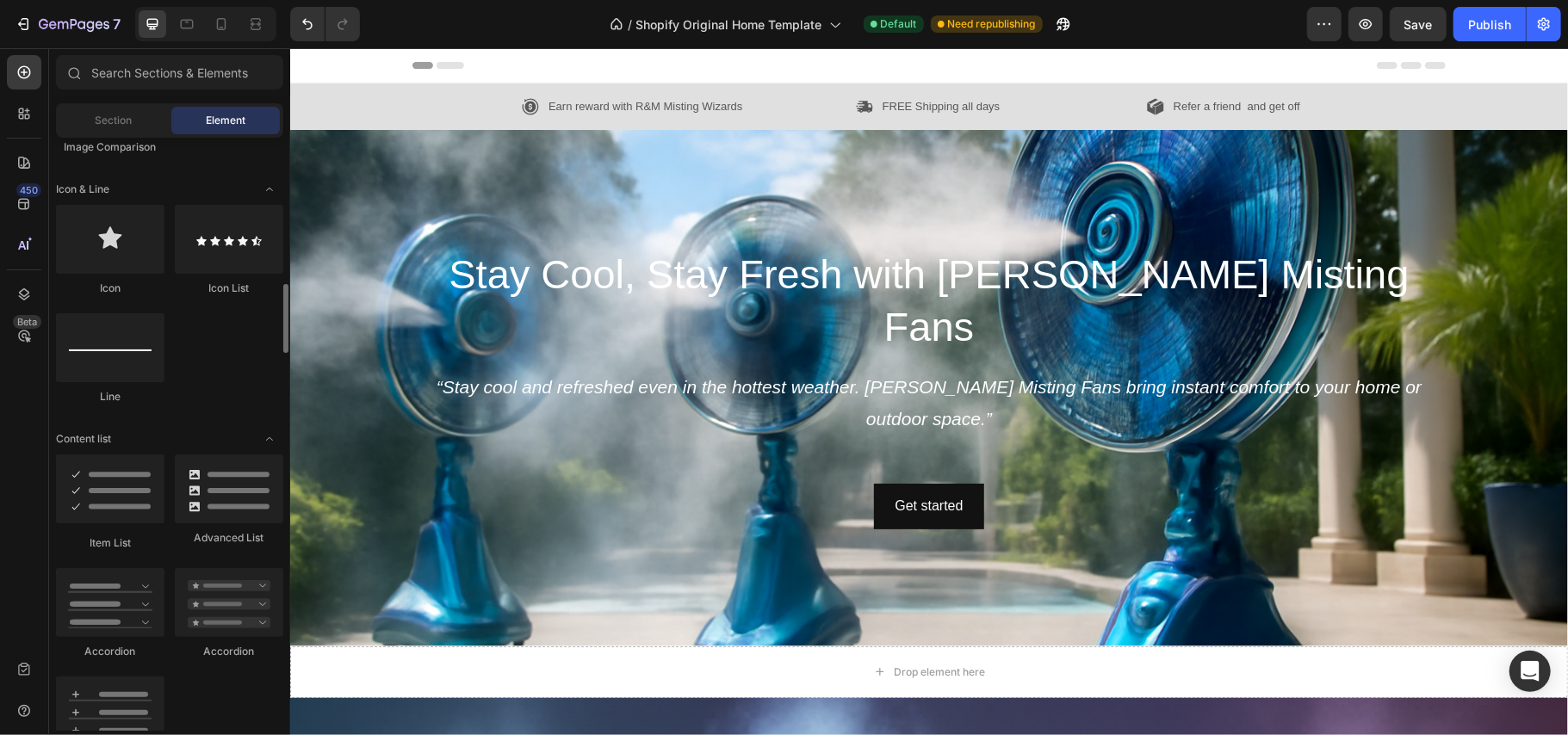
scroll to position [1097, 0]
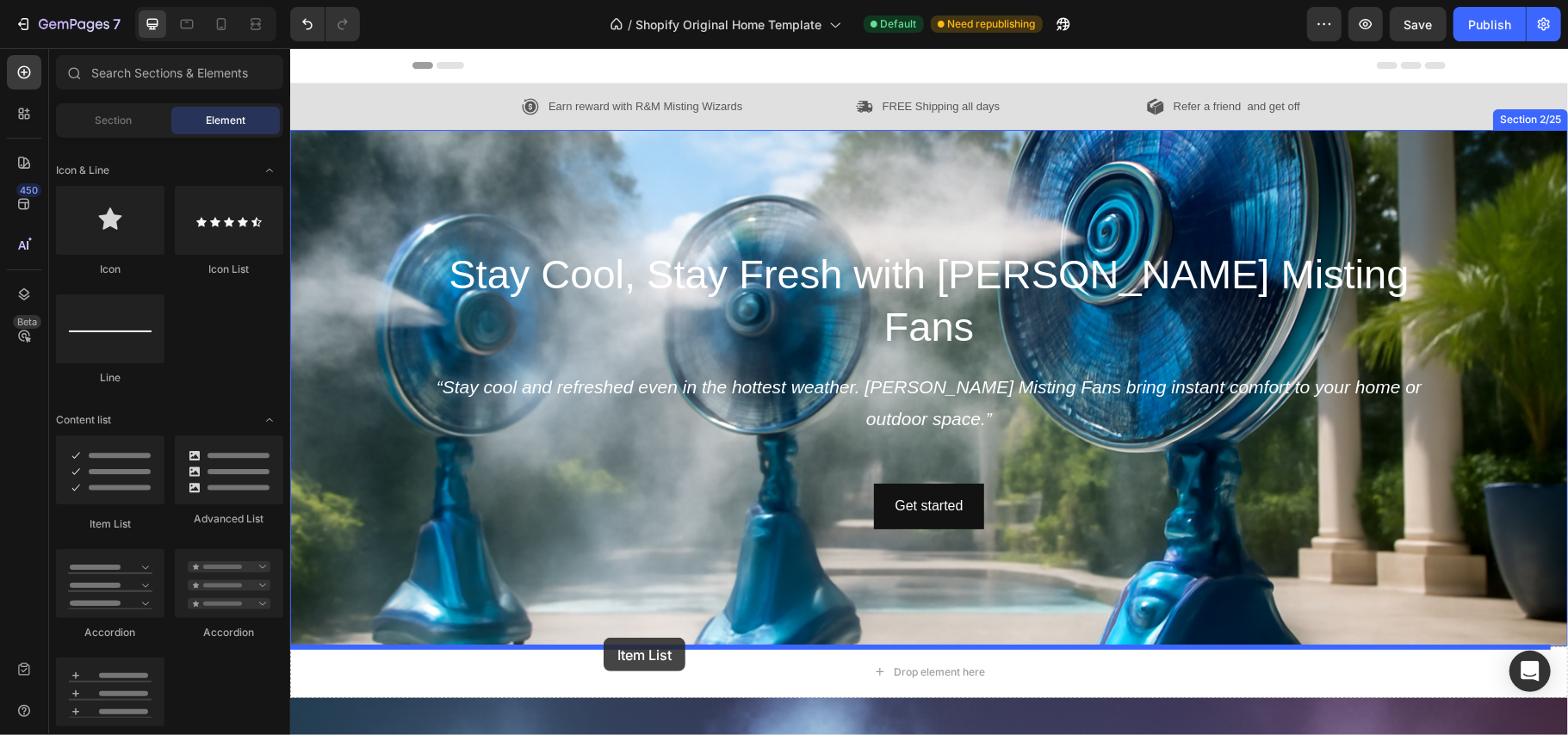
drag, startPoint x: 389, startPoint y: 504, endPoint x: 603, endPoint y: 637, distance: 252.0
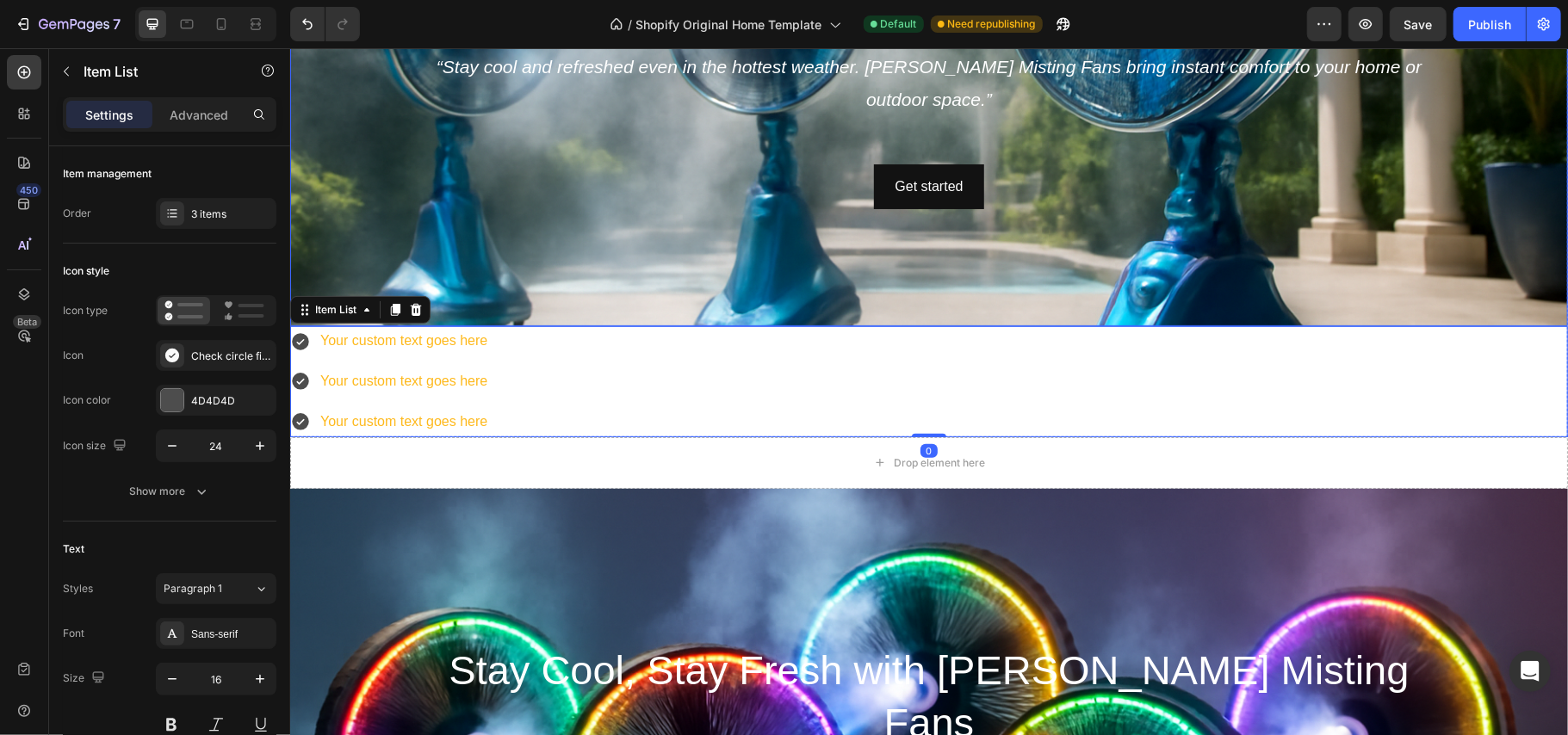
scroll to position [363, 0]
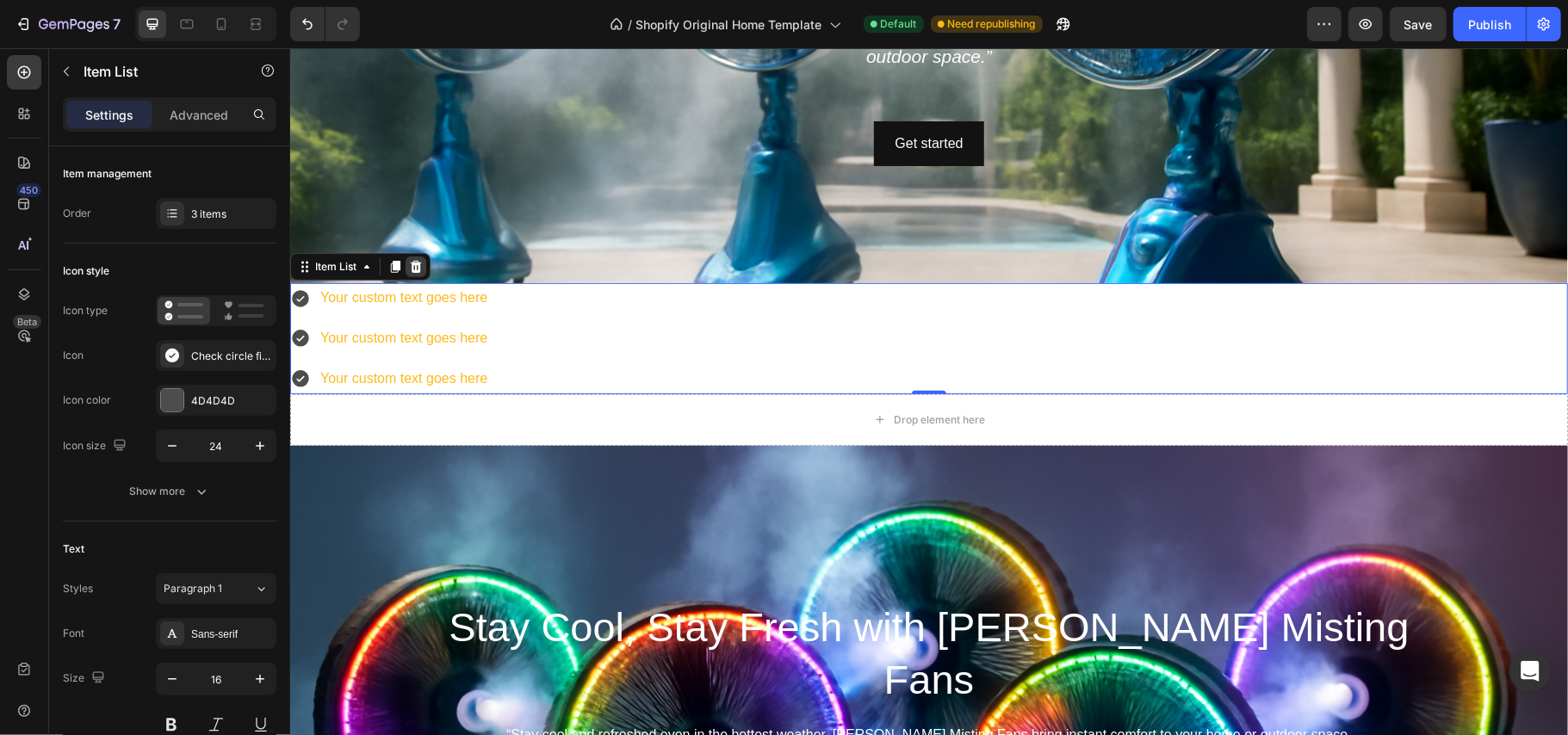
click at [416, 269] on icon at bounding box center [414, 266] width 11 height 12
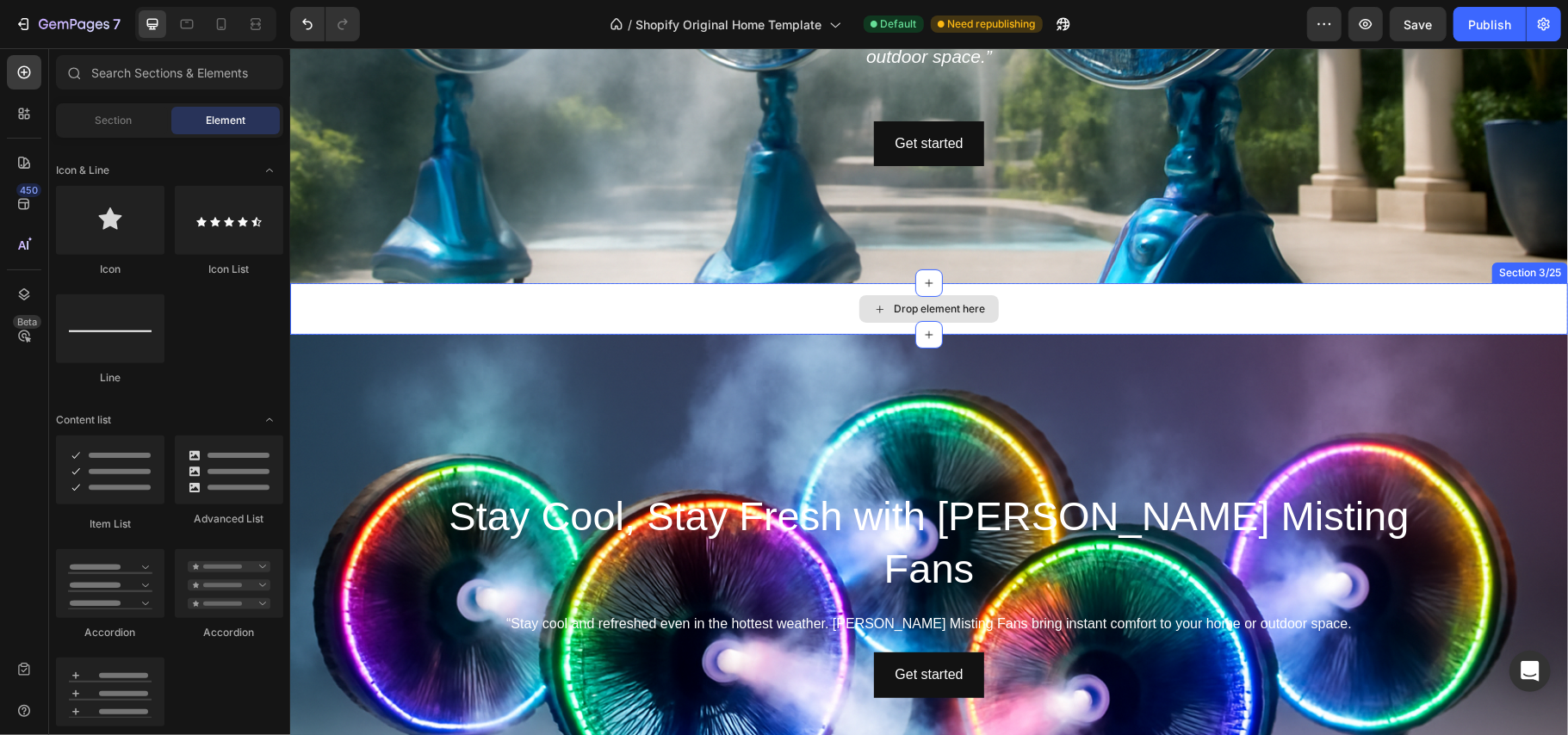
click at [696, 309] on div "Drop element here" at bounding box center [928, 308] width 1278 height 51
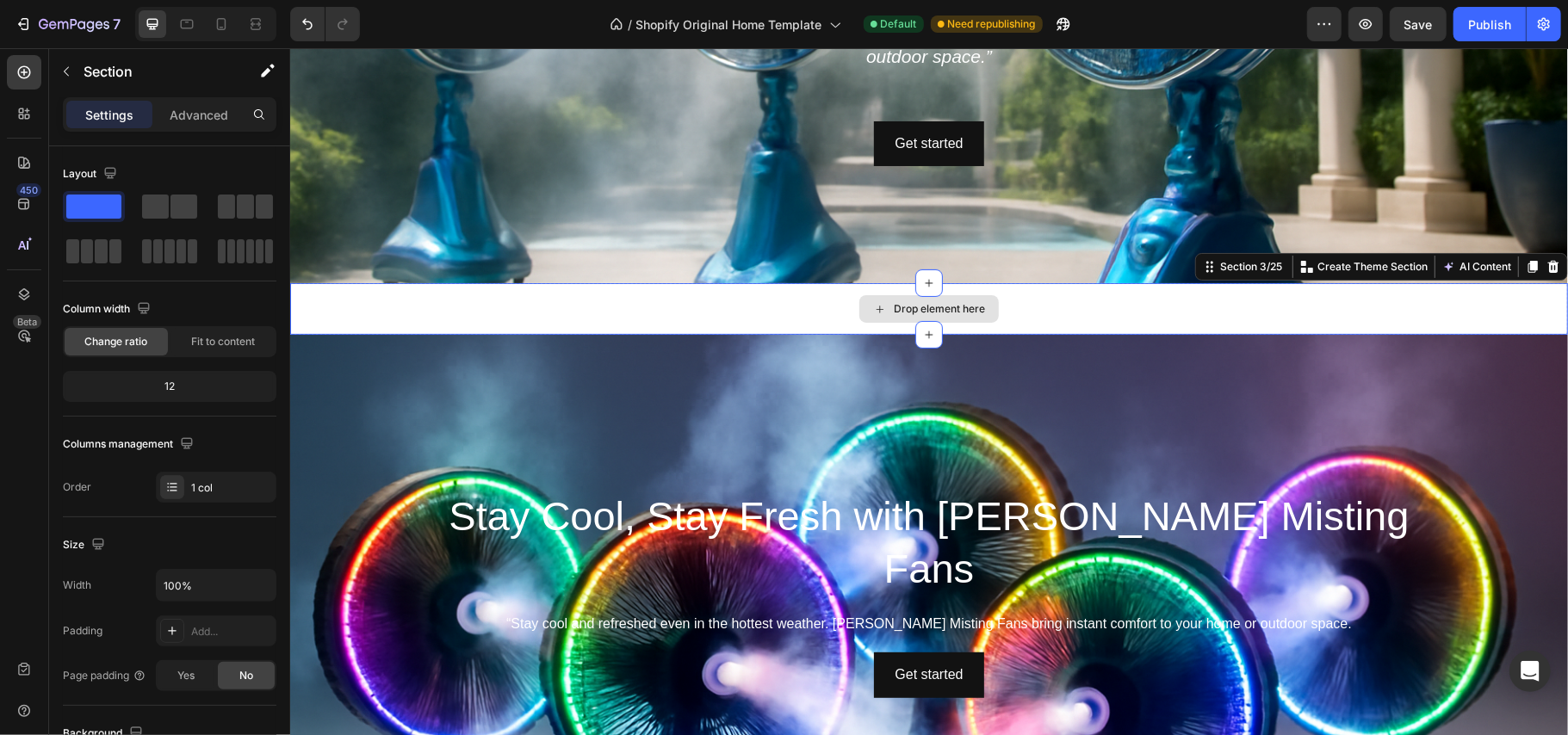
click at [1017, 306] on div "Drop element here" at bounding box center [928, 308] width 1278 height 51
click at [1546, 266] on icon at bounding box center [1553, 266] width 14 height 14
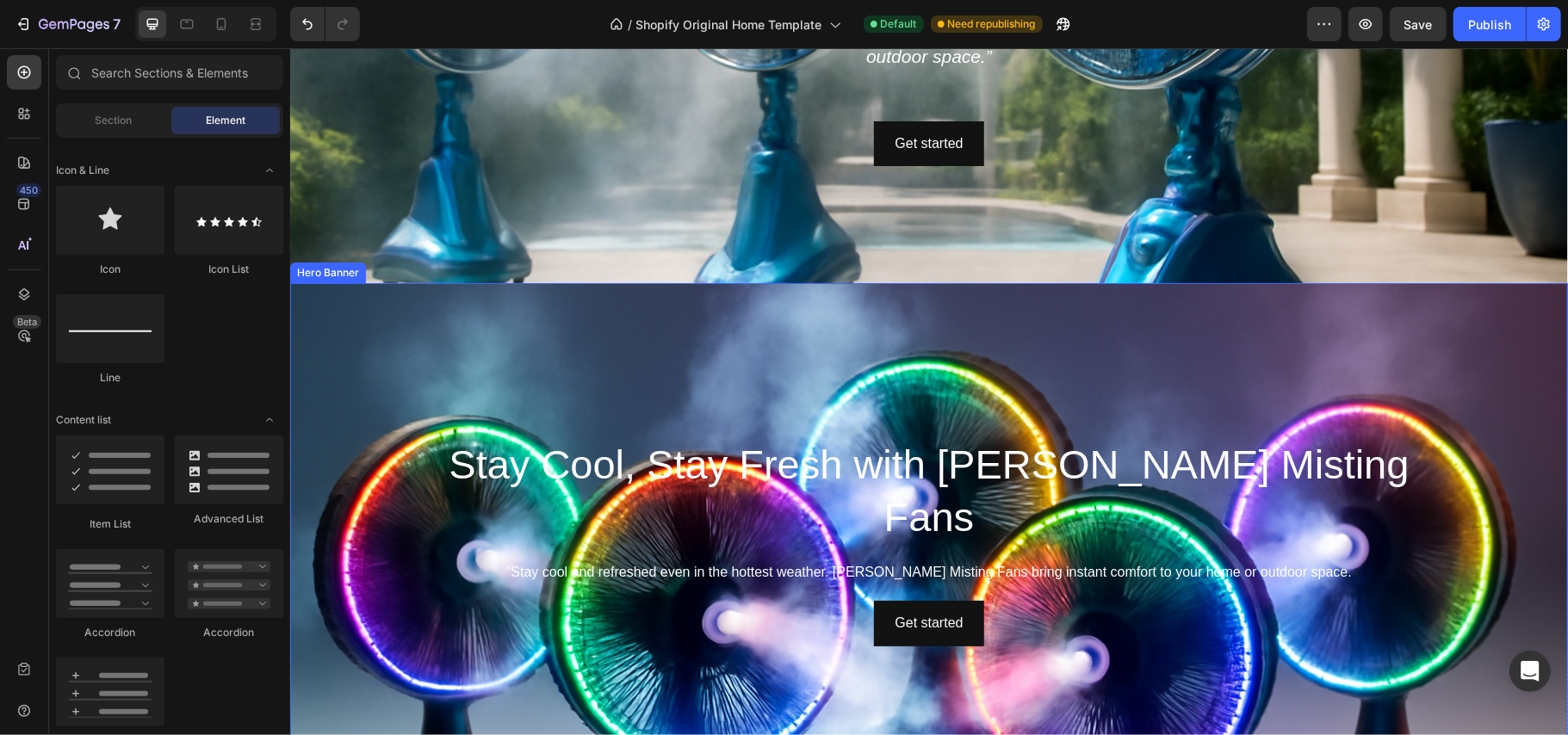
click at [1255, 382] on div "Background Image" at bounding box center [928, 639] width 1278 height 774
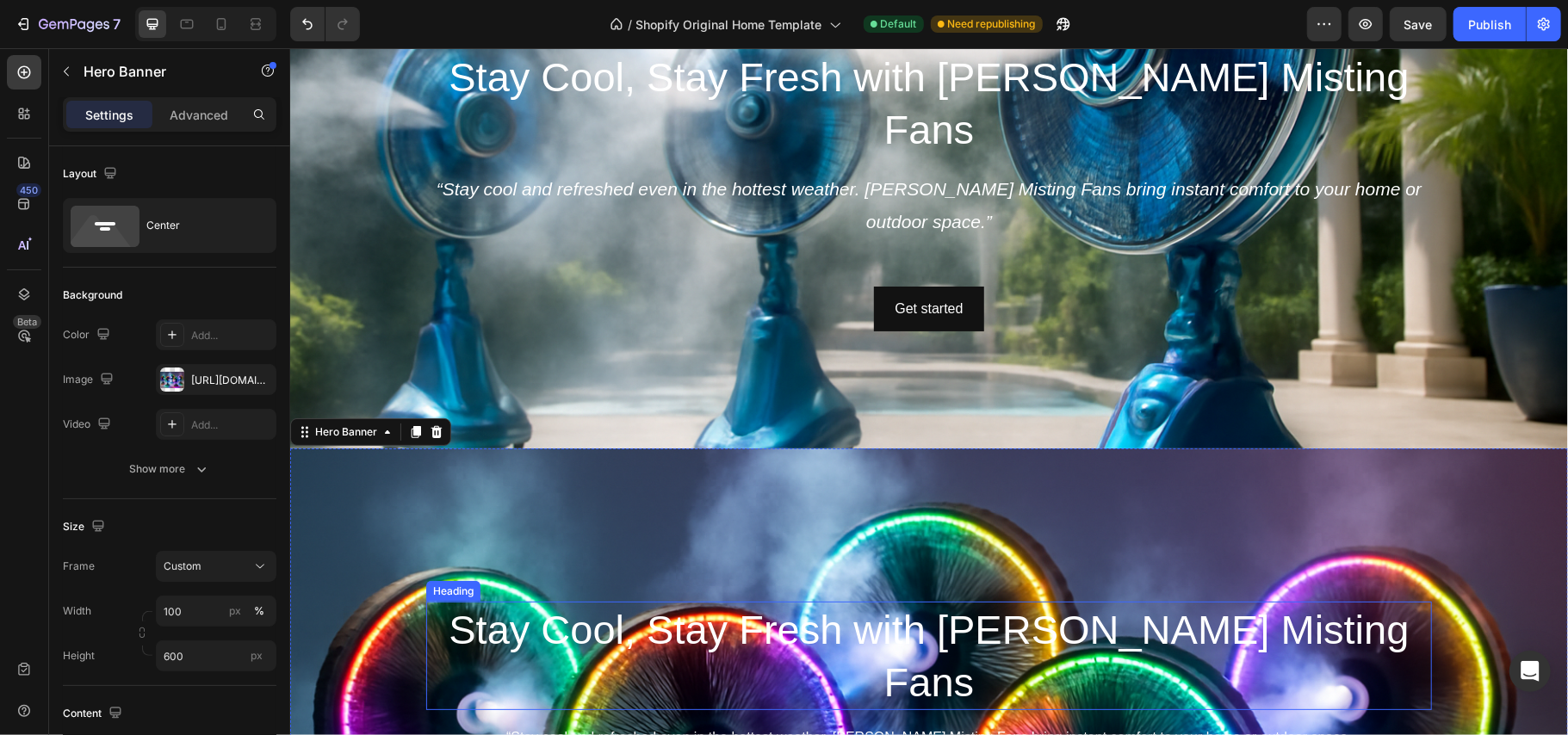
scroll to position [191, 0]
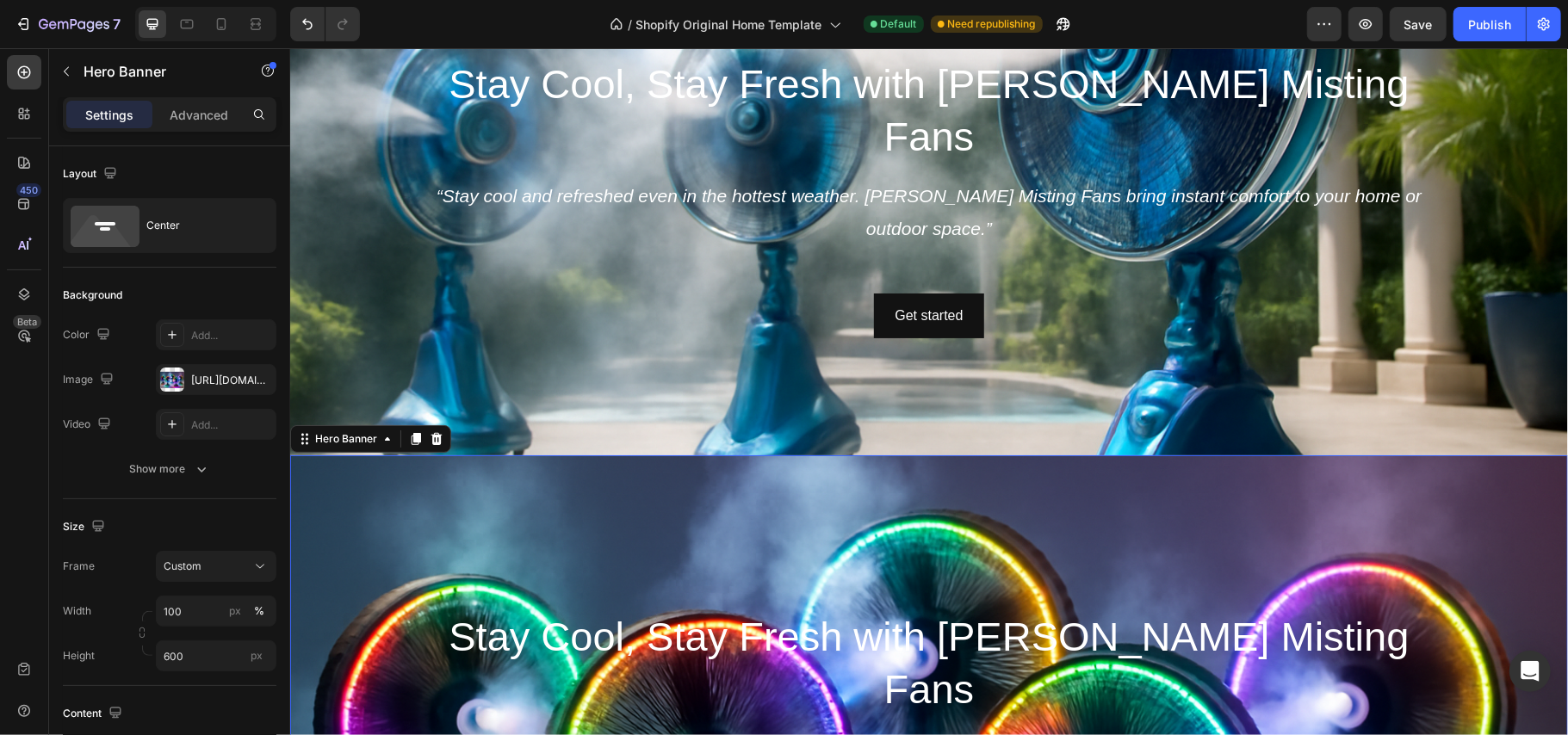
click at [436, 434] on icon at bounding box center [435, 438] width 11 height 12
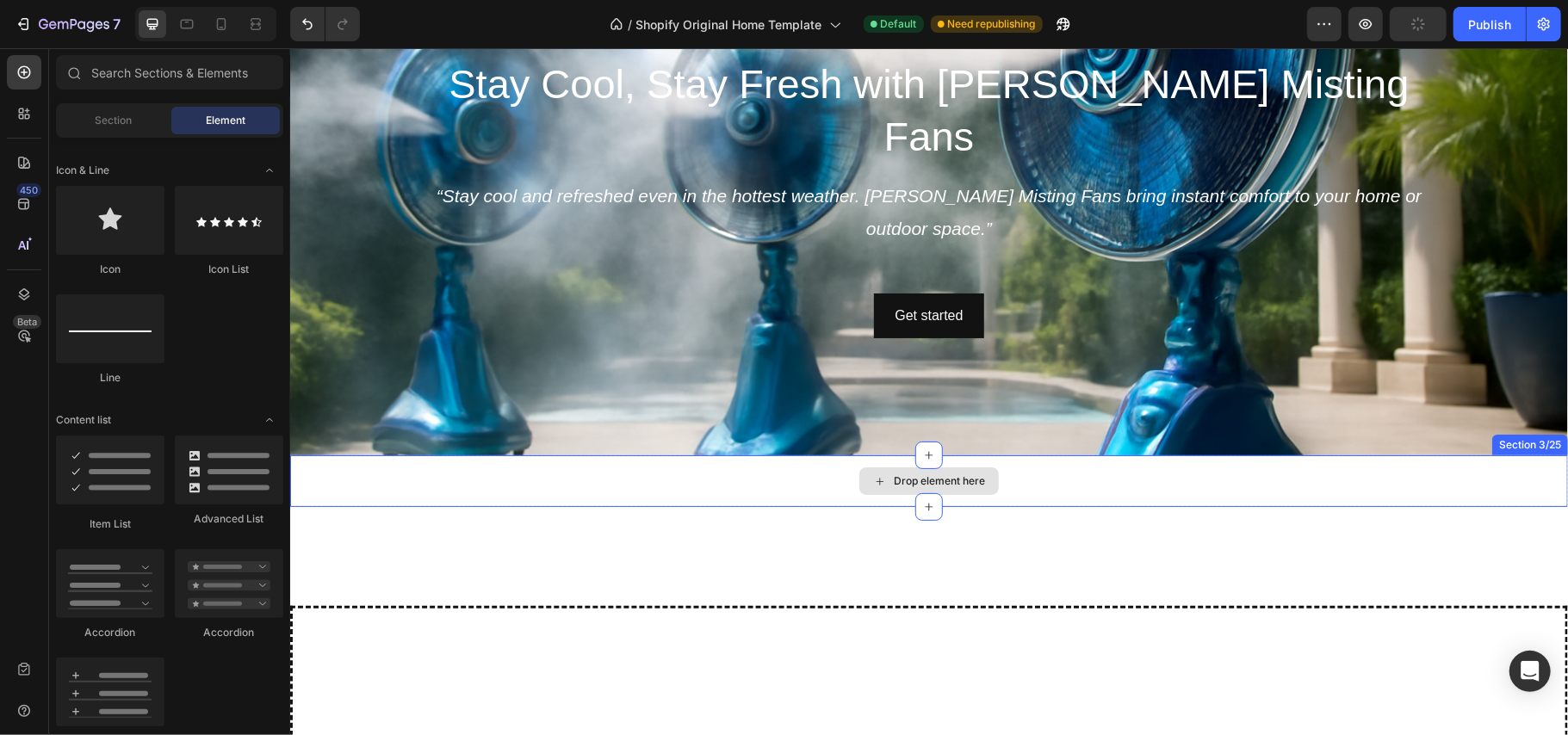
click at [562, 479] on div "Drop element here" at bounding box center [928, 480] width 1278 height 51
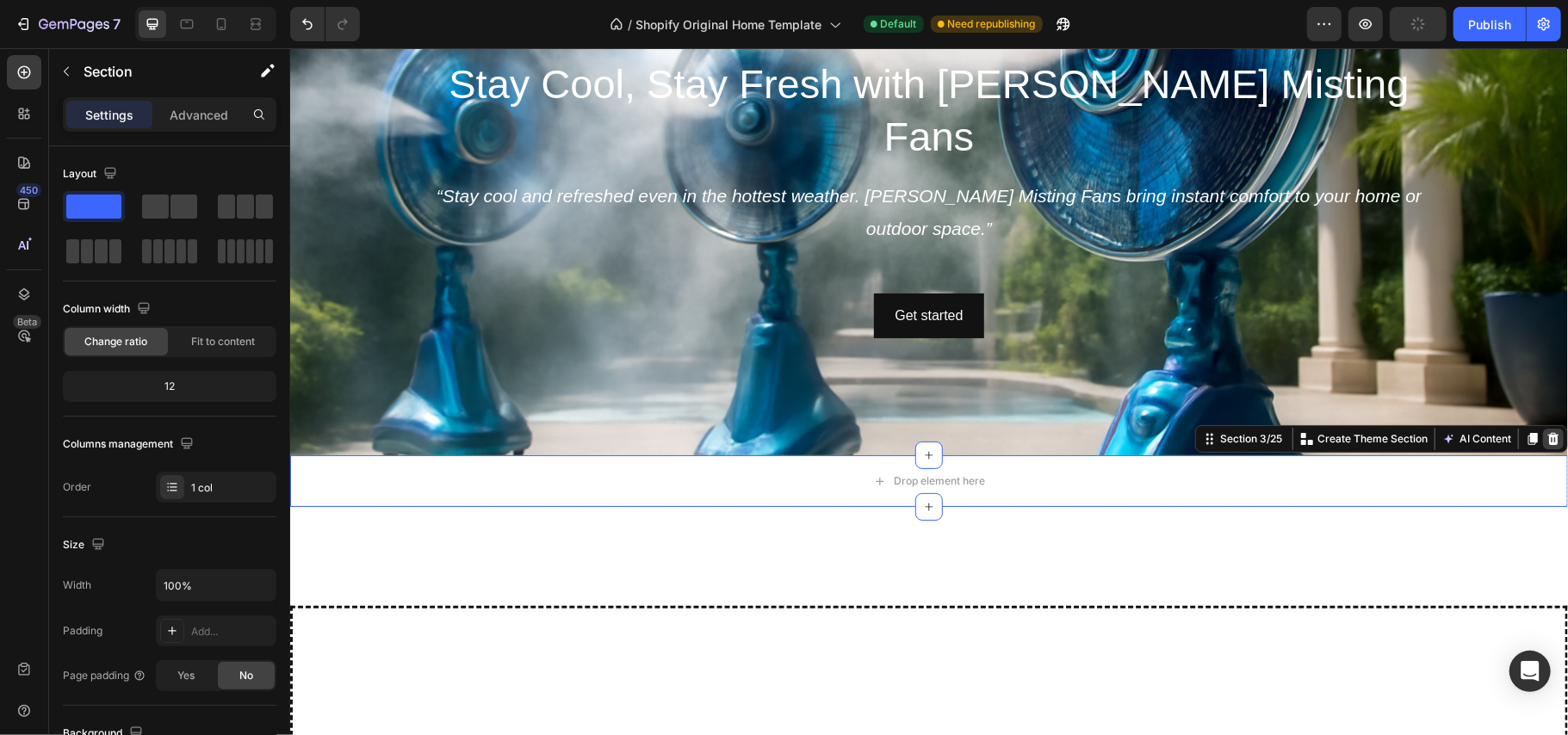
click at [1546, 435] on icon at bounding box center [1553, 438] width 14 height 14
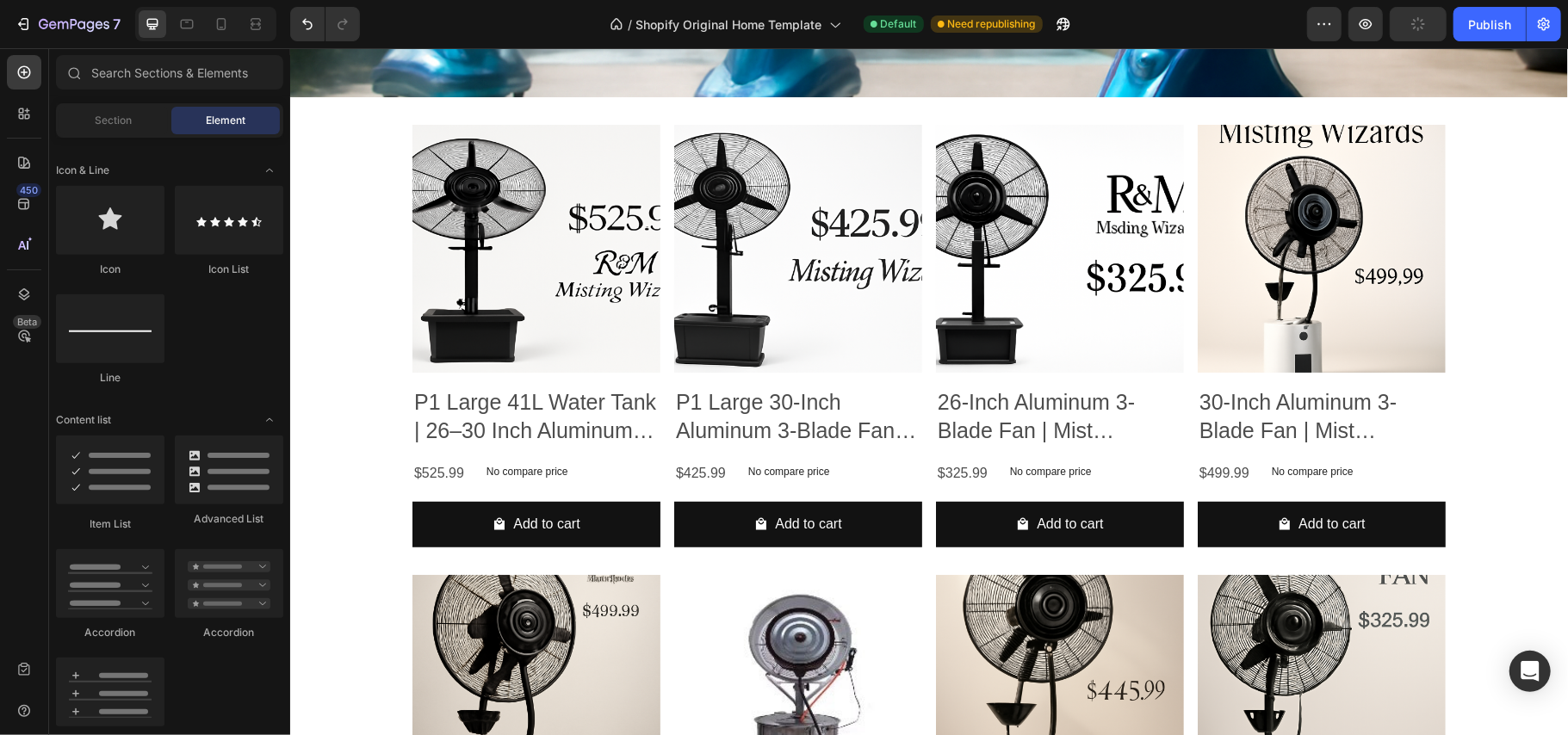
scroll to position [0, 0]
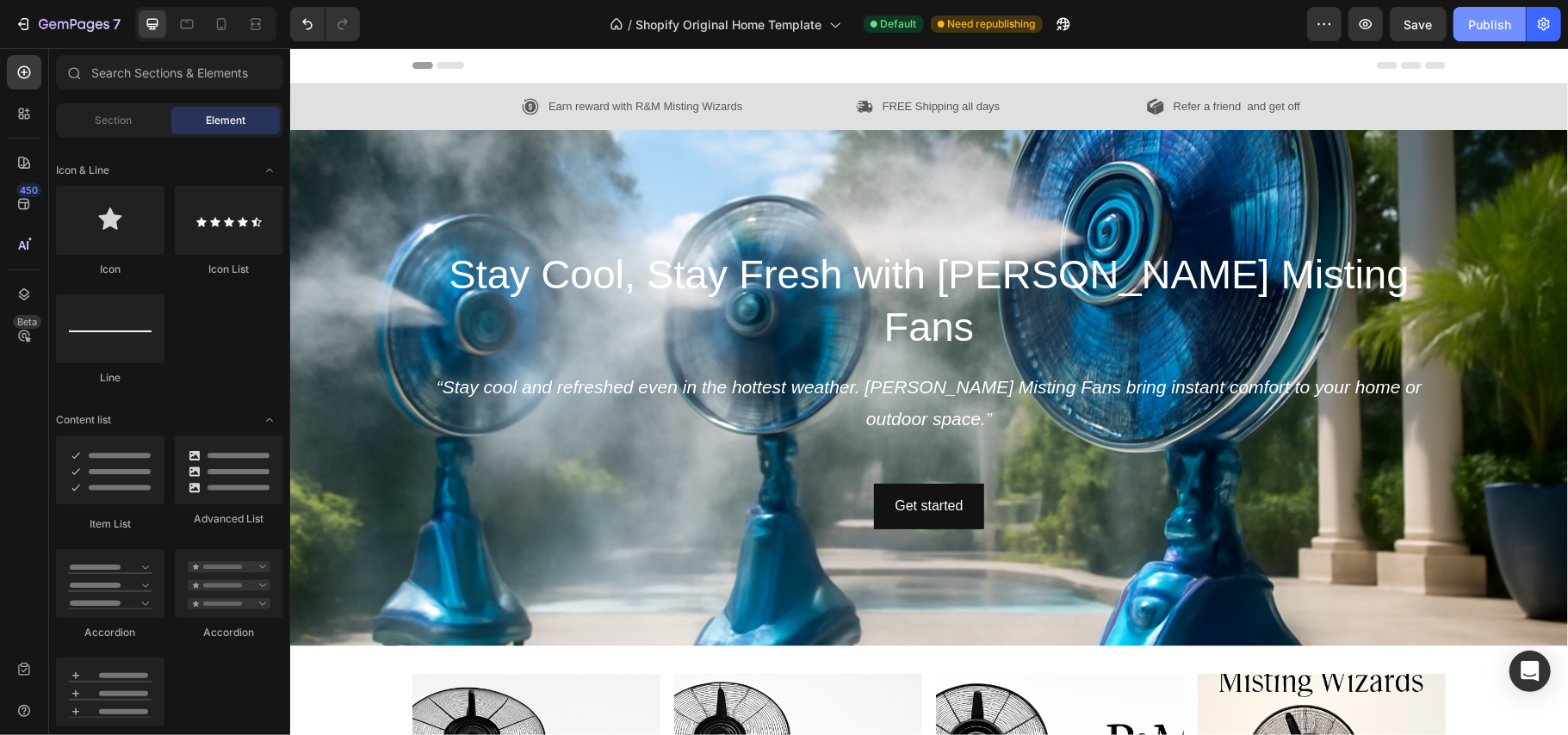
click at [1479, 21] on div "Publish" at bounding box center [1490, 25] width 43 height 18
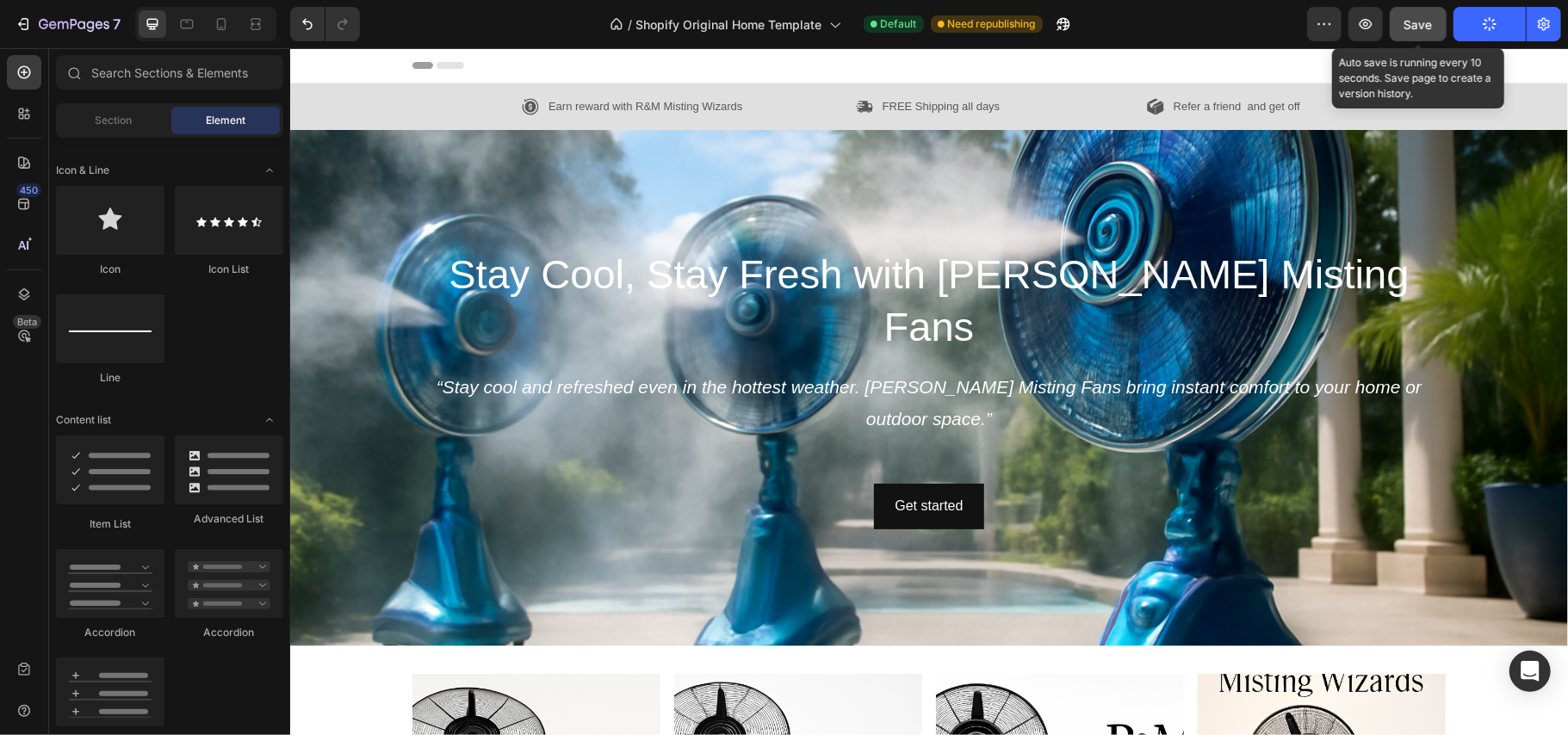
click at [1419, 21] on span "Save" at bounding box center [1418, 24] width 29 height 15
